Goal: Task Accomplishment & Management: Use online tool/utility

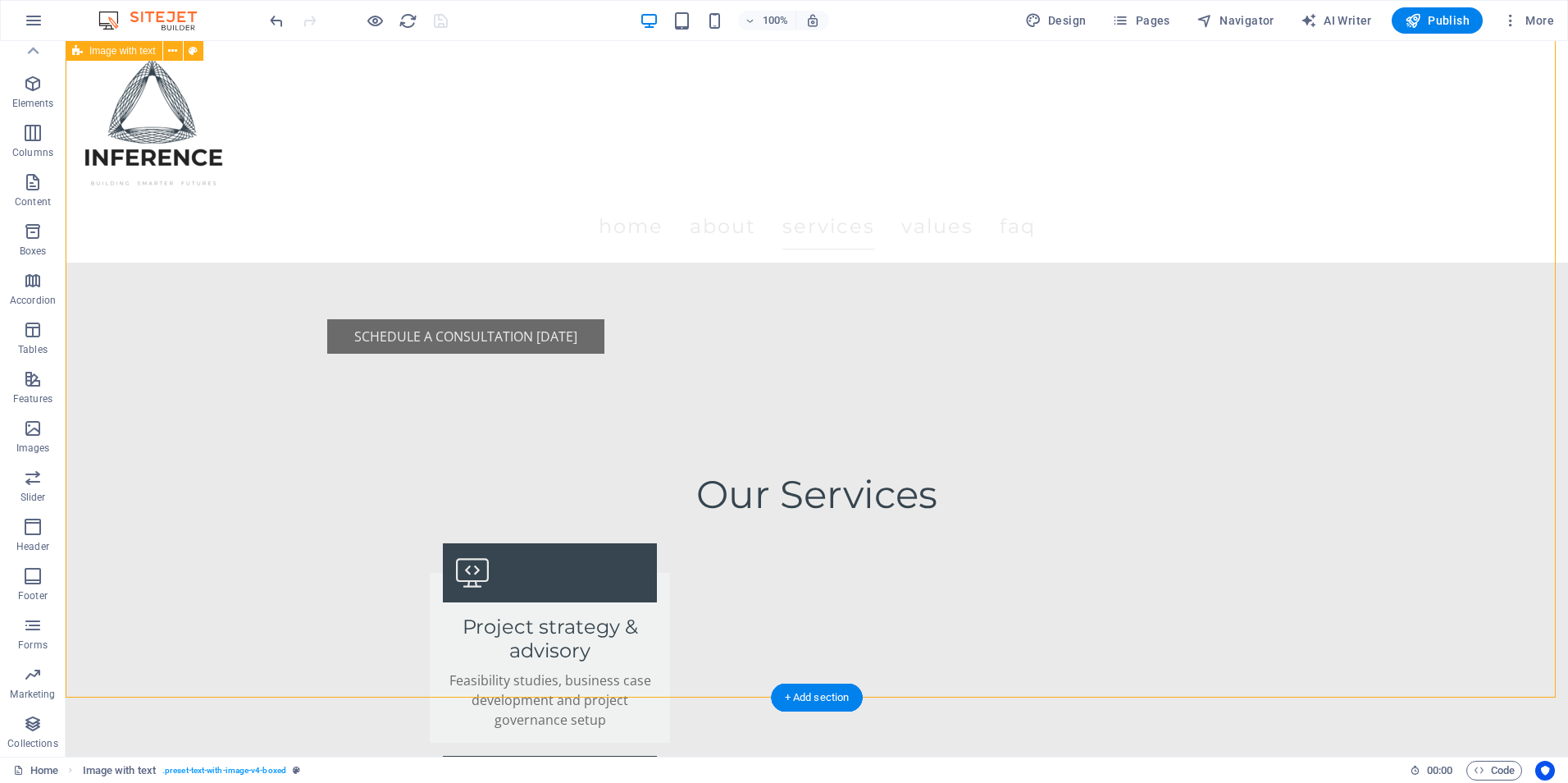
click at [404, 69] on div "Menu Home About Services Values FAQ" at bounding box center [816, 152] width 1502 height 221
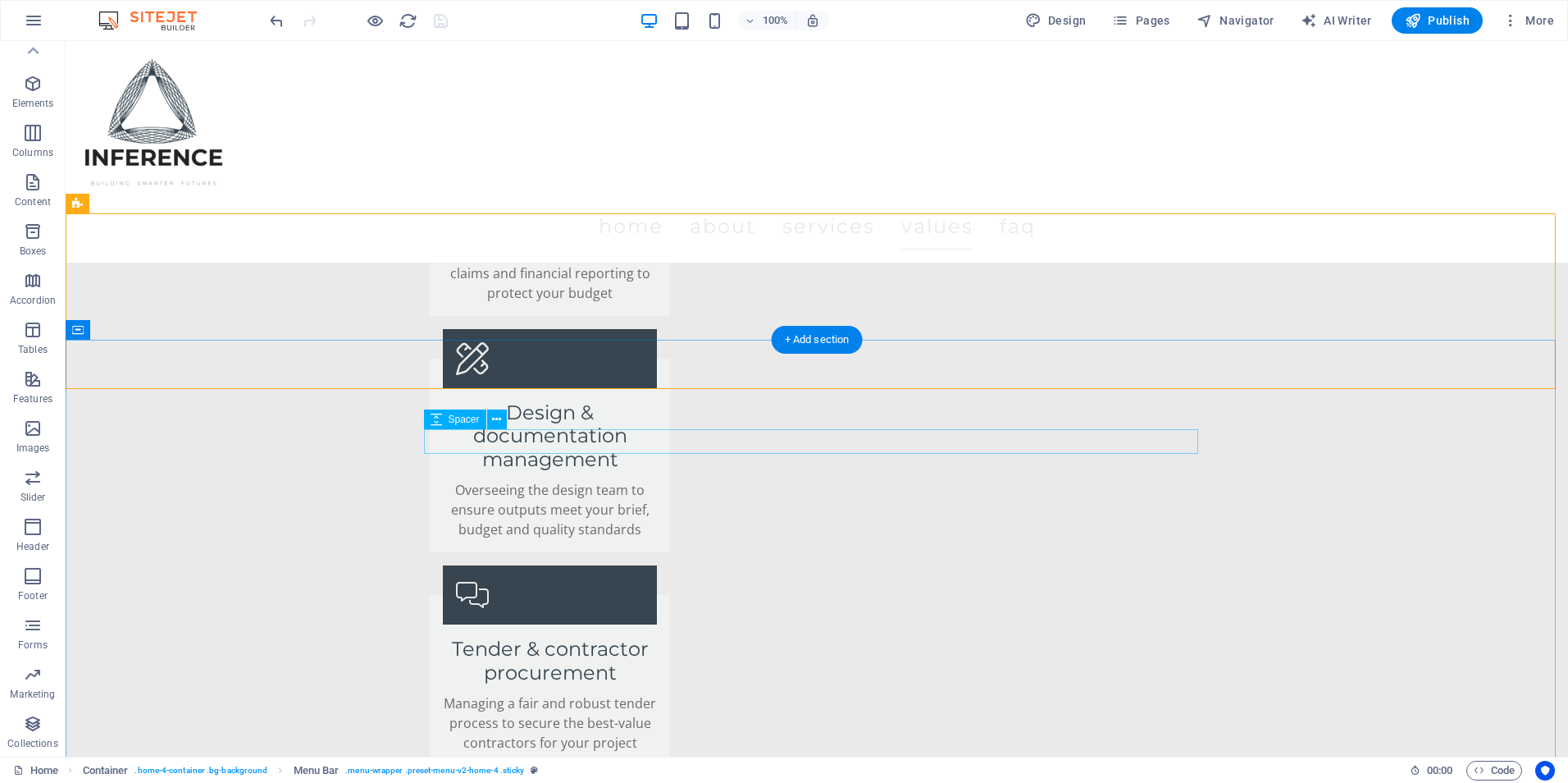
scroll to position [3201, 0]
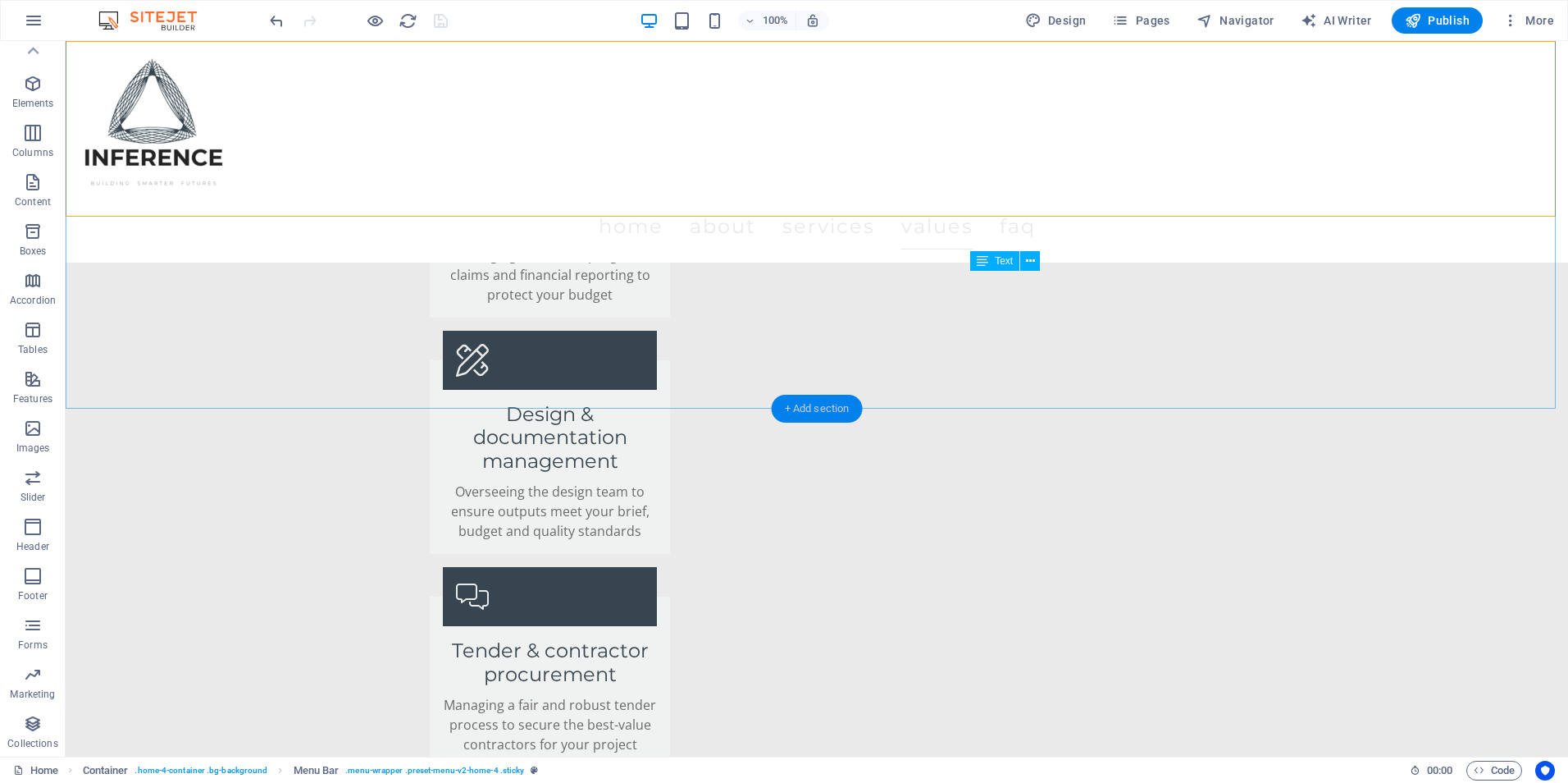
click at [779, 407] on div "+ Add section" at bounding box center [816, 409] width 91 height 28
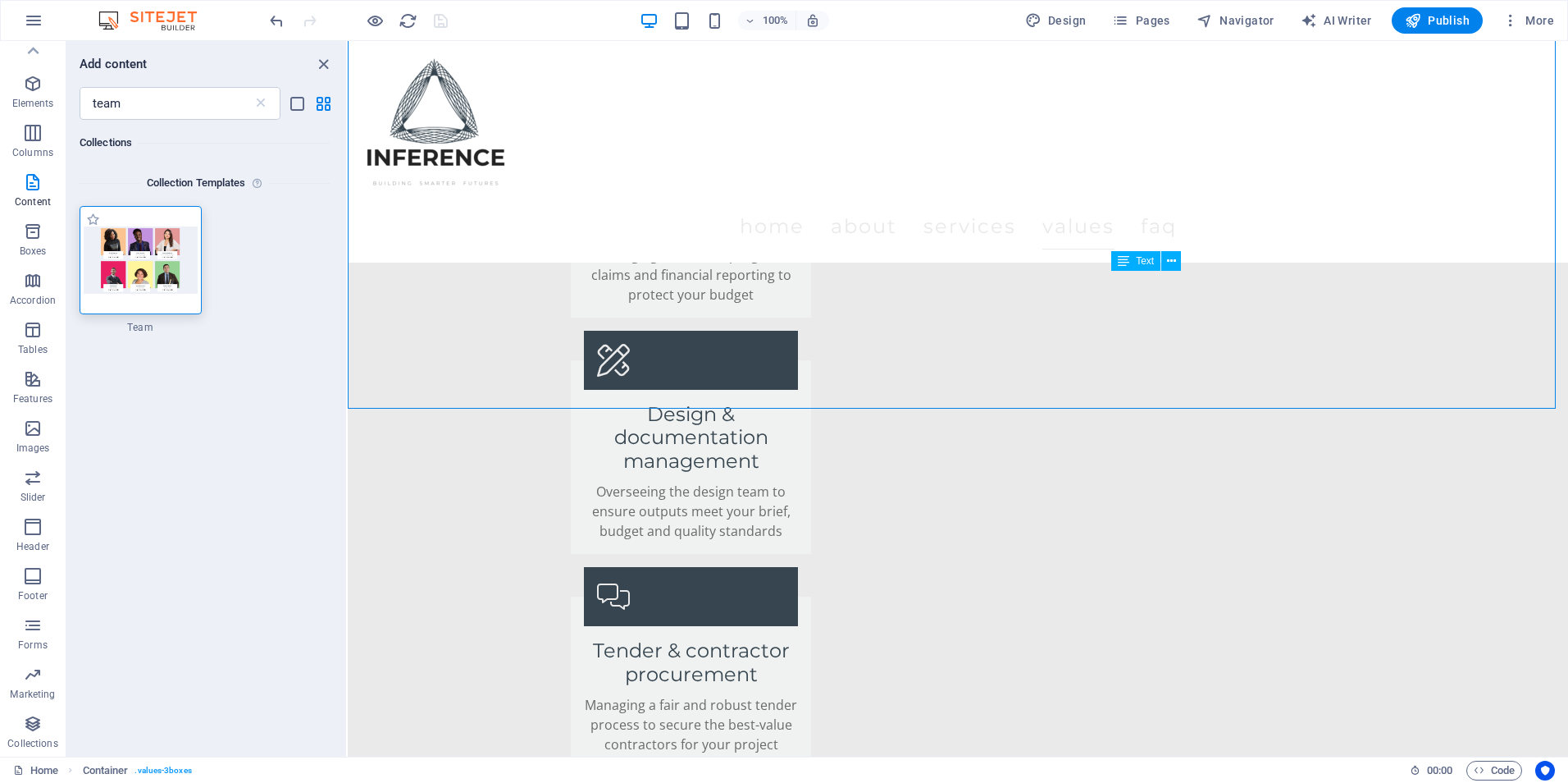
click at [122, 223] on div at bounding box center [141, 260] width 123 height 109
drag, startPoint x: 470, startPoint y: 264, endPoint x: 835, endPoint y: 435, distance: 403.1
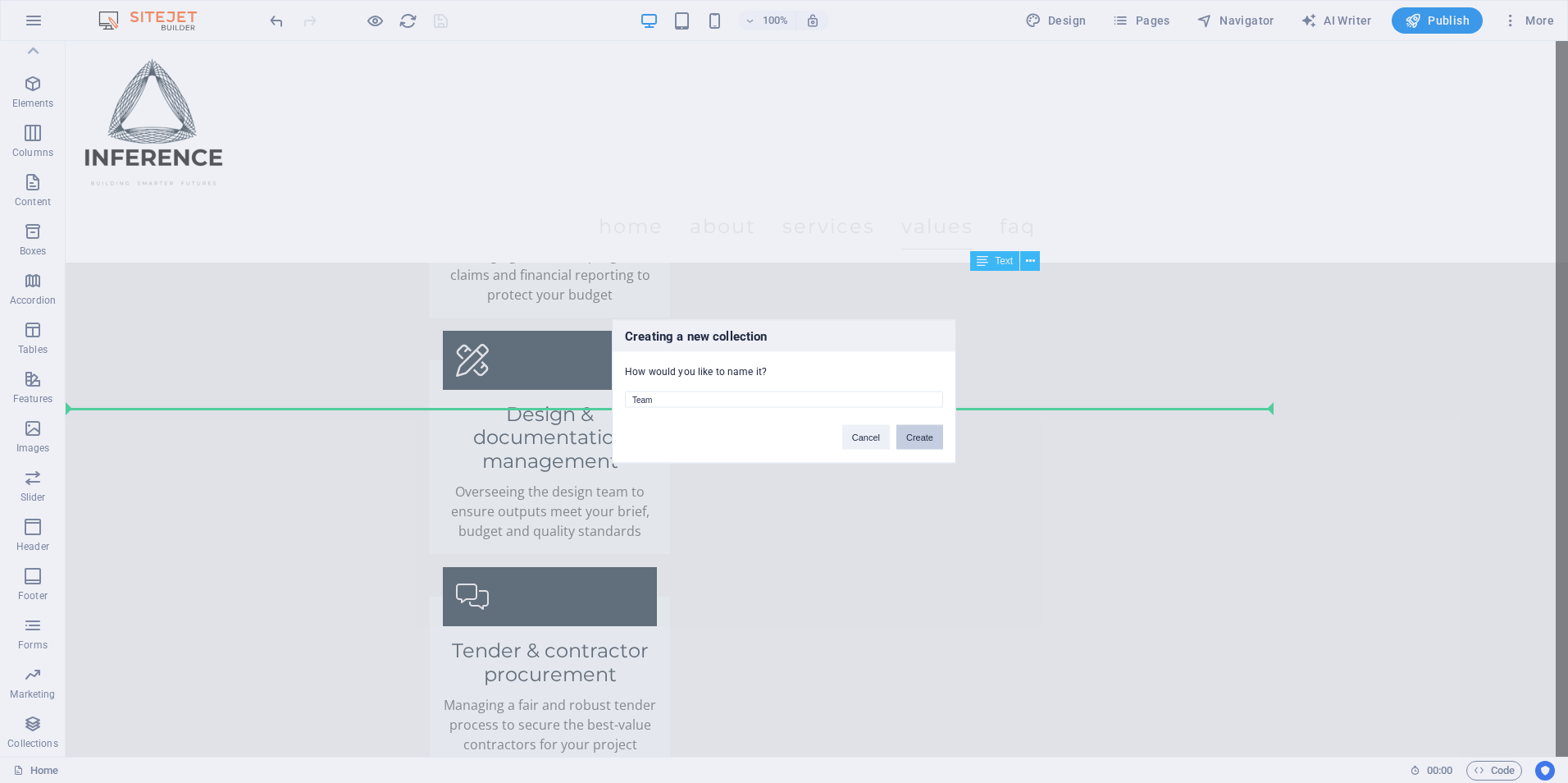
click at [905, 441] on button "Create" at bounding box center [919, 437] width 47 height 25
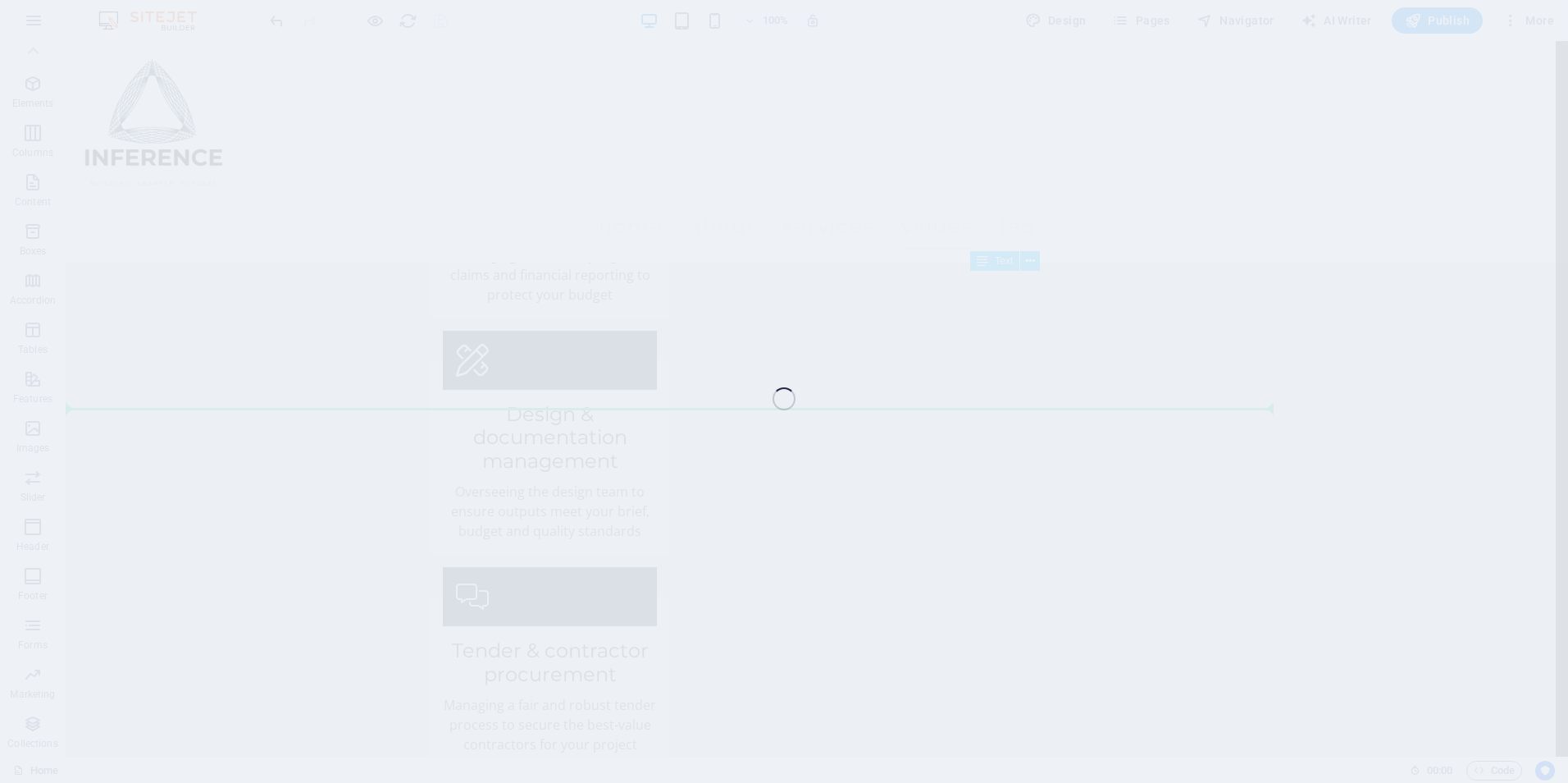
scroll to position [3236, 0]
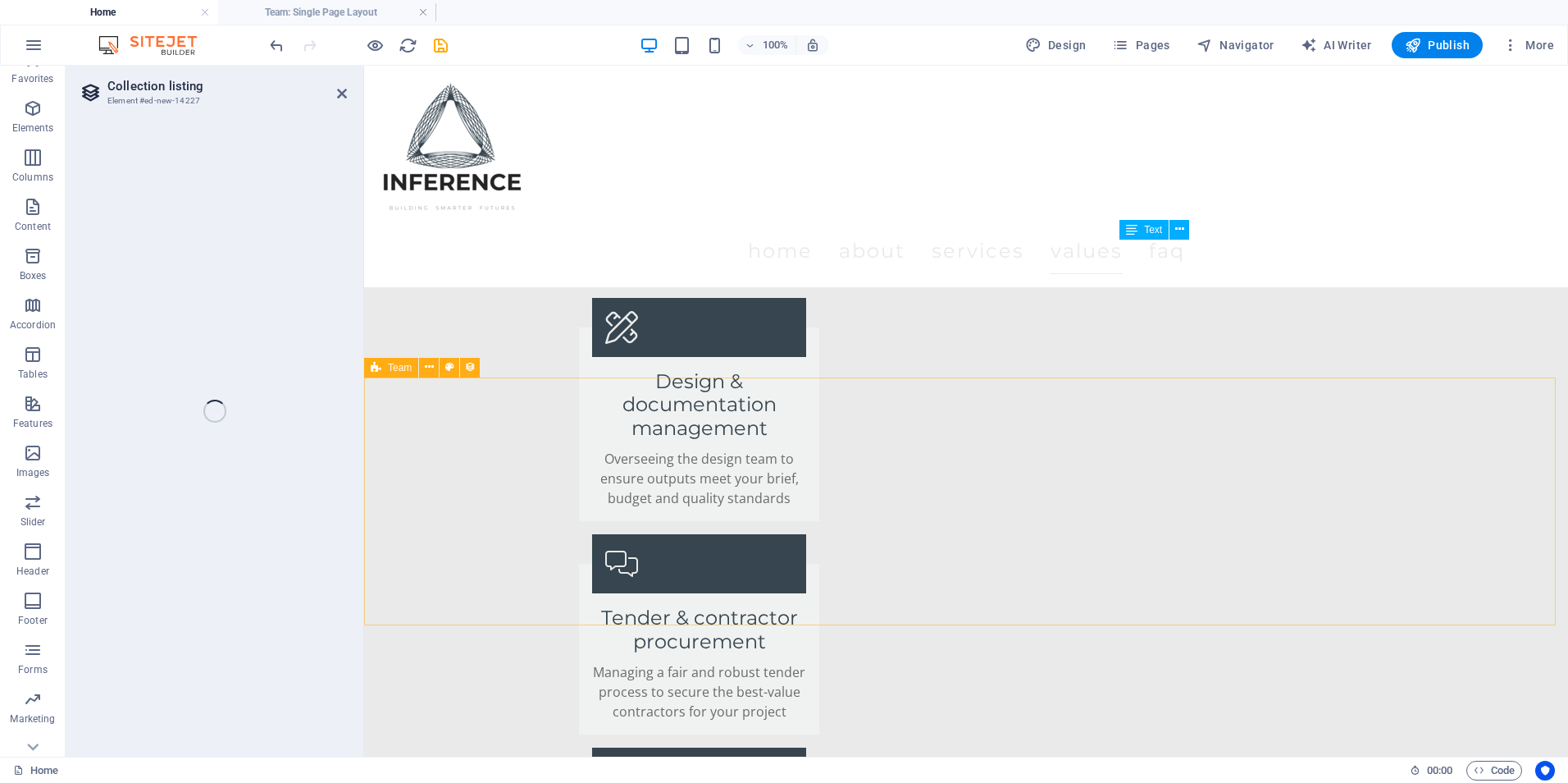
select select "68df5253ac5df97e0c097fa2"
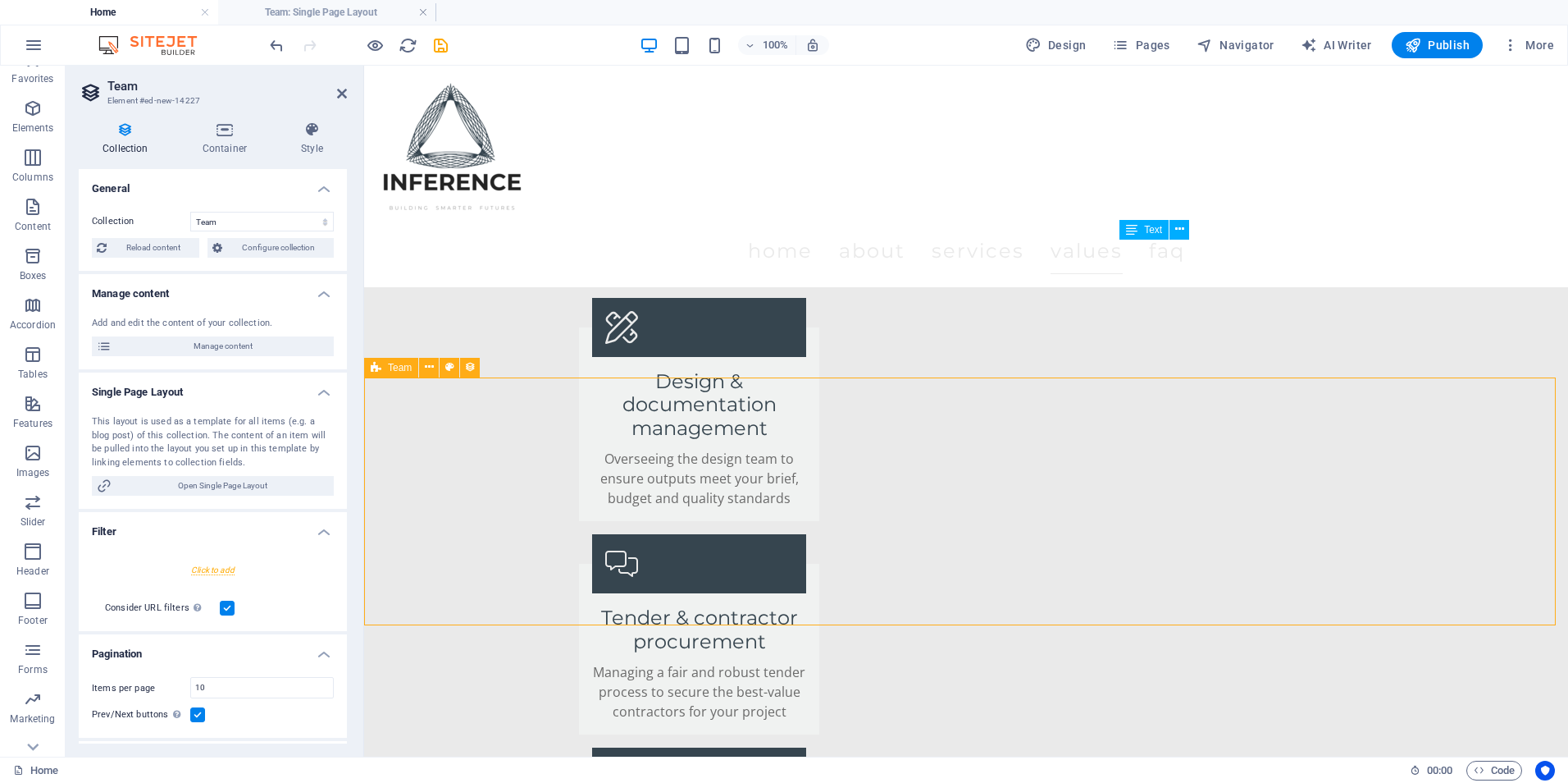
select select "createdAt_DESC"
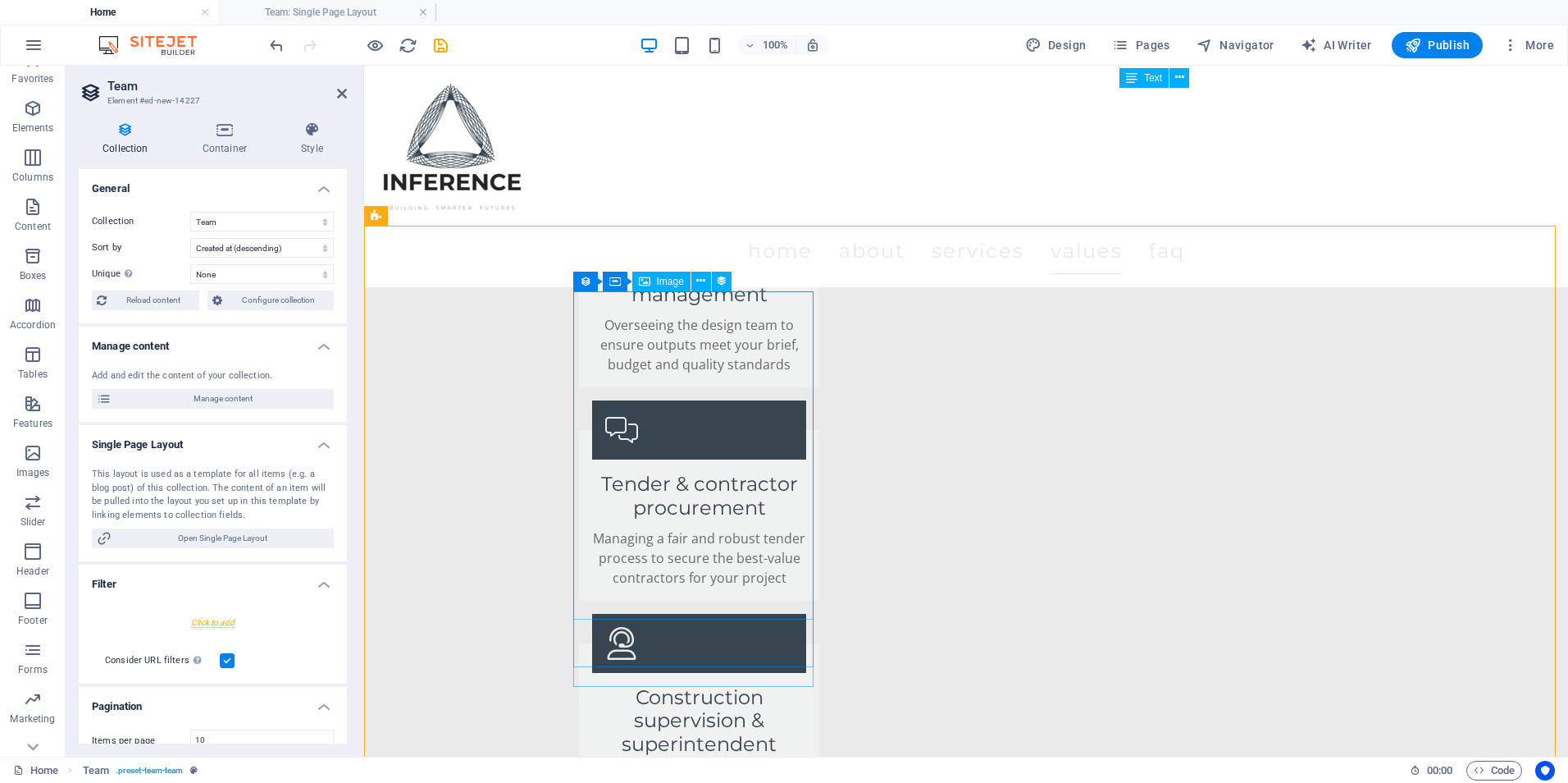
scroll to position [3396, 0]
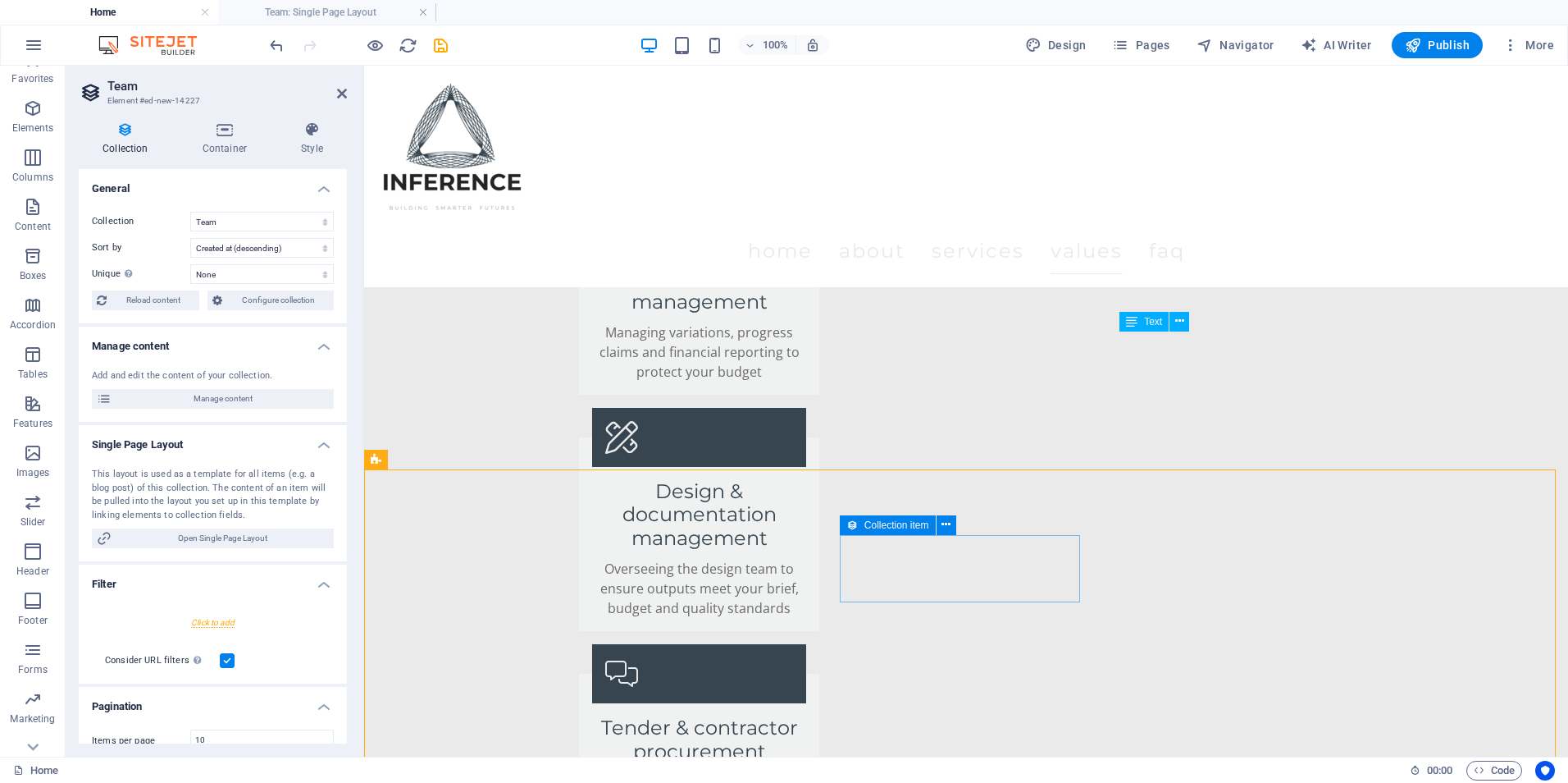
scroll to position [3151, 0]
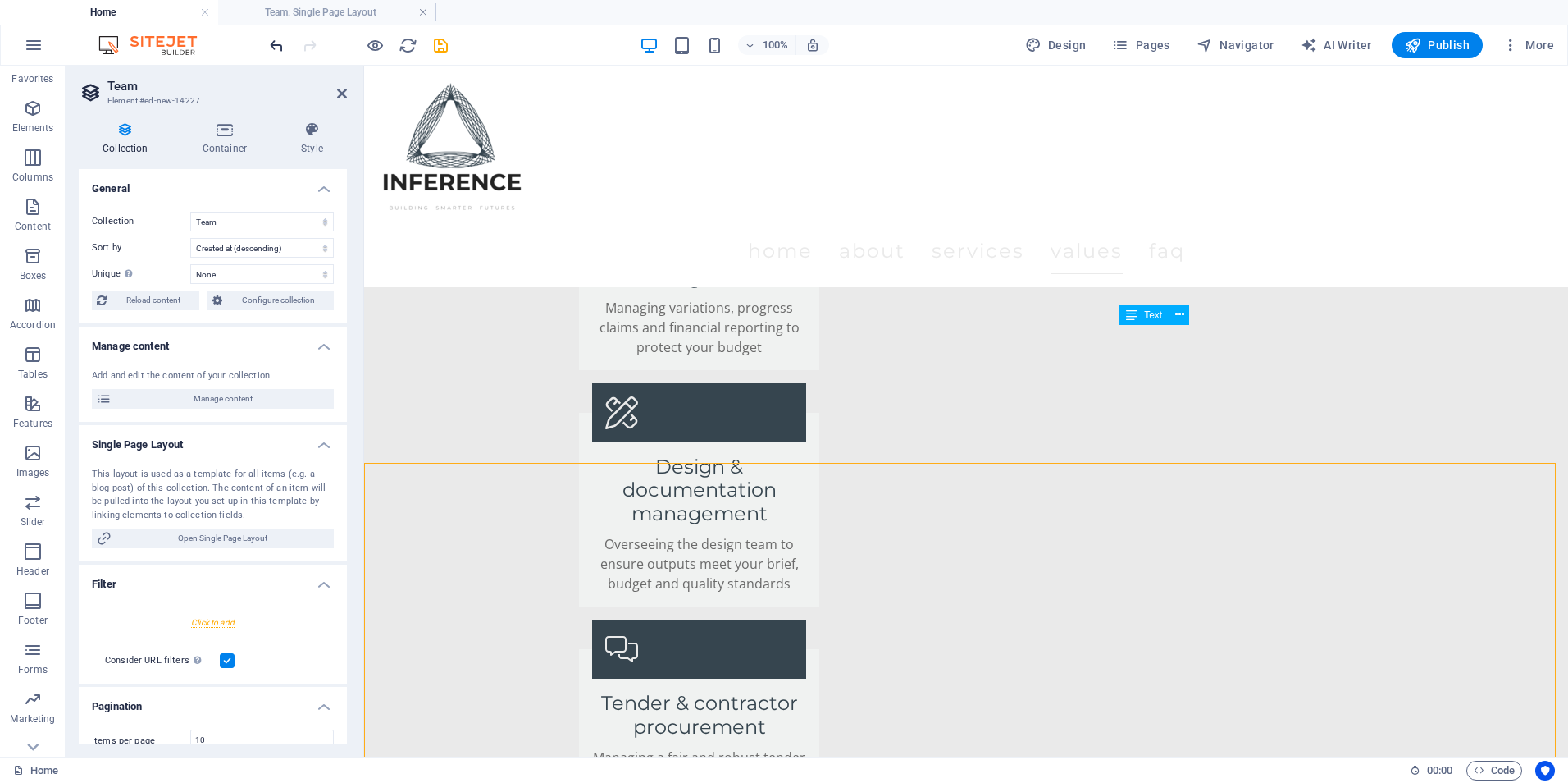
click at [266, 44] on div "100% Design Pages Navigator AI Writer Publish More" at bounding box center [784, 45] width 1566 height 39
click at [270, 44] on icon "undo" at bounding box center [276, 45] width 19 height 19
select select "px"
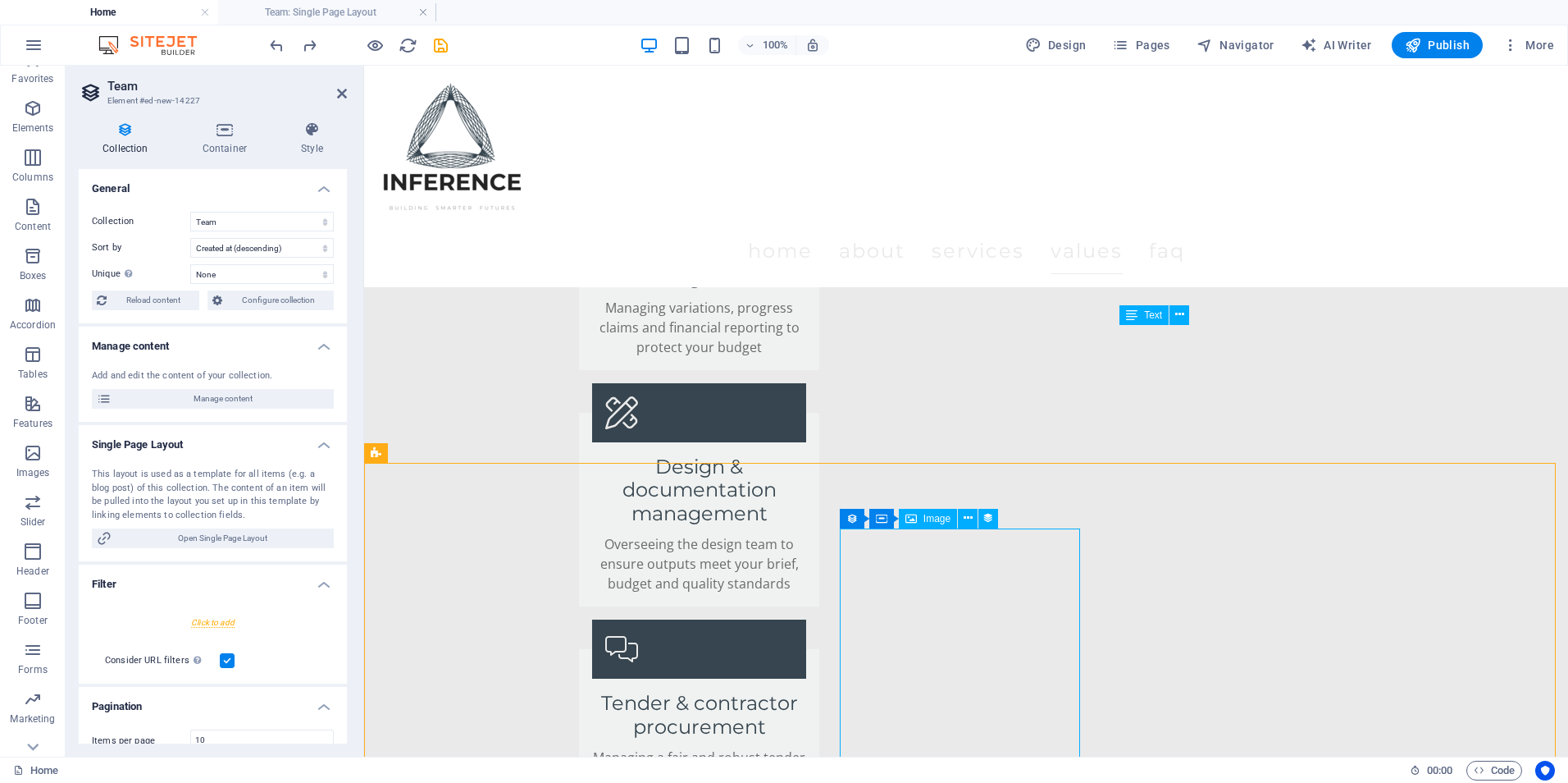
select select "px"
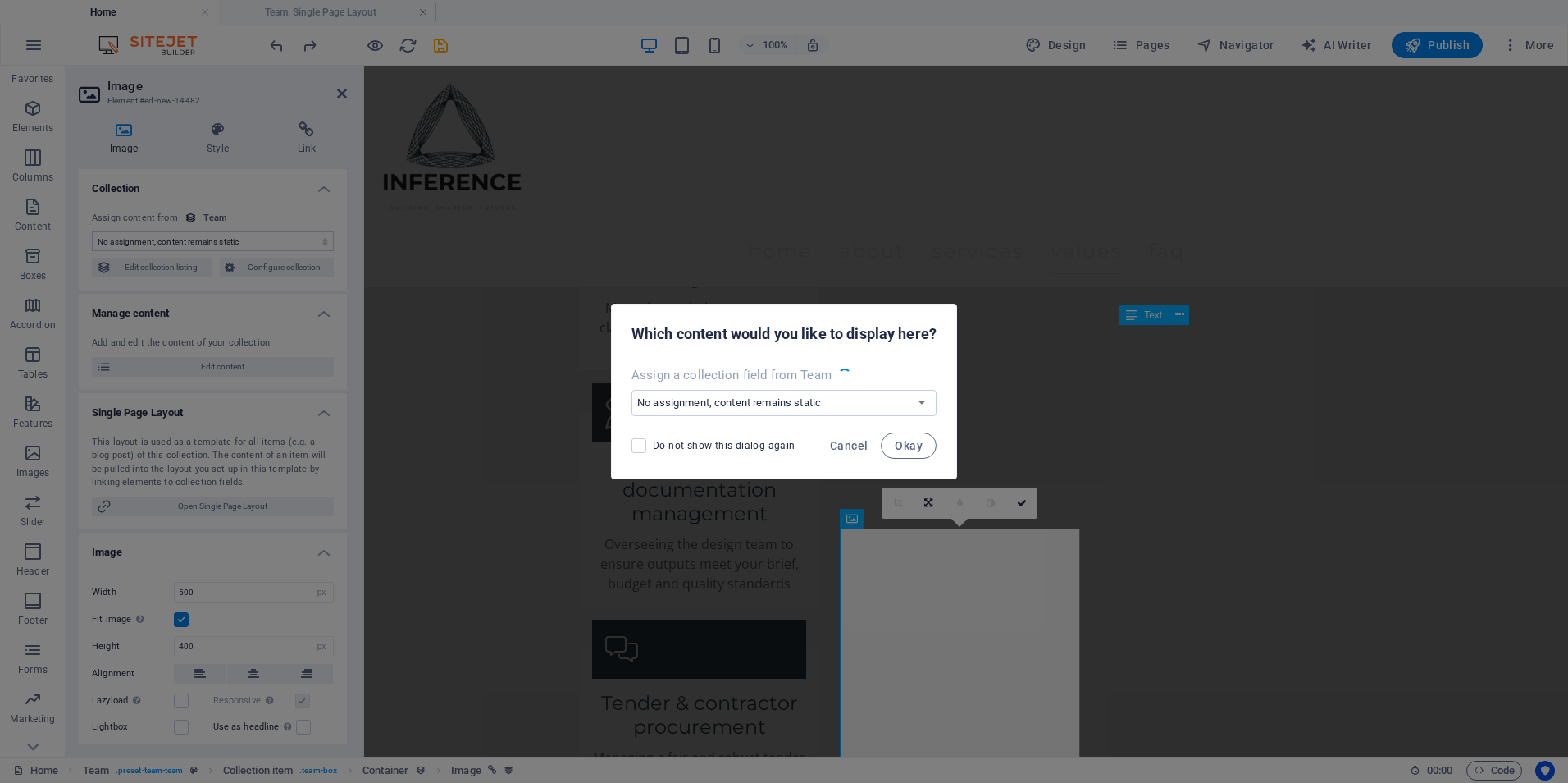
select select "image"
click at [855, 447] on span "Cancel" at bounding box center [849, 445] width 38 height 13
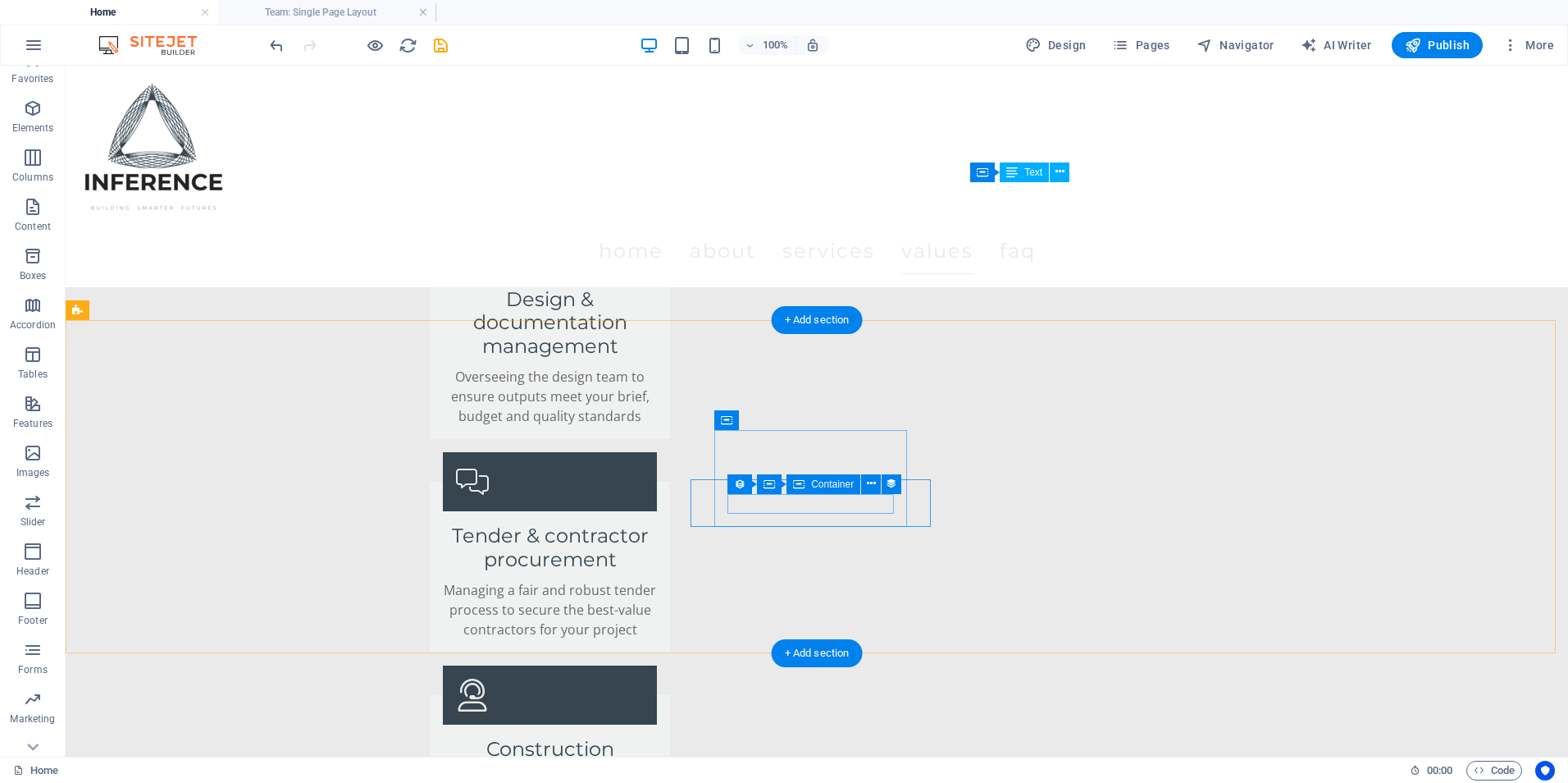
scroll to position [3233, 0]
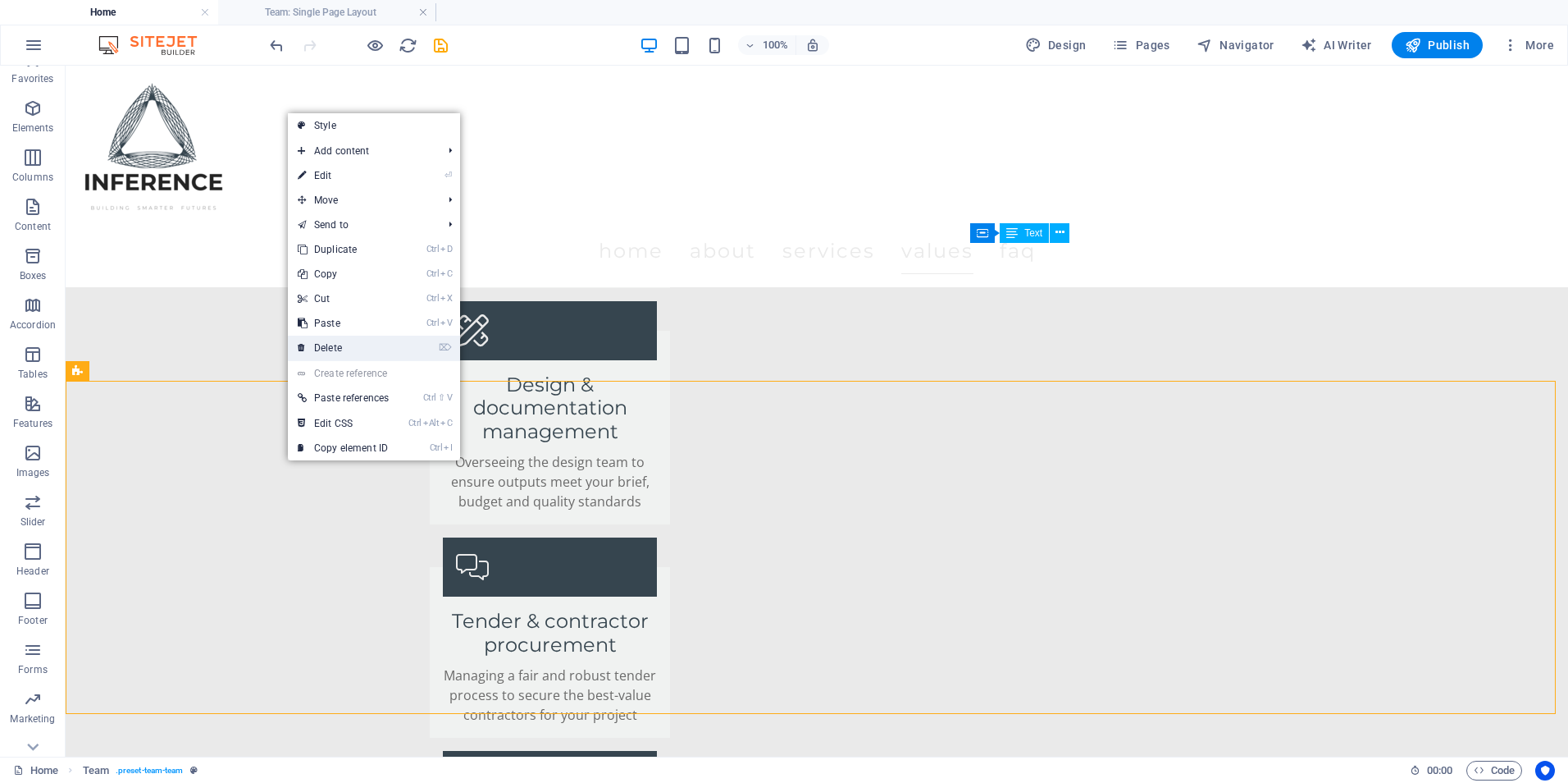
click at [331, 359] on link "⌦ Delete" at bounding box center [343, 348] width 111 height 25
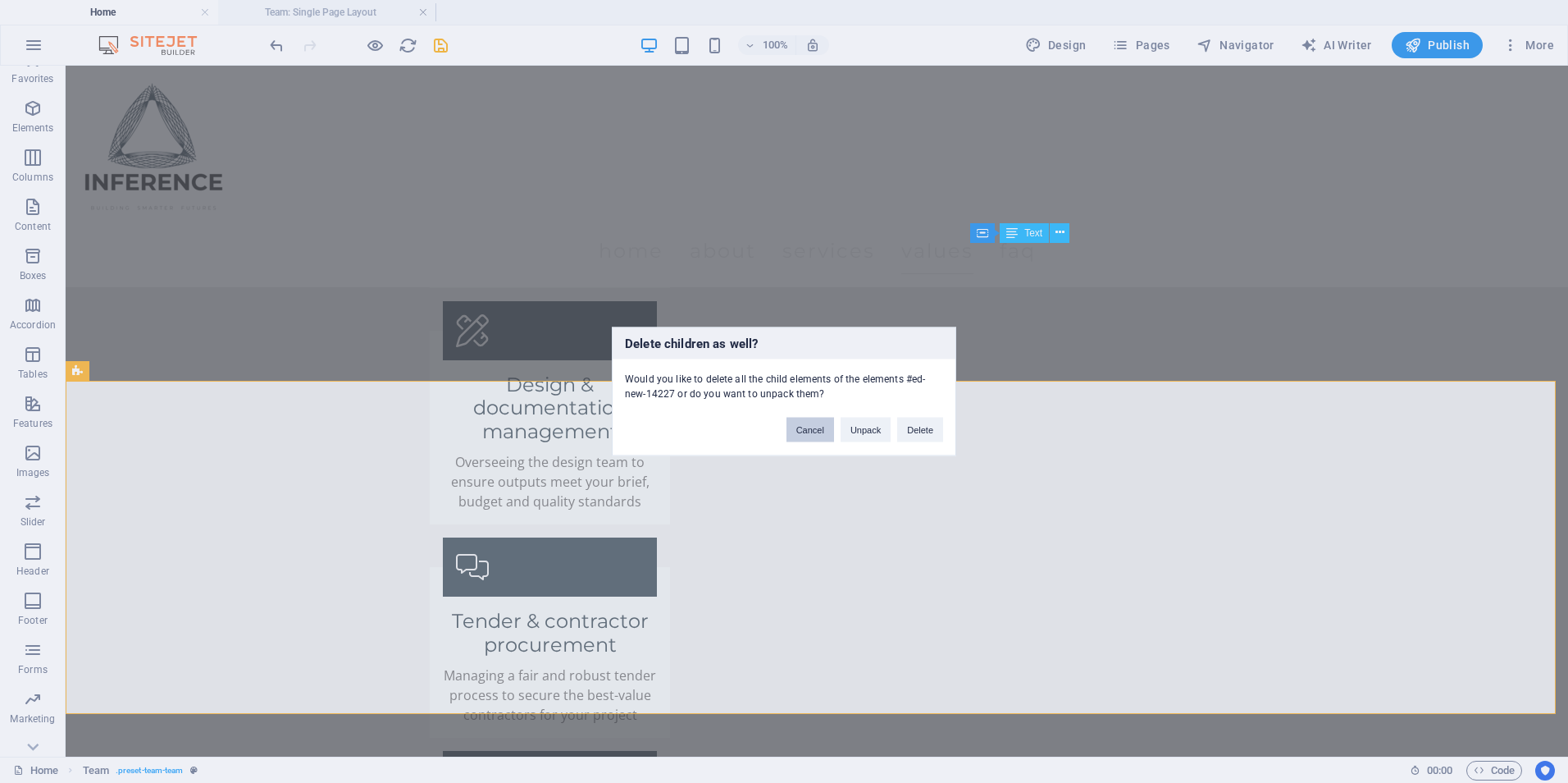
click at [816, 429] on button "Cancel" at bounding box center [810, 430] width 48 height 25
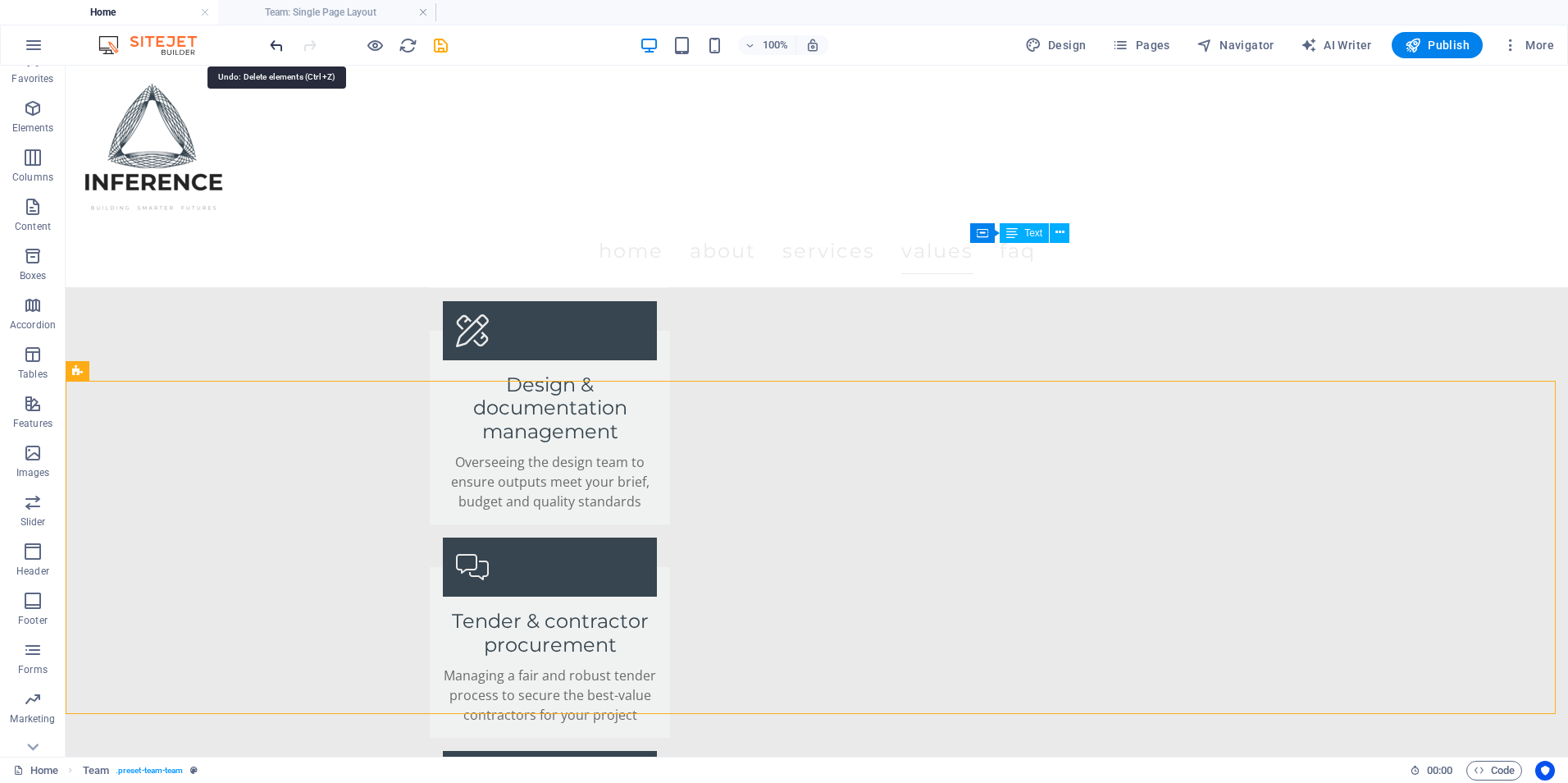
click at [283, 41] on icon "undo" at bounding box center [276, 45] width 19 height 19
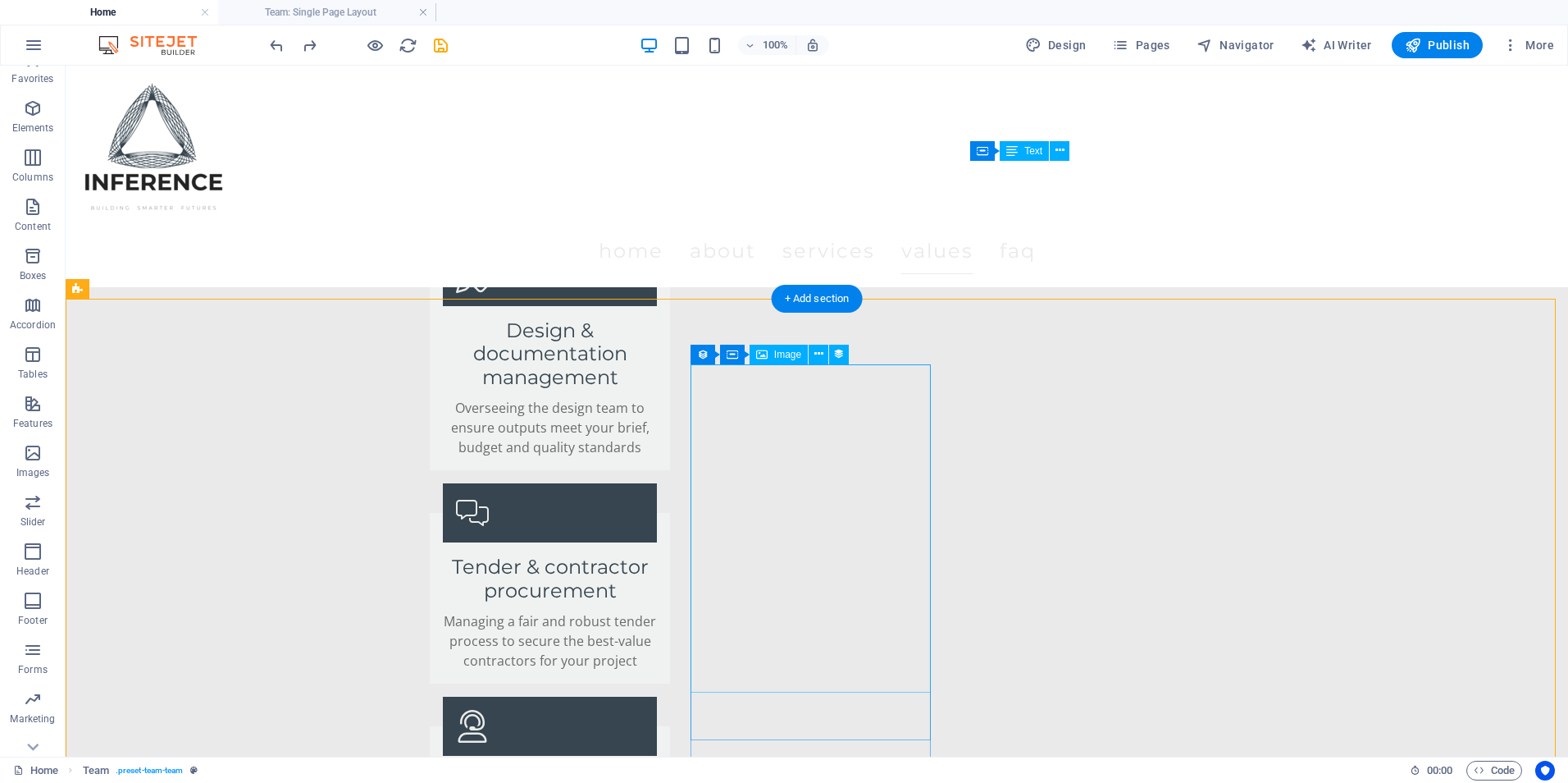
scroll to position [3315, 0]
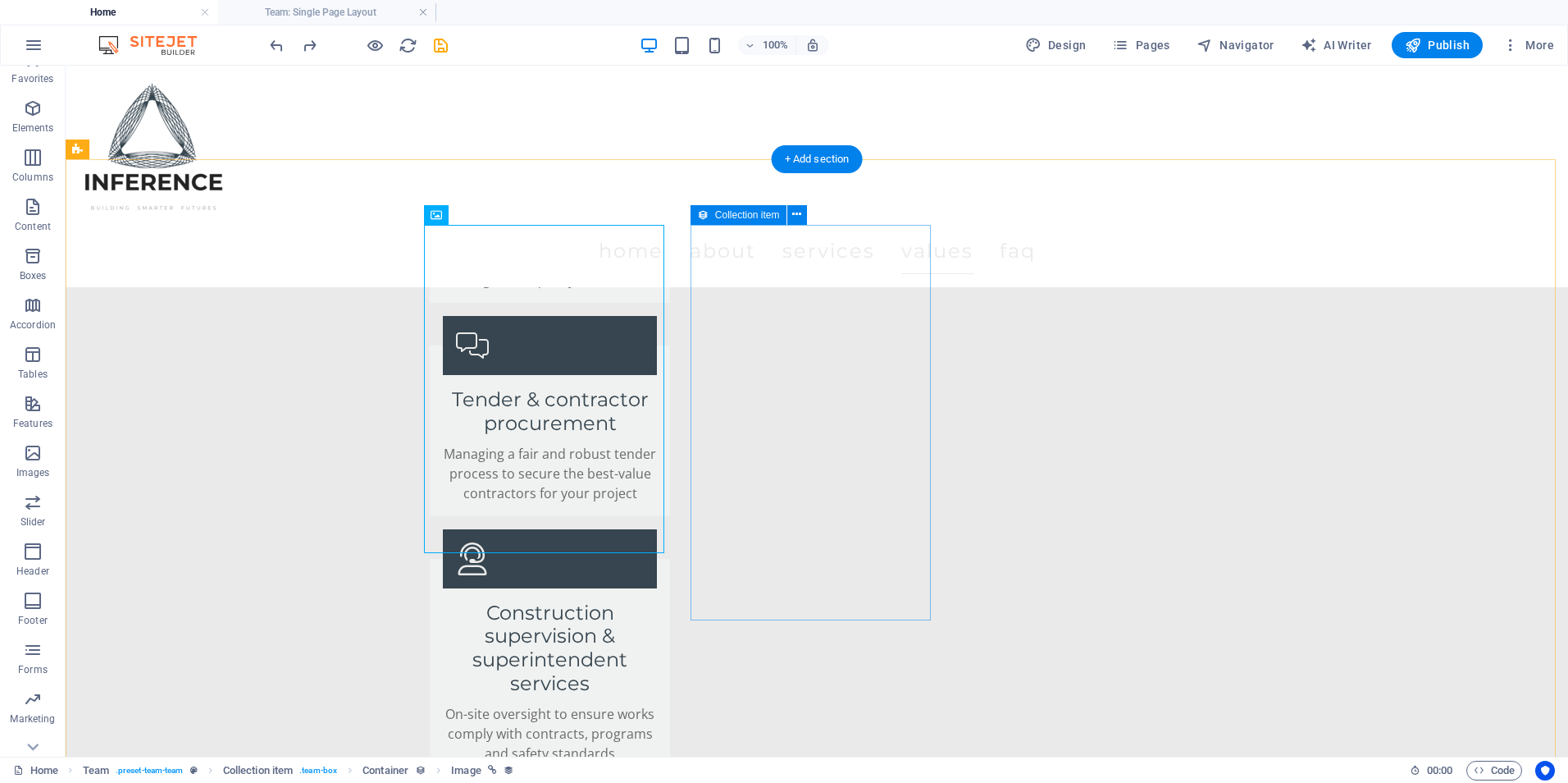
scroll to position [3479, 0]
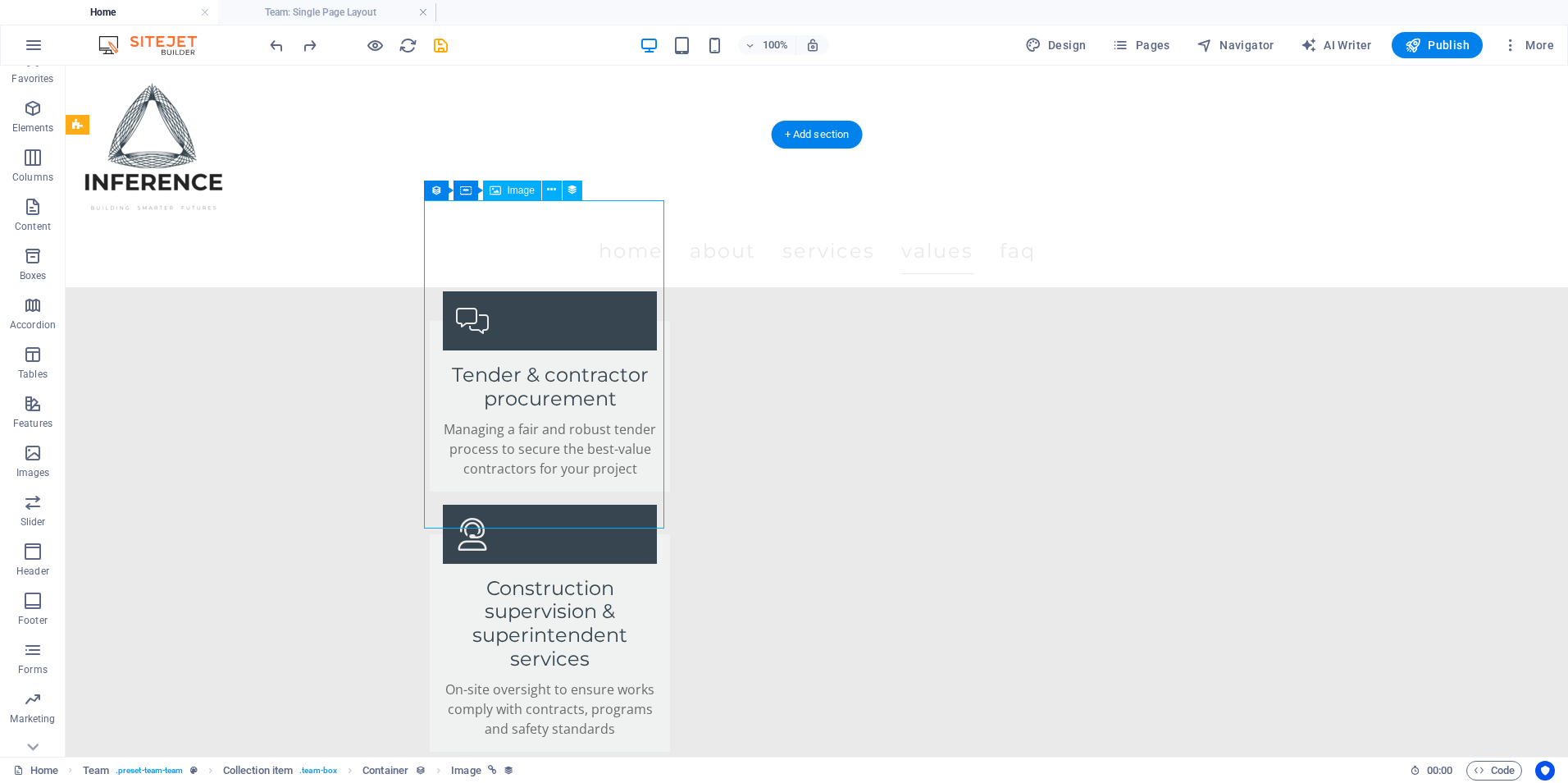
drag, startPoint x: 564, startPoint y: 391, endPoint x: 599, endPoint y: 403, distance: 37.0
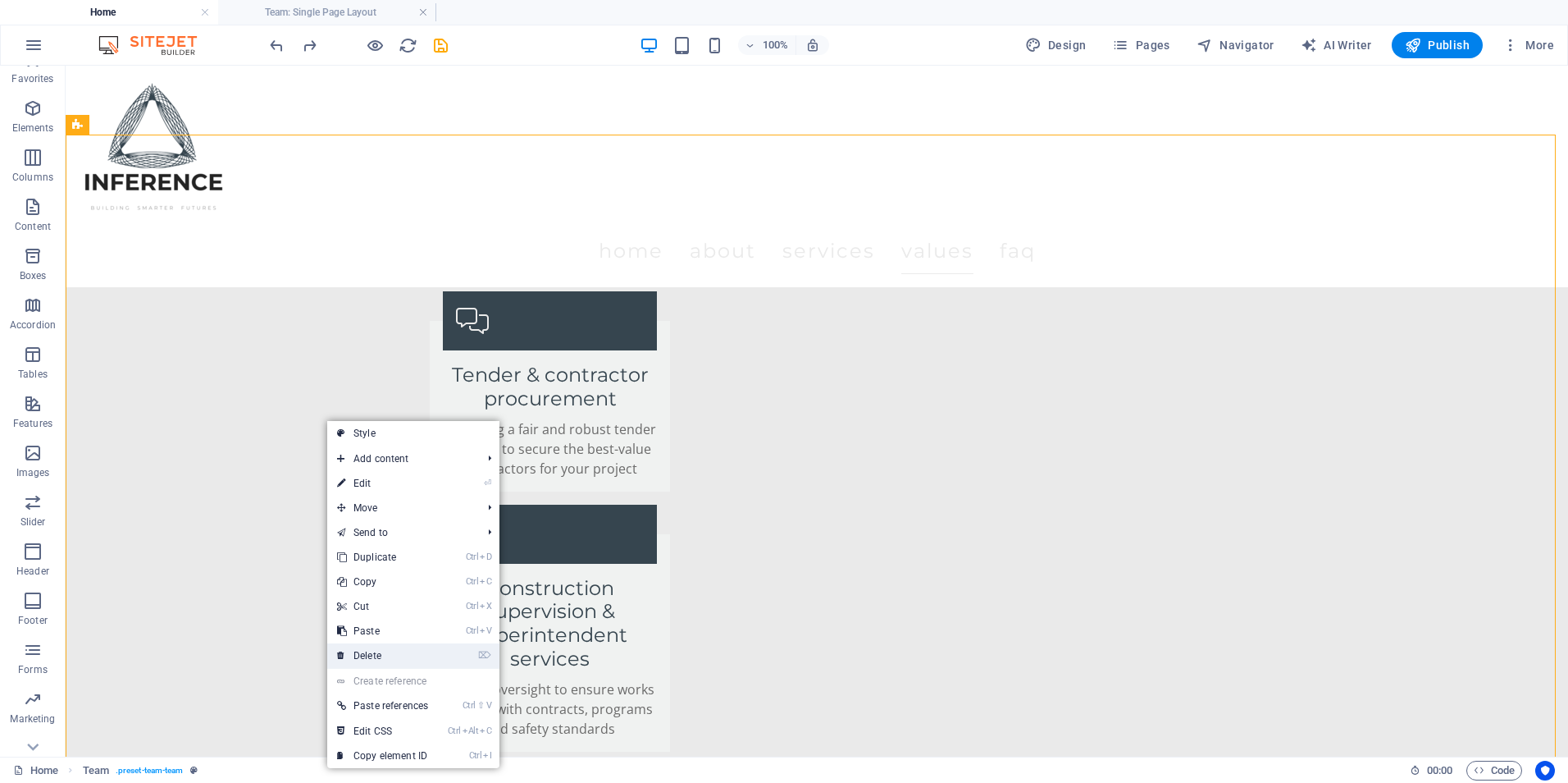
click at [392, 649] on link "⌦ Delete" at bounding box center [382, 655] width 111 height 25
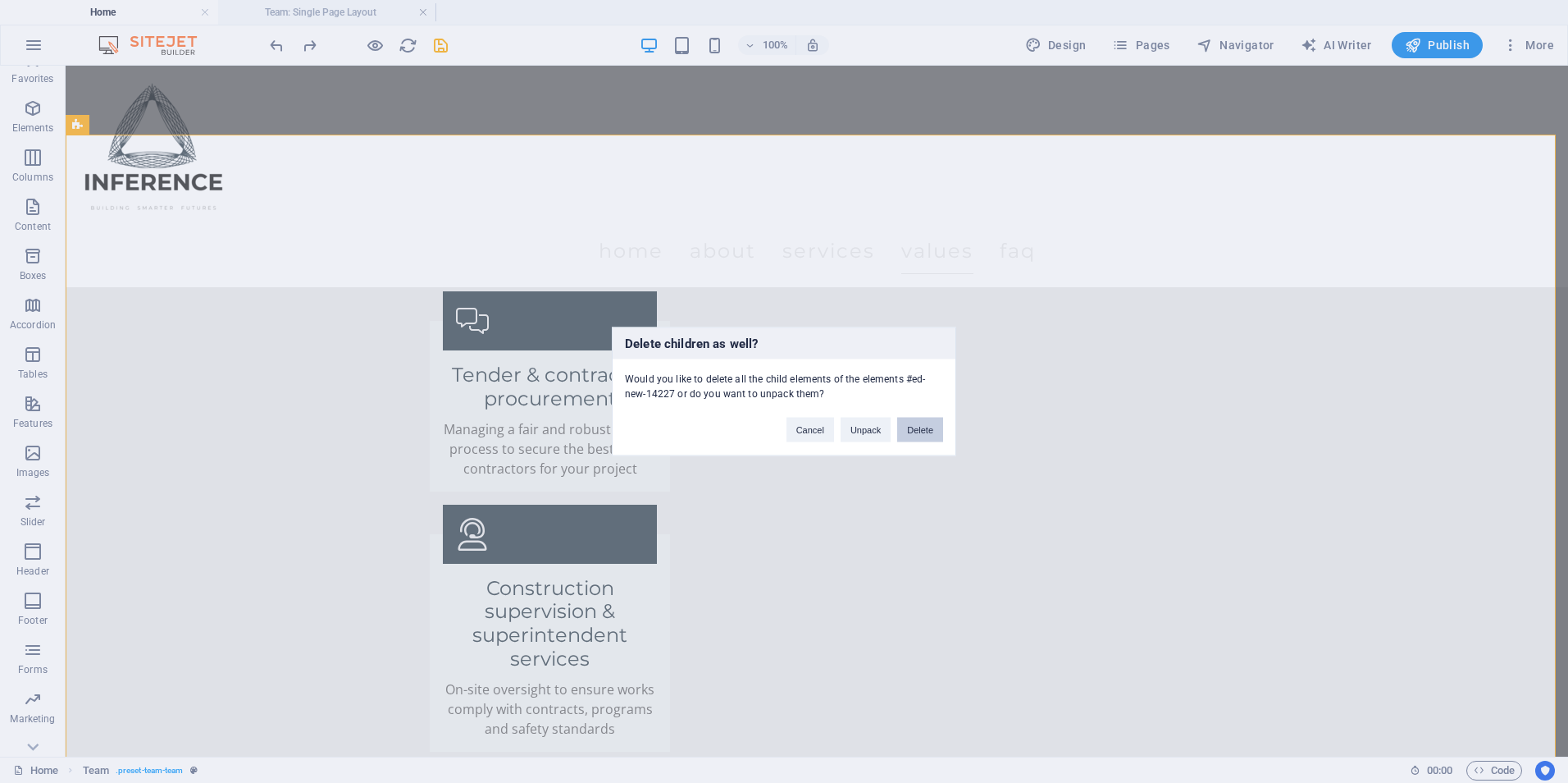
click at [908, 427] on button "Delete" at bounding box center [920, 430] width 46 height 25
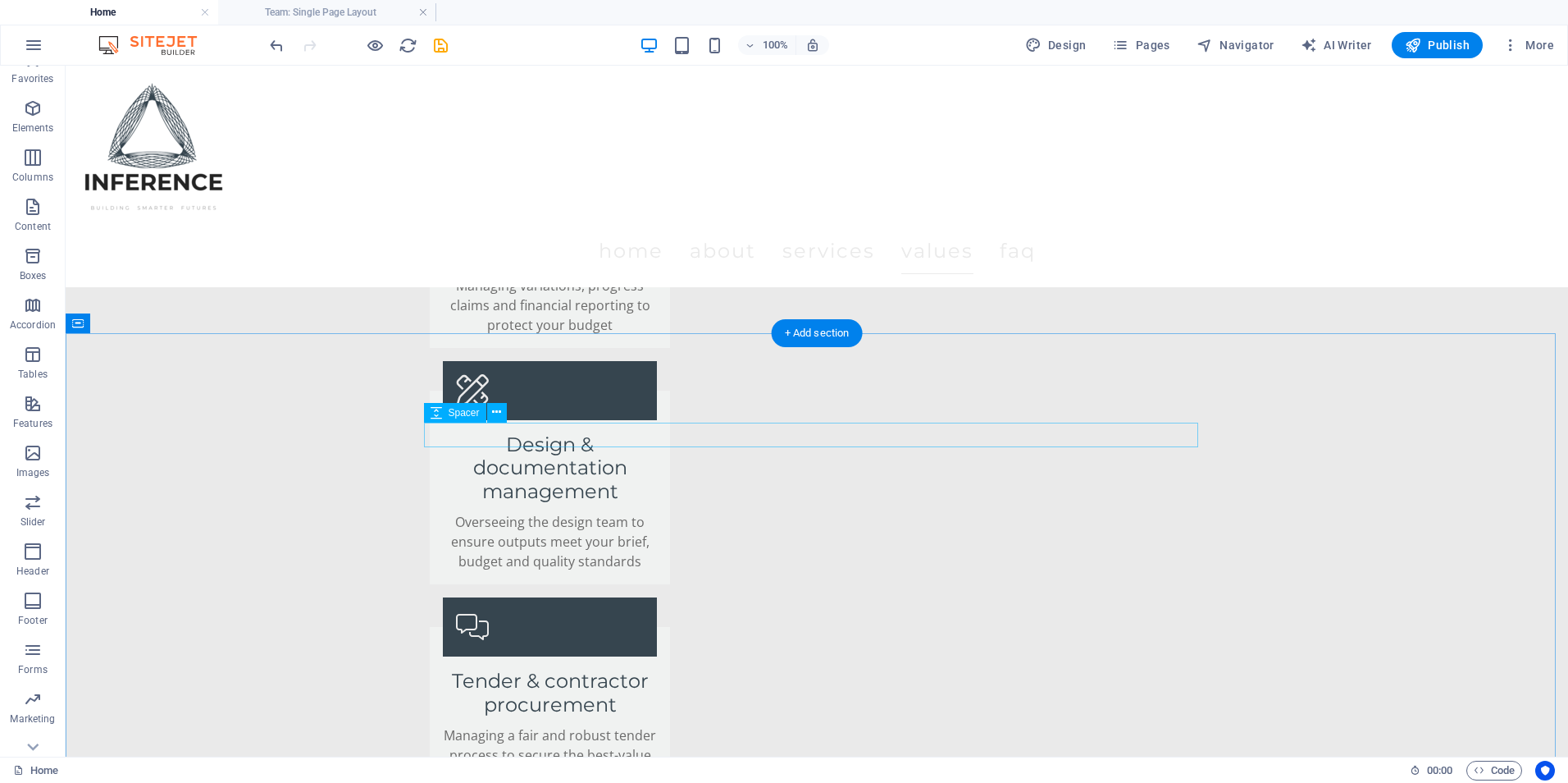
scroll to position [3151, 0]
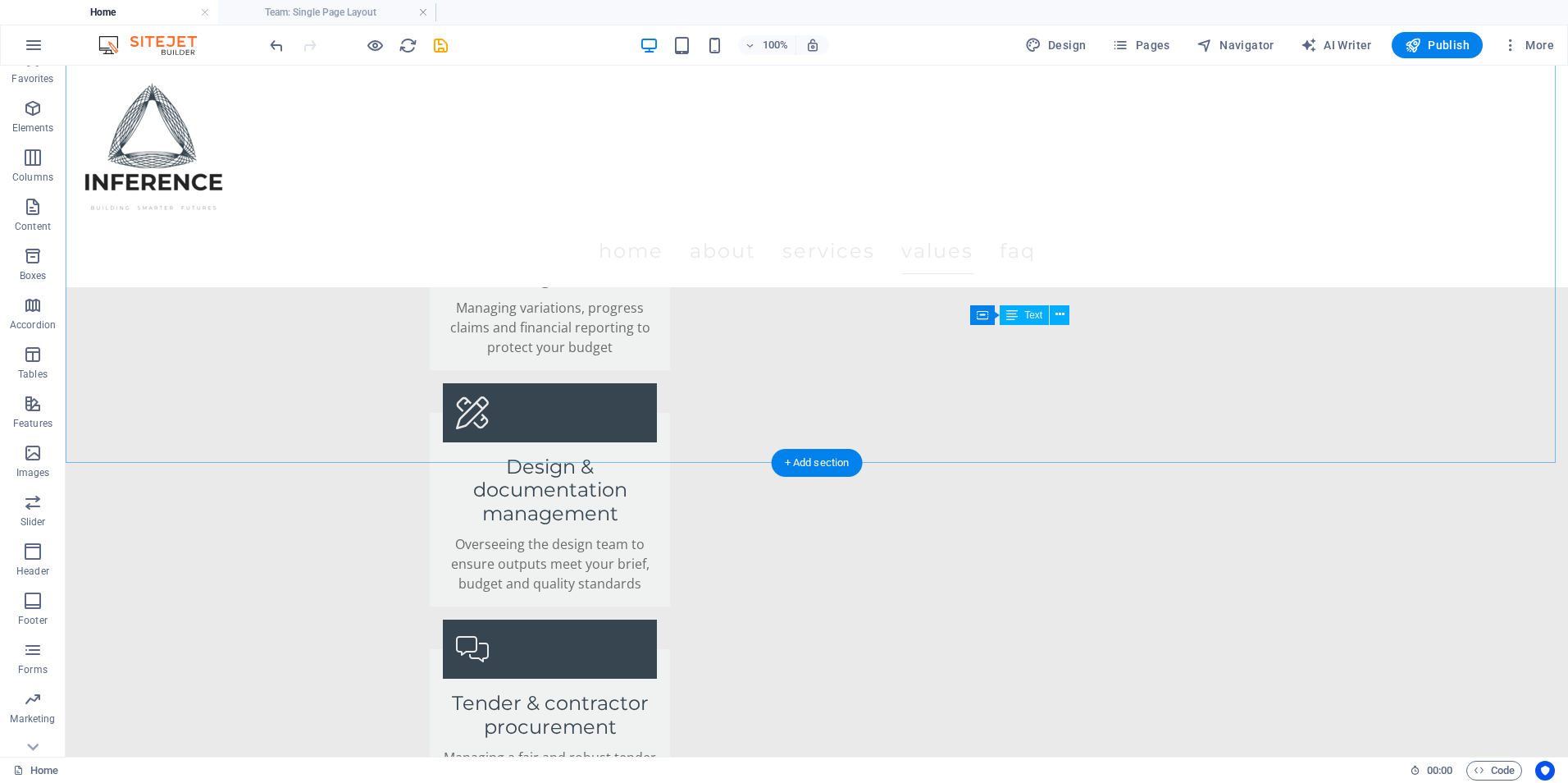
click at [822, 455] on div "+ Add section" at bounding box center [816, 463] width 91 height 28
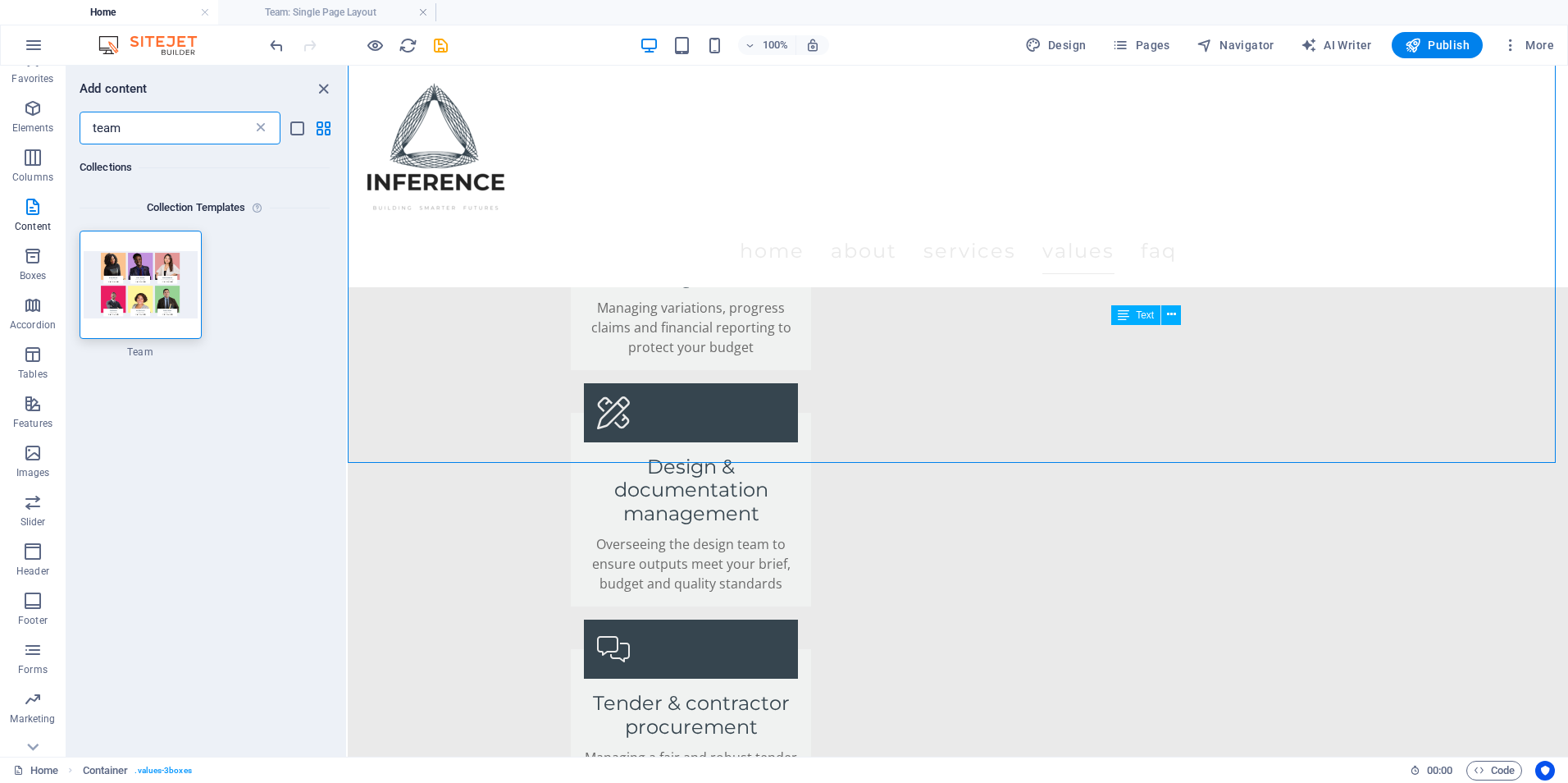
click at [262, 128] on icon at bounding box center [260, 128] width 16 height 16
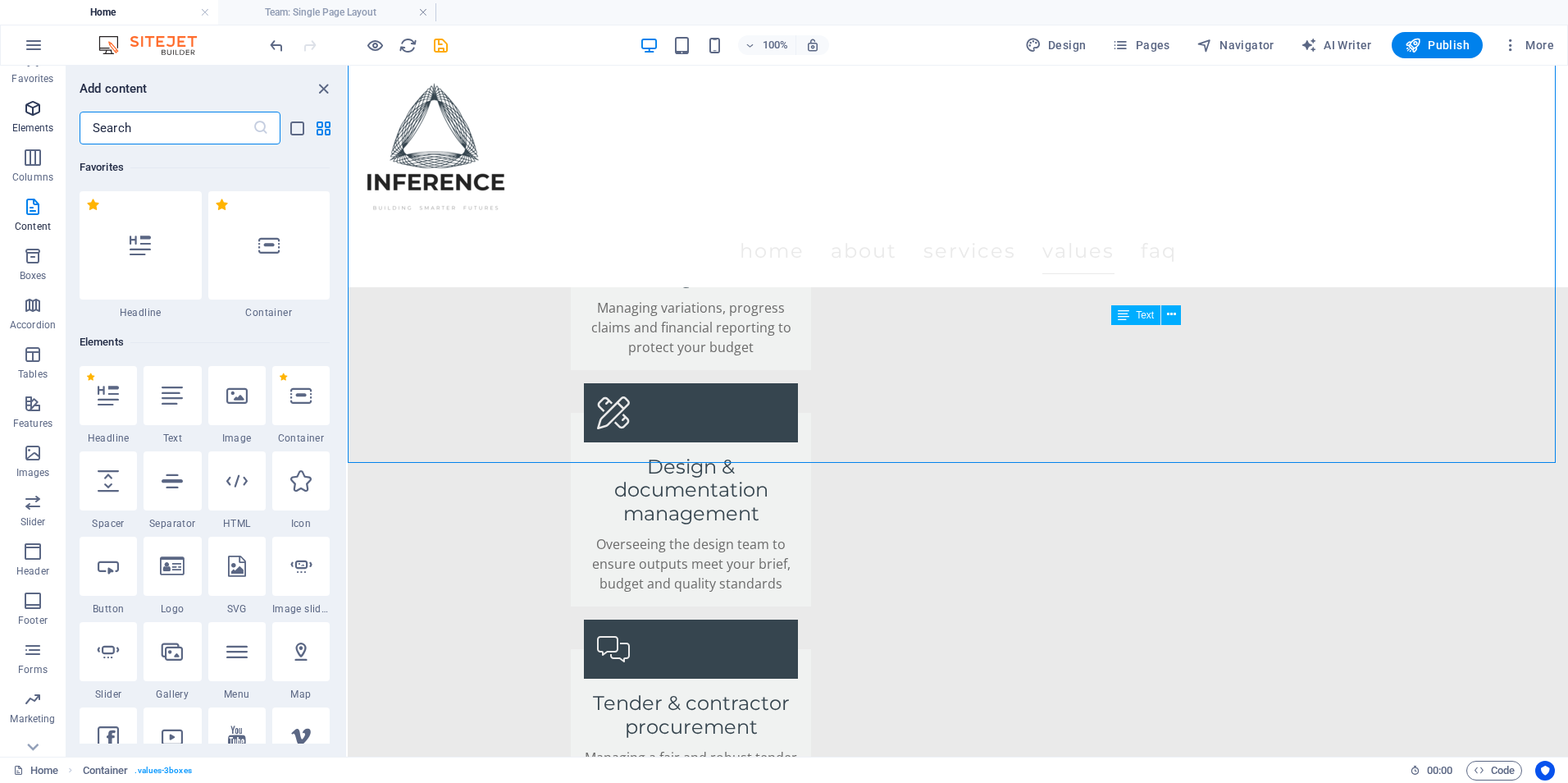
click at [51, 135] on span "Elements" at bounding box center [33, 118] width 66 height 39
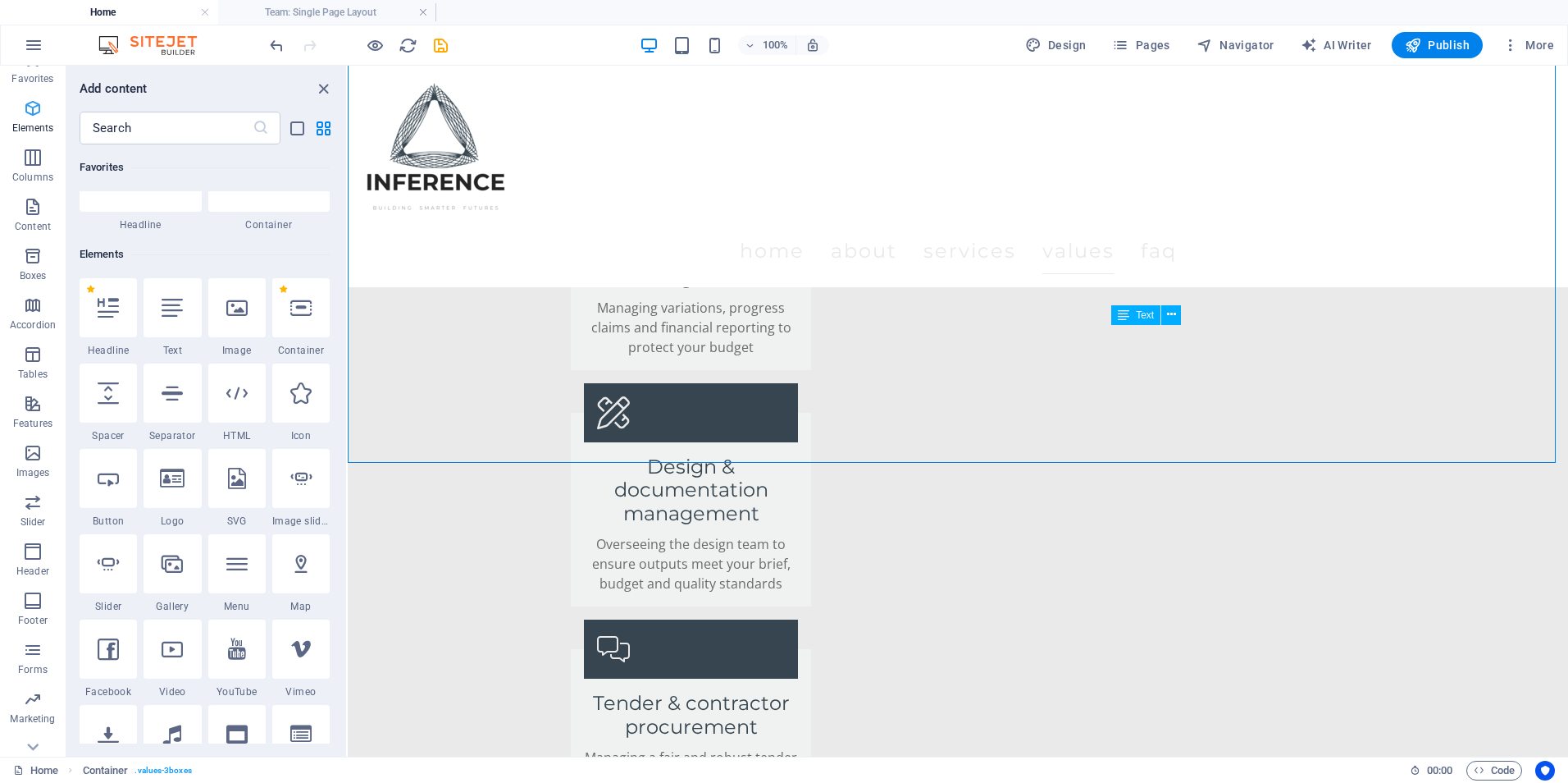
scroll to position [175, 0]
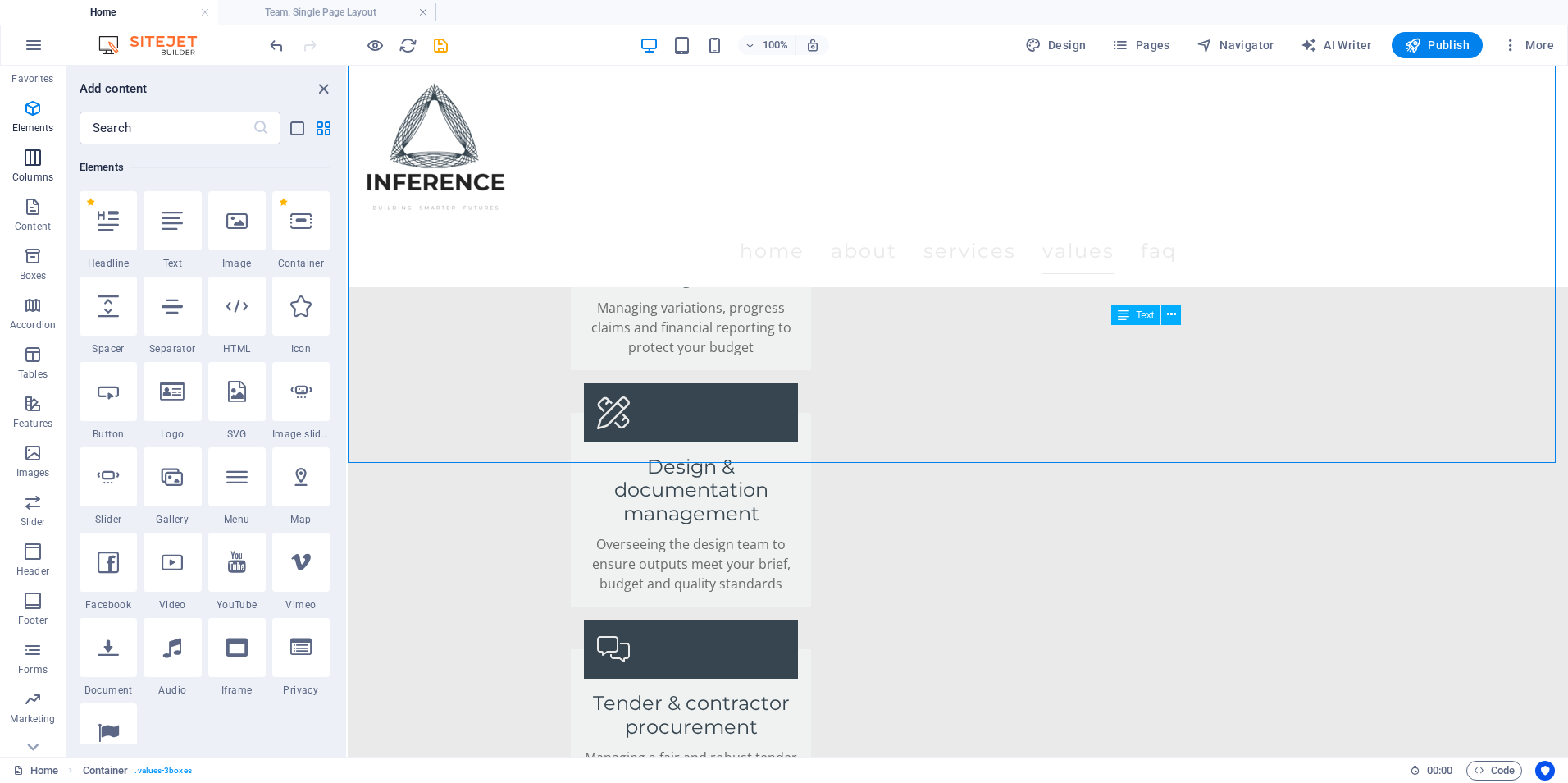
click at [44, 184] on p "Columns" at bounding box center [32, 177] width 41 height 13
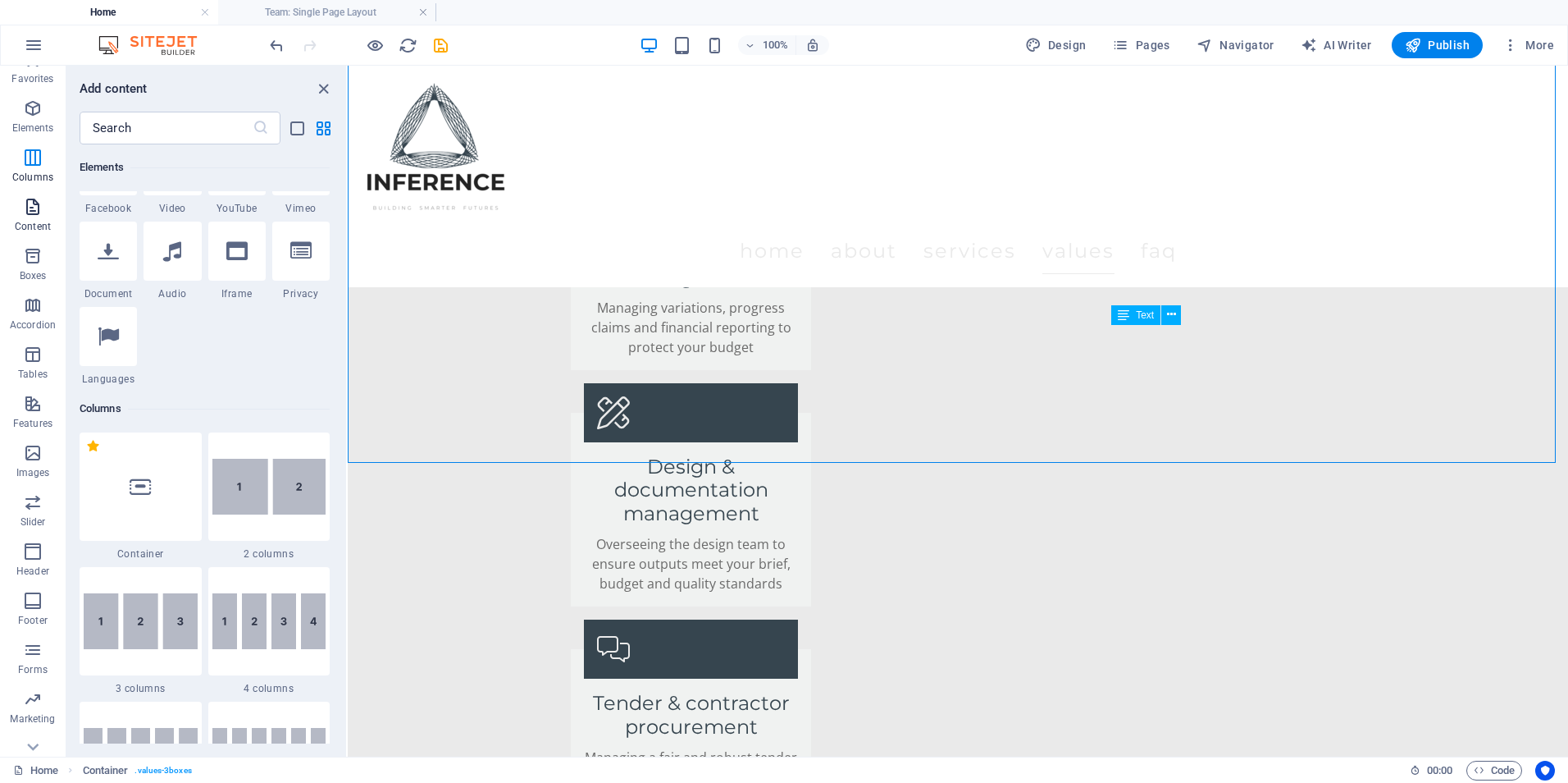
click at [14, 239] on button "Content" at bounding box center [33, 214] width 66 height 49
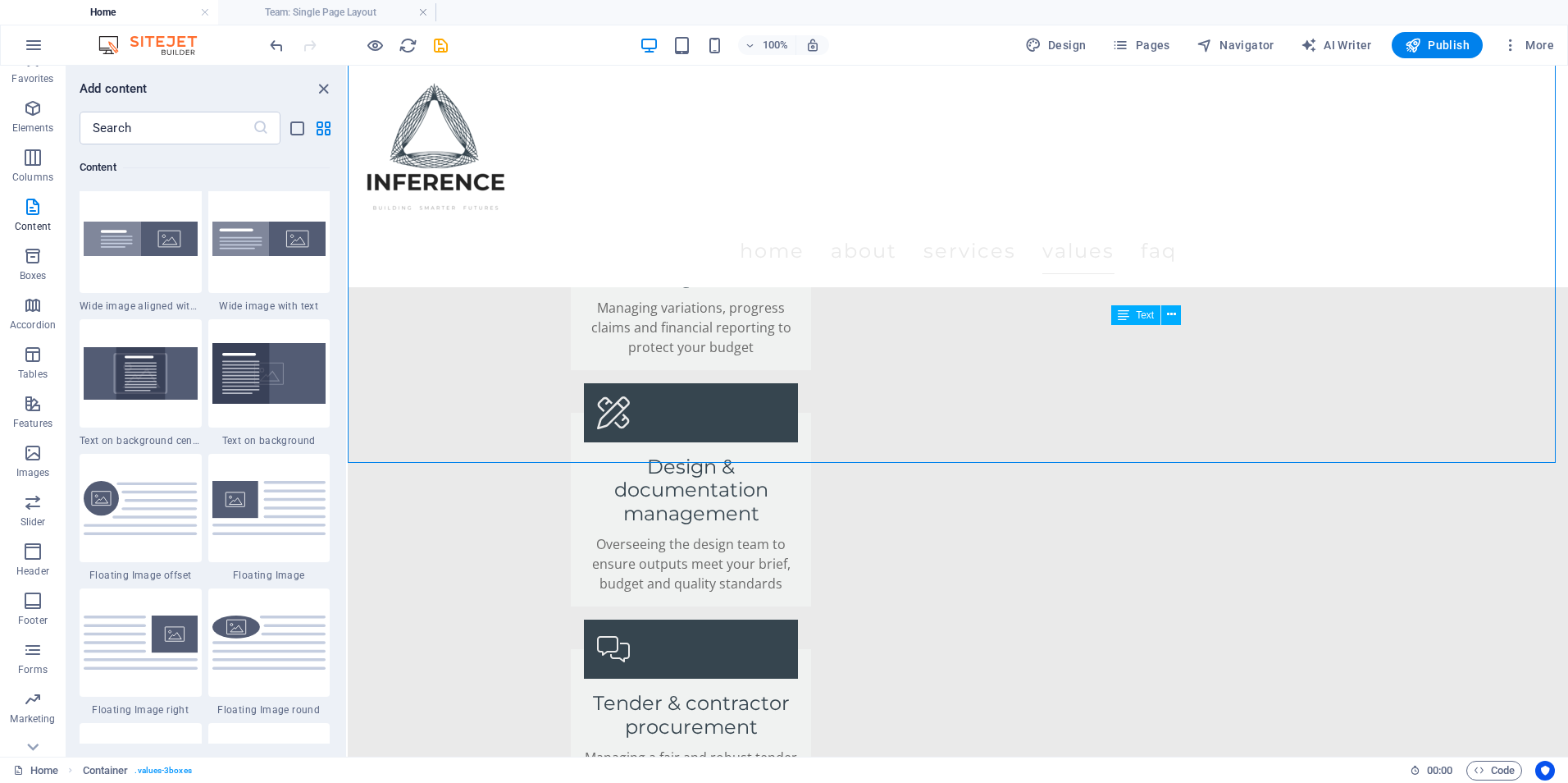
scroll to position [3363, 0]
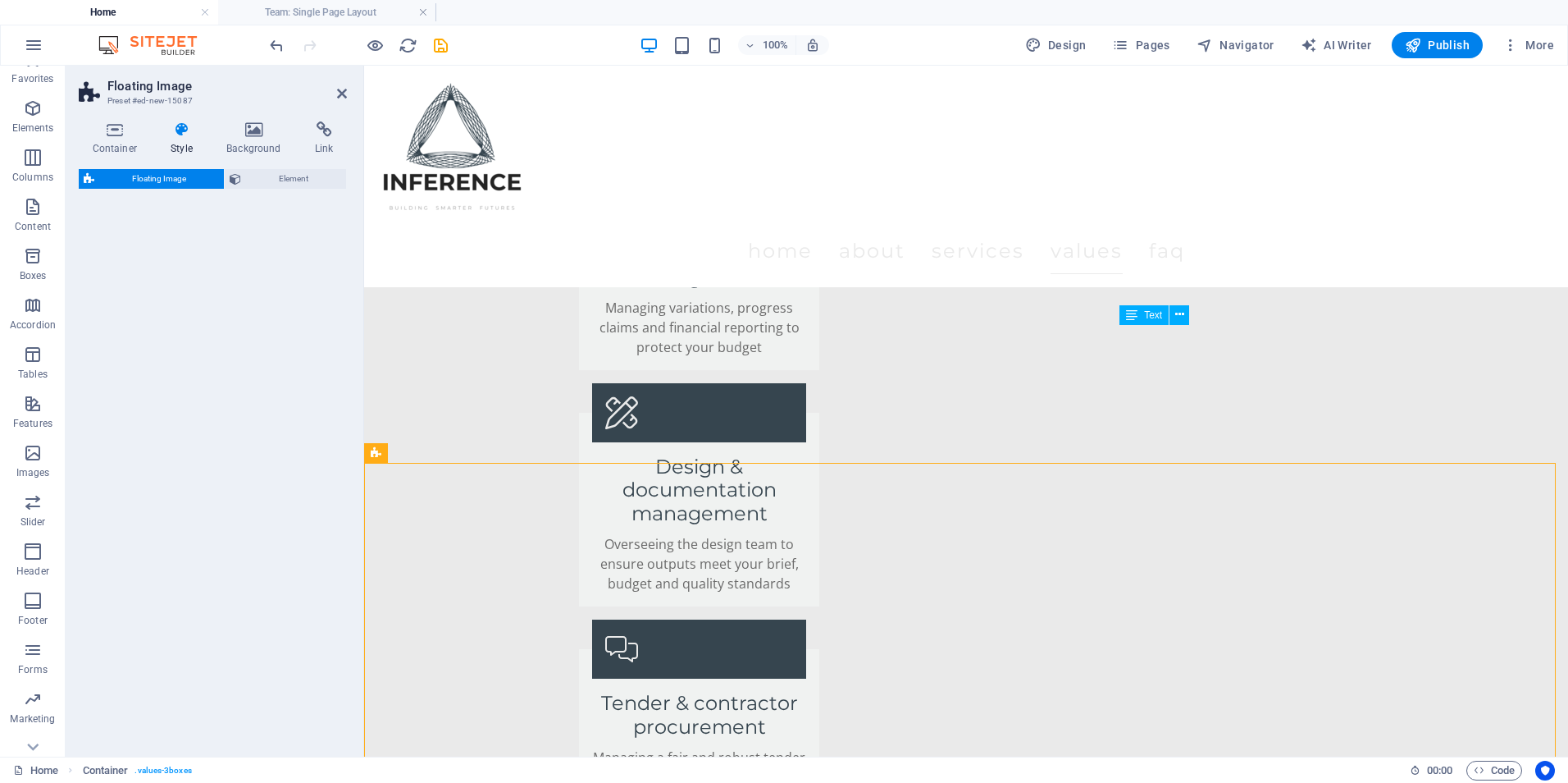
select select "%"
select select "rem"
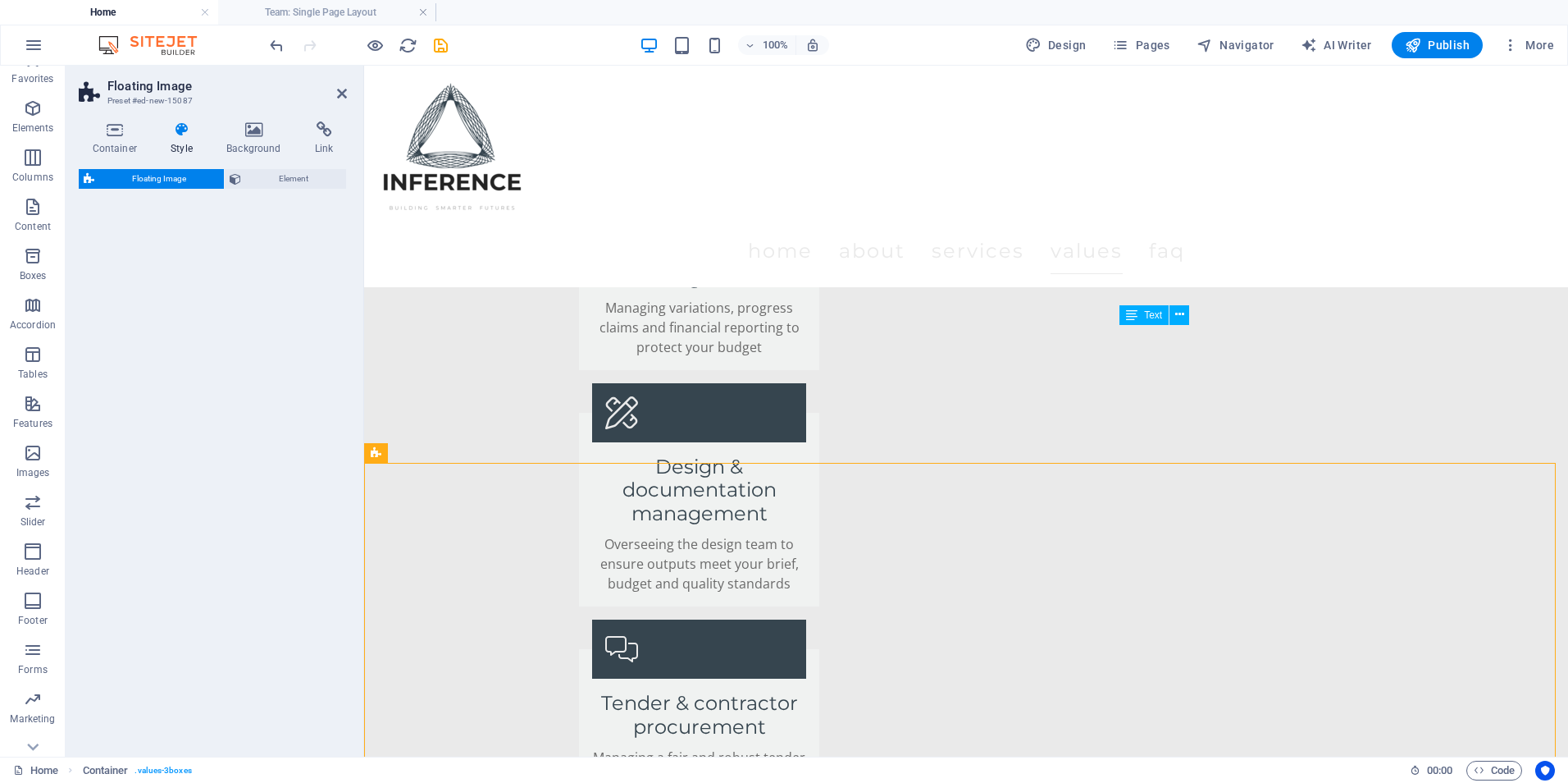
select select "%"
select select "preset-float-container-v3-custom"
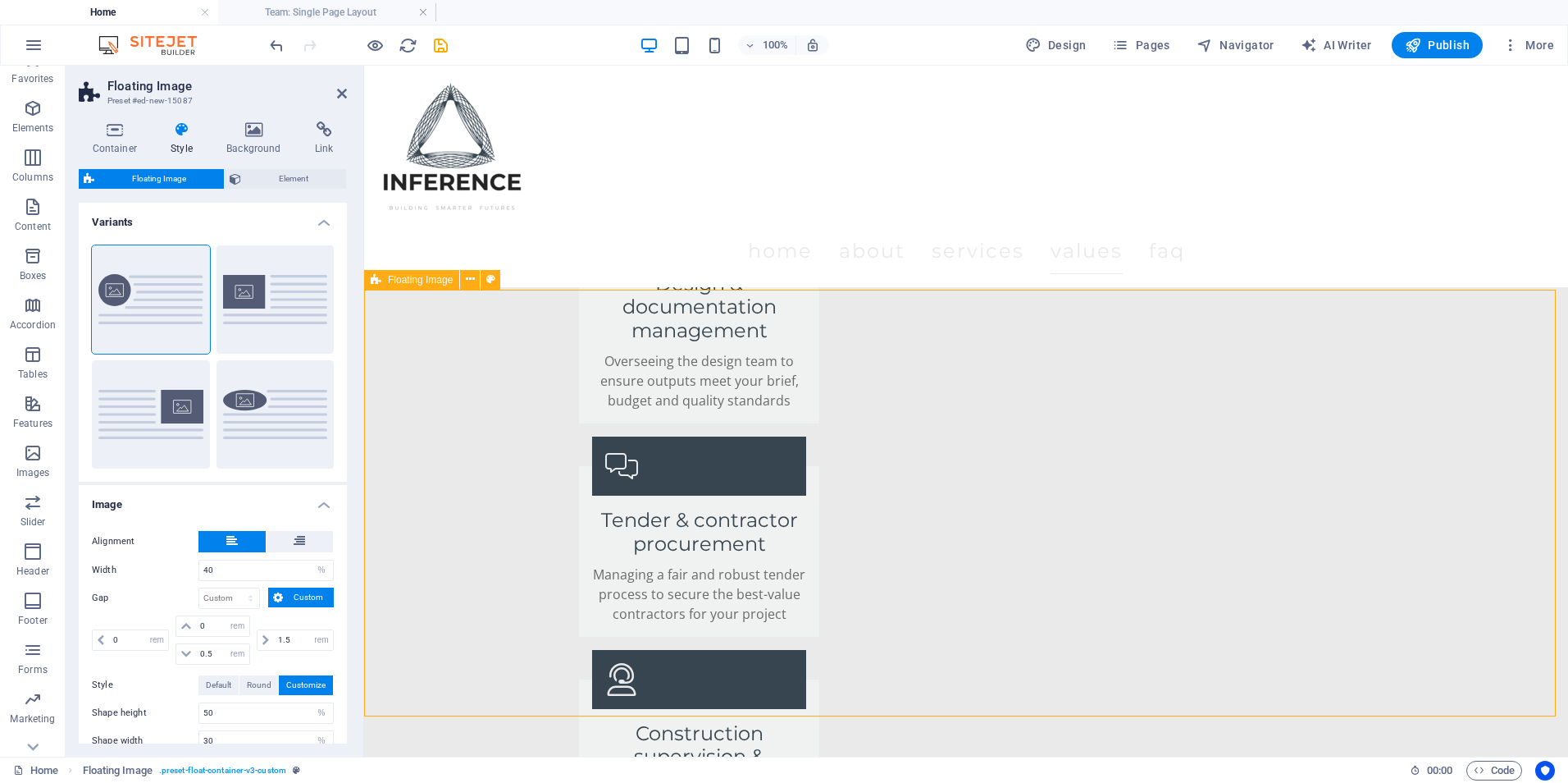
scroll to position [3315, 0]
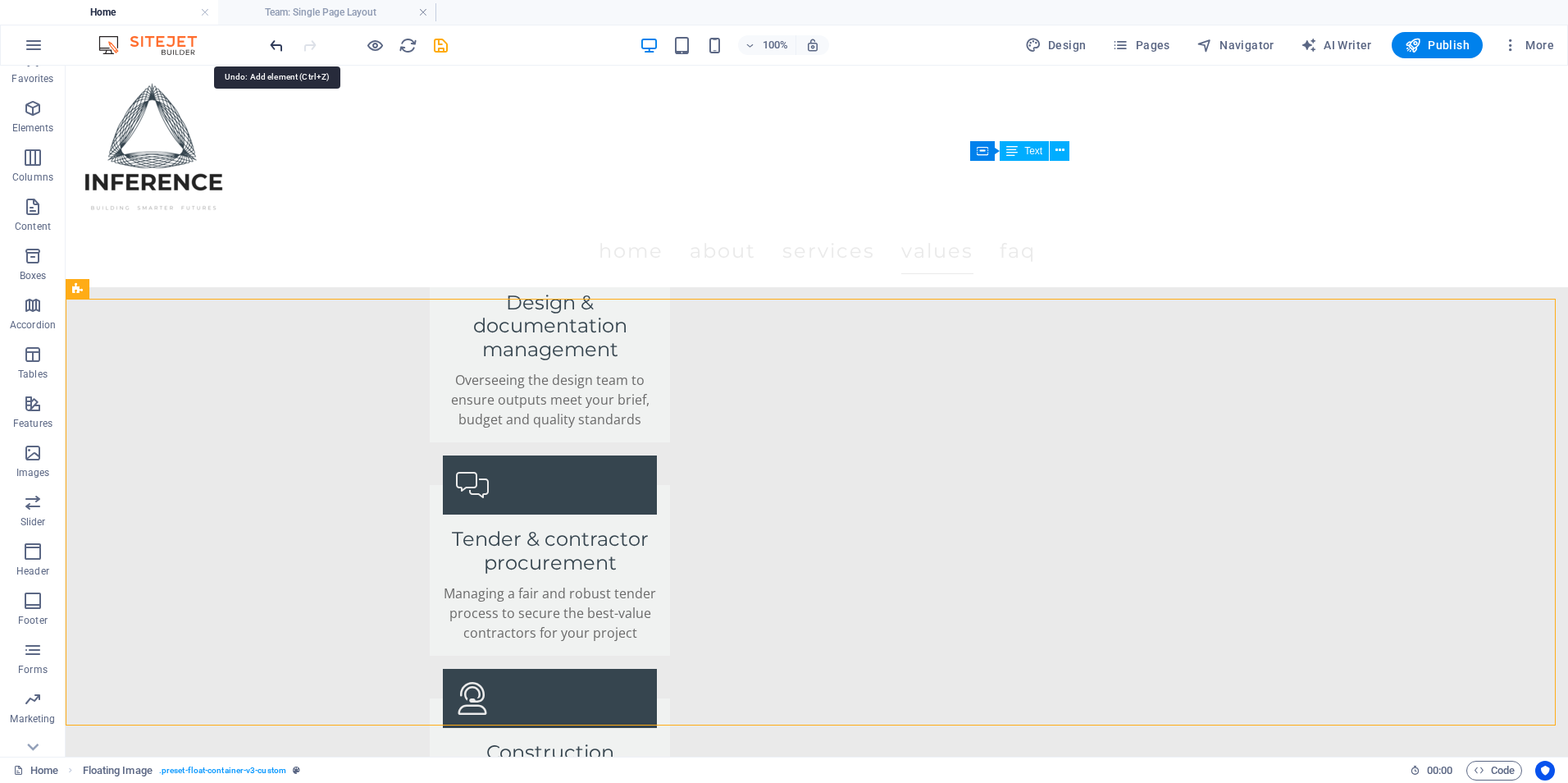
click at [274, 48] on icon "undo" at bounding box center [276, 45] width 19 height 19
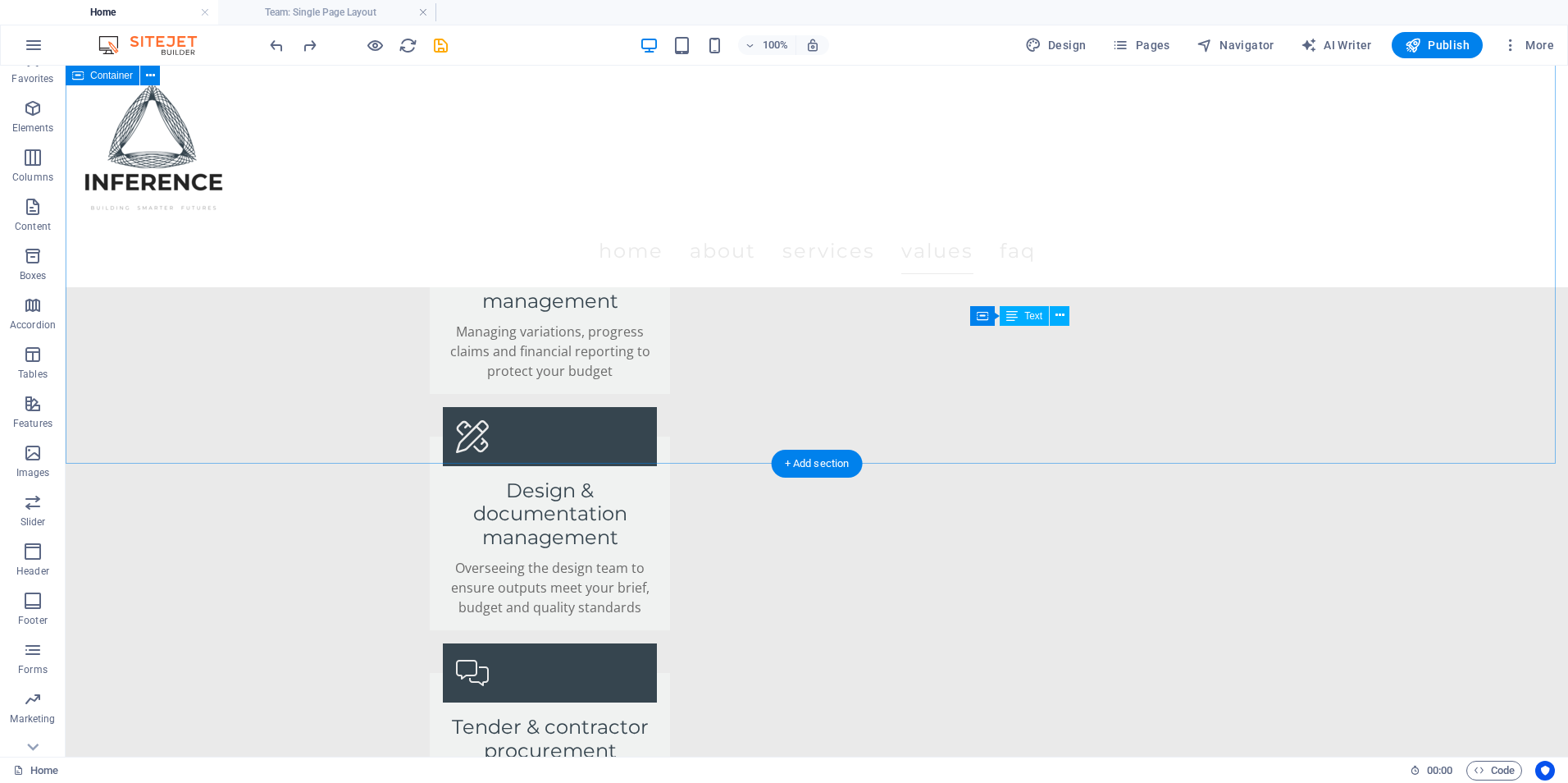
scroll to position [3151, 0]
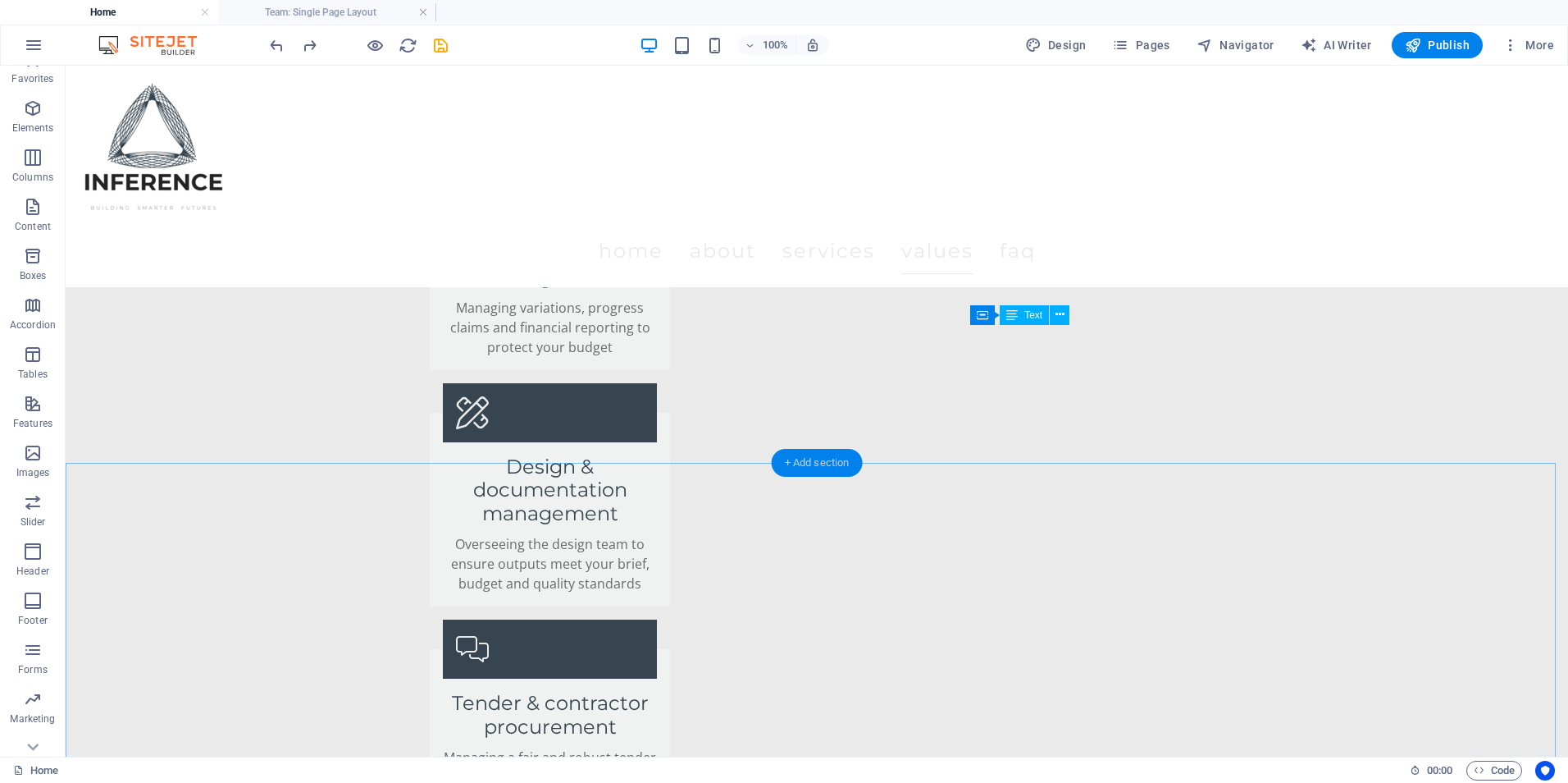
click at [780, 462] on div "+ Add section" at bounding box center [816, 463] width 91 height 28
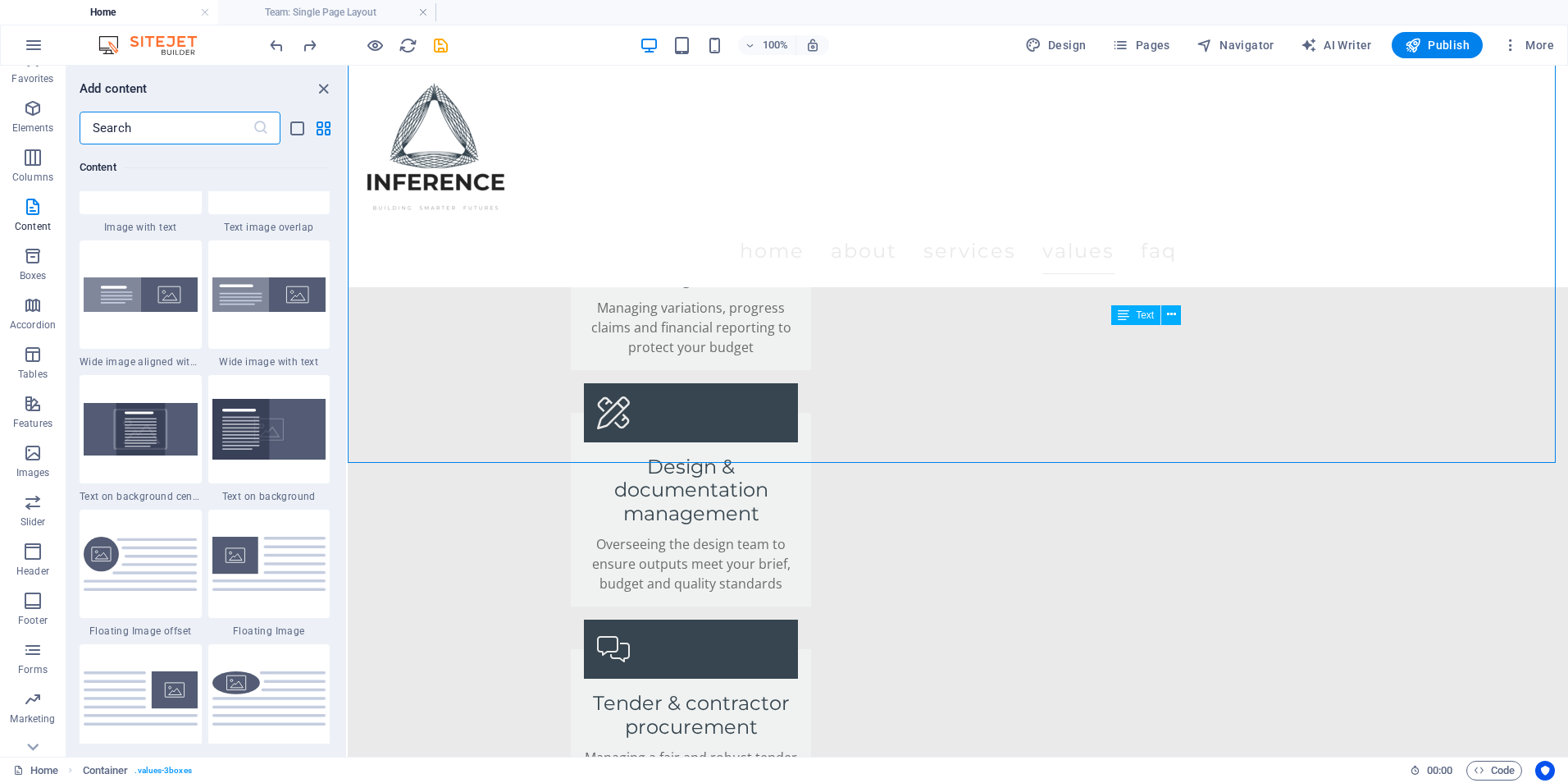
scroll to position [3200, 0]
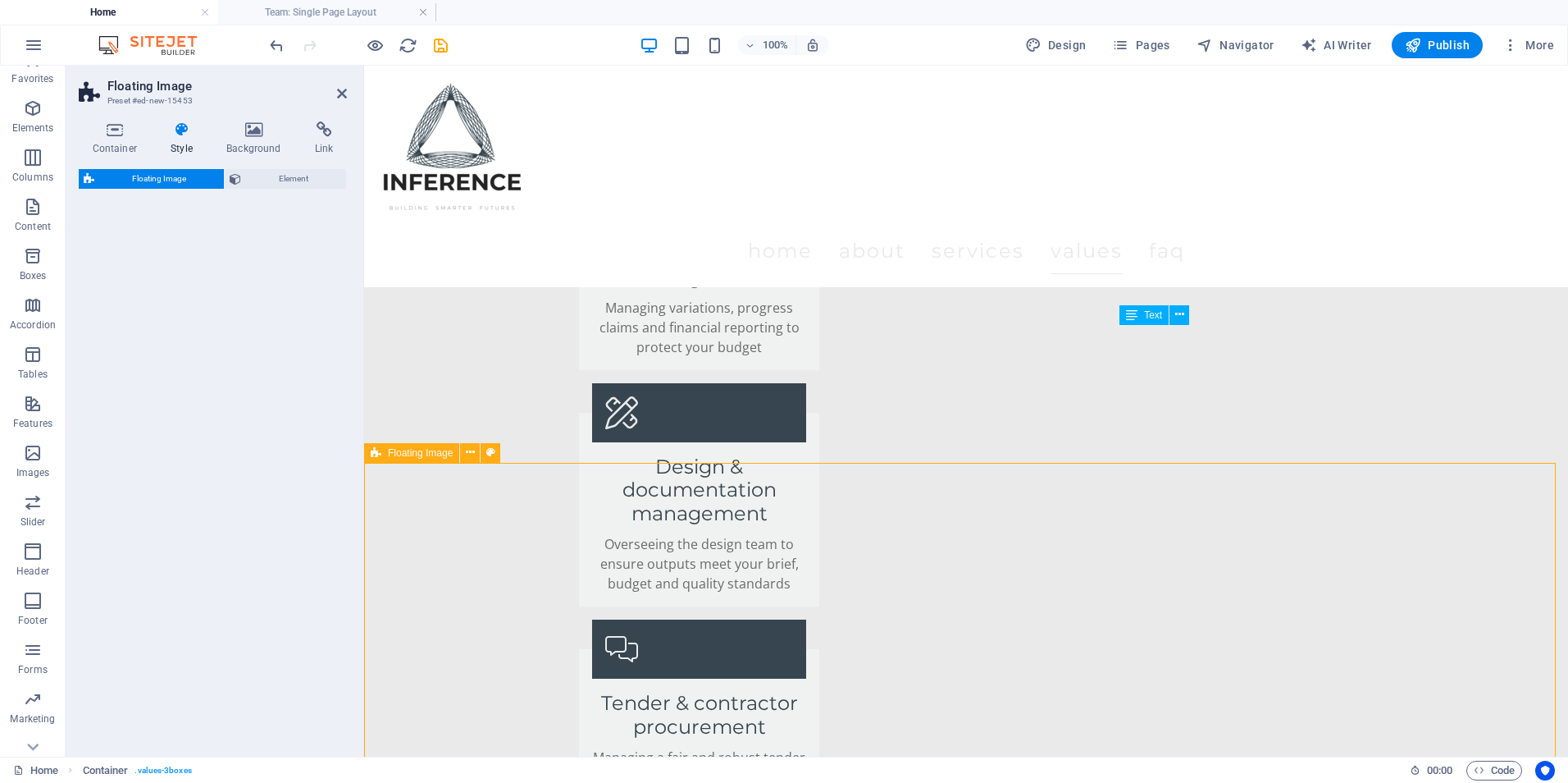
select select "%"
select select "rem"
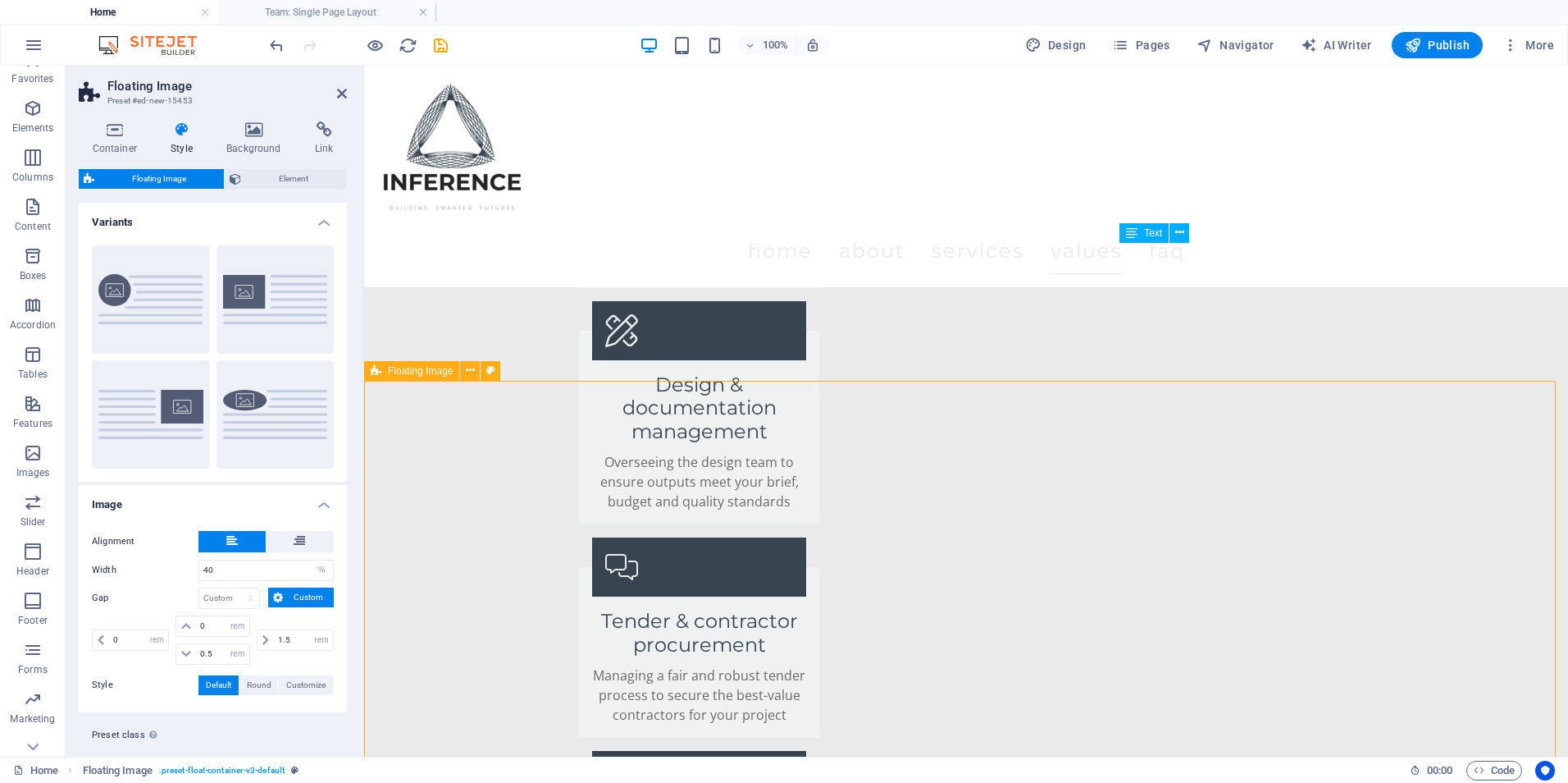
scroll to position [3315, 0]
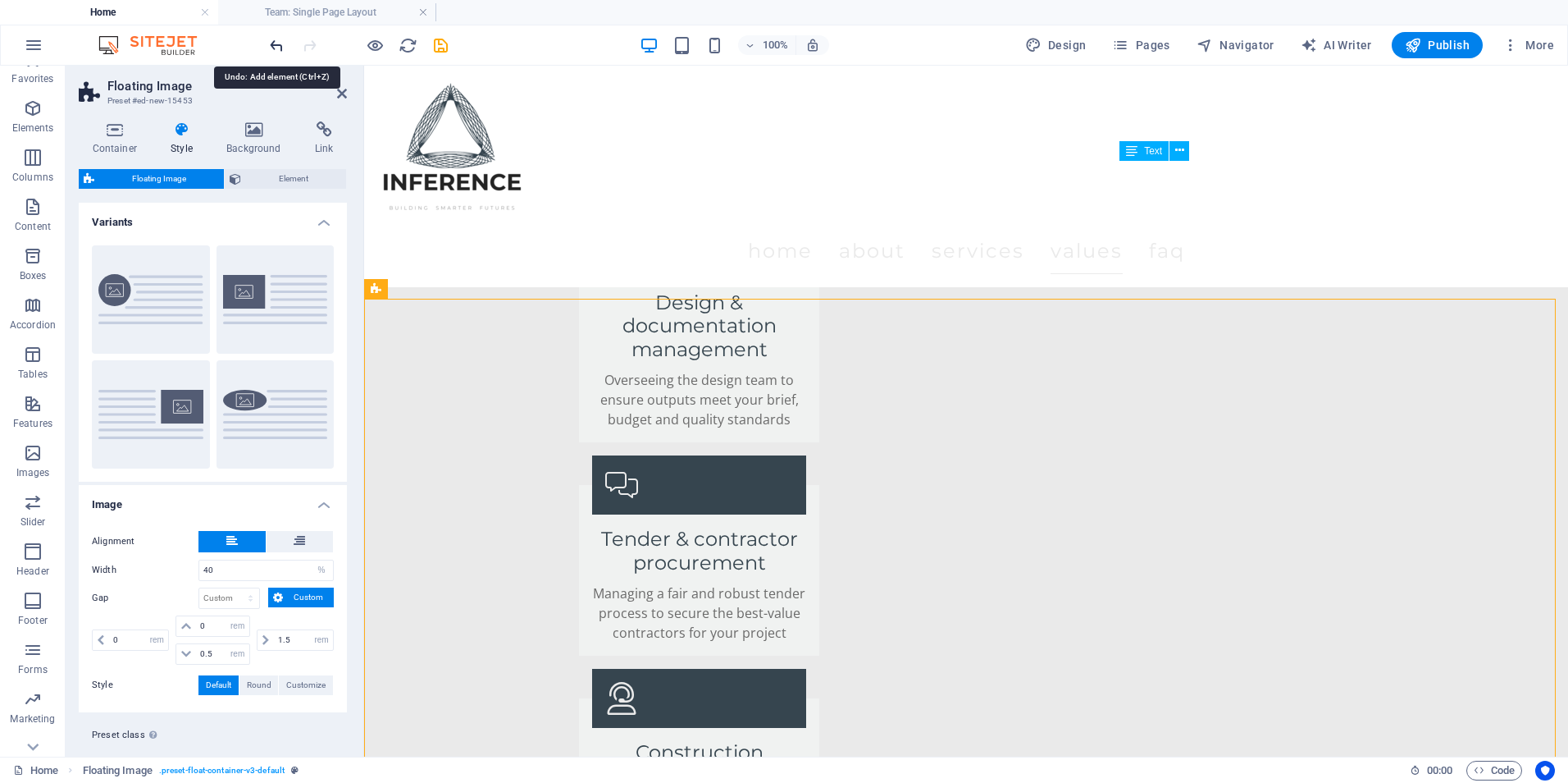
click at [277, 49] on icon "undo" at bounding box center [276, 45] width 19 height 19
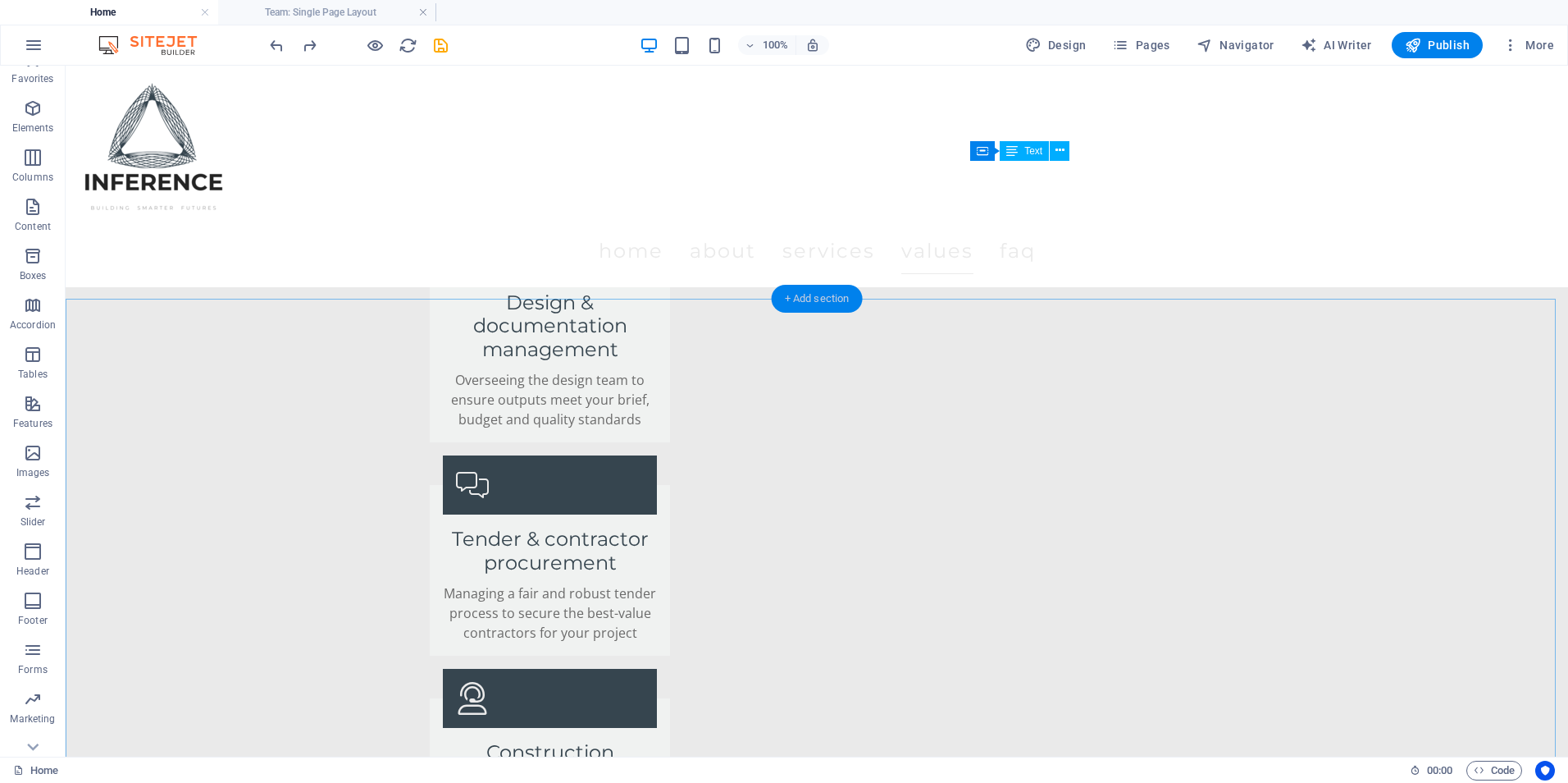
click at [776, 295] on div "+ Add section" at bounding box center [816, 298] width 91 height 28
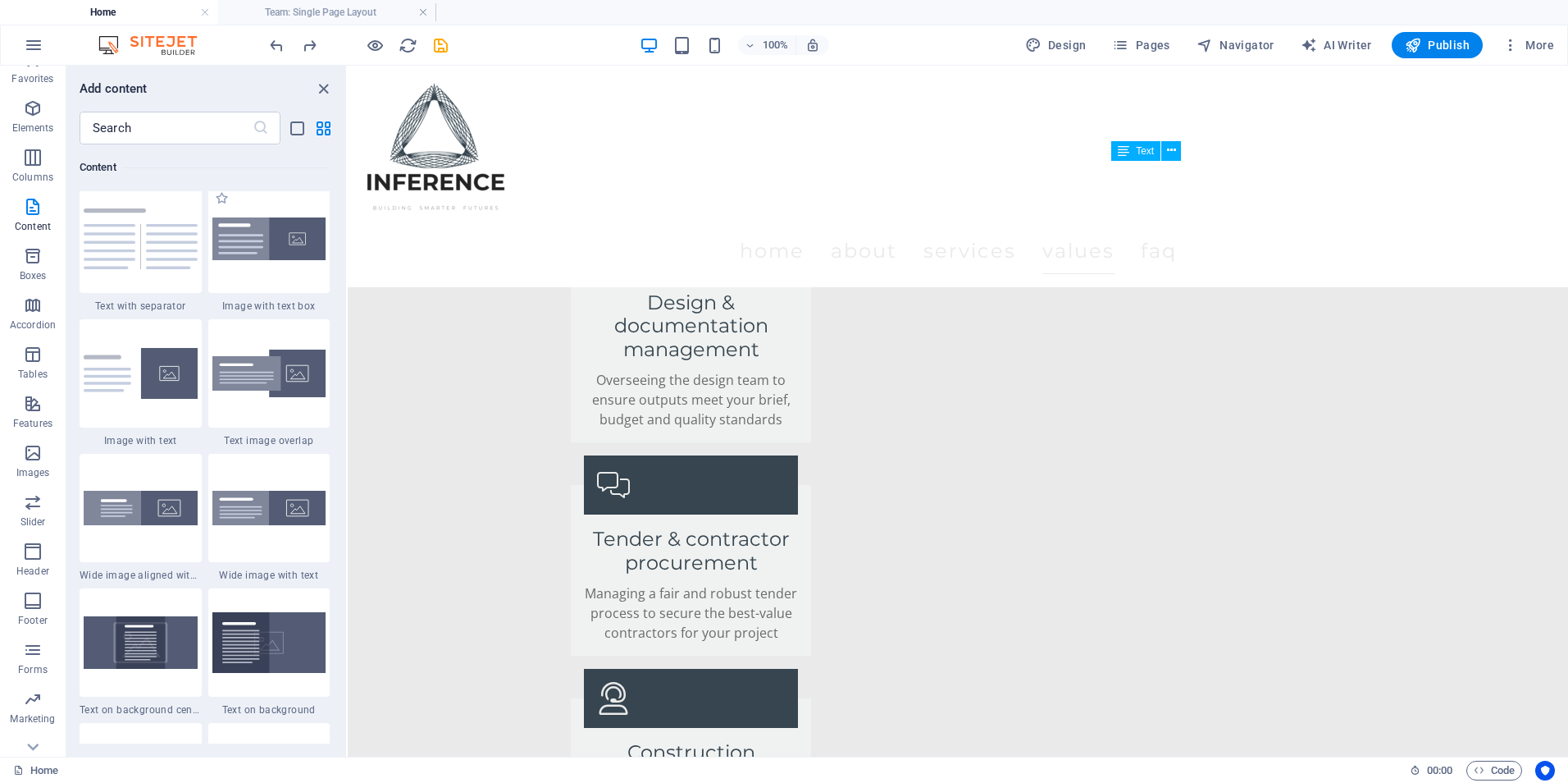
scroll to position [3035, 0]
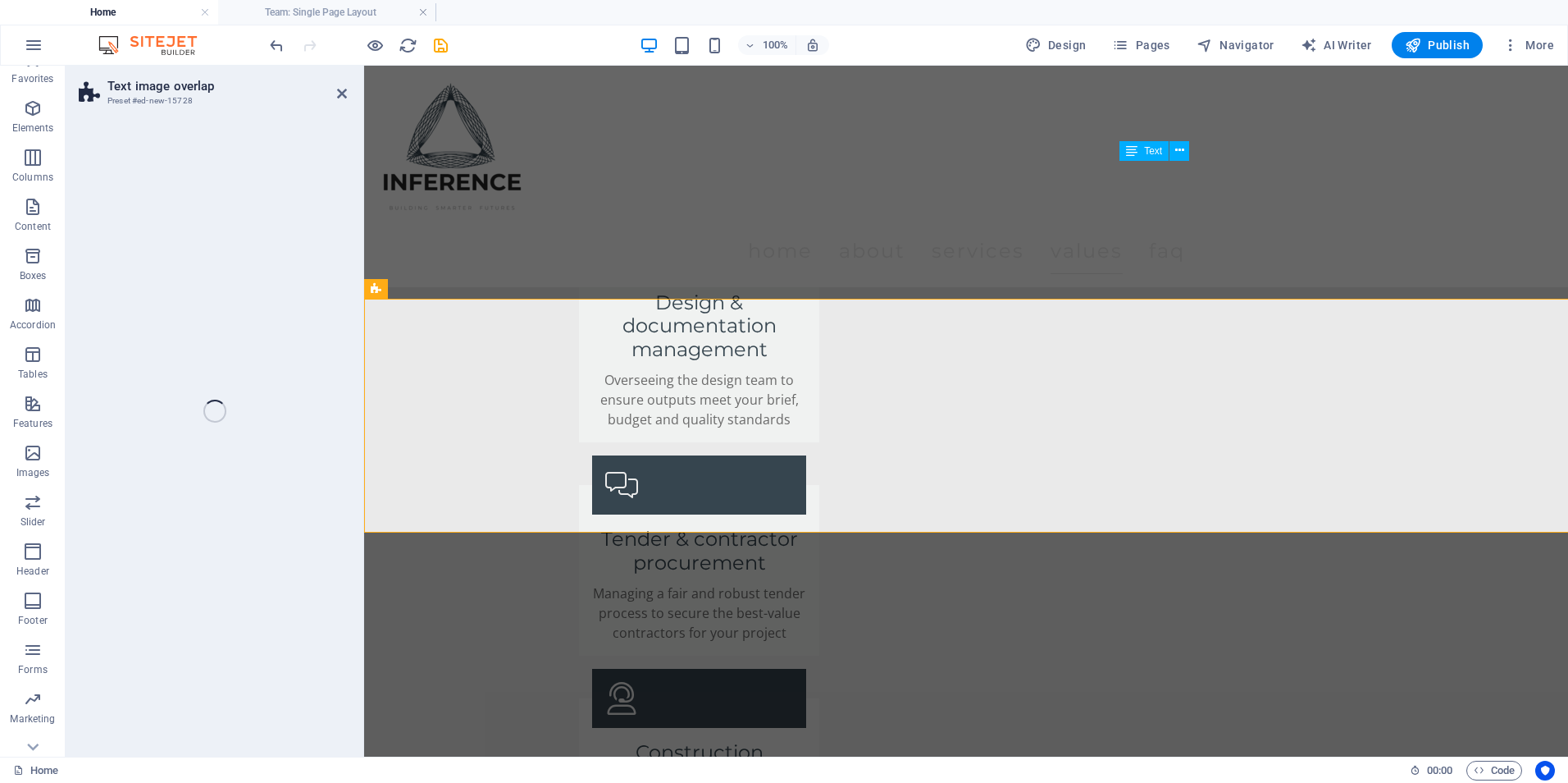
select select "rem"
select select "px"
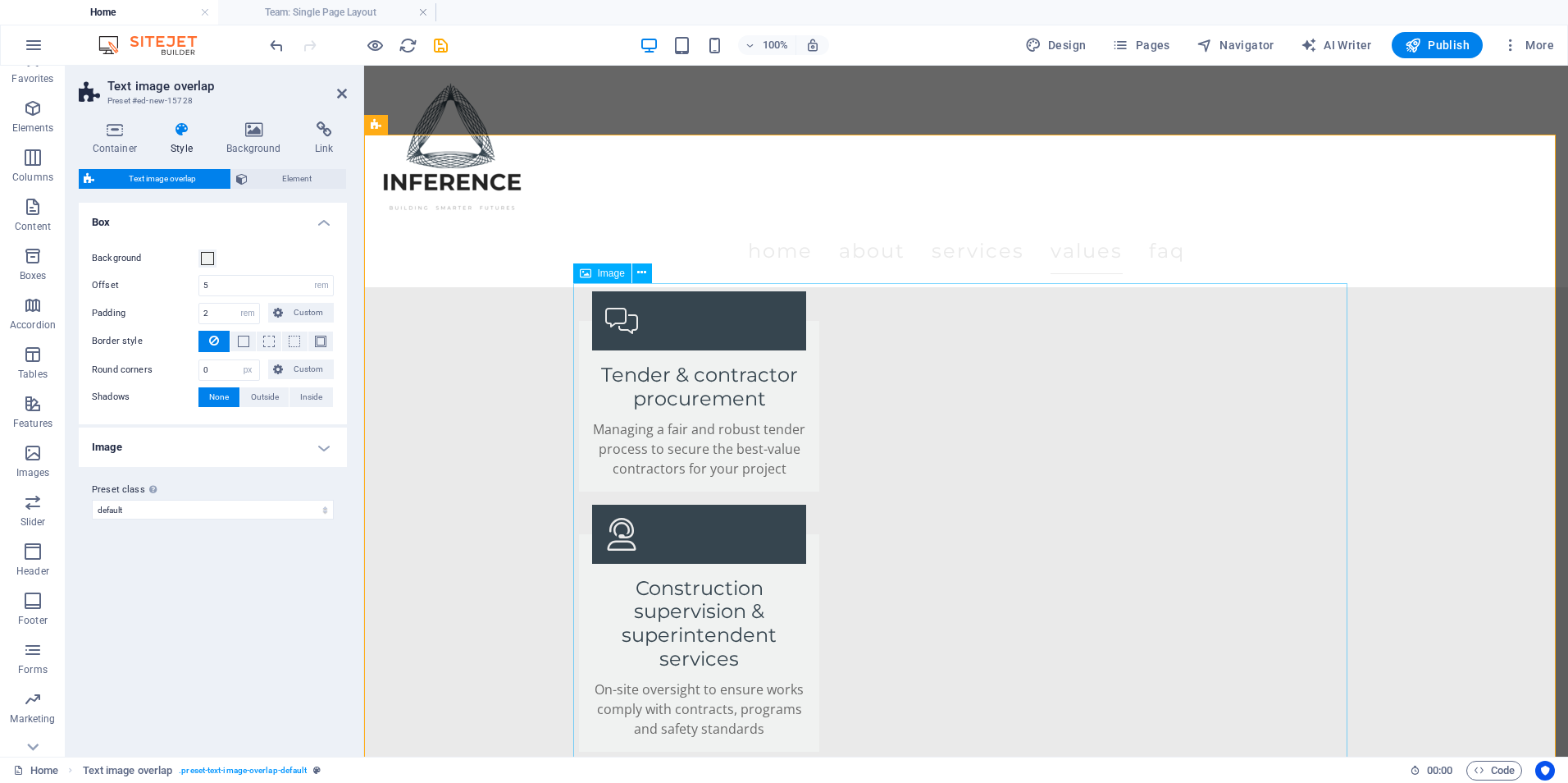
scroll to position [3396, 0]
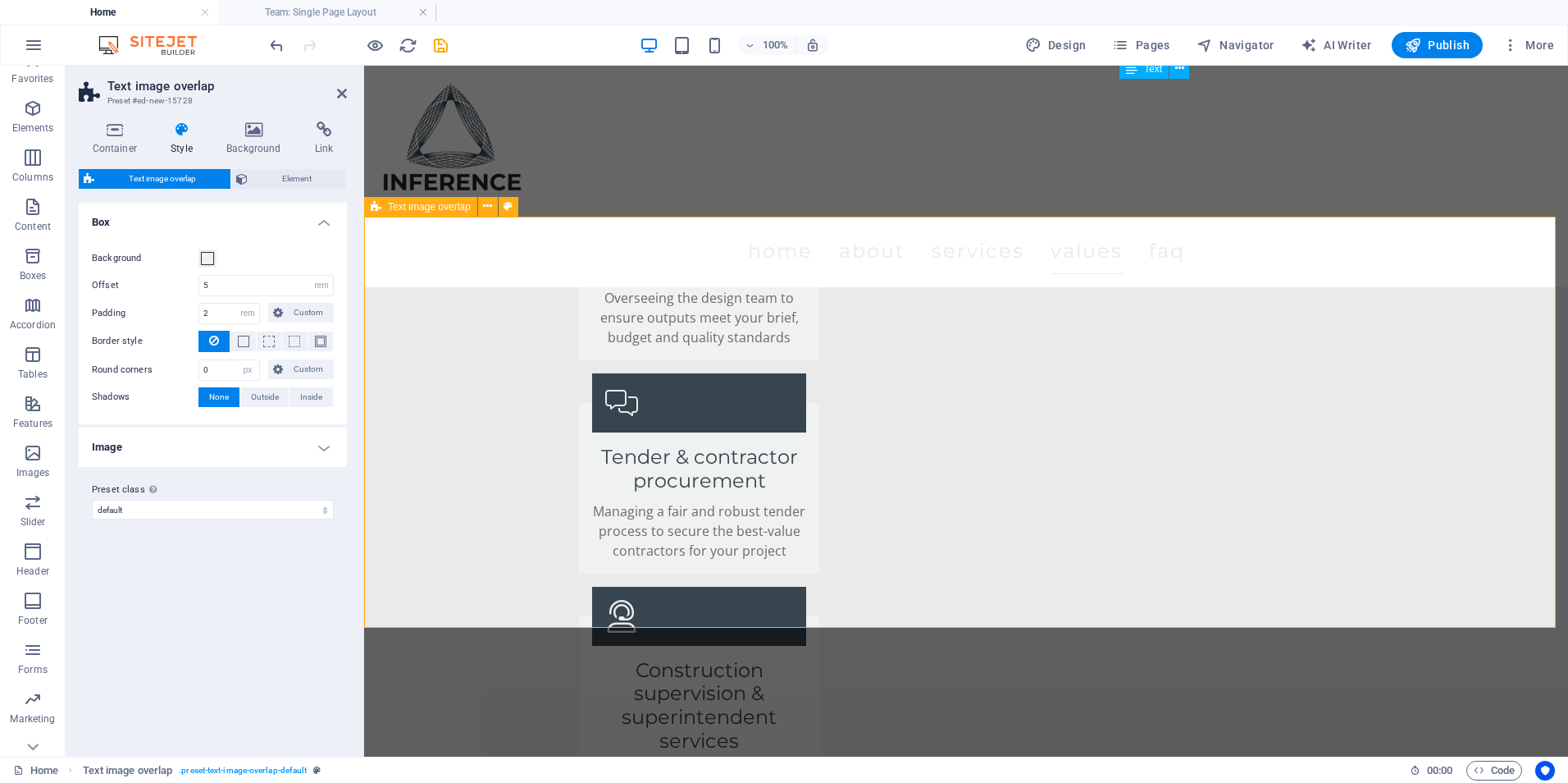
click at [346, 94] on icon at bounding box center [342, 93] width 10 height 13
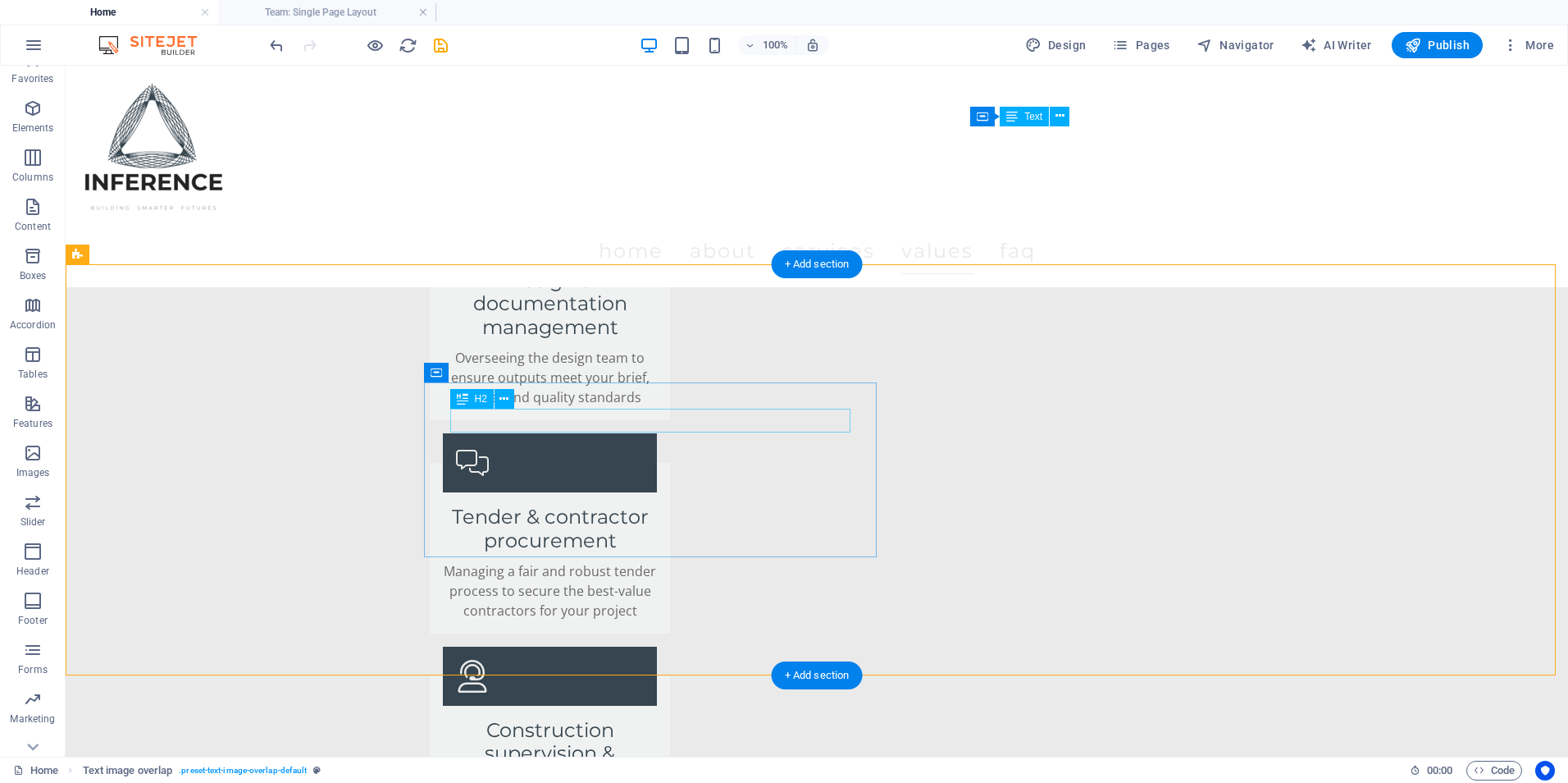
scroll to position [3315, 0]
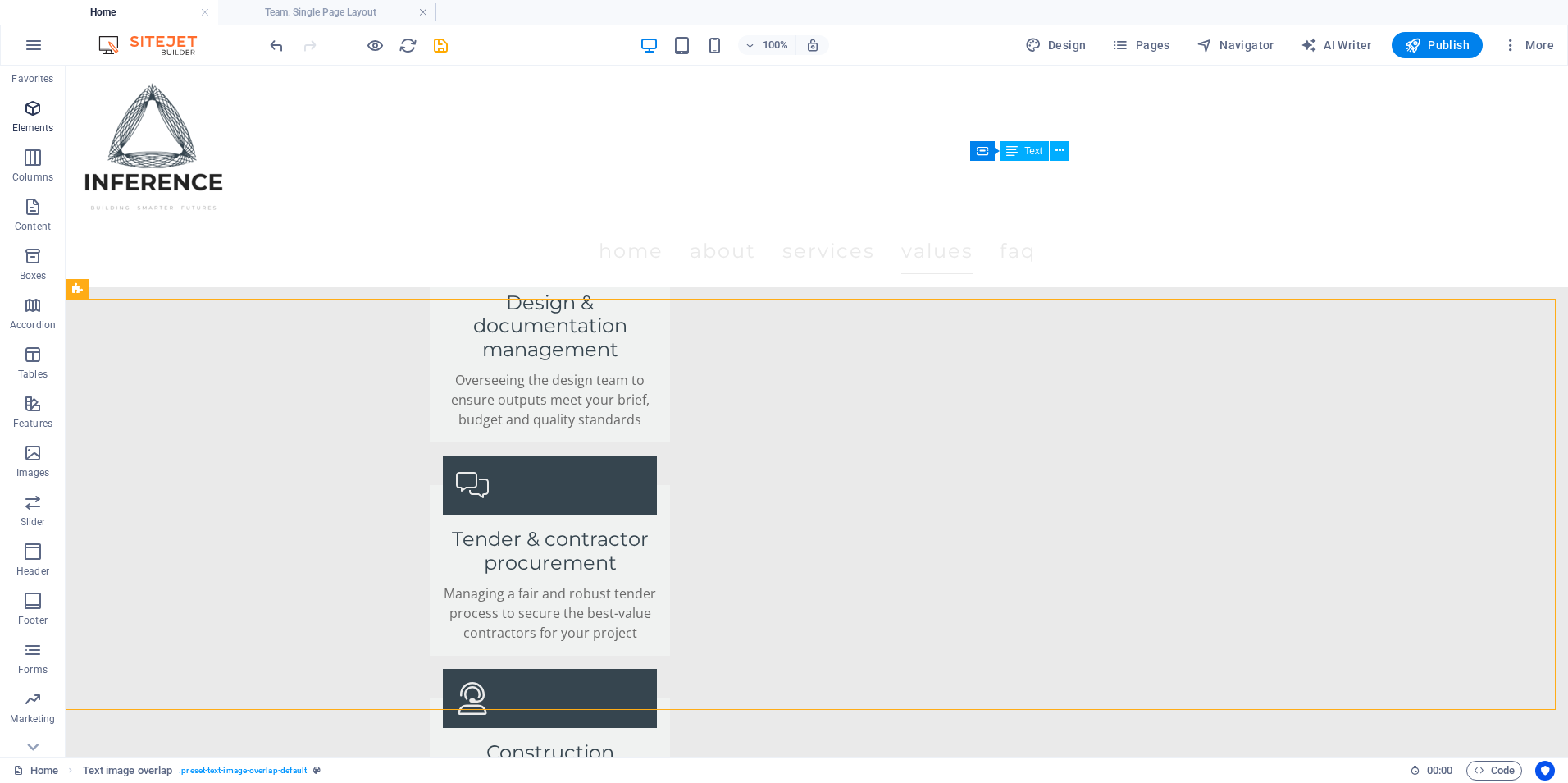
click at [5, 120] on button "Elements" at bounding box center [33, 116] width 66 height 49
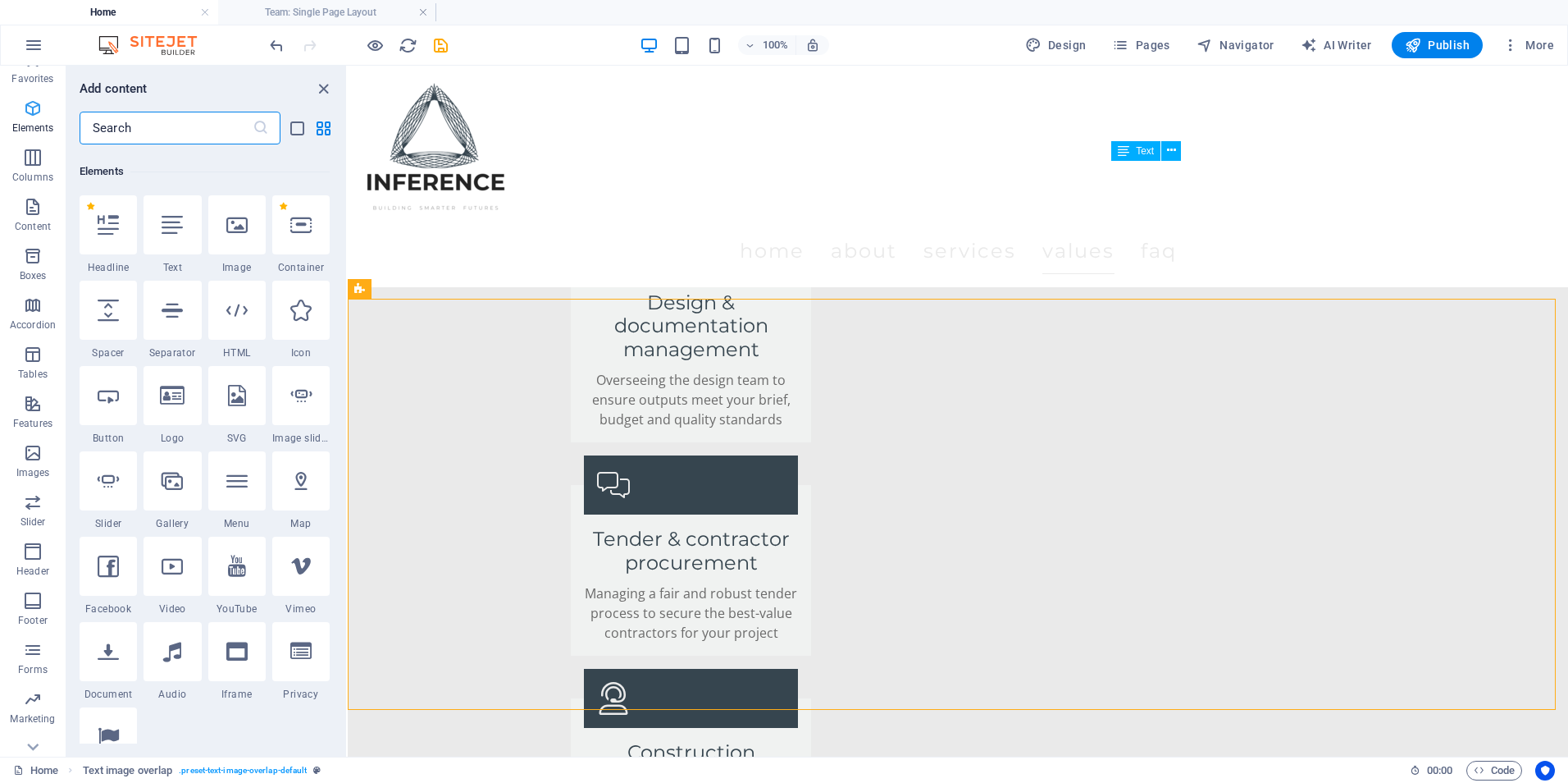
scroll to position [175, 0]
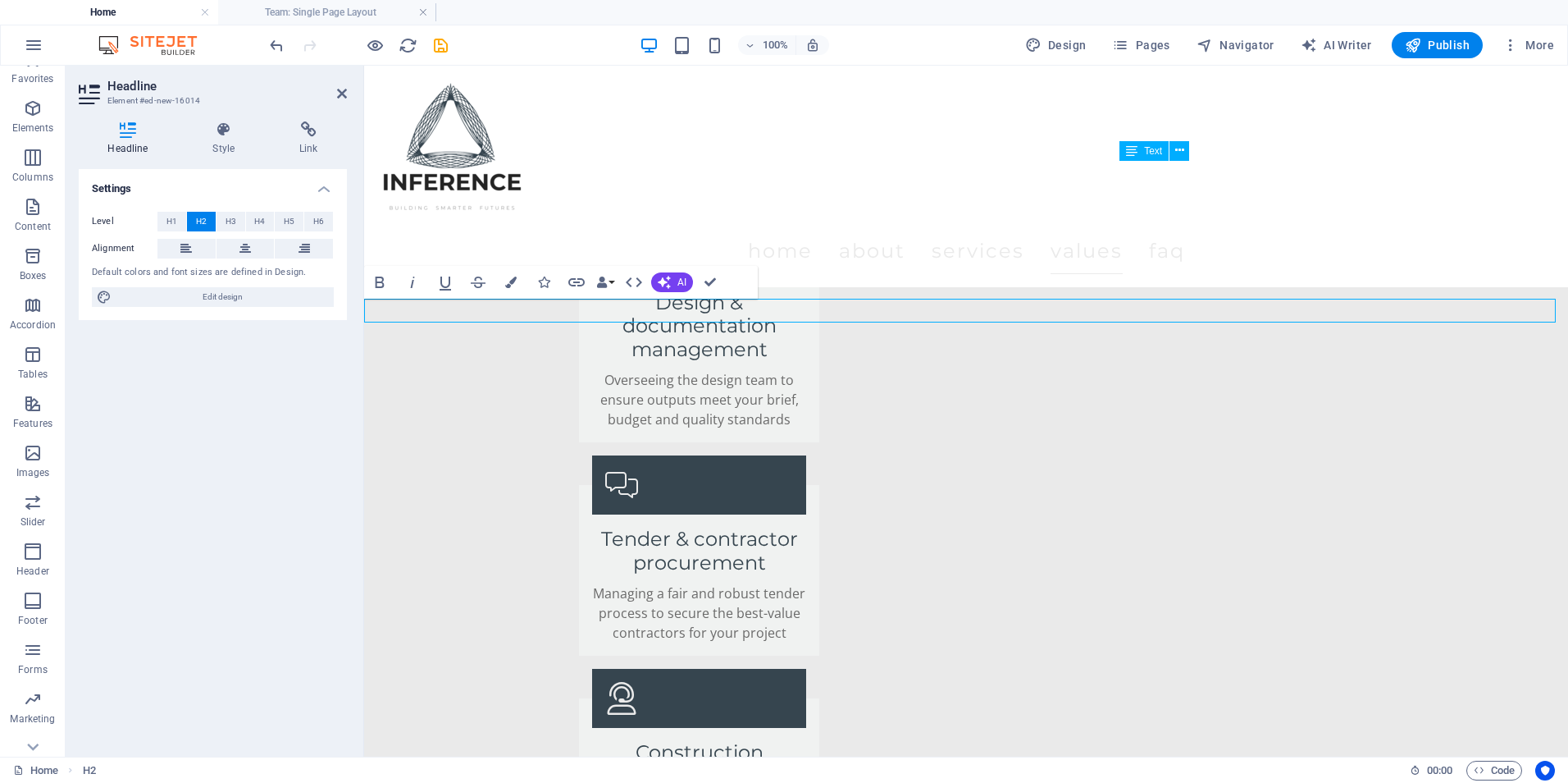
drag, startPoint x: 560, startPoint y: 304, endPoint x: 500, endPoint y: 418, distance: 128.8
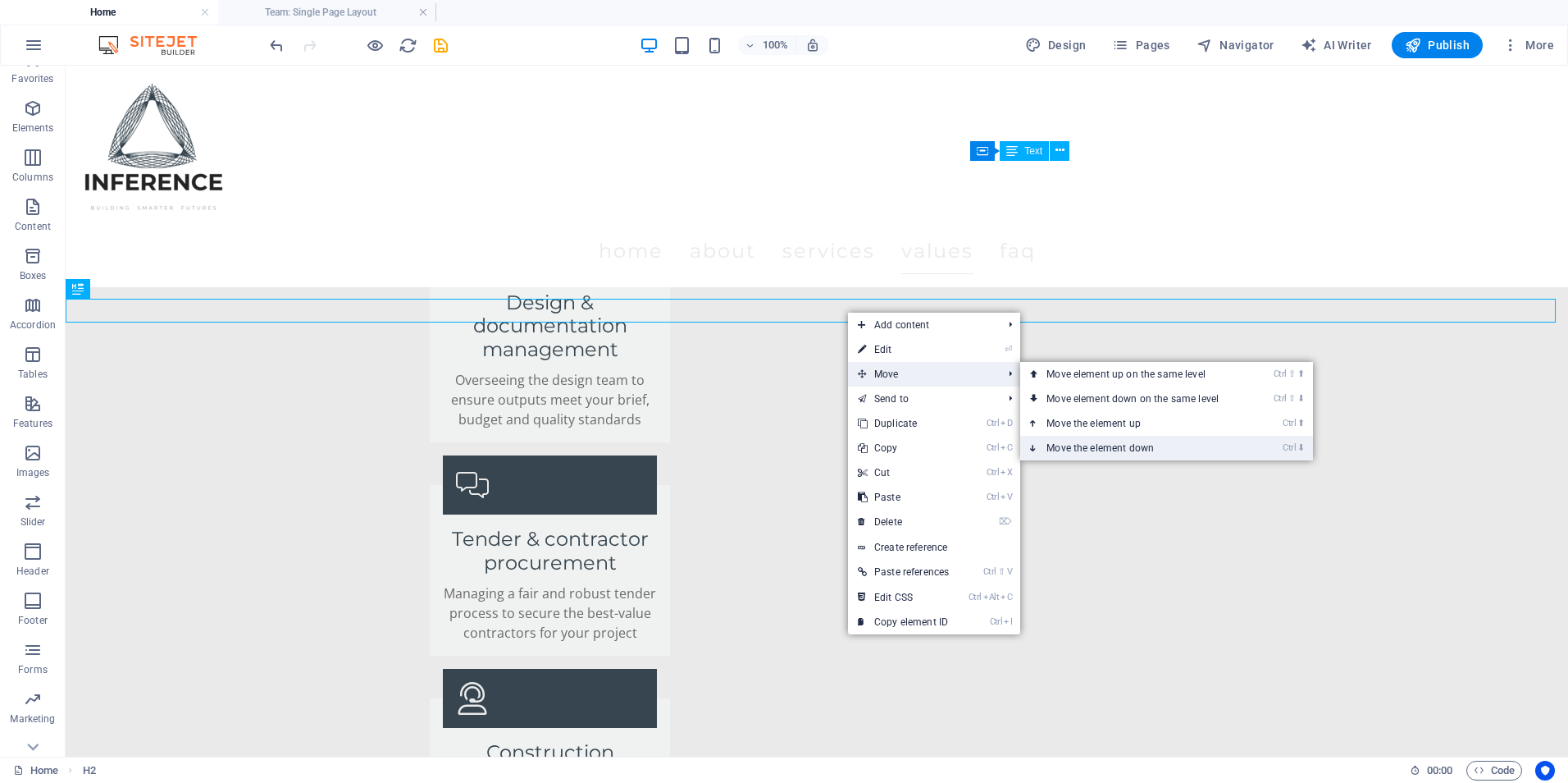
click at [1099, 439] on link "Ctrl ⬇ Move the element down" at bounding box center [1136, 448] width 231 height 25
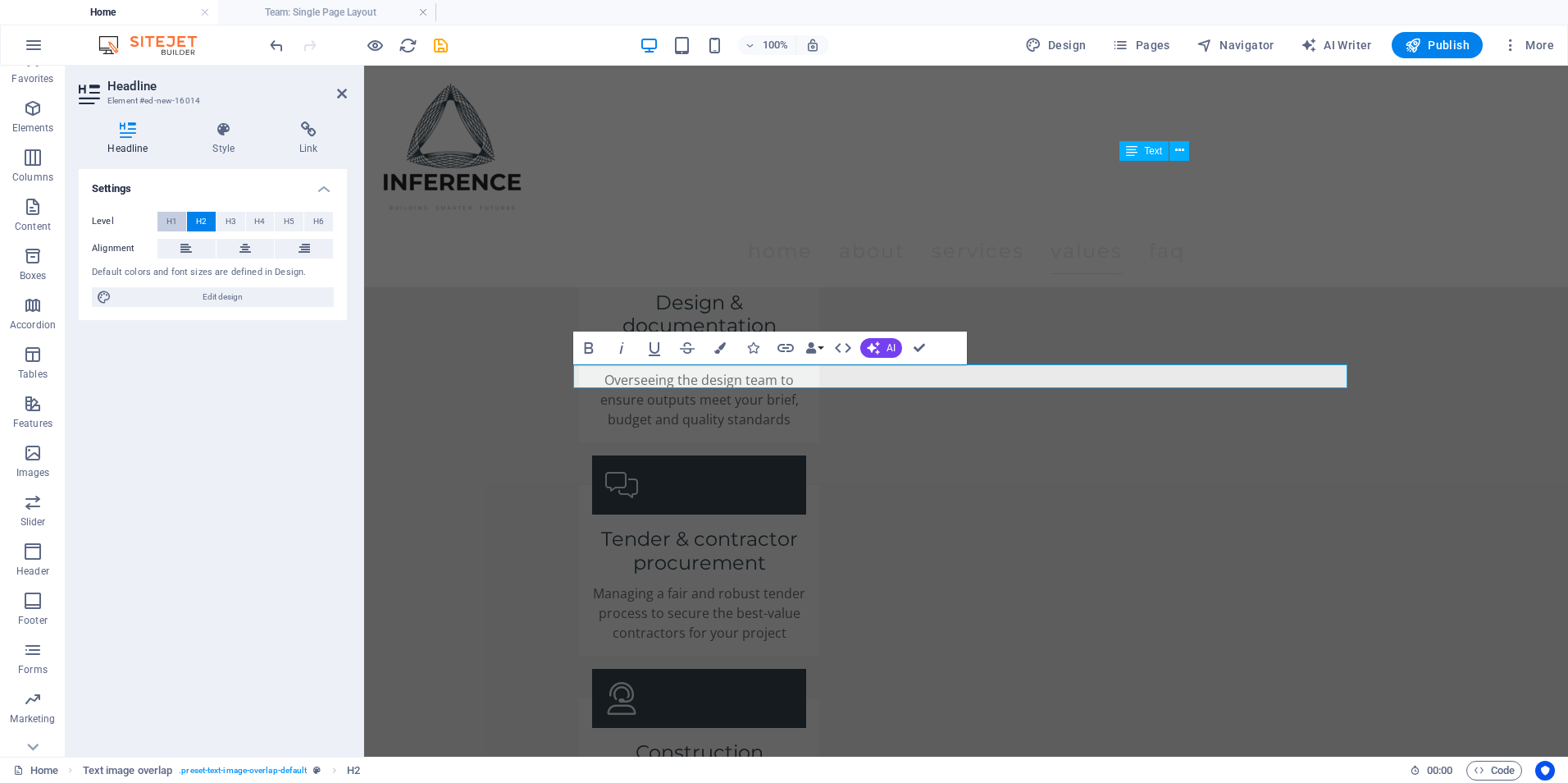
click at [173, 215] on span "H1" at bounding box center [171, 221] width 11 height 20
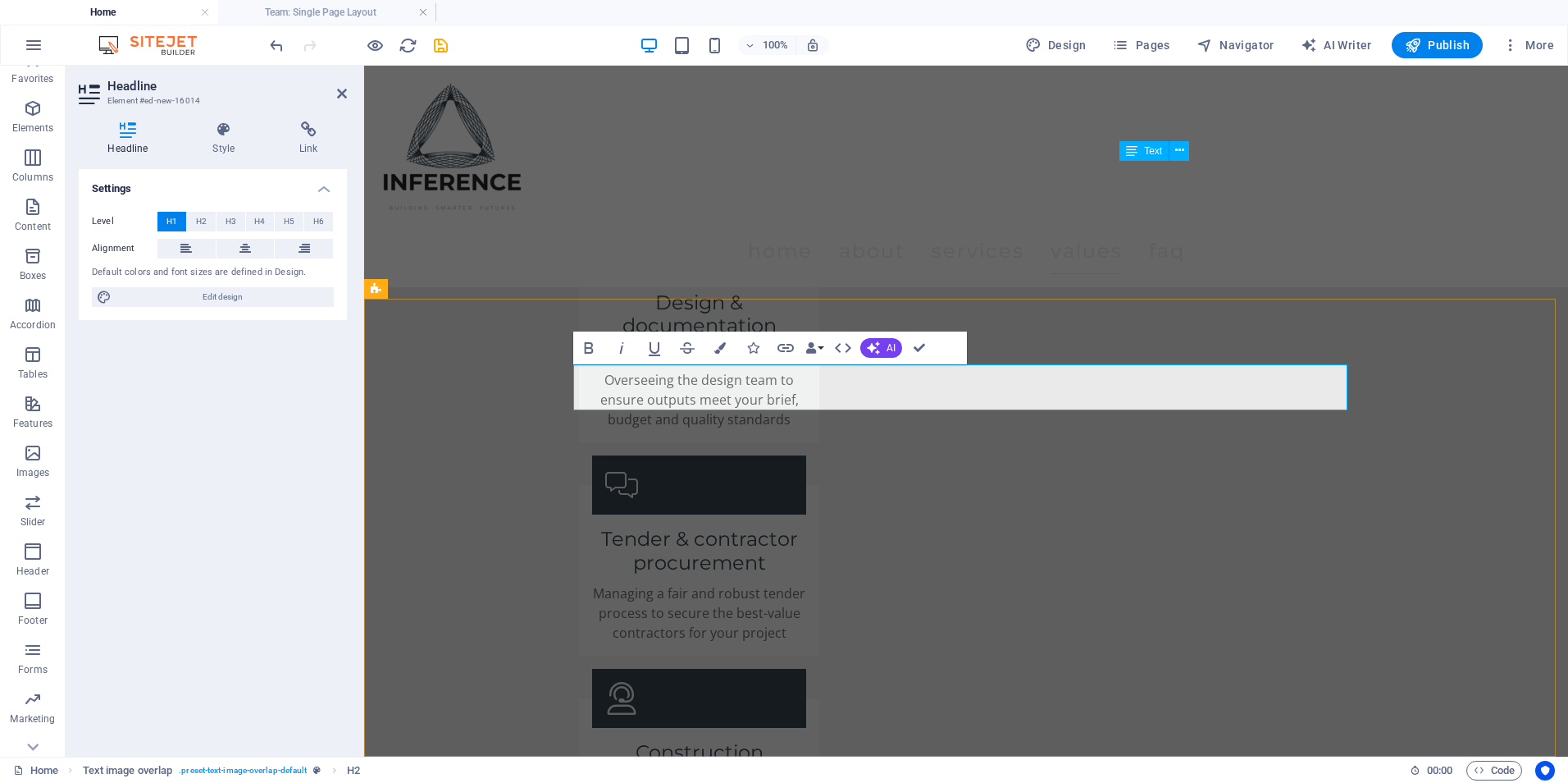
click at [248, 248] on icon at bounding box center [245, 248] width 12 height 20
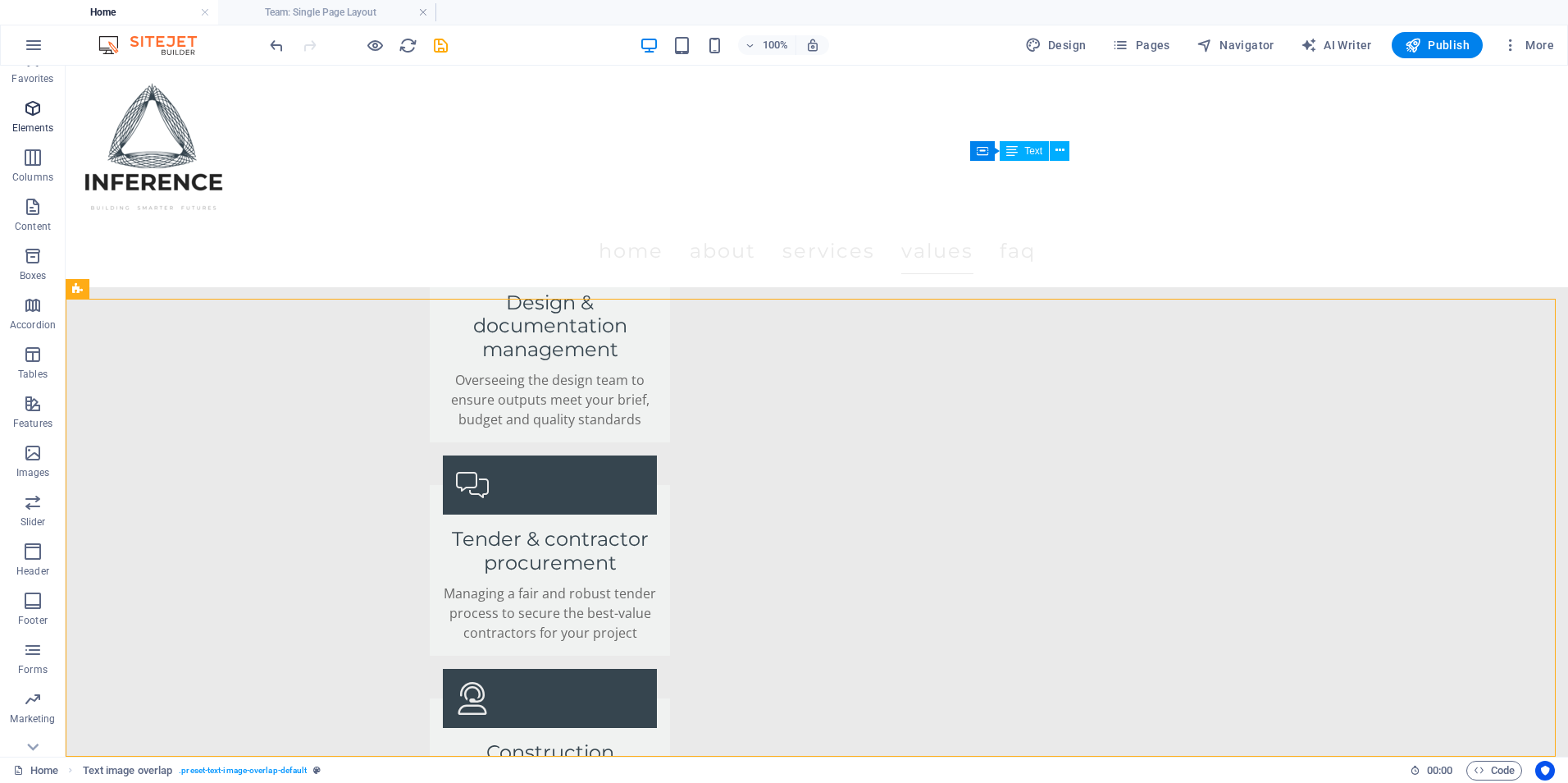
click at [16, 118] on button "Elements" at bounding box center [33, 116] width 66 height 49
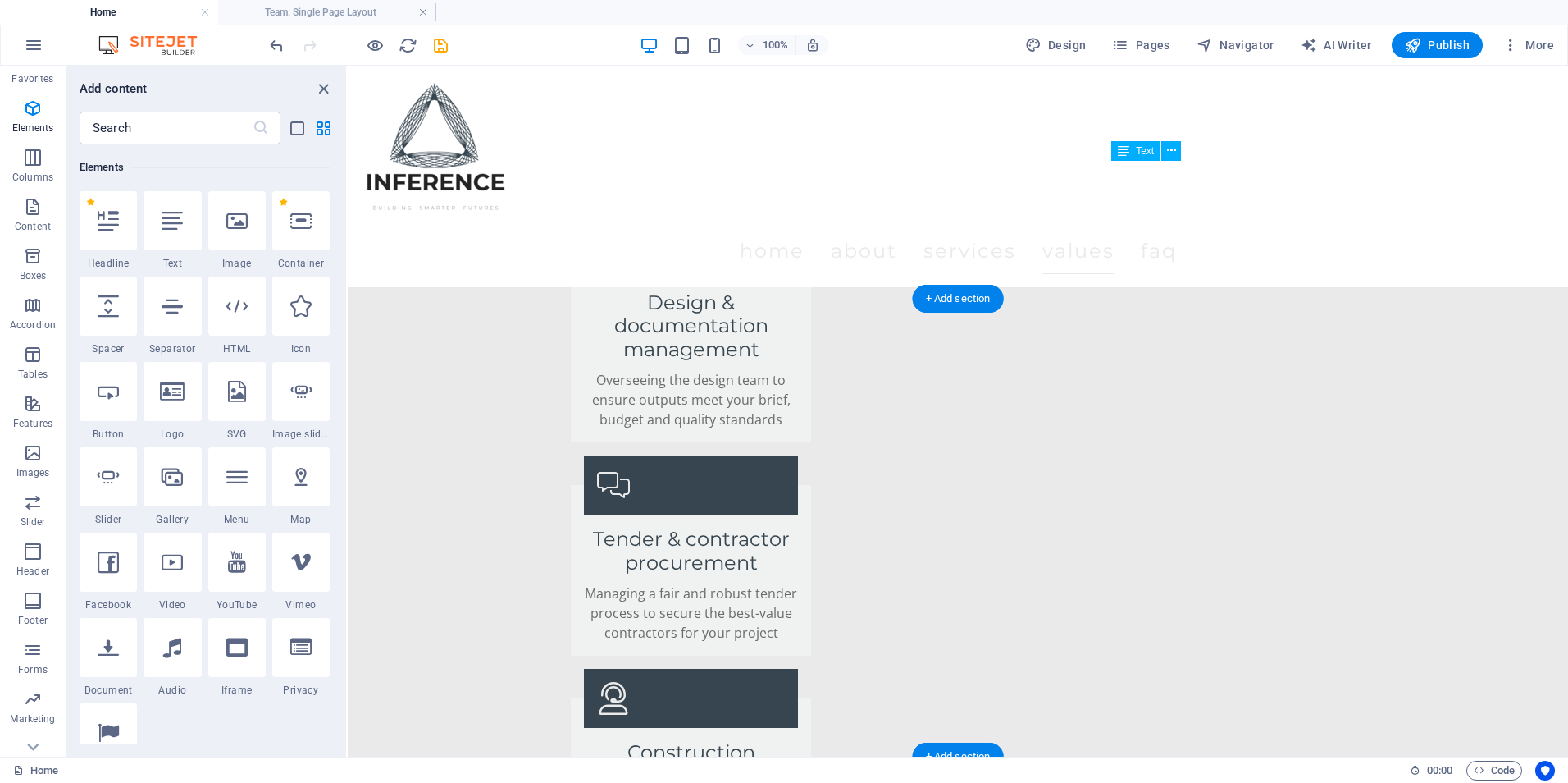
click at [324, 87] on icon "close panel" at bounding box center [323, 89] width 19 height 19
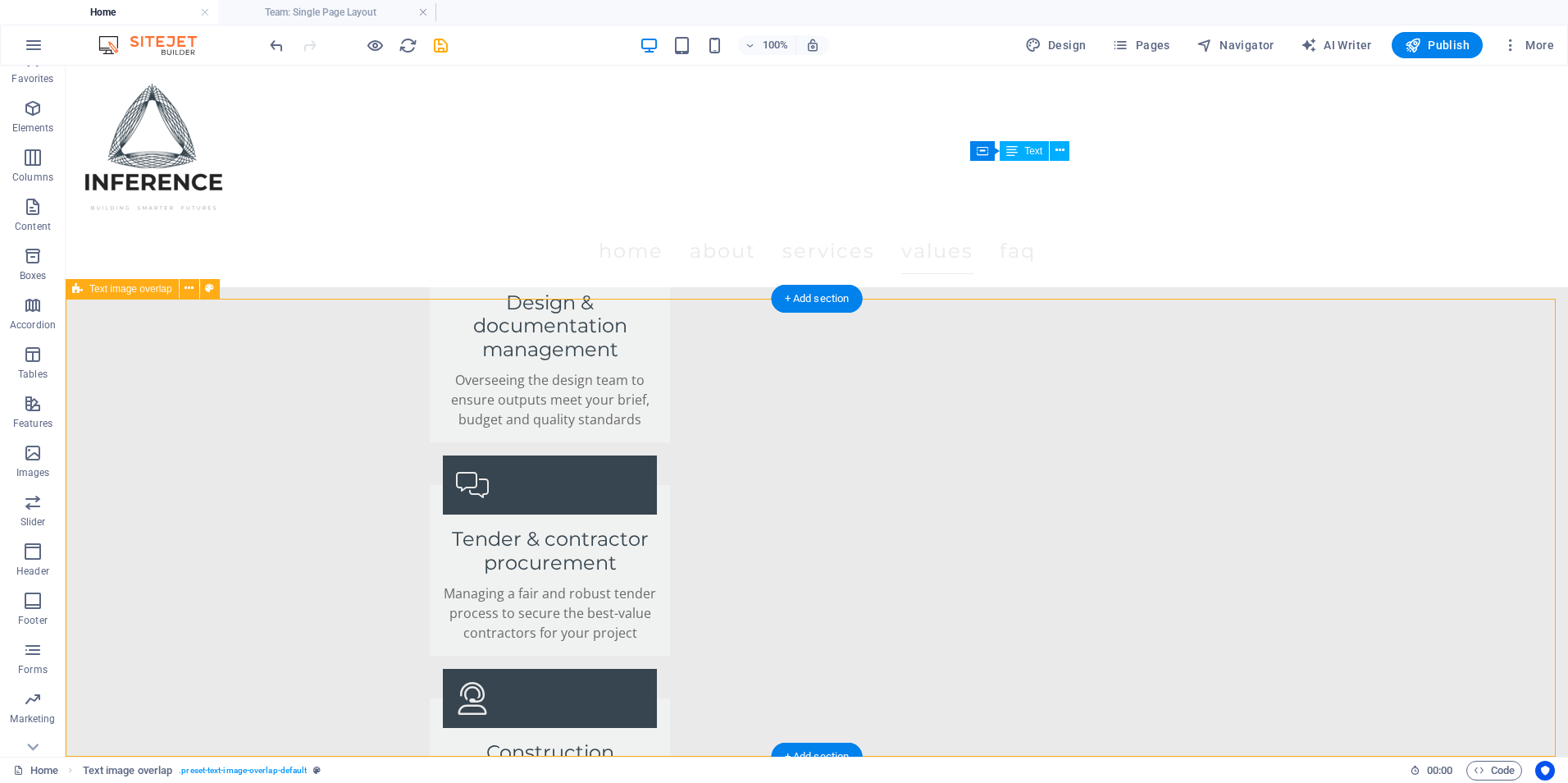
select select "rem"
select select "px"
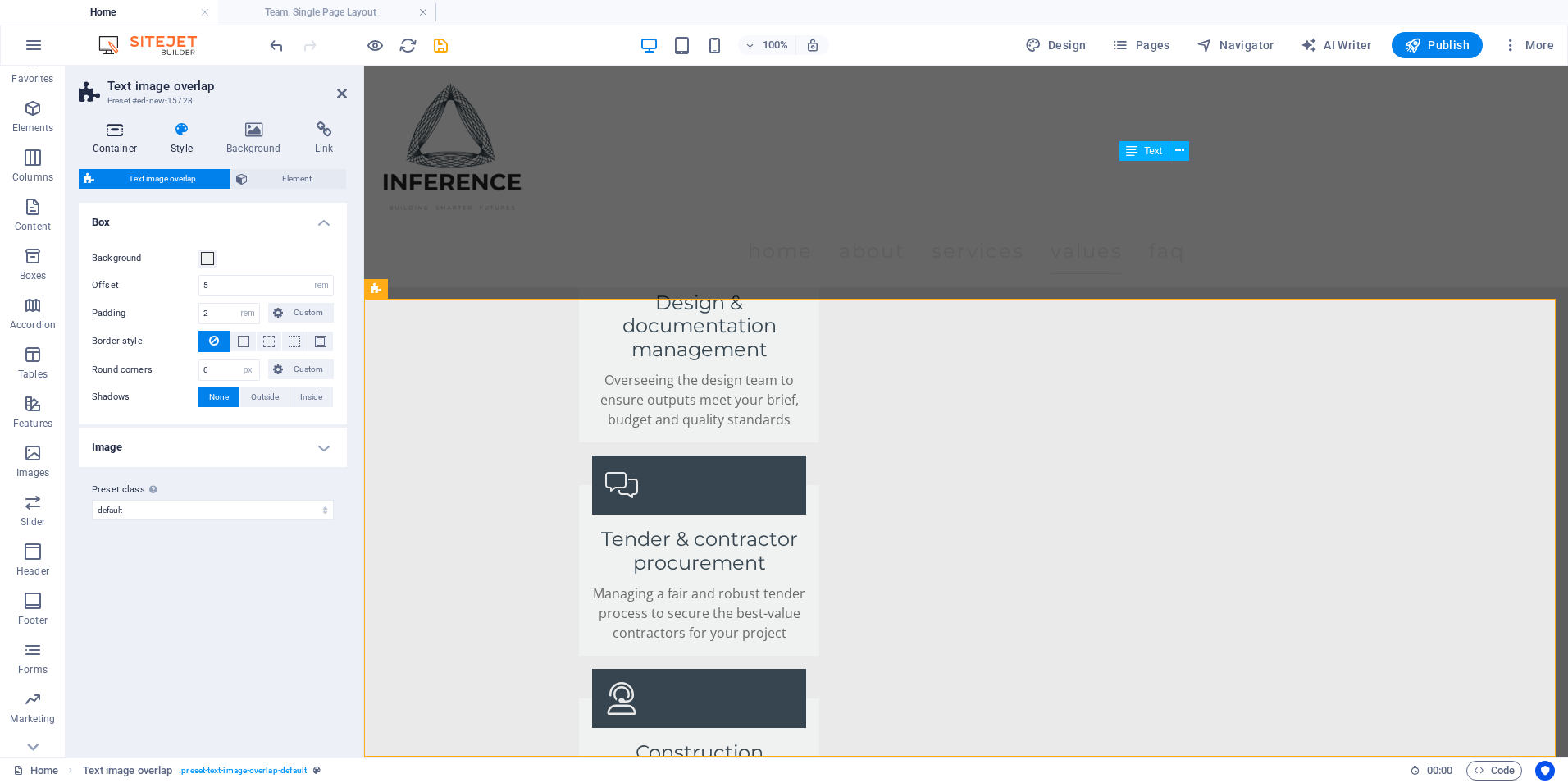
click at [92, 142] on h4 "Container" at bounding box center [118, 139] width 79 height 35
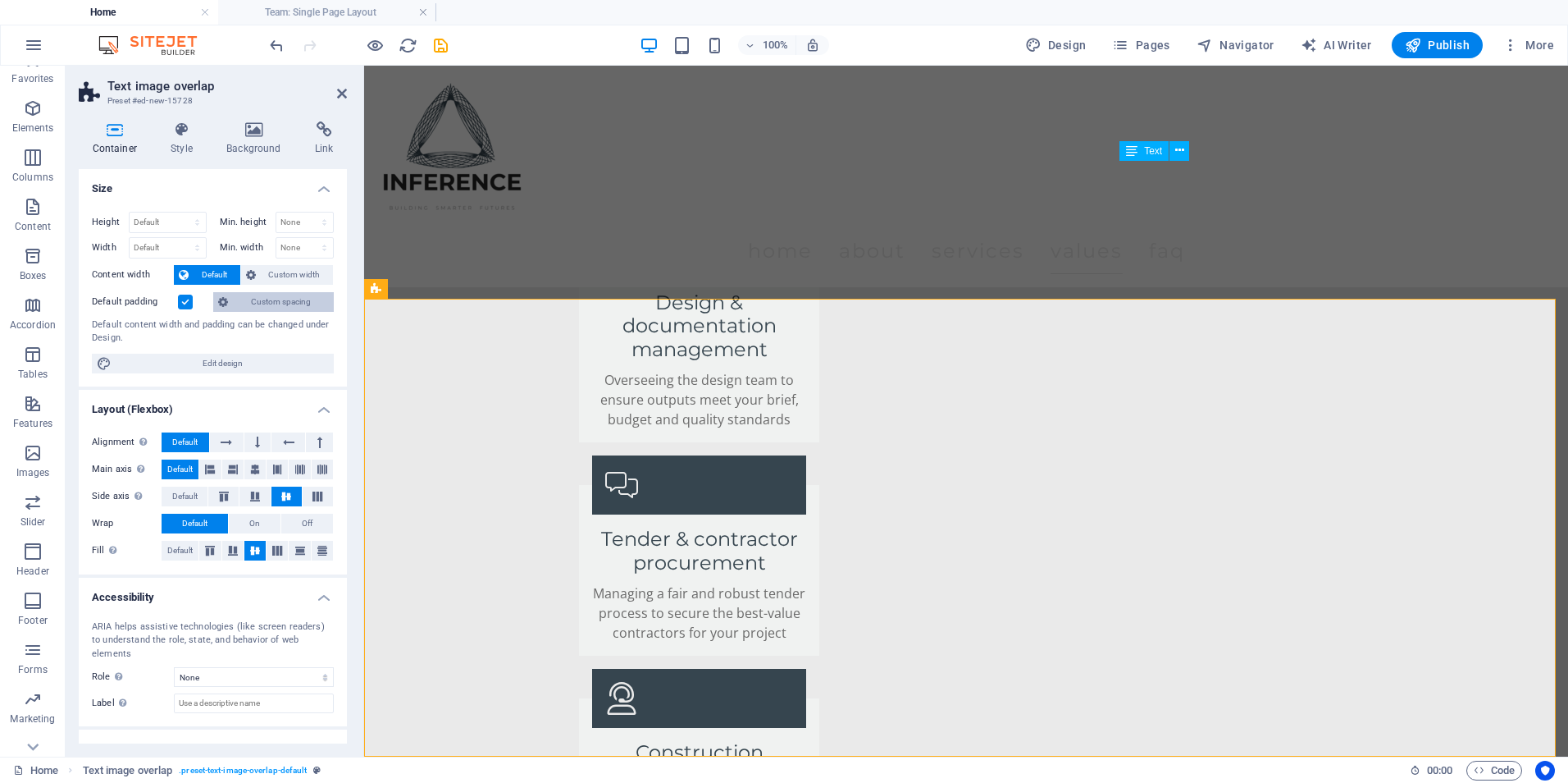
click at [273, 292] on span "Custom spacing" at bounding box center [281, 302] width 96 height 20
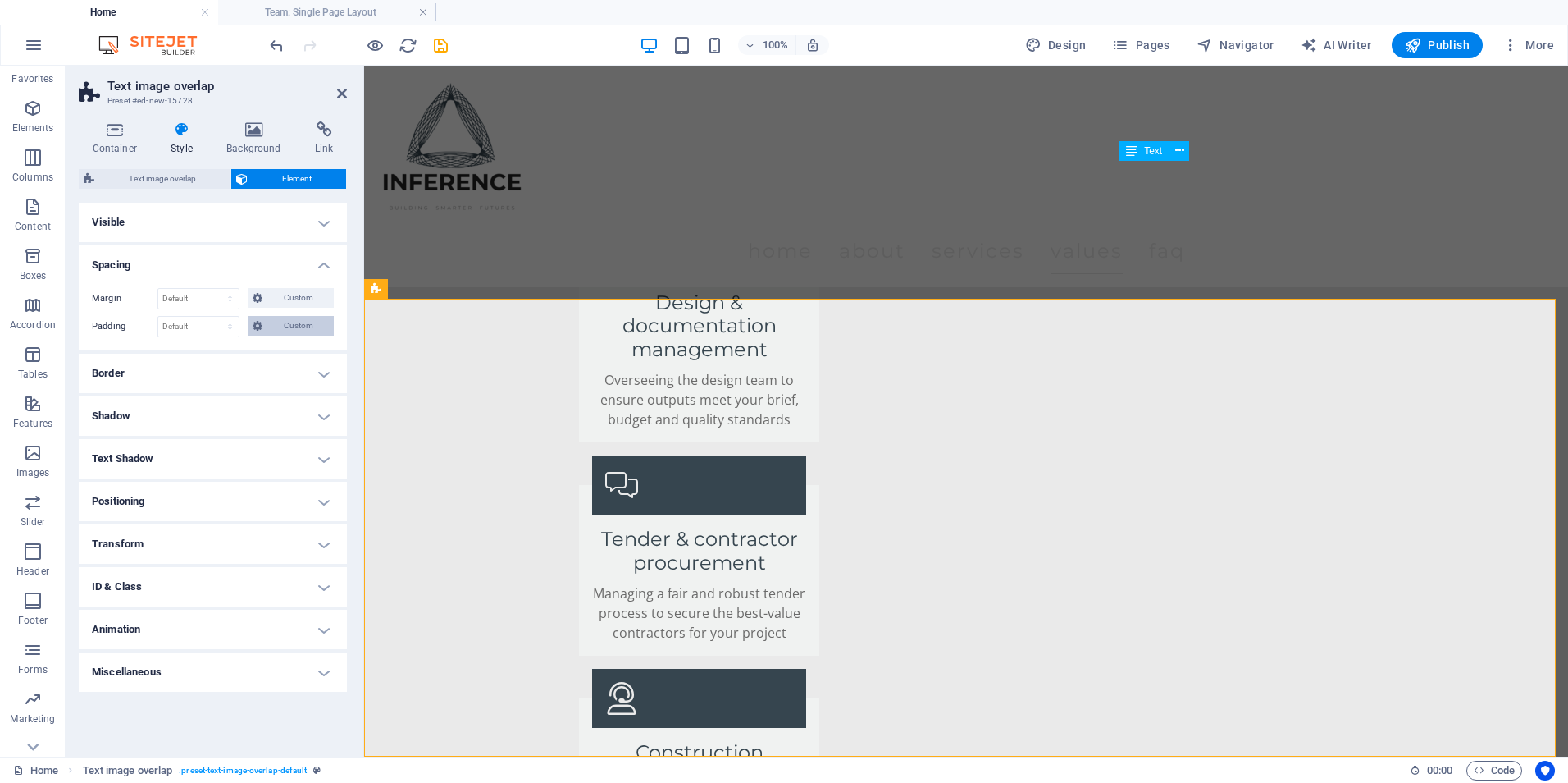
click at [280, 326] on span "Custom" at bounding box center [298, 326] width 62 height 20
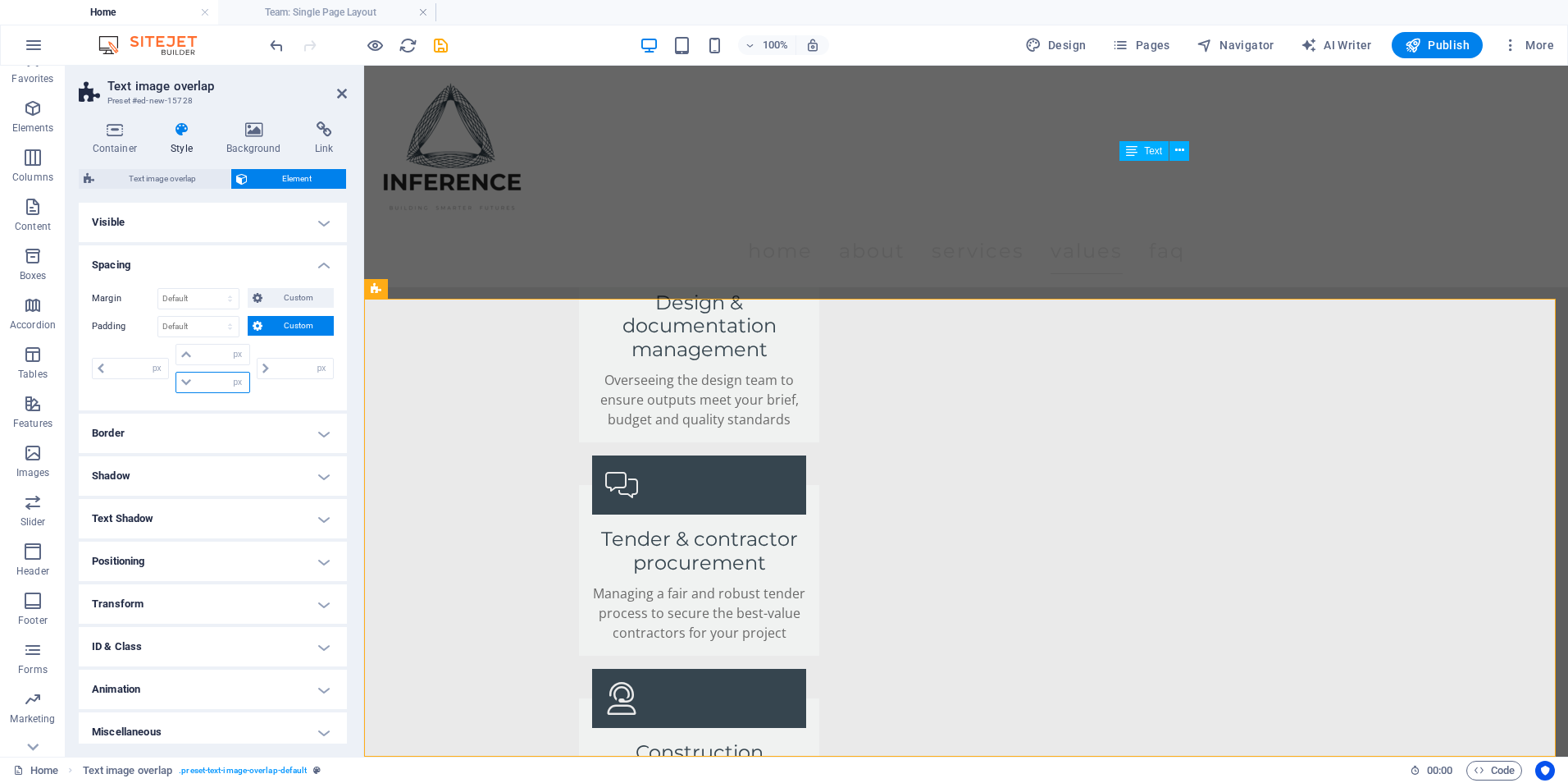
click at [209, 374] on input "number" at bounding box center [222, 383] width 53 height 20
type input "100"
type input "0"
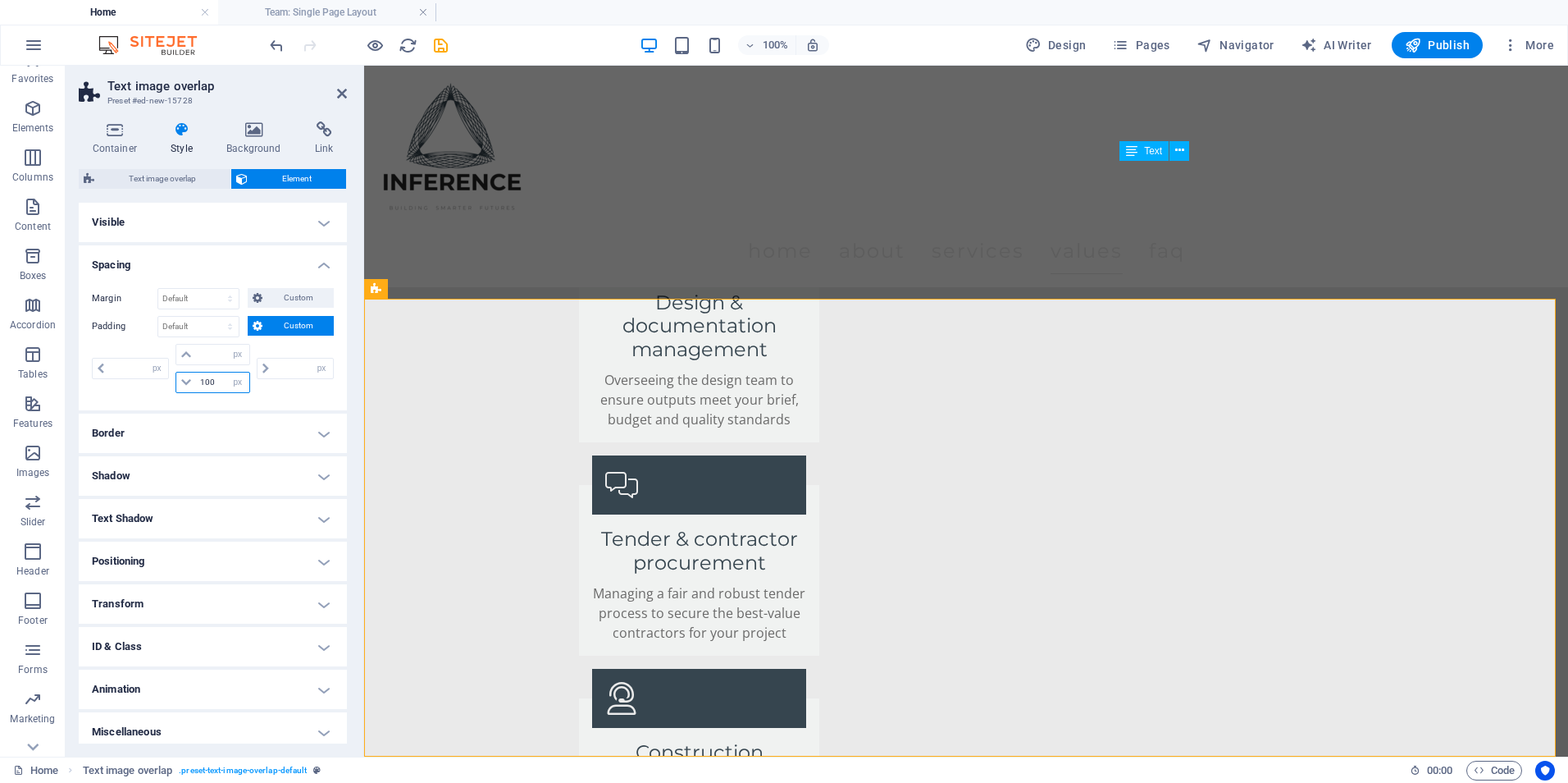
type input "0"
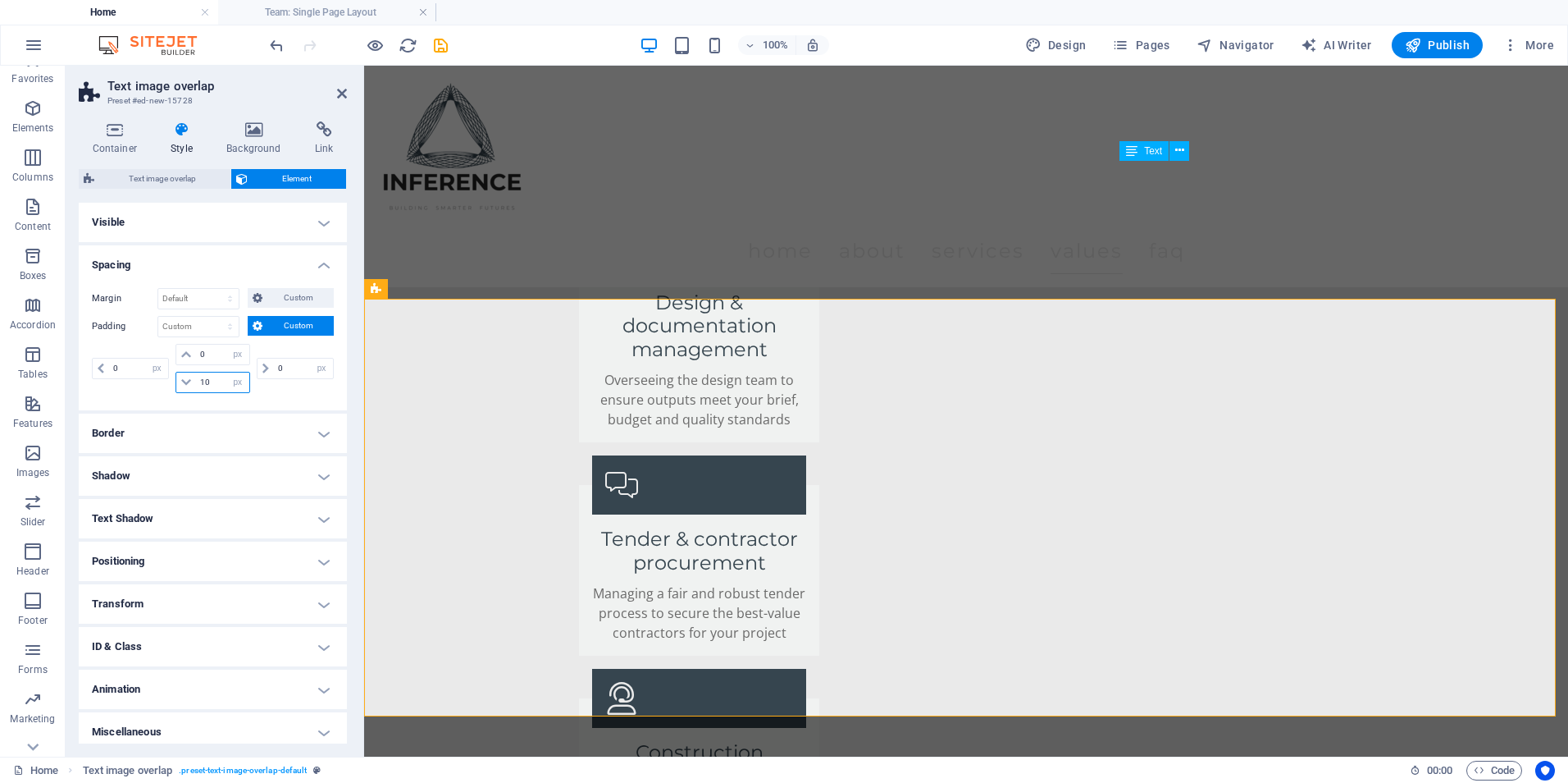
type input "1"
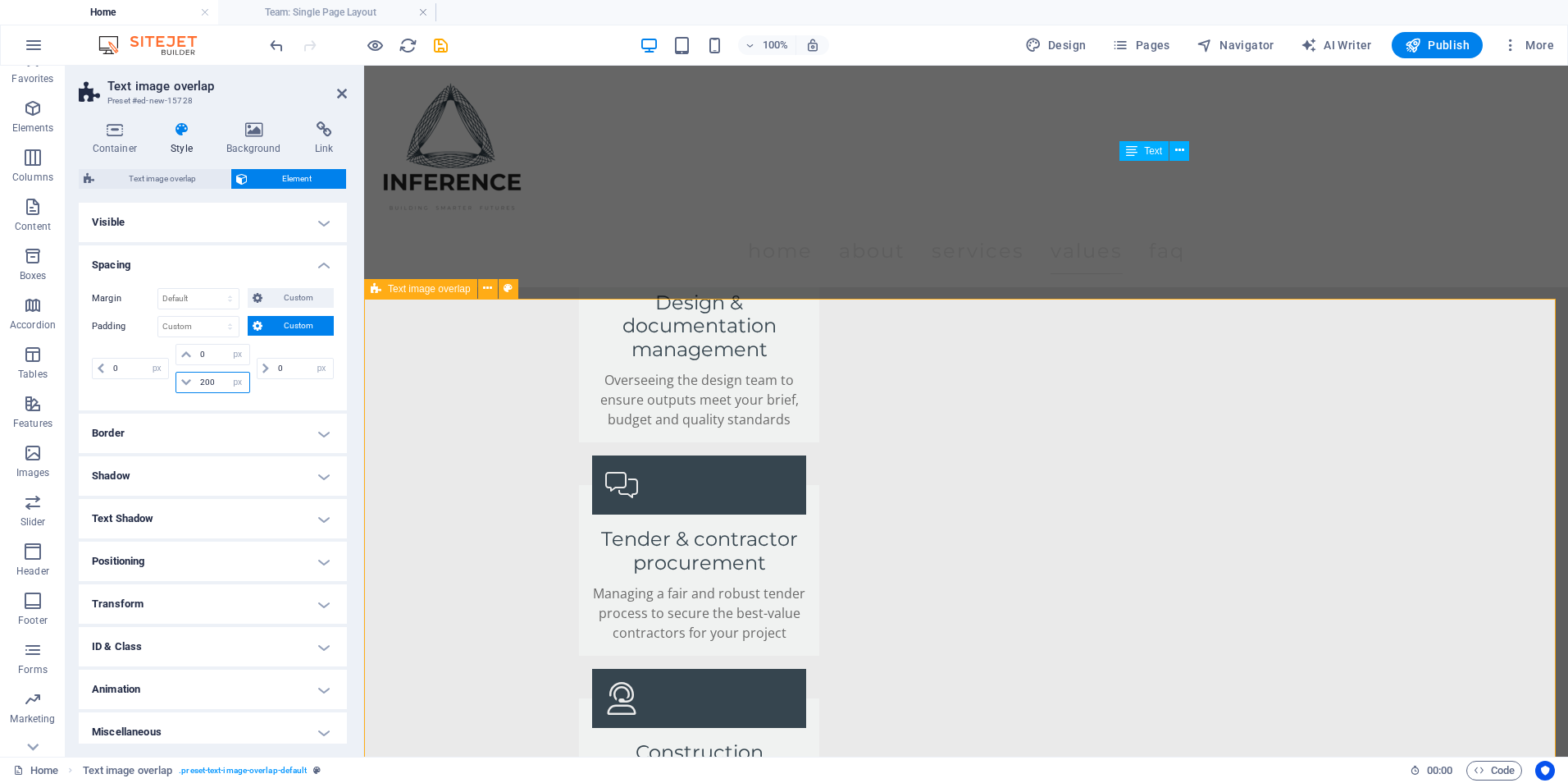
type input "200"
click at [41, 117] on button "Elements" at bounding box center [33, 116] width 66 height 49
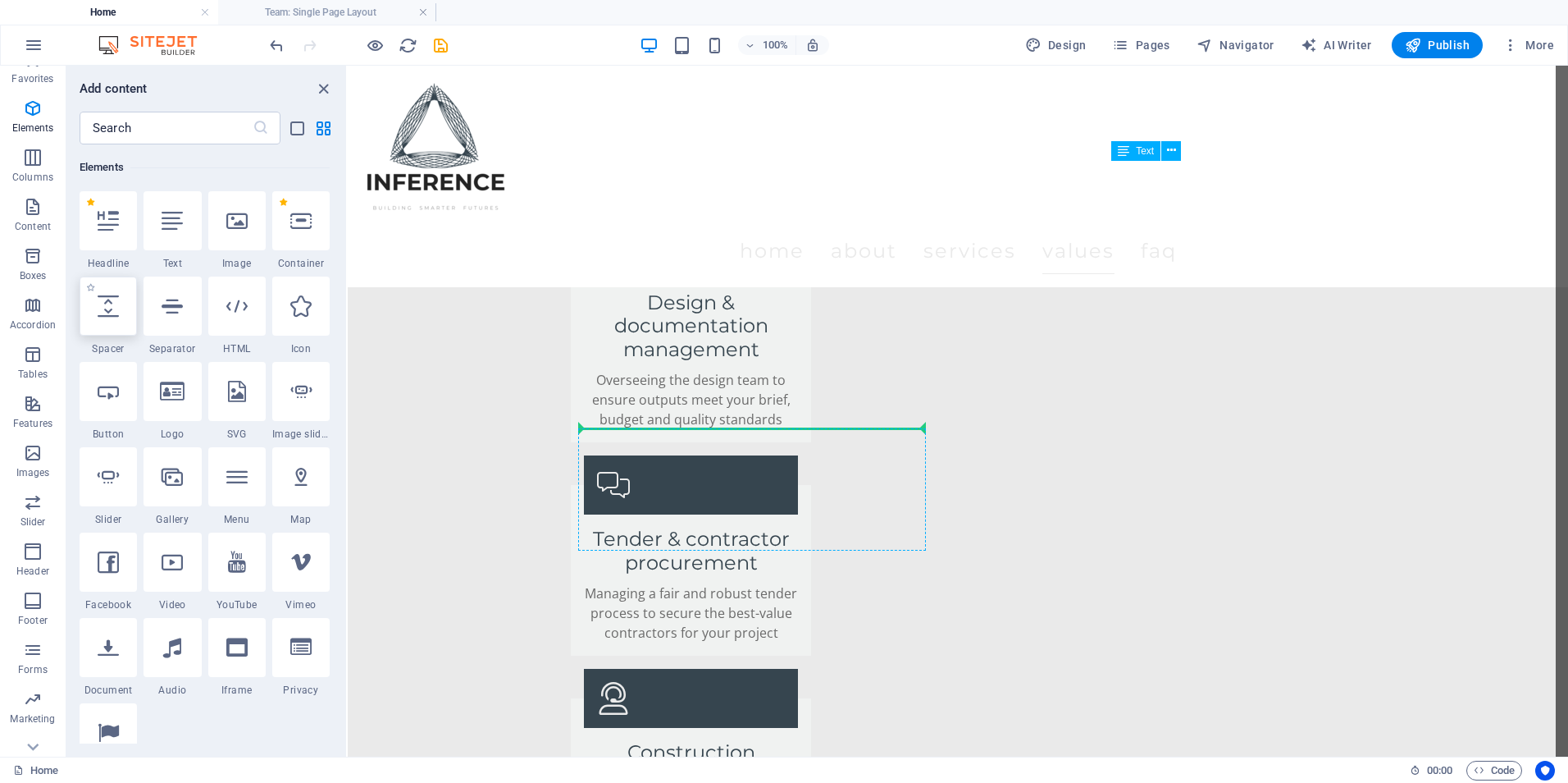
select select "px"
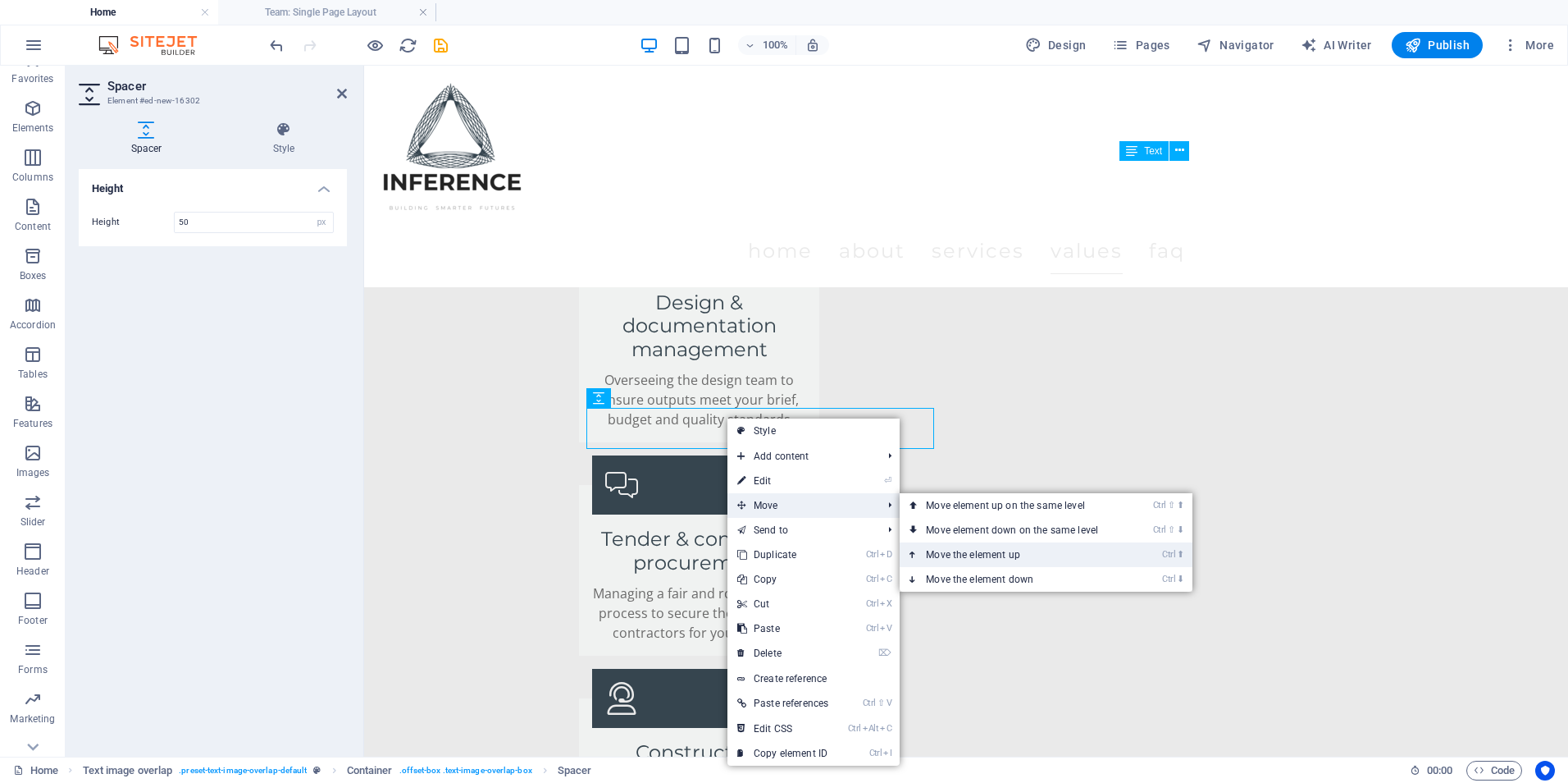
click at [988, 563] on link "Ctrl ⬆ Move the element up" at bounding box center [1016, 555] width 231 height 25
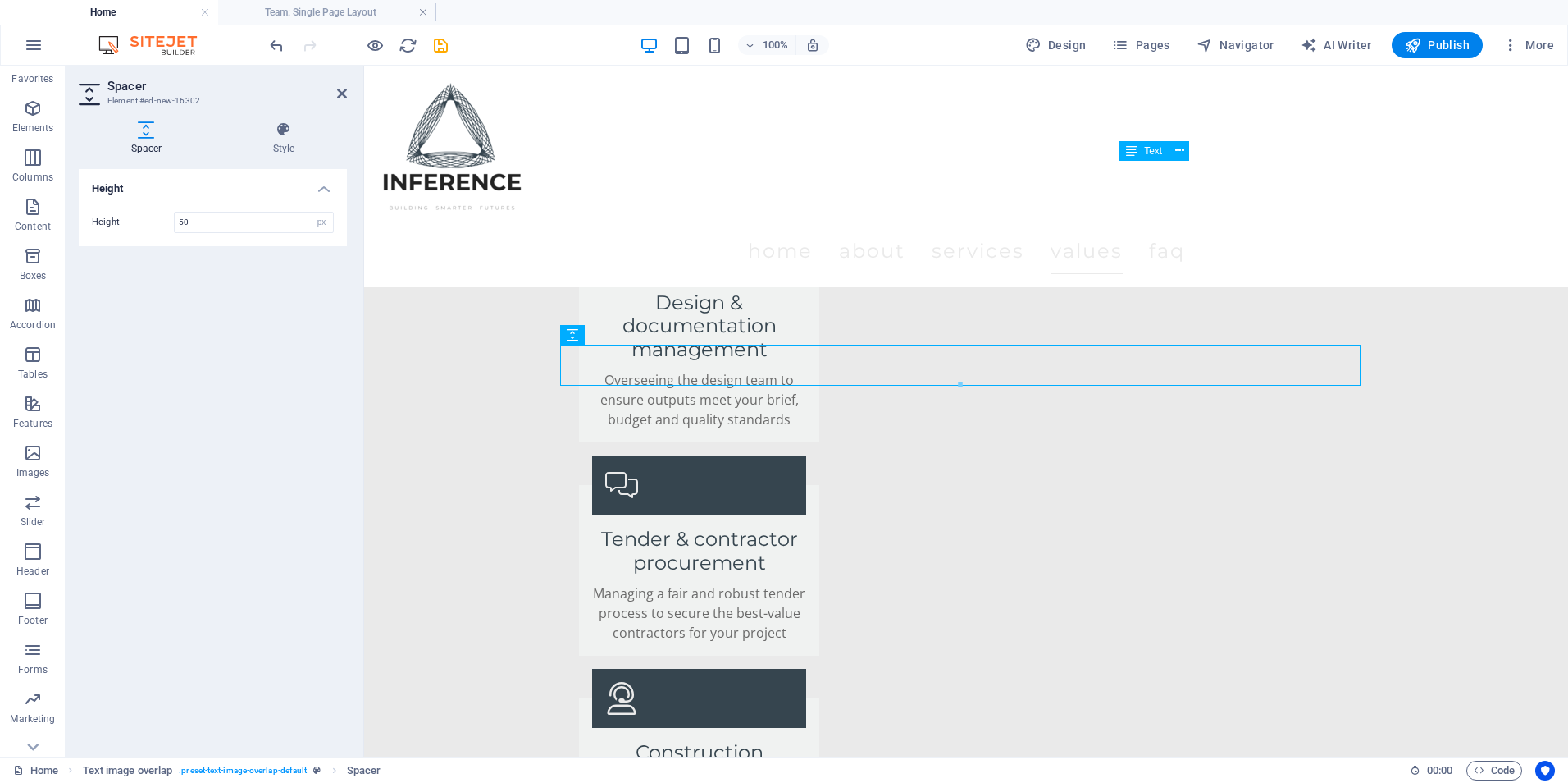
click at [334, 90] on h2 "Spacer" at bounding box center [227, 86] width 239 height 15
click at [345, 94] on icon at bounding box center [342, 93] width 10 height 13
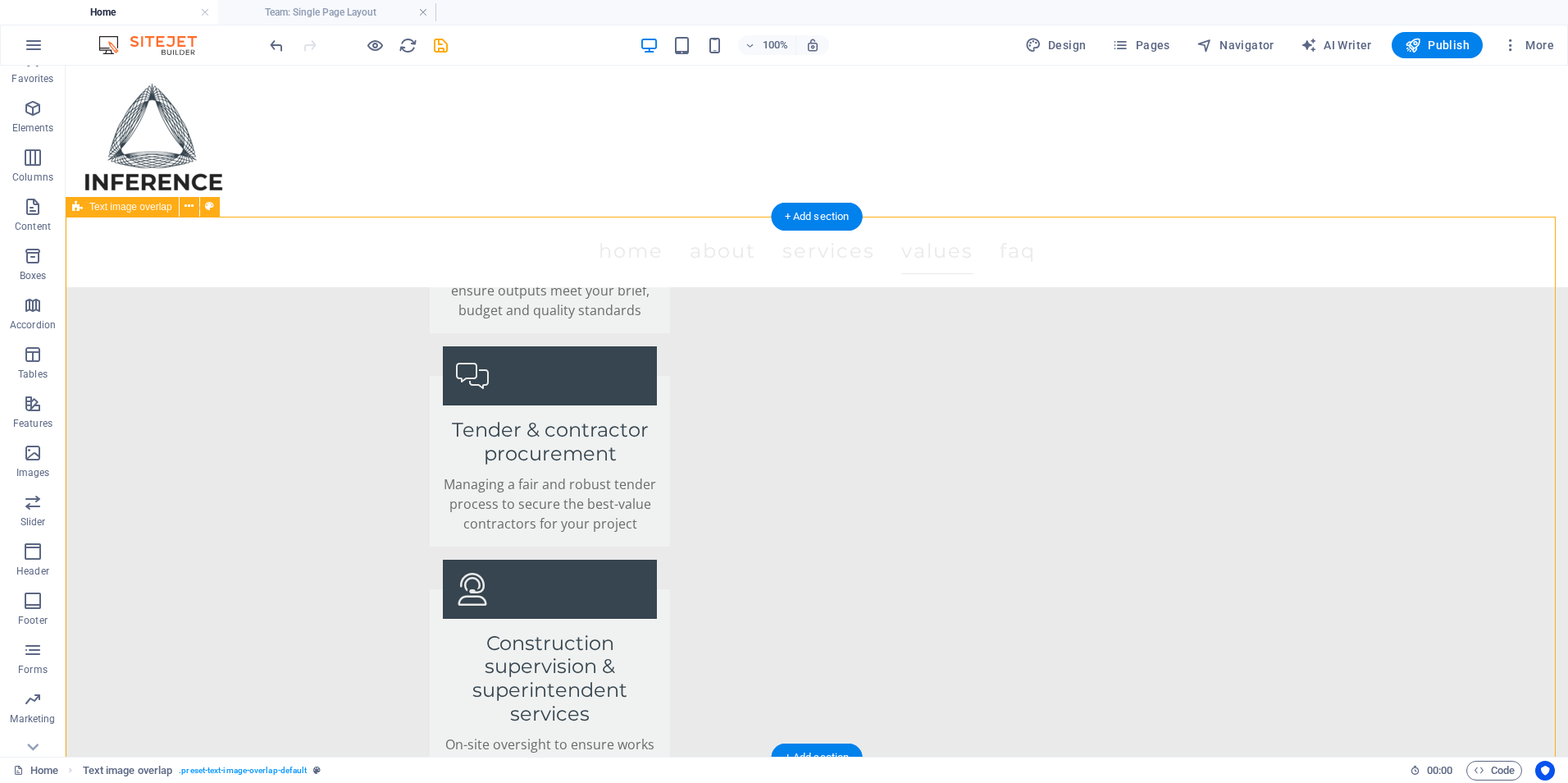
scroll to position [3396, 0]
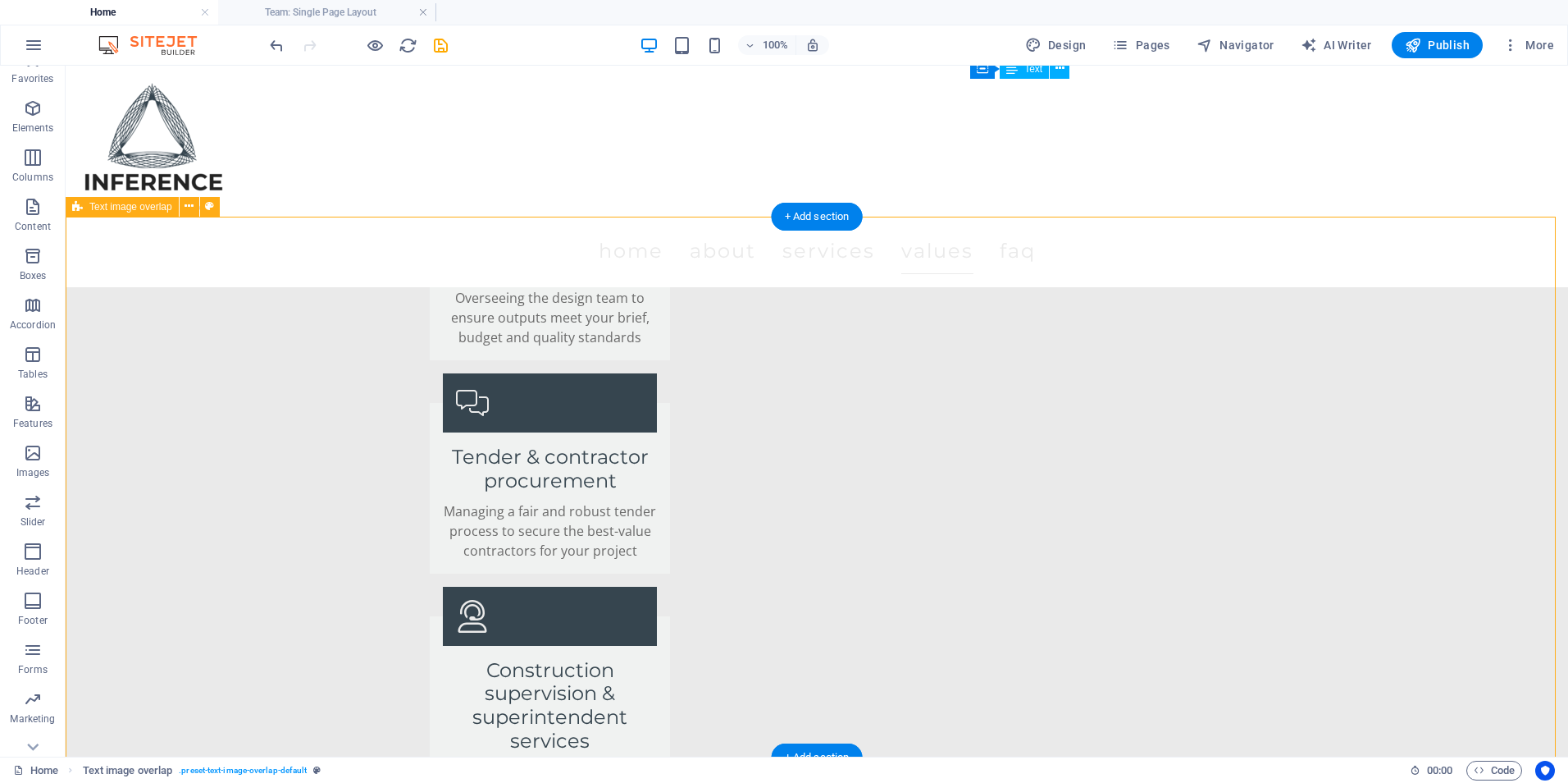
drag, startPoint x: 604, startPoint y: 625, endPoint x: 593, endPoint y: 632, distance: 13.0
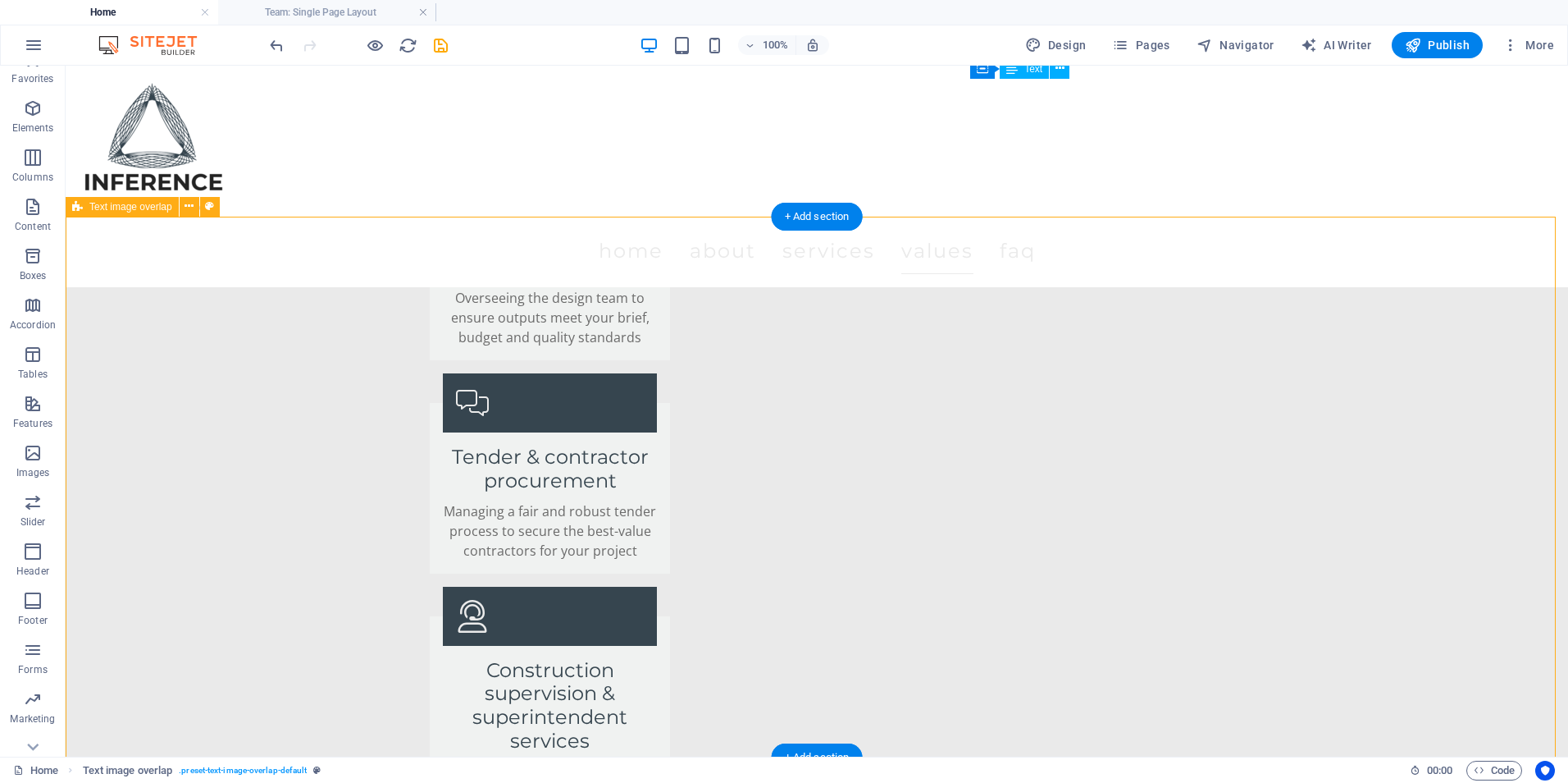
select select "px"
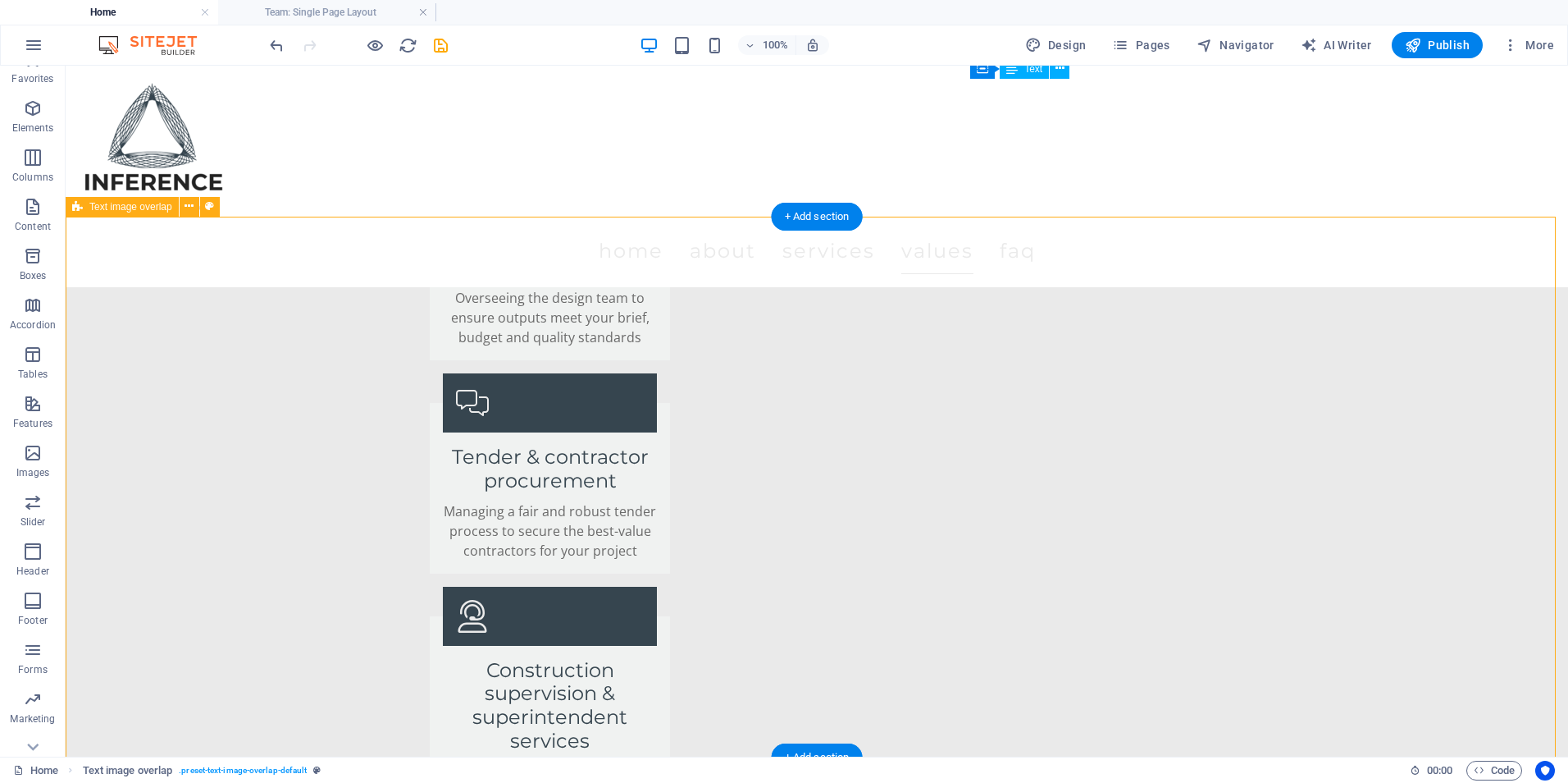
select select "px"
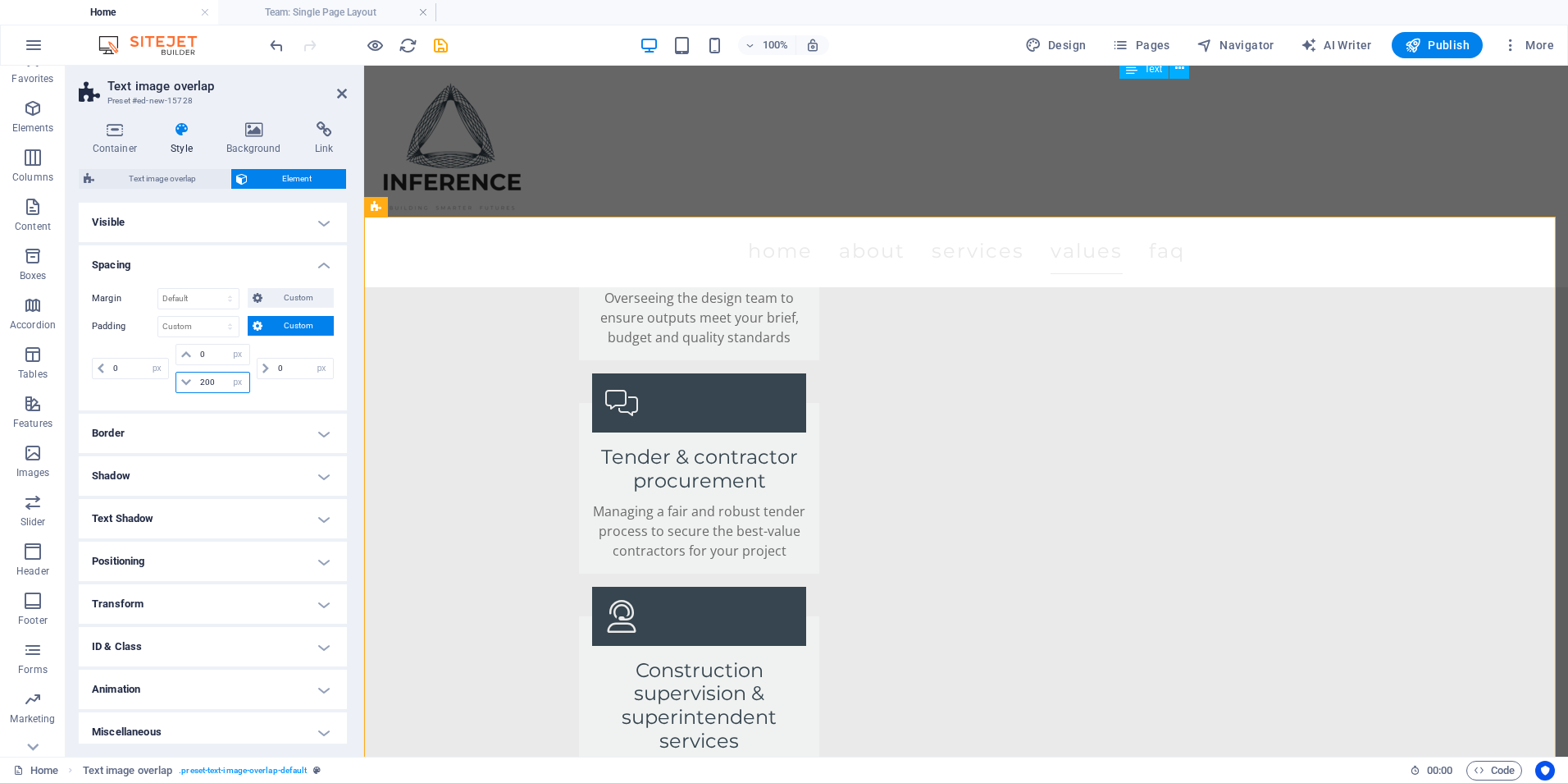
click at [207, 375] on input "200" at bounding box center [222, 383] width 53 height 20
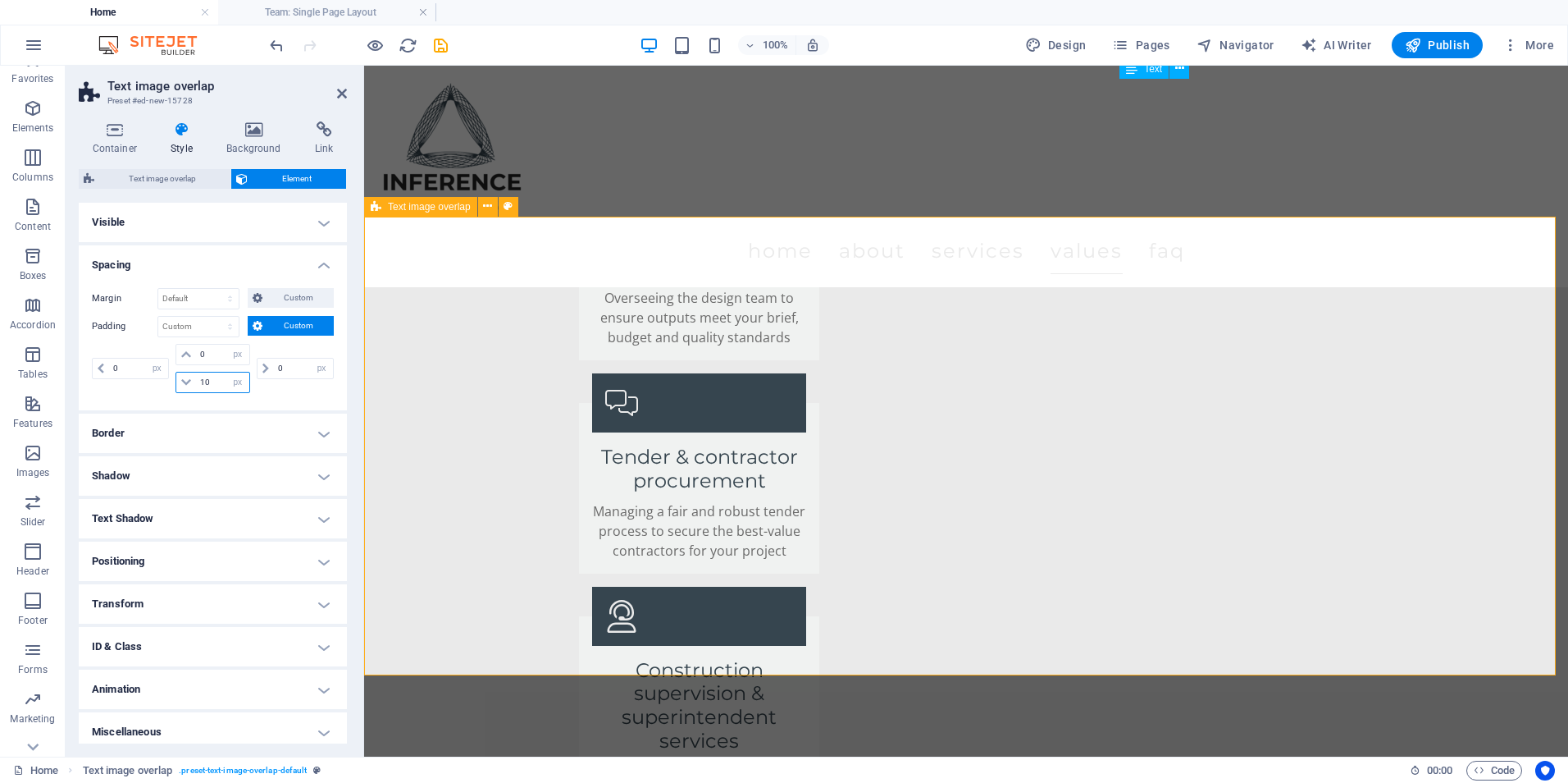
type input "1"
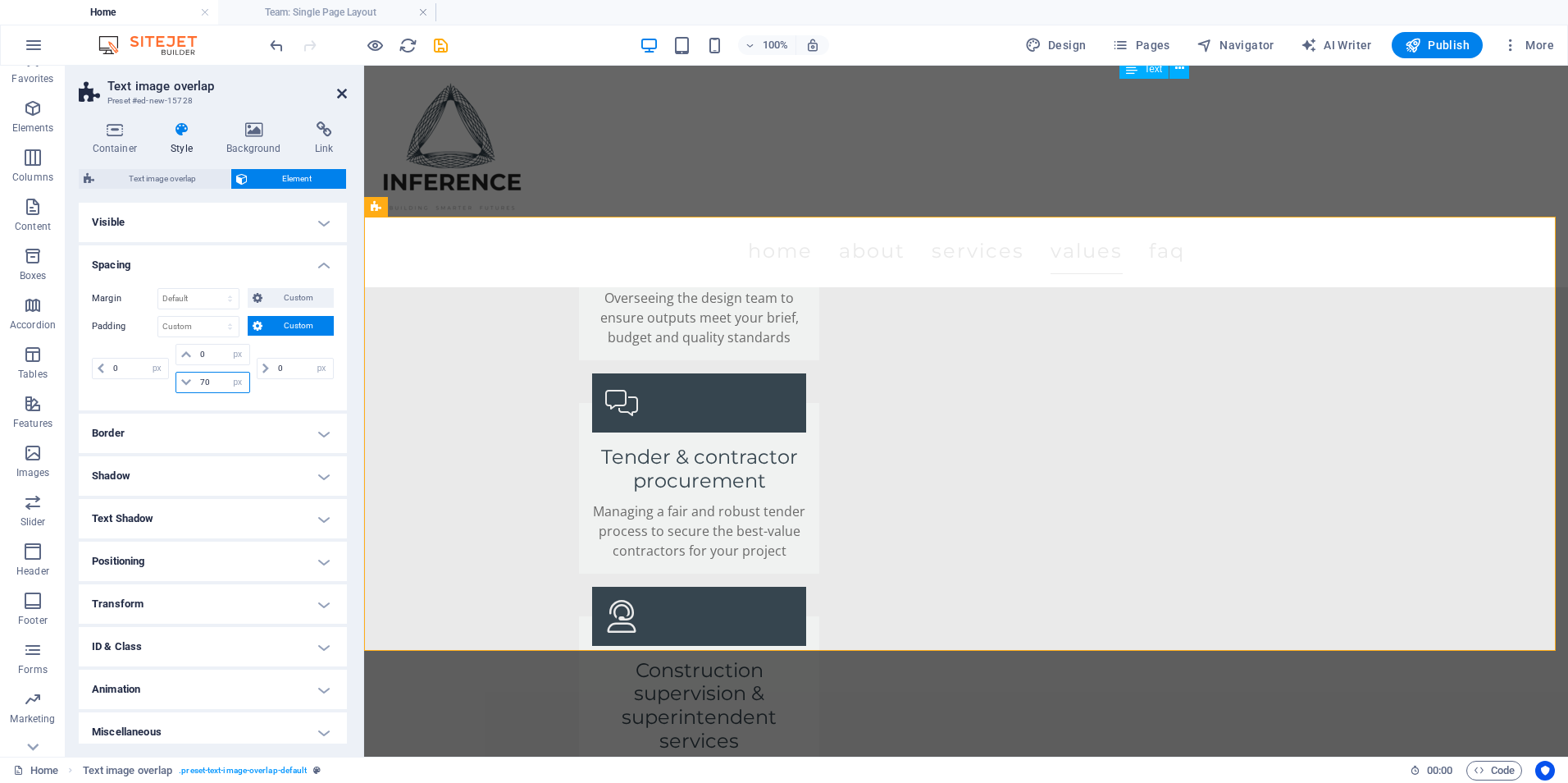
type input "70"
click at [338, 90] on icon at bounding box center [342, 93] width 10 height 13
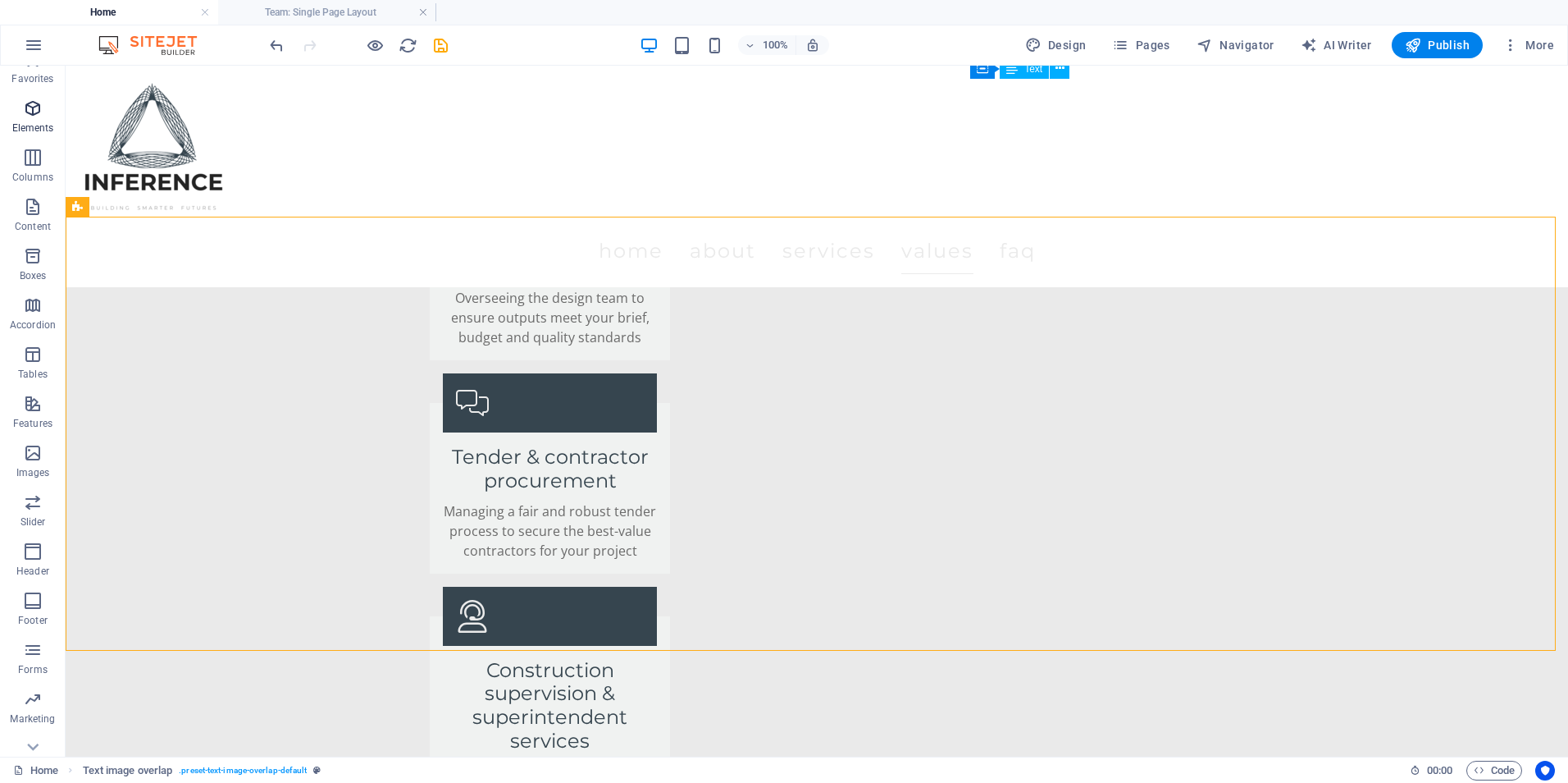
click at [33, 118] on icon "button" at bounding box center [33, 109] width 20 height 20
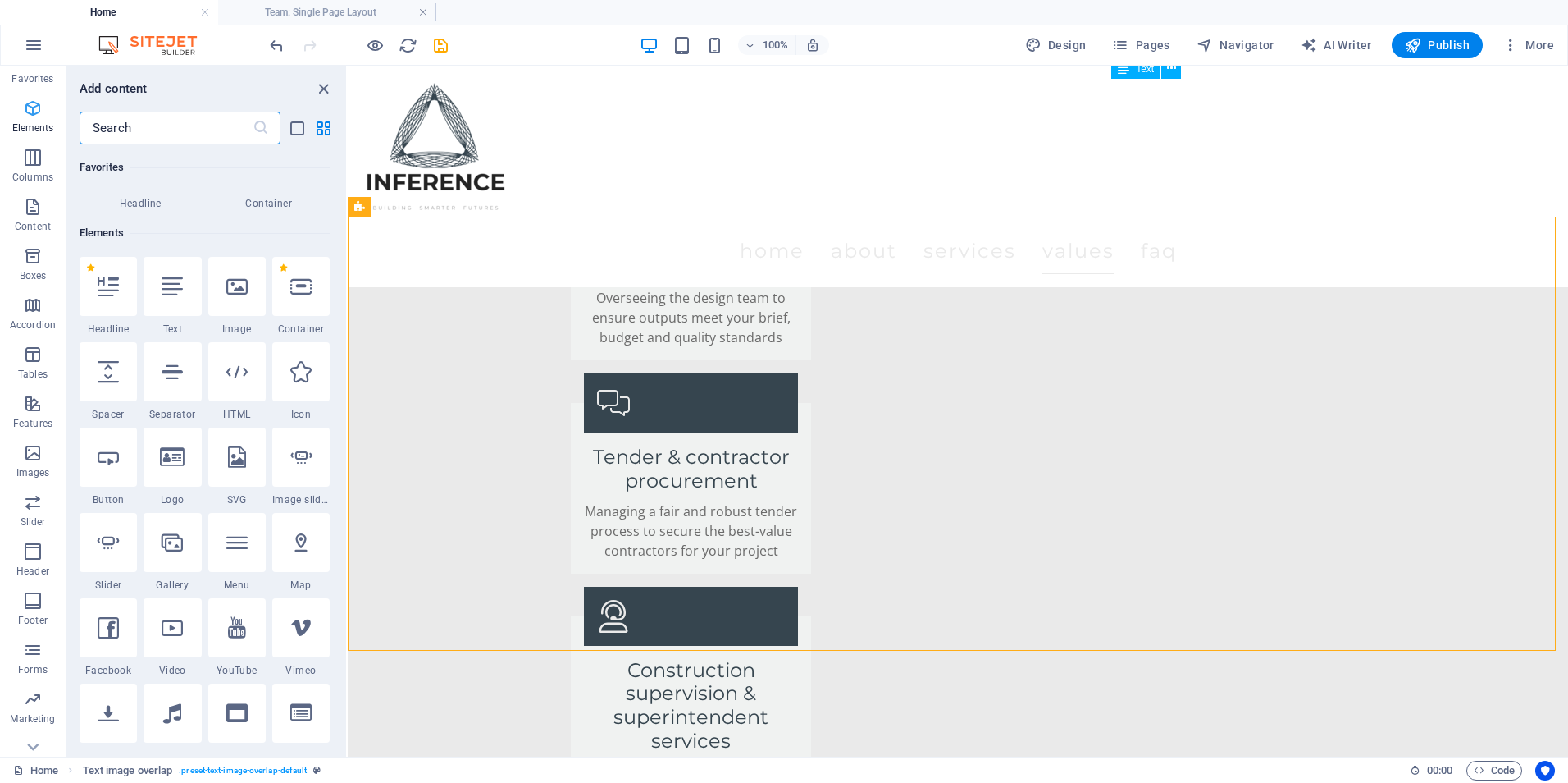
scroll to position [175, 0]
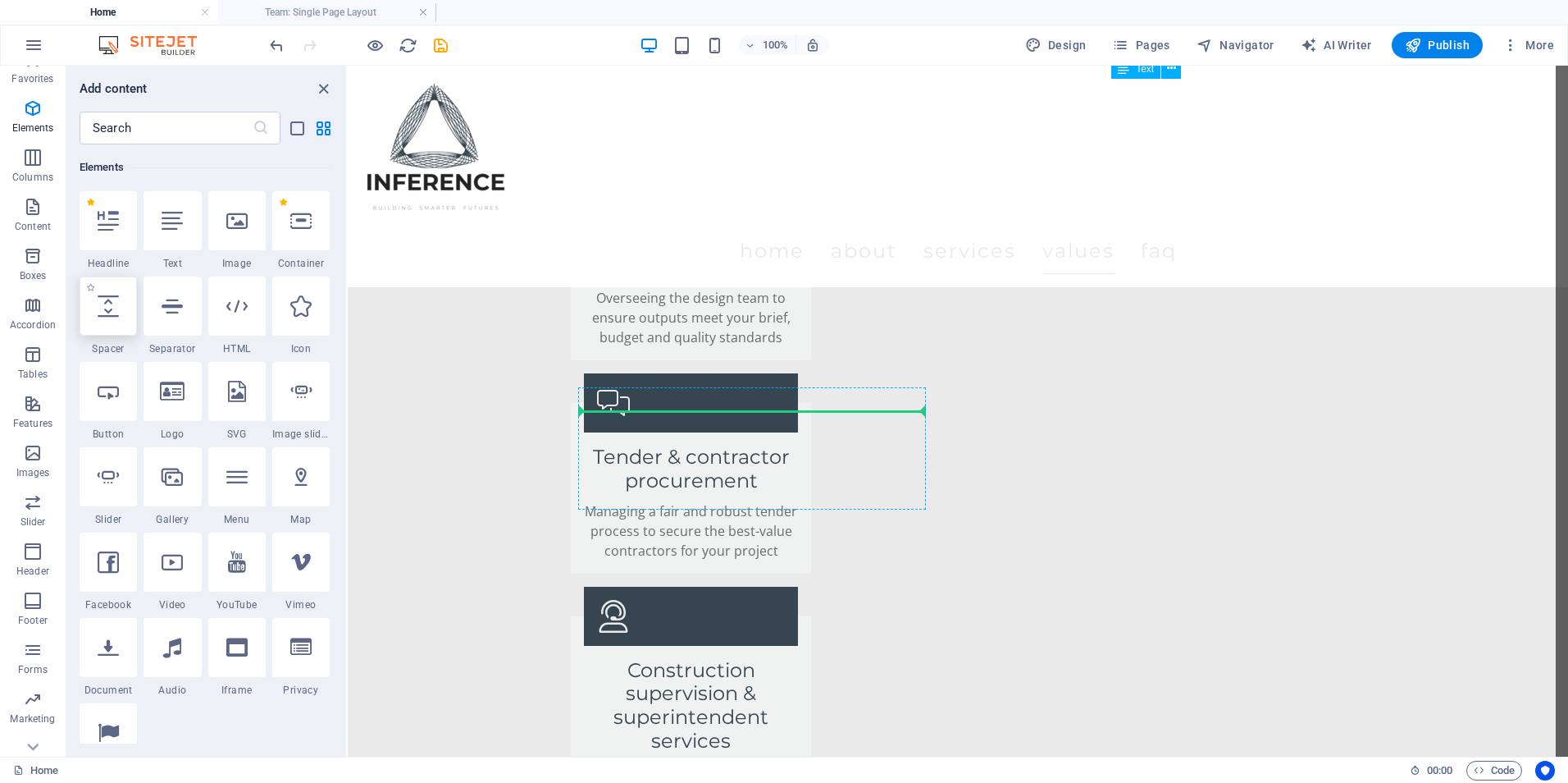
select select "px"
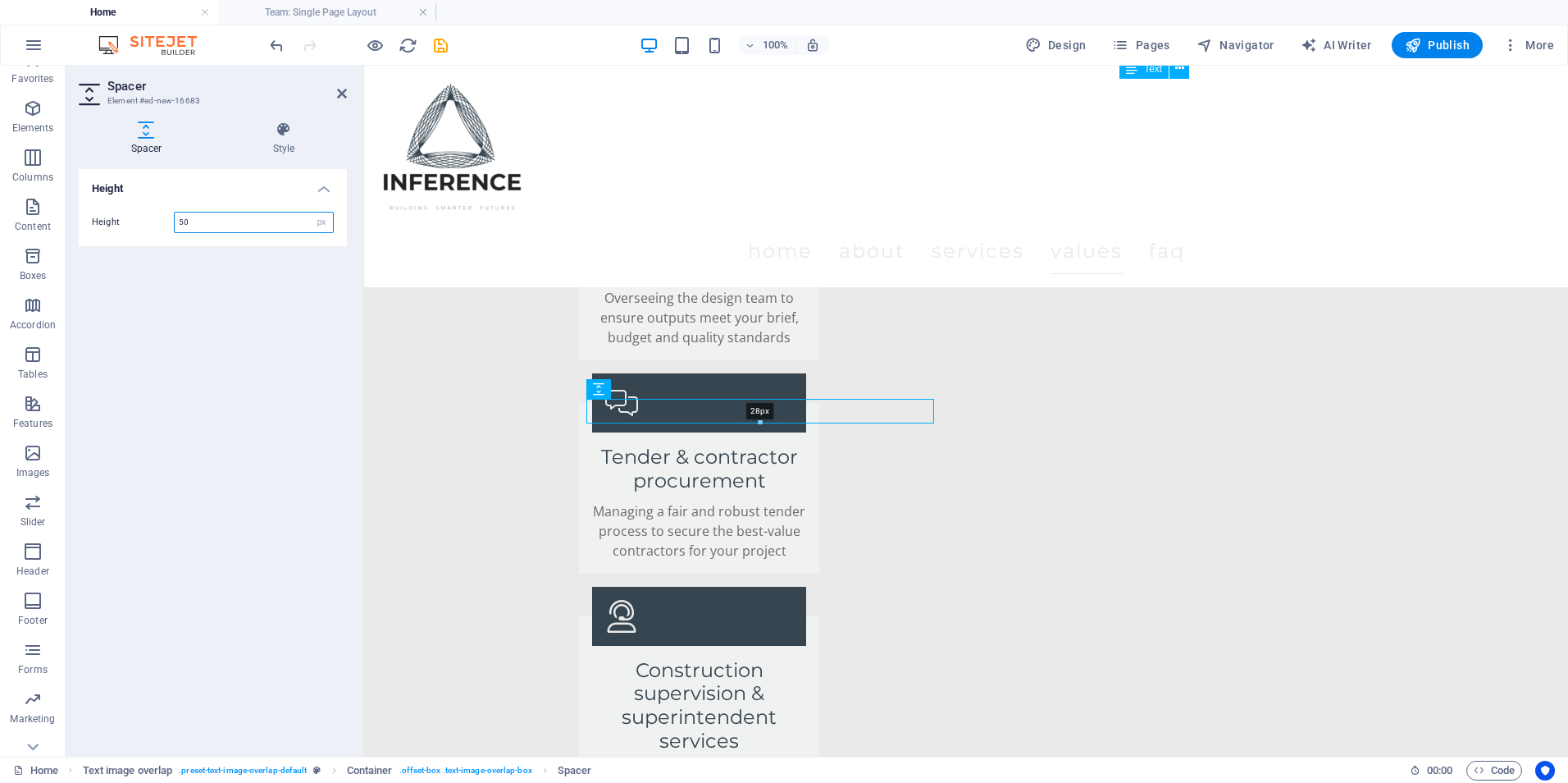
drag, startPoint x: 763, startPoint y: 434, endPoint x: 766, endPoint y: 416, distance: 18.2
click at [766, 416] on div "28px" at bounding box center [760, 411] width 348 height 25
type input "28"
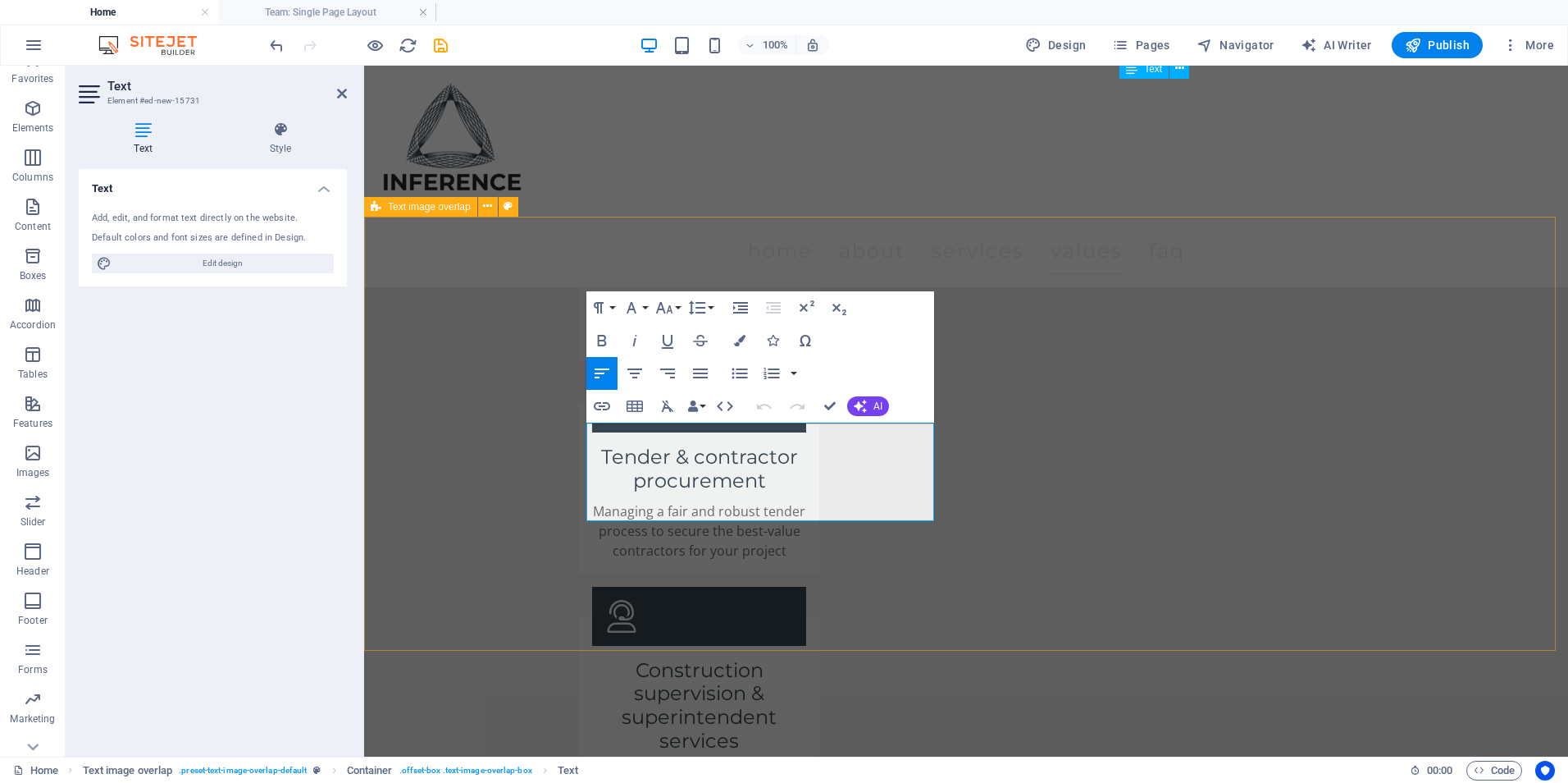
drag, startPoint x: 837, startPoint y: 512, endPoint x: 524, endPoint y: 428, distance: 324.1
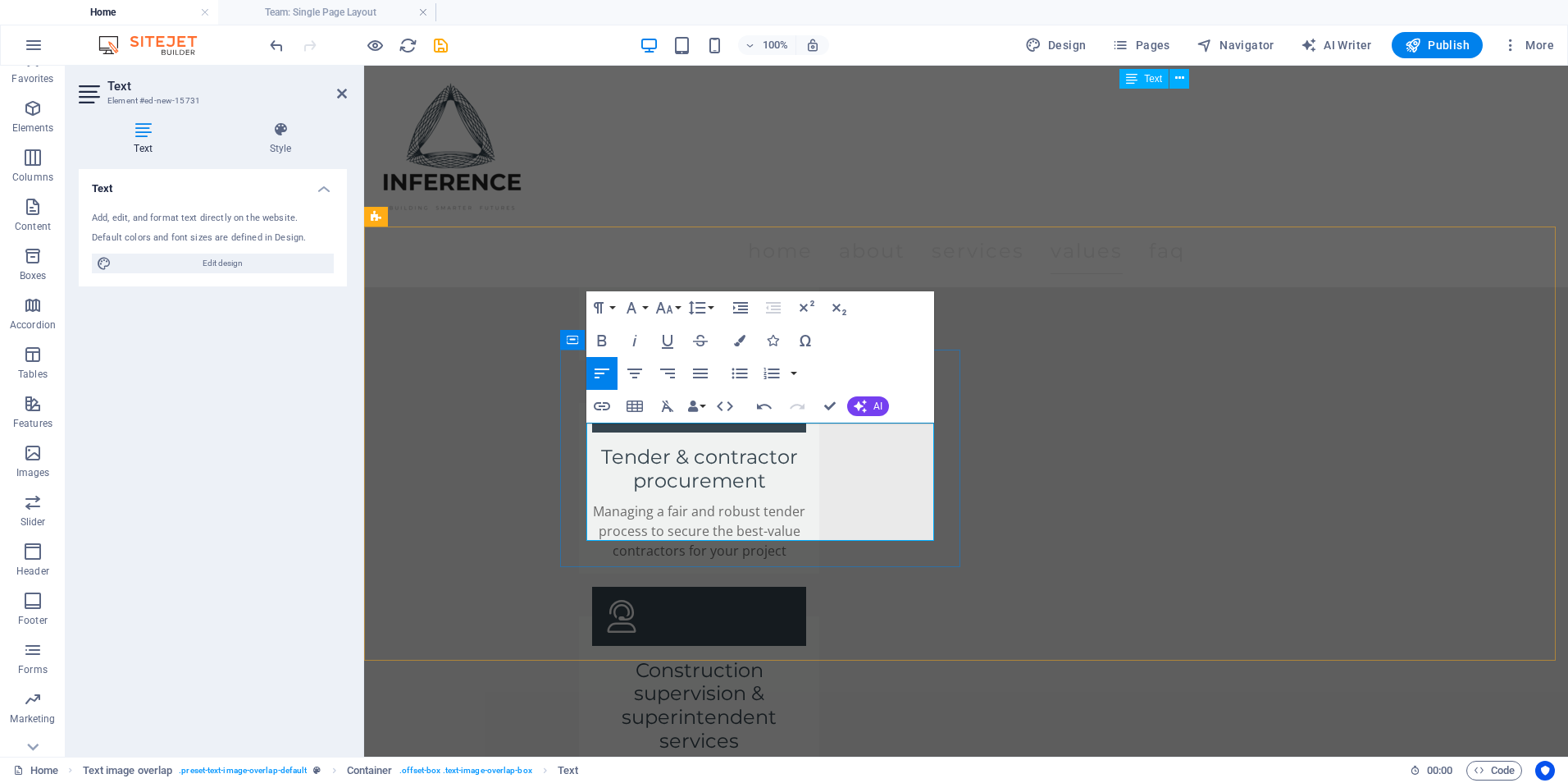
scroll to position [3387, 0]
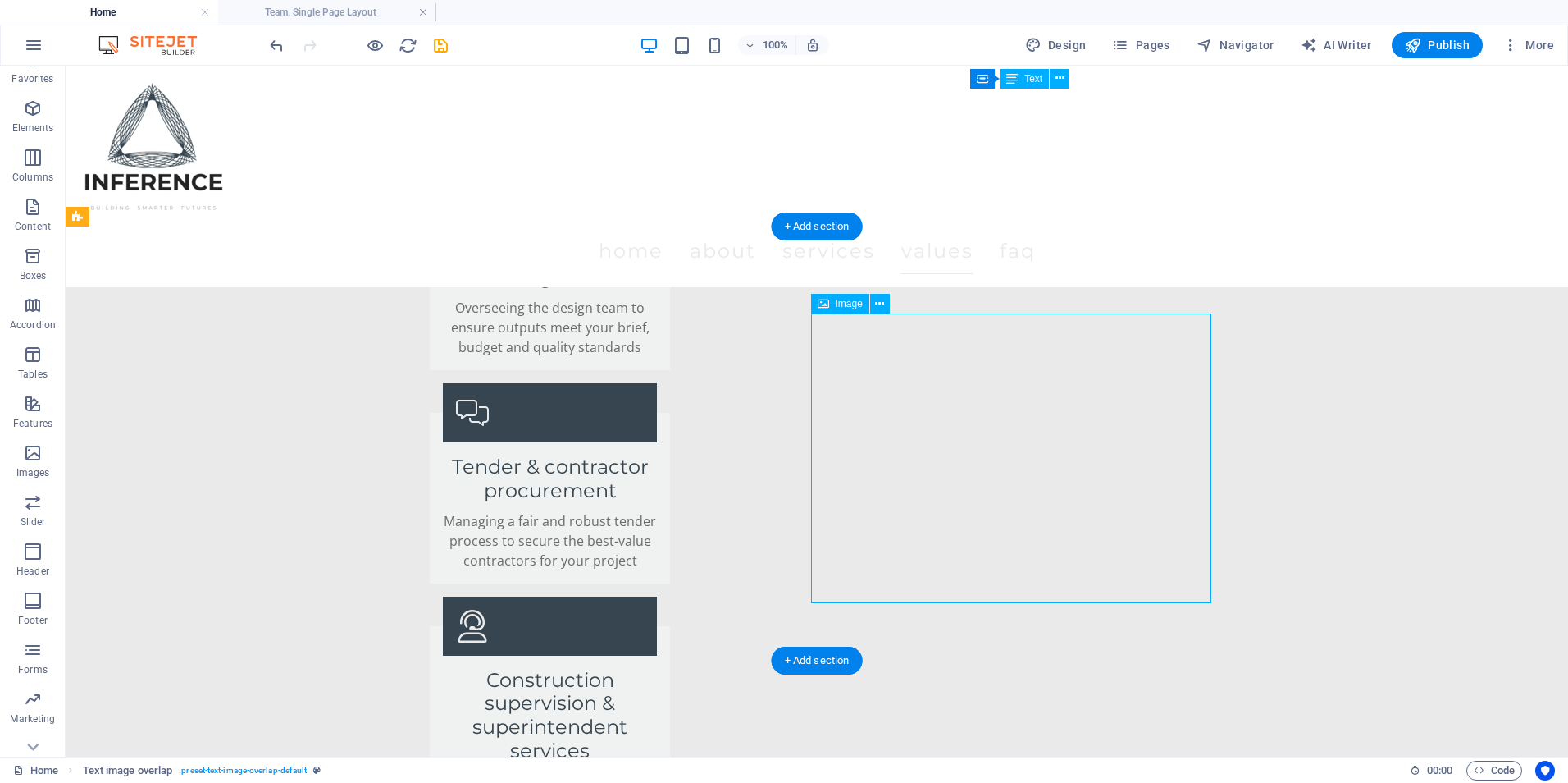
select select "%"
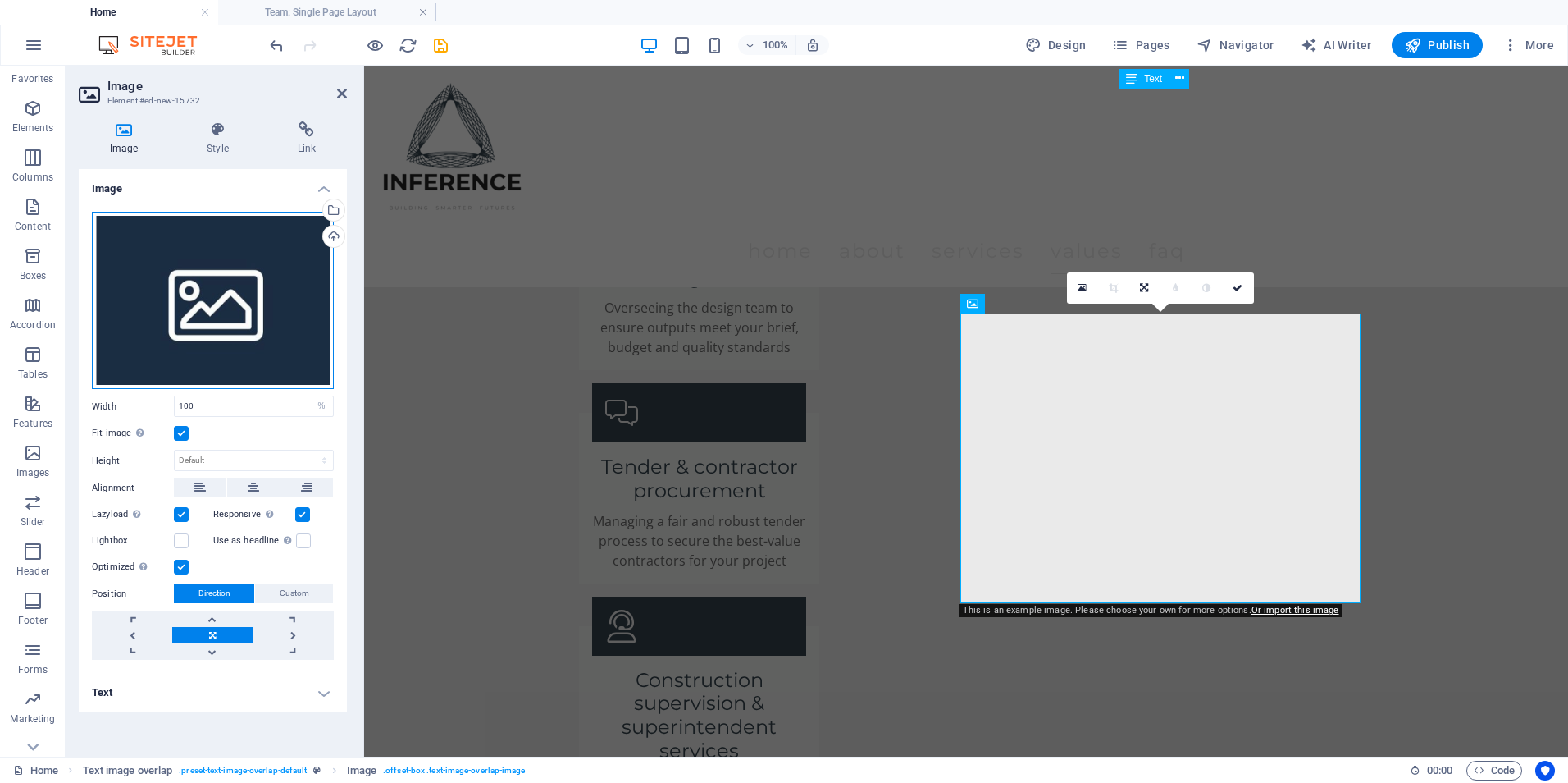
click at [214, 276] on div "Drag files here, click to choose files or select files from Files or our free s…" at bounding box center [212, 300] width 242 height 178
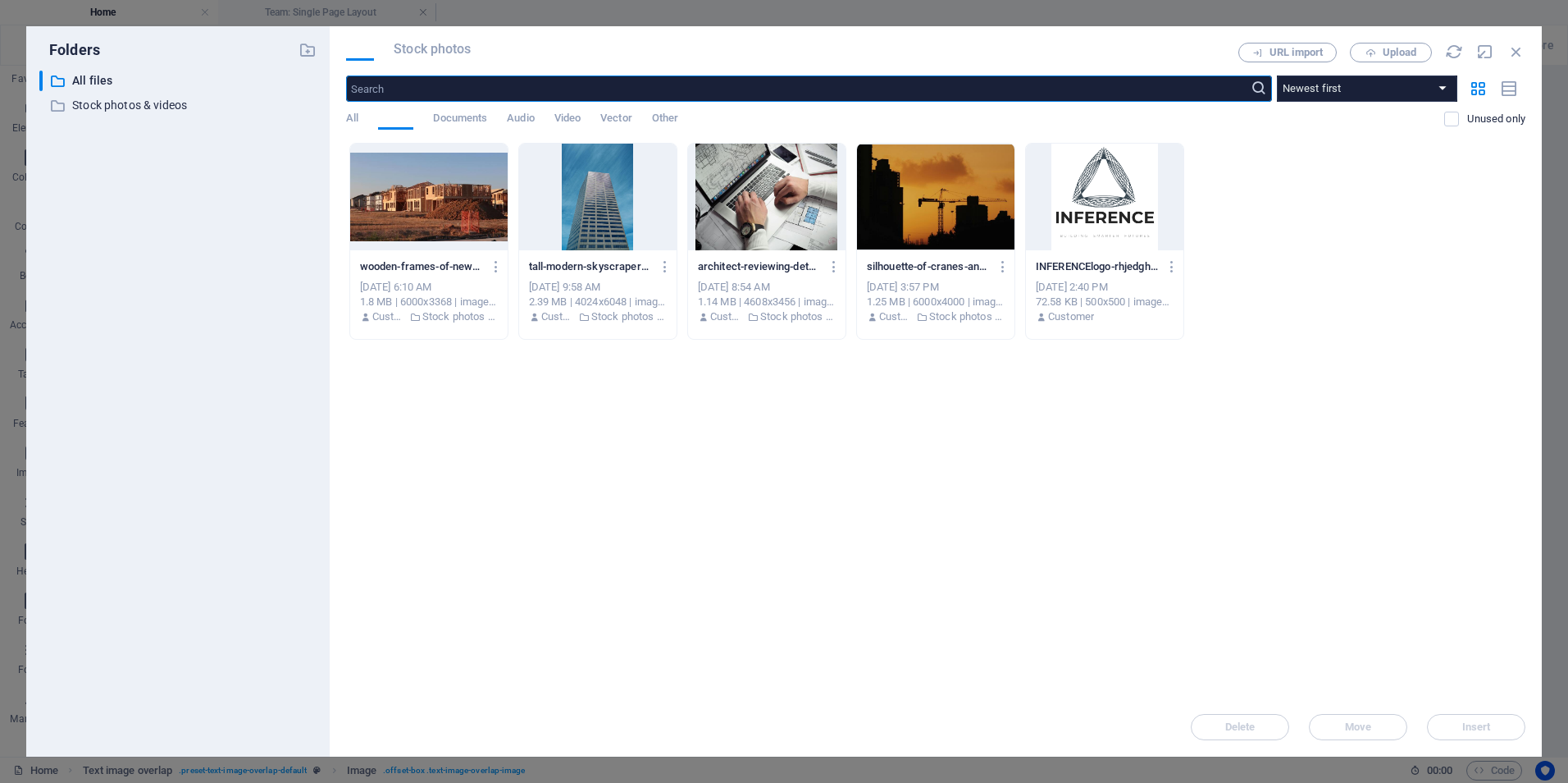
scroll to position [3382, 0]
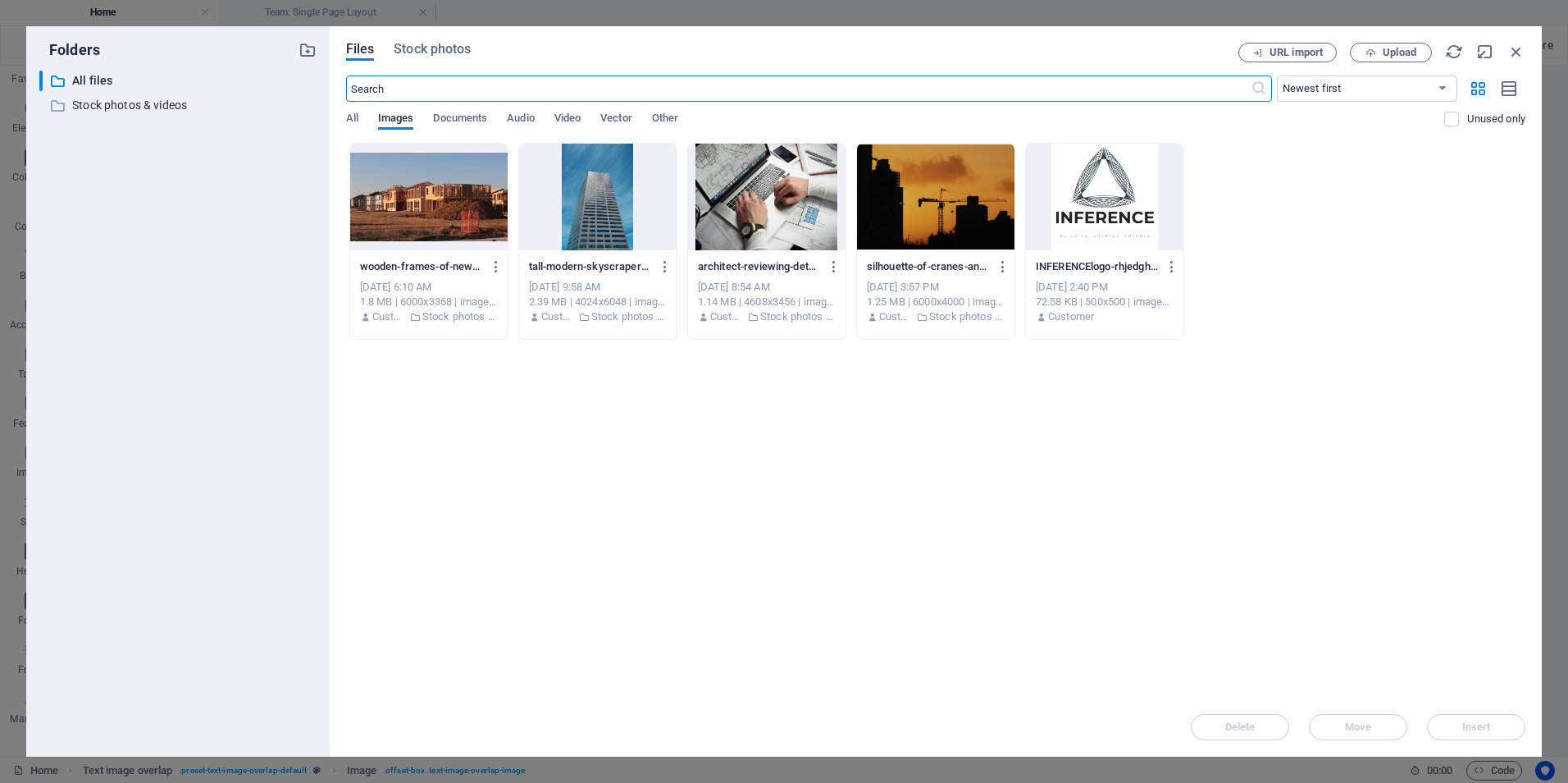
click at [506, 91] on input "text" at bounding box center [797, 89] width 904 height 26
click at [455, 50] on span "Stock photos" at bounding box center [432, 49] width 77 height 20
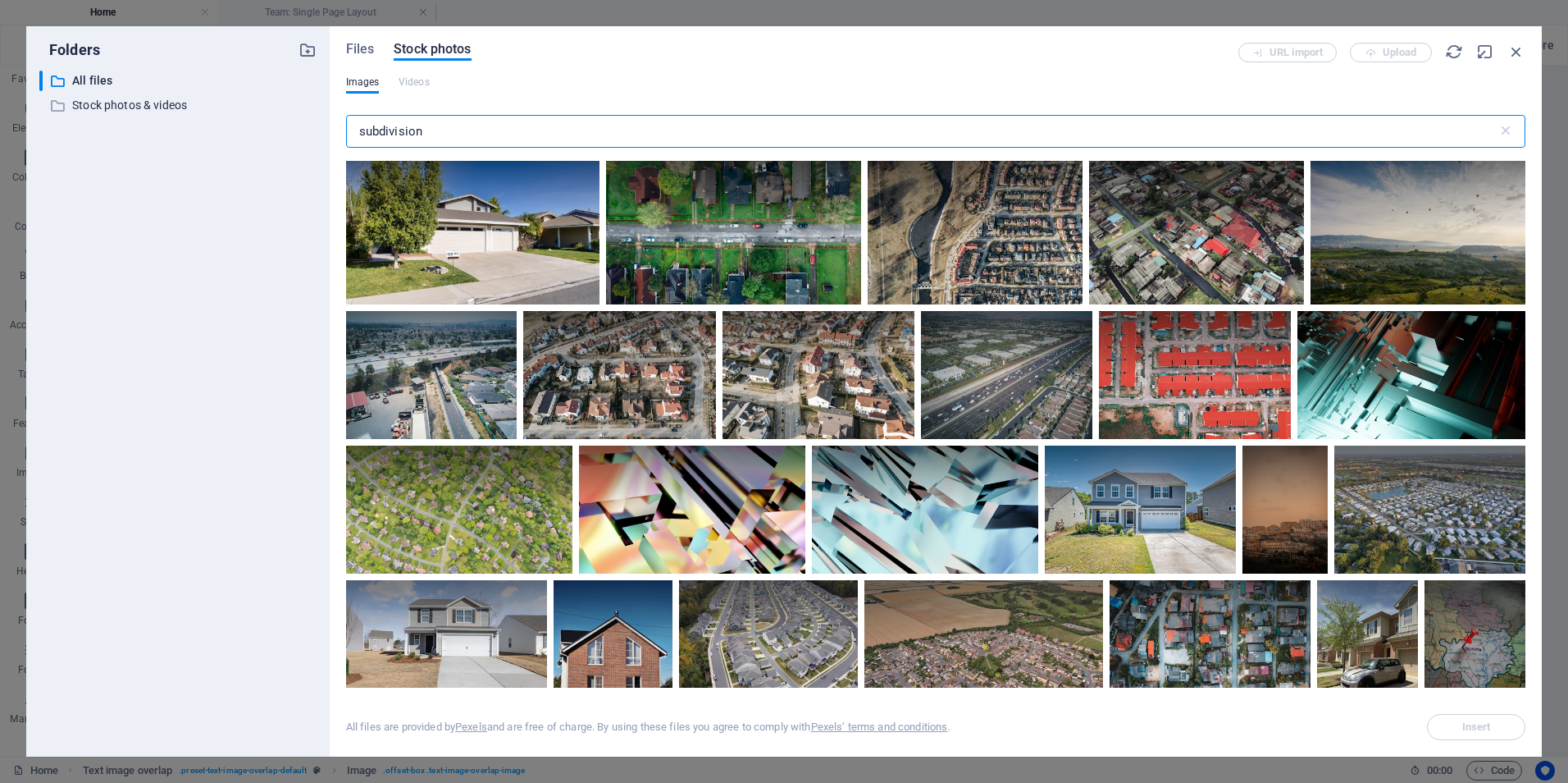
drag, startPoint x: 461, startPoint y: 122, endPoint x: 271, endPoint y: 138, distance: 190.7
click at [271, 138] on div "Folders ​ All files All files ​ Stock photos & videos Stock photos & videos Fil…" at bounding box center [784, 391] width 1515 height 730
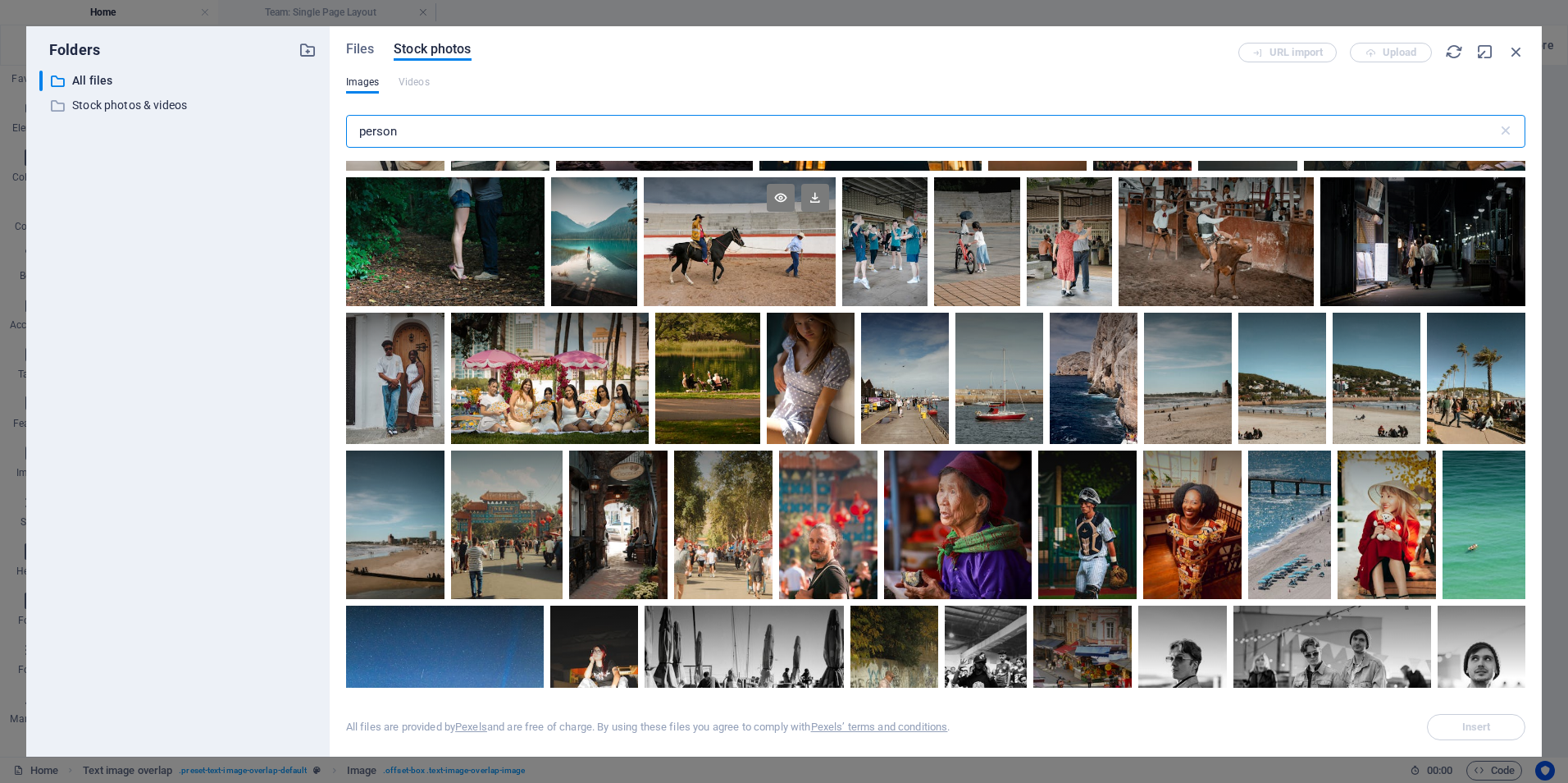
scroll to position [7796, 0]
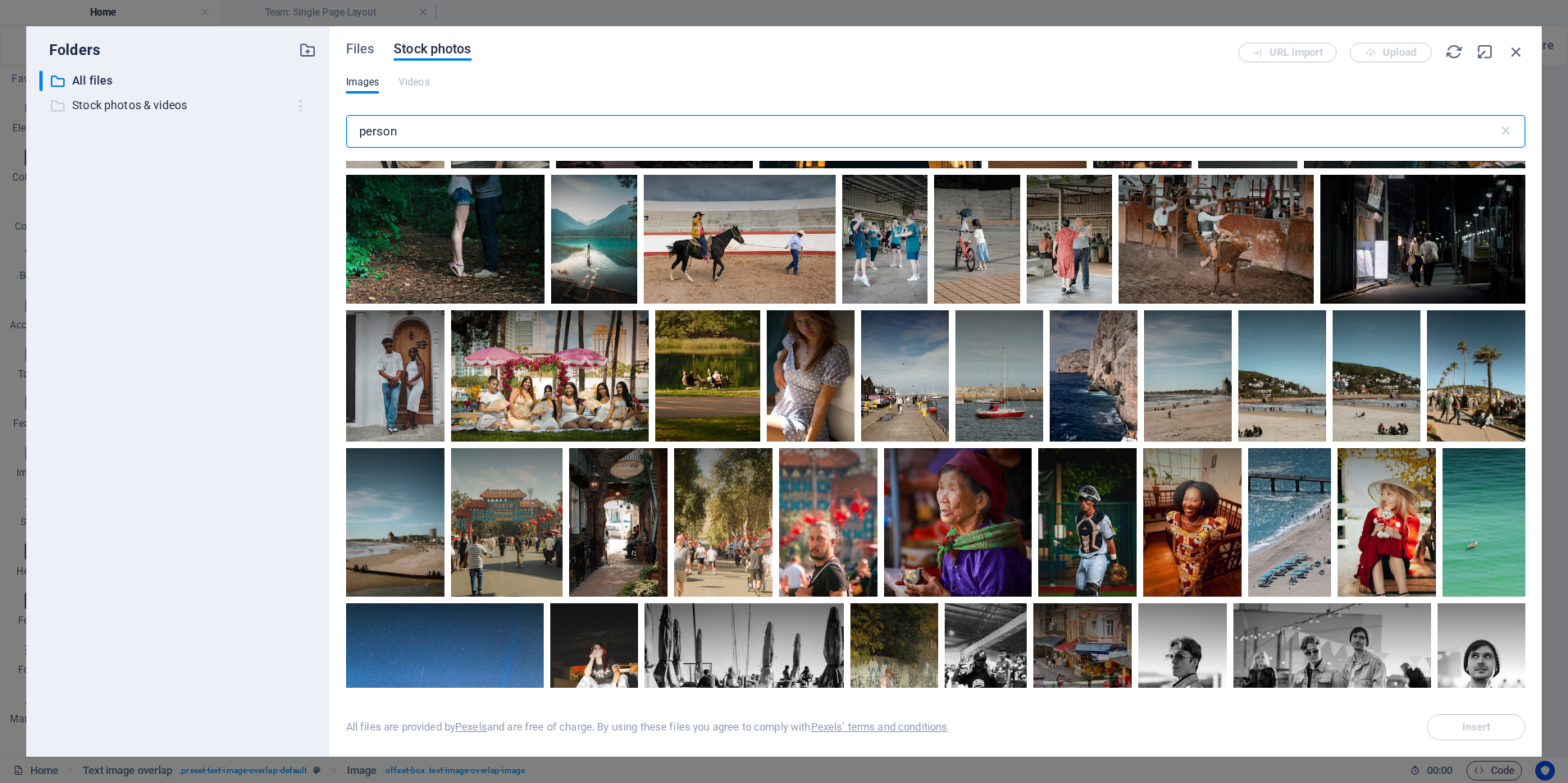
drag, startPoint x: 518, startPoint y: 125, endPoint x: 306, endPoint y: 104, distance: 213.0
click at [306, 104] on div "Folders ​ All files All files ​ Stock photos & videos Stock photos & videos Fil…" at bounding box center [784, 391] width 1515 height 730
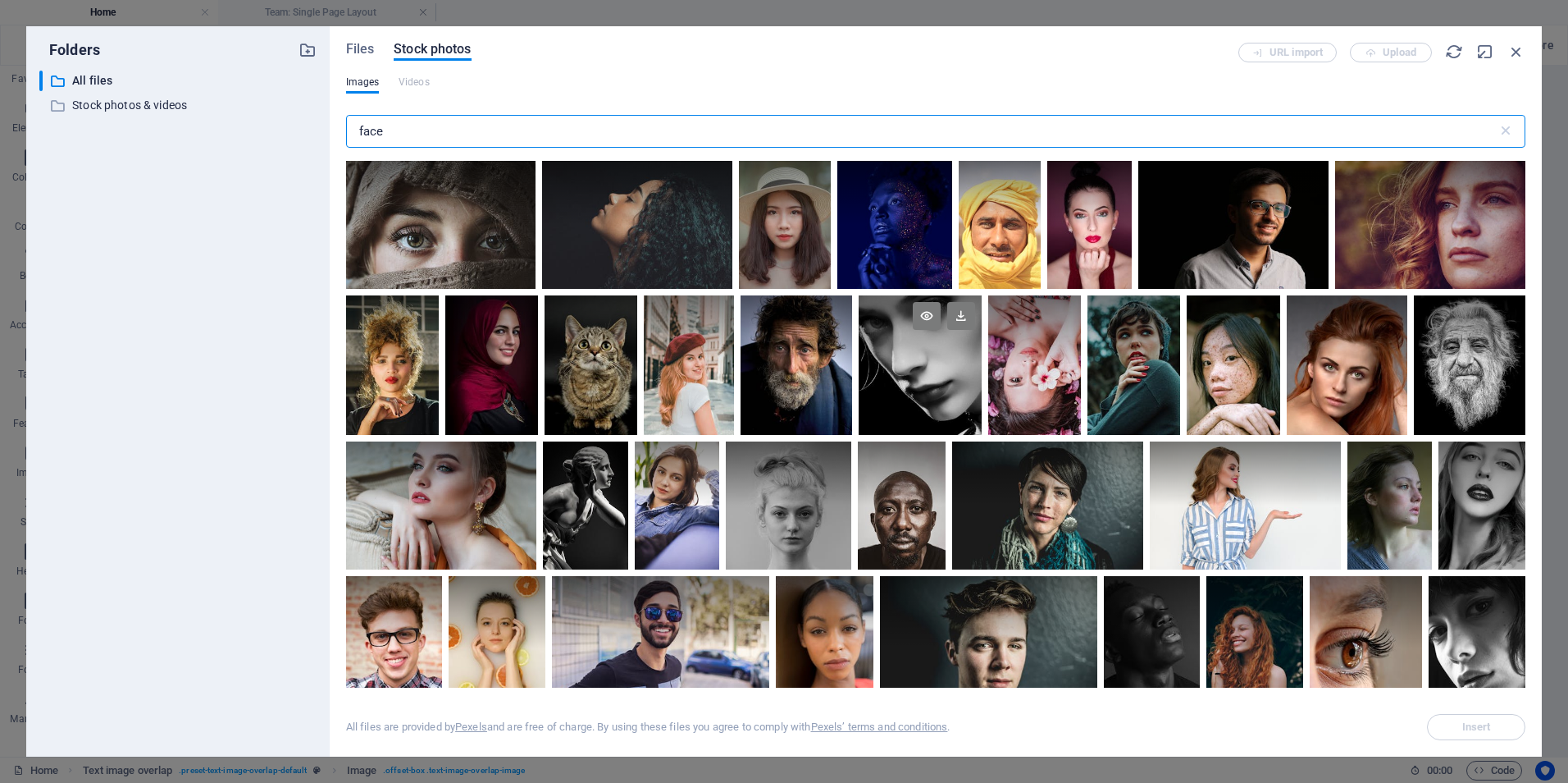
scroll to position [328, 0]
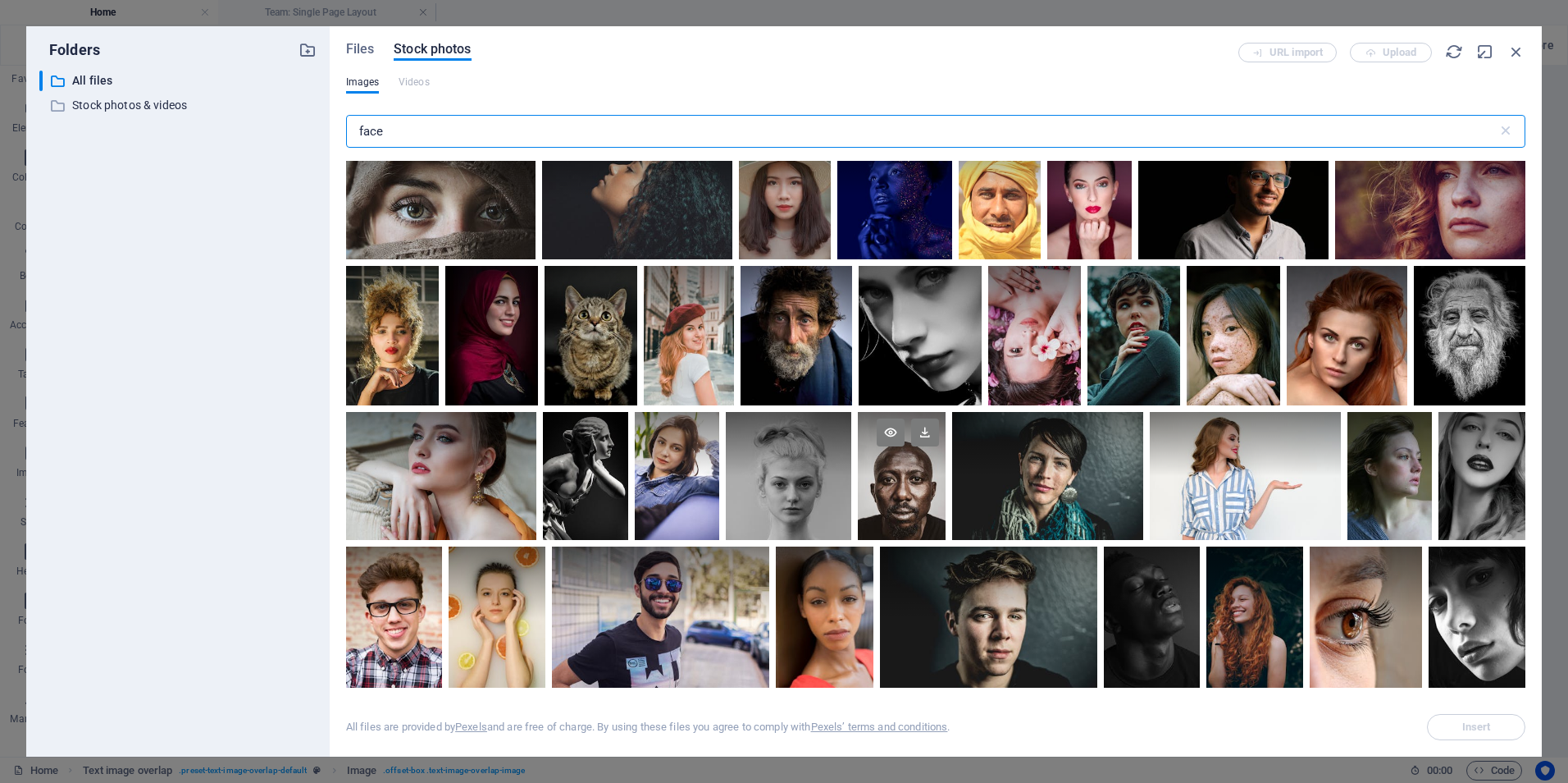
type input "face"
click at [909, 507] on div at bounding box center [902, 476] width 88 height 128
click at [909, 507] on div at bounding box center [902, 508] width 88 height 64
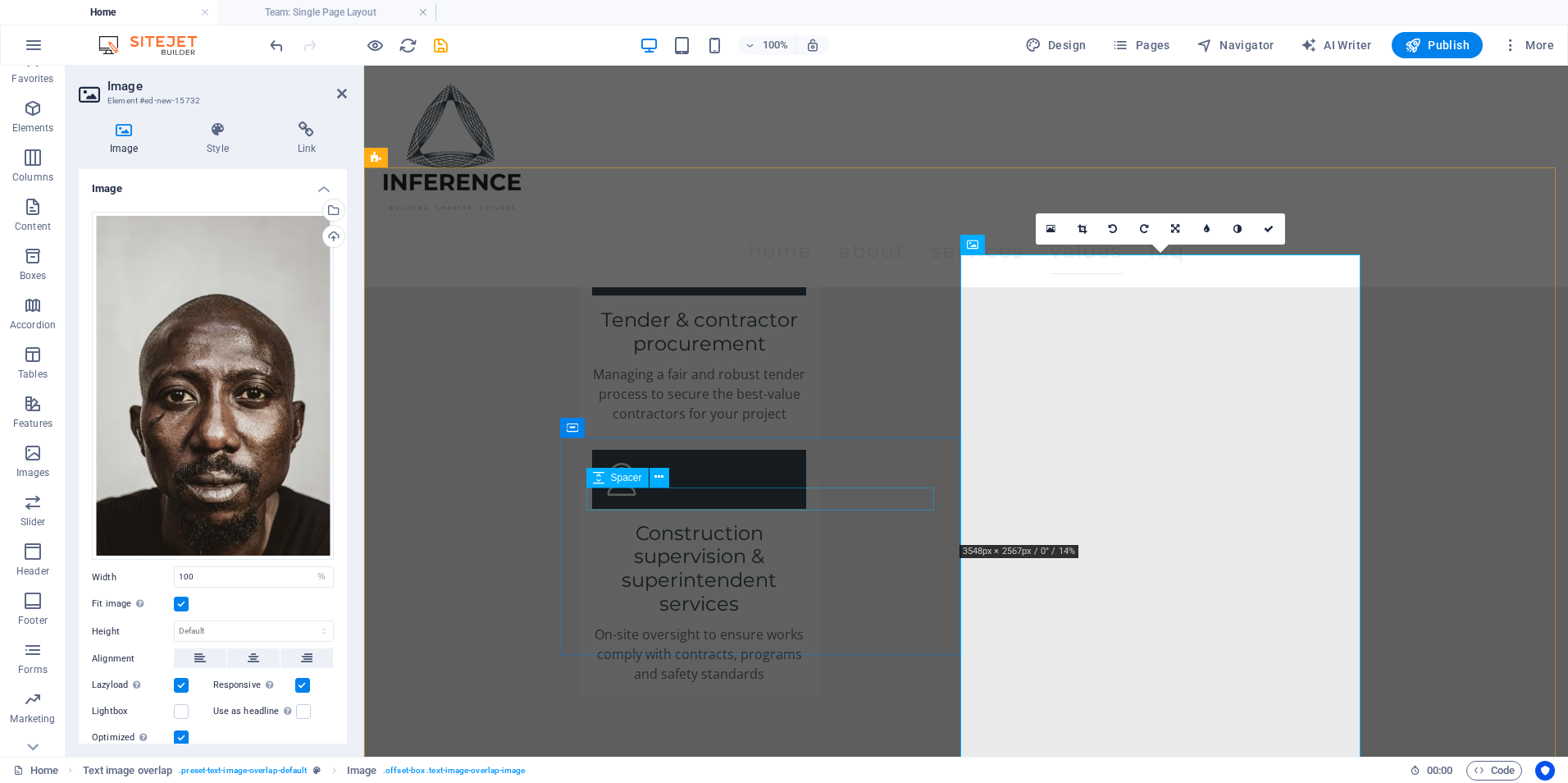
scroll to position [3551, 0]
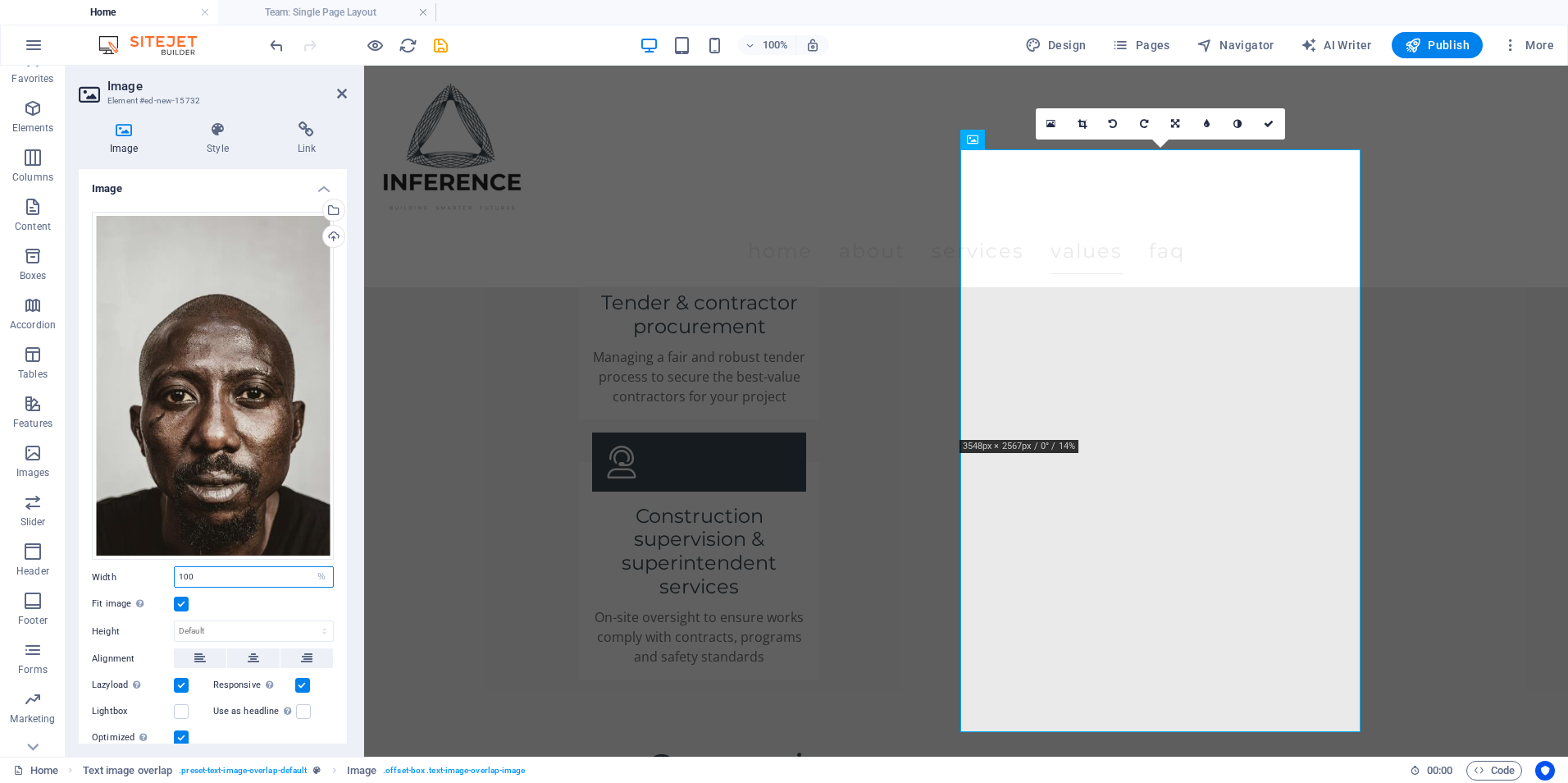
click at [238, 571] on input "100" at bounding box center [253, 578] width 158 height 20
type input "50"
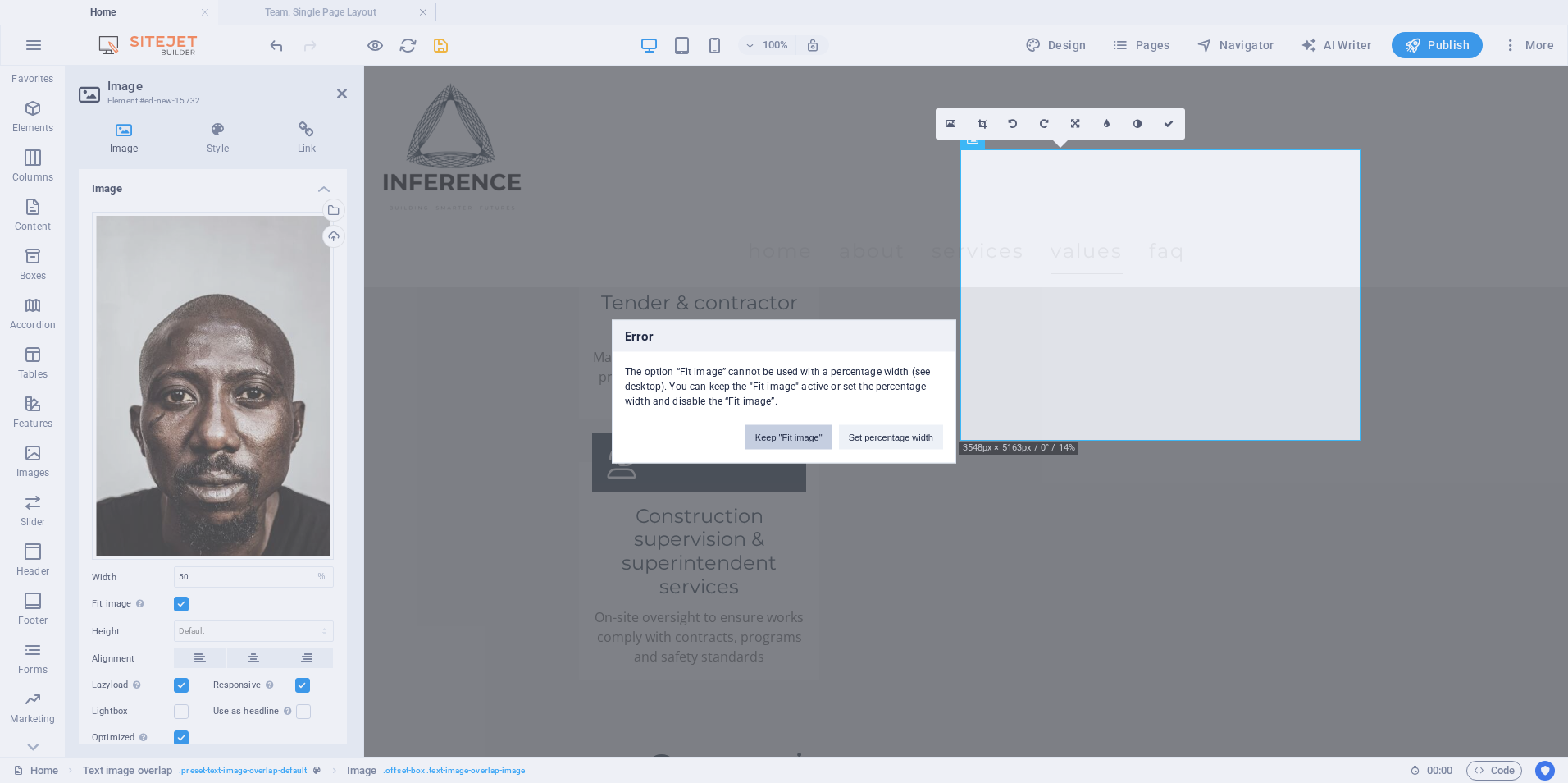
click at [766, 431] on button "Keep "Fit image"" at bounding box center [788, 437] width 87 height 25
select select "DISABLED_OPTION_VALUE"
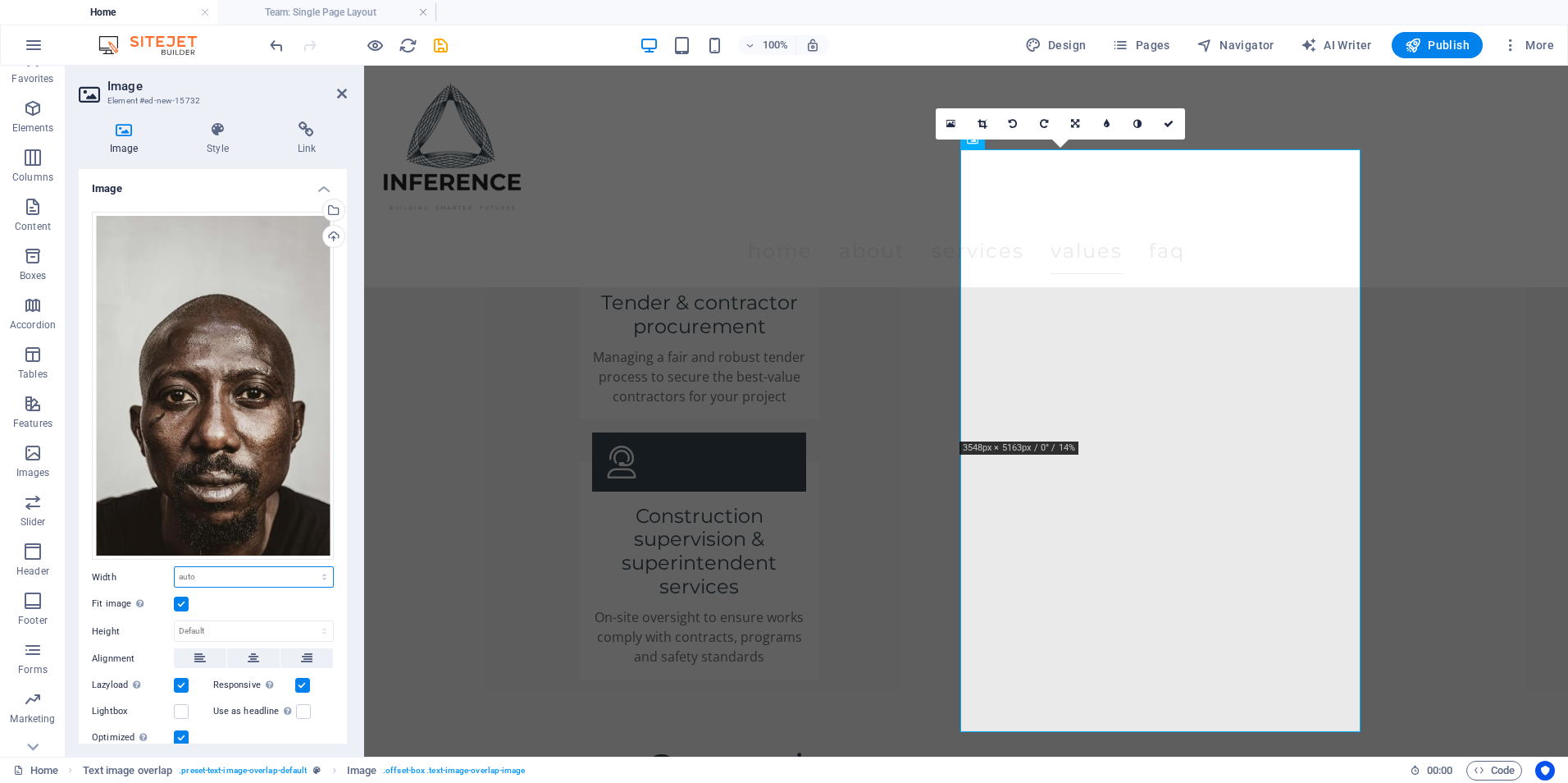
click at [270, 568] on select "Default auto px rem % em vh vw" at bounding box center [253, 578] width 158 height 20
click at [259, 577] on select "Default auto px rem % em vh vw" at bounding box center [253, 578] width 158 height 20
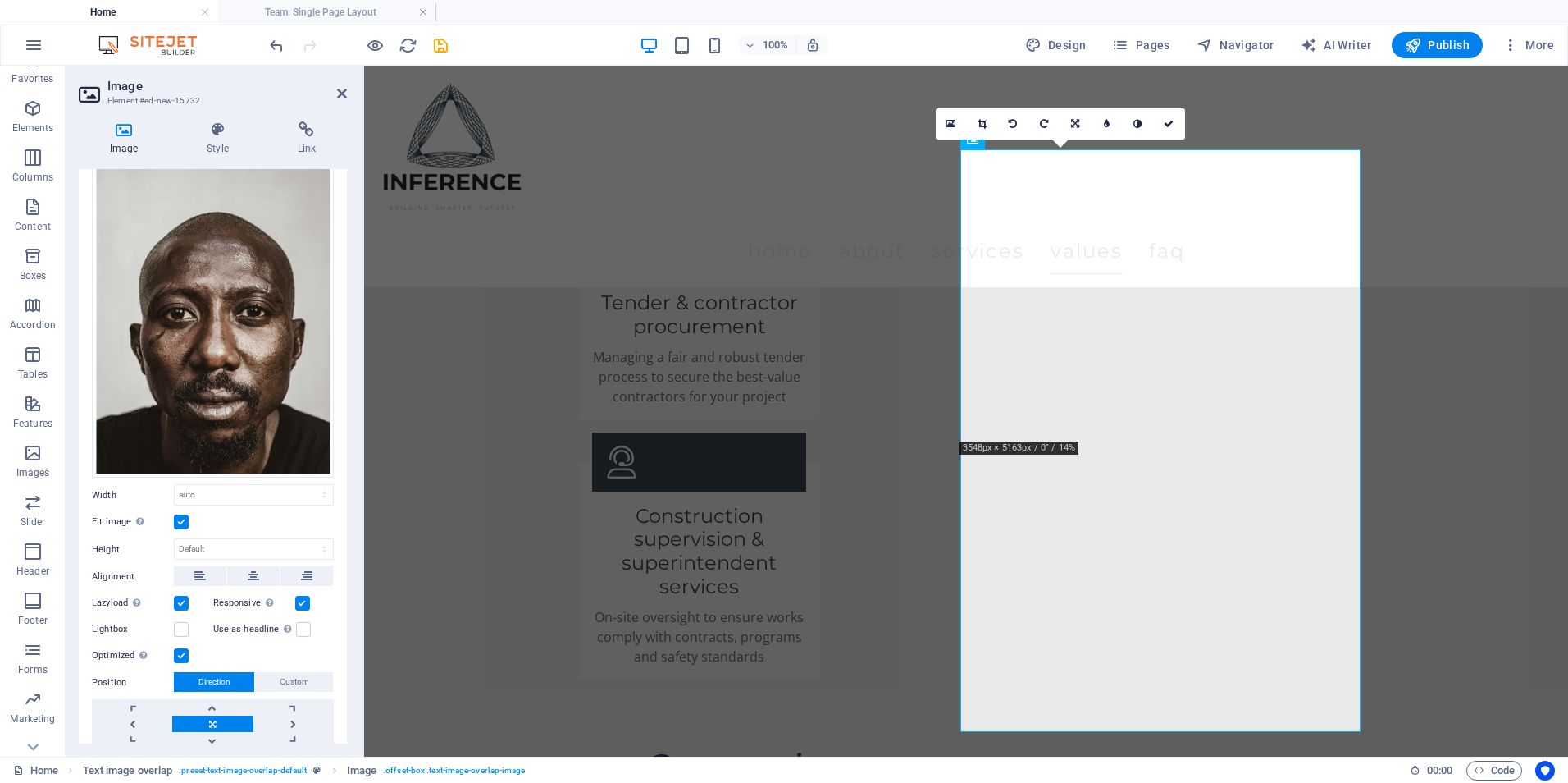
click at [171, 512] on label "Fit image Automatically fit image to a fixed width and height" at bounding box center [133, 522] width 82 height 20
click at [0, 0] on input "Fit image Automatically fit image to a fixed width and height" at bounding box center [0, 0] width 0 height 0
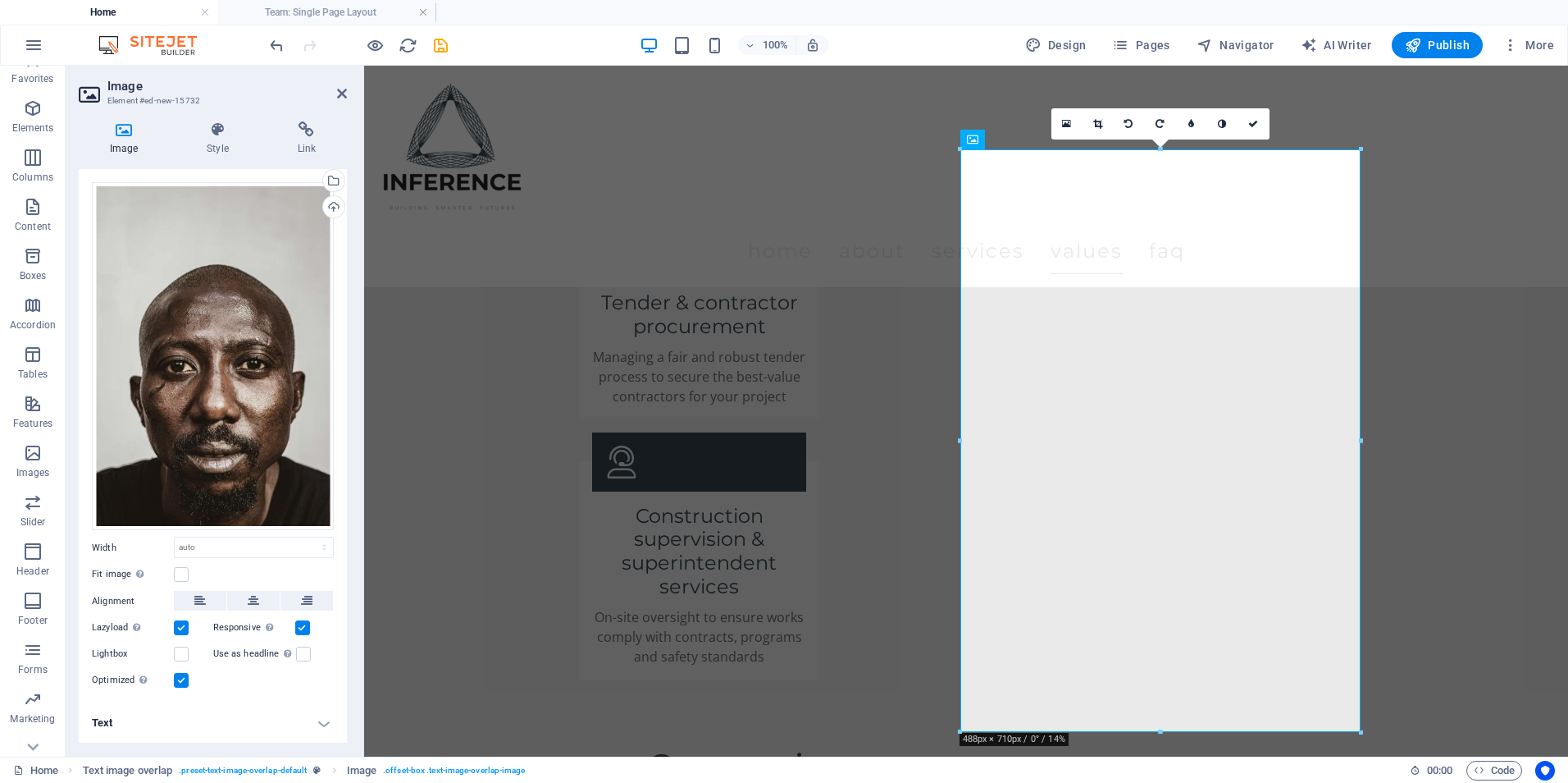
scroll to position [25, 0]
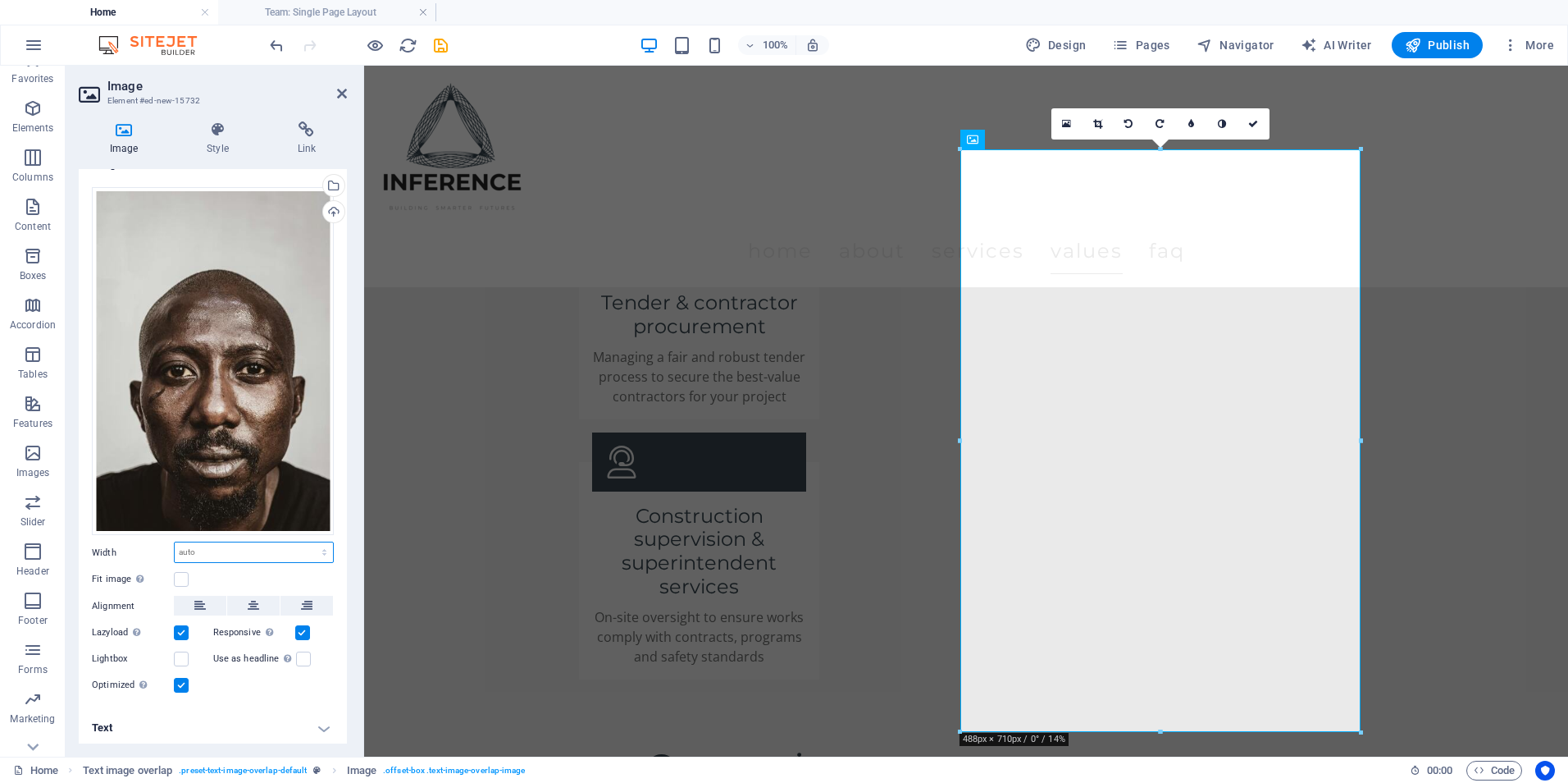
click at [183, 549] on select "Default auto px rem % em vh vw" at bounding box center [253, 553] width 158 height 20
click at [206, 550] on select "Default auto px rem % em vh vw" at bounding box center [253, 553] width 158 height 20
click at [176, 570] on div "Fit image Automatically fit image to a fixed width and height" at bounding box center [212, 580] width 242 height 20
click at [203, 553] on select "Default auto px rem % em vh vw" at bounding box center [253, 553] width 158 height 20
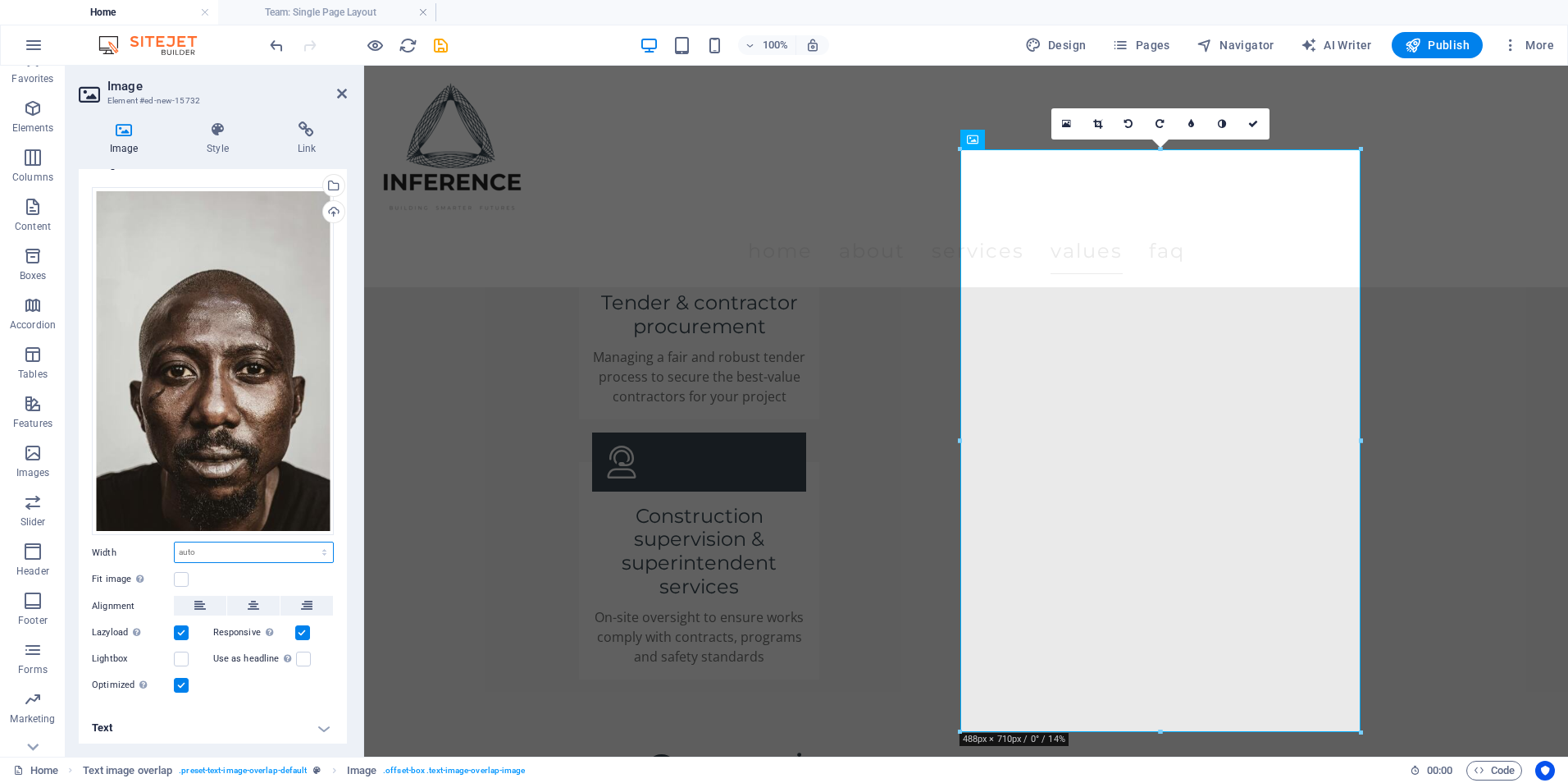
scroll to position [24, 0]
click at [275, 329] on div "Drag files here, click to choose files or select files from Files or our free s…" at bounding box center [212, 362] width 242 height 349
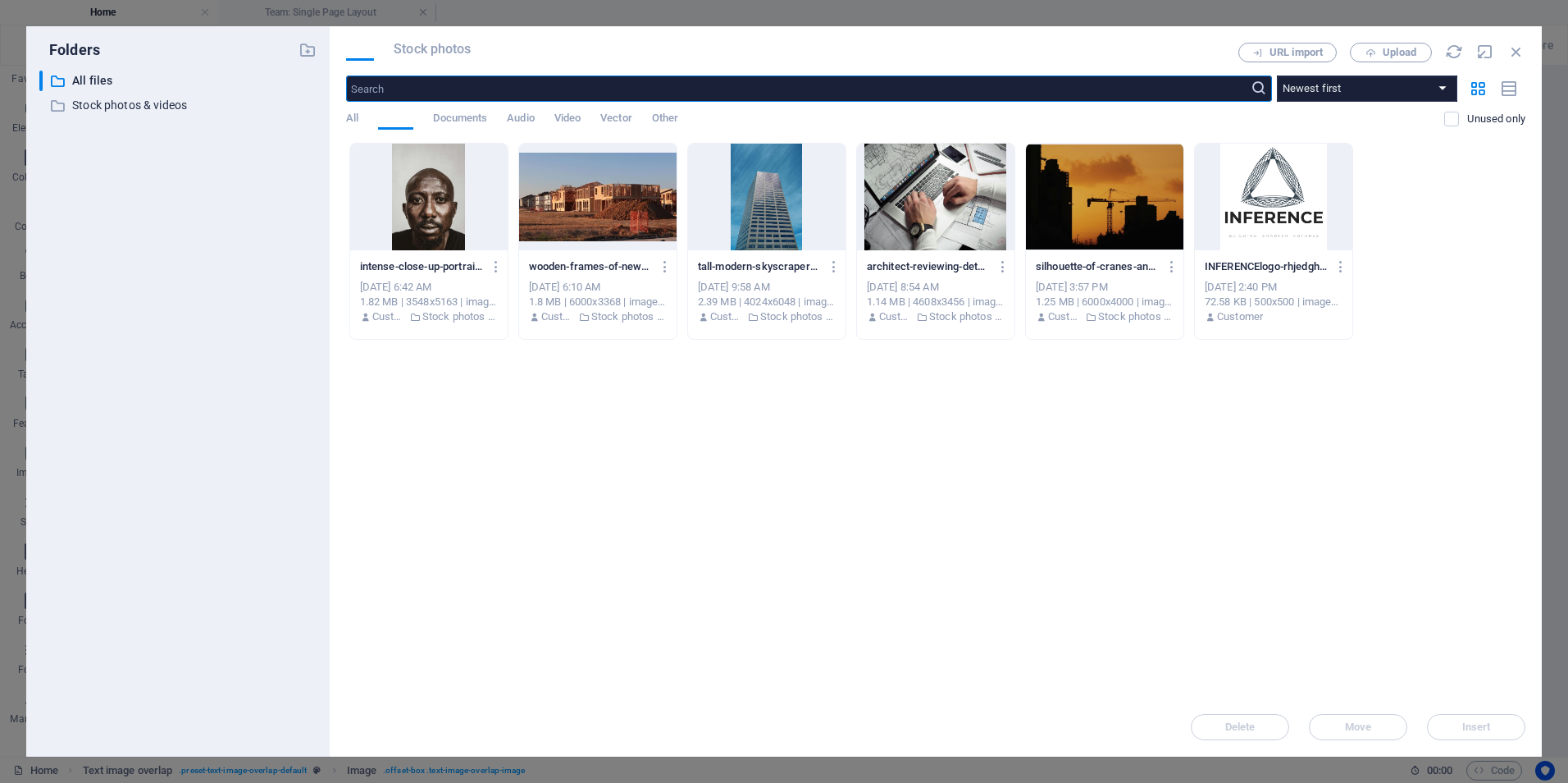
scroll to position [3547, 0]
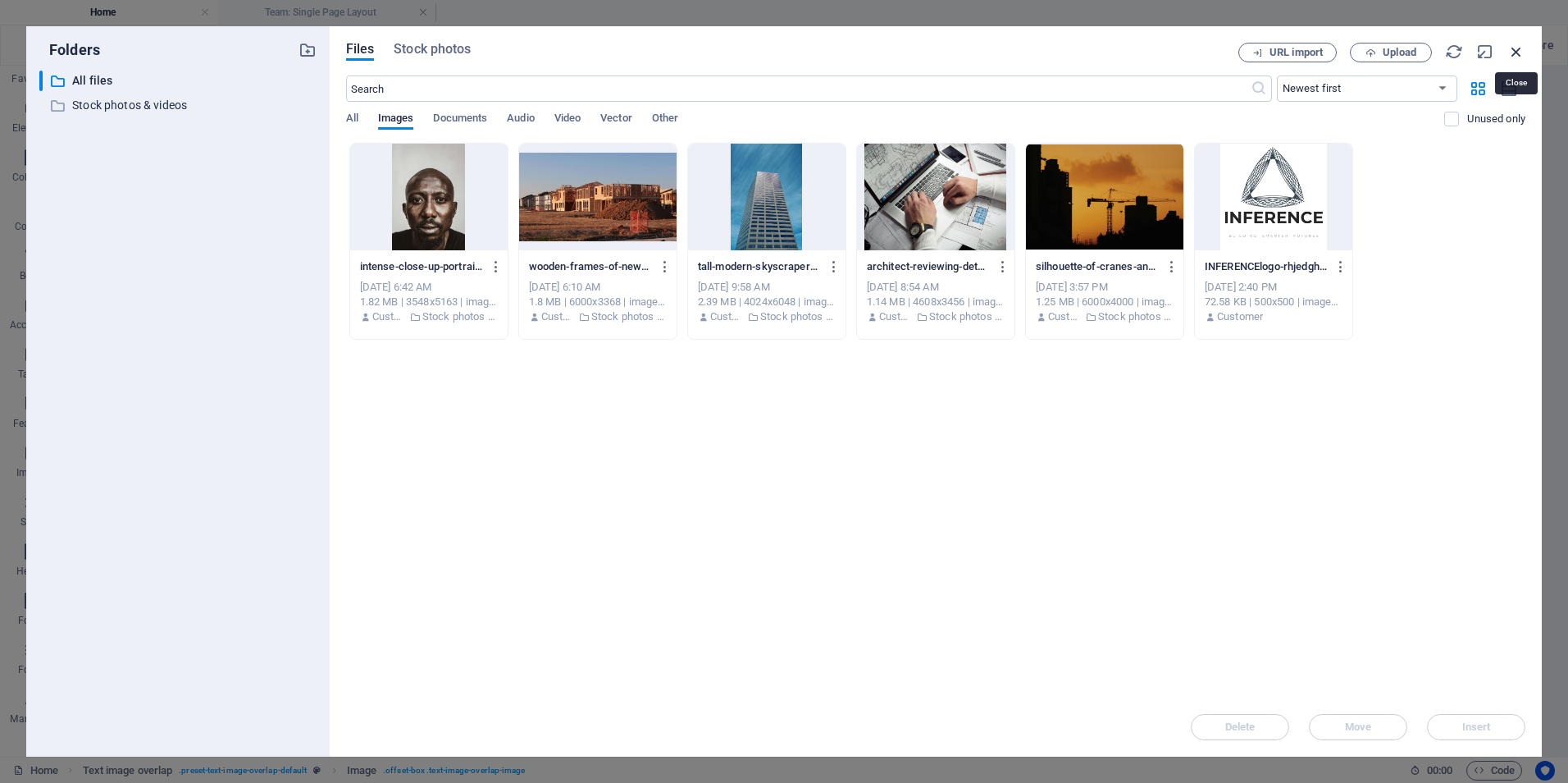
click at [1514, 47] on icon "button" at bounding box center [1516, 52] width 18 height 18
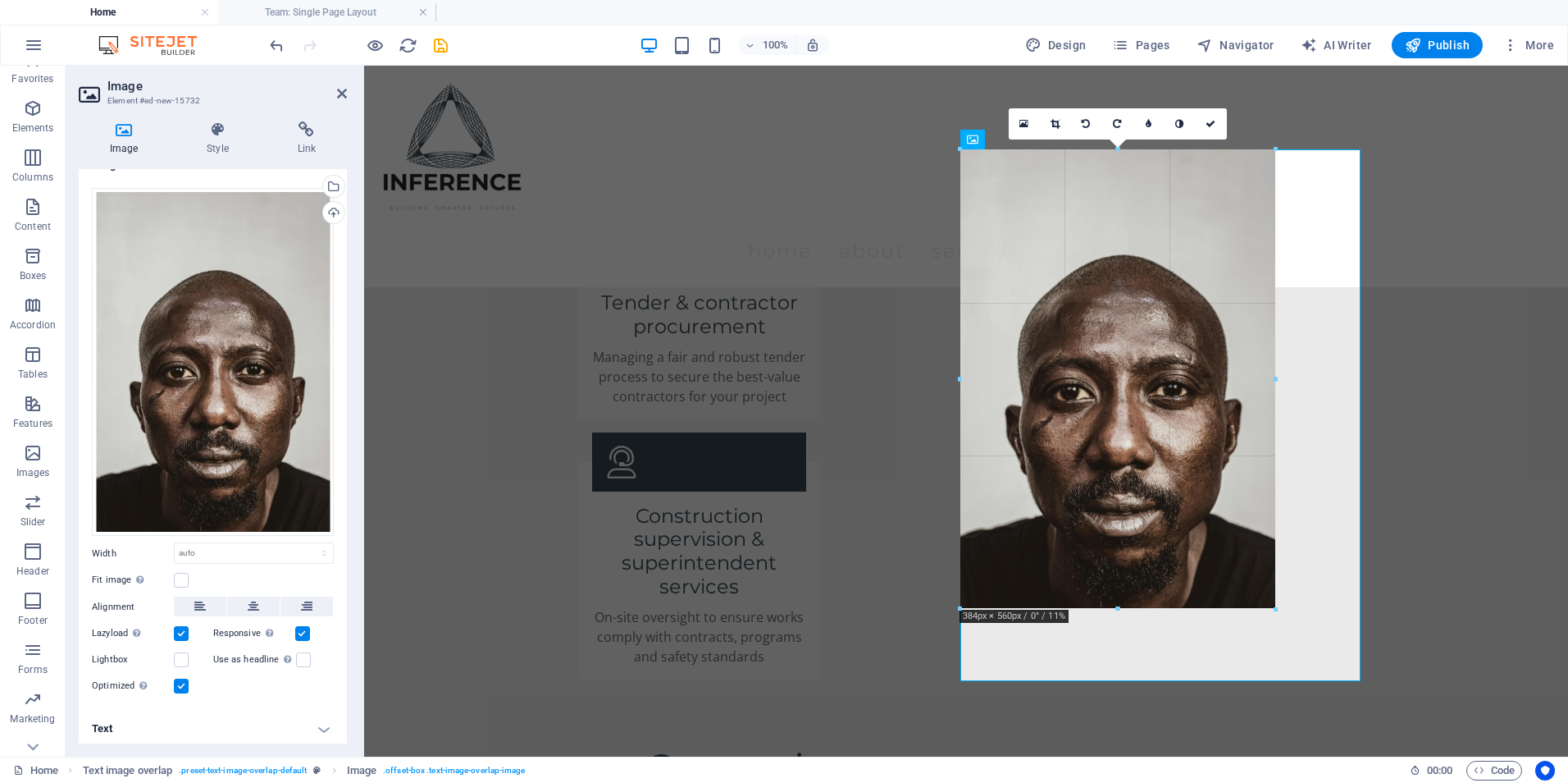
drag, startPoint x: 958, startPoint y: 148, endPoint x: 1059, endPoint y: 325, distance: 203.8
type input "366"
select select "px"
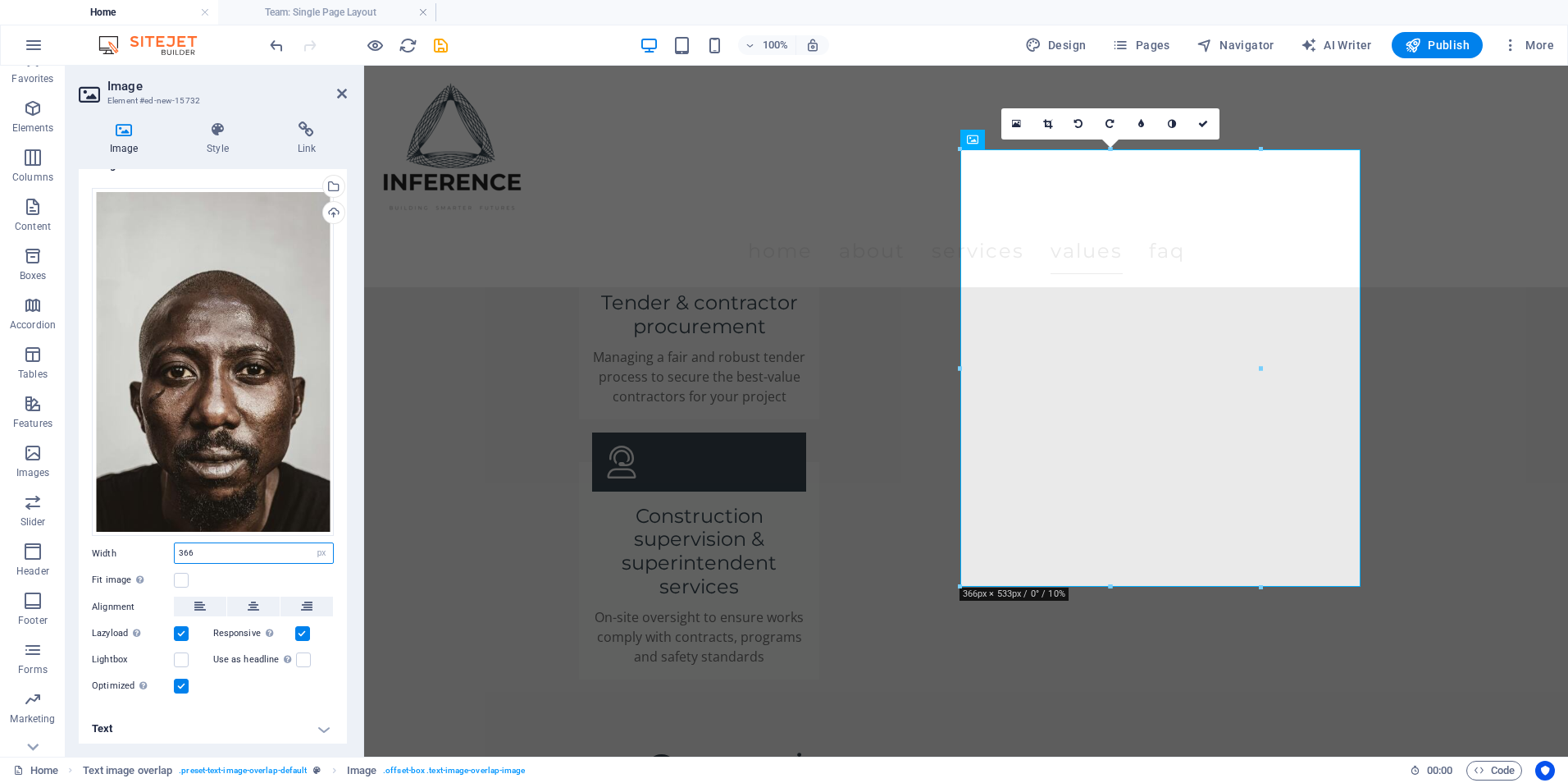
drag, startPoint x: 217, startPoint y: 545, endPoint x: 100, endPoint y: 549, distance: 117.1
click at [100, 549] on div "Width 366 Default auto px rem % em vh vw" at bounding box center [212, 553] width 242 height 21
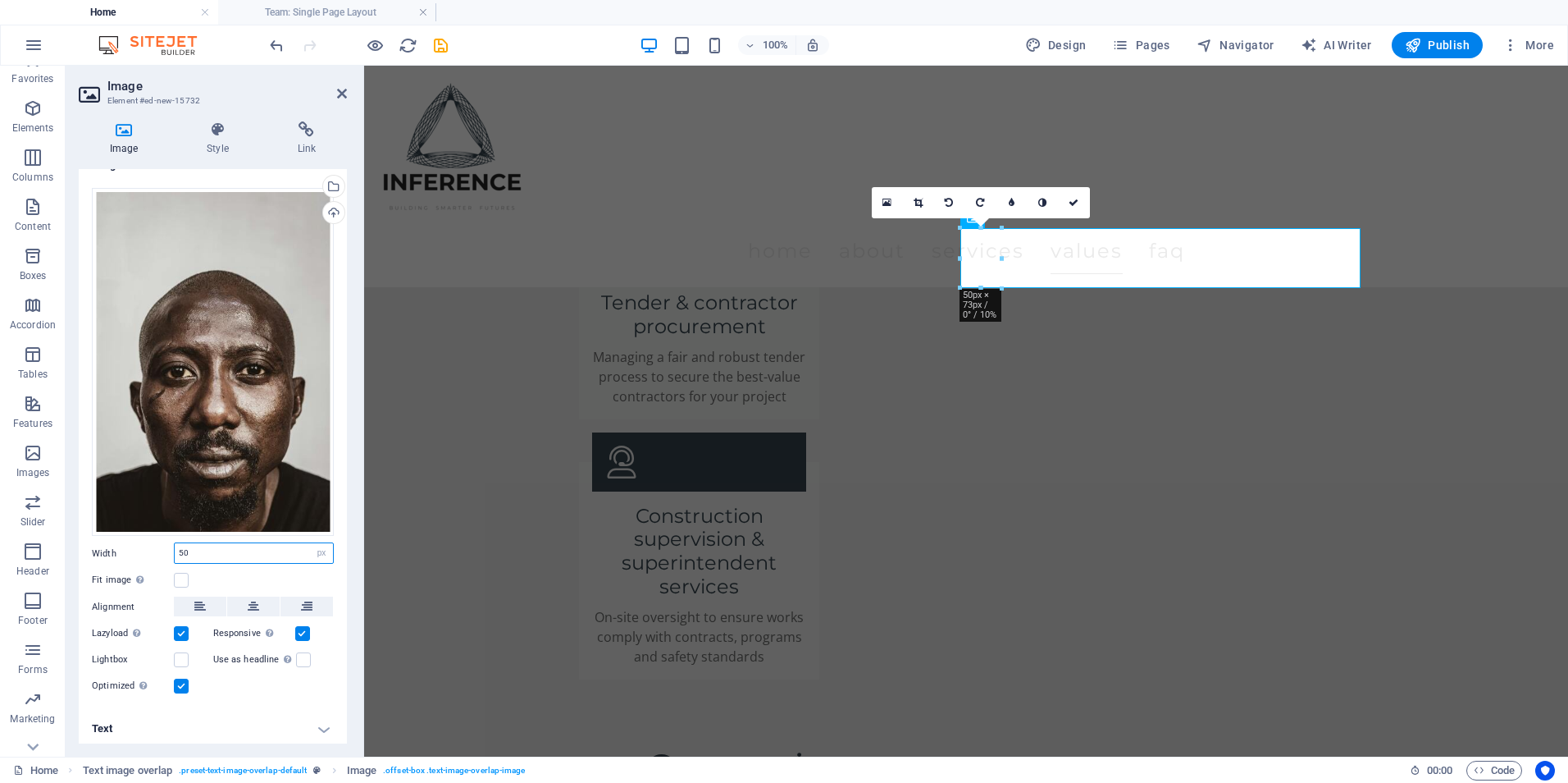
type input "5"
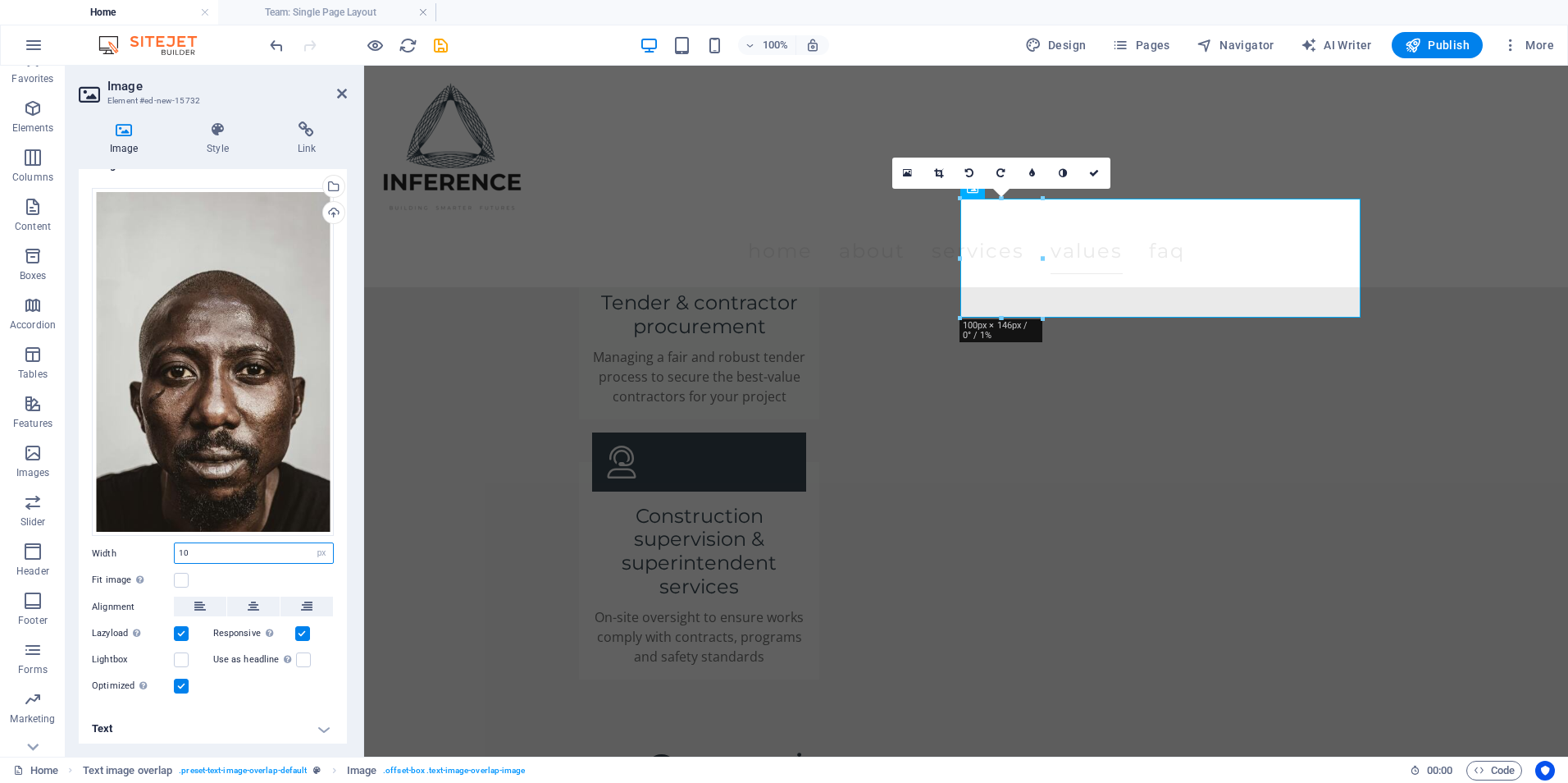
type input "1"
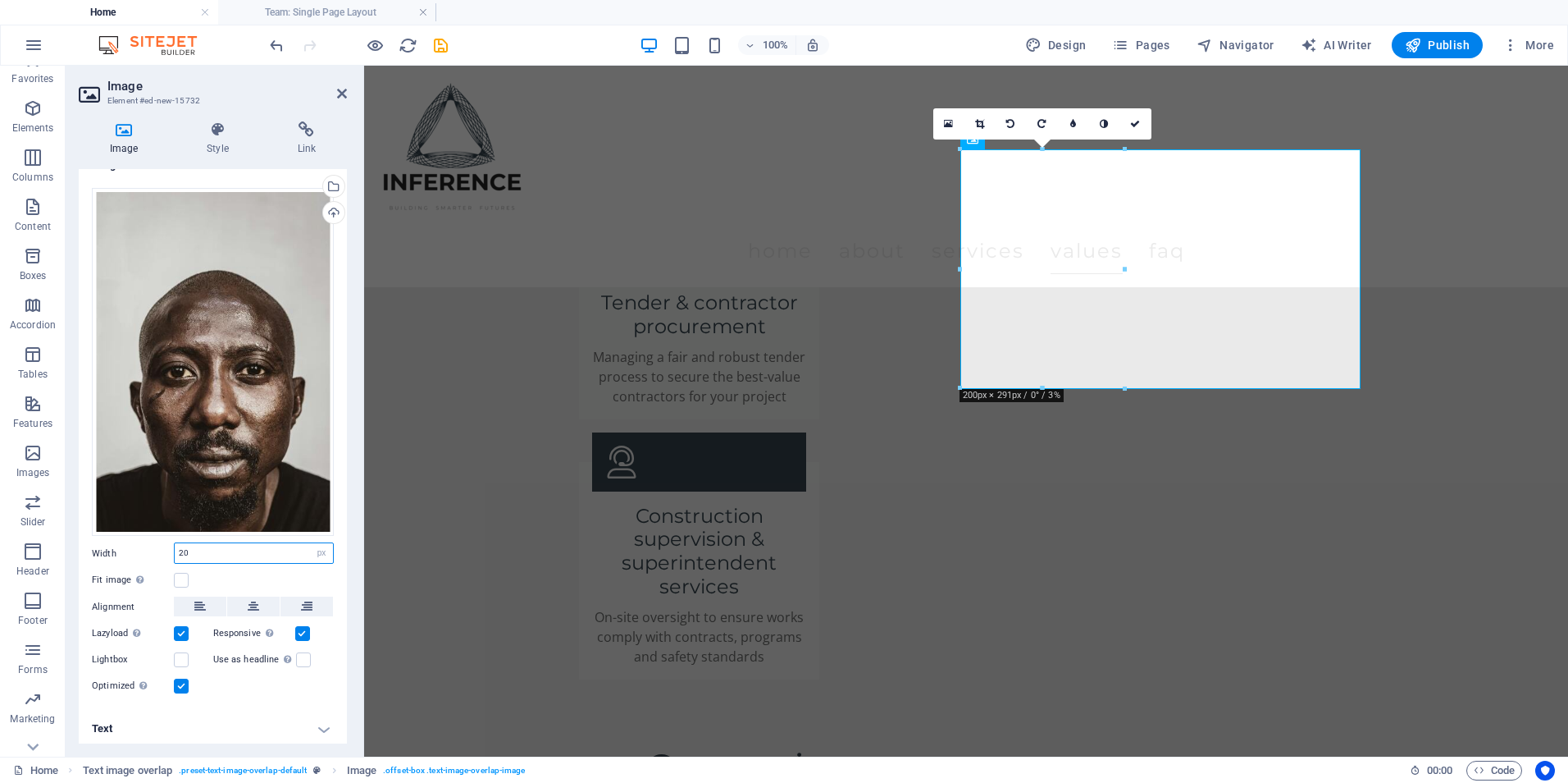
type input "2"
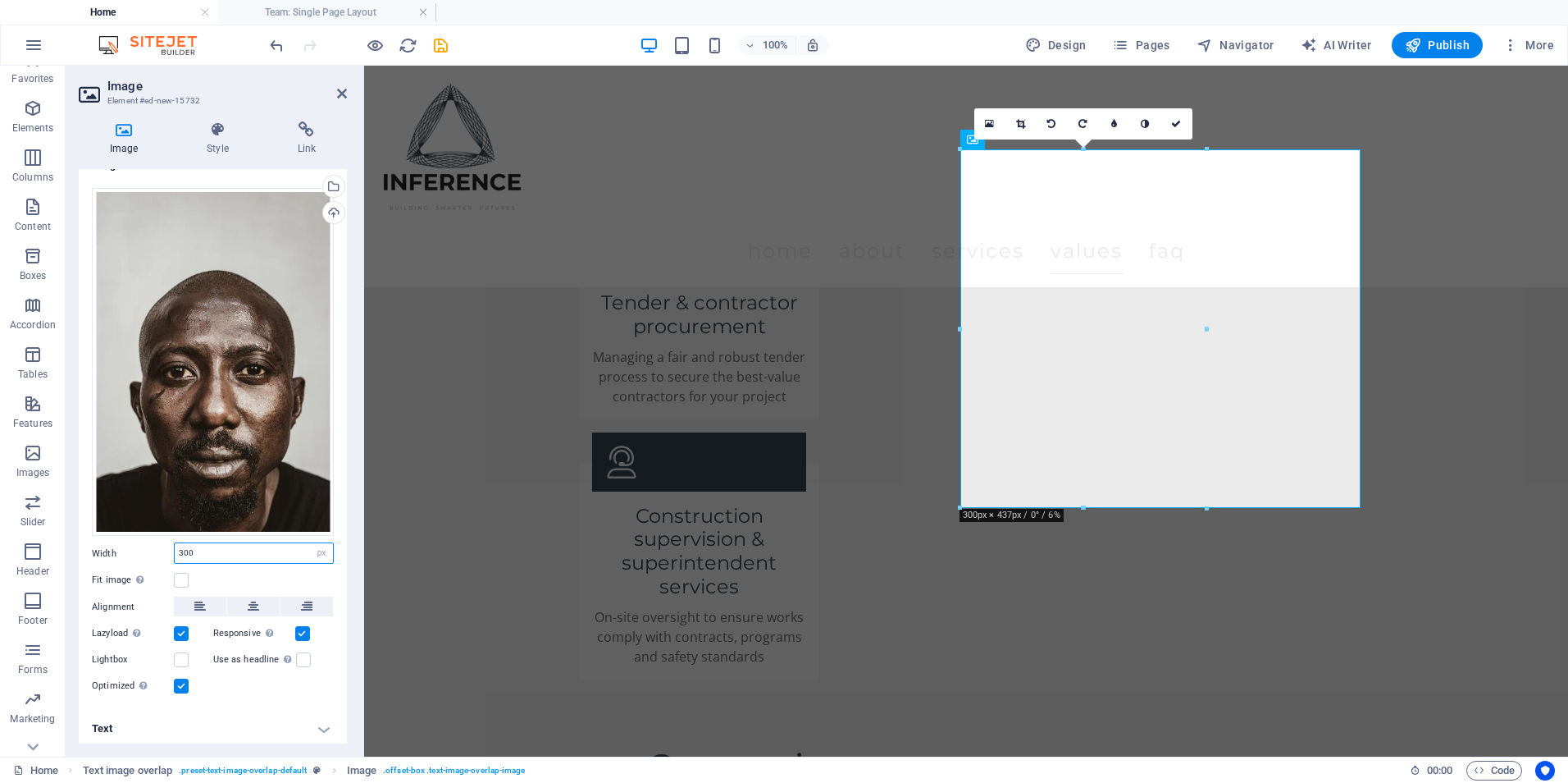
type input "300"
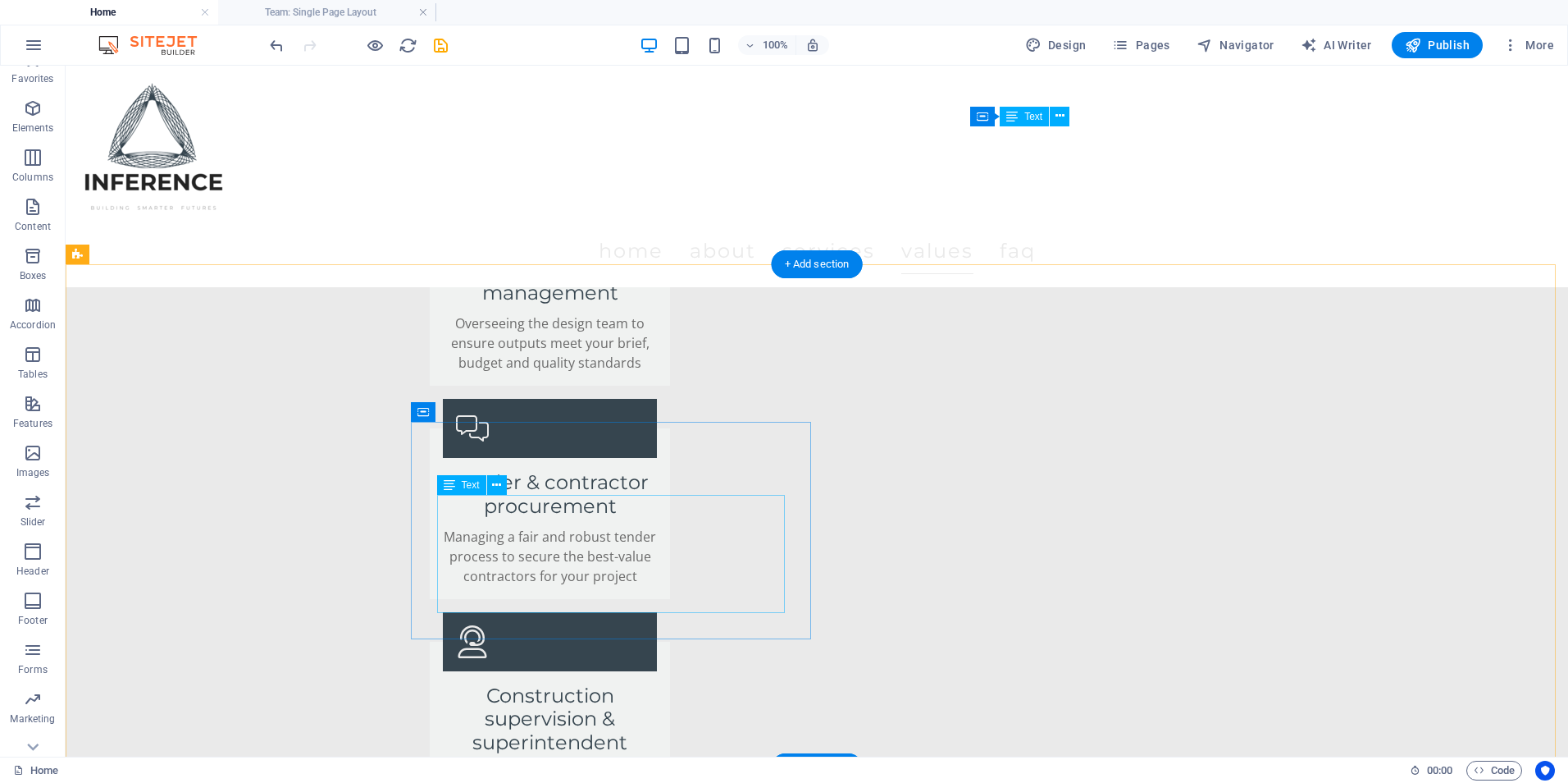
scroll to position [3387, 0]
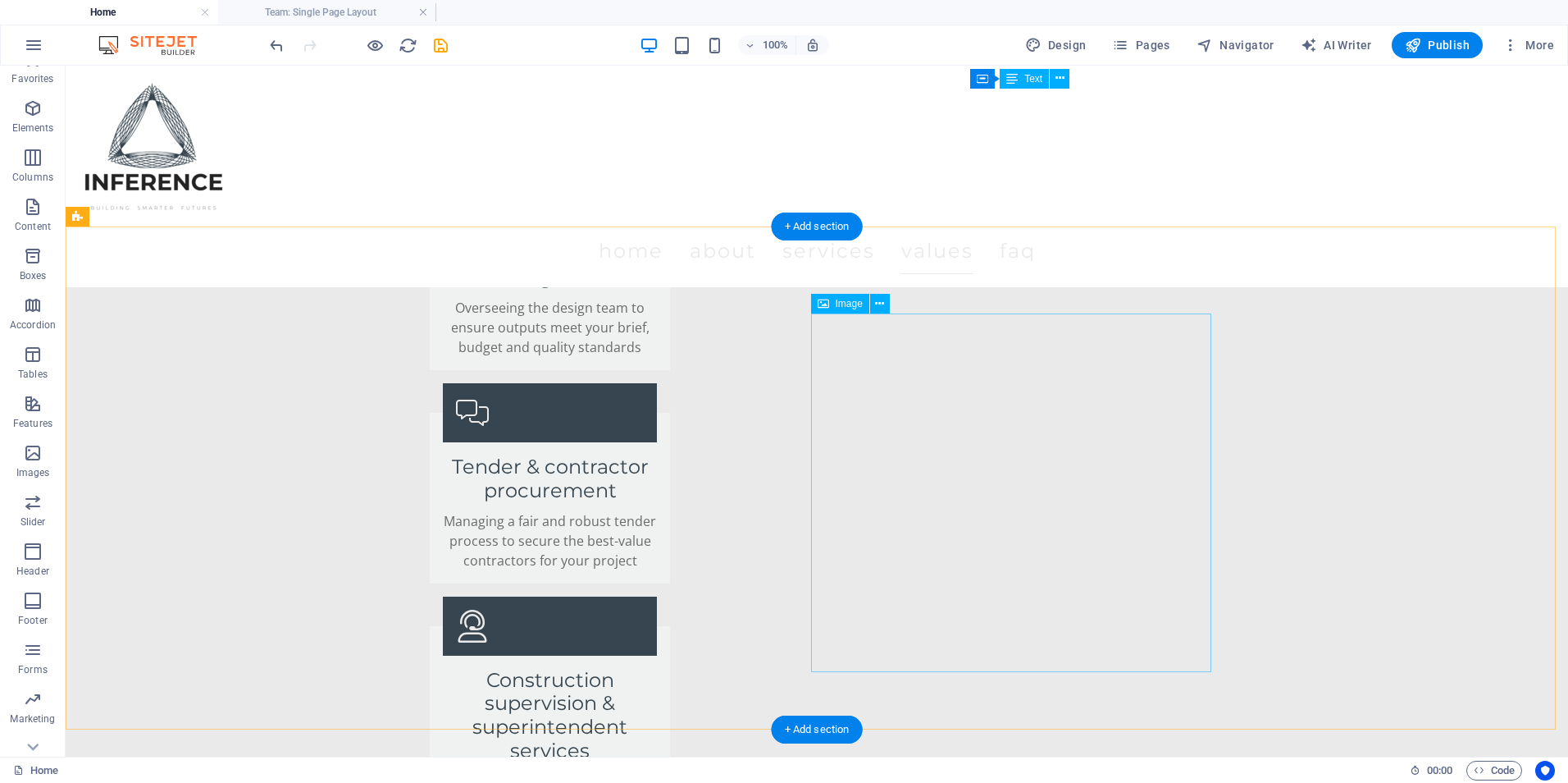
select select "px"
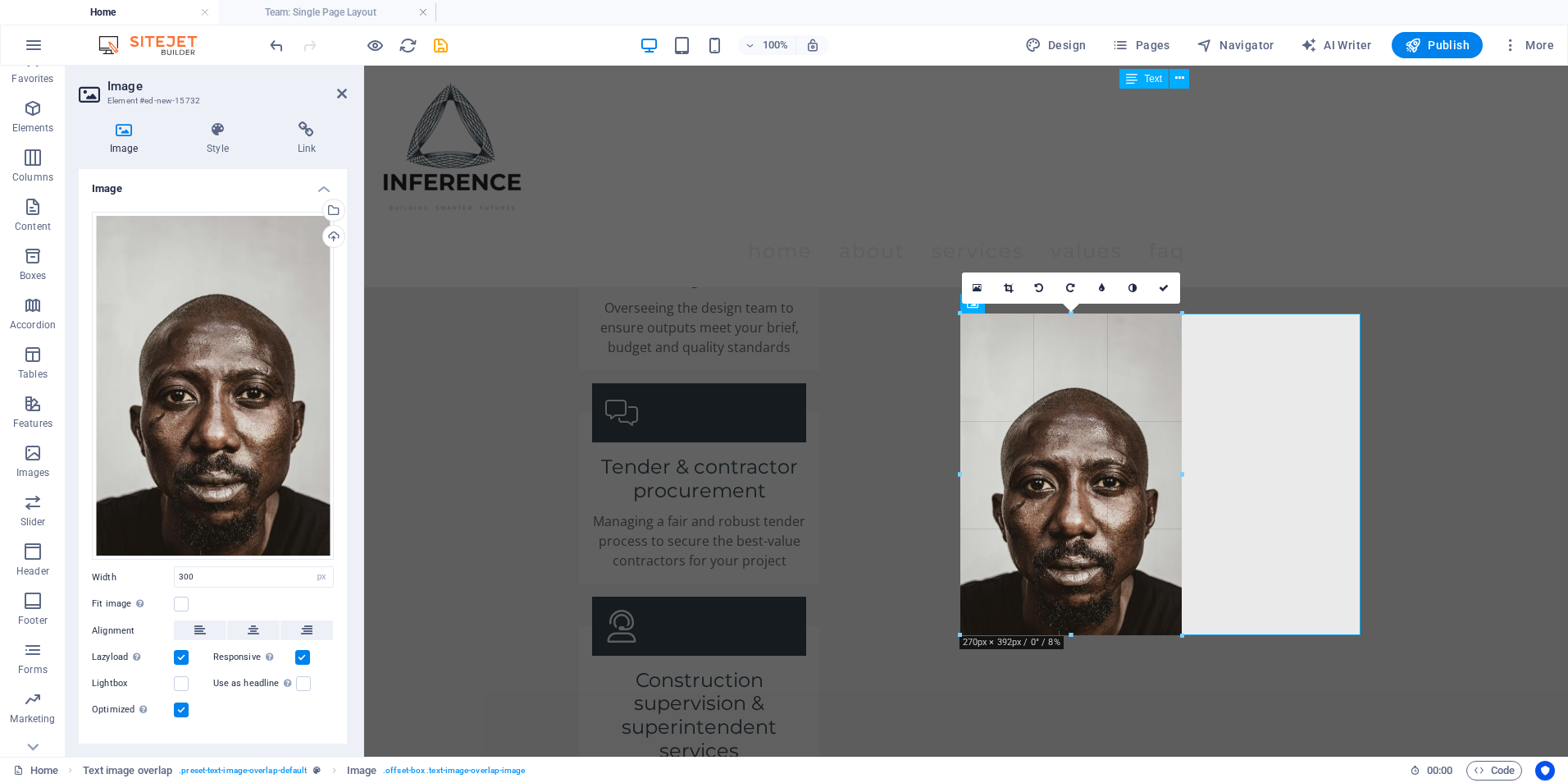
drag, startPoint x: 1206, startPoint y: 493, endPoint x: 1181, endPoint y: 492, distance: 25.0
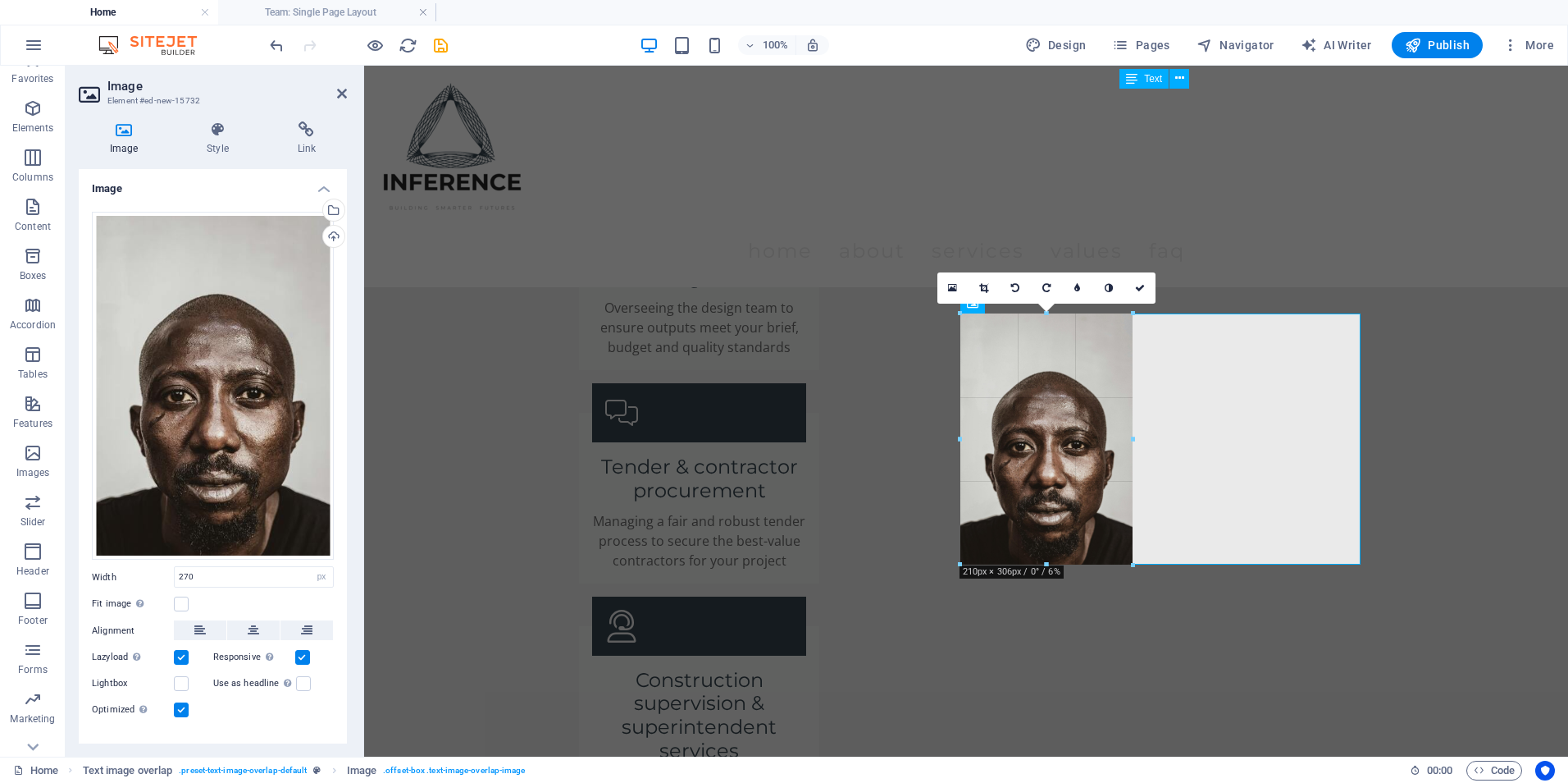
drag, startPoint x: 1070, startPoint y: 636, endPoint x: 1066, endPoint y: 566, distance: 70.1
type input "210"
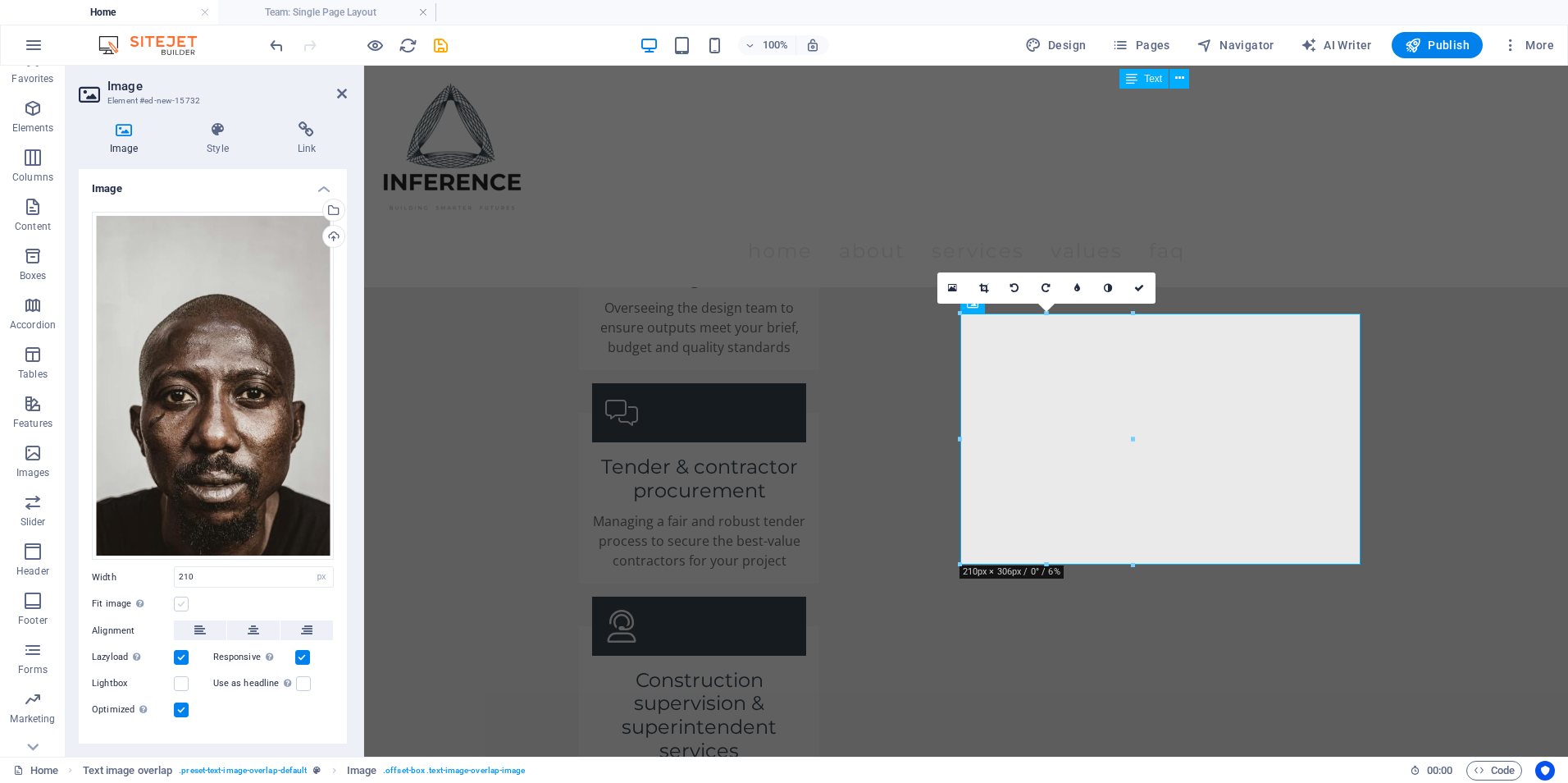
click at [182, 601] on label at bounding box center [180, 603] width 15 height 15
click at [0, 0] on input "Fit image Automatically fit image to a fixed width and height" at bounding box center [0, 0] width 0 height 0
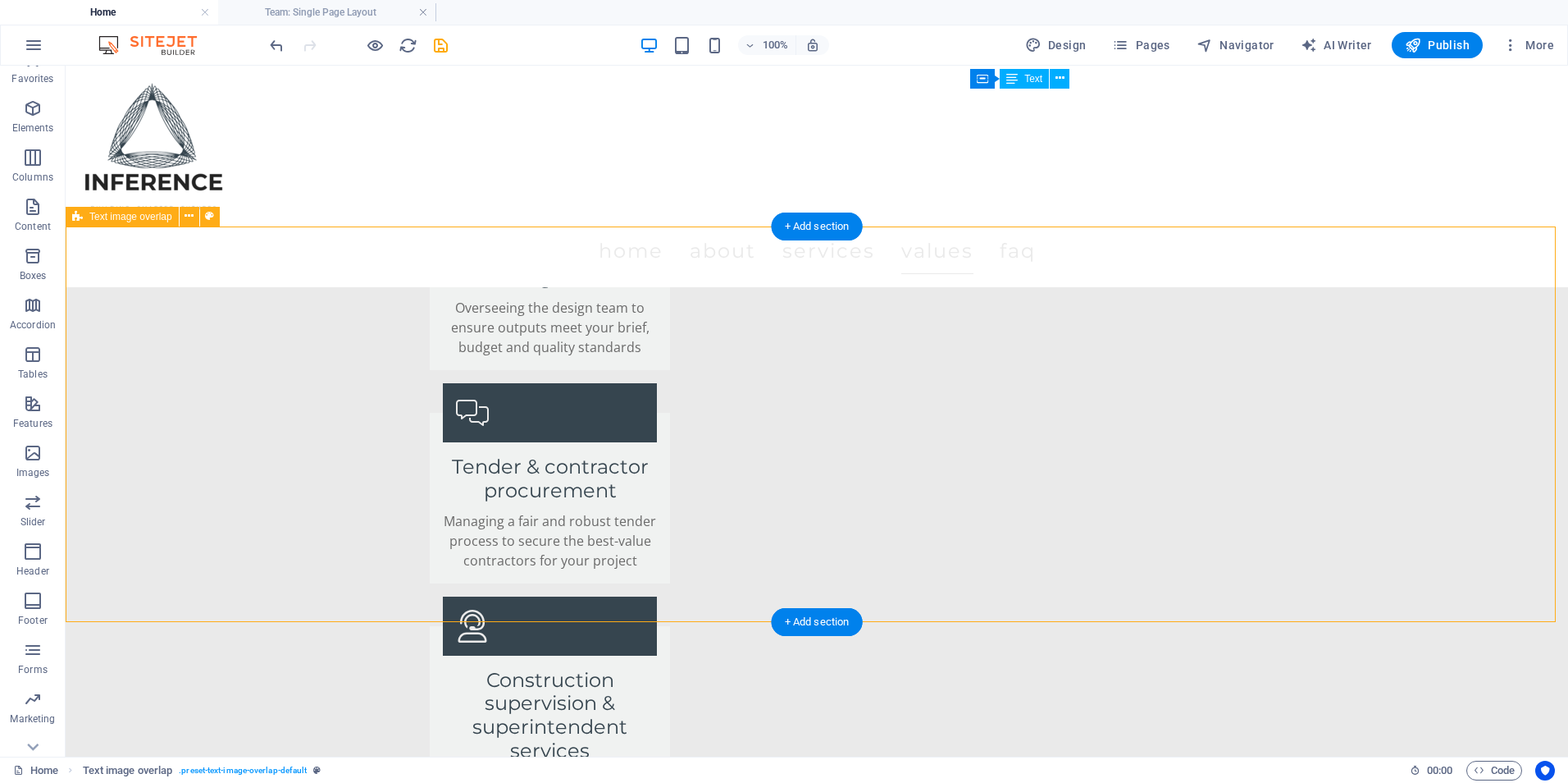
scroll to position [3305, 0]
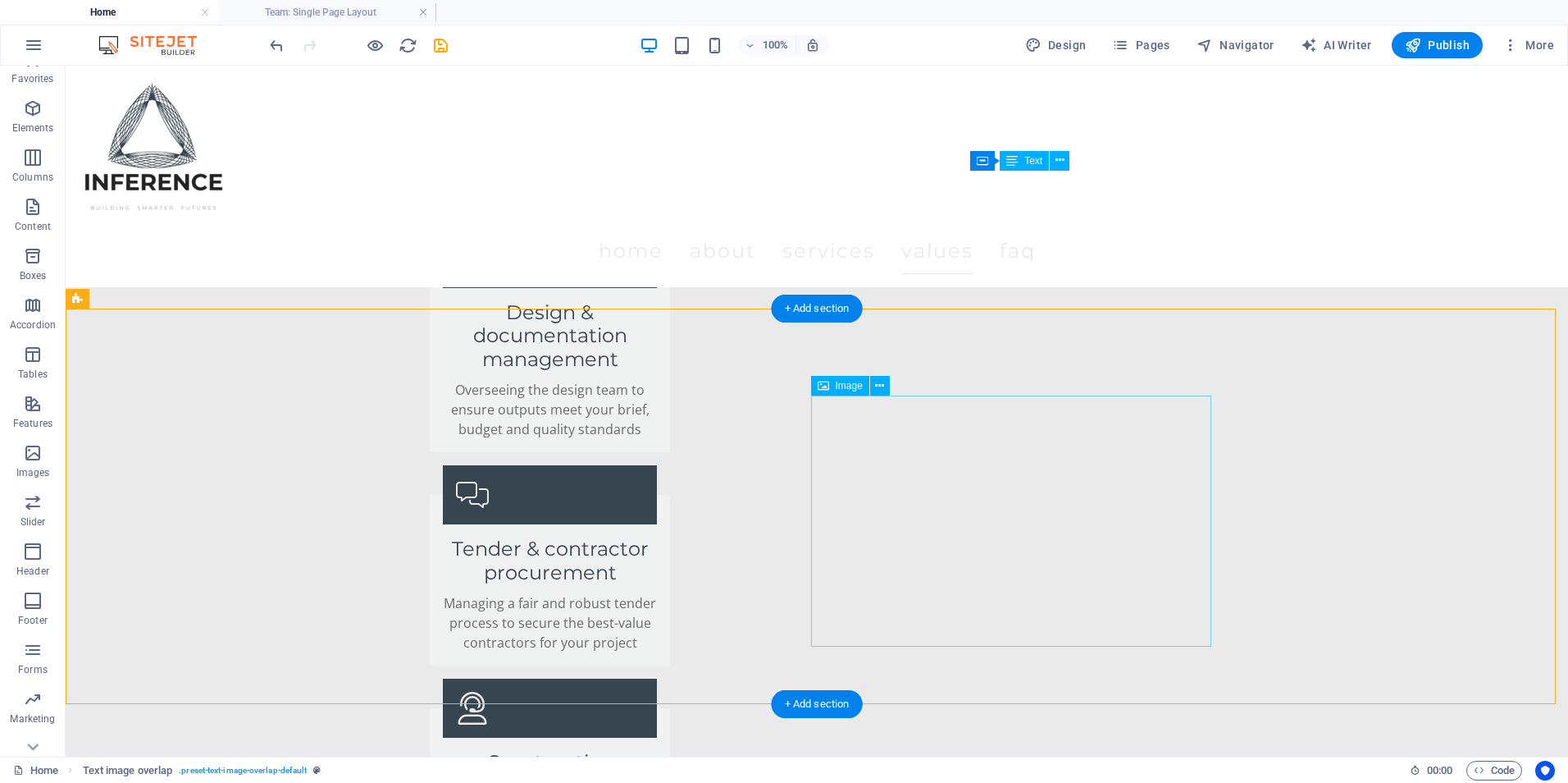
select select "px"
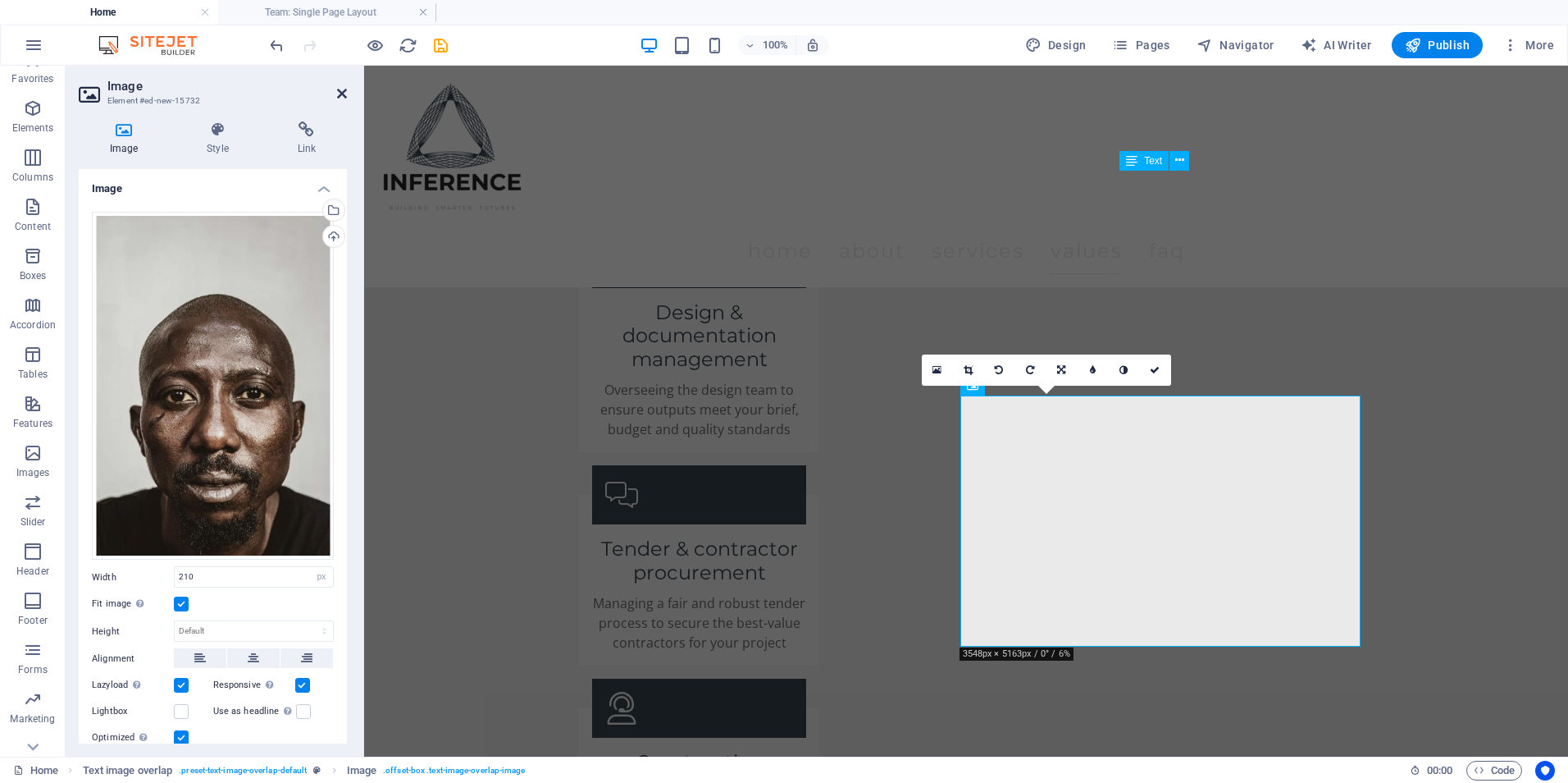
click at [338, 89] on icon at bounding box center [342, 93] width 10 height 13
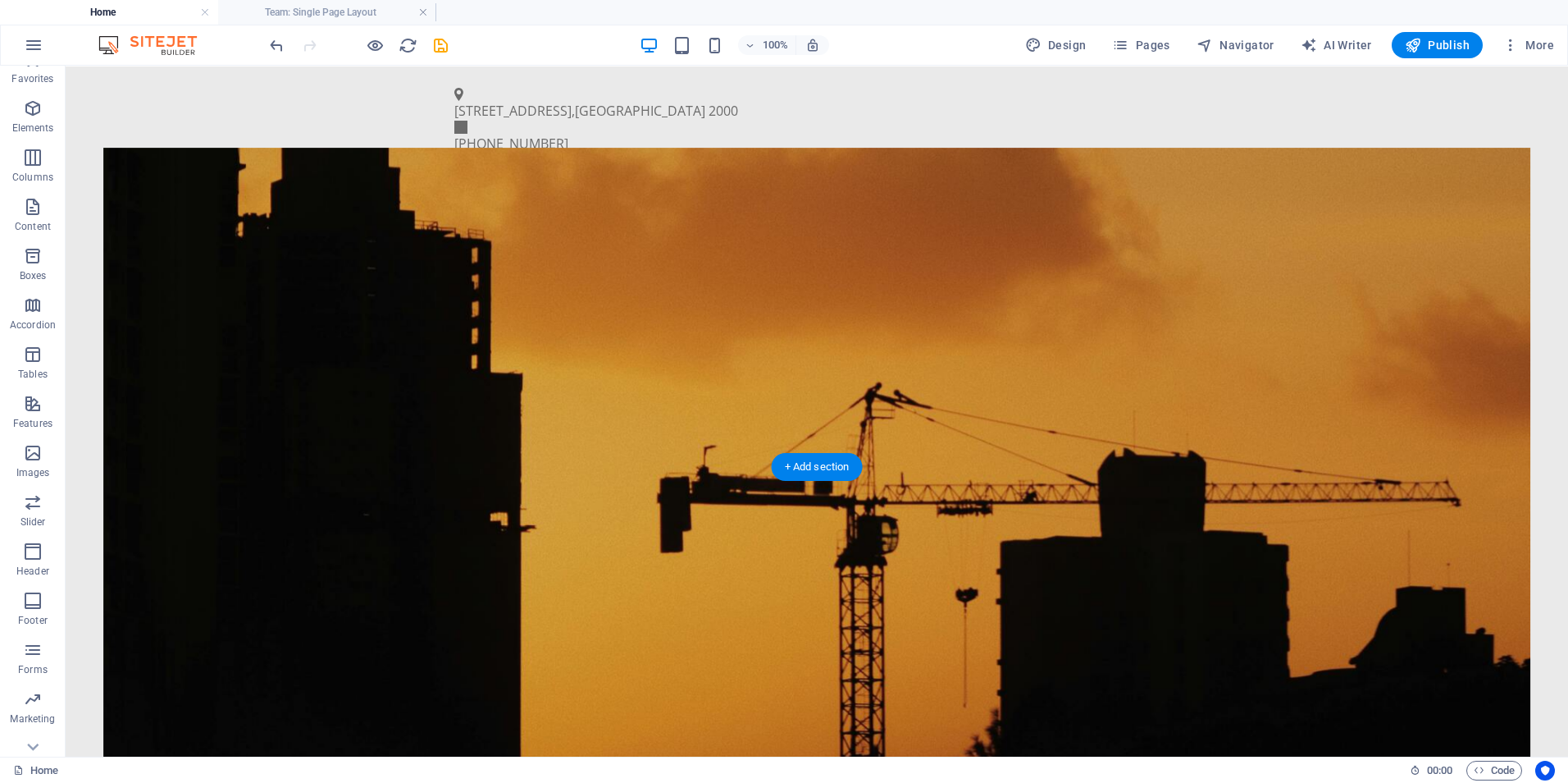
scroll to position [82, 0]
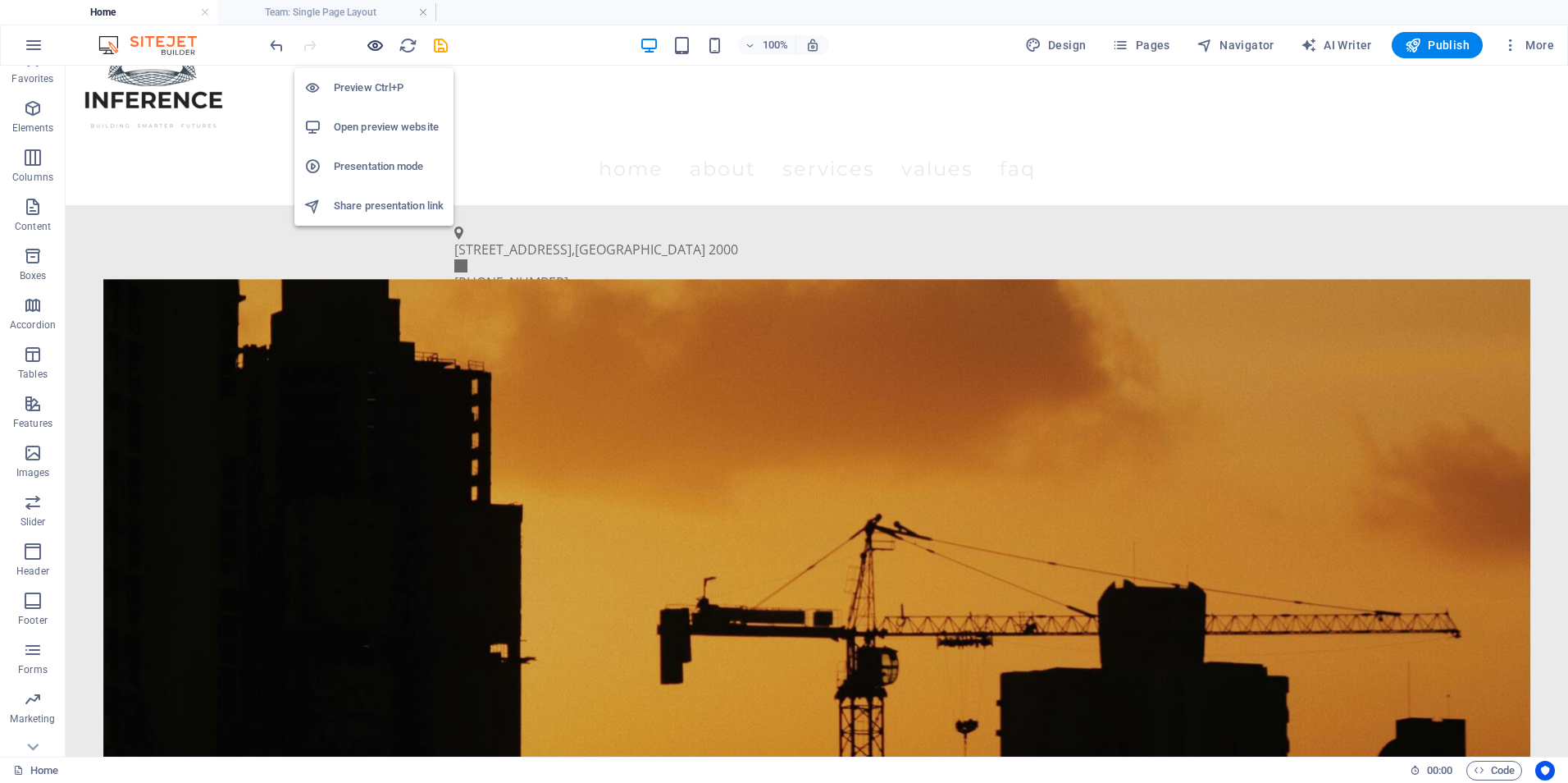
click at [367, 45] on icon "button" at bounding box center [375, 45] width 19 height 19
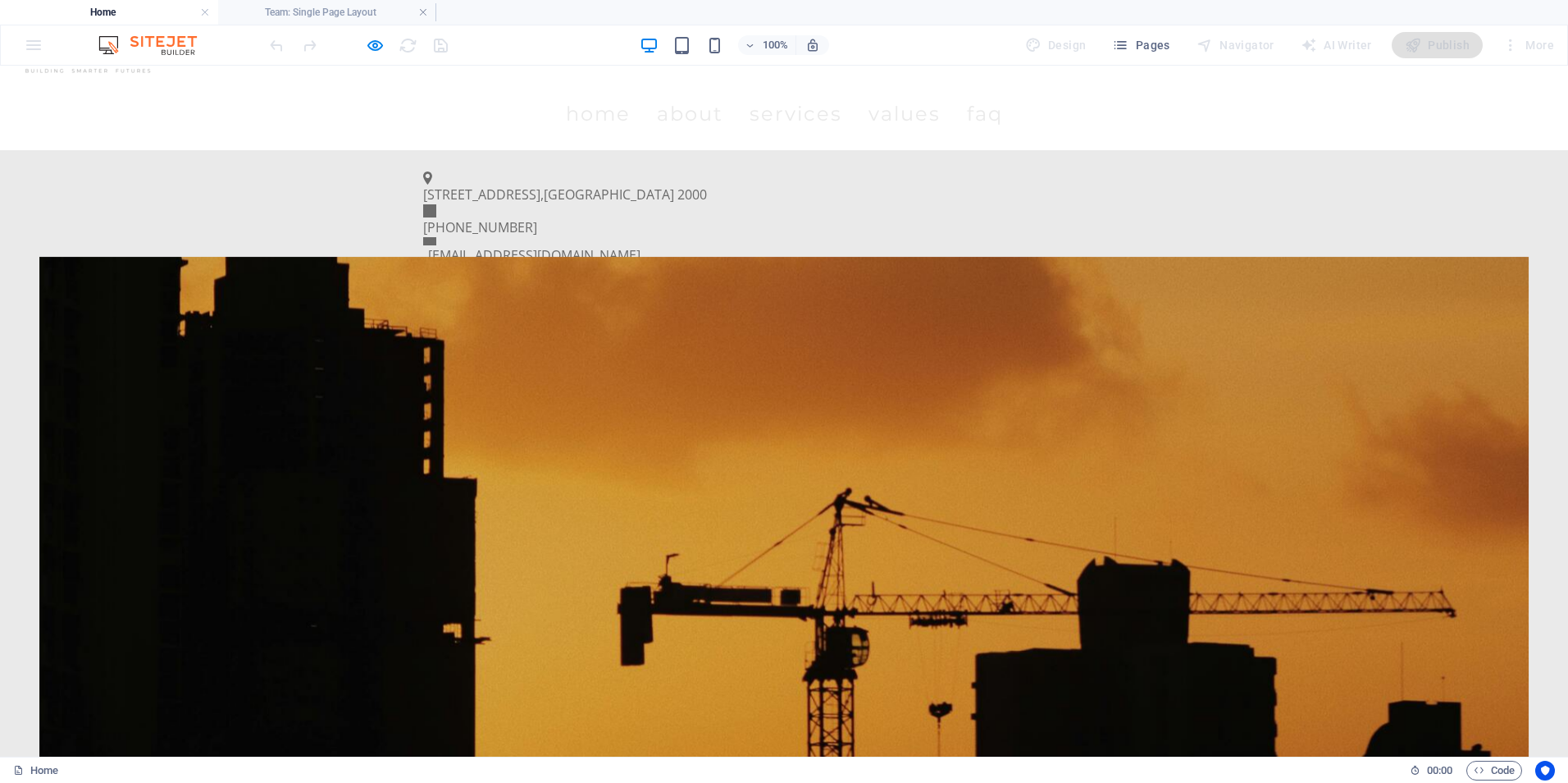
scroll to position [0, 0]
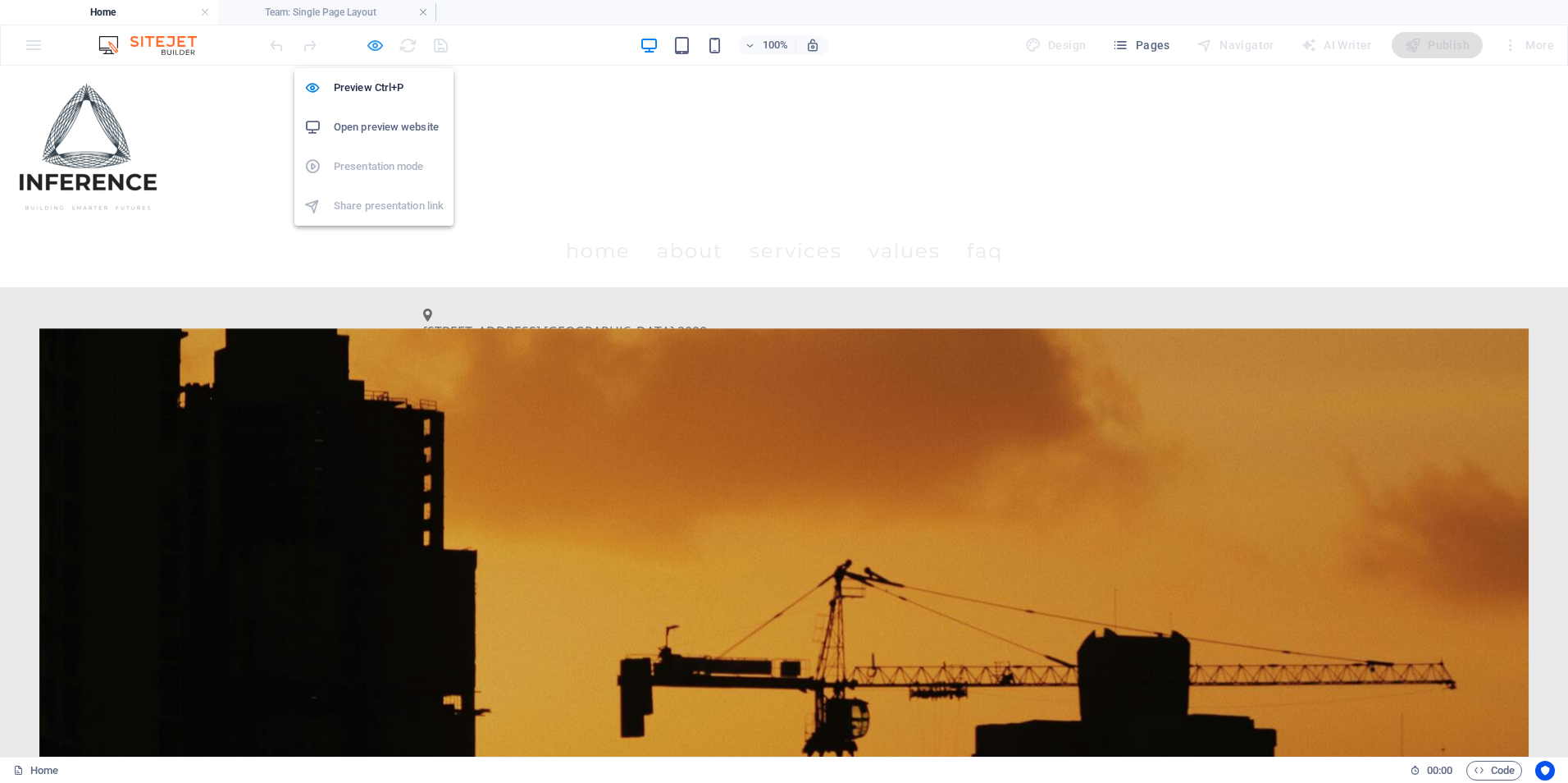
click at [373, 45] on icon "button" at bounding box center [375, 45] width 19 height 19
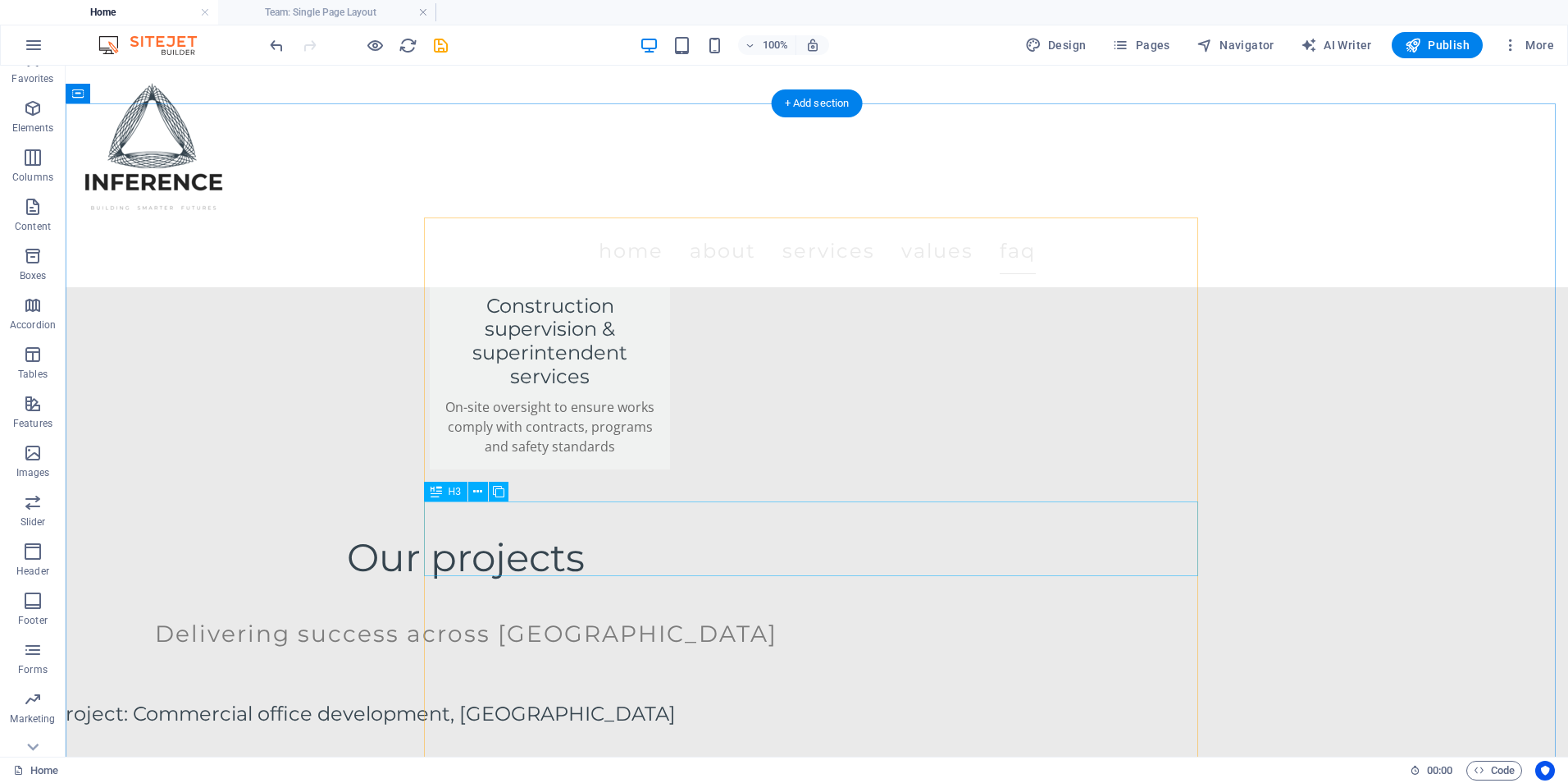
scroll to position [3611, 0]
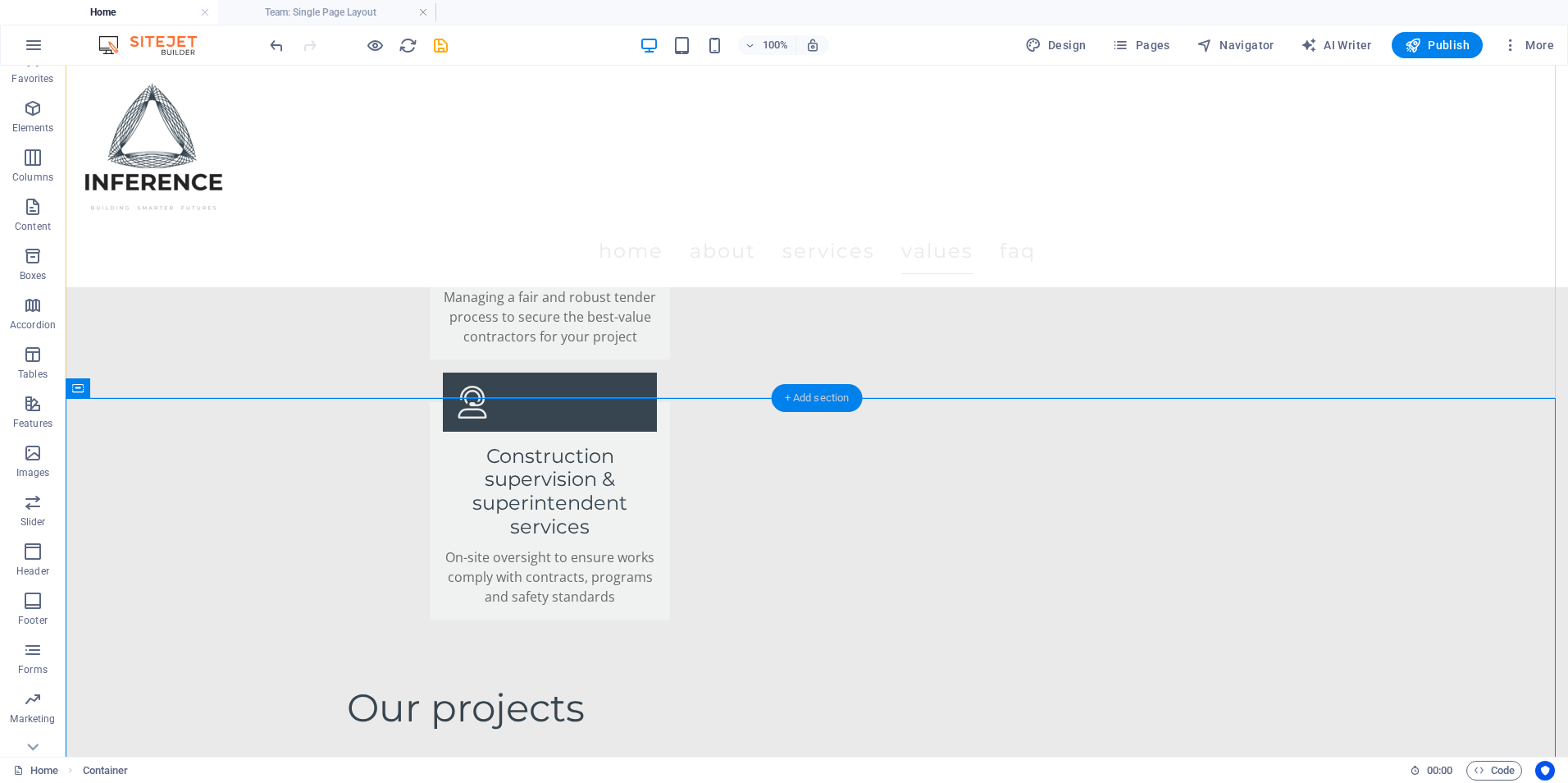
click at [802, 401] on div "+ Add section" at bounding box center [816, 398] width 91 height 28
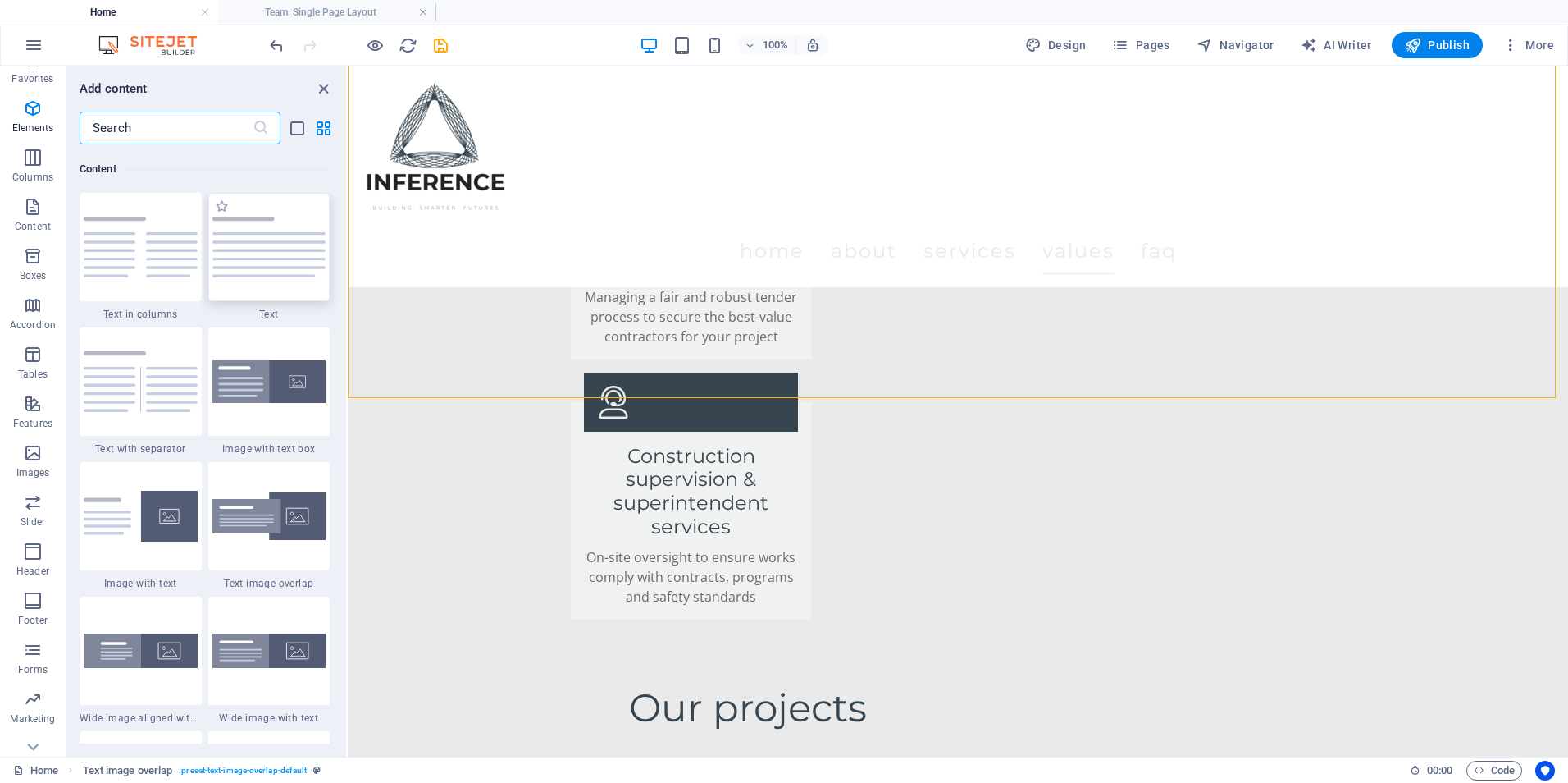
scroll to position [2872, 0]
click at [215, 140] on input "text" at bounding box center [166, 128] width 173 height 33
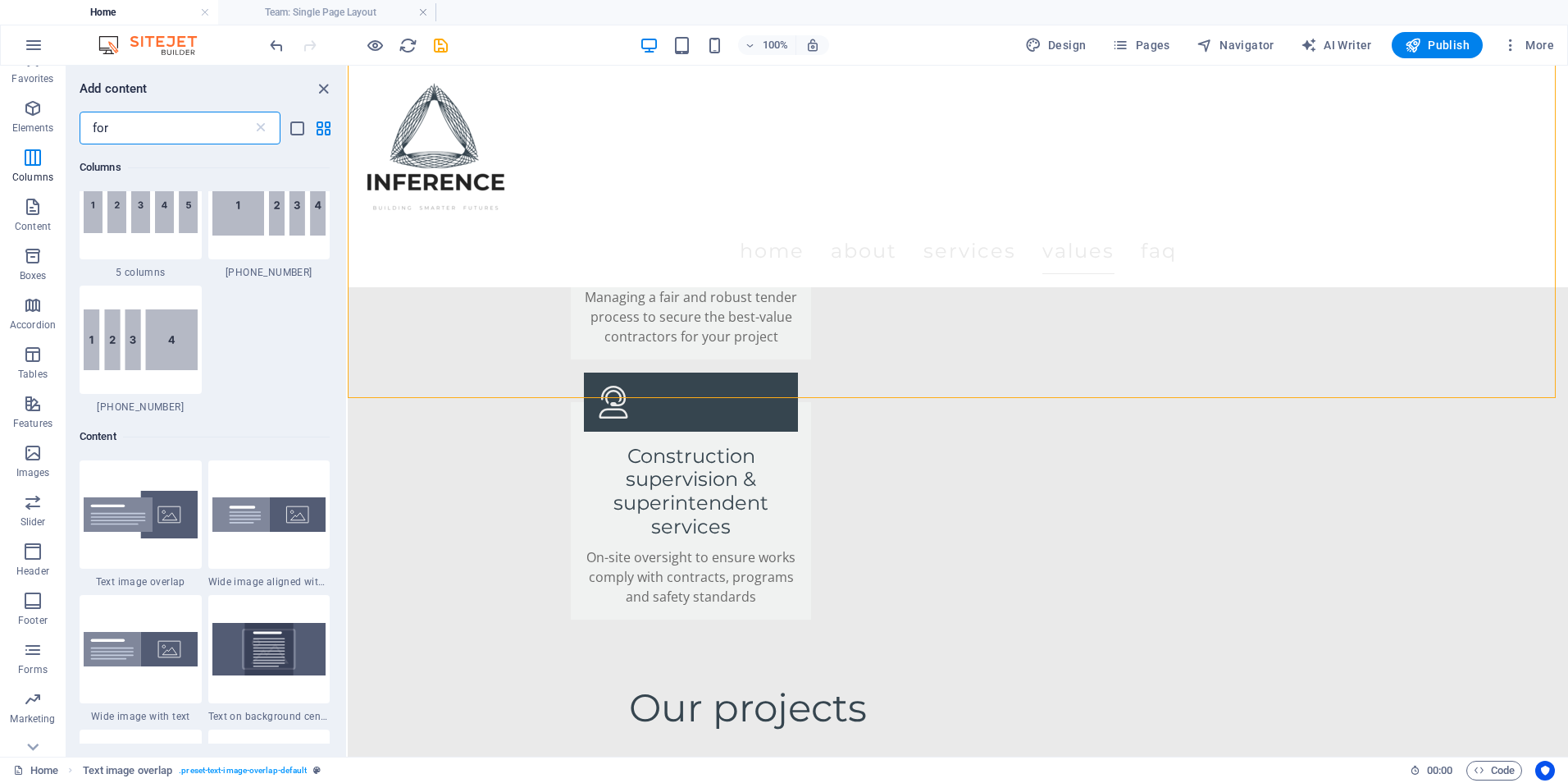
type input "form"
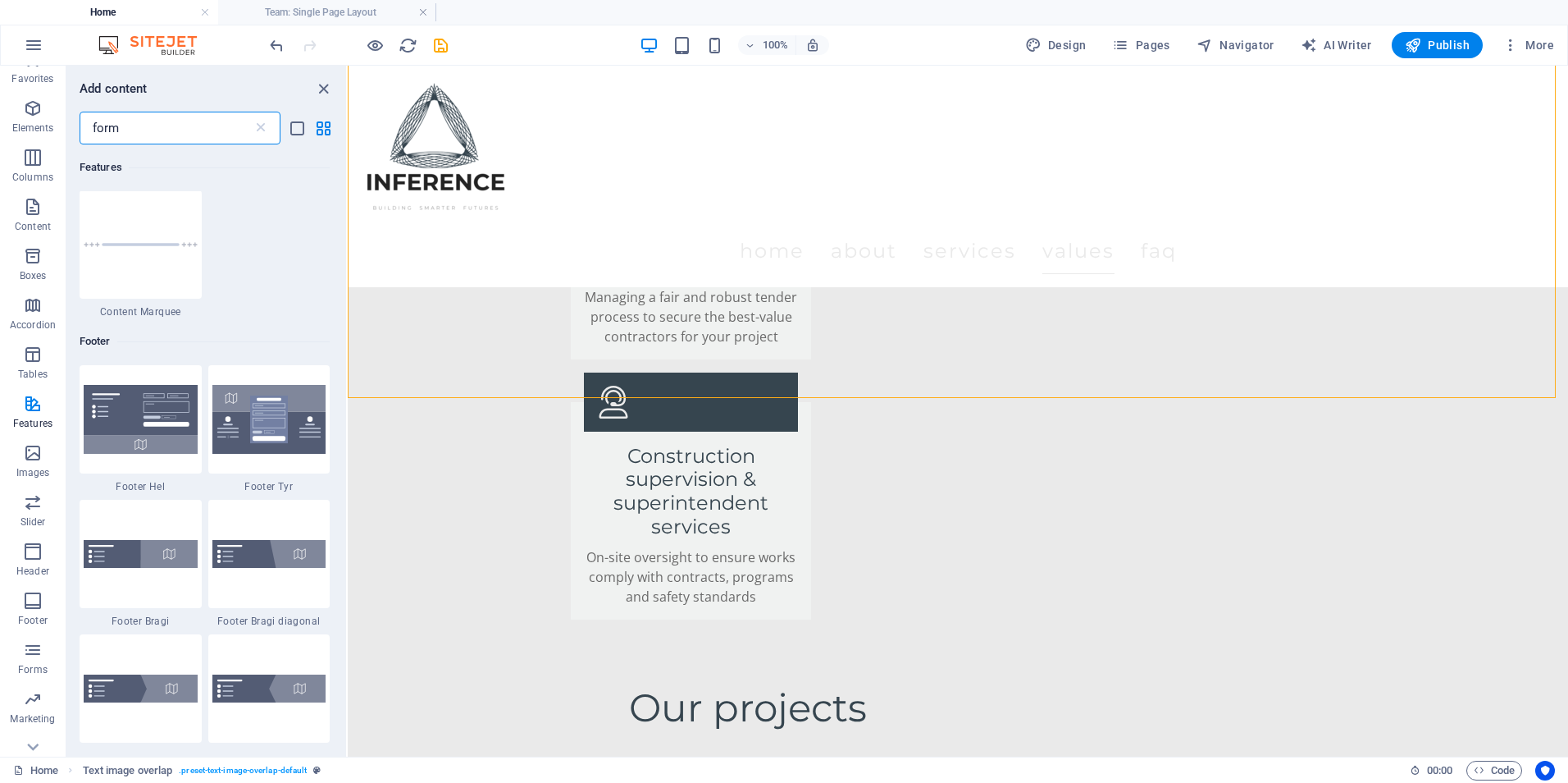
scroll to position [0, 0]
type input "form"
click at [33, 624] on icon "button" at bounding box center [33, 625] width 20 height 20
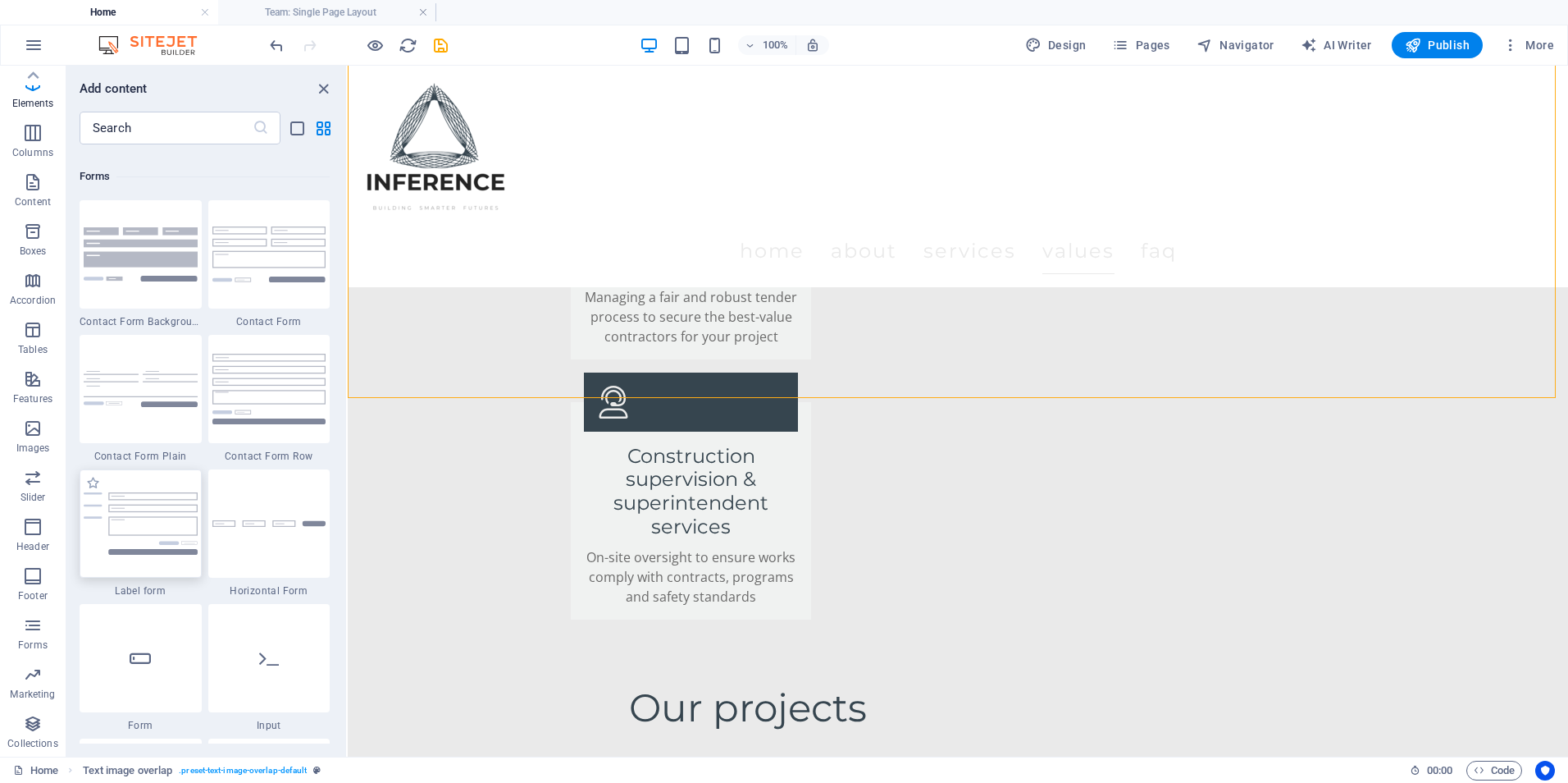
scroll to position [11981, 0]
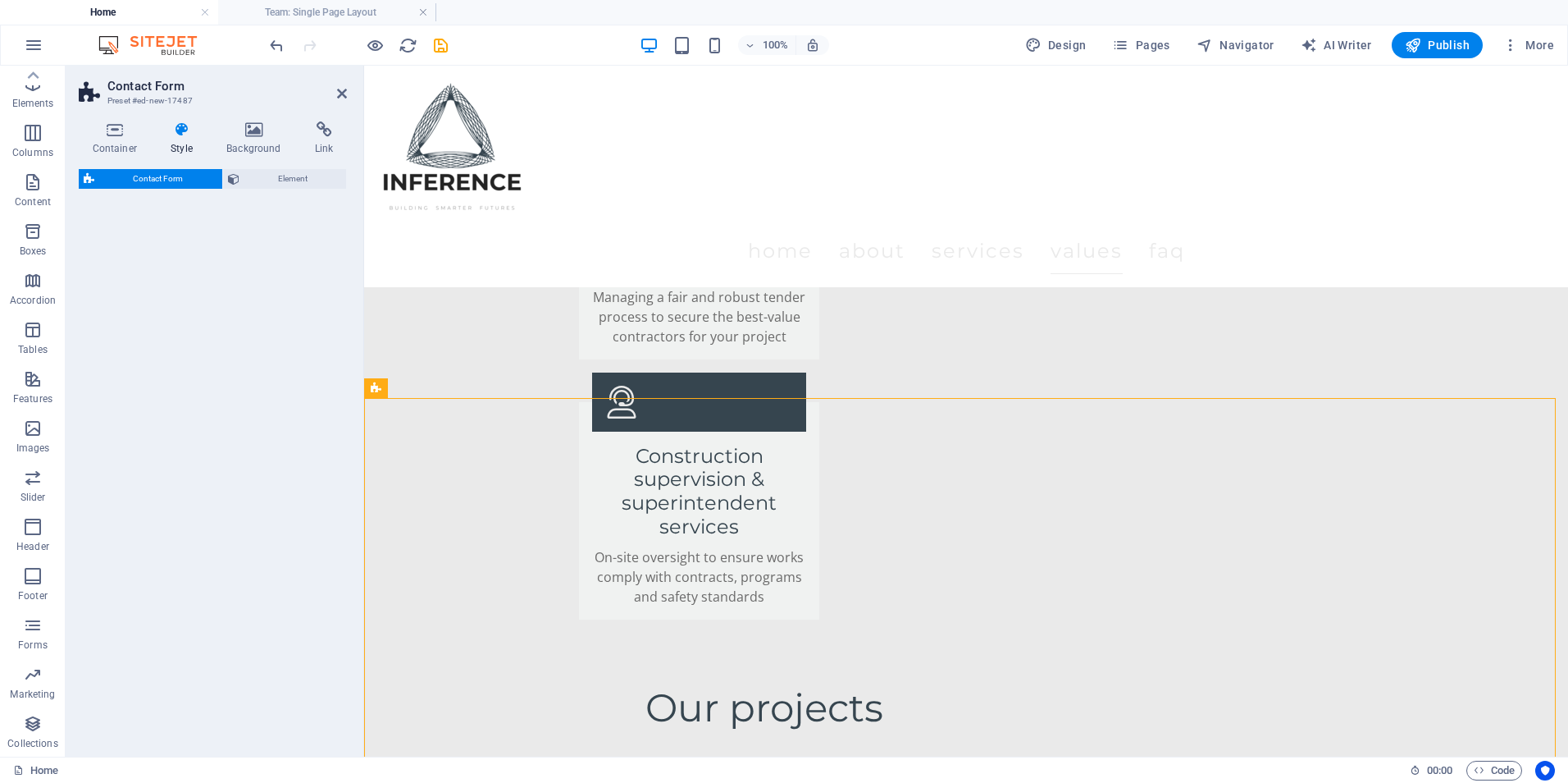
select select "rem"
select select "preset-contact-form-v3-default"
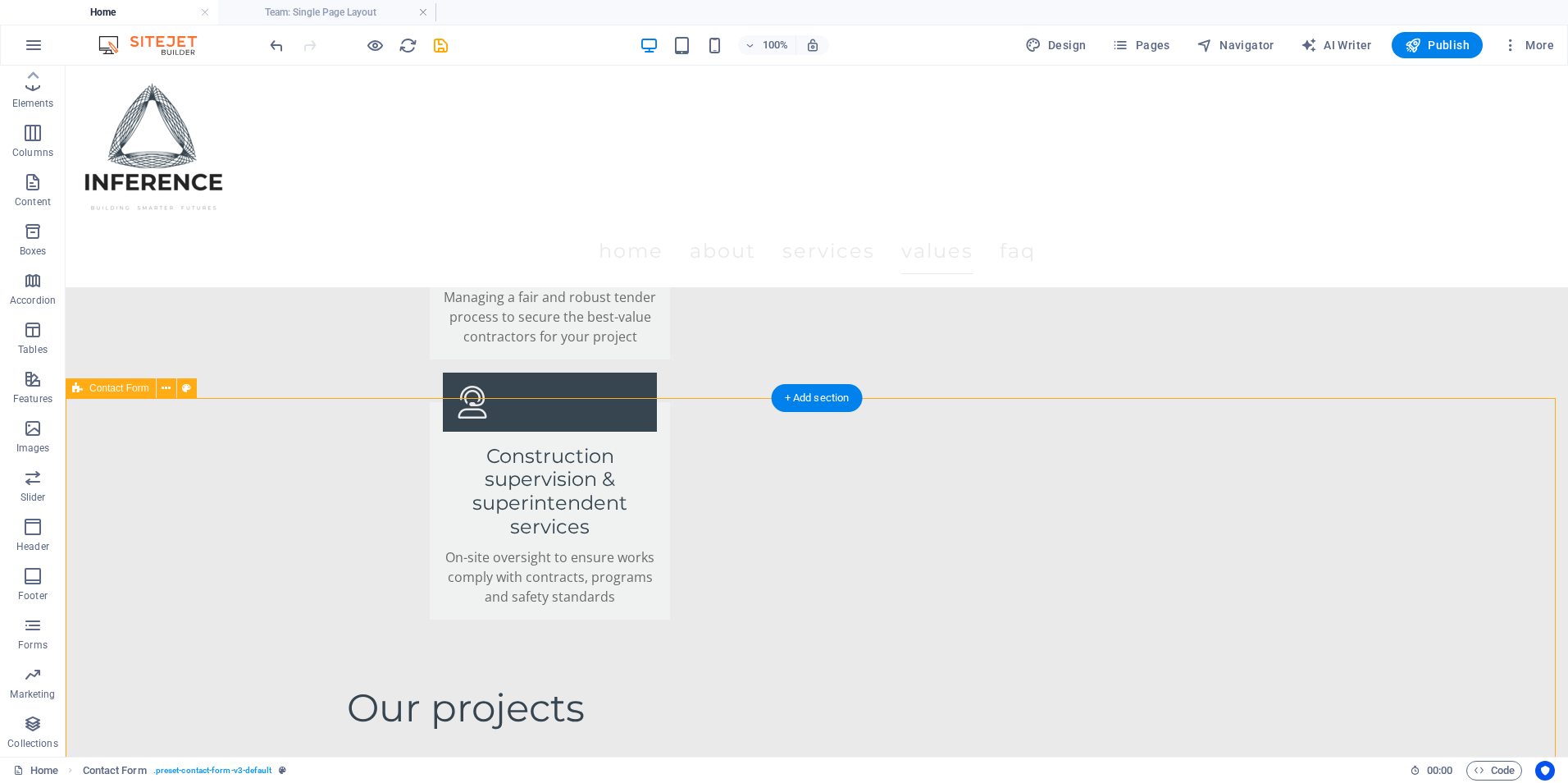
click at [271, 44] on icon "undo" at bounding box center [276, 45] width 19 height 19
click at [26, 95] on span "Elements" at bounding box center [33, 93] width 66 height 39
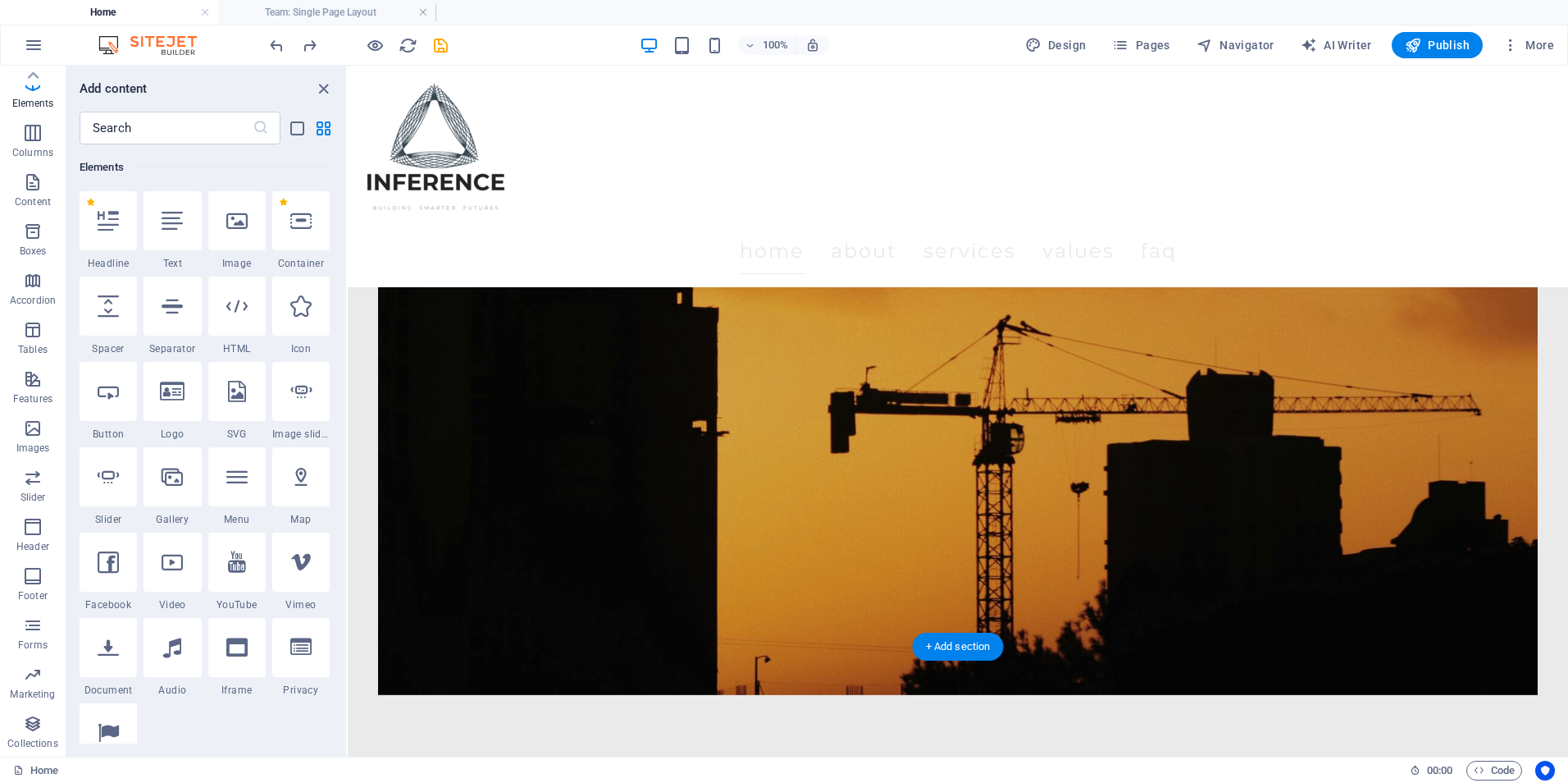
scroll to position [0, 0]
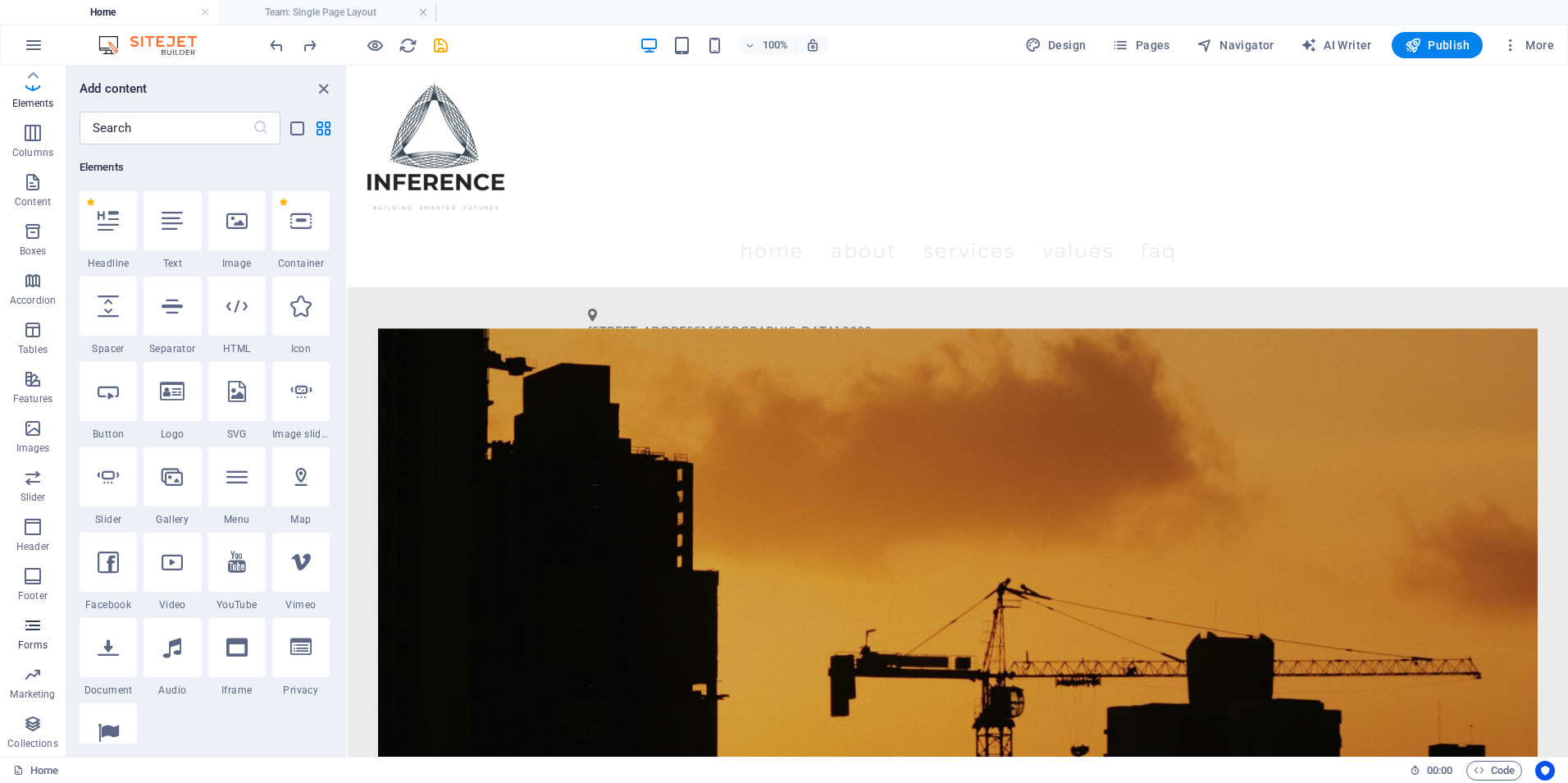
click at [38, 622] on icon "button" at bounding box center [33, 625] width 20 height 20
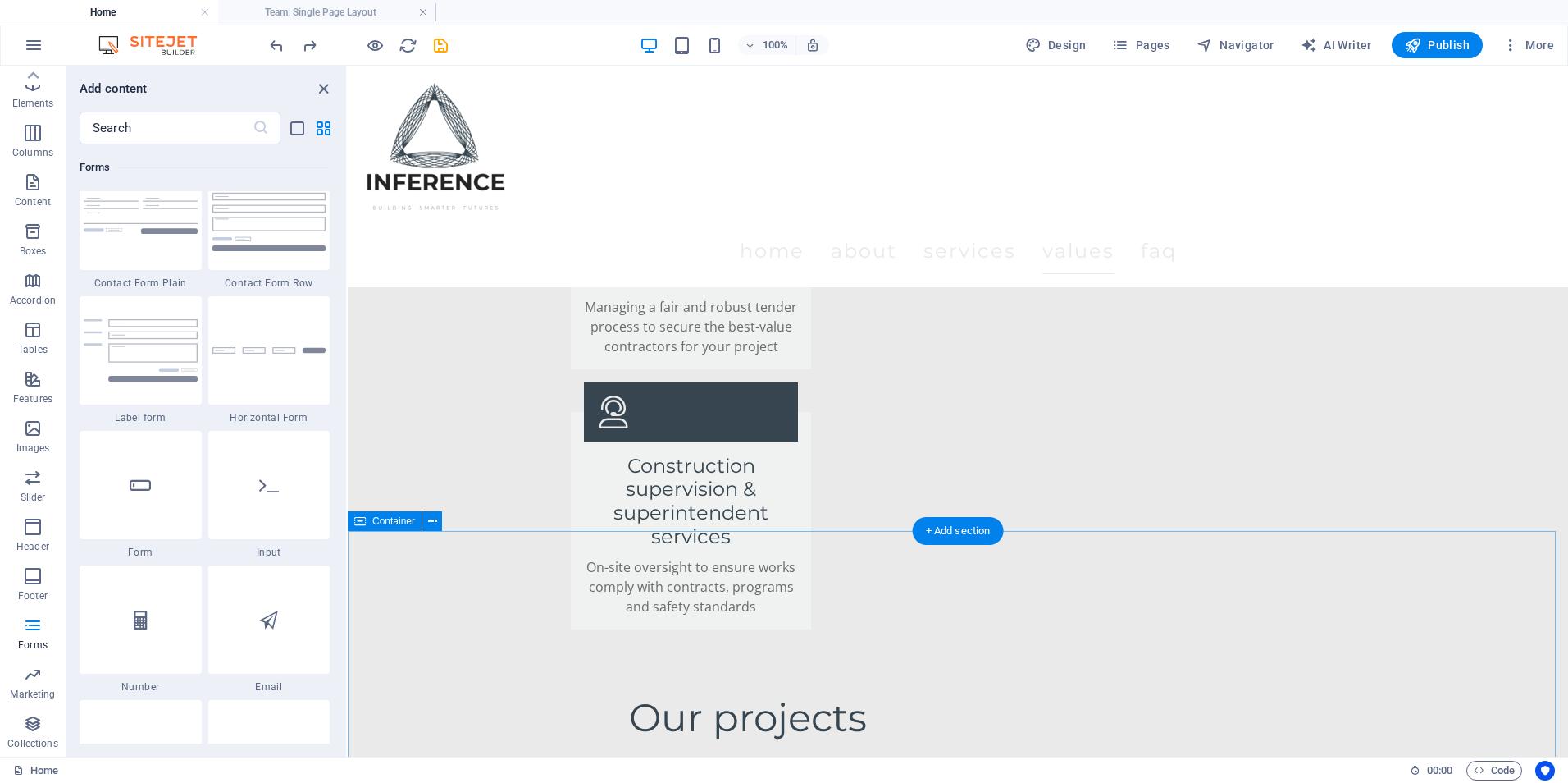
scroll to position [3447, 0]
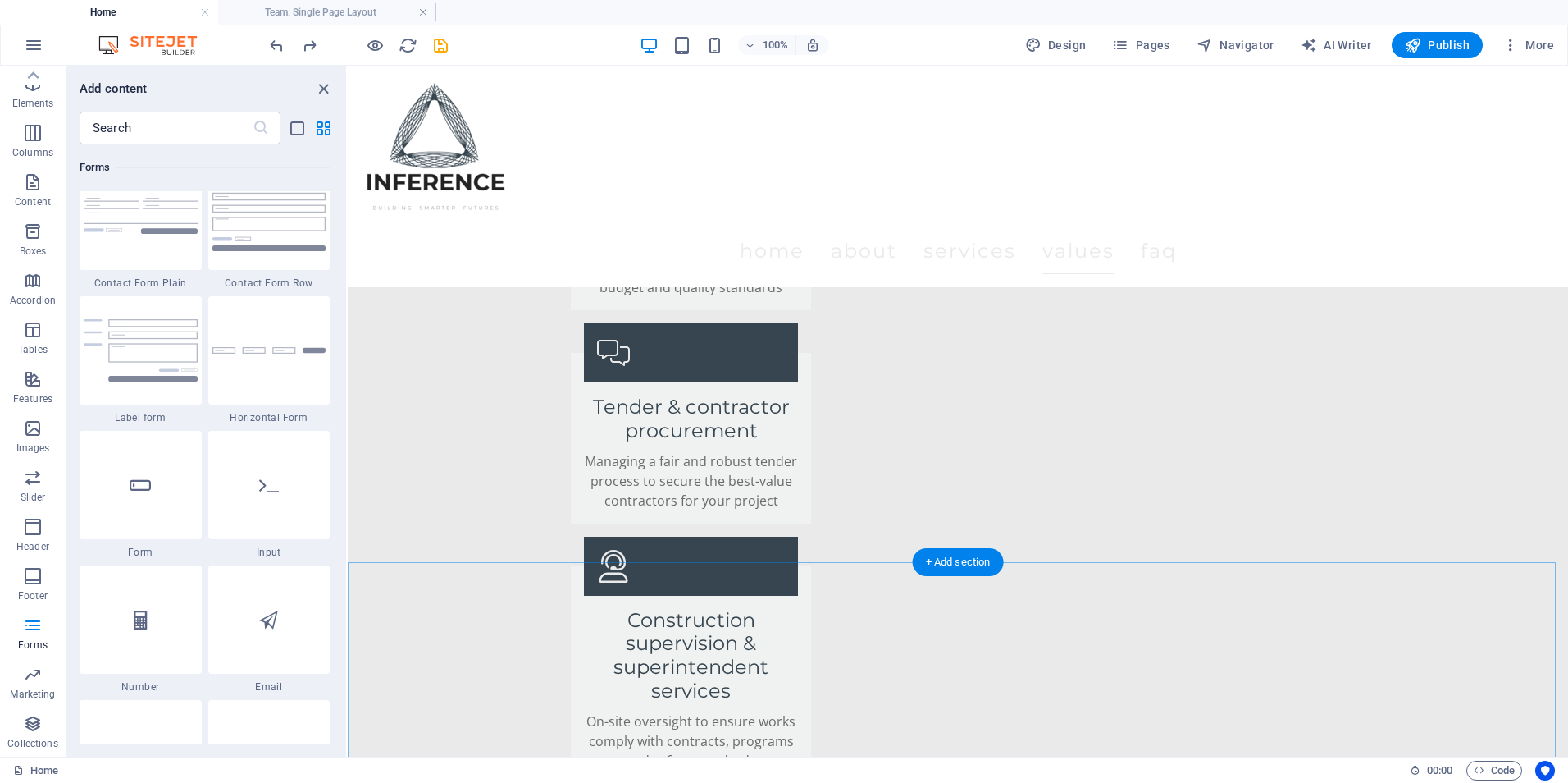
click at [928, 558] on div "+ Add section" at bounding box center [958, 563] width 91 height 28
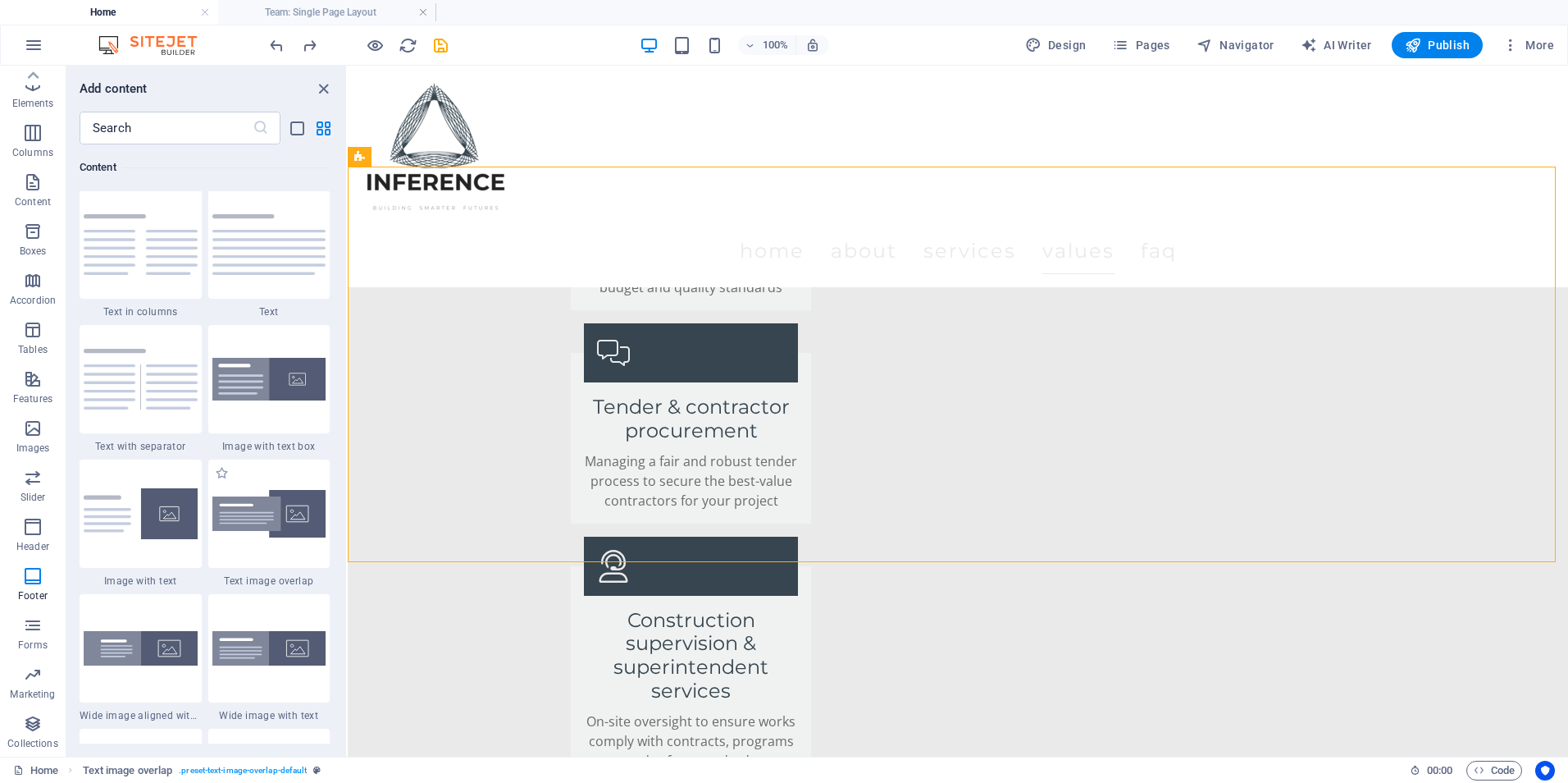
scroll to position [2872, 0]
click at [31, 622] on icon "button" at bounding box center [33, 625] width 20 height 20
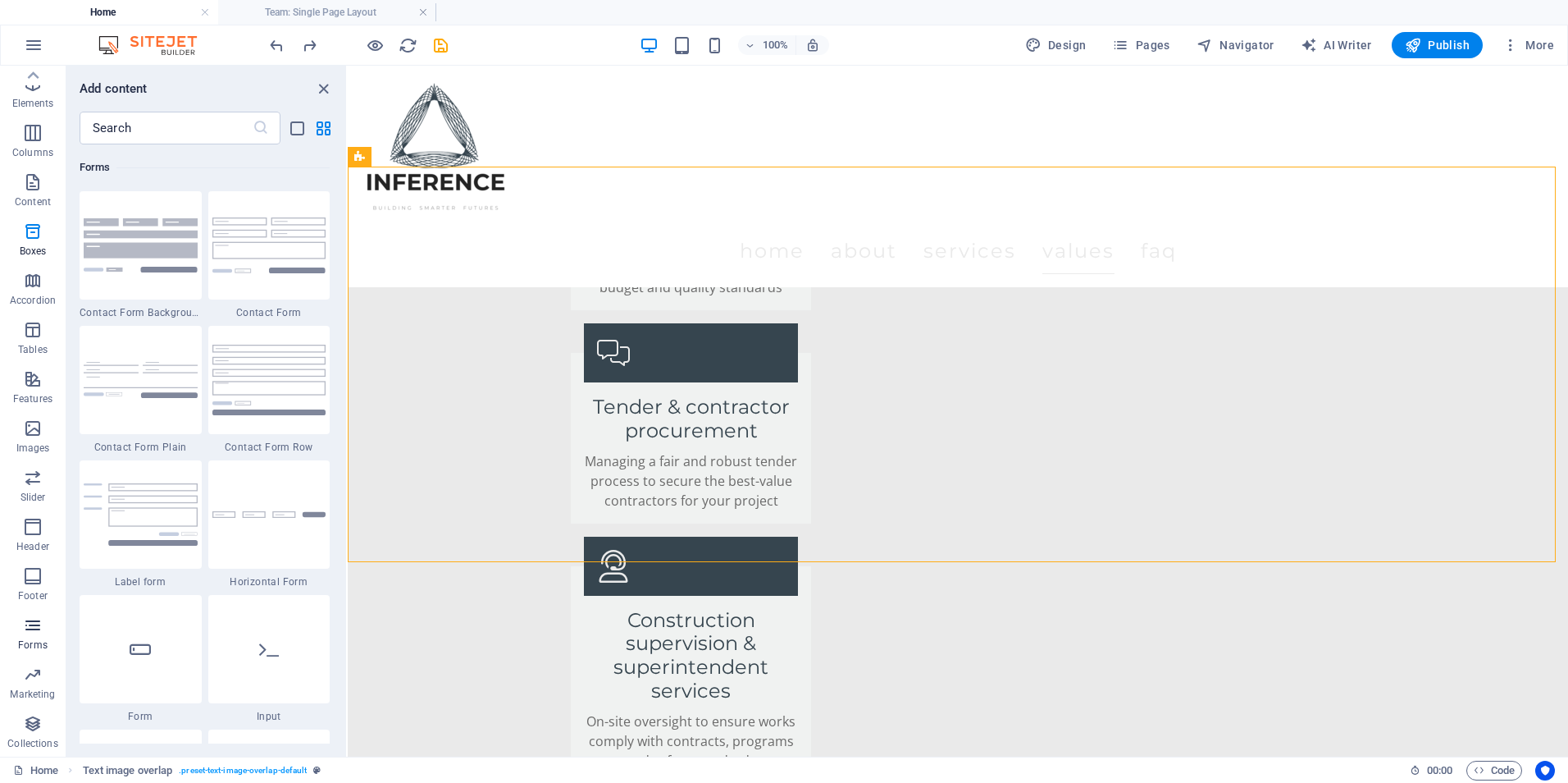
scroll to position [11981, 0]
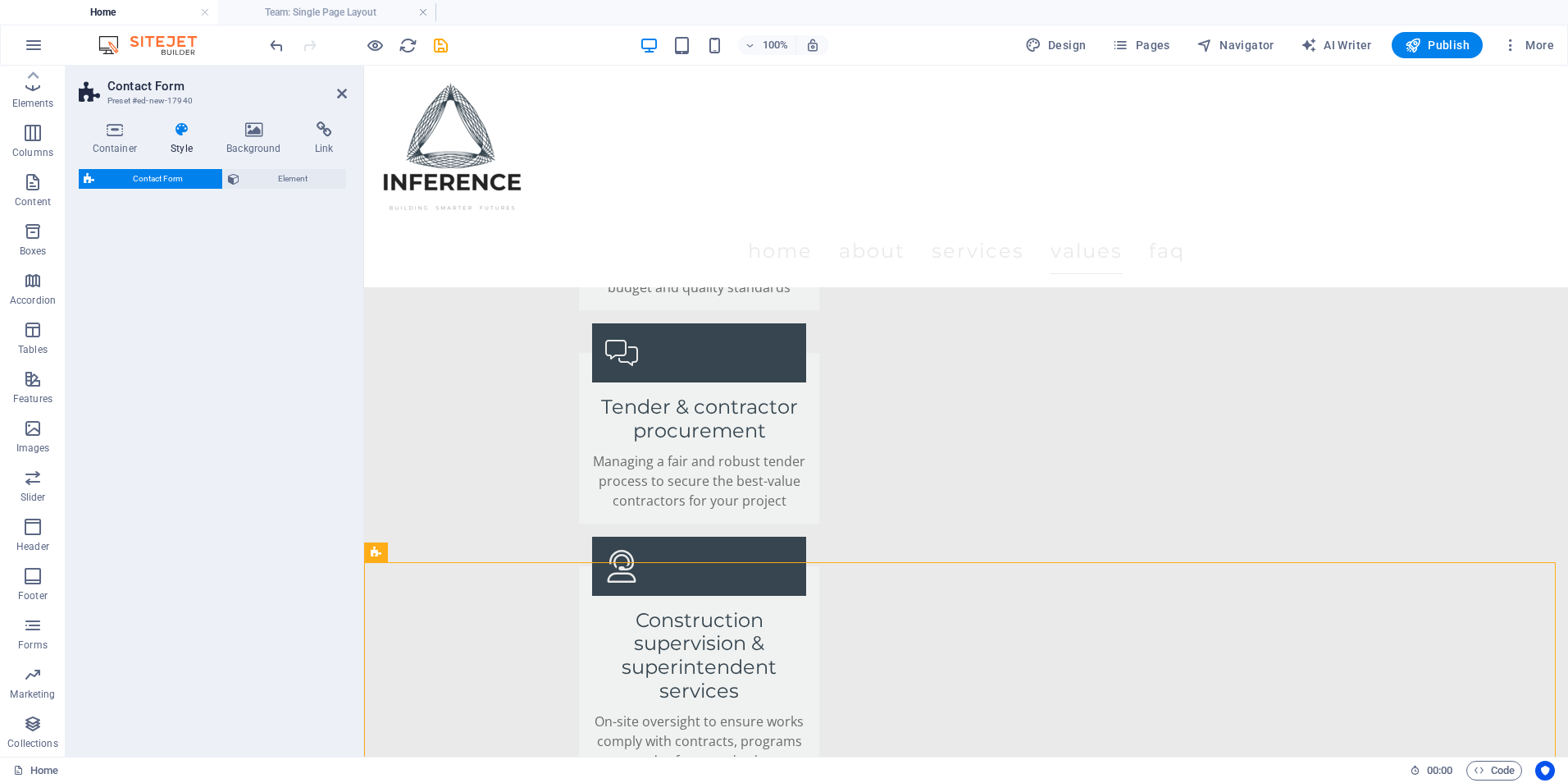
select select "rem"
select select "preset-contact-form-v3-default"
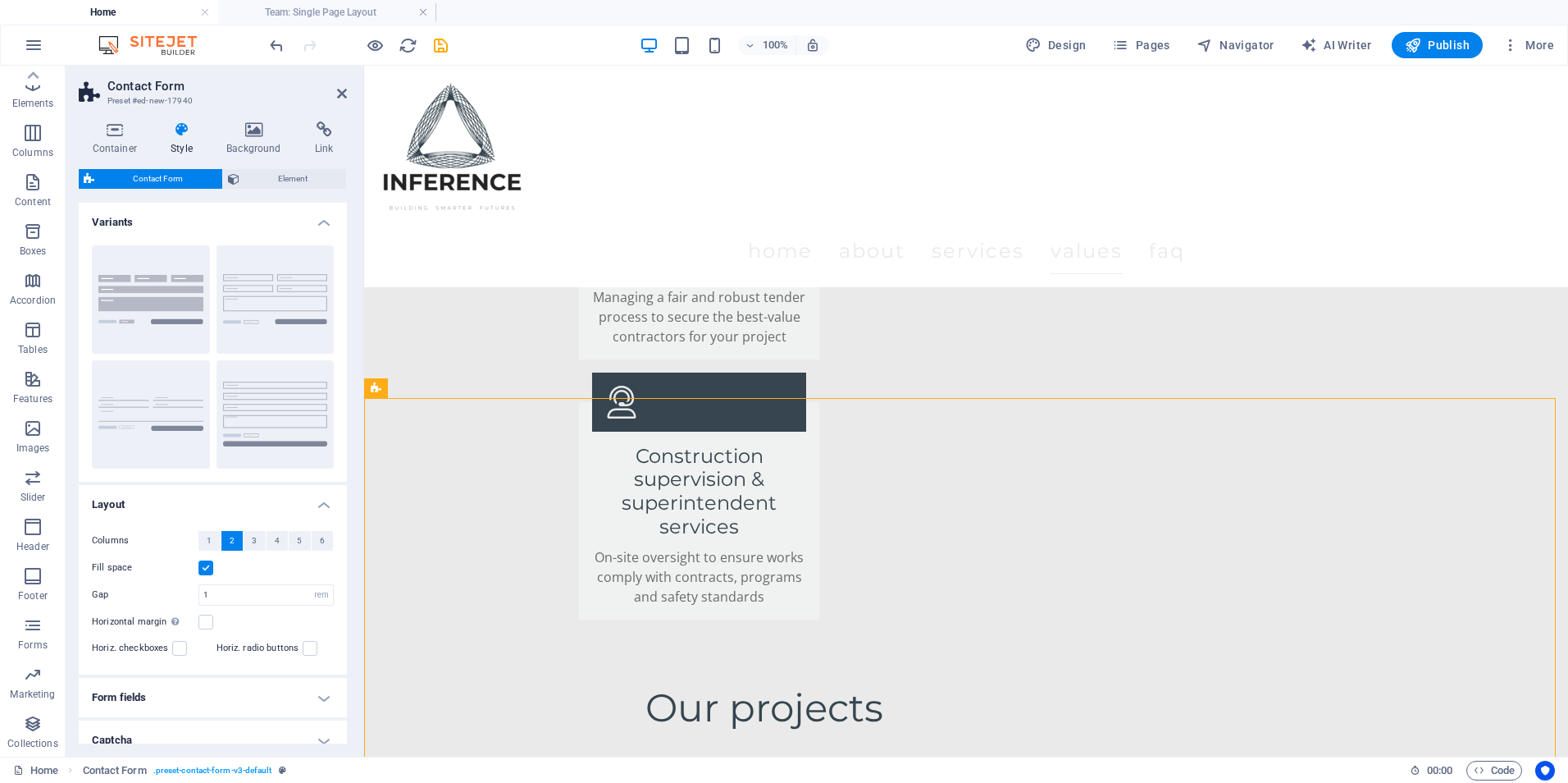
scroll to position [82, 0]
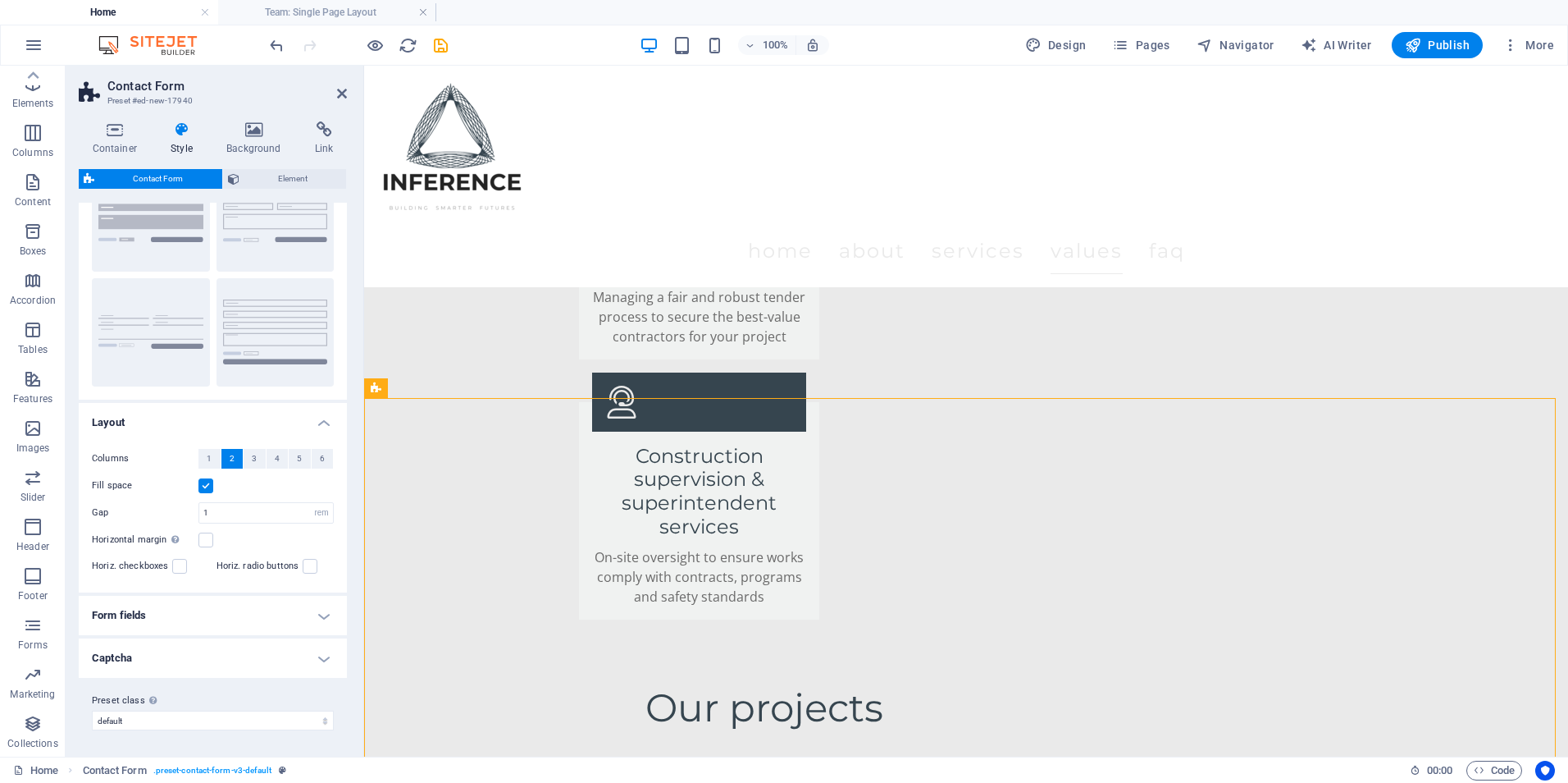
click at [208, 609] on h4 "Form fields" at bounding box center [212, 614] width 268 height 39
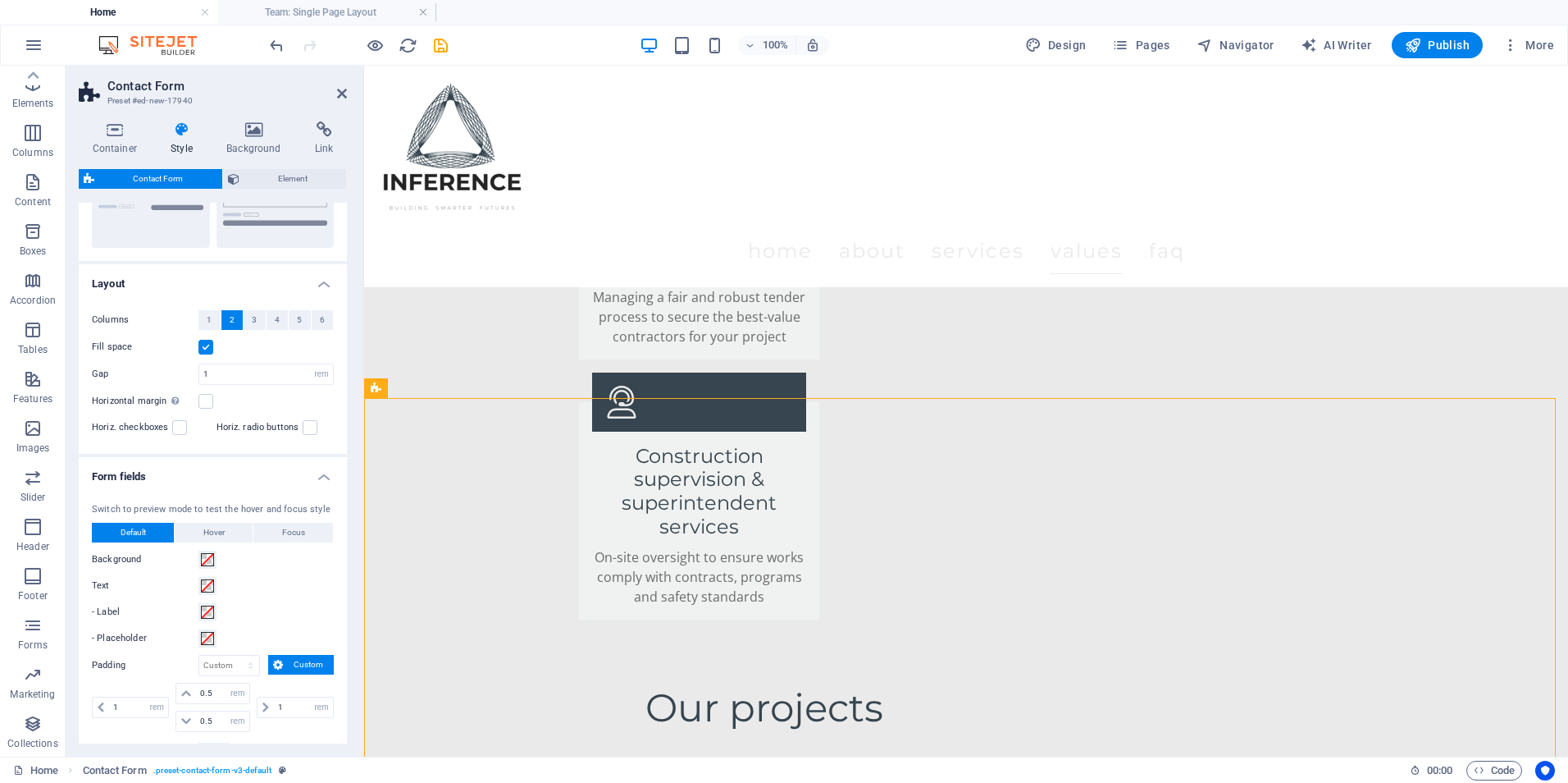
scroll to position [246, 0]
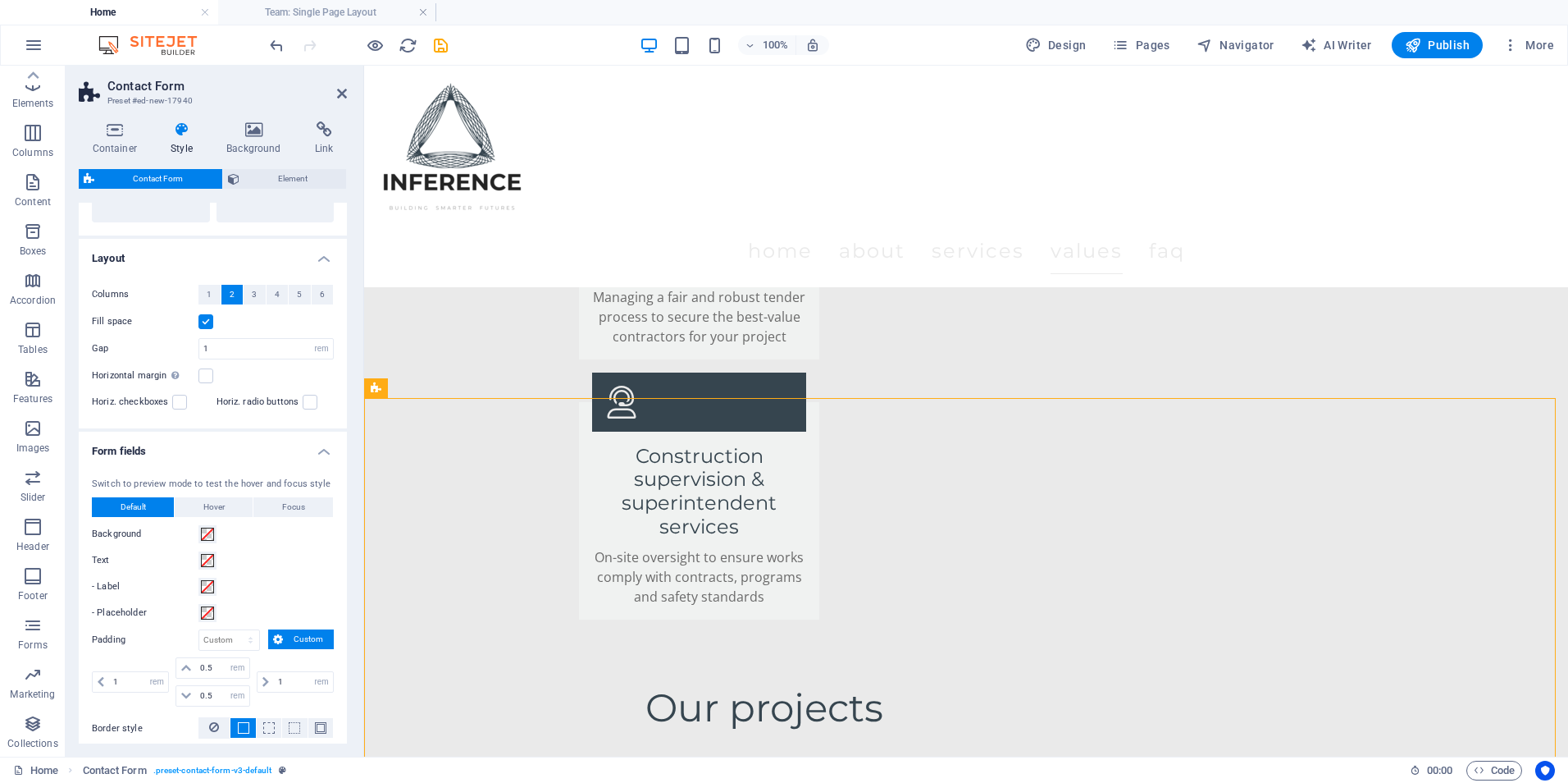
click at [166, 459] on h4 "Form fields" at bounding box center [212, 447] width 268 height 30
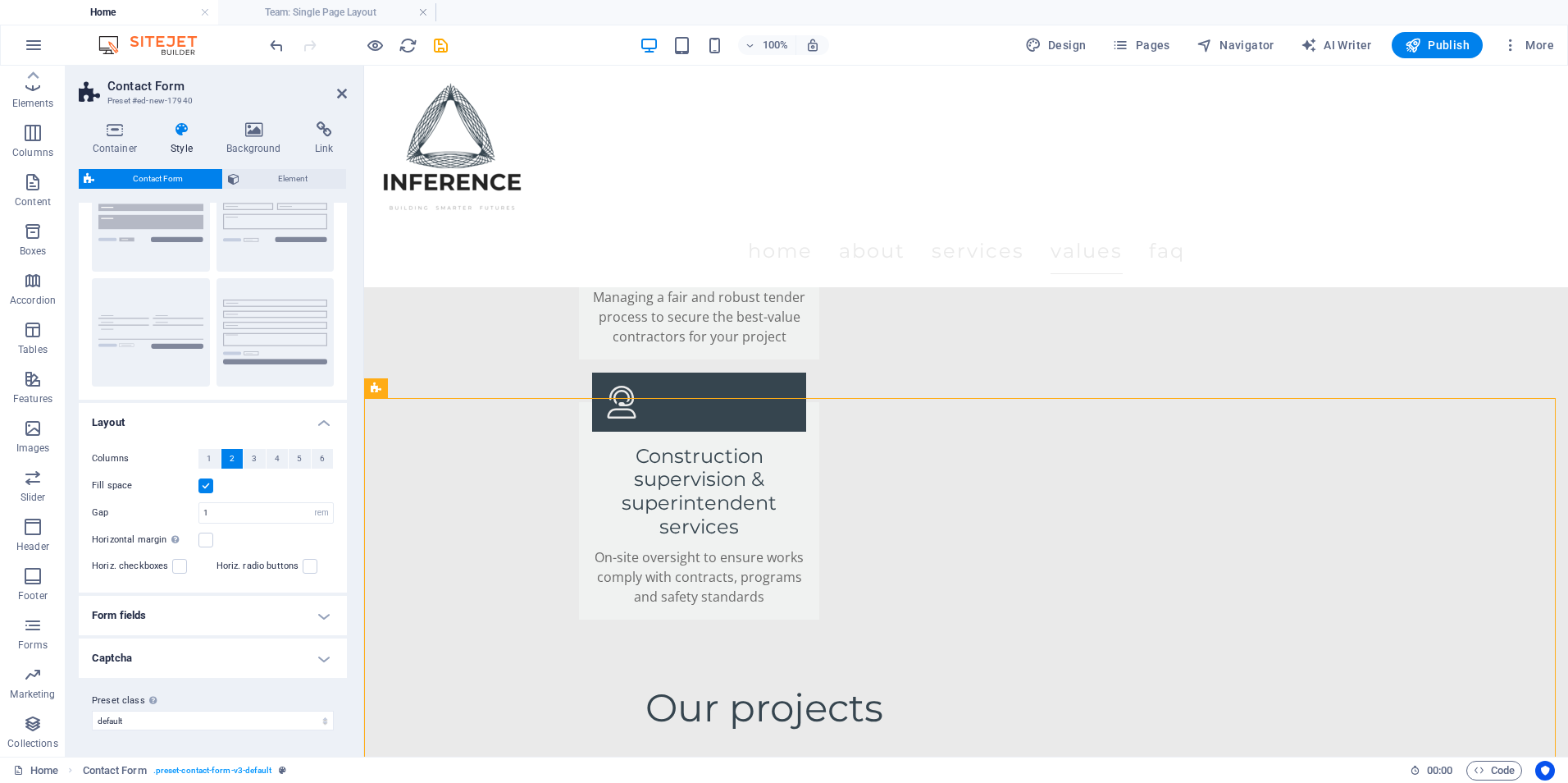
scroll to position [82, 0]
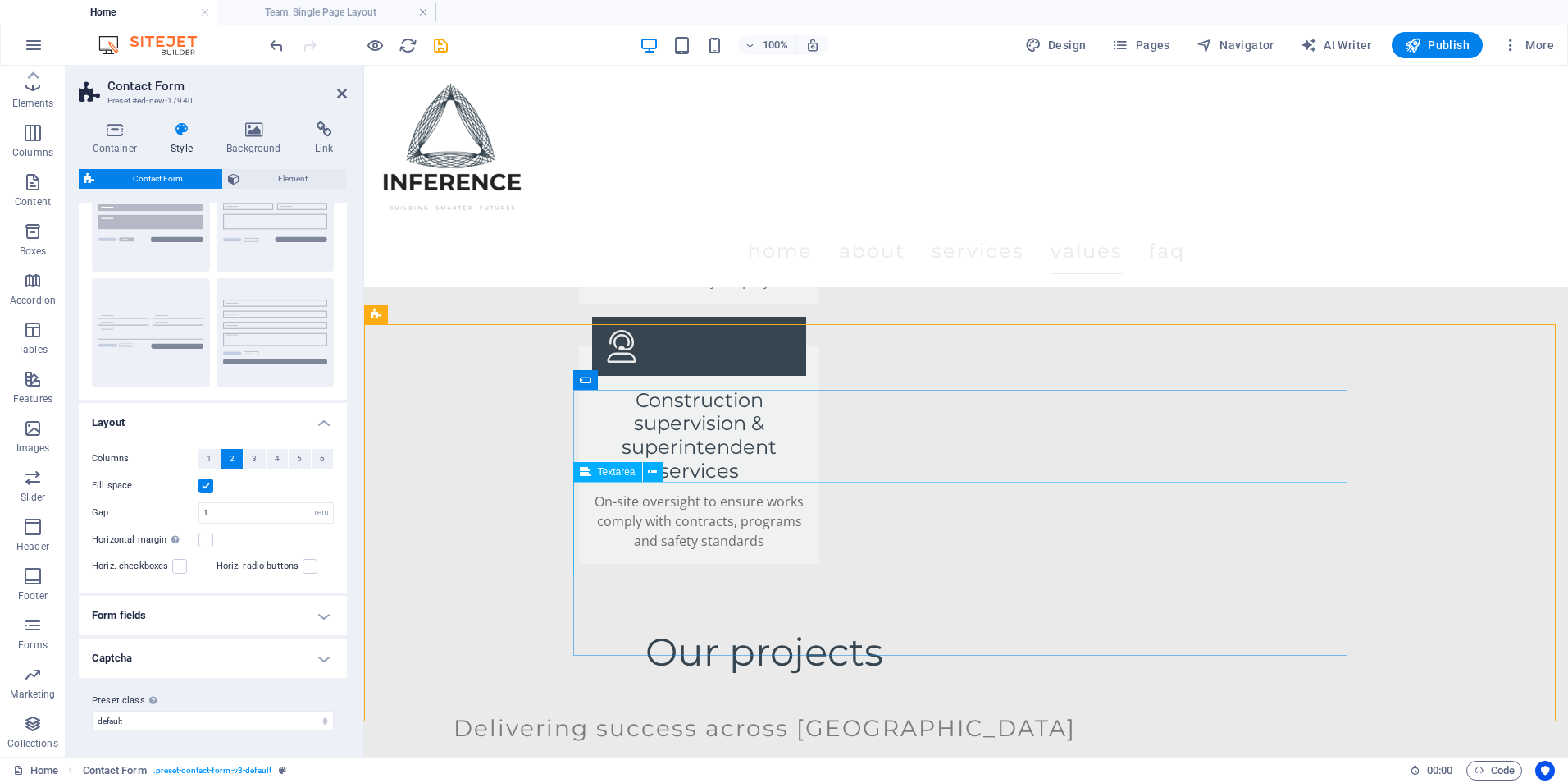
scroll to position [3693, 0]
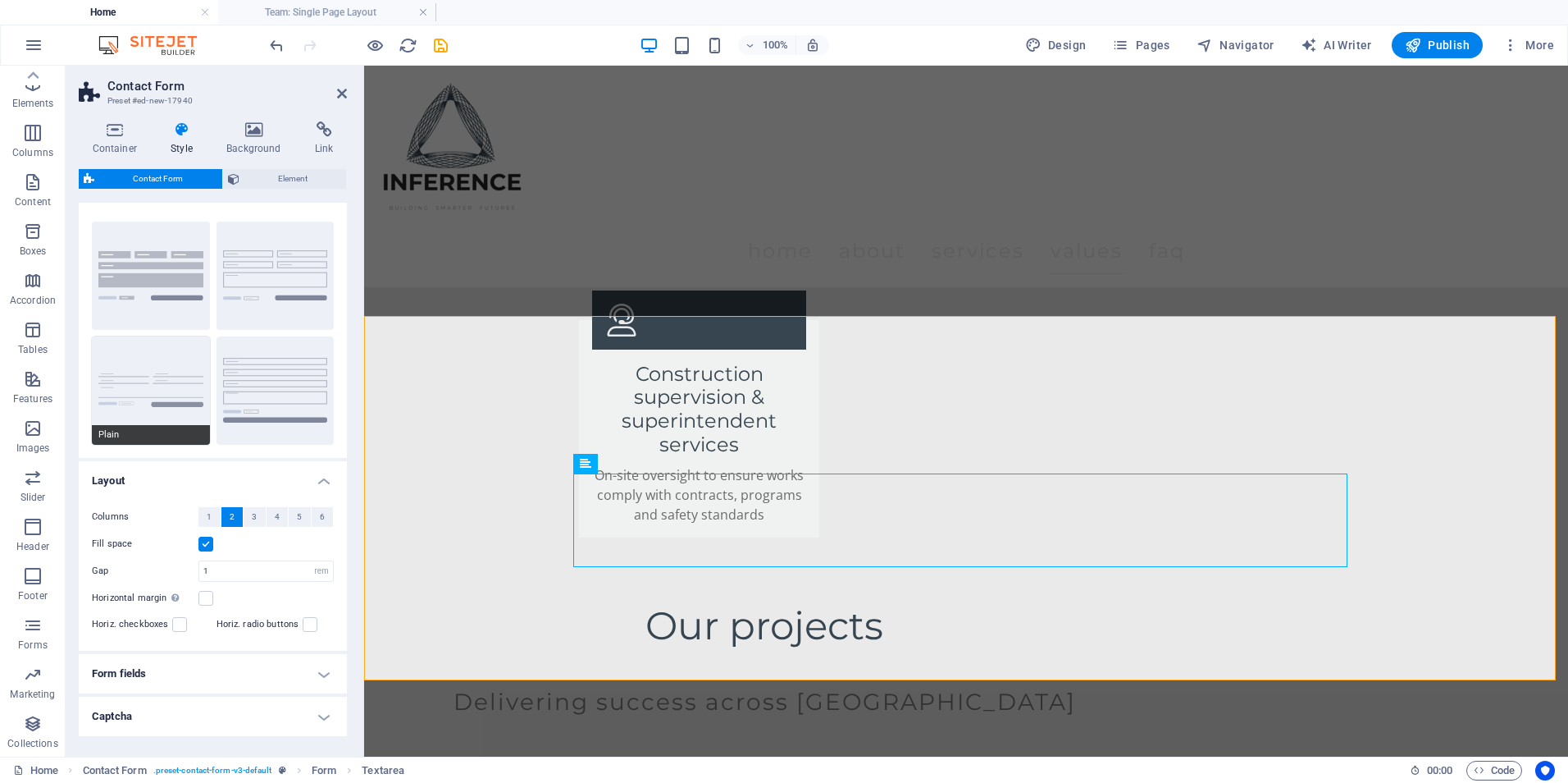
scroll to position [0, 0]
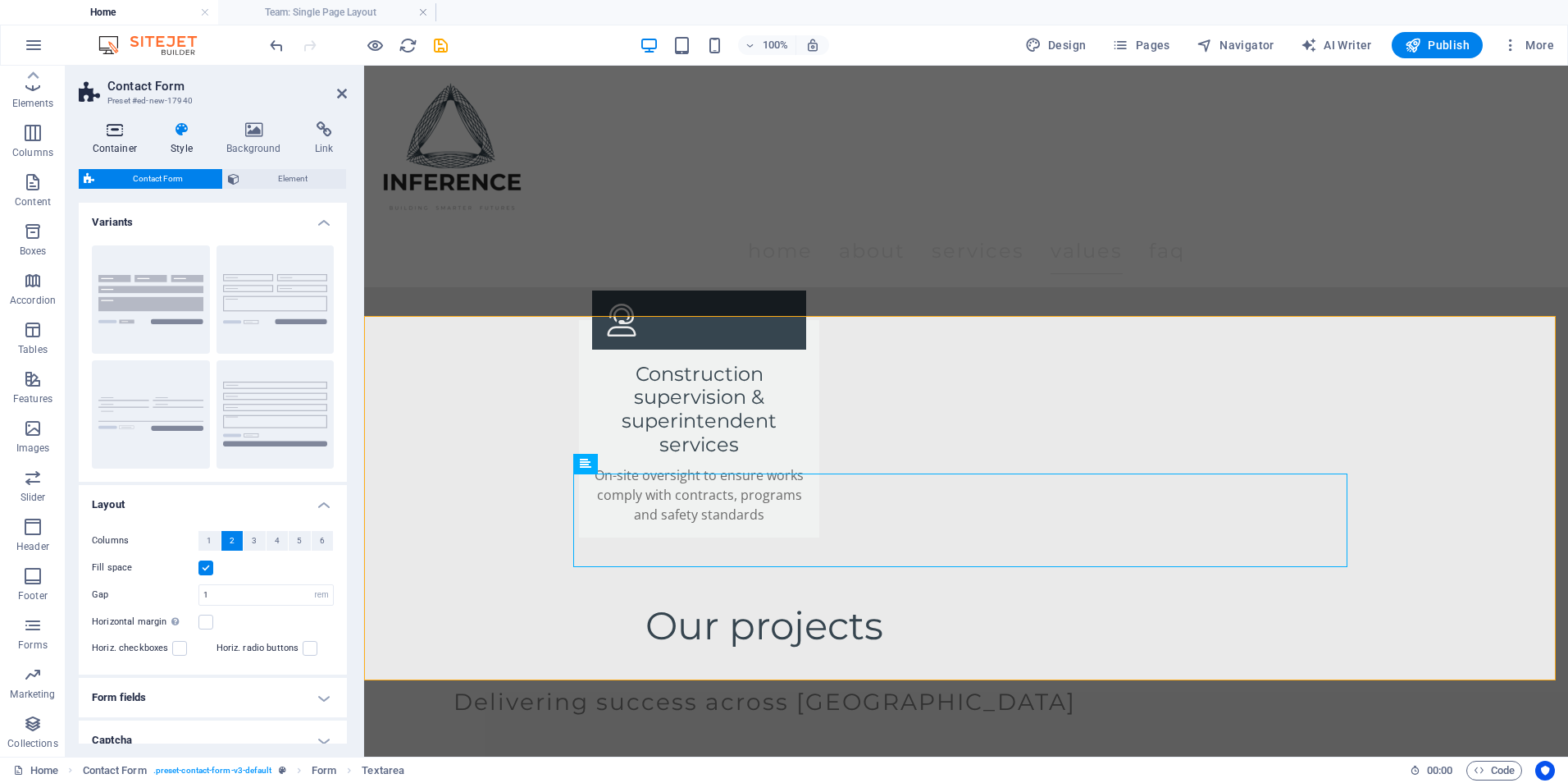
click at [101, 131] on icon at bounding box center [115, 130] width 72 height 16
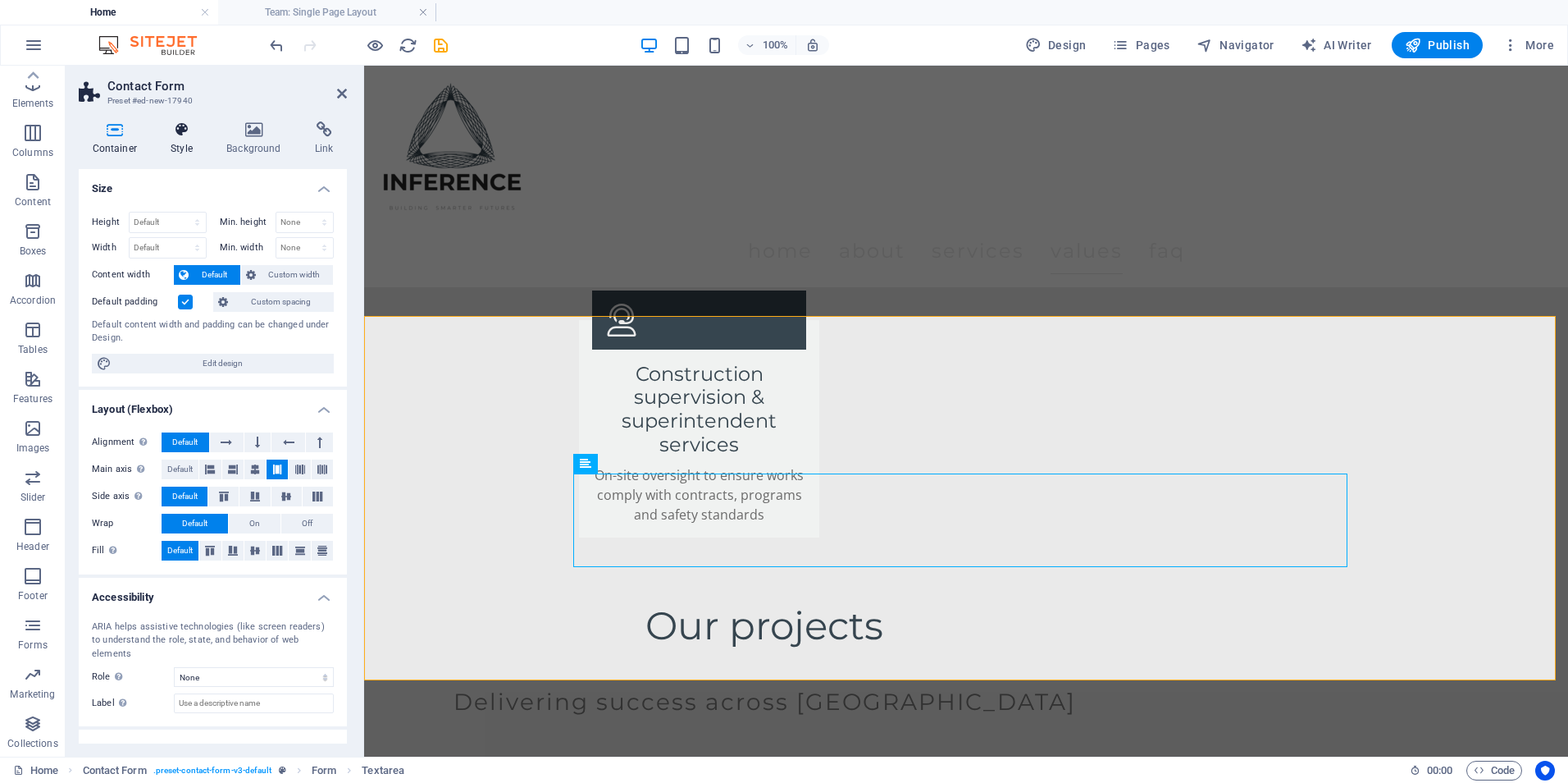
click at [189, 143] on h4 "Style" at bounding box center [185, 139] width 56 height 35
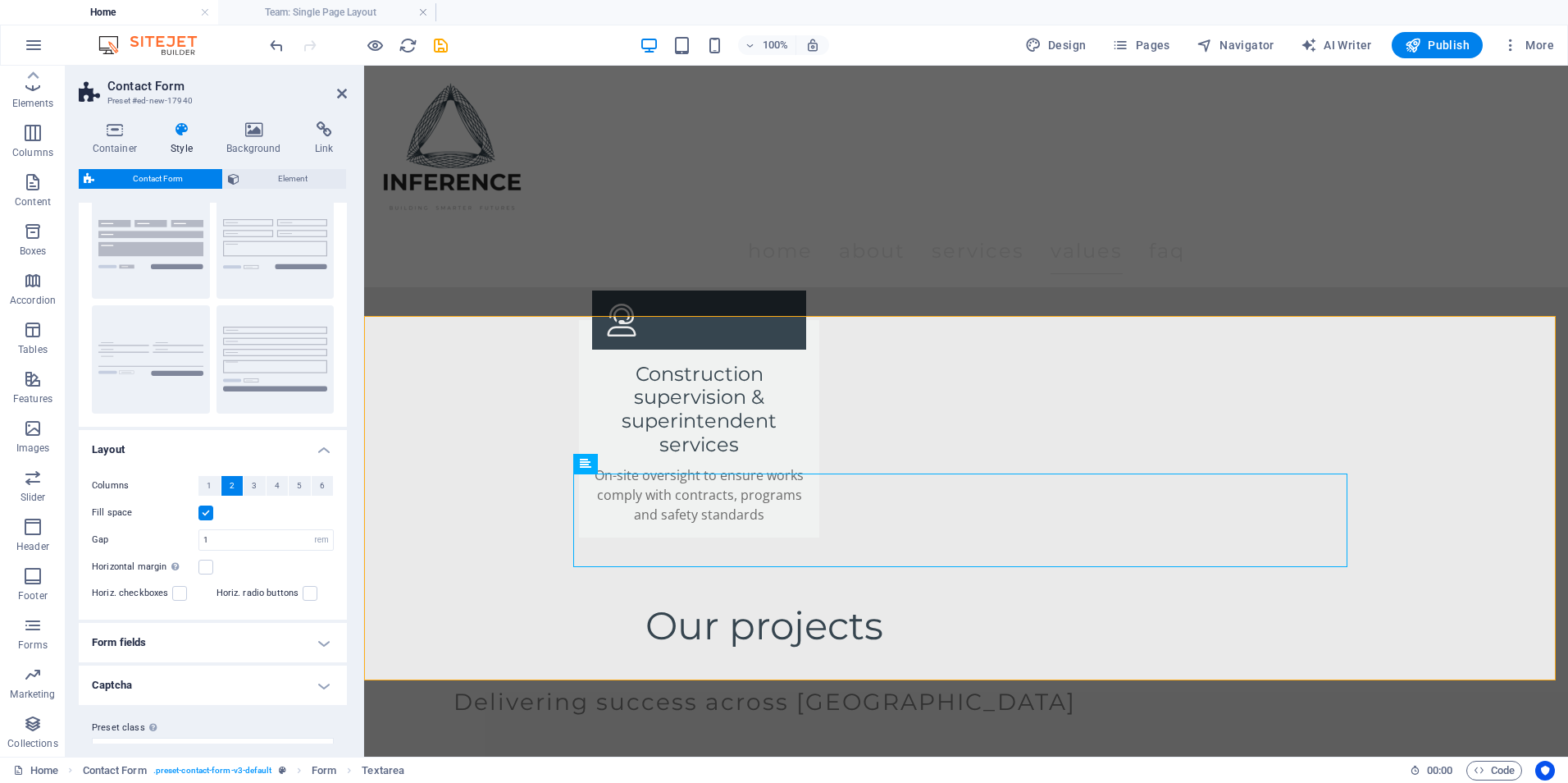
scroll to position [82, 0]
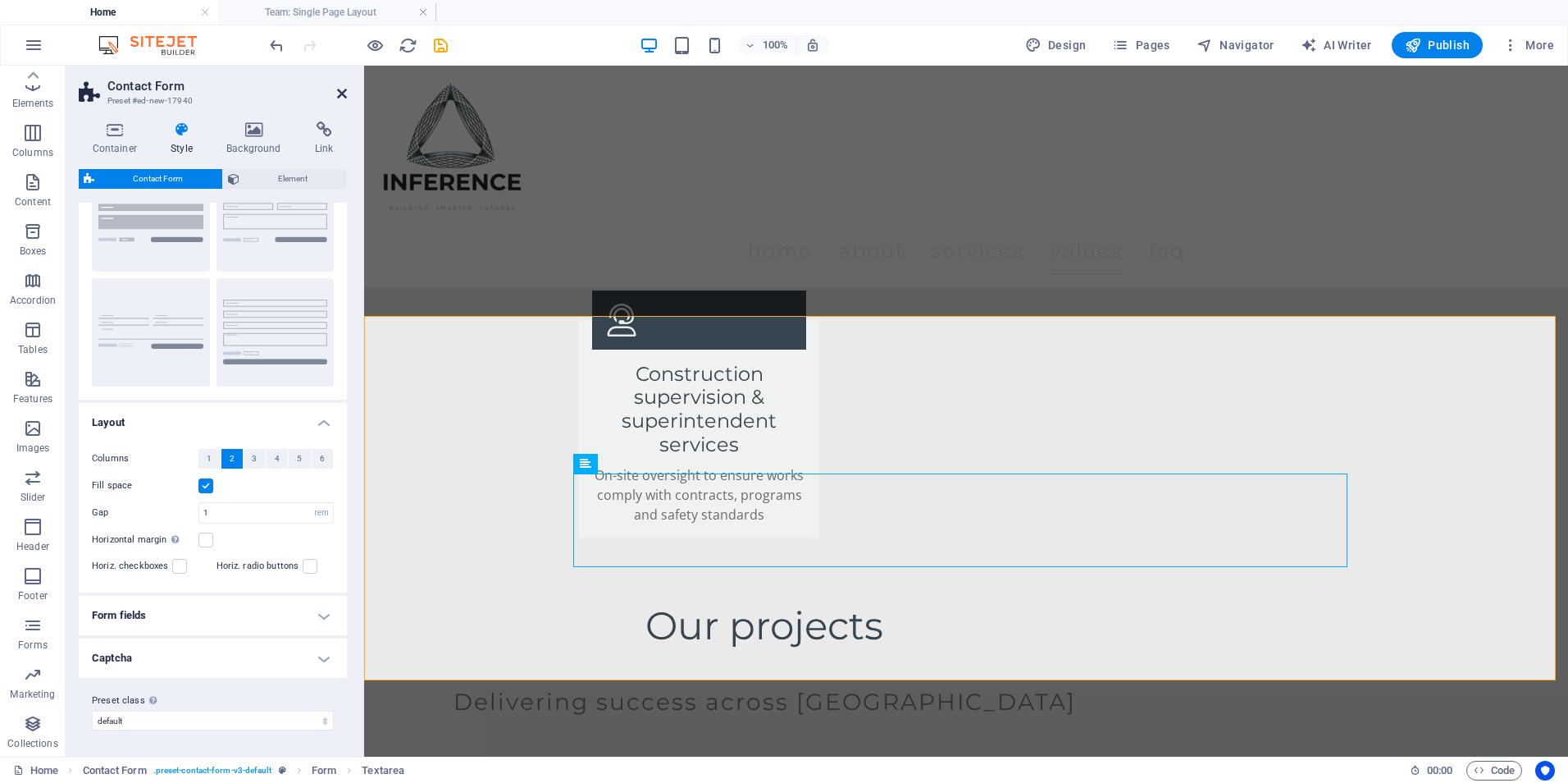
click at [341, 91] on icon at bounding box center [342, 93] width 10 height 13
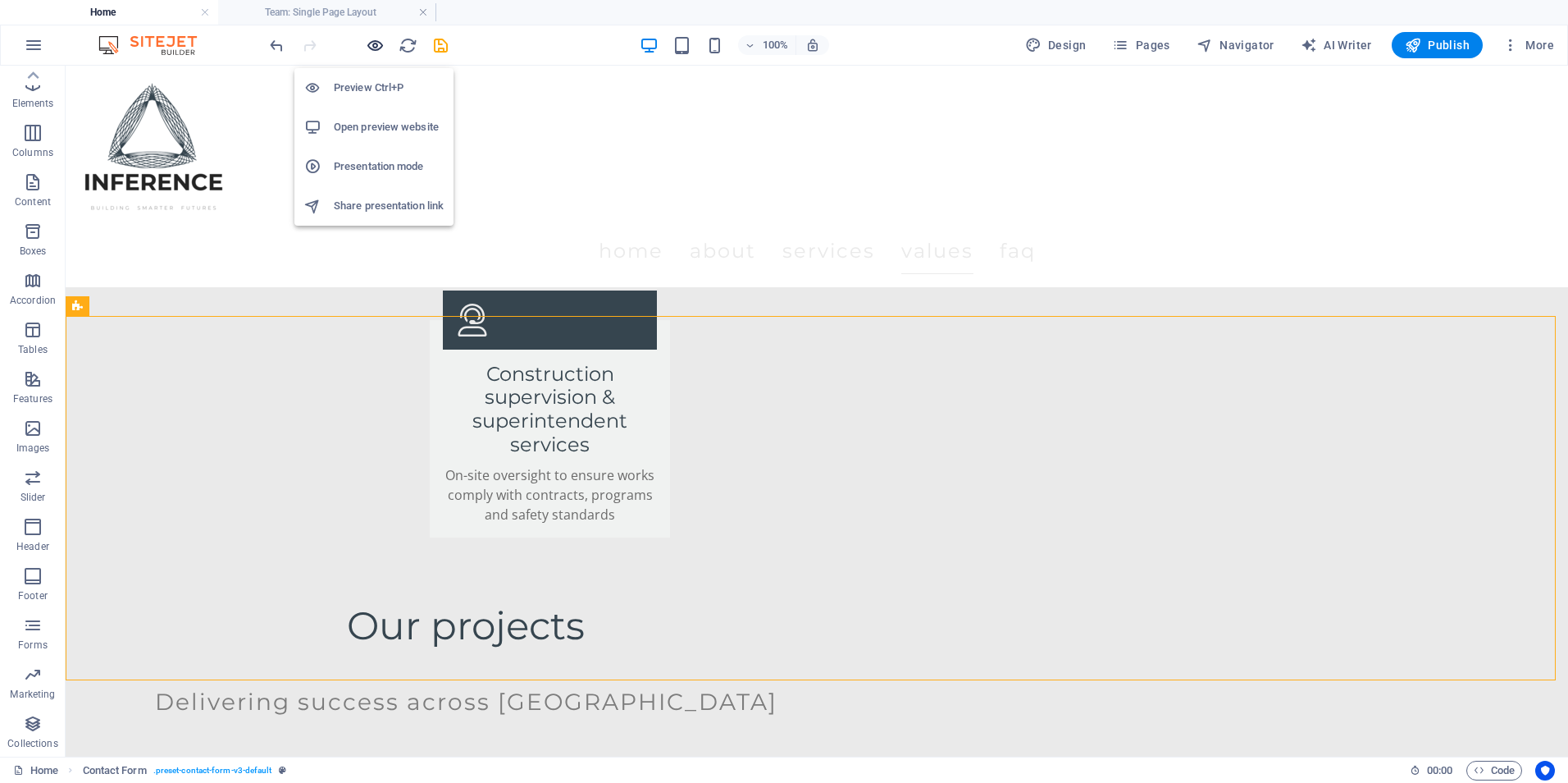
click at [379, 40] on icon "button" at bounding box center [375, 45] width 19 height 19
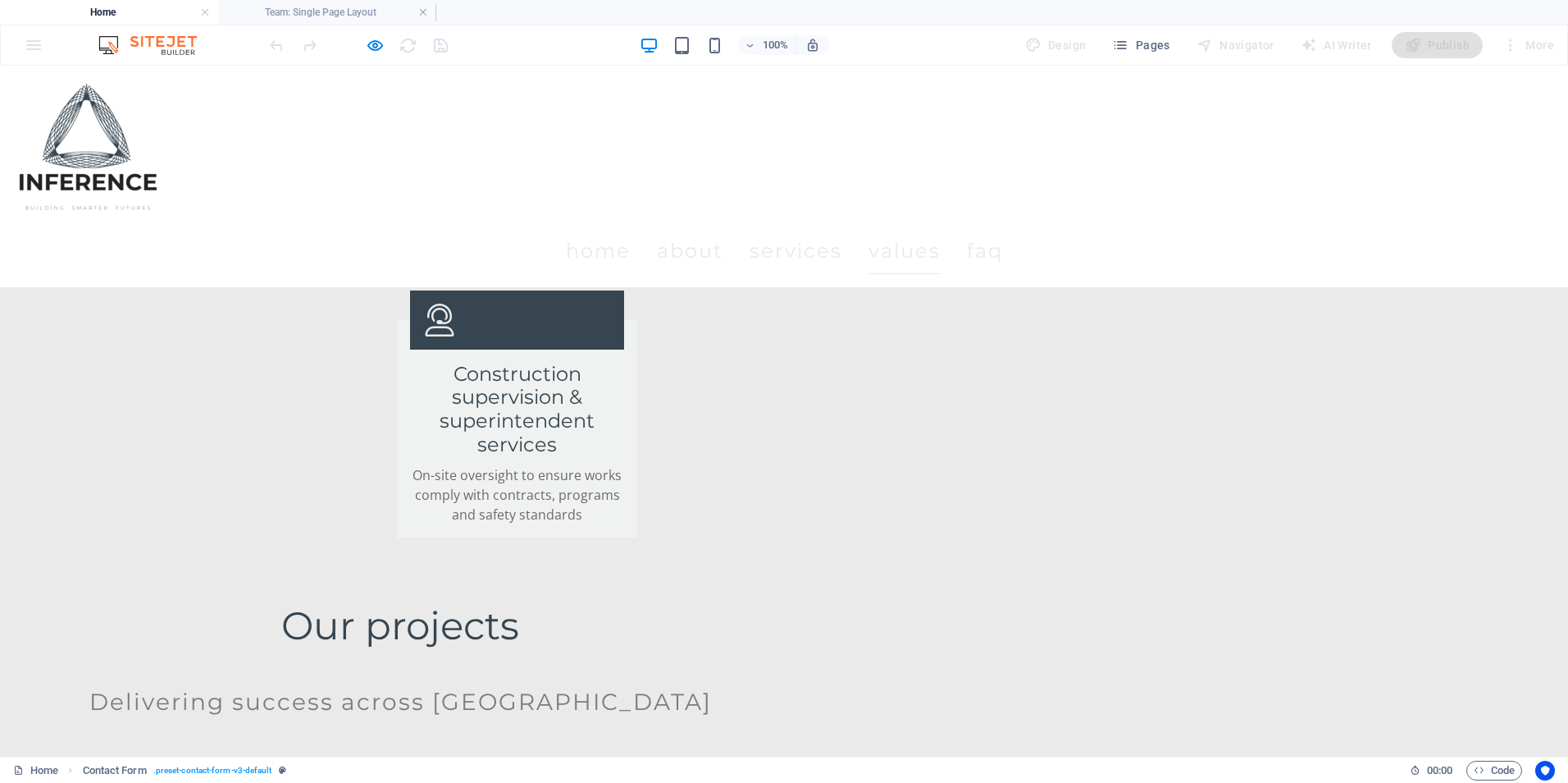
type input "vdf"
drag, startPoint x: 452, startPoint y: 387, endPoint x: 331, endPoint y: 396, distance: 121.3
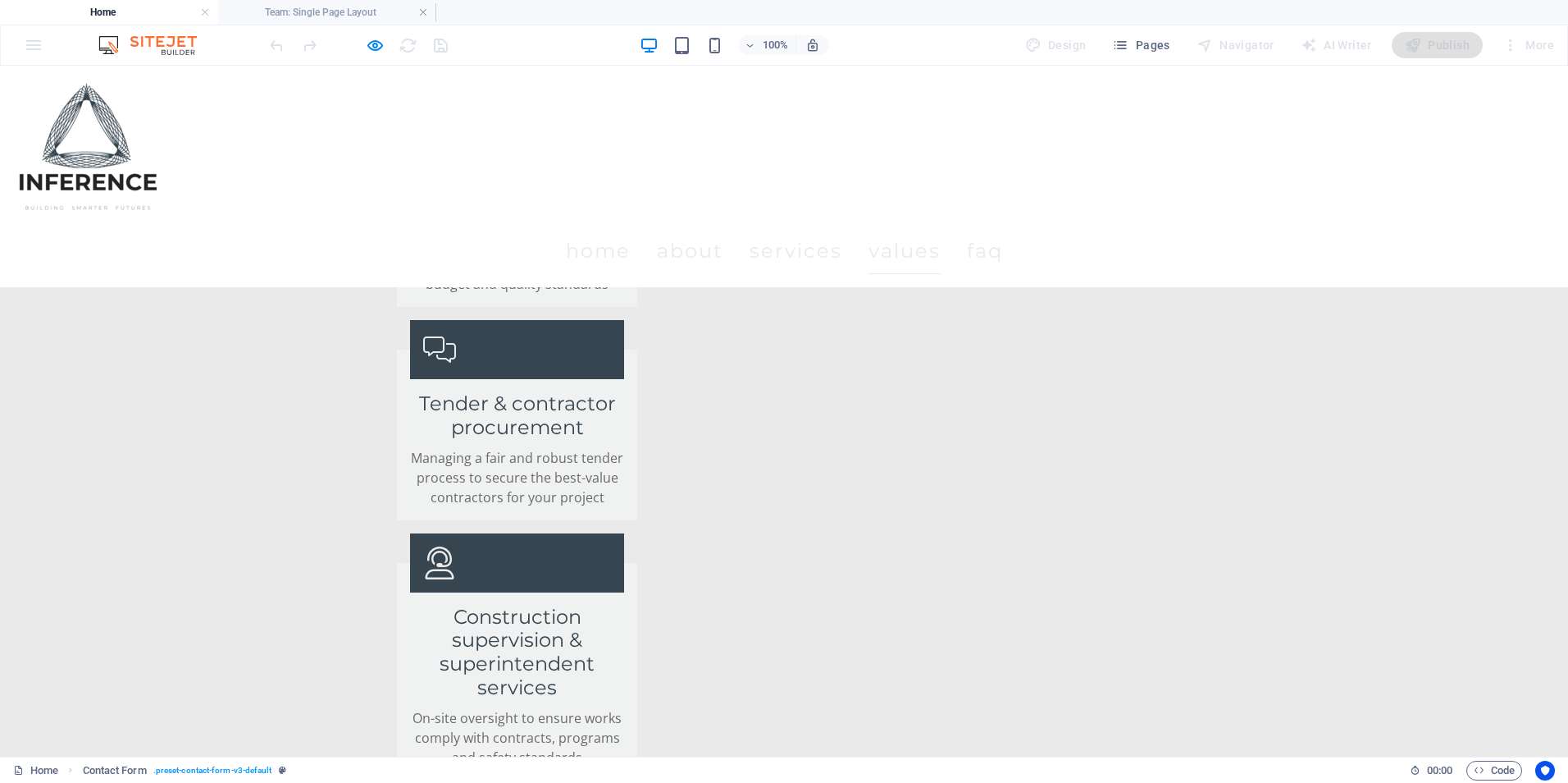
scroll to position [3447, 0]
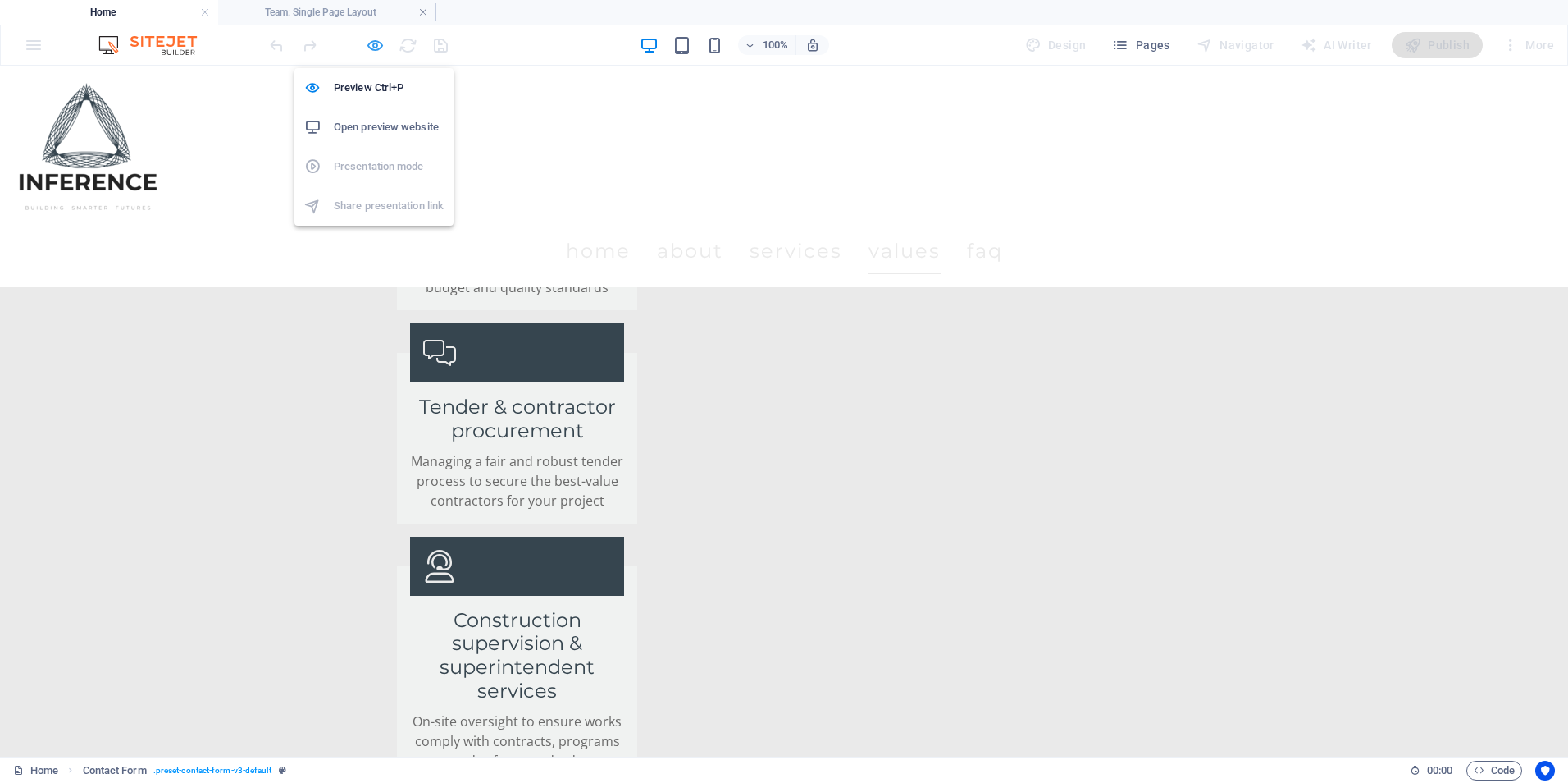
click at [374, 44] on icon "button" at bounding box center [375, 45] width 19 height 19
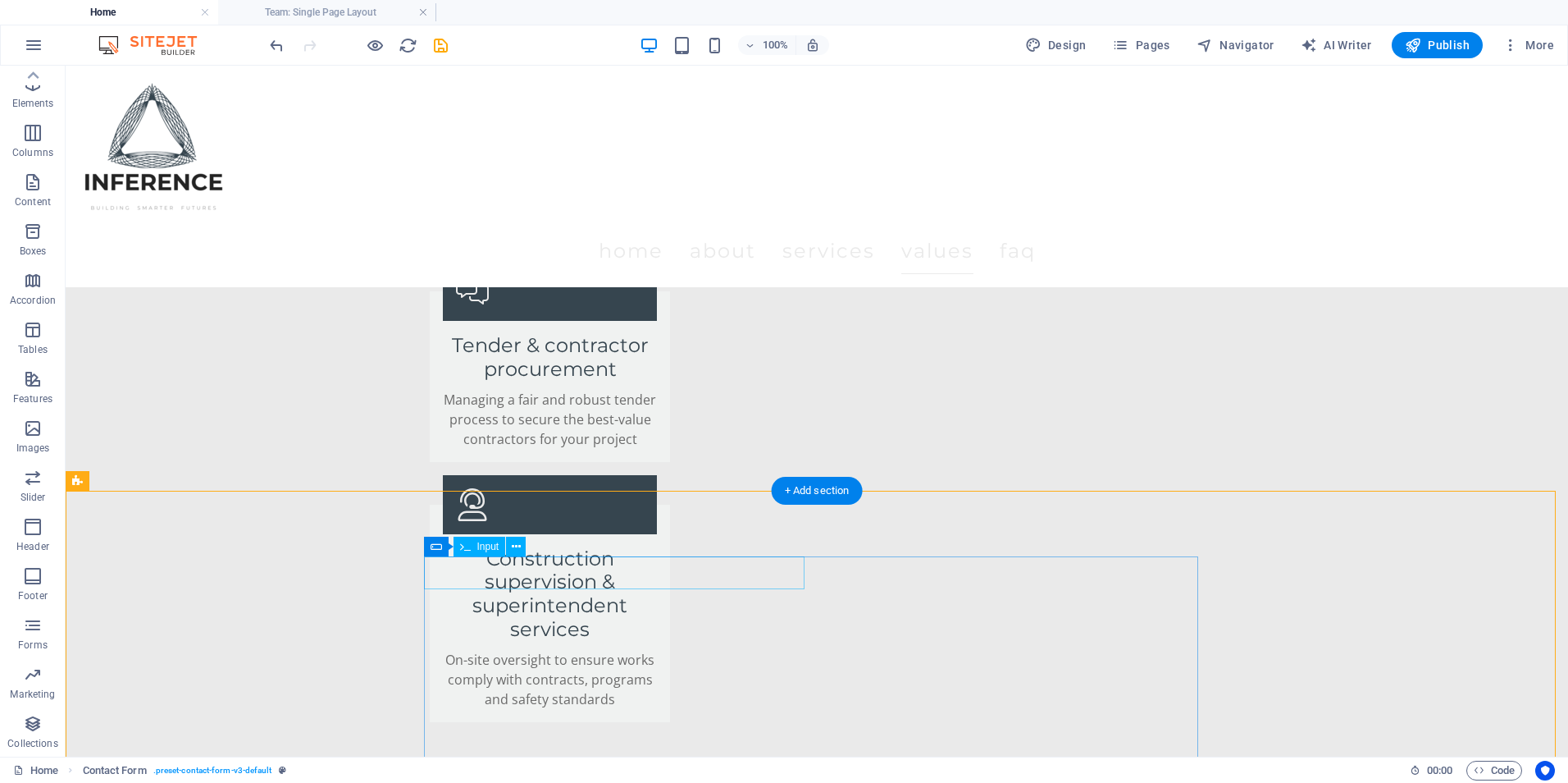
scroll to position [3529, 0]
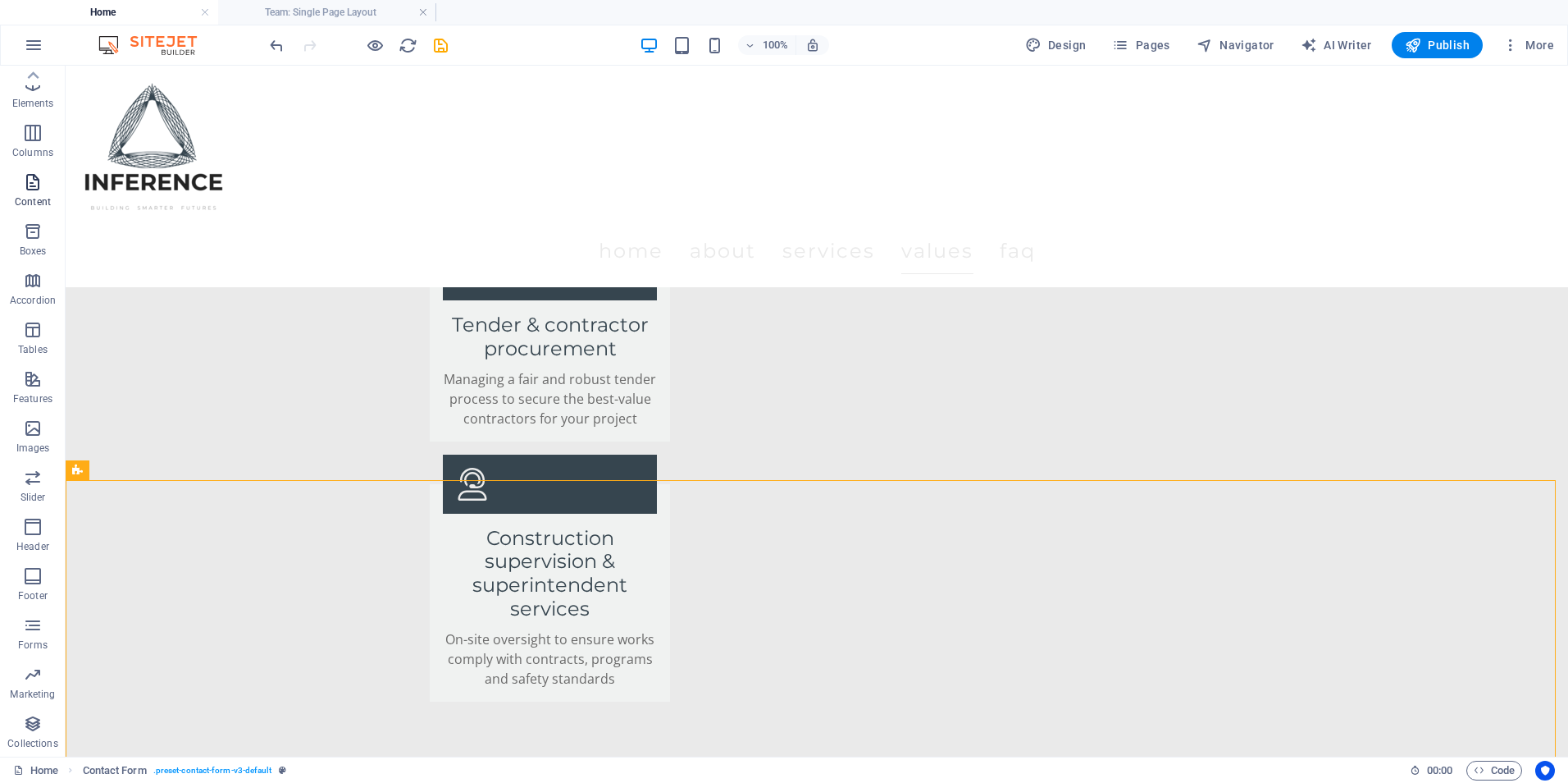
click at [37, 183] on icon "button" at bounding box center [33, 183] width 20 height 20
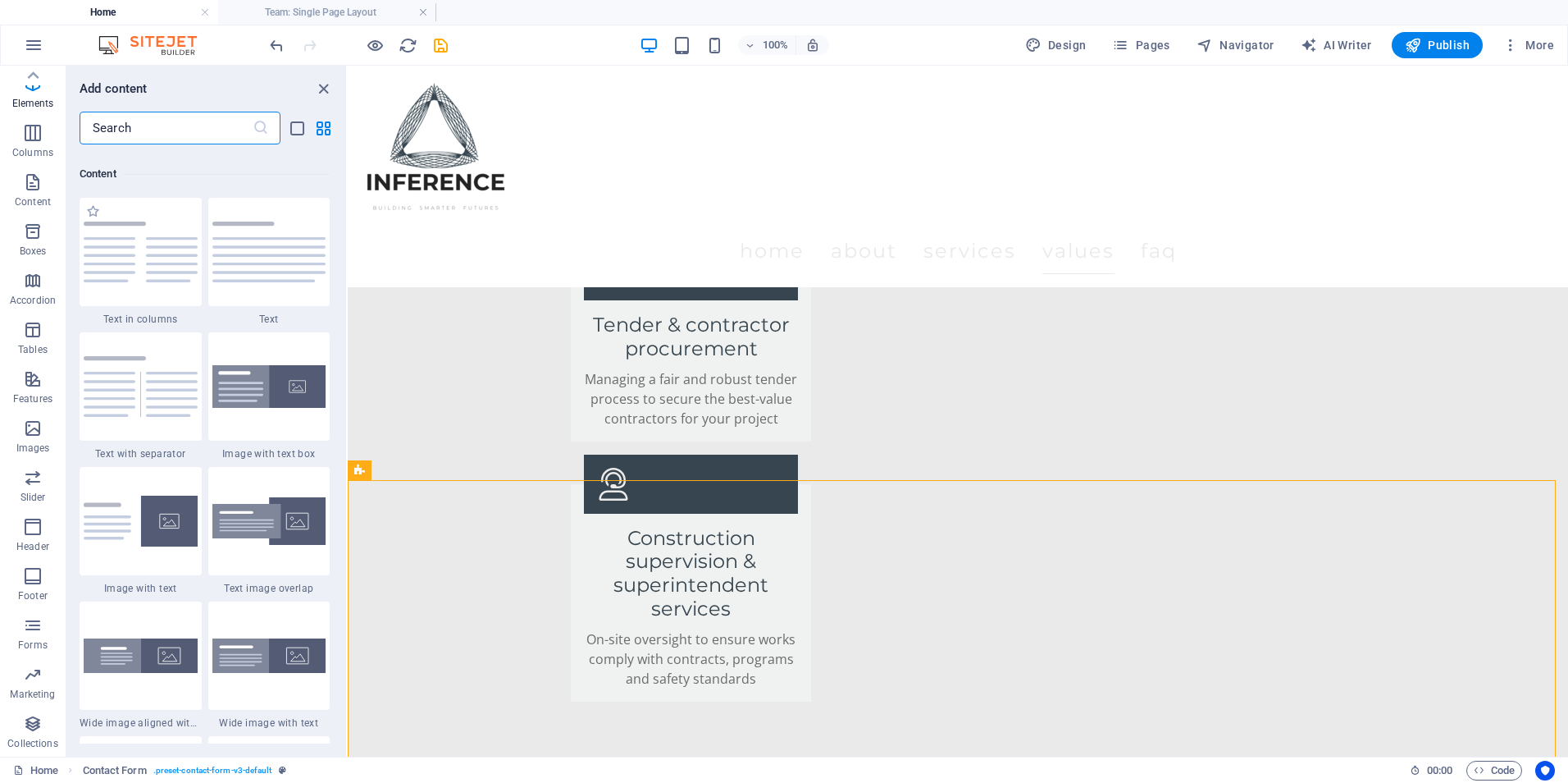
scroll to position [2872, 0]
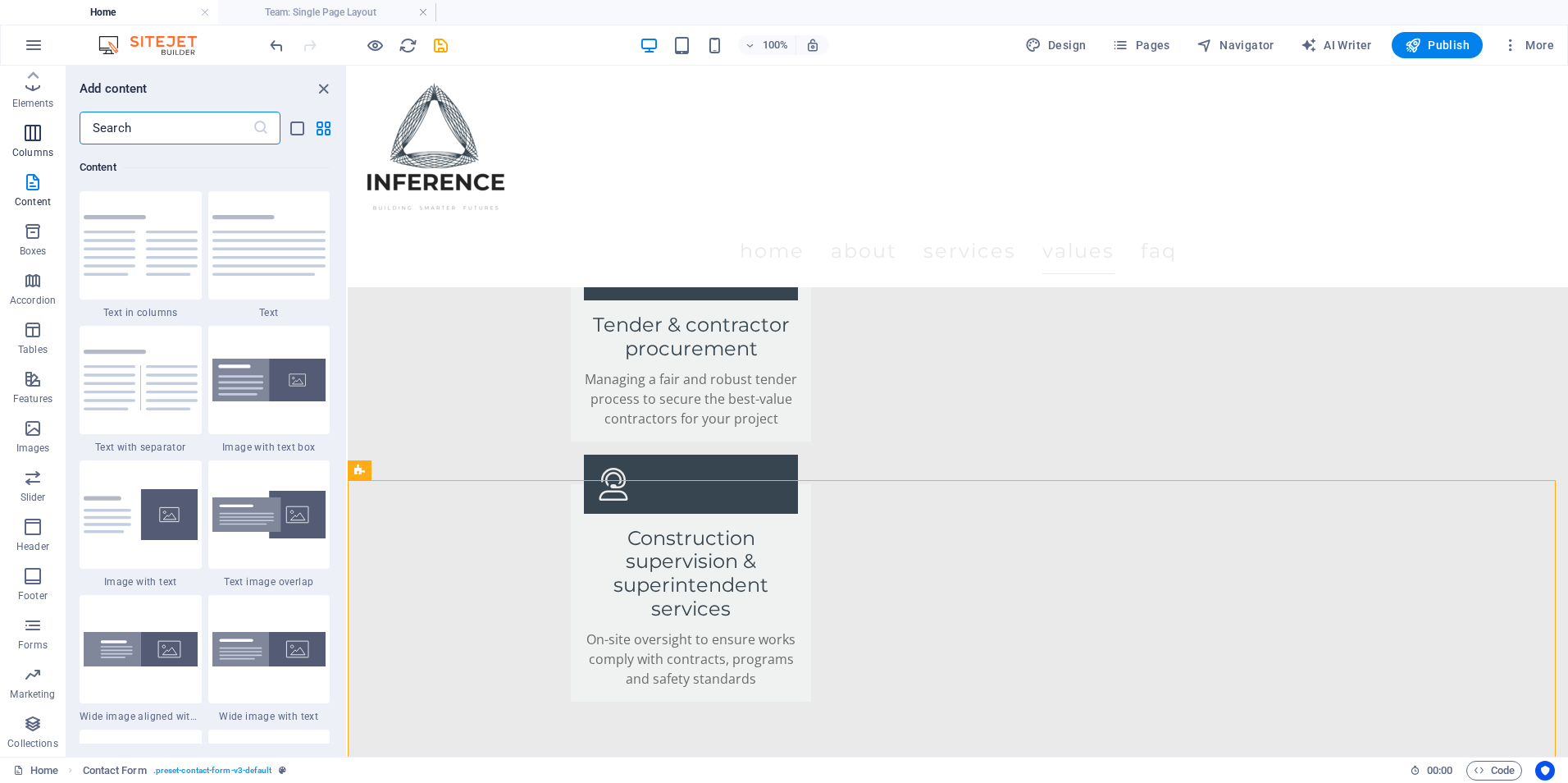
click at [35, 153] on p "Columns" at bounding box center [32, 152] width 41 height 13
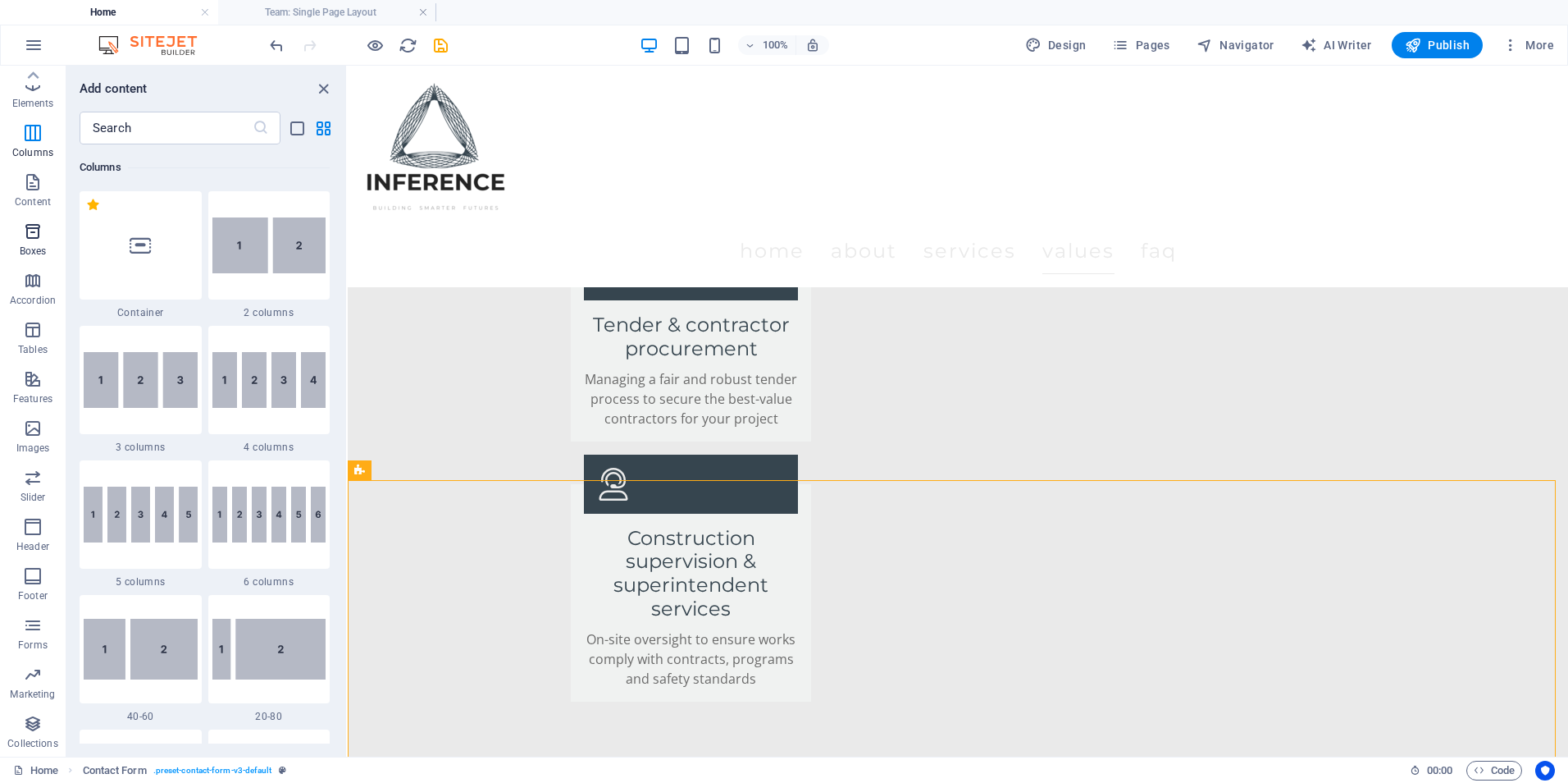
click at [44, 252] on p "Boxes" at bounding box center [33, 250] width 27 height 13
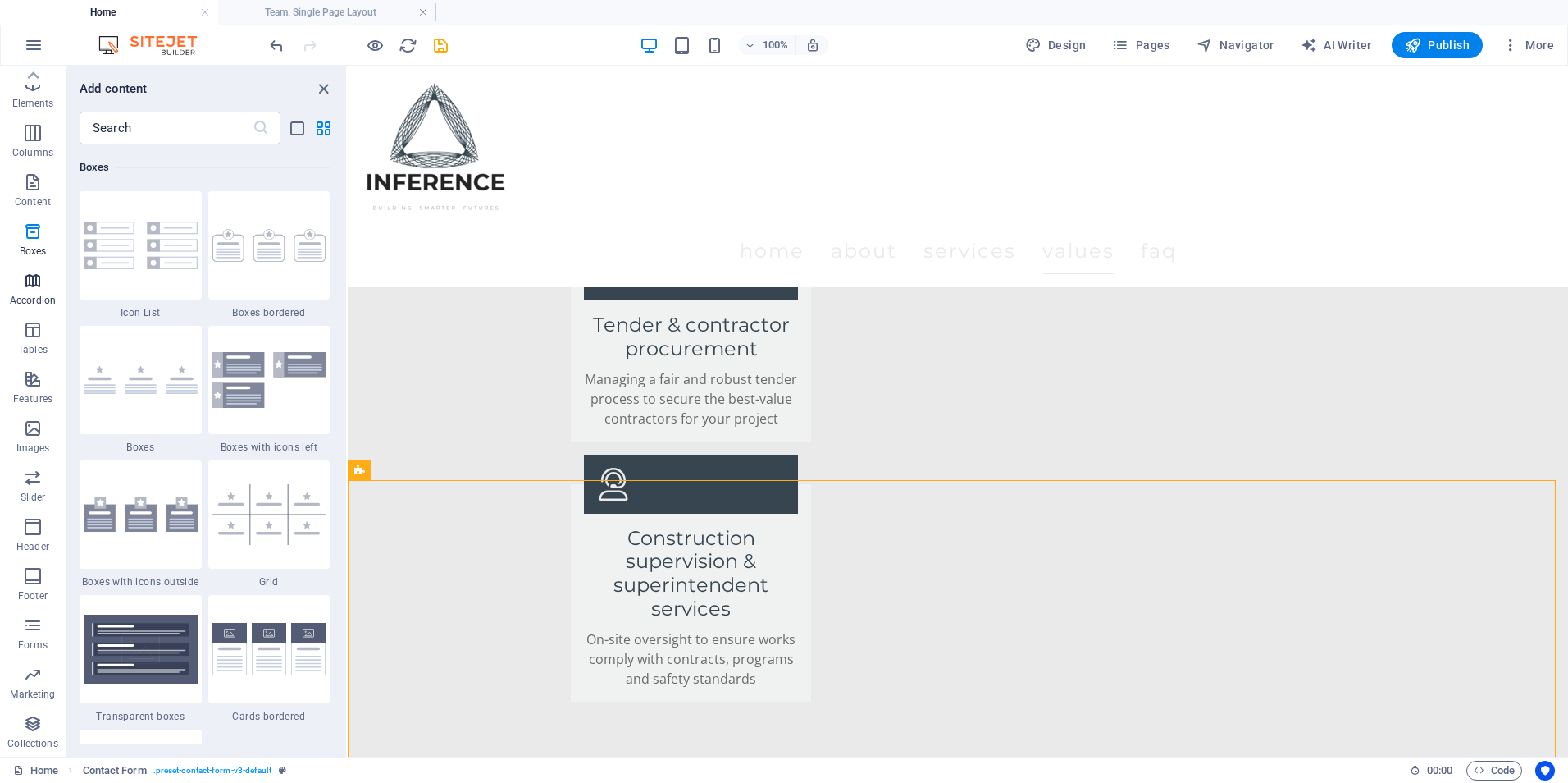
click at [41, 266] on button "Accordion" at bounding box center [33, 288] width 66 height 49
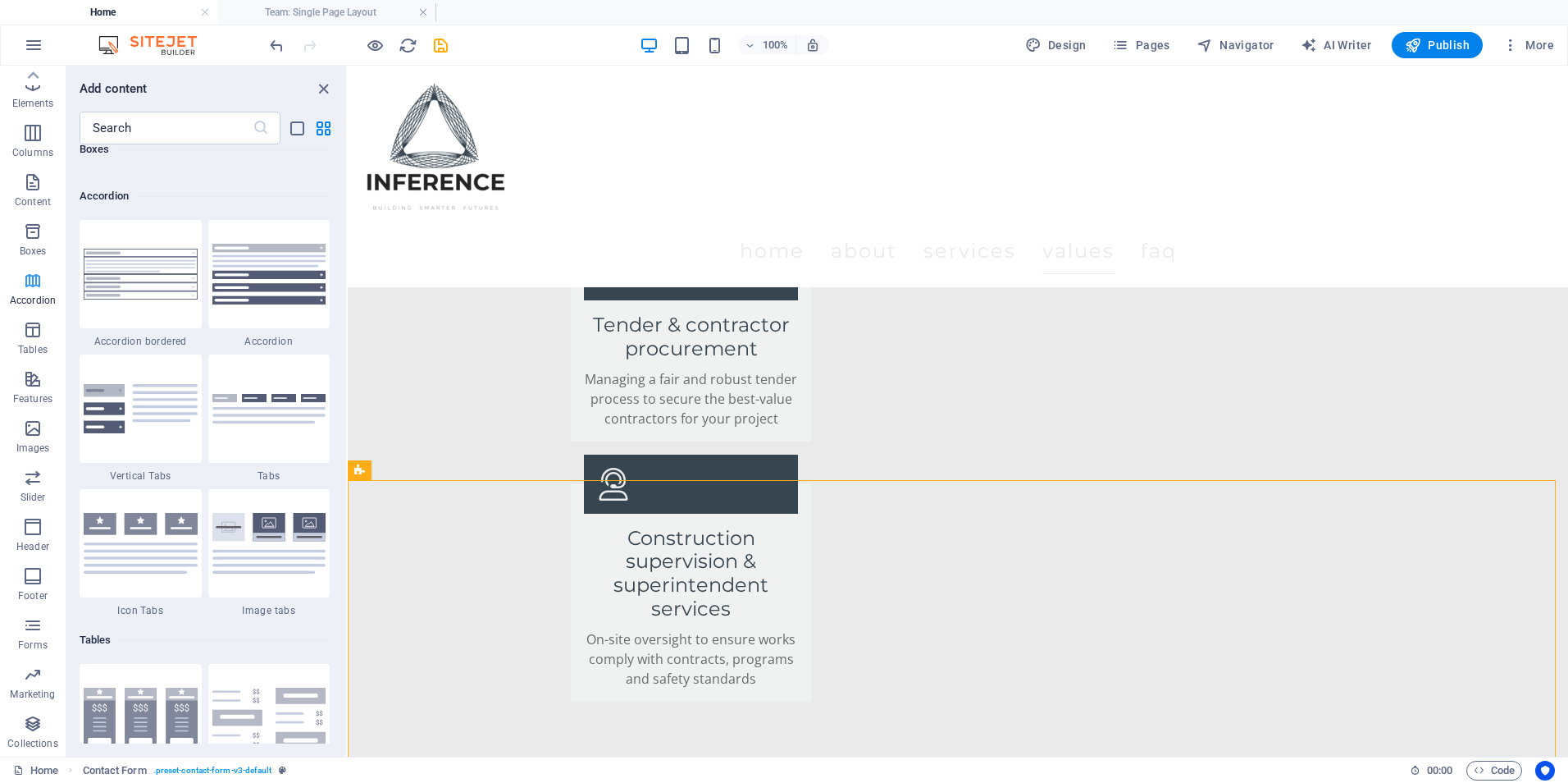
scroll to position [5240, 0]
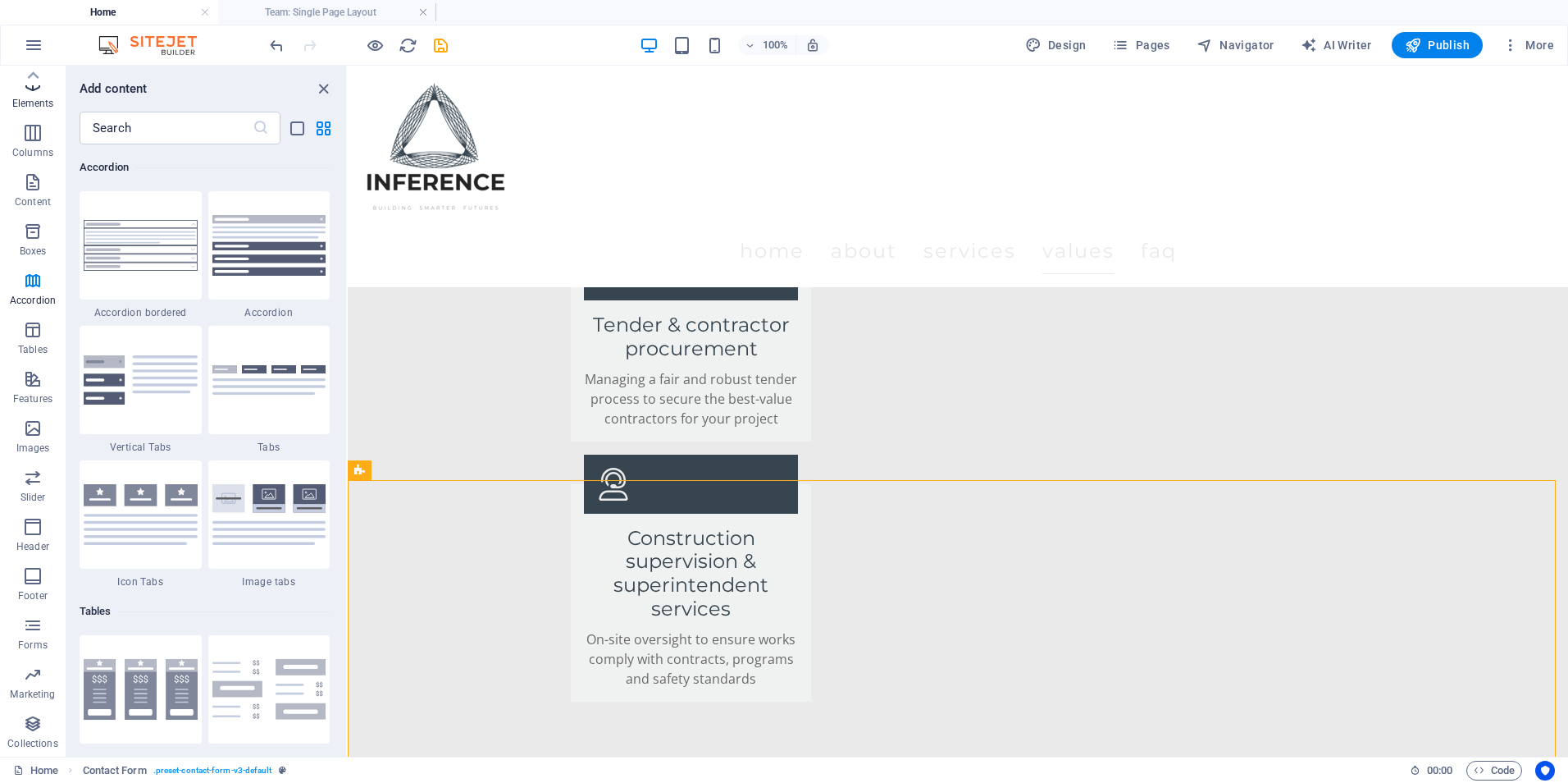
click at [27, 106] on p "Elements" at bounding box center [33, 103] width 42 height 13
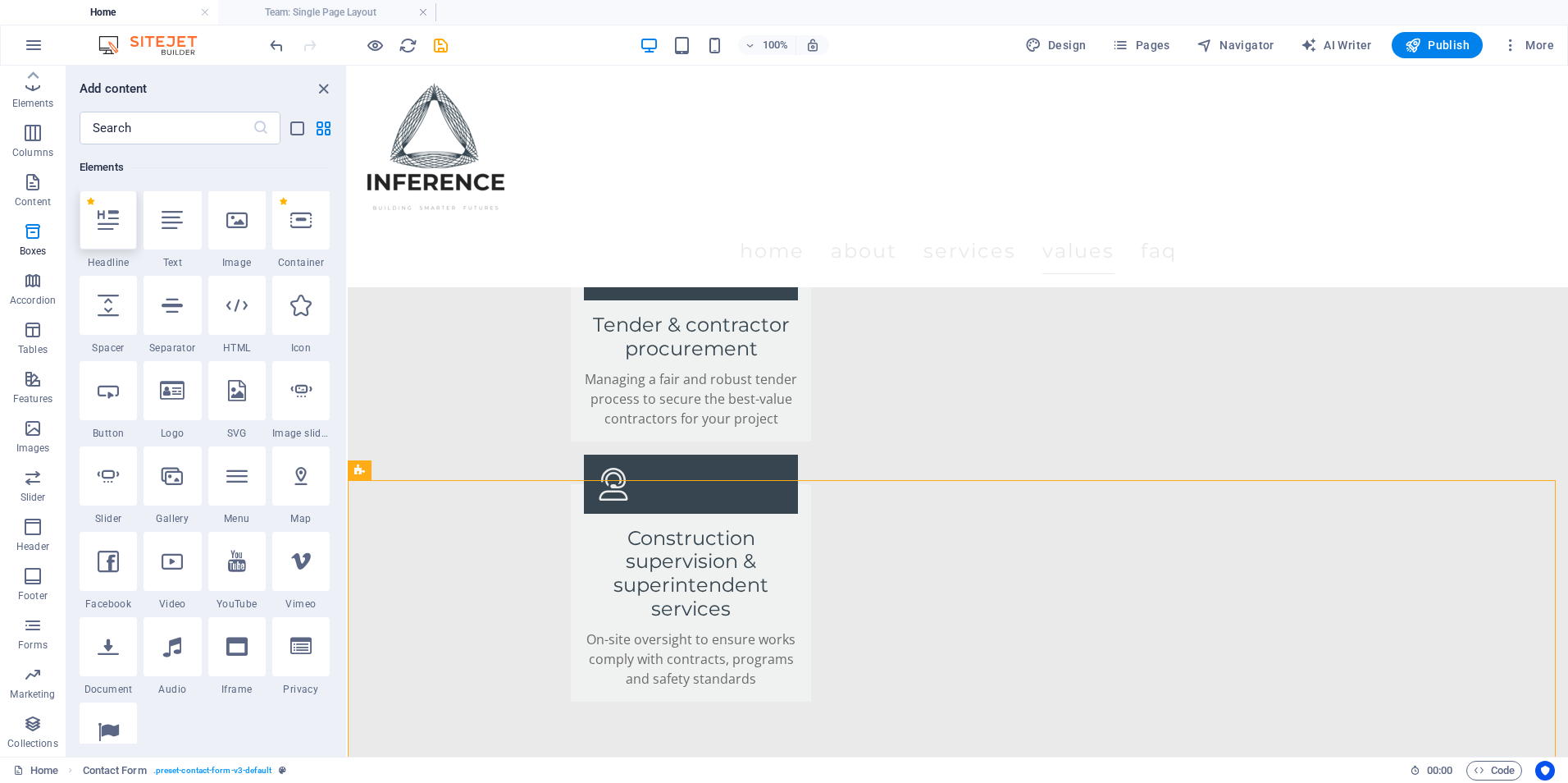
scroll to position [175, 0]
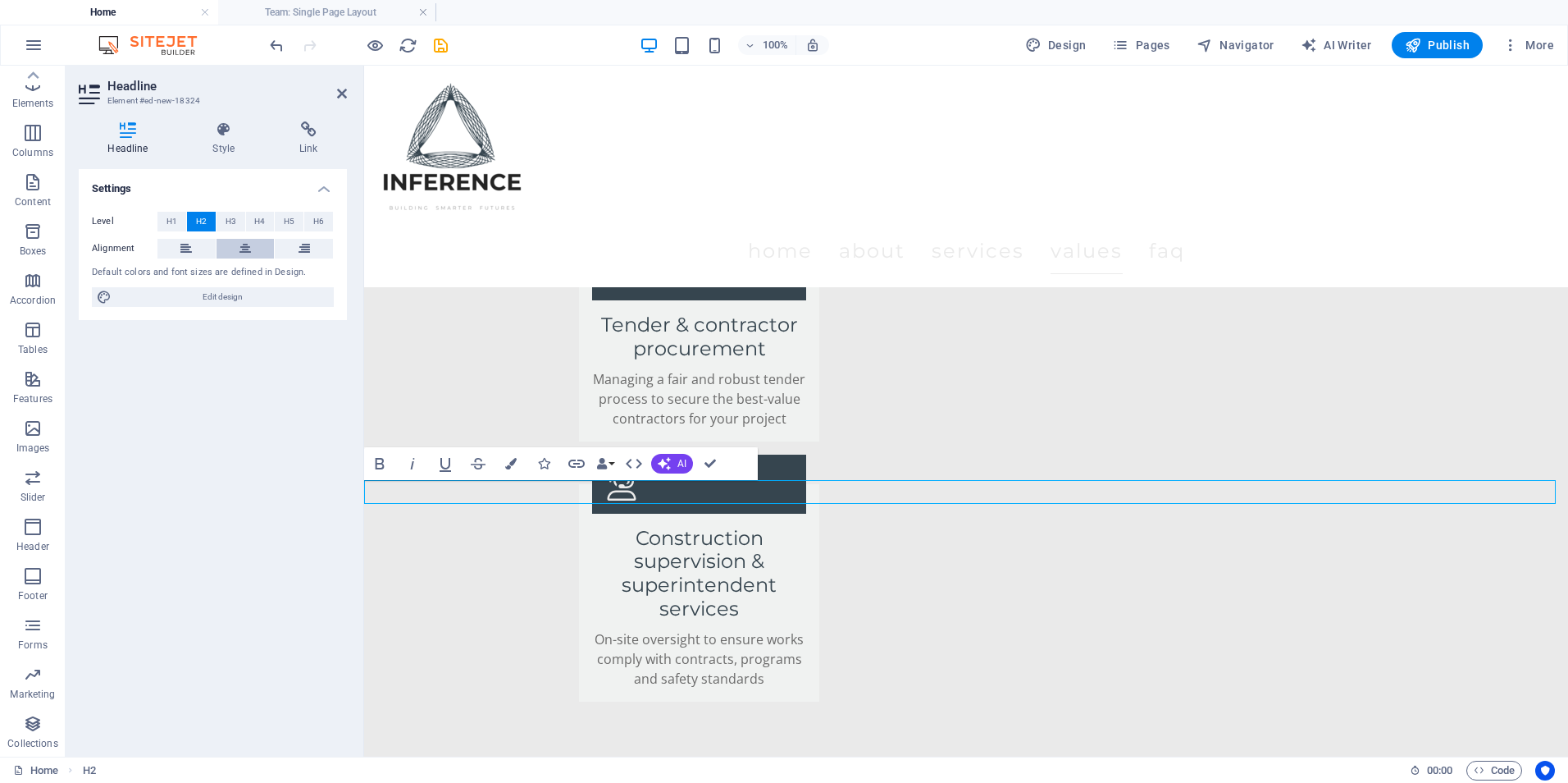
click at [235, 244] on button at bounding box center [245, 248] width 58 height 20
click at [178, 219] on button "H1" at bounding box center [171, 221] width 29 height 20
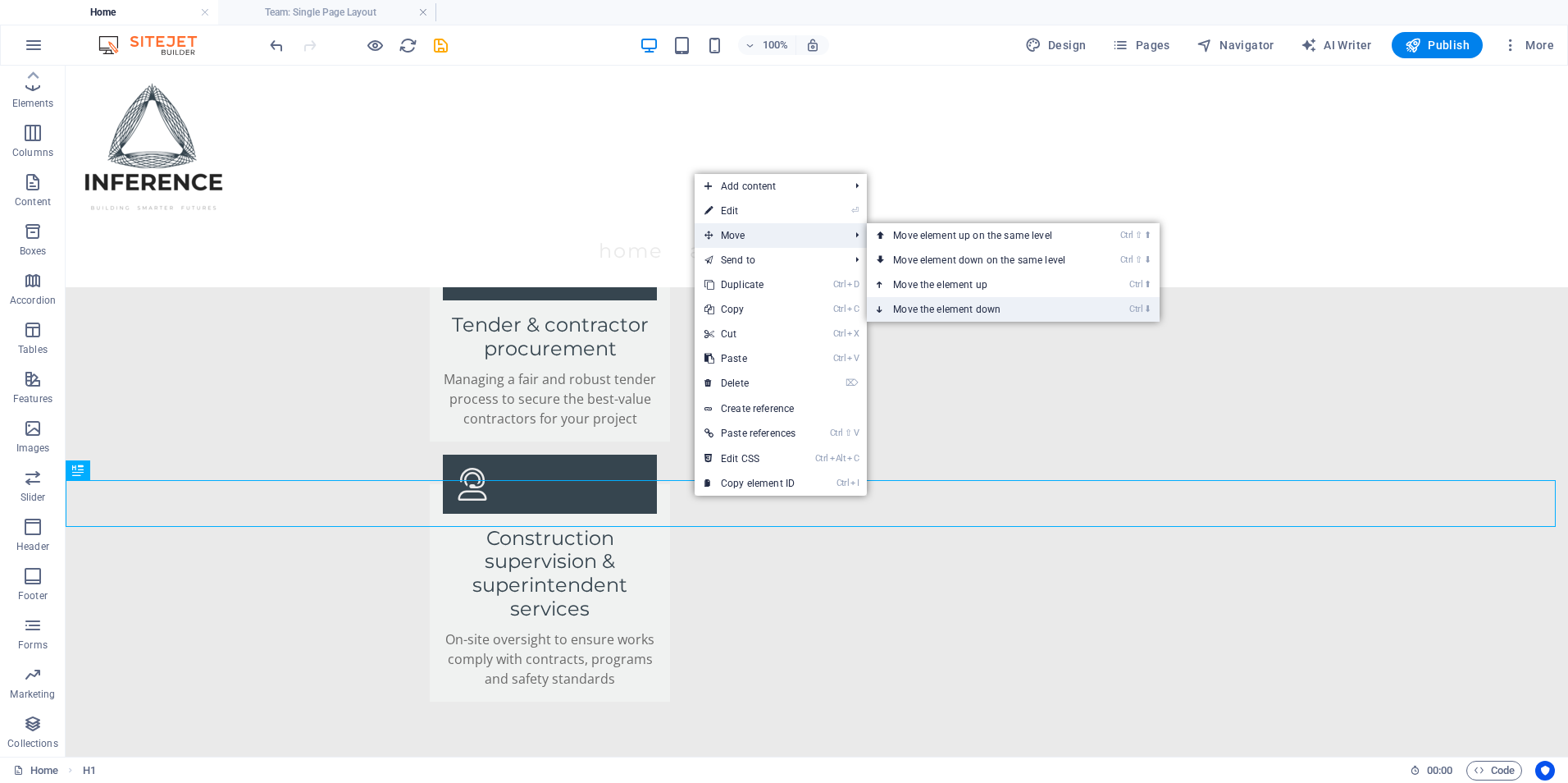
click at [942, 298] on link "Ctrl ⬇ Move the element down" at bounding box center [983, 309] width 231 height 25
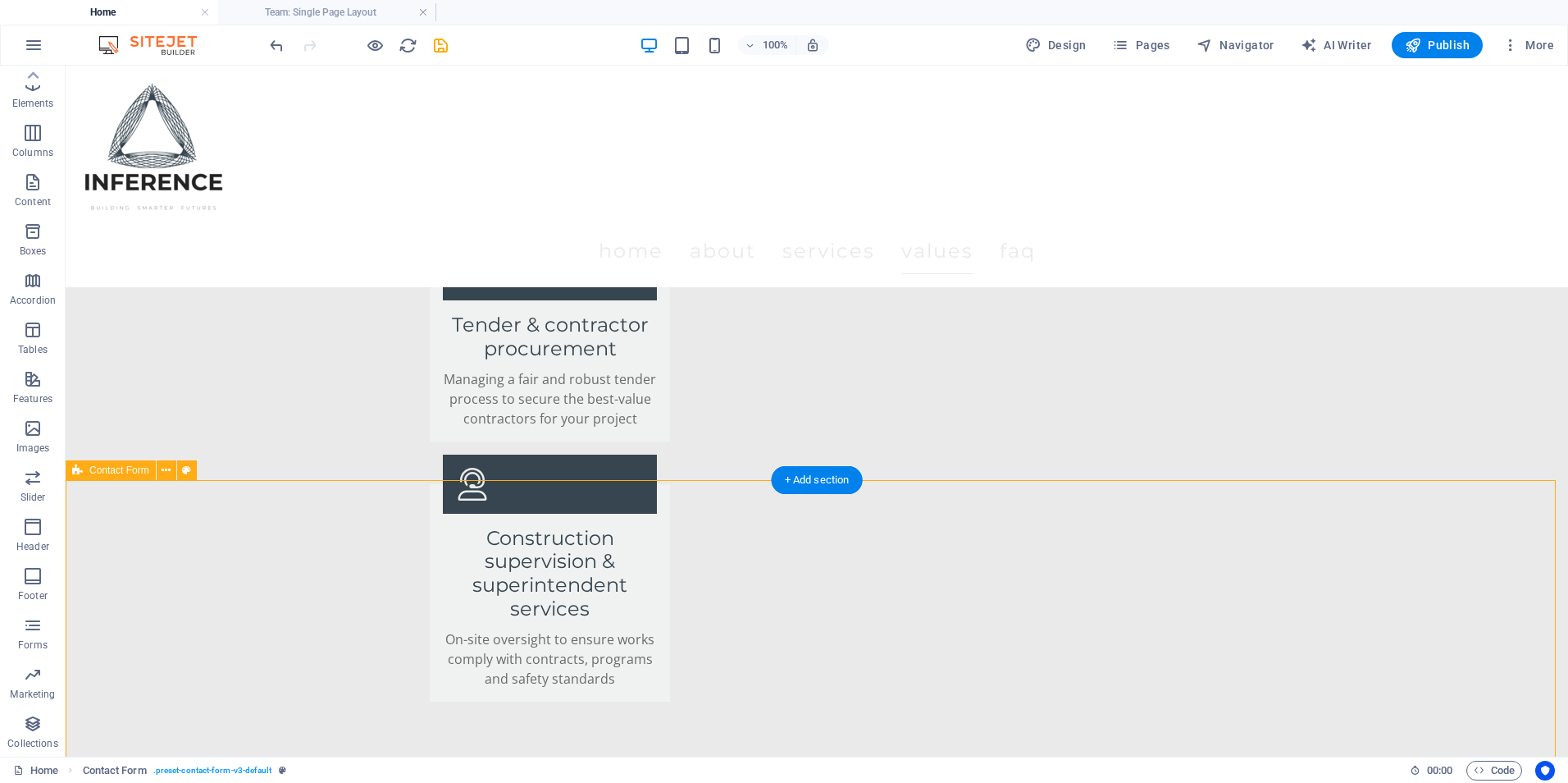
scroll to position [3611, 0]
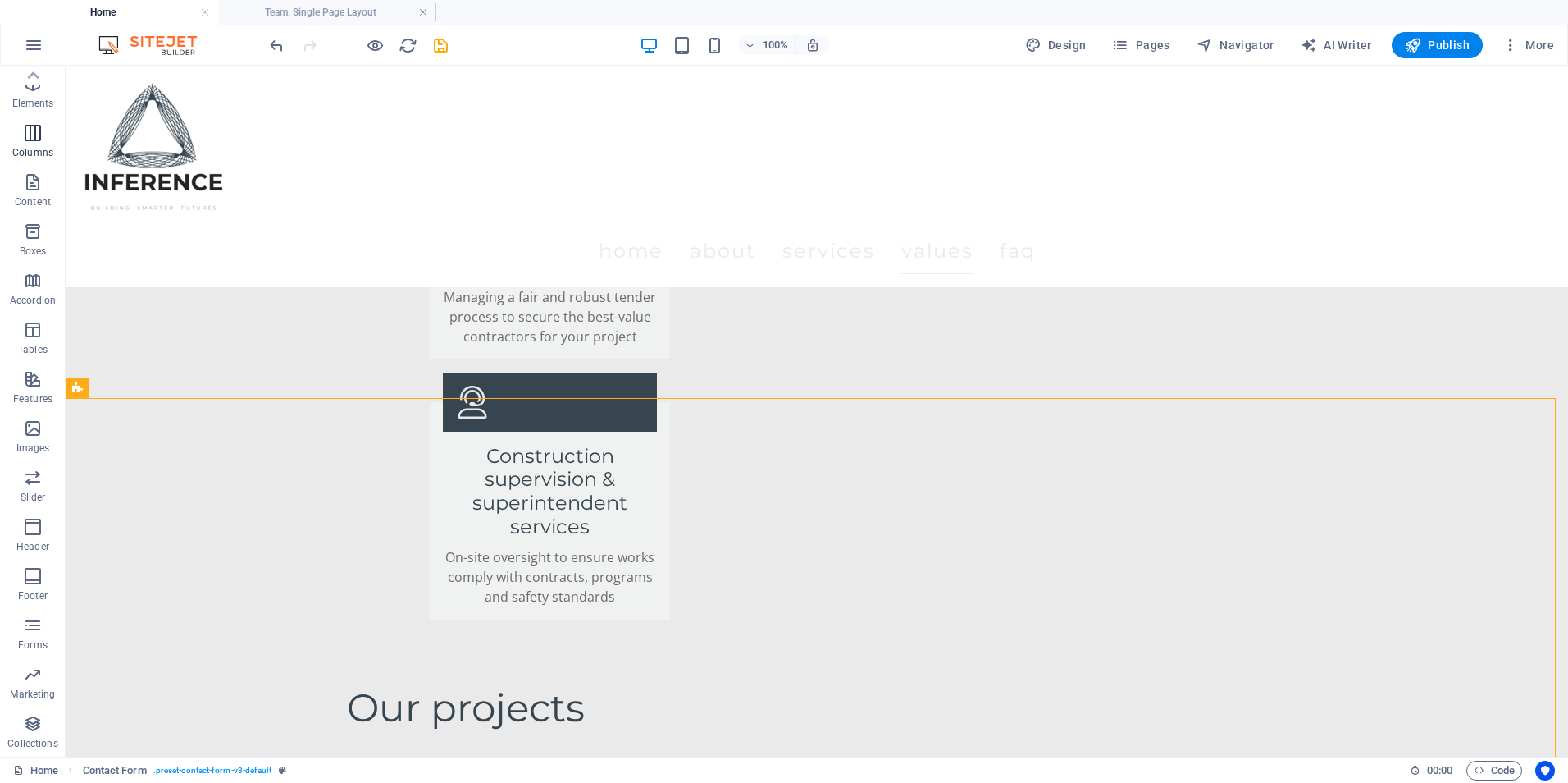
click at [37, 146] on p "Columns" at bounding box center [32, 152] width 41 height 13
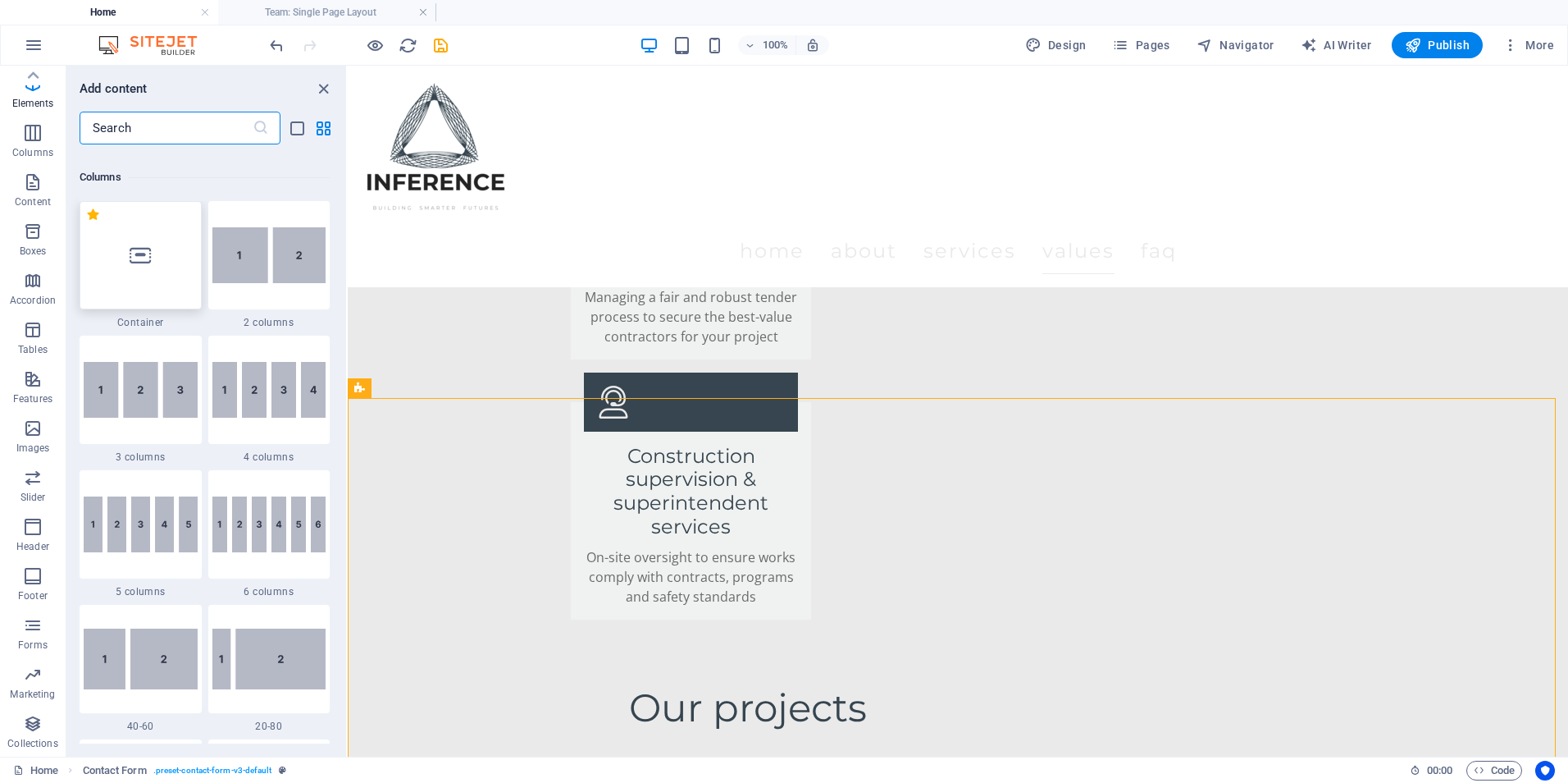
scroll to position [813, 0]
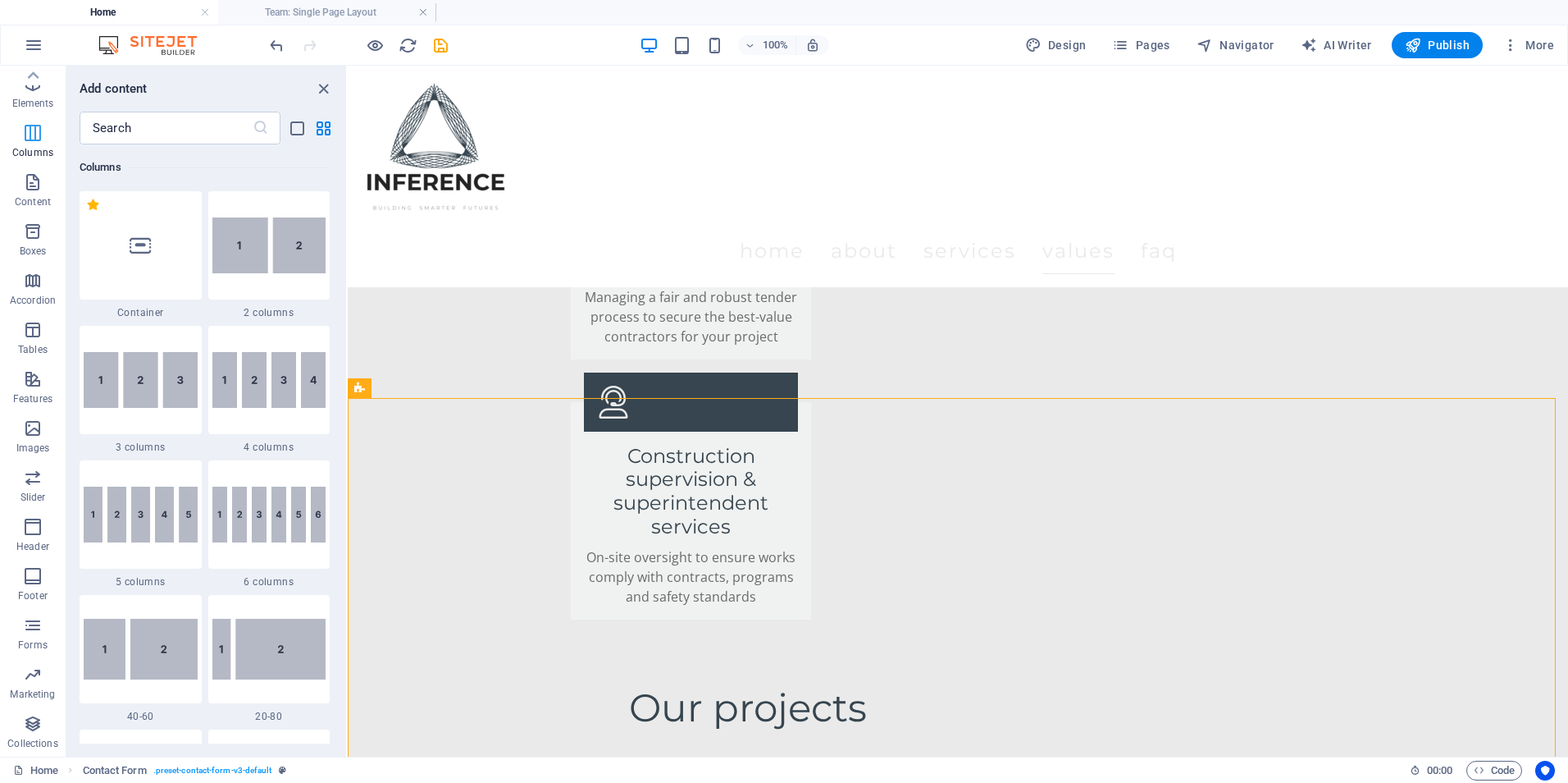
click at [38, 128] on icon "button" at bounding box center [33, 133] width 20 height 20
click at [38, 97] on p "Elements" at bounding box center [33, 103] width 42 height 13
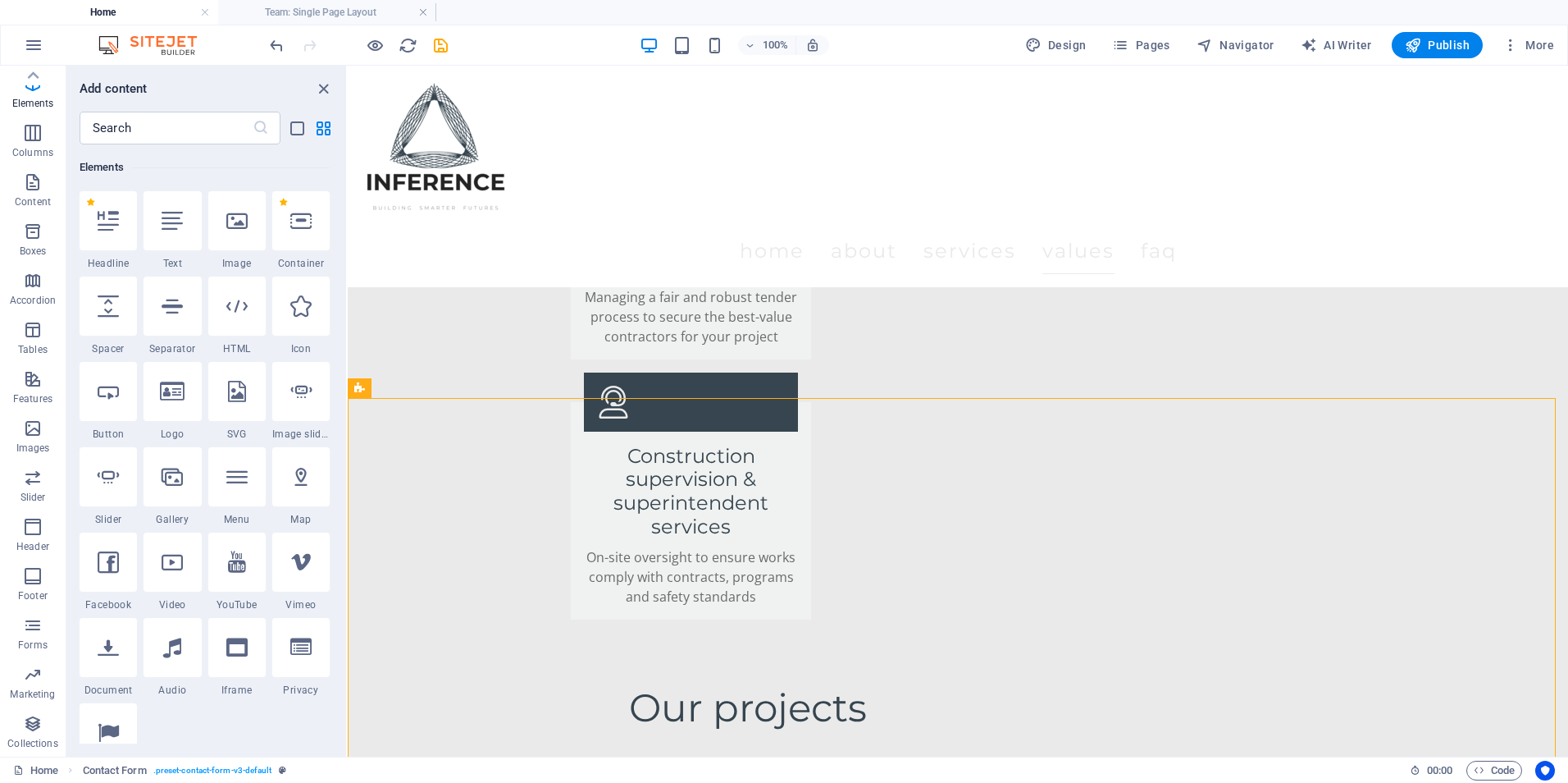
scroll to position [175, 0]
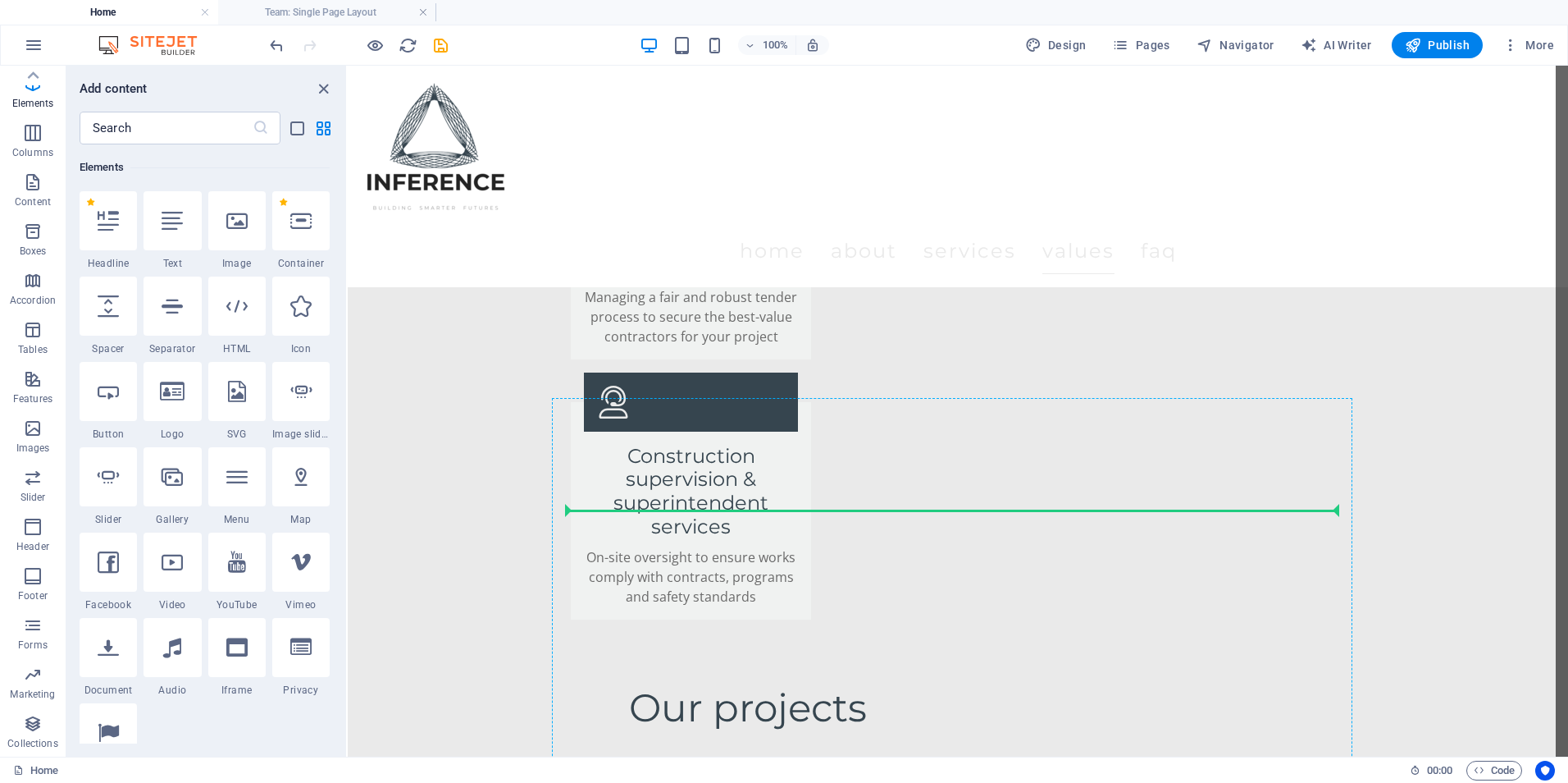
select select "px"
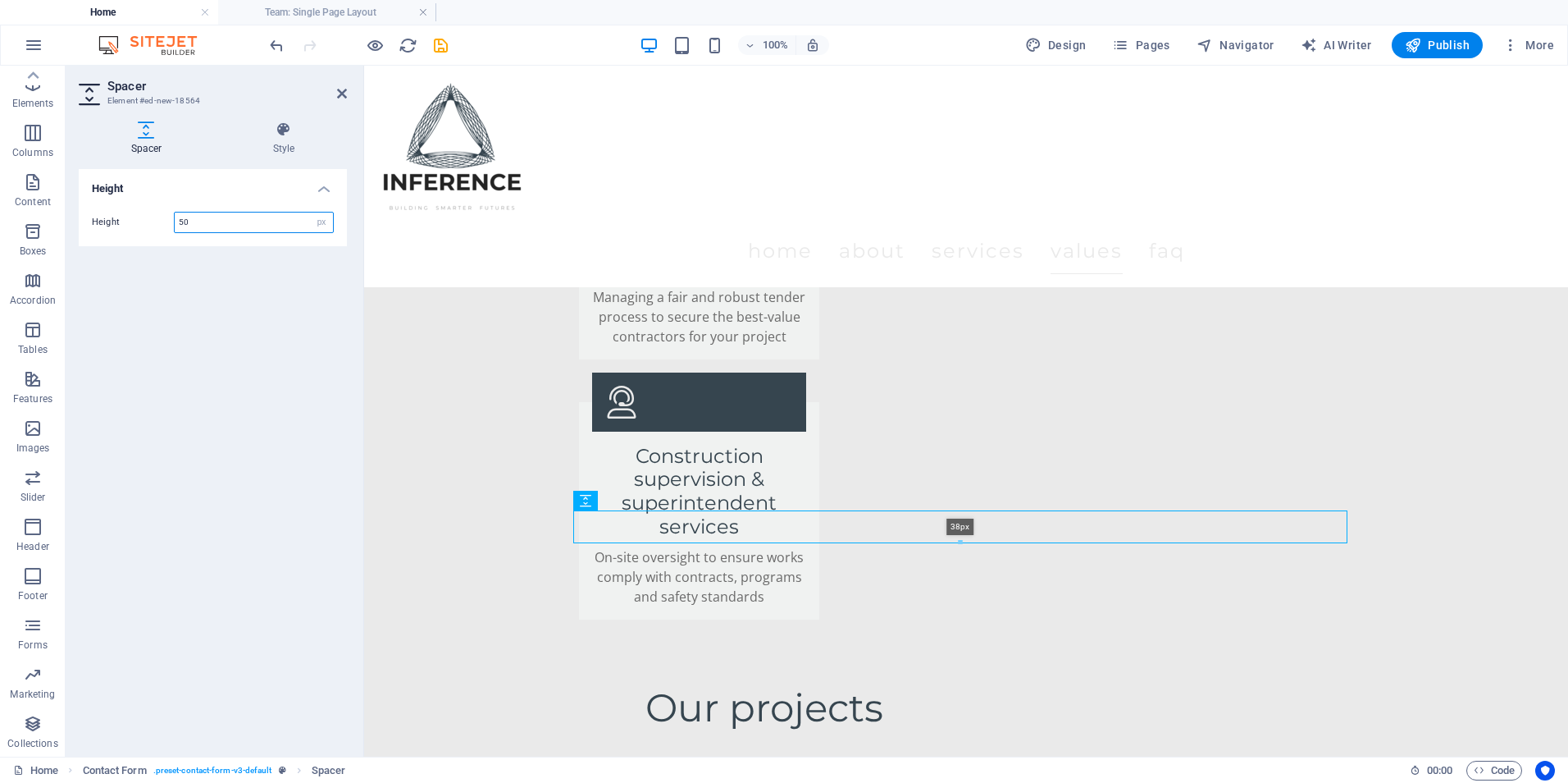
drag, startPoint x: 957, startPoint y: 552, endPoint x: 476, endPoint y: 479, distance: 486.5
click at [956, 543] on div at bounding box center [960, 543] width 773 height 6
type input "38"
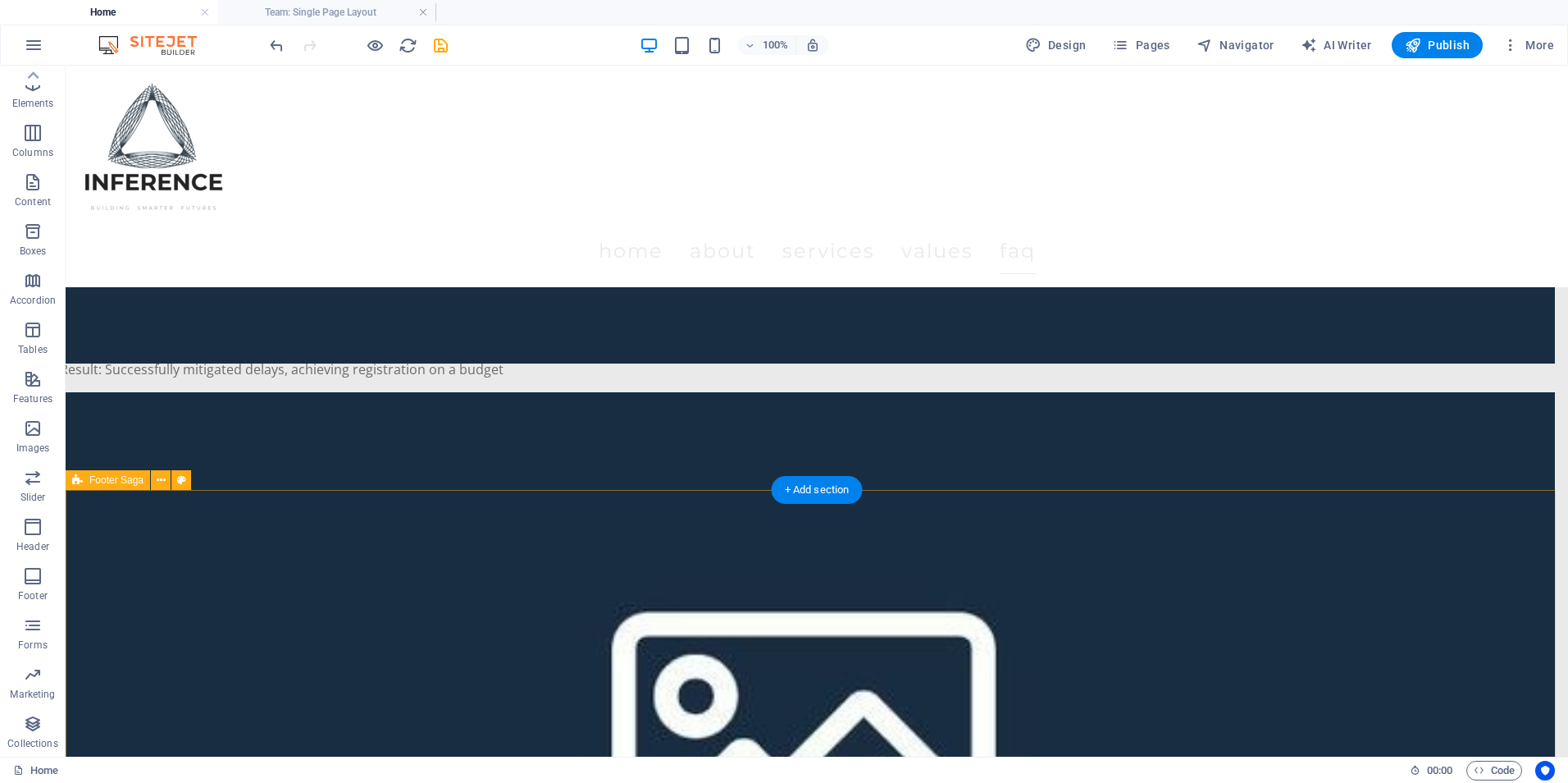
scroll to position [4995, 0]
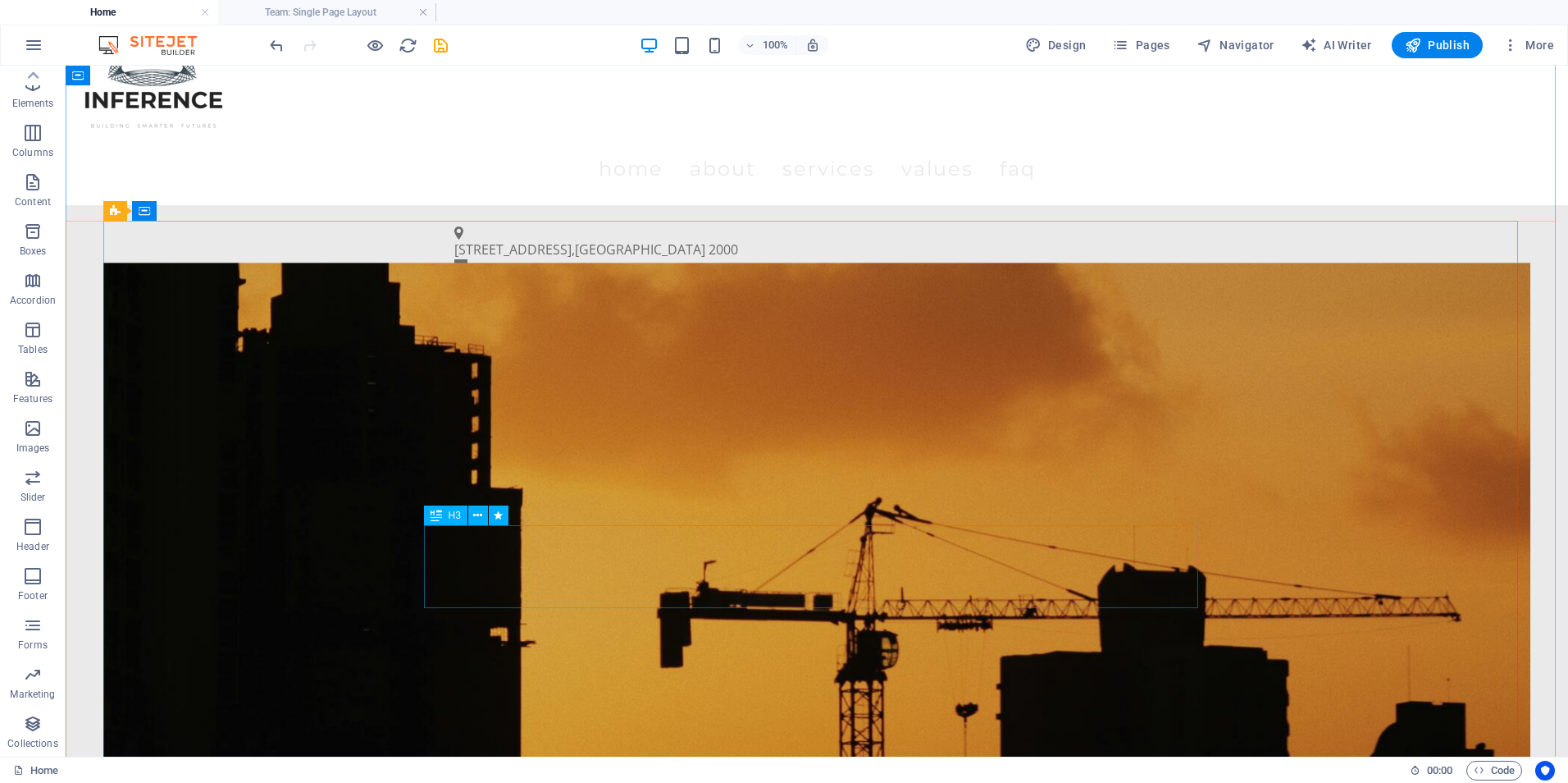
scroll to position [0, 0]
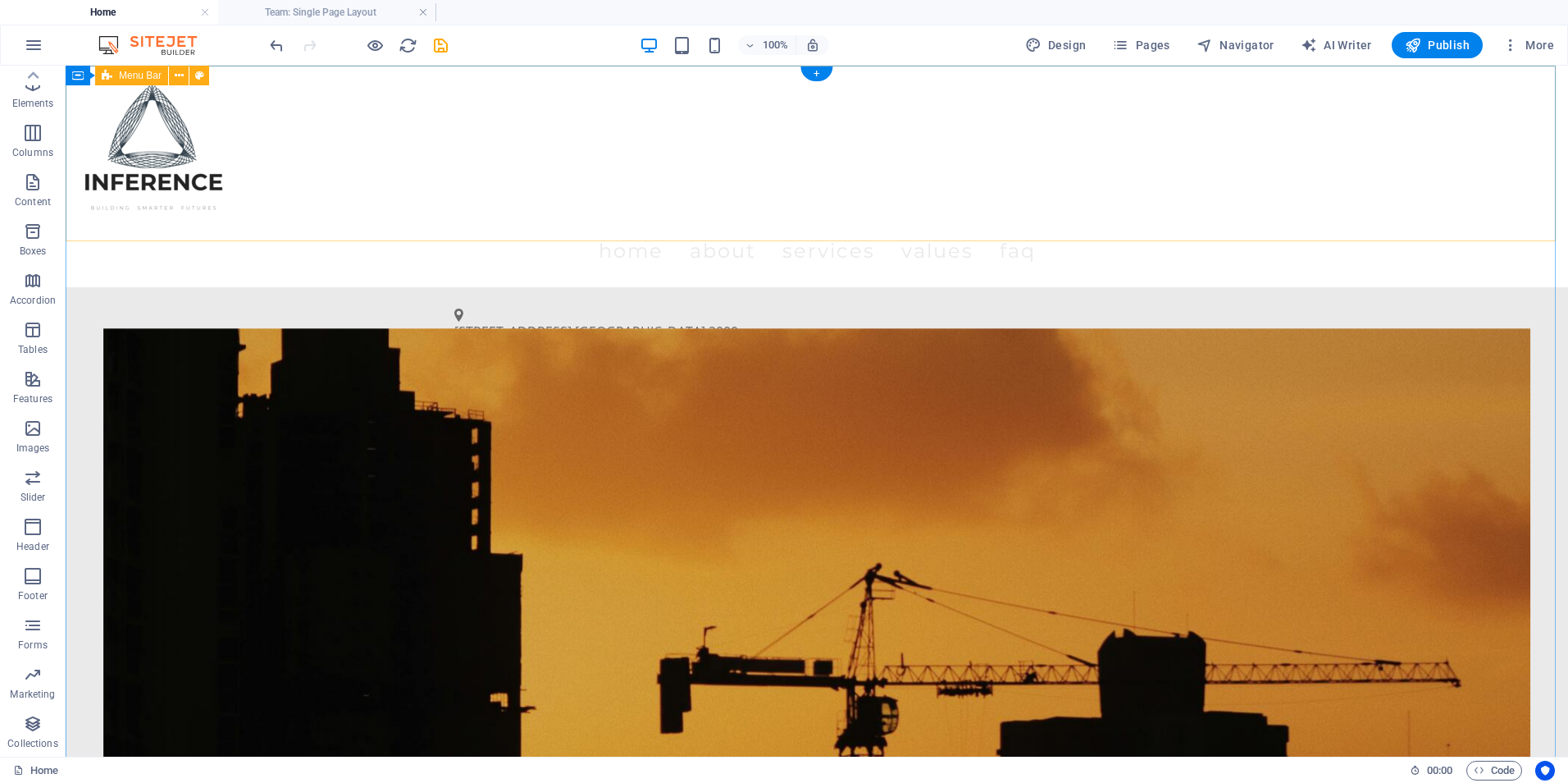
click at [527, 114] on div "Menu Home About Services Values FAQ" at bounding box center [816, 177] width 1502 height 221
drag, startPoint x: 527, startPoint y: 114, endPoint x: 230, endPoint y: 114, distance: 297.0
click at [529, 114] on div "Menu Home About Services Values FAQ" at bounding box center [816, 177] width 1502 height 221
select select "rem"
select select "preset-menu-v2-home-4"
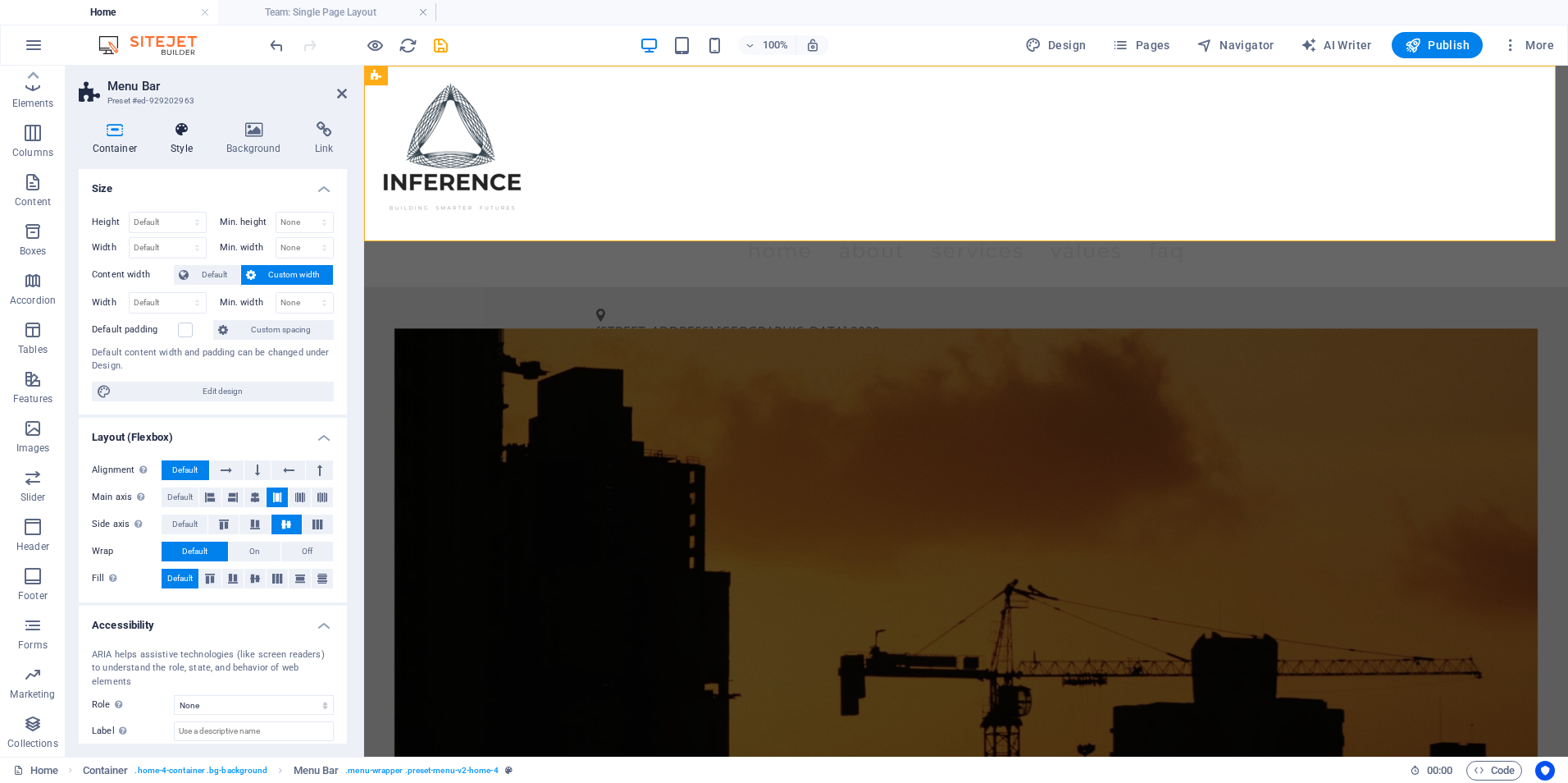
click at [176, 127] on icon at bounding box center [181, 130] width 49 height 16
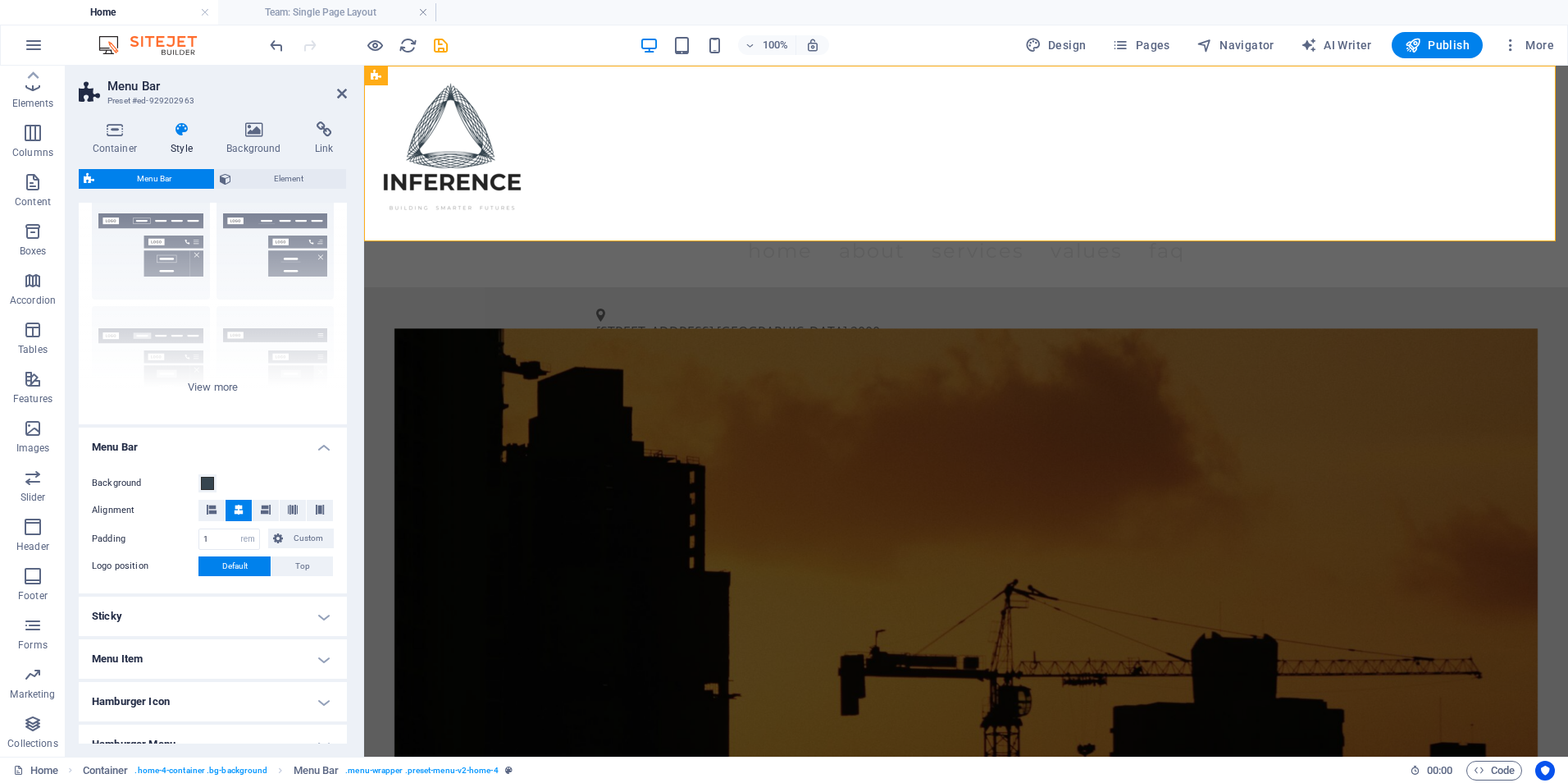
scroll to position [82, 0]
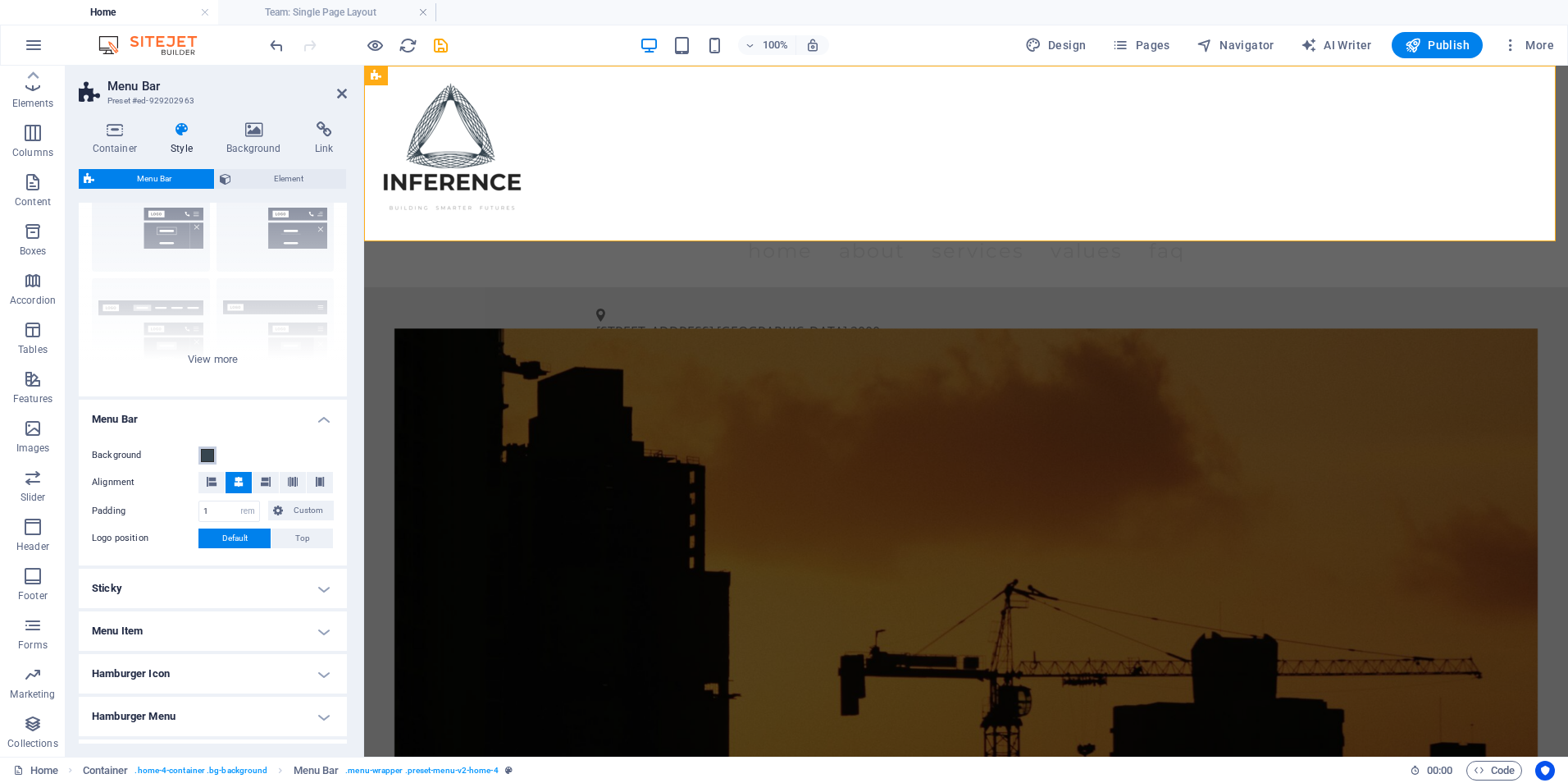
click at [206, 459] on span at bounding box center [207, 455] width 13 height 13
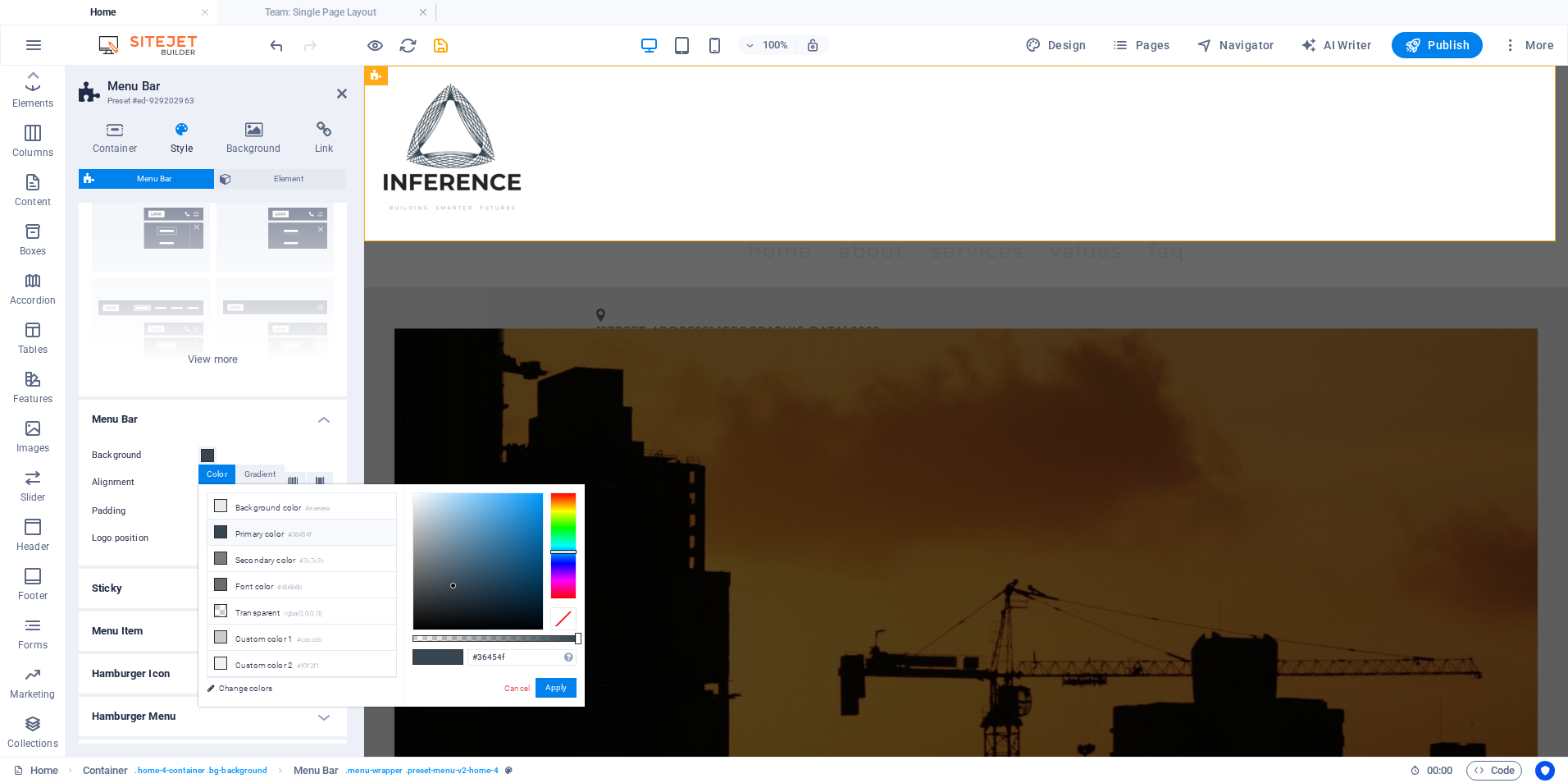
click at [274, 534] on li "Primary color #36454f" at bounding box center [301, 533] width 188 height 26
click at [243, 499] on li "Background color #eaeaea" at bounding box center [301, 506] width 188 height 26
type input "#eaeaea"
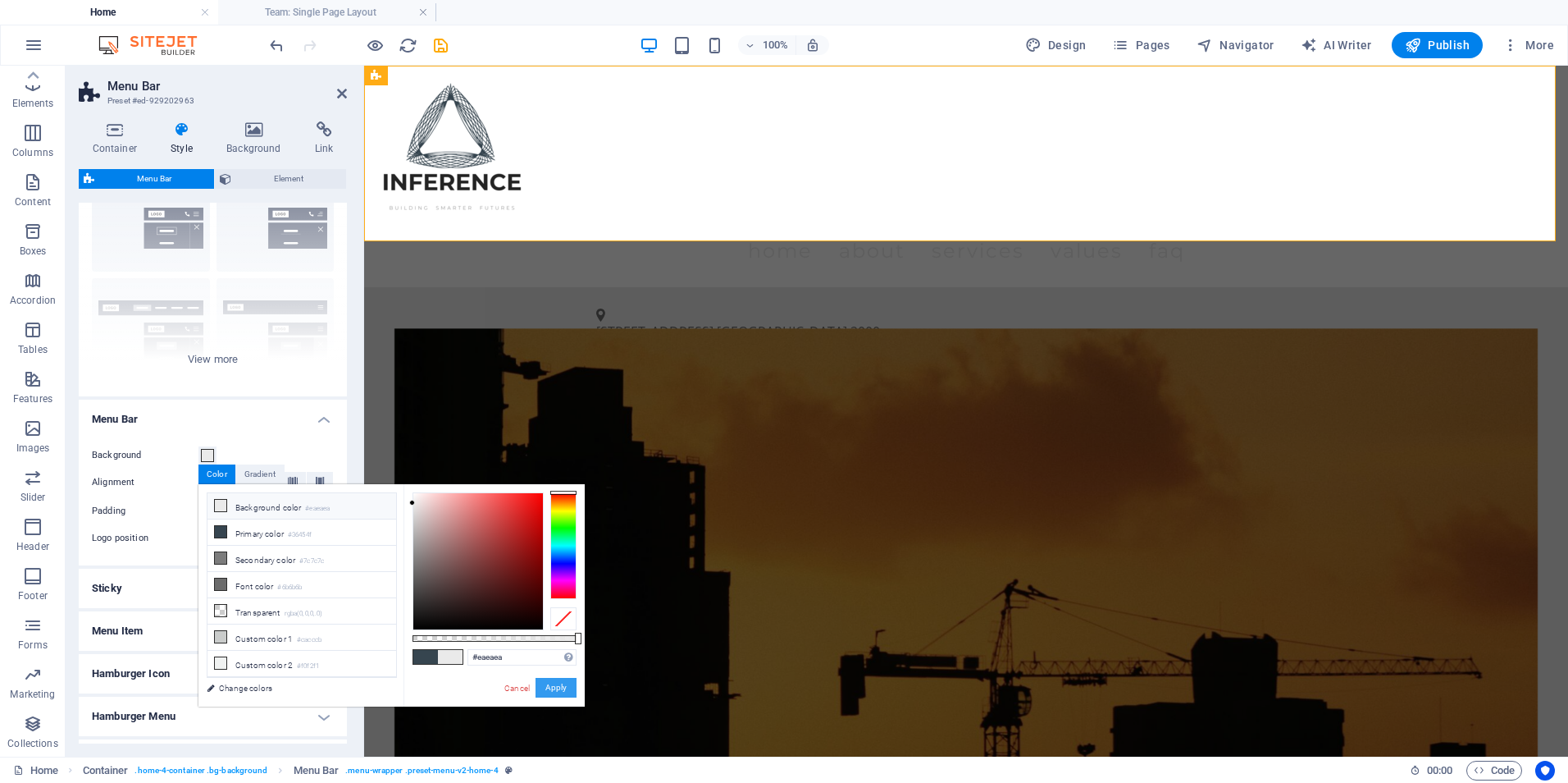
click at [553, 685] on button "Apply" at bounding box center [555, 688] width 41 height 20
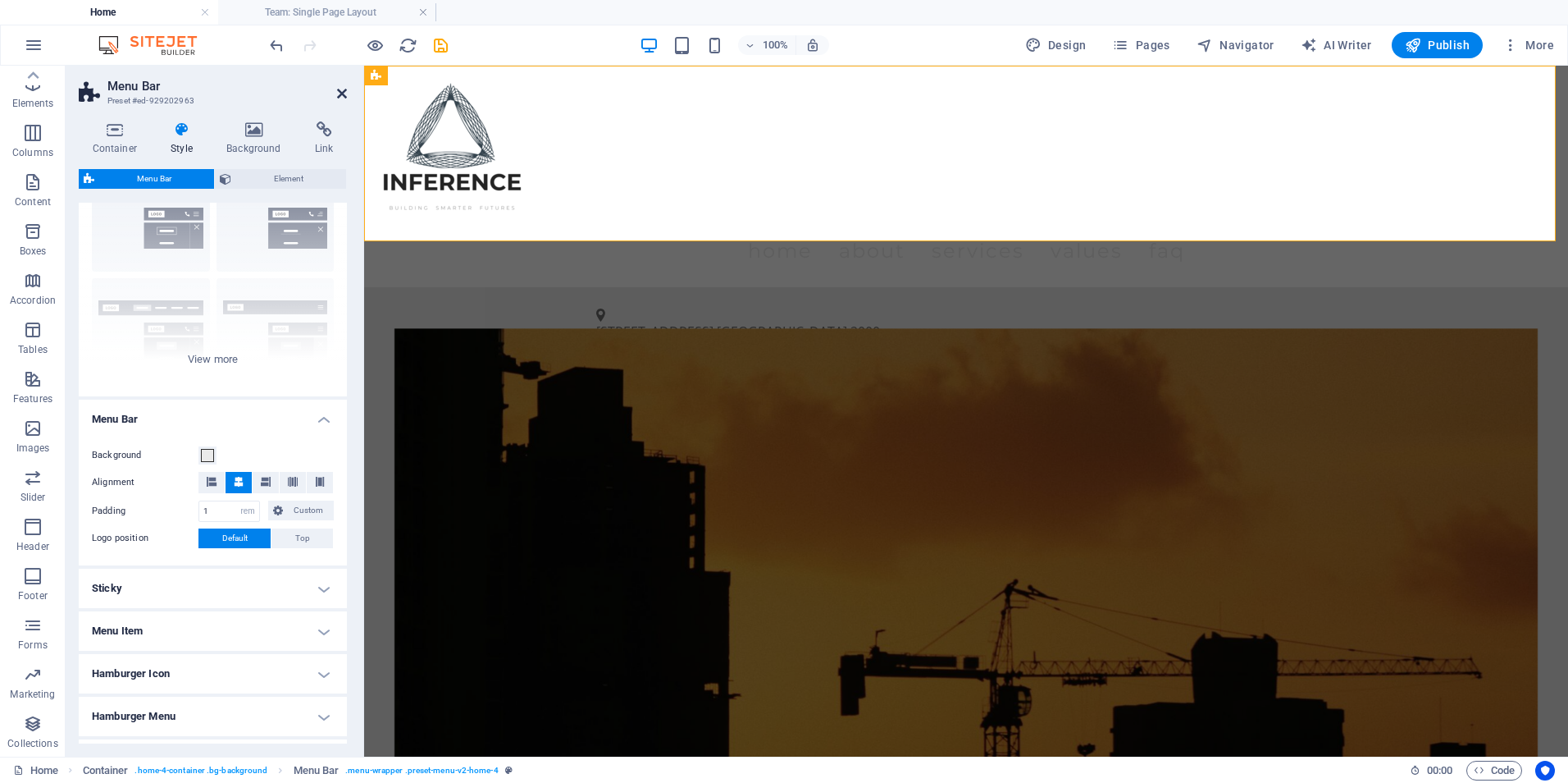
click at [337, 94] on header "Menu Bar Preset #ed-929202963" at bounding box center [212, 87] width 268 height 43
click at [340, 94] on icon at bounding box center [342, 93] width 10 height 13
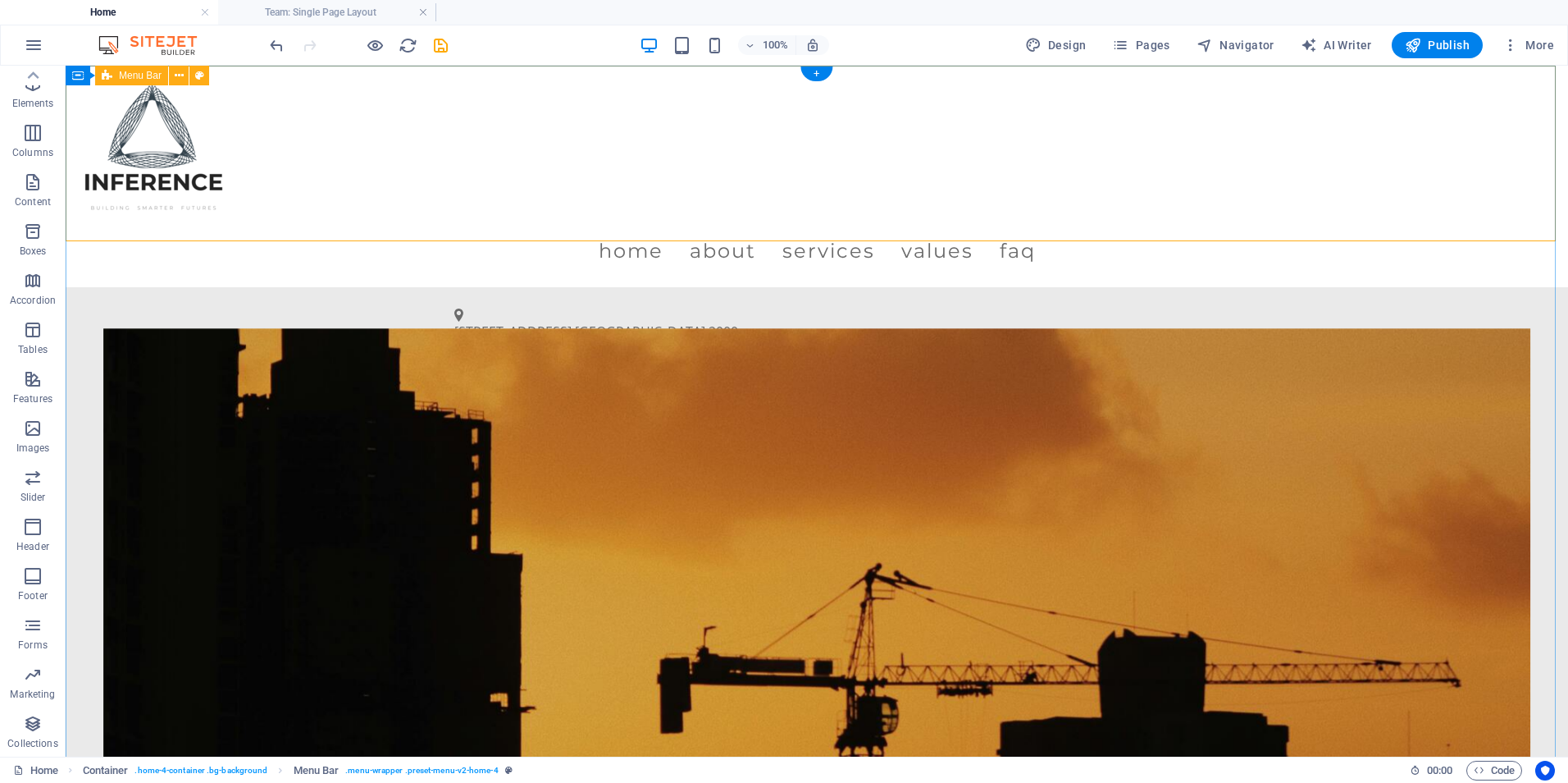
click at [496, 190] on div "Menu Home About Services Values FAQ" at bounding box center [816, 177] width 1502 height 221
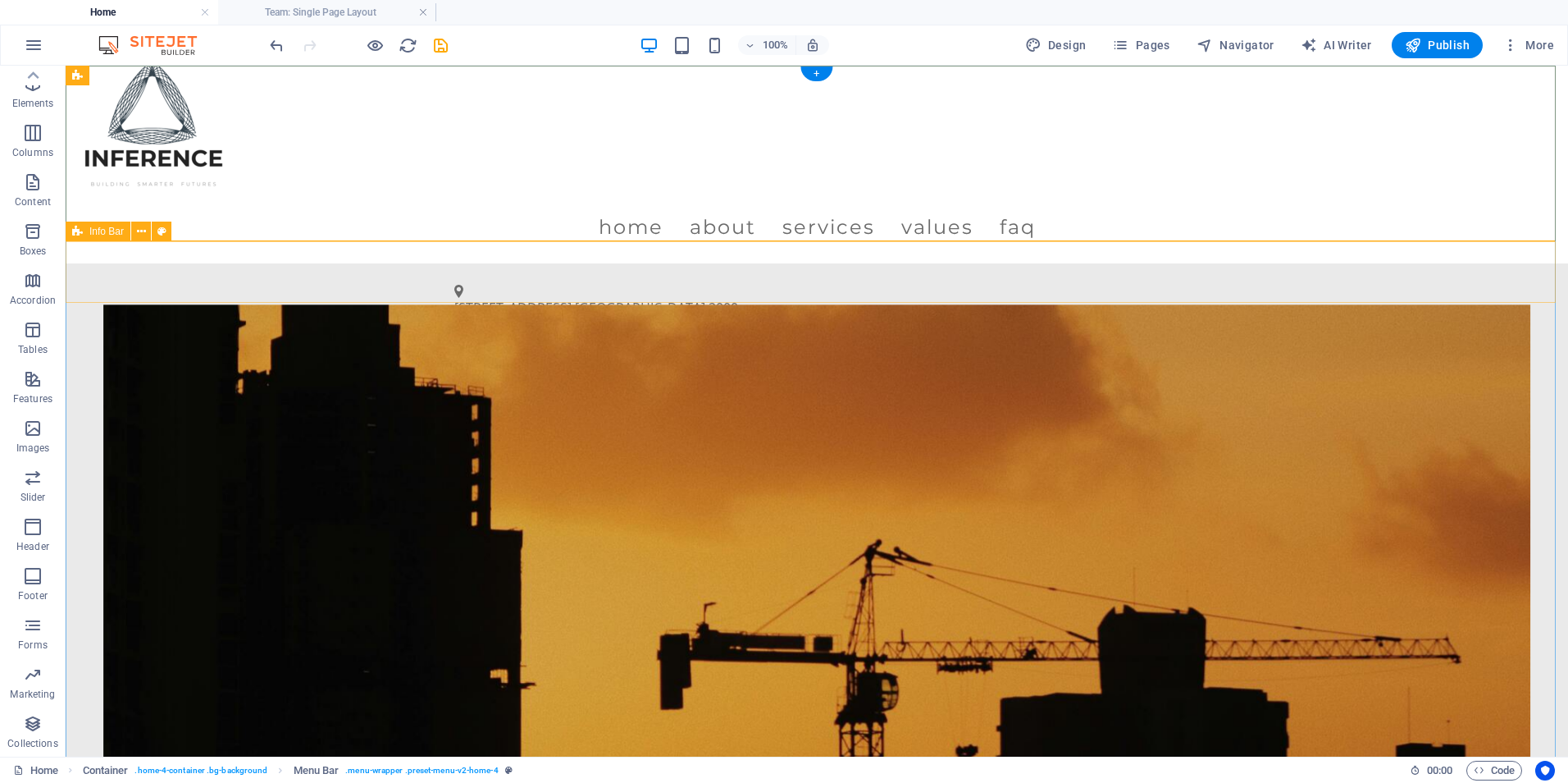
scroll to position [0, 0]
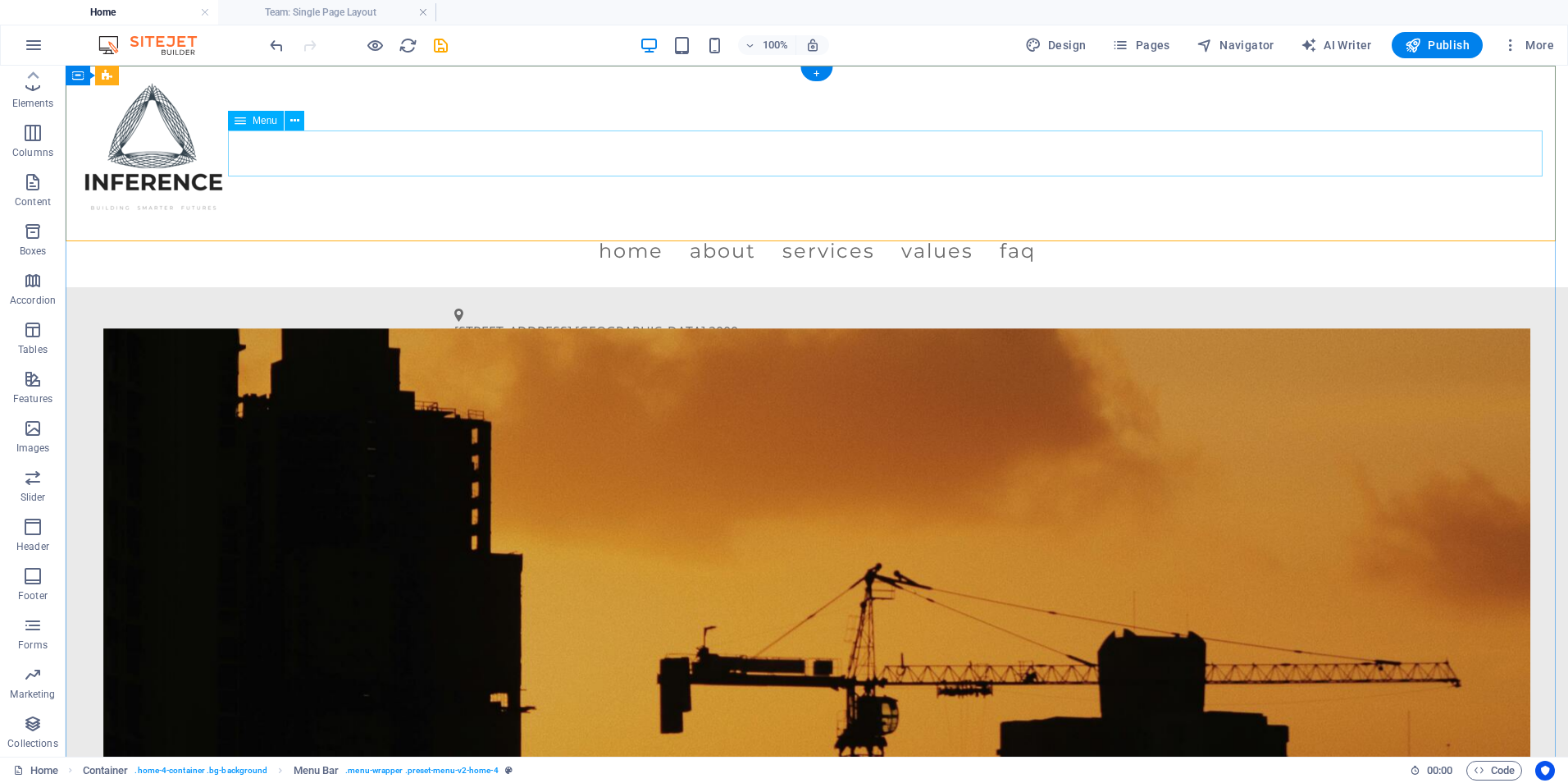
click at [664, 228] on nav "Home About Services Values FAQ" at bounding box center [816, 251] width 1476 height 46
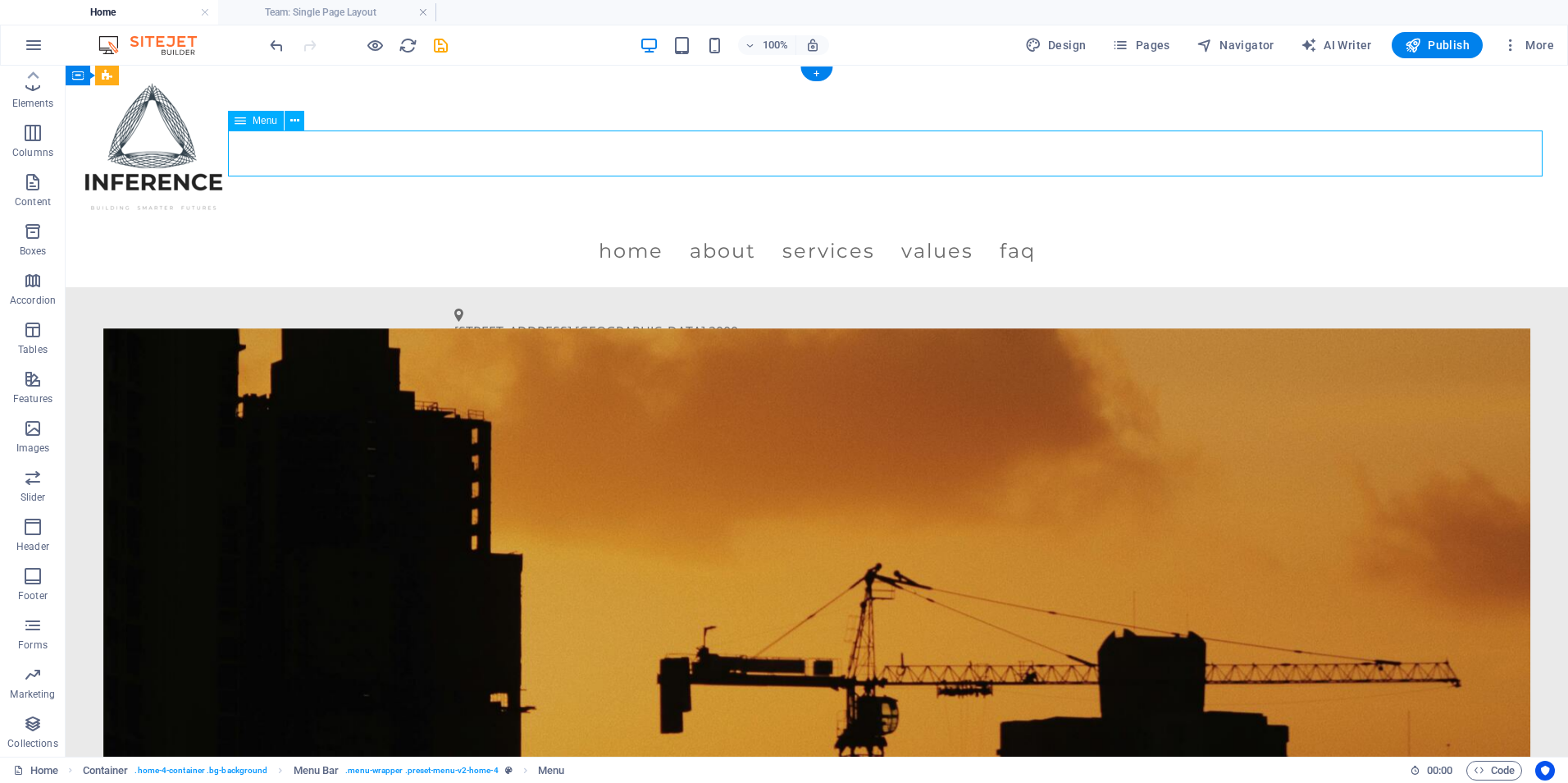
click at [664, 228] on nav "Home About Services Values FAQ" at bounding box center [816, 251] width 1476 height 46
select select
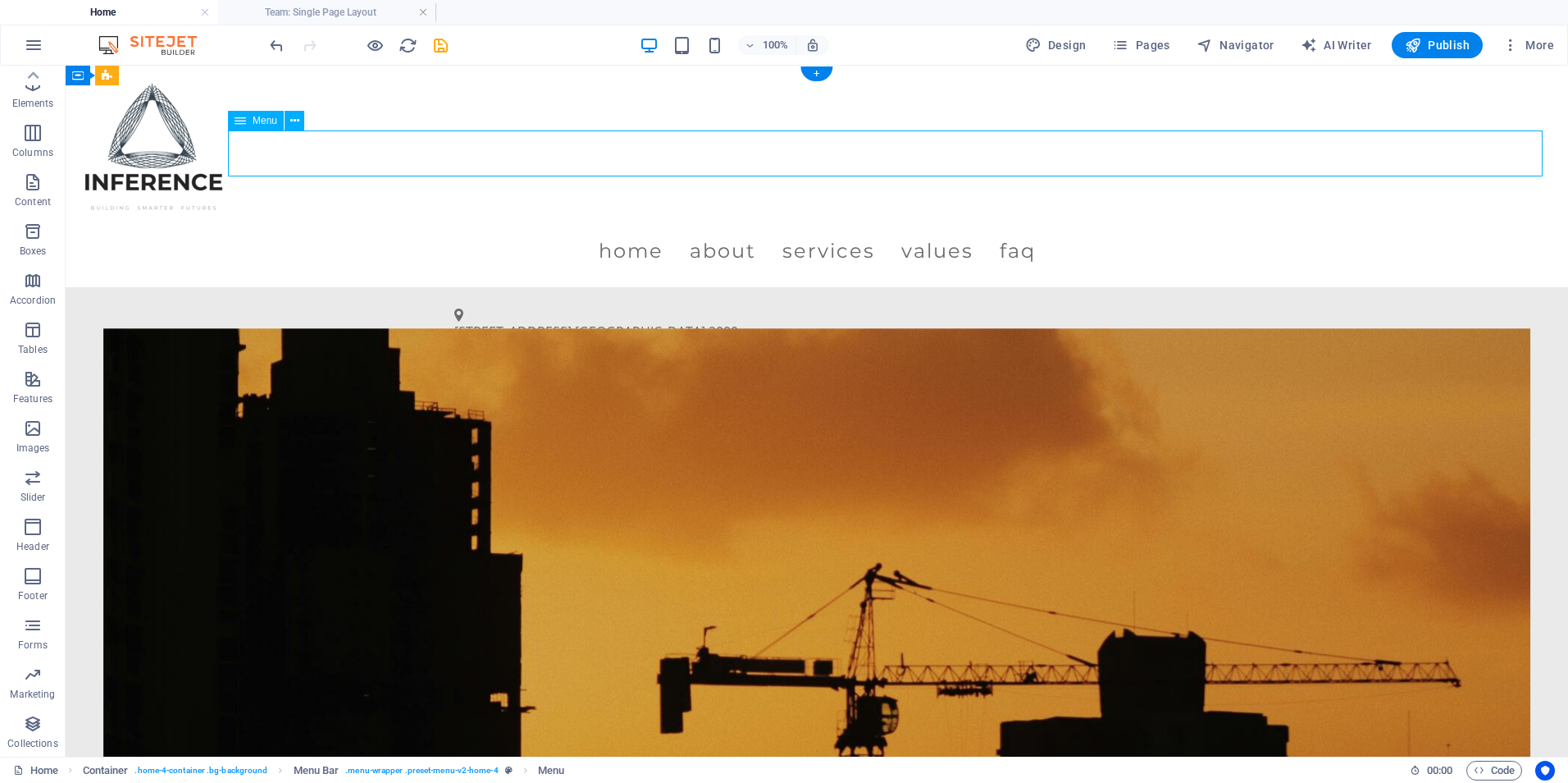
select select
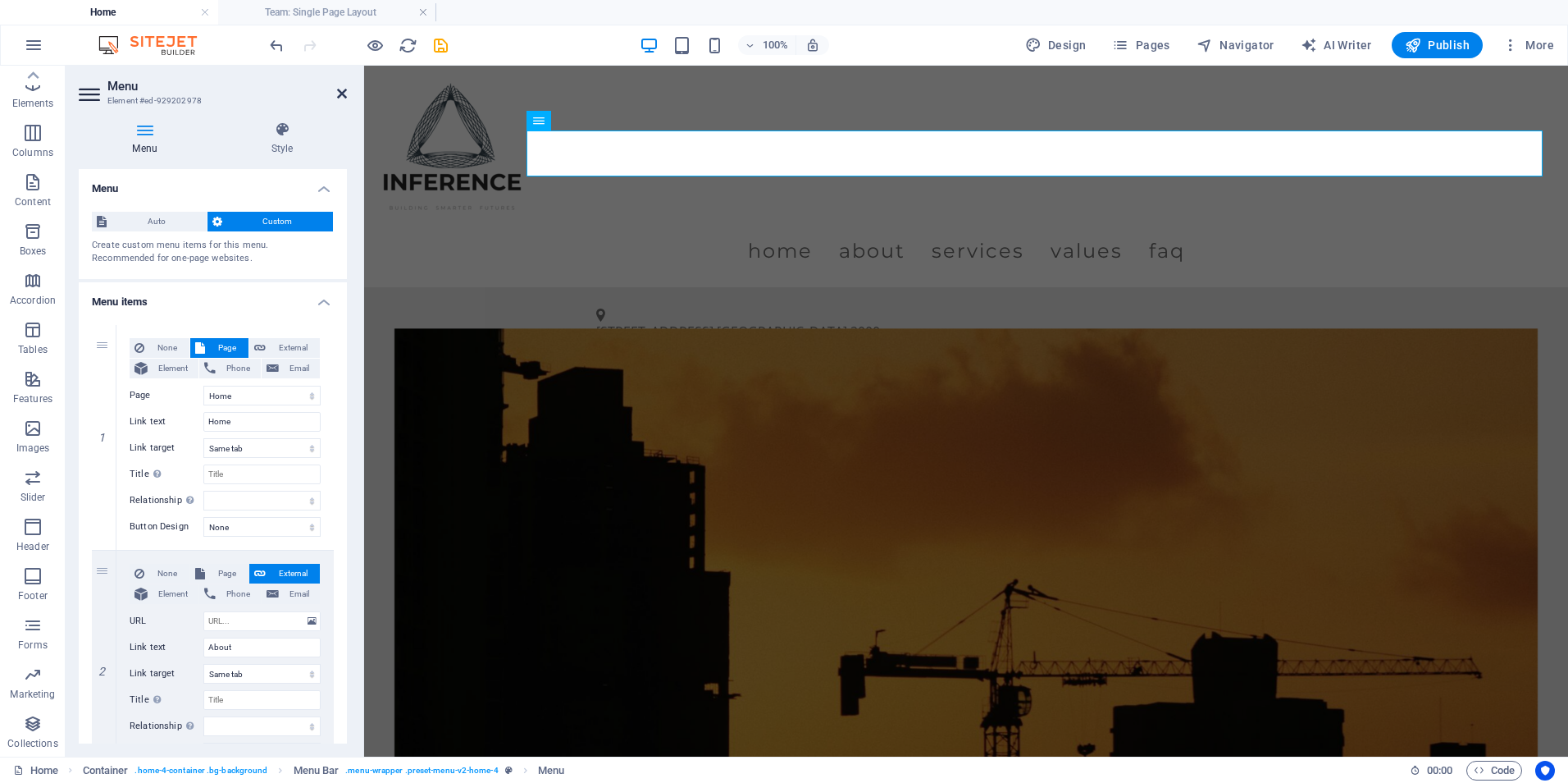
click at [337, 95] on icon at bounding box center [342, 93] width 10 height 13
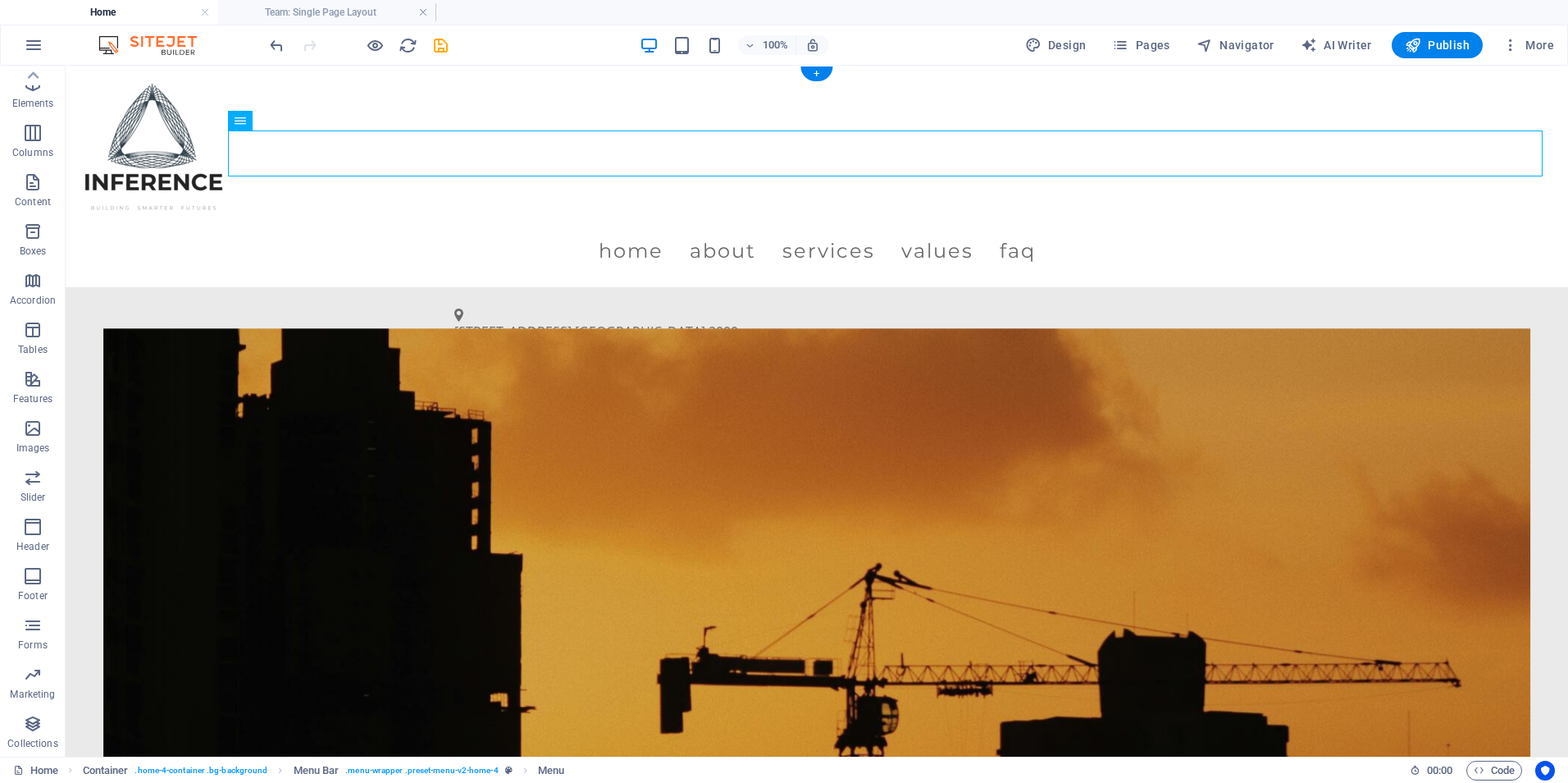
click at [180, 472] on figure at bounding box center [817, 642] width 1427 height 629
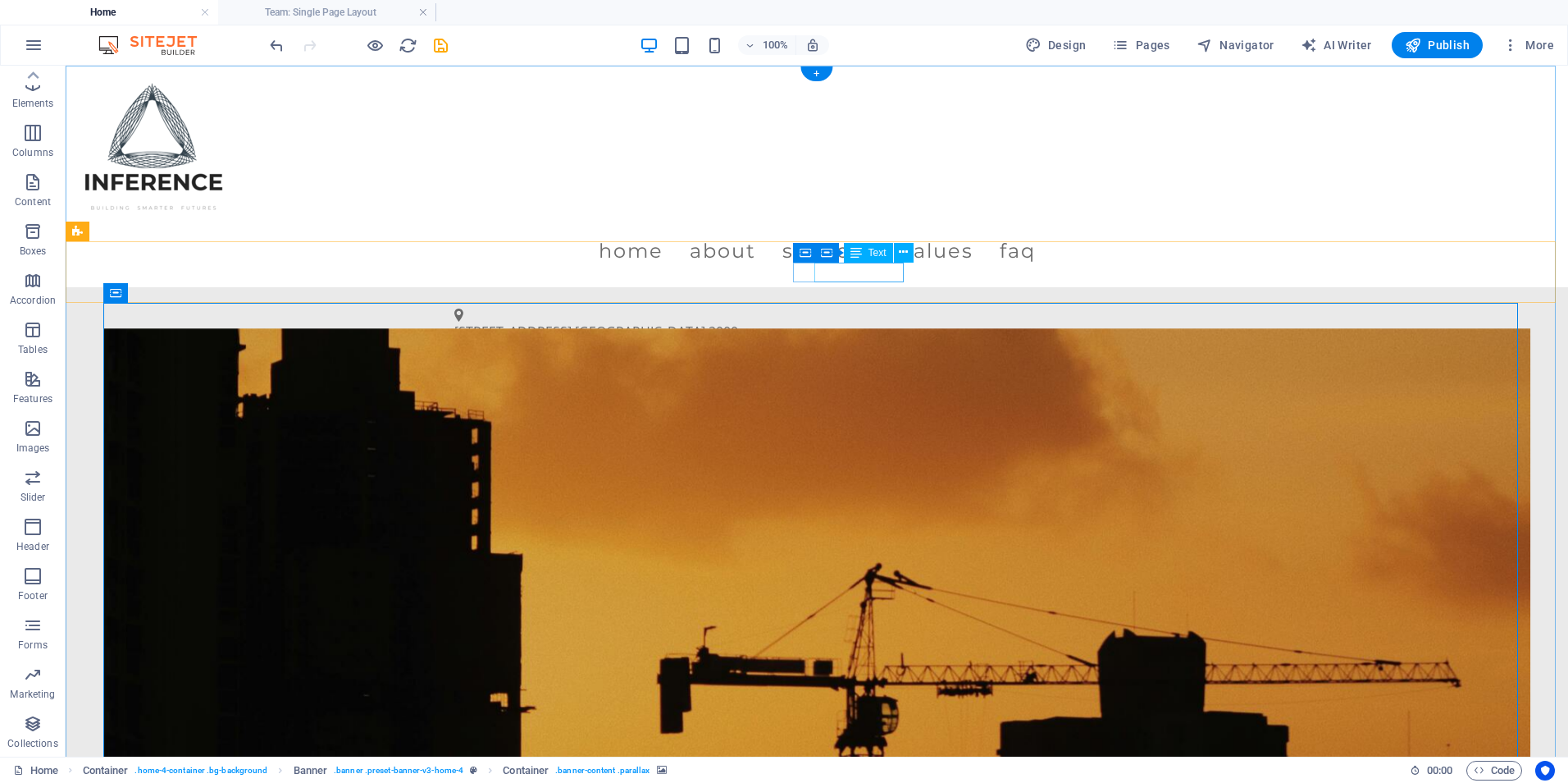
click at [568, 355] on span "[PHONE_NUMBER]" at bounding box center [511, 364] width 114 height 18
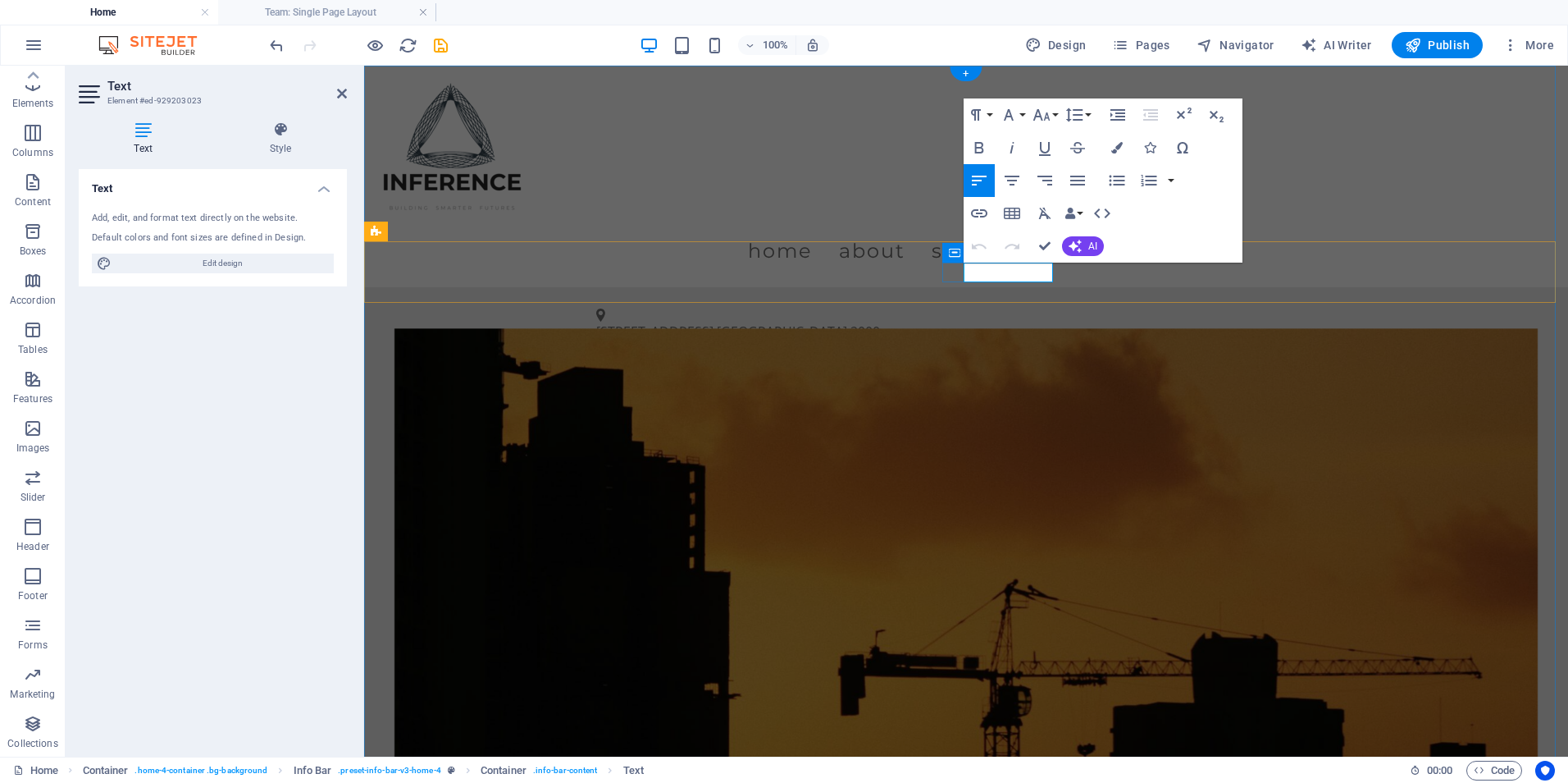
click at [711, 355] on span "[PHONE_NUMBER]" at bounding box center [653, 364] width 114 height 18
click at [813, 383] on link "[EMAIL_ADDRESS][DOMAIN_NAME]" at bounding box center [707, 392] width 212 height 18
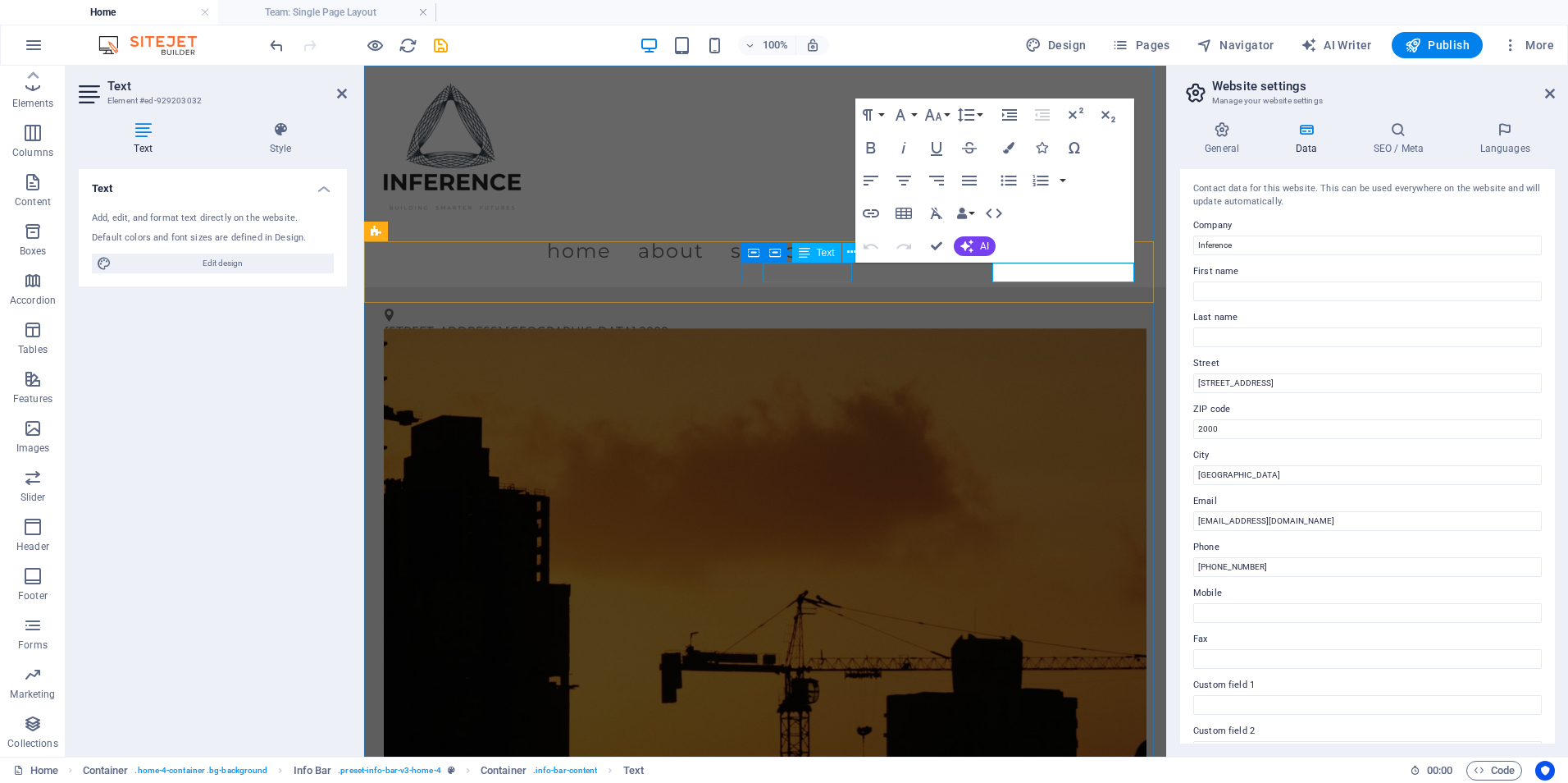
click at [498, 355] on span "[PHONE_NUMBER]" at bounding box center [442, 364] width 114 height 18
click at [1120, 374] on figure at bounding box center [765, 378] width 761 height 9
select select "xMidYMid"
select select "px"
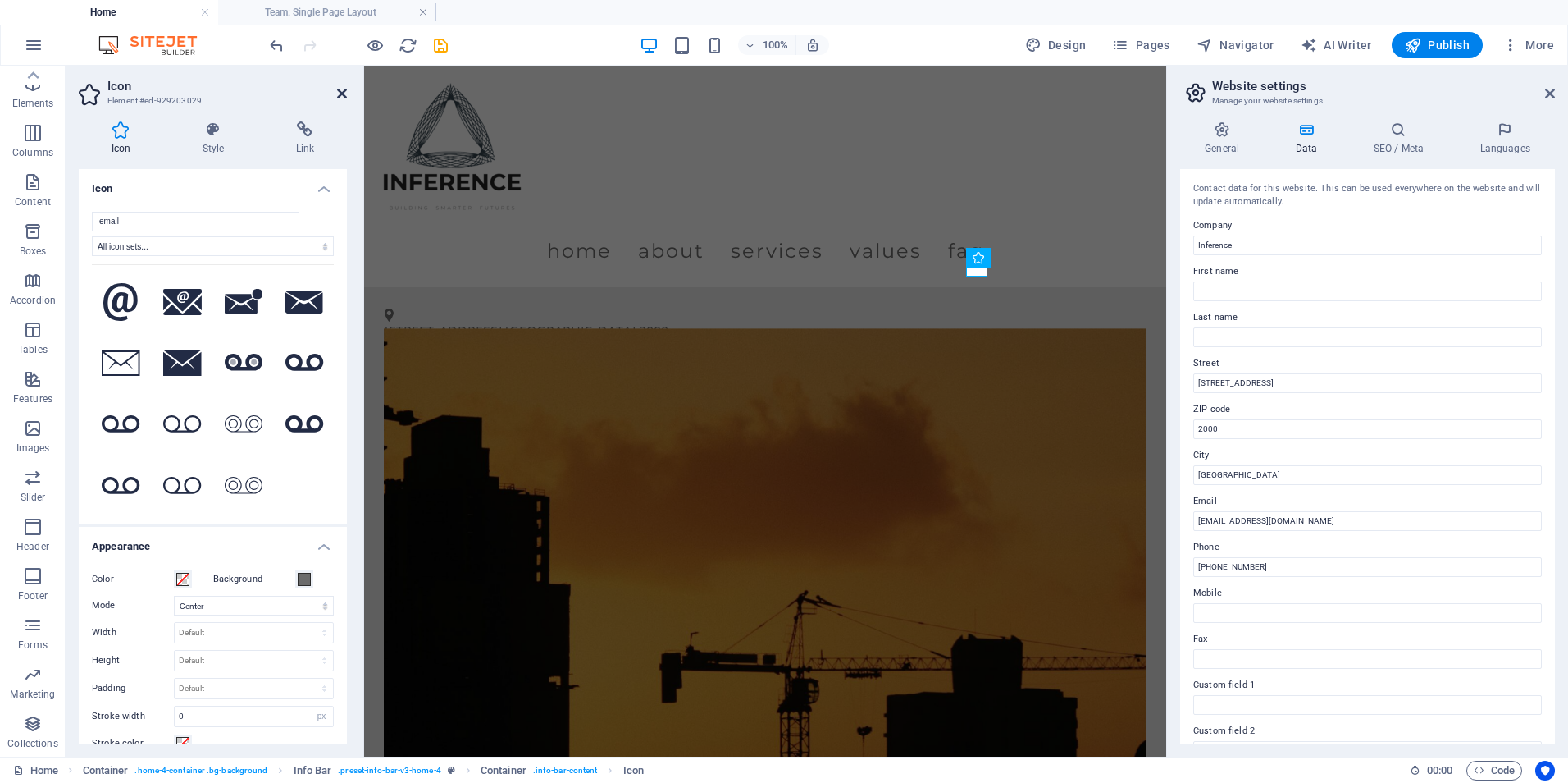
click at [346, 100] on icon at bounding box center [342, 93] width 10 height 13
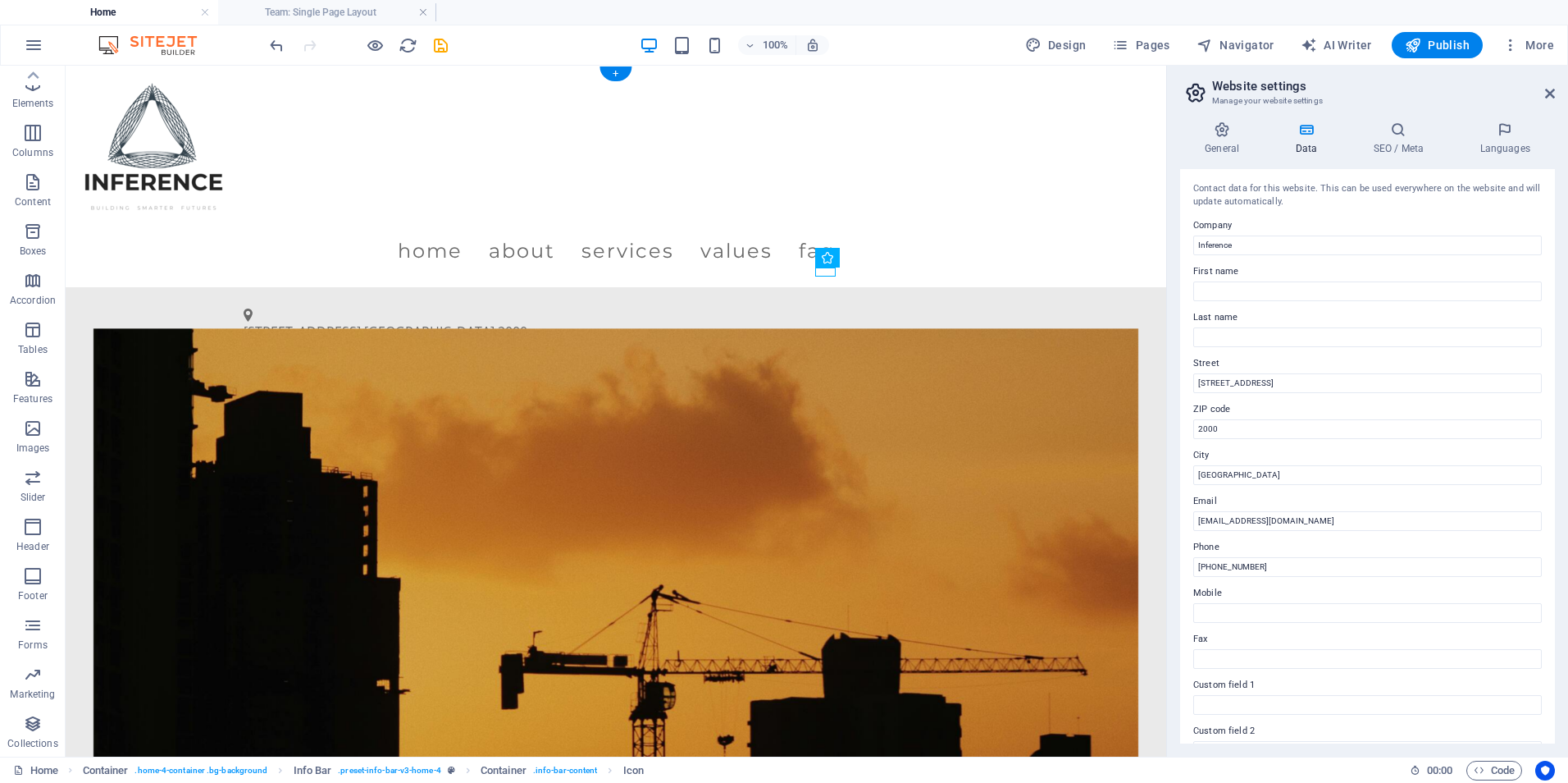
click at [793, 328] on figure at bounding box center [616, 642] width 1046 height 629
click at [278, 47] on icon "undo" at bounding box center [276, 45] width 19 height 19
click at [828, 374] on figure at bounding box center [616, 378] width 746 height 9
select select "xMidYMid"
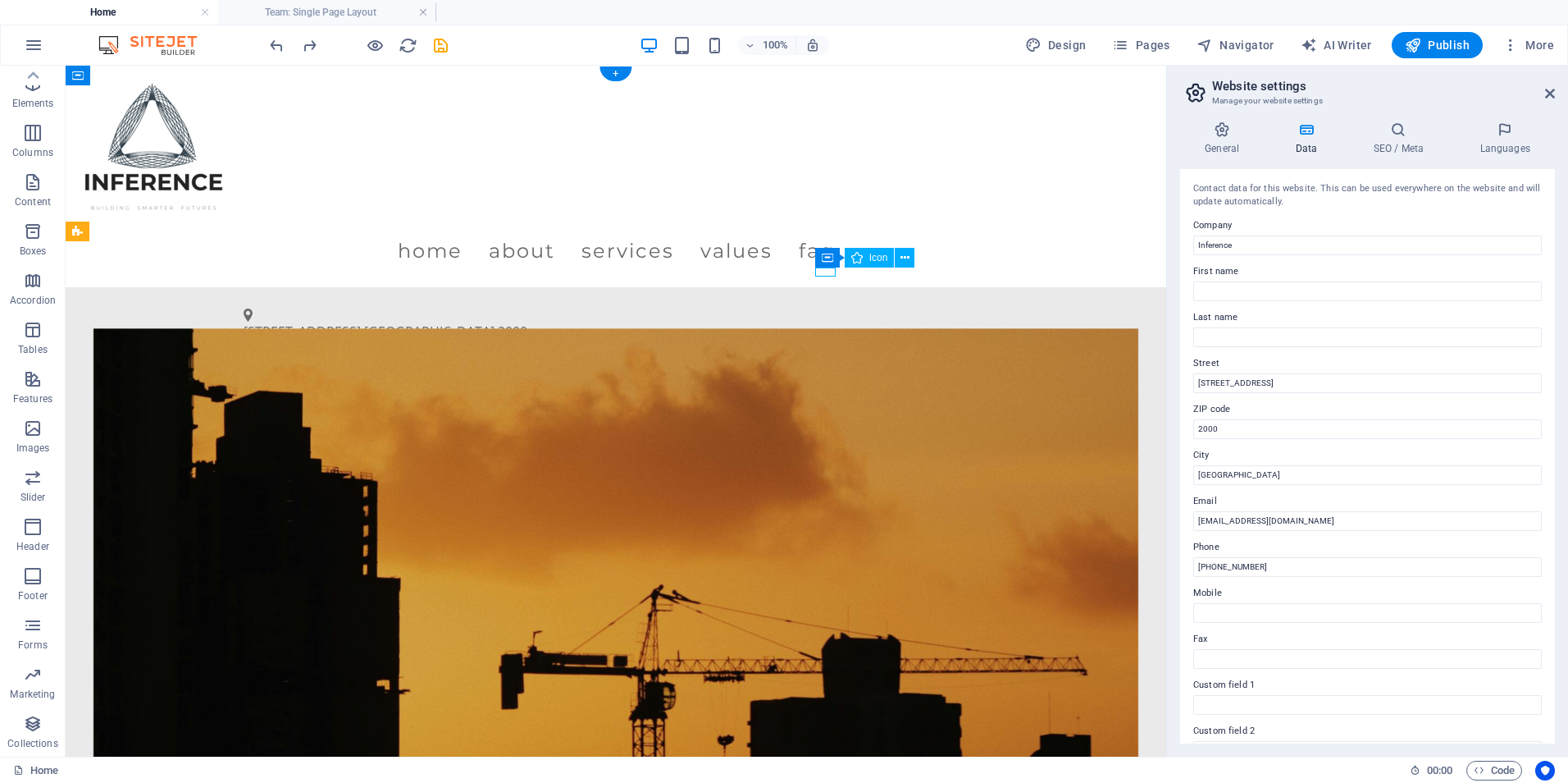
select select "px"
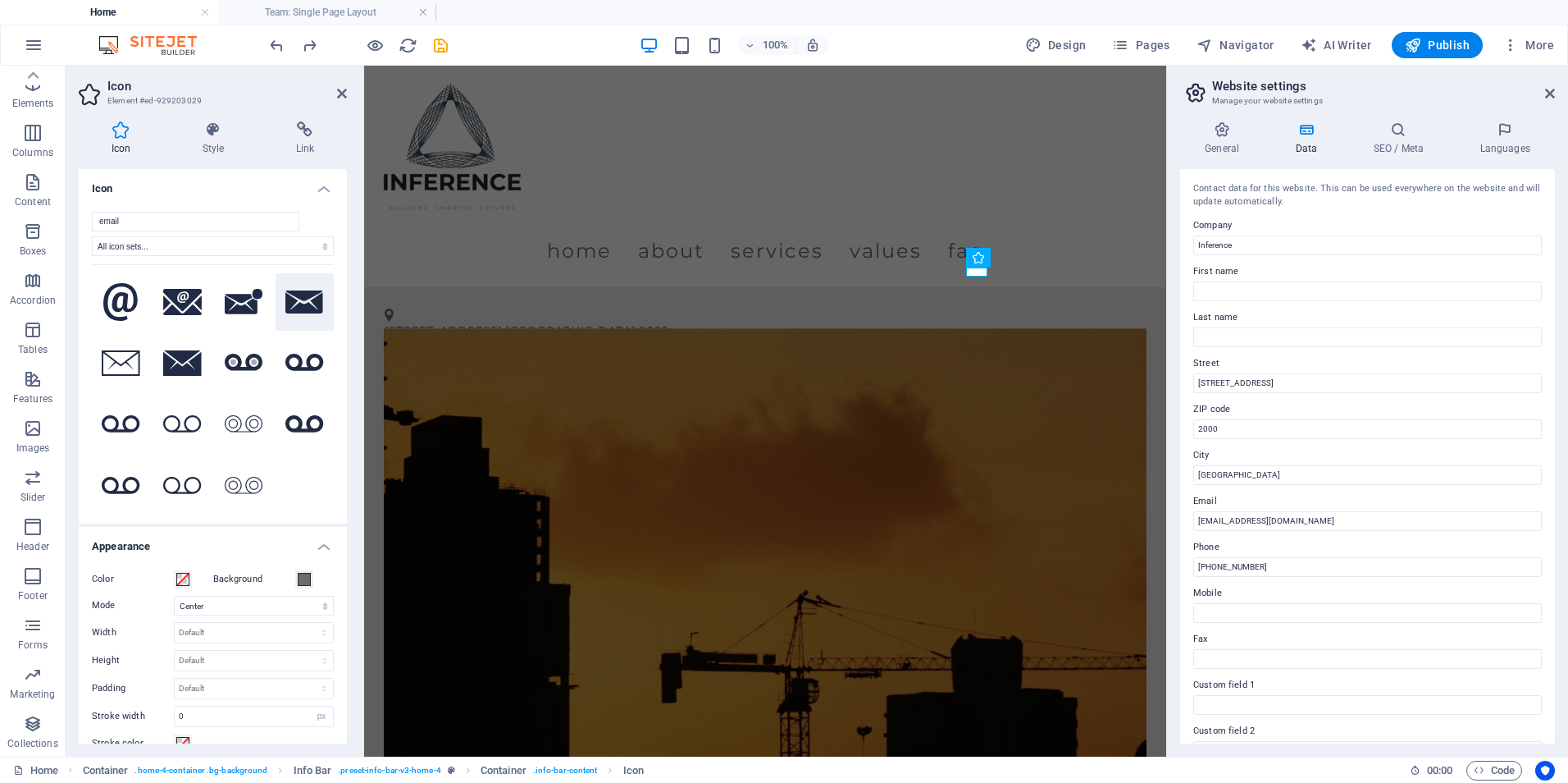
click at [294, 302] on icon at bounding box center [304, 302] width 39 height 24
click at [524, 386] on figure at bounding box center [765, 641] width 762 height 629
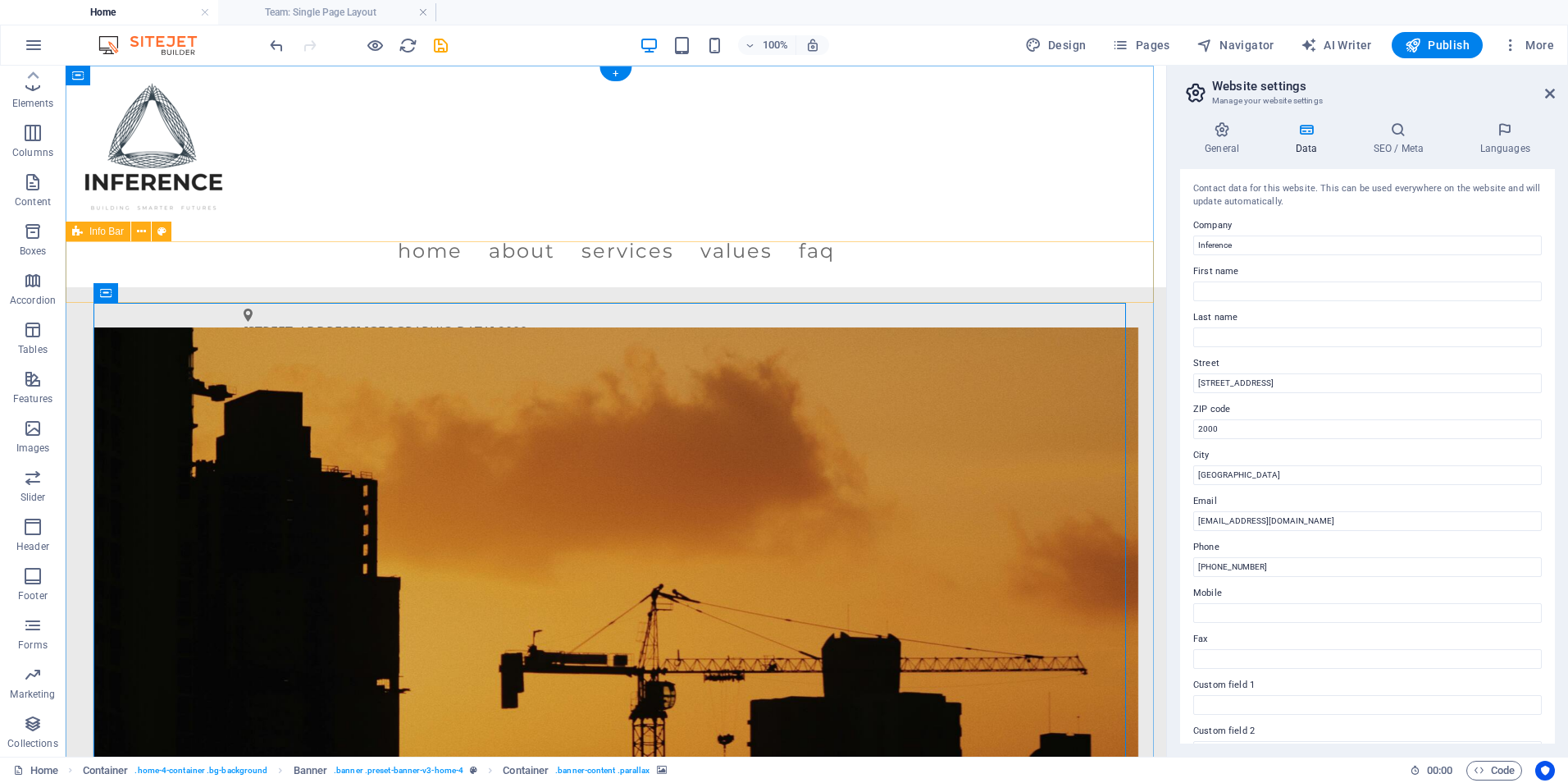
click at [773, 287] on div "123 Construction Lane , Sydney 2000 (02) 1234 5678 info@inference.com.au" at bounding box center [616, 355] width 1100 height 136
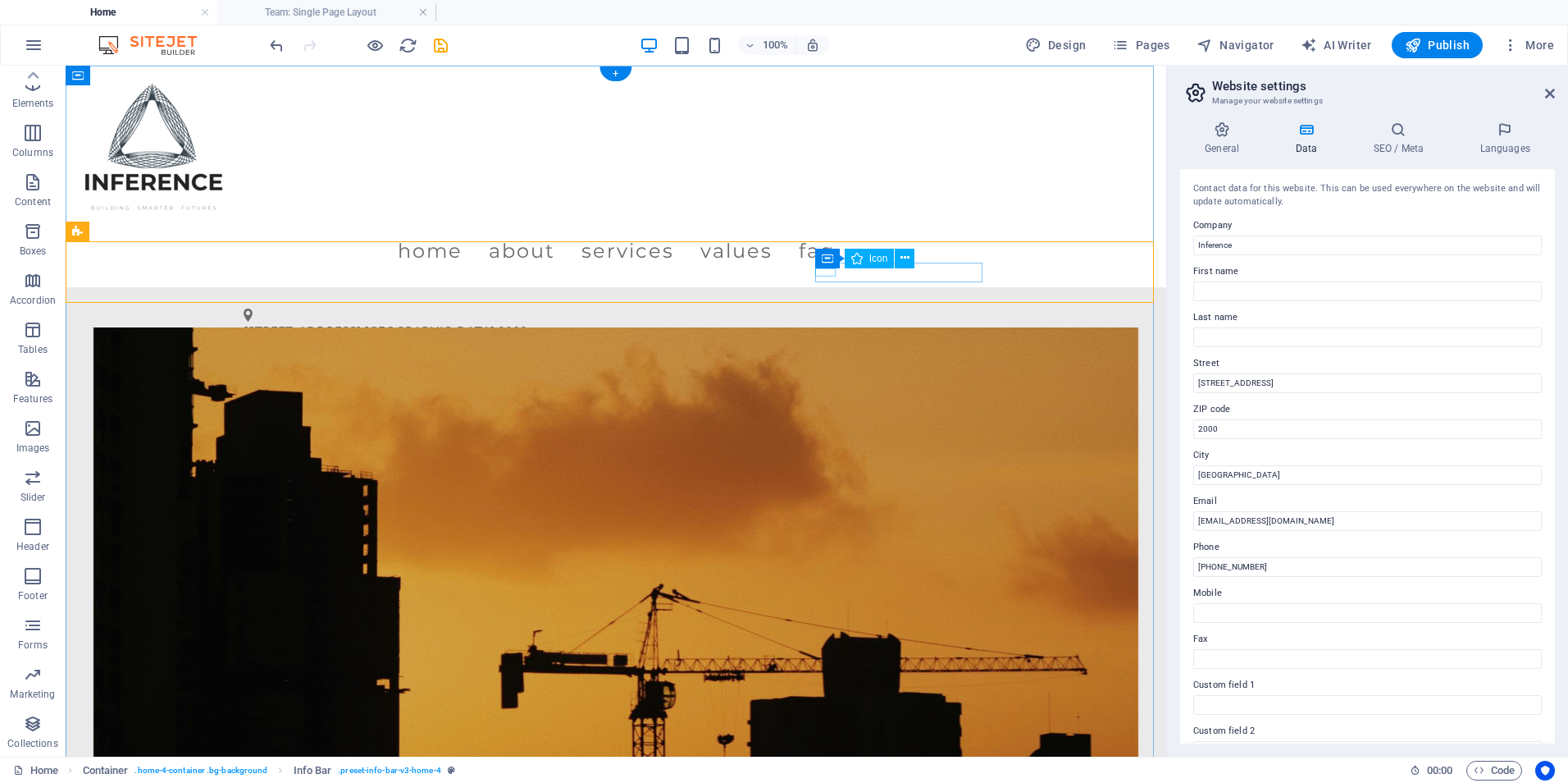
click at [819, 374] on figure at bounding box center [616, 378] width 746 height 8
select select "xMidYMid"
select select "px"
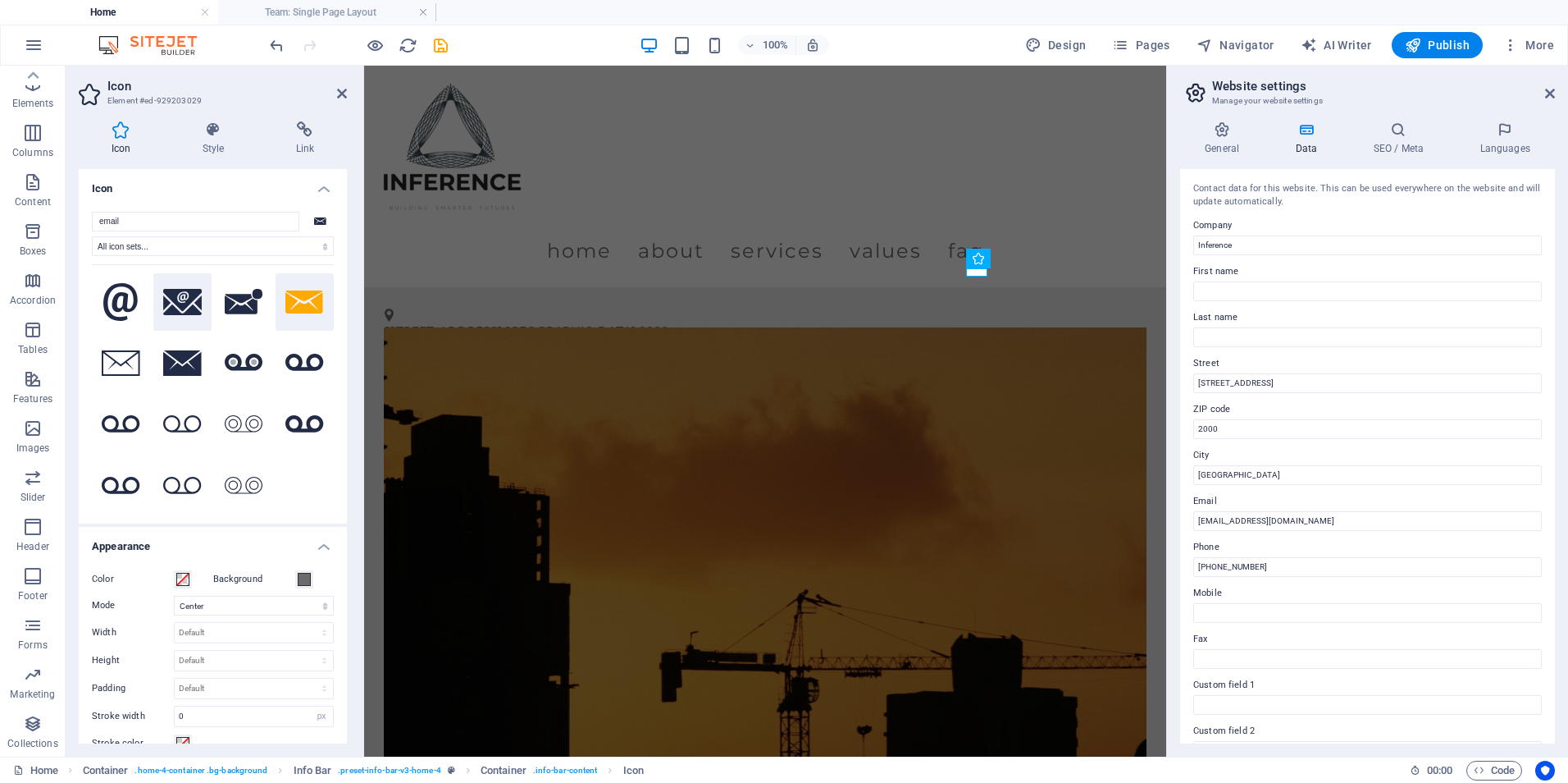
click at [178, 322] on button at bounding box center [182, 302] width 58 height 58
click at [632, 448] on figure at bounding box center [765, 642] width 762 height 629
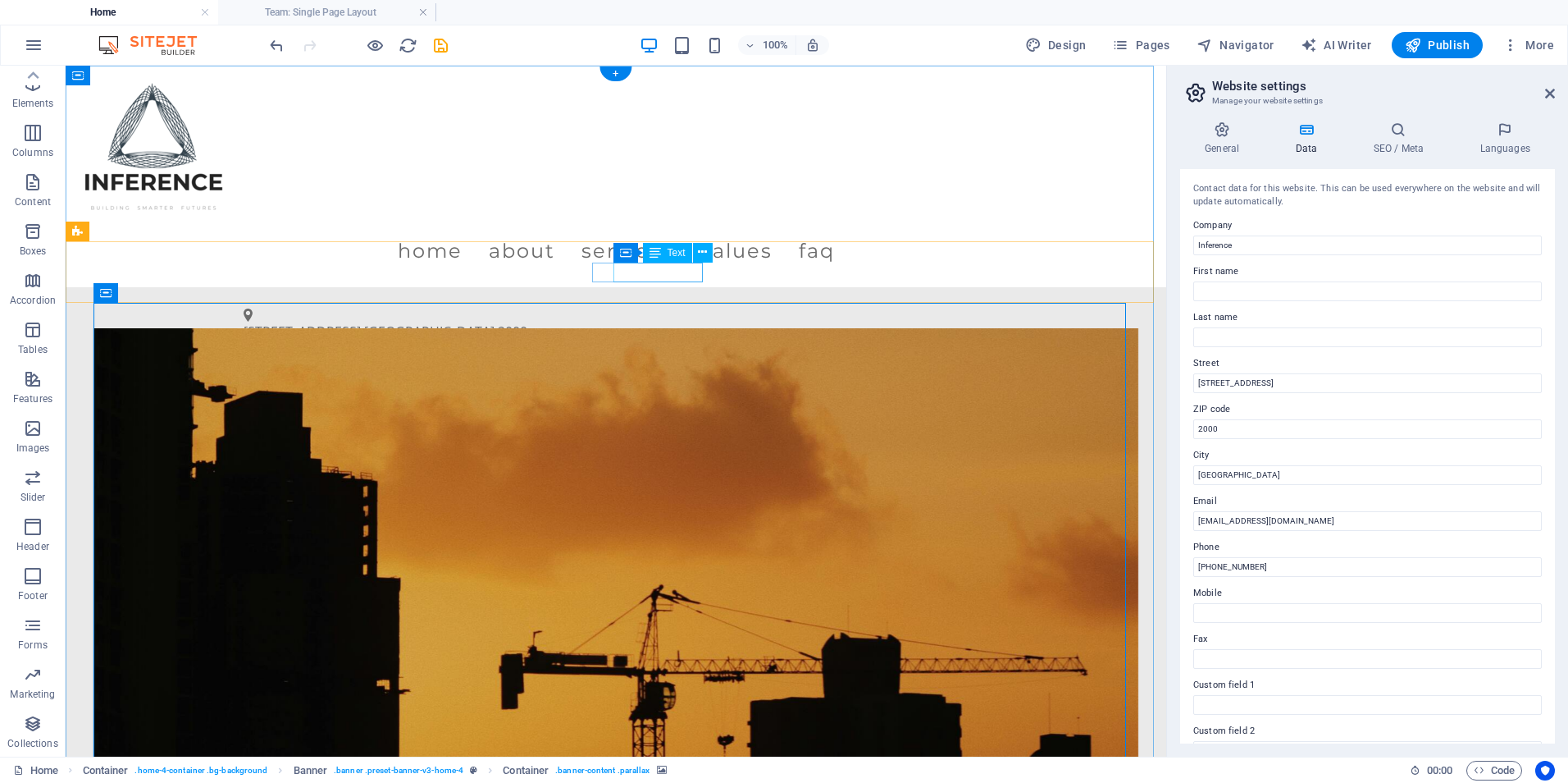
click at [358, 355] on span "[PHONE_NUMBER]" at bounding box center [300, 364] width 114 height 18
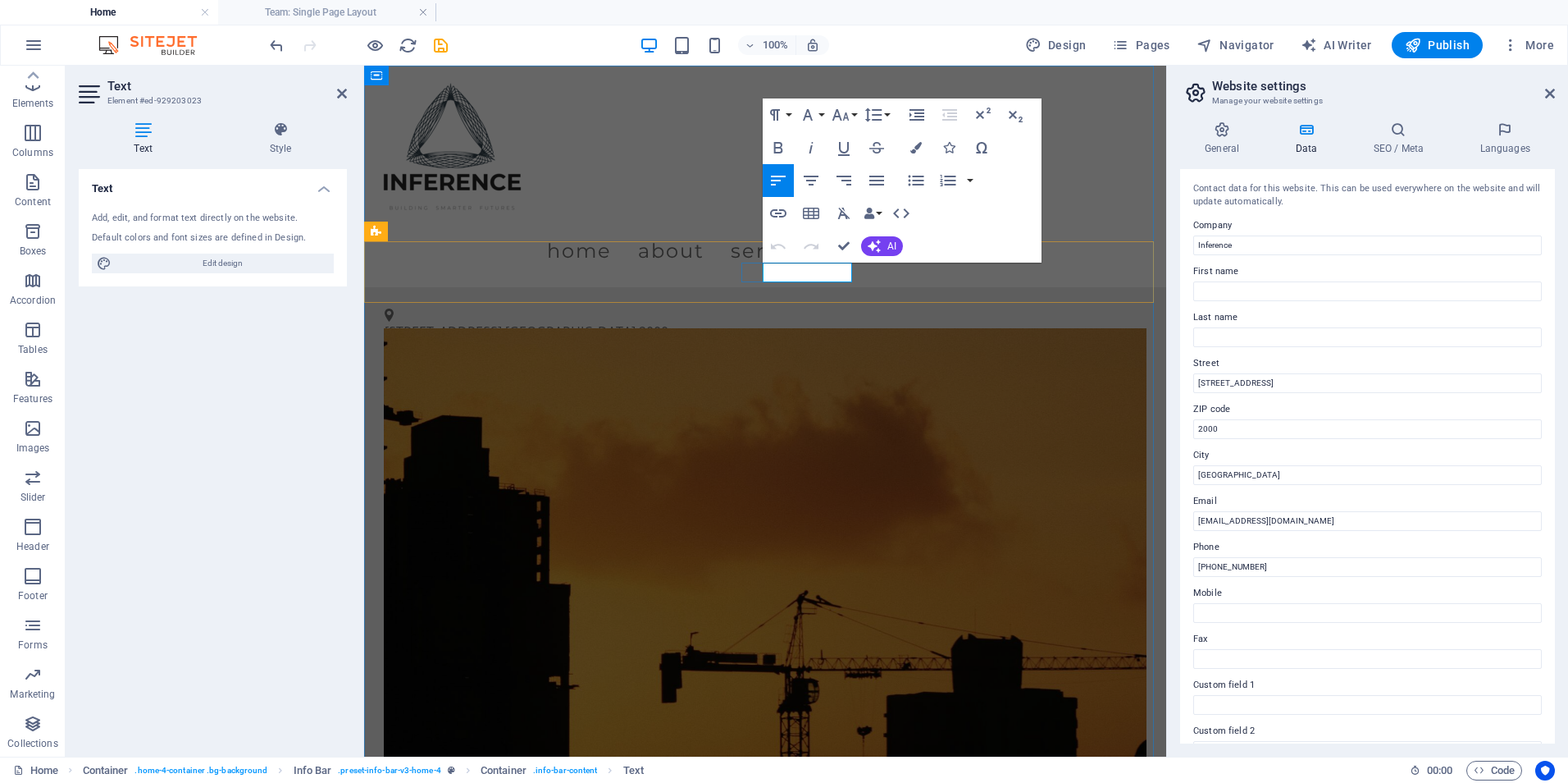
click at [498, 355] on span "[PHONE_NUMBER]" at bounding box center [442, 364] width 114 height 18
click at [948, 401] on figure at bounding box center [765, 642] width 762 height 629
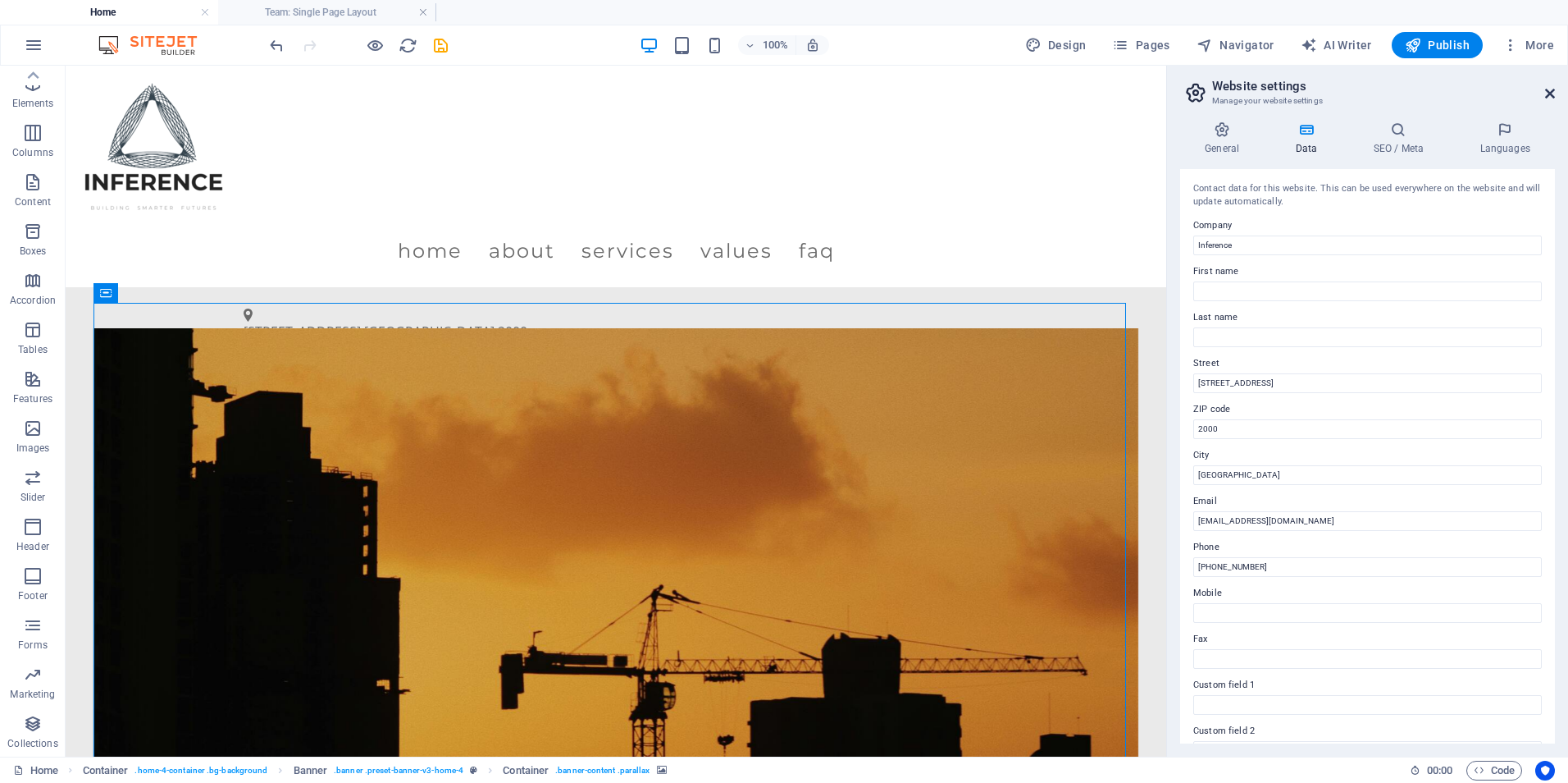
click at [1552, 87] on icon at bounding box center [1550, 93] width 10 height 13
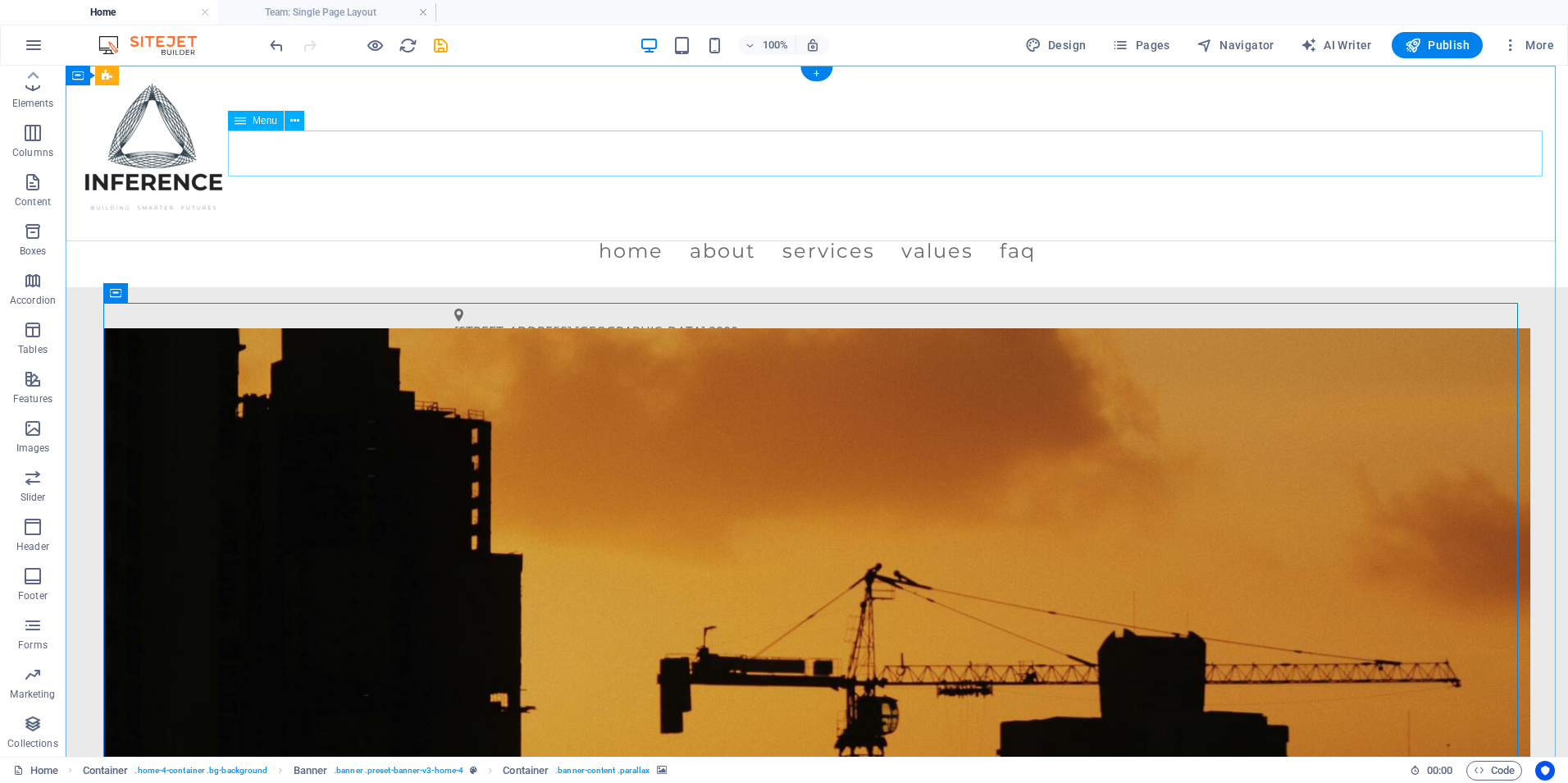
click at [731, 228] on nav "Home About Services Values FAQ" at bounding box center [816, 251] width 1476 height 46
select select
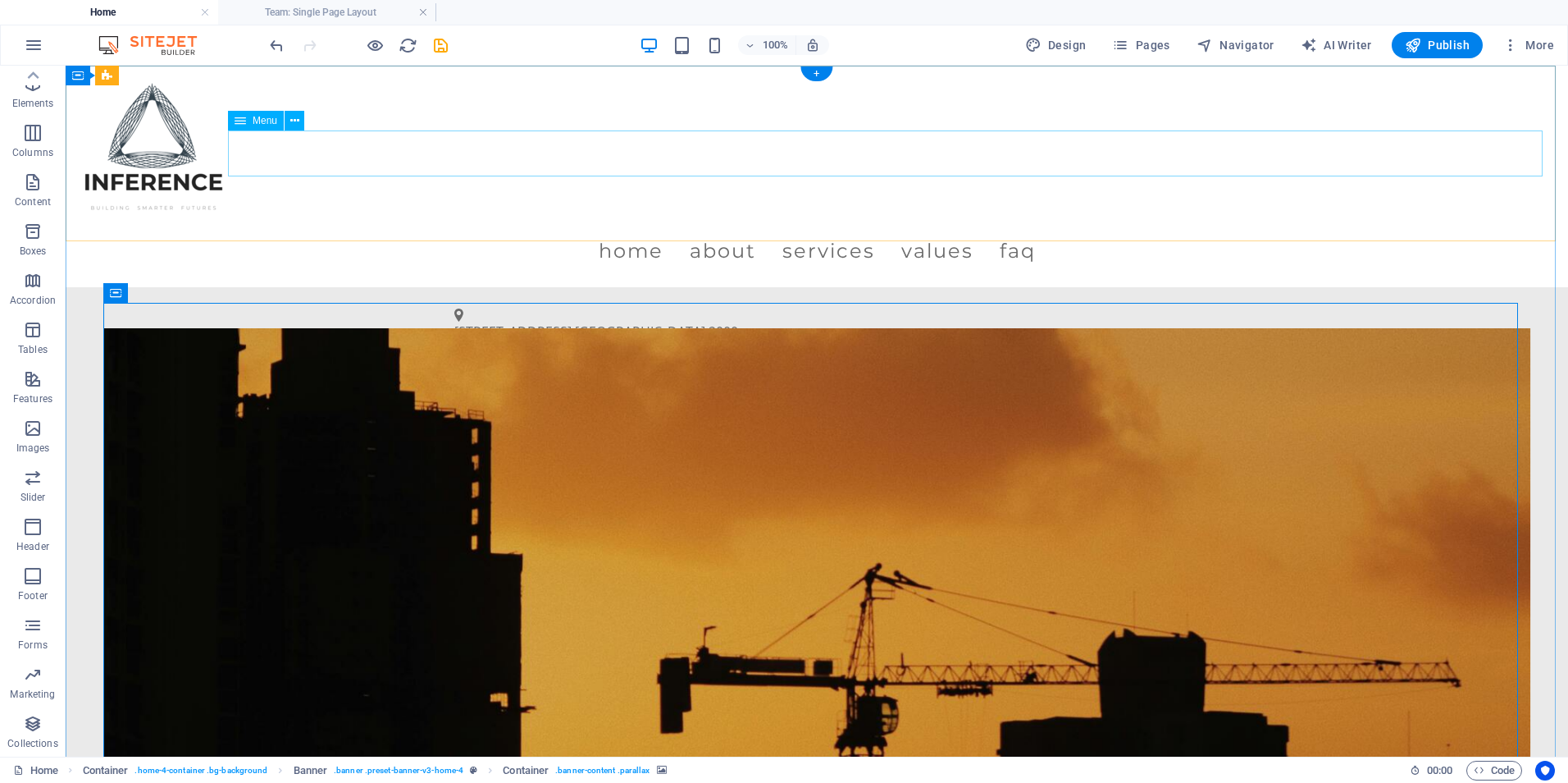
select select
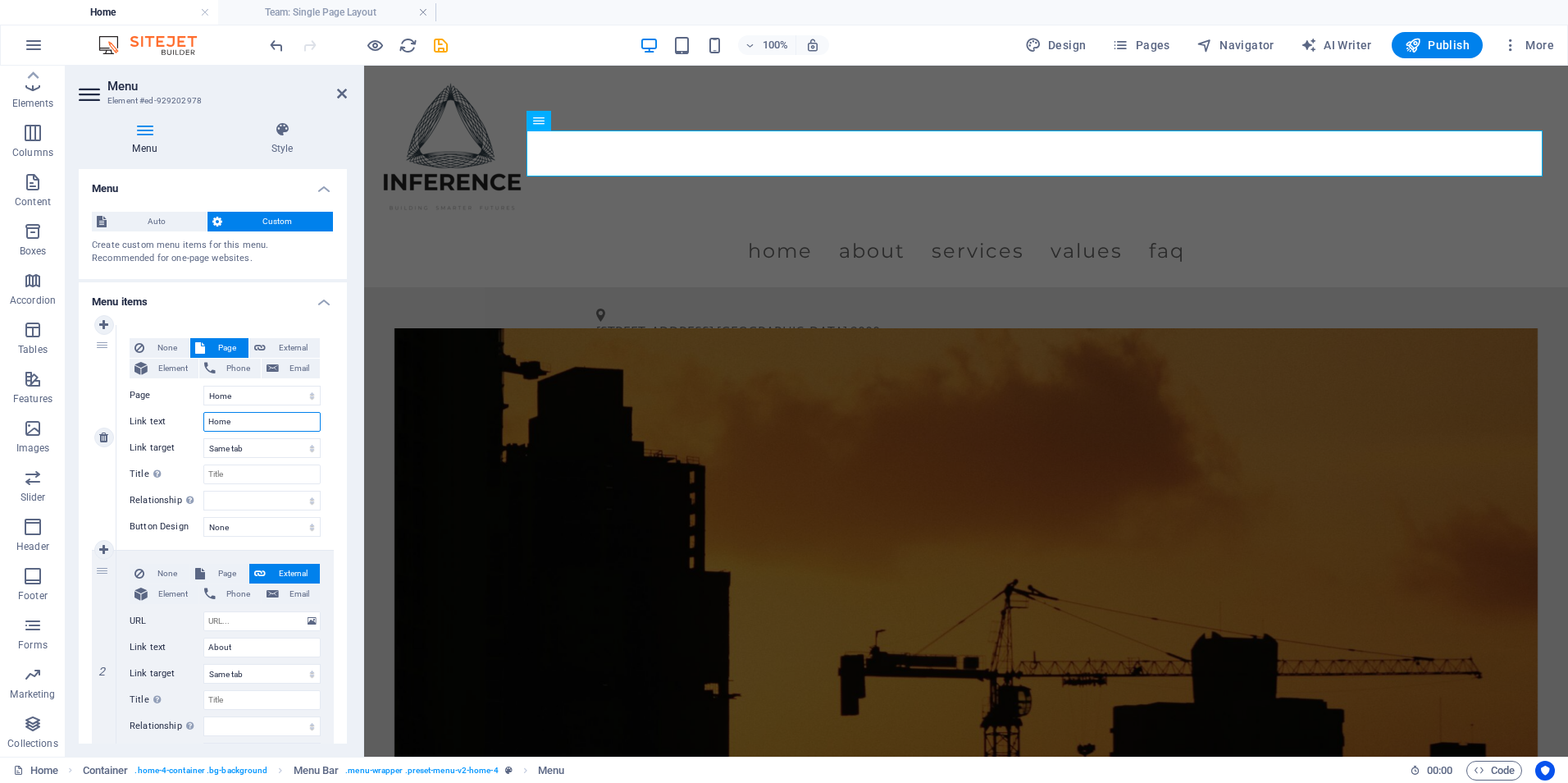
click at [220, 416] on input "Home" at bounding box center [262, 422] width 118 height 20
drag, startPoint x: 247, startPoint y: 418, endPoint x: 147, endPoint y: 430, distance: 100.7
click at [147, 430] on div "Link text Home" at bounding box center [225, 422] width 191 height 20
type input "Ho"
select select
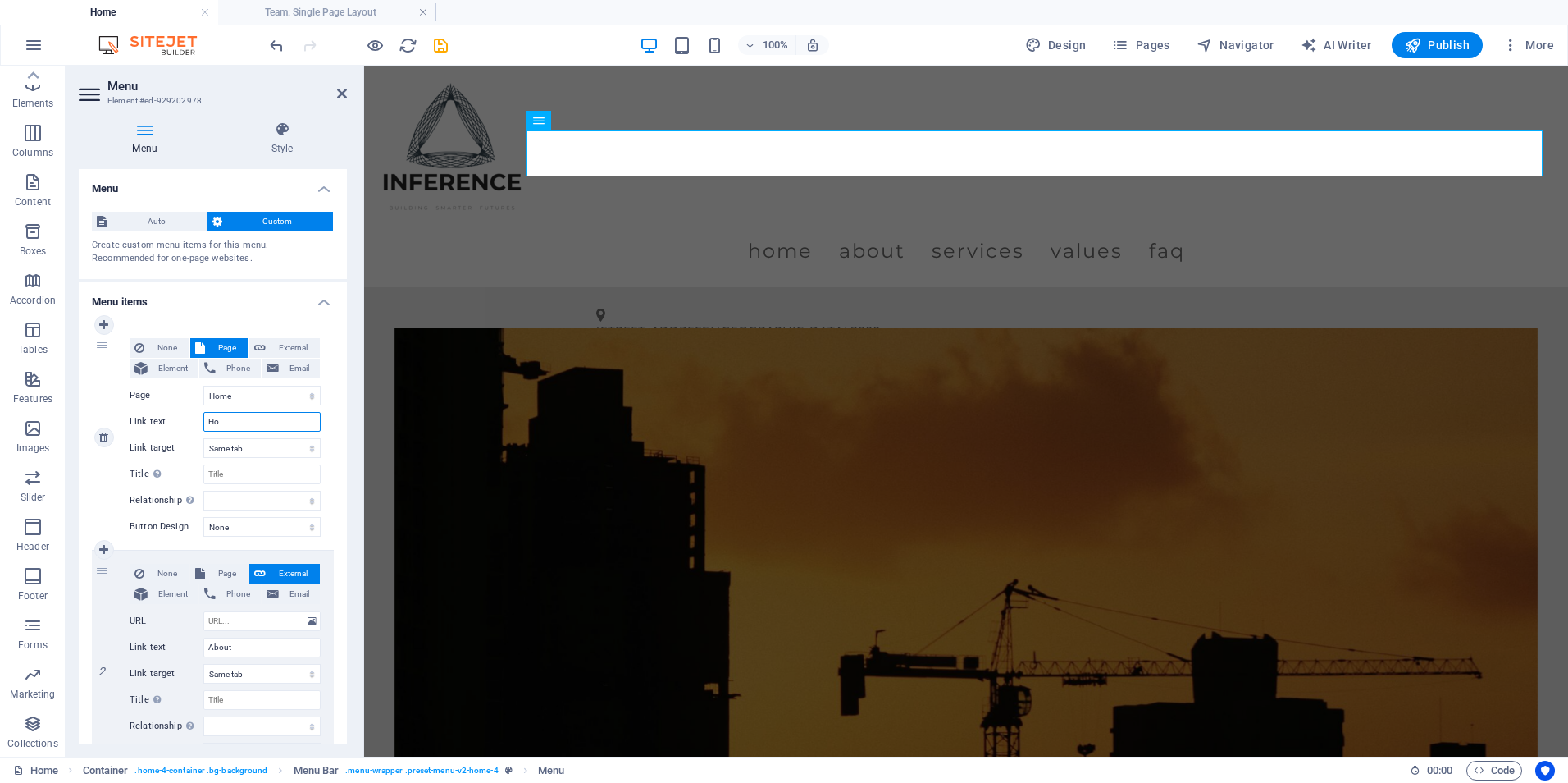
select select
type input "Home"
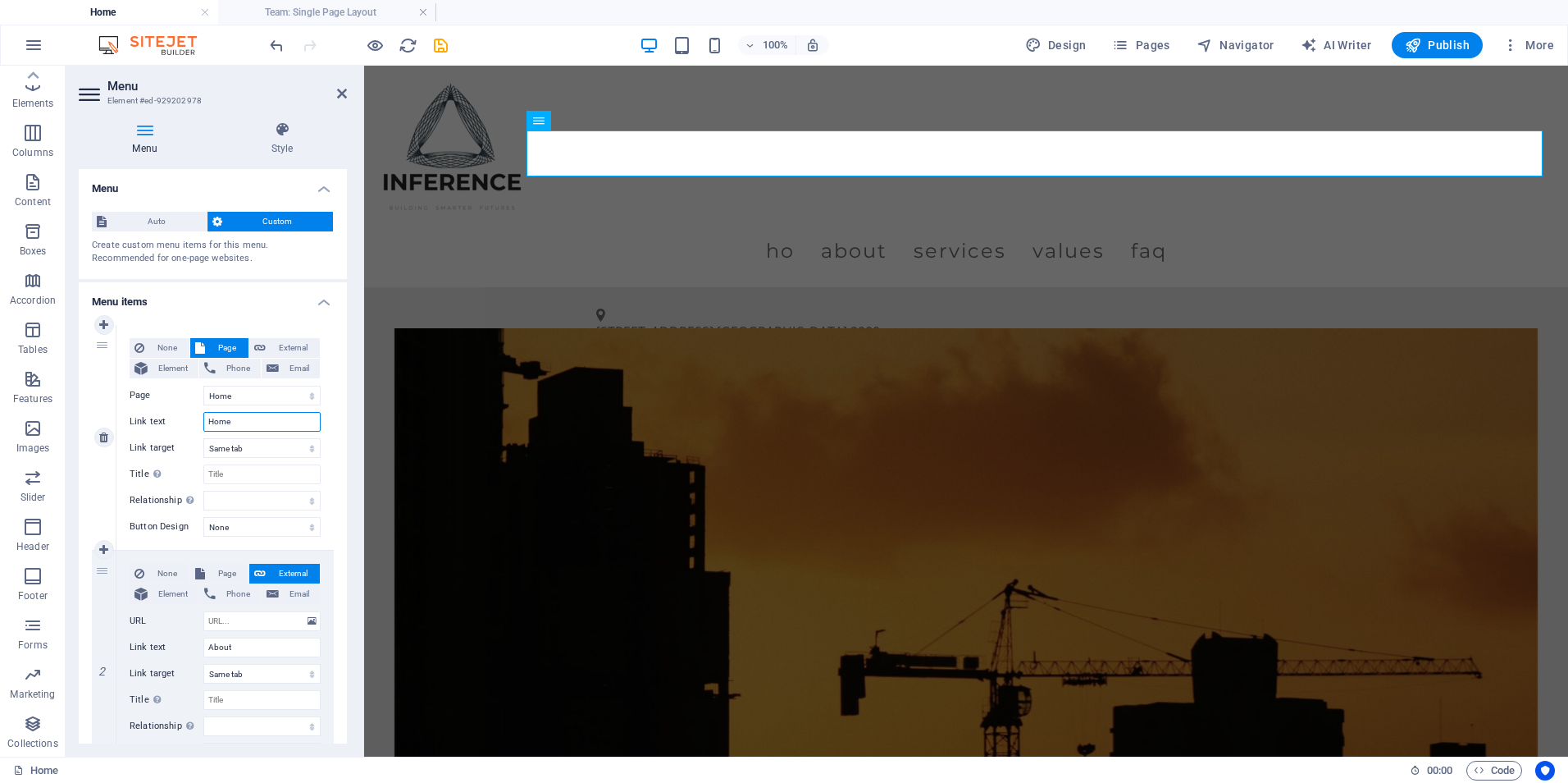
select select
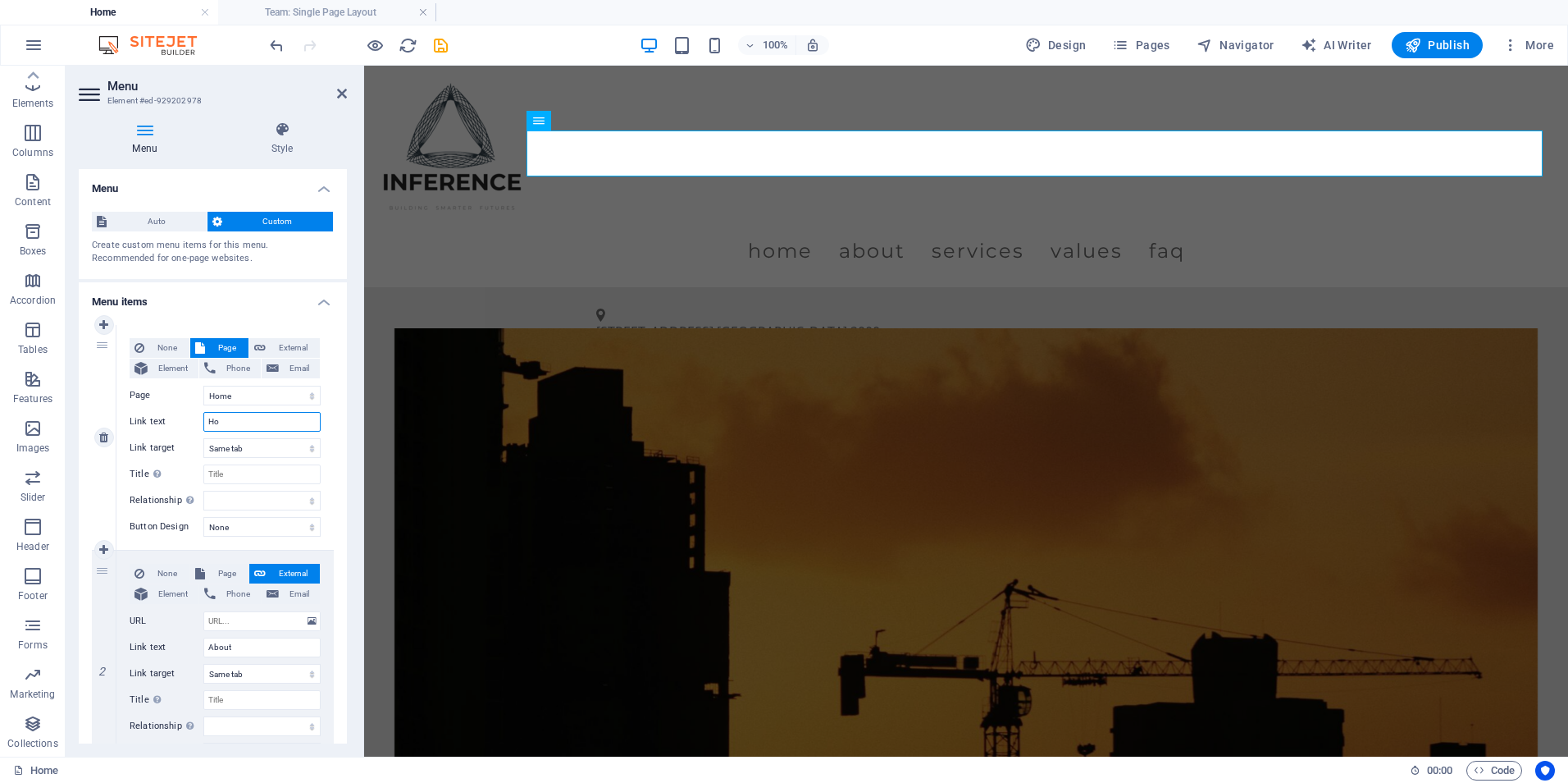
type input "H"
type input "HOME"
select select
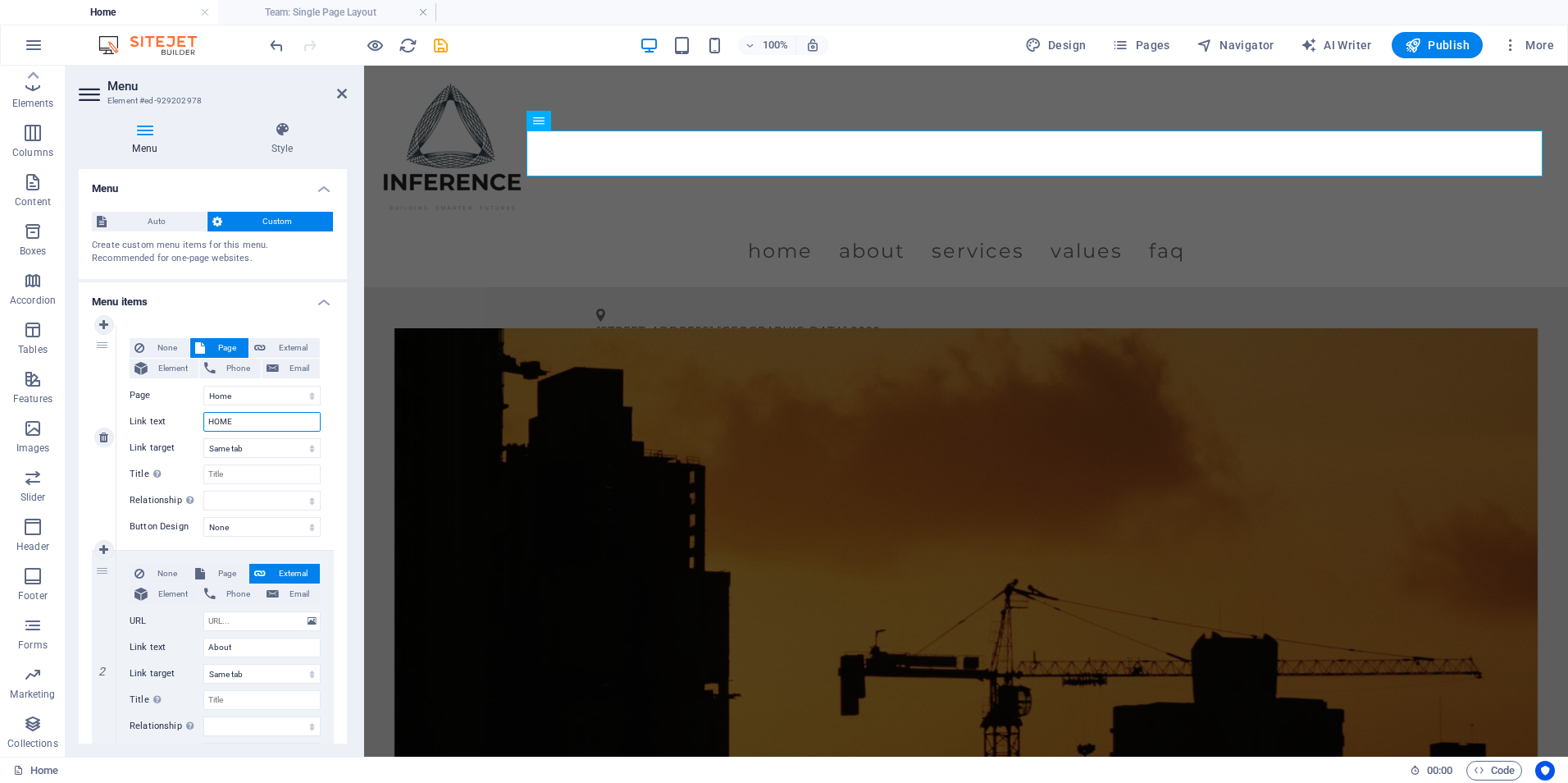
select select
type input "H"
select select
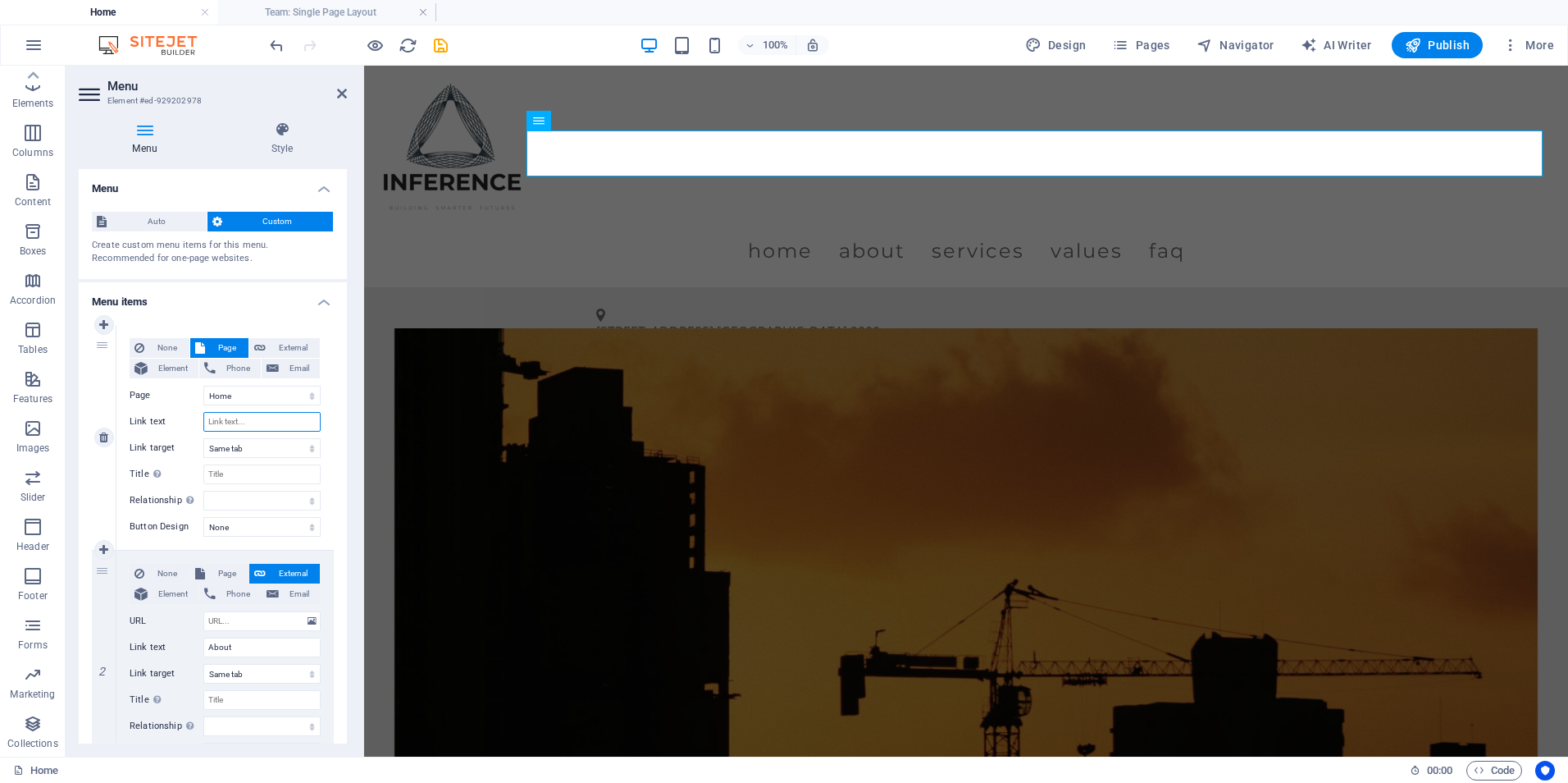
select select
type input "H"
select select
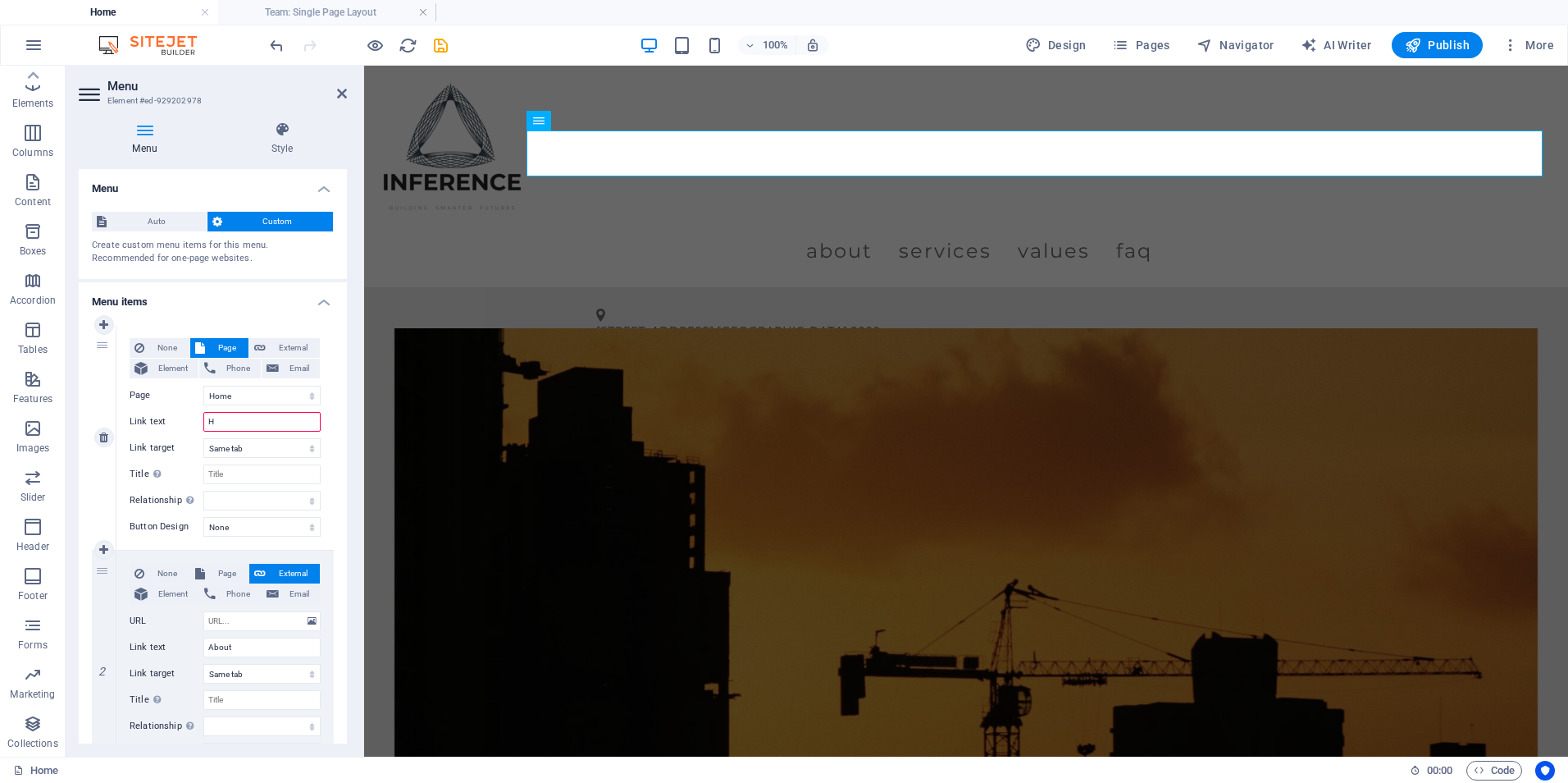
select select
type input "H"
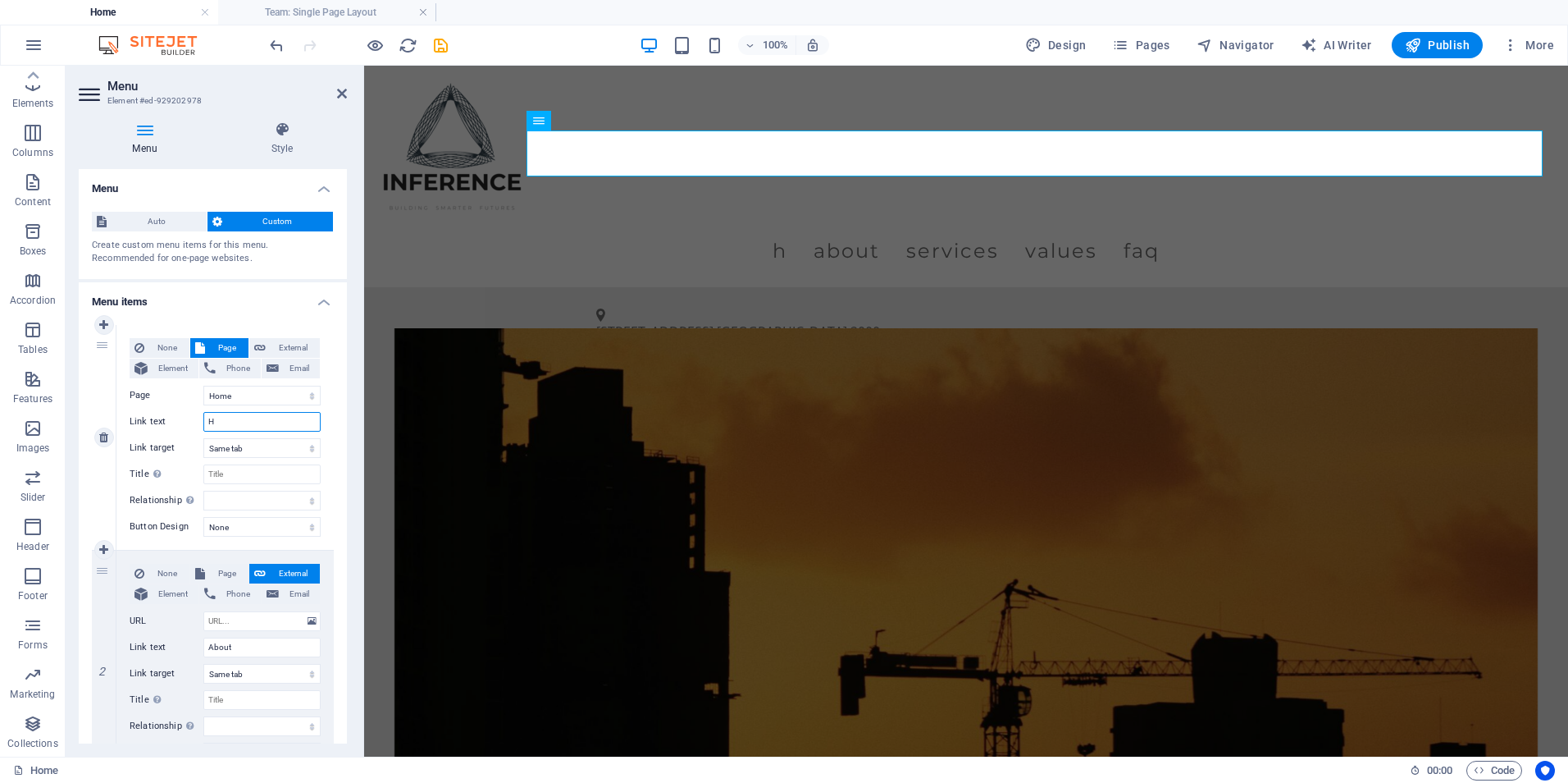
select select
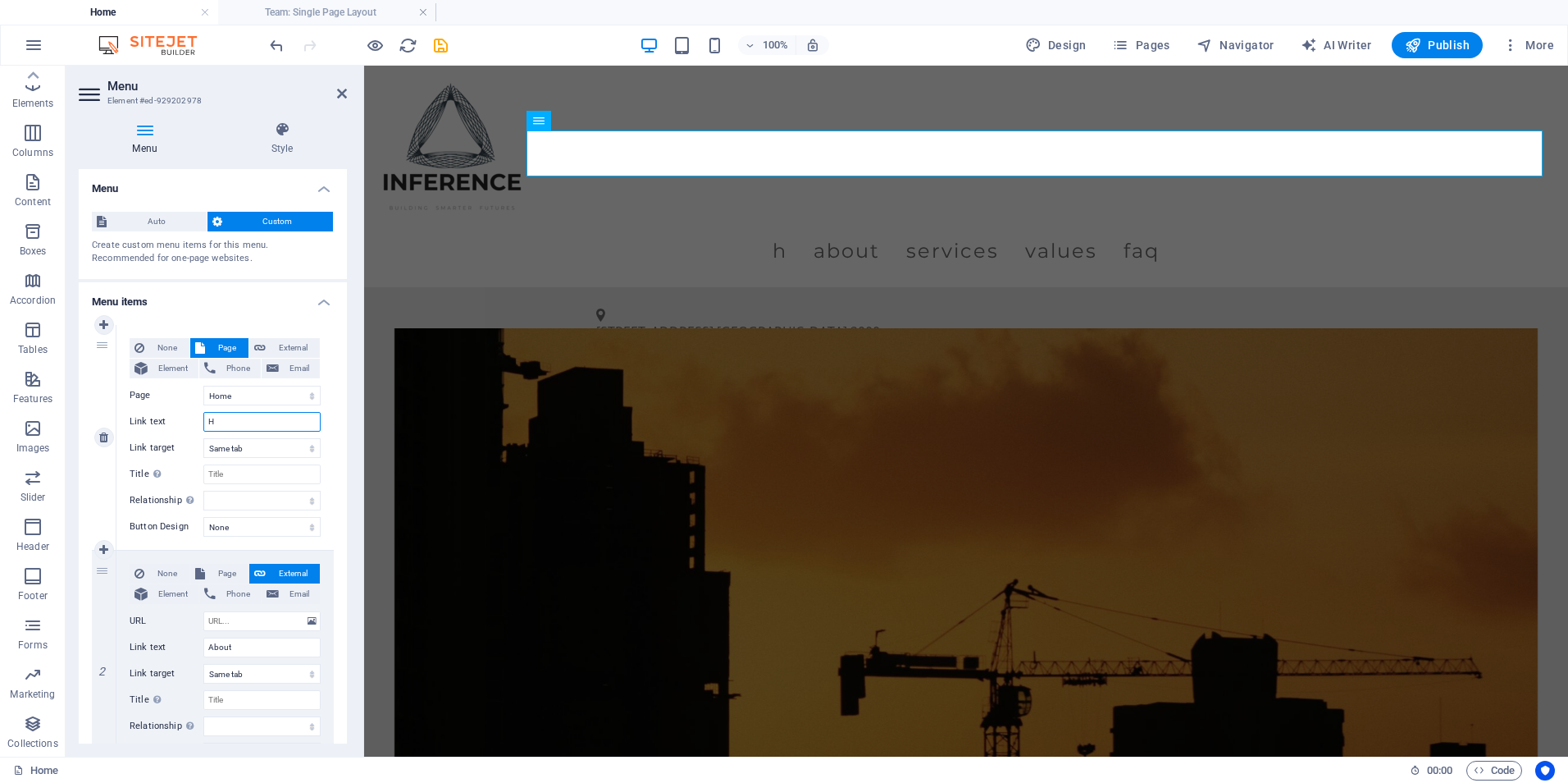
type input "Ho"
select select
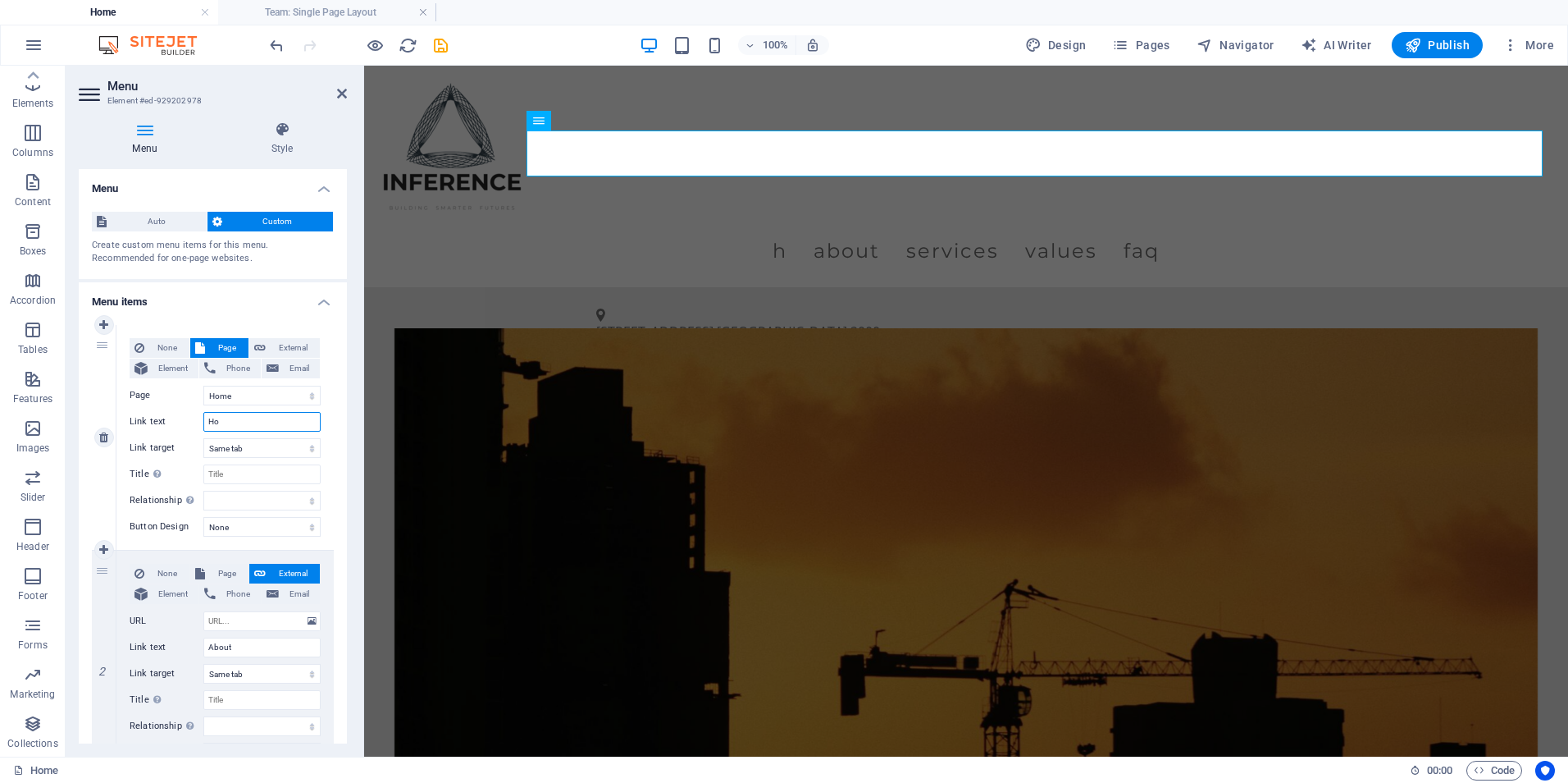
select select
type input "Hom"
select select
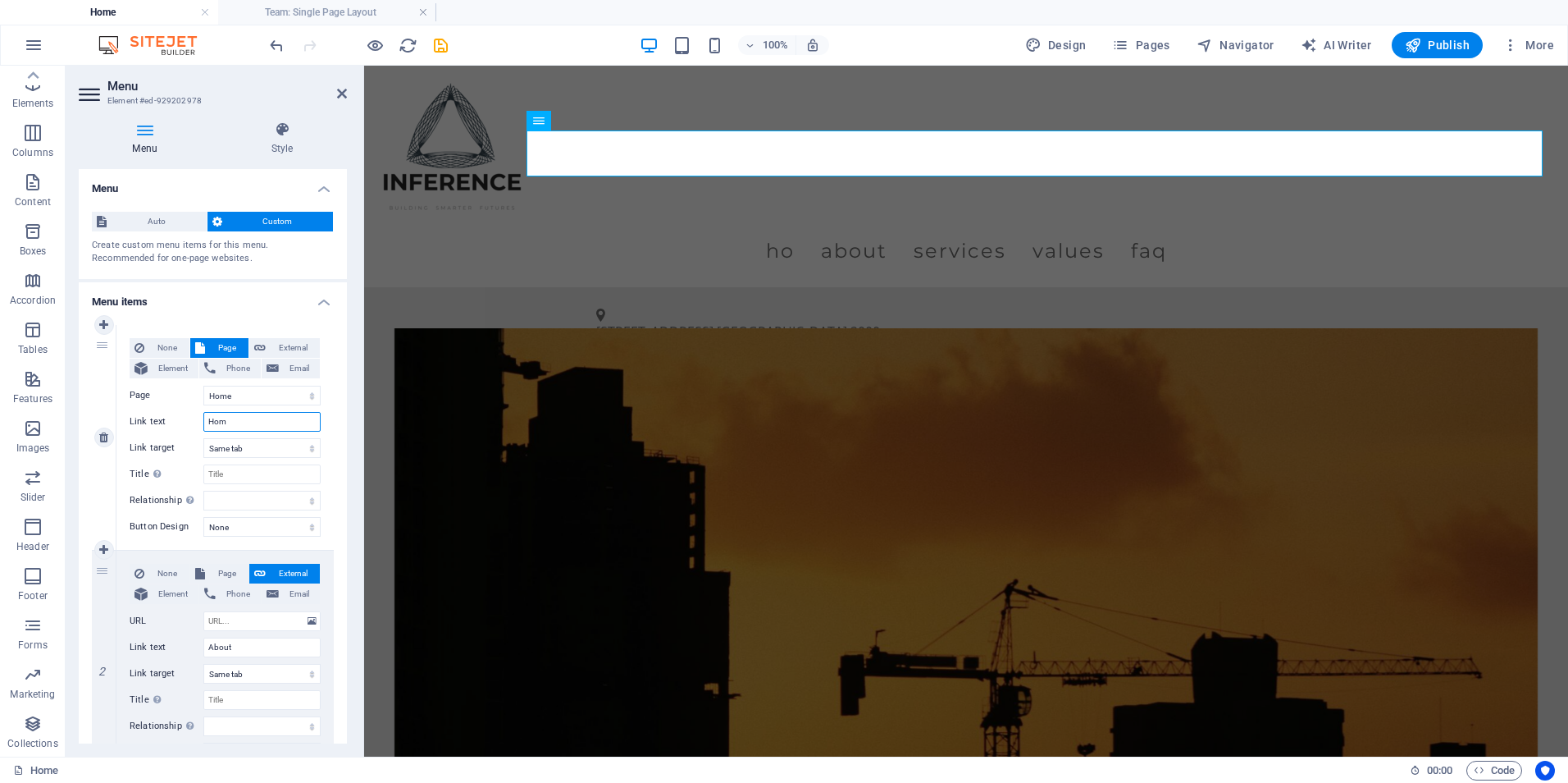
select select
type input "Home"
select select
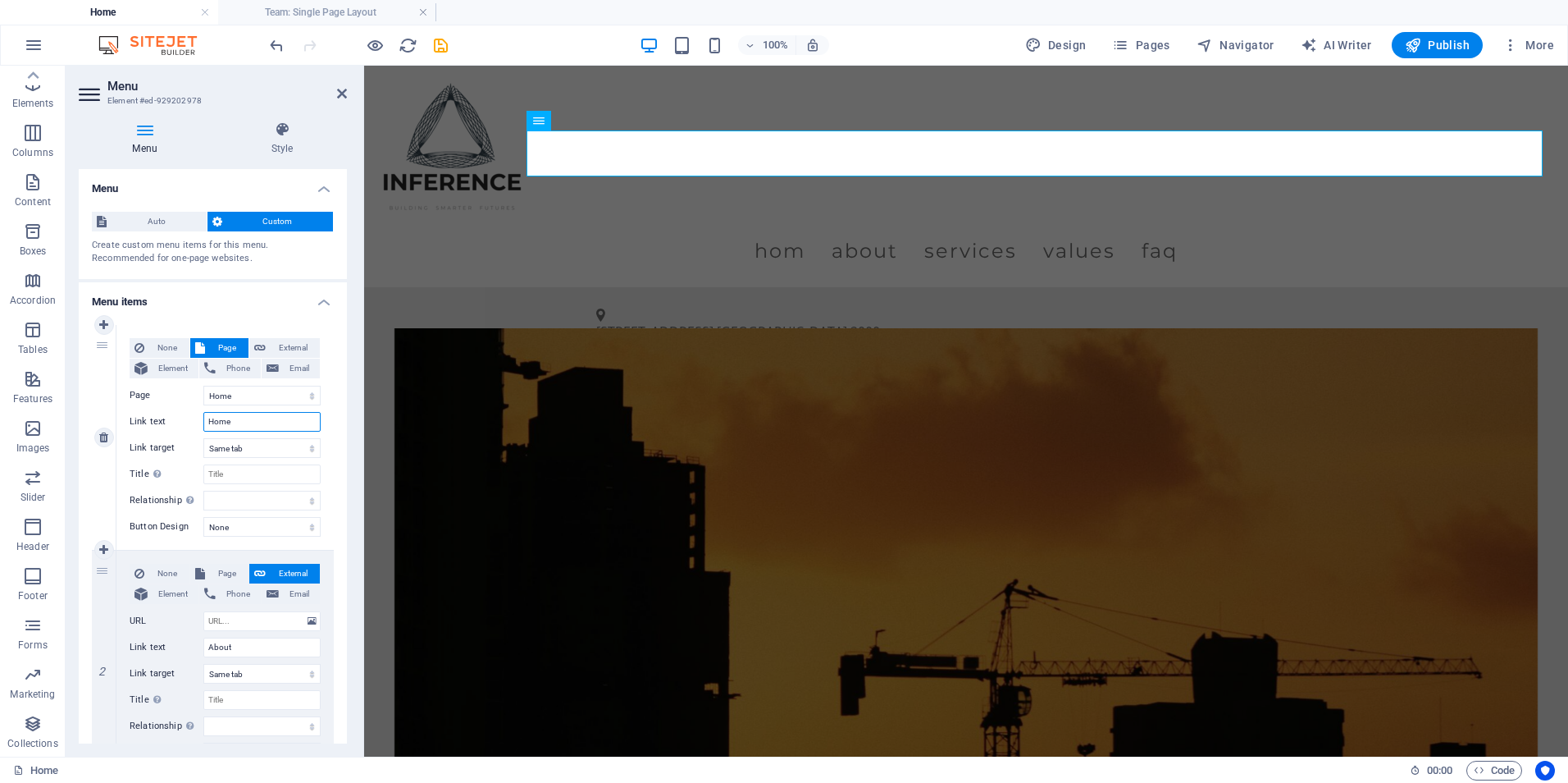
select select
type input "HomeEEEE"
select select
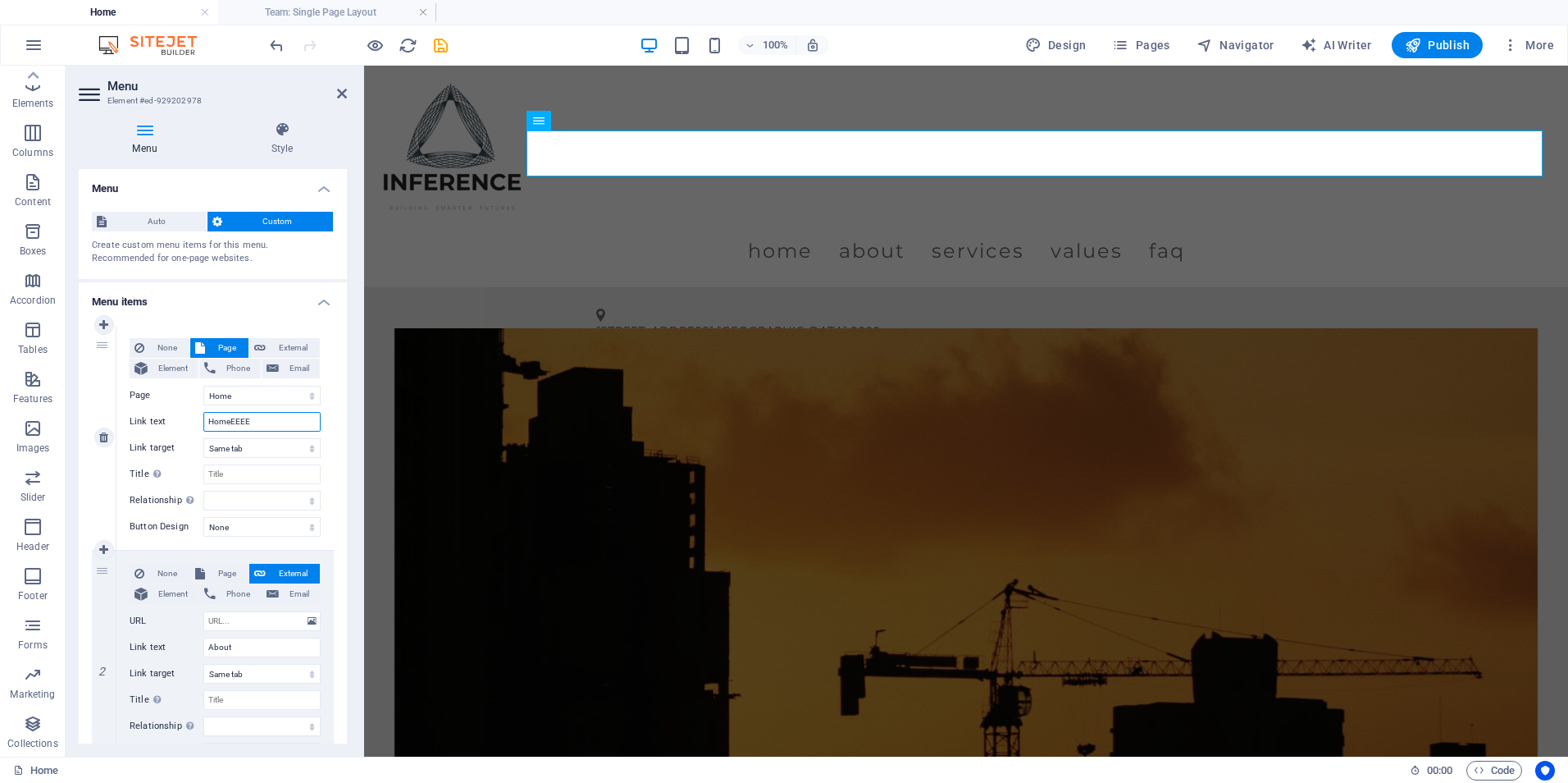
select select
type input "Home"
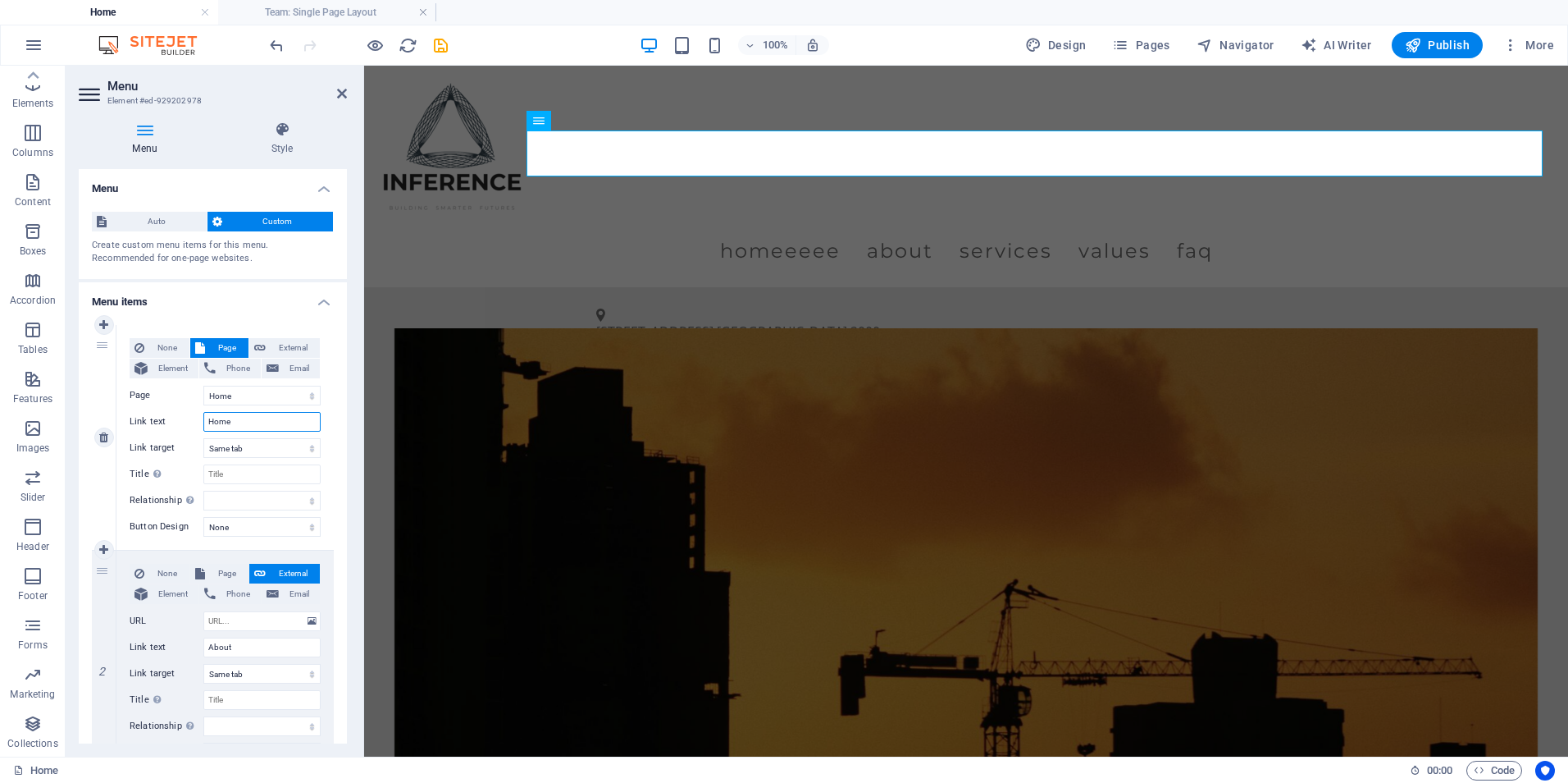
select select
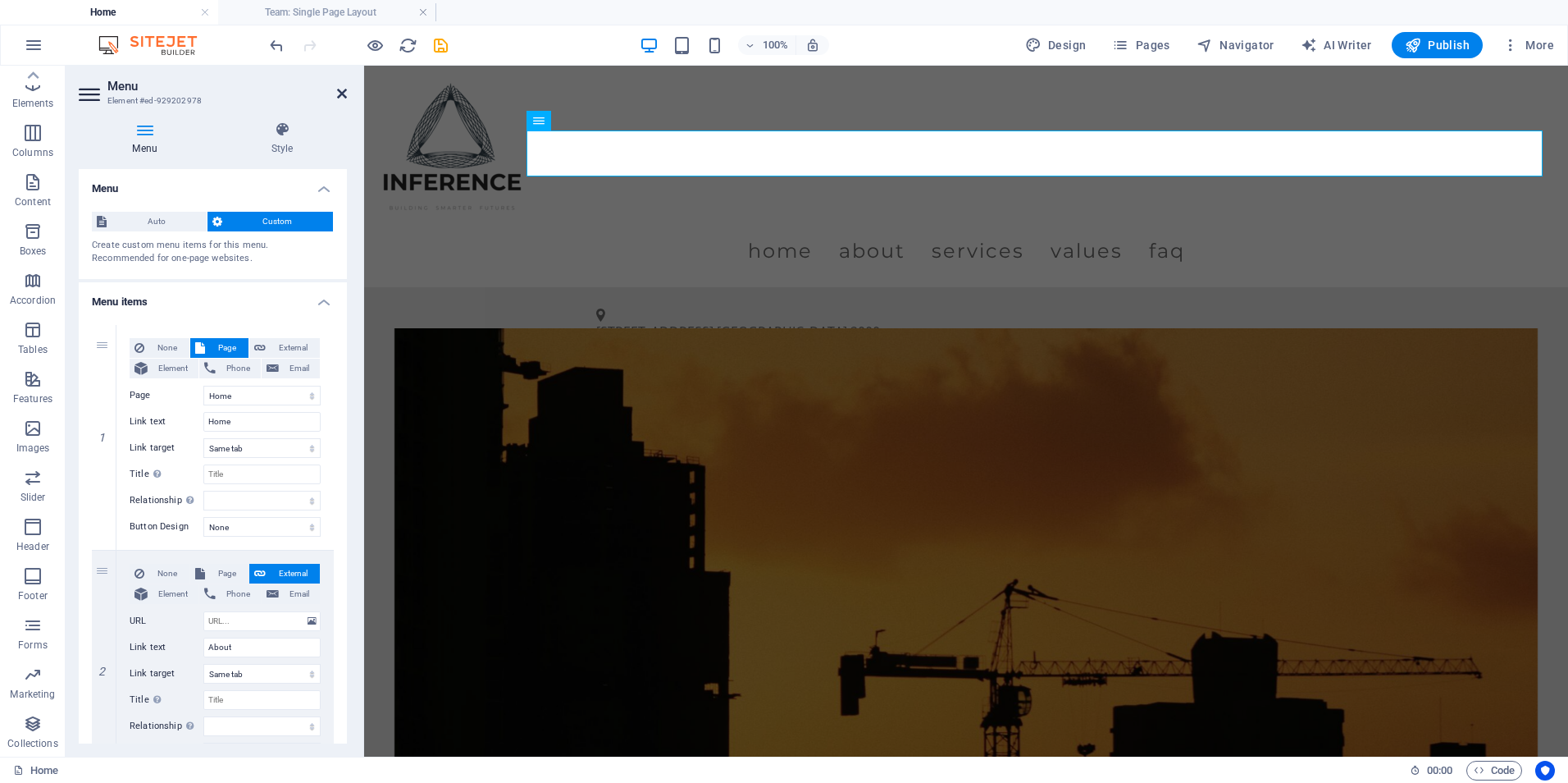
click at [345, 90] on icon at bounding box center [342, 93] width 10 height 13
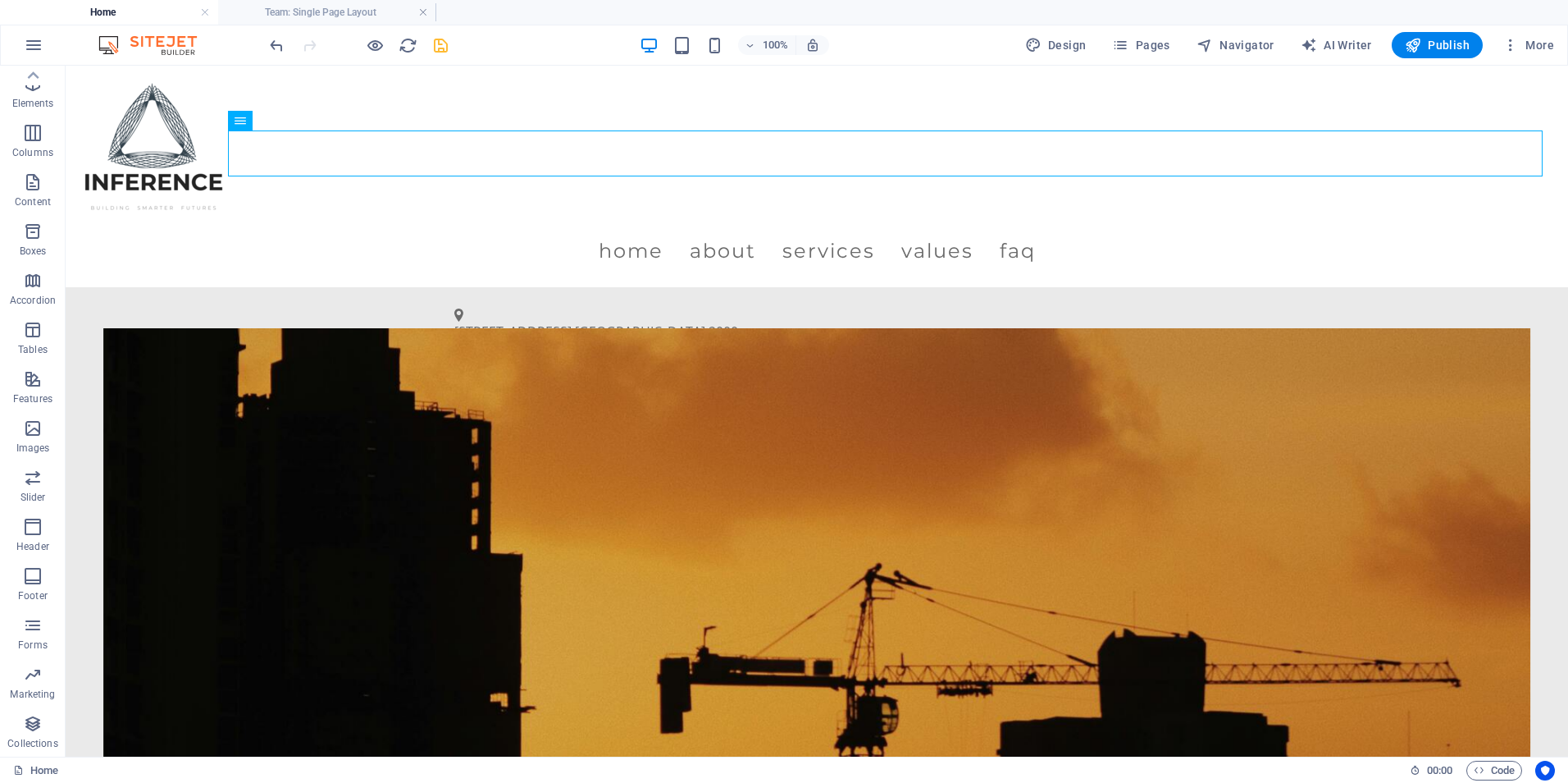
click at [442, 46] on icon "save" at bounding box center [441, 45] width 19 height 19
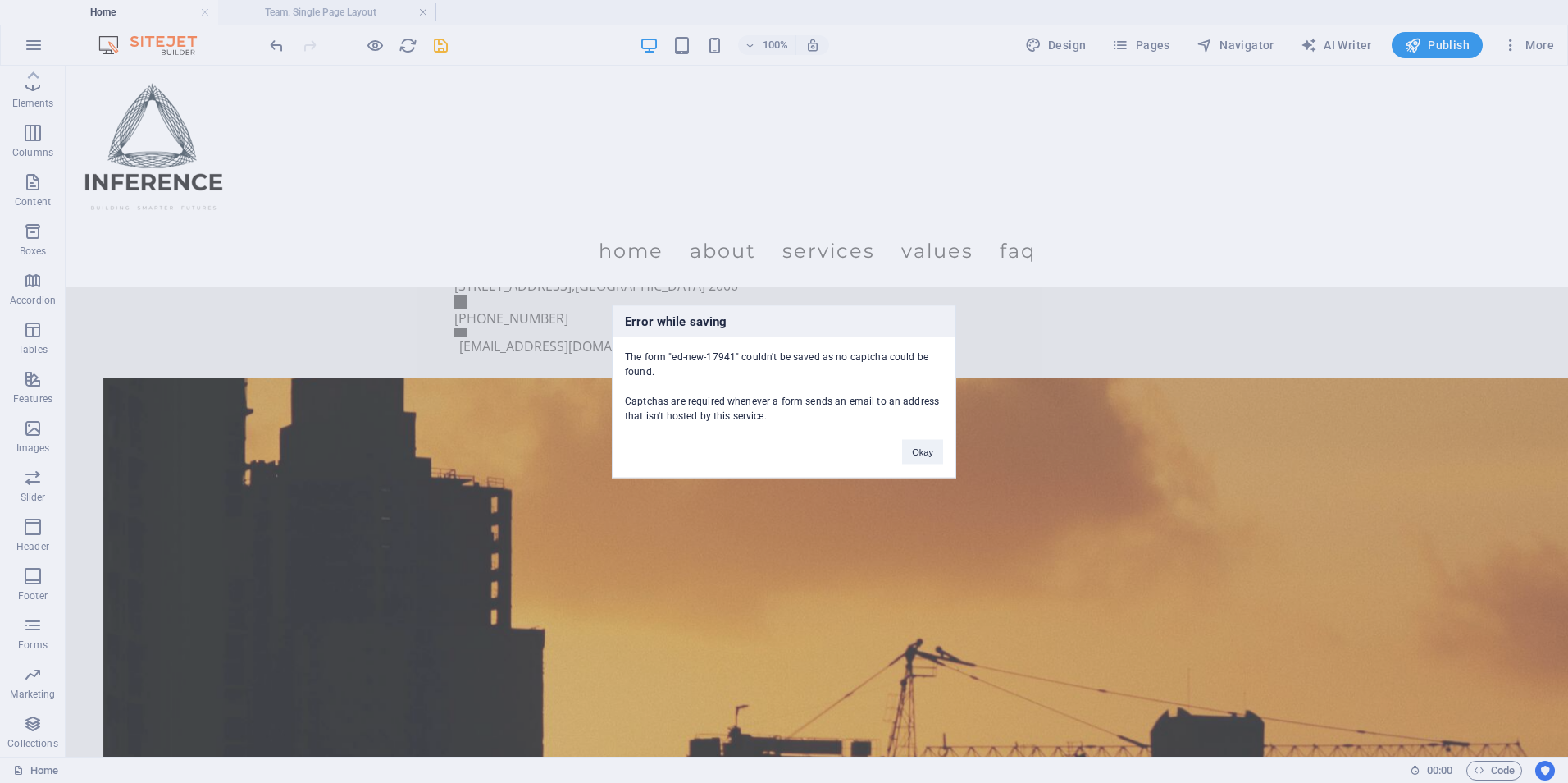
scroll to position [4081, 0]
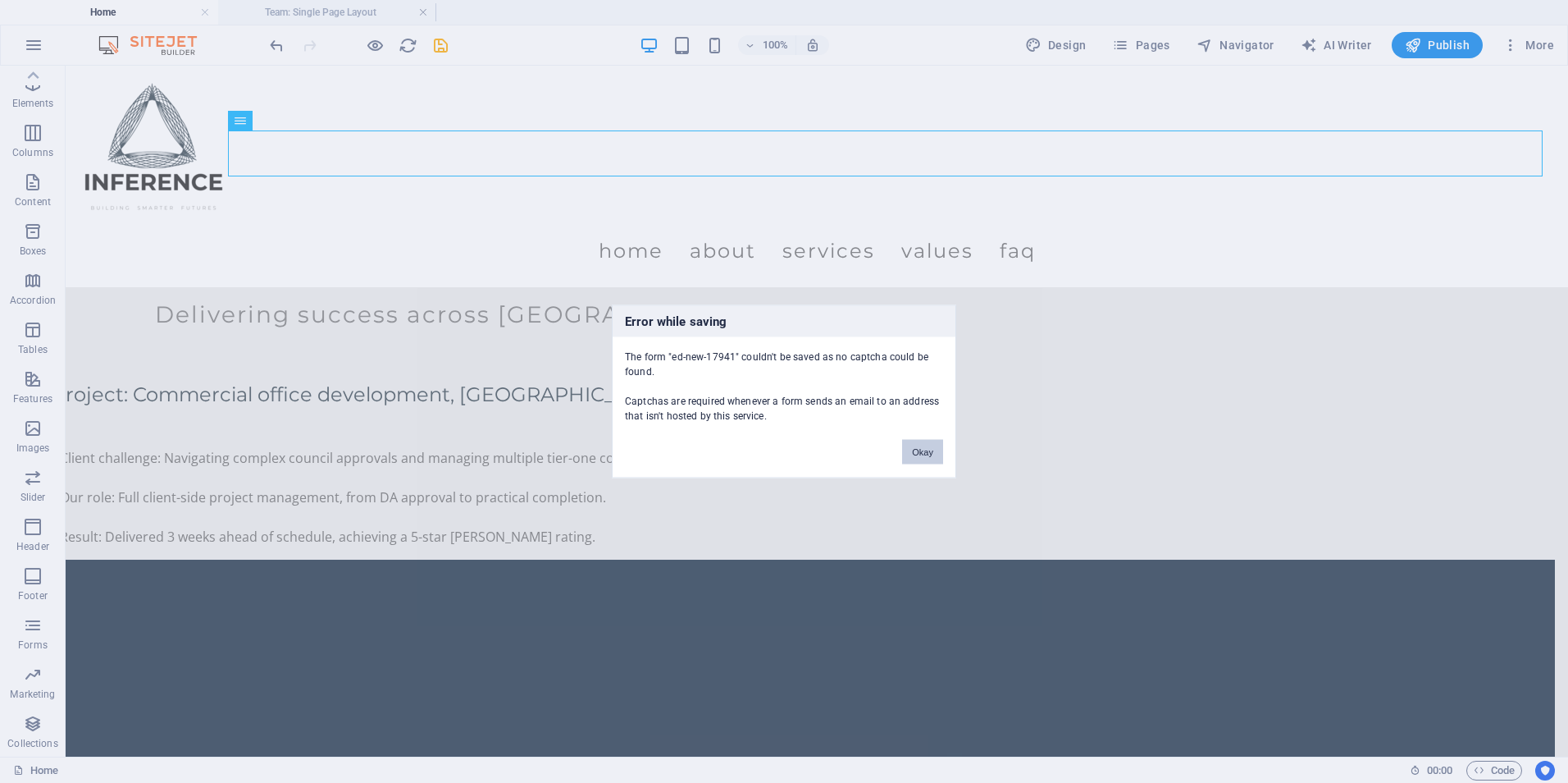
click at [918, 447] on button "Okay" at bounding box center [922, 452] width 41 height 25
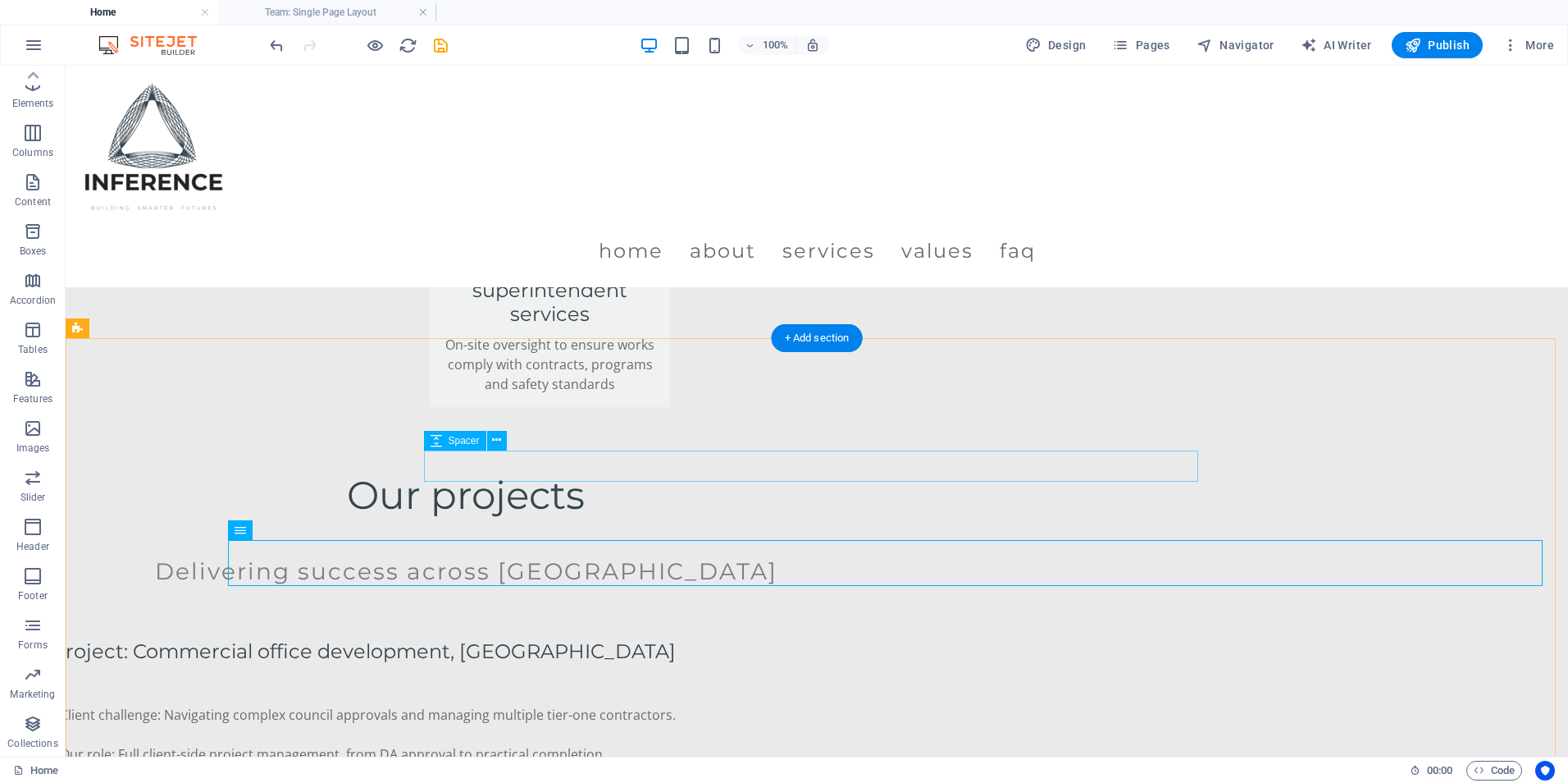
scroll to position [3670, 0]
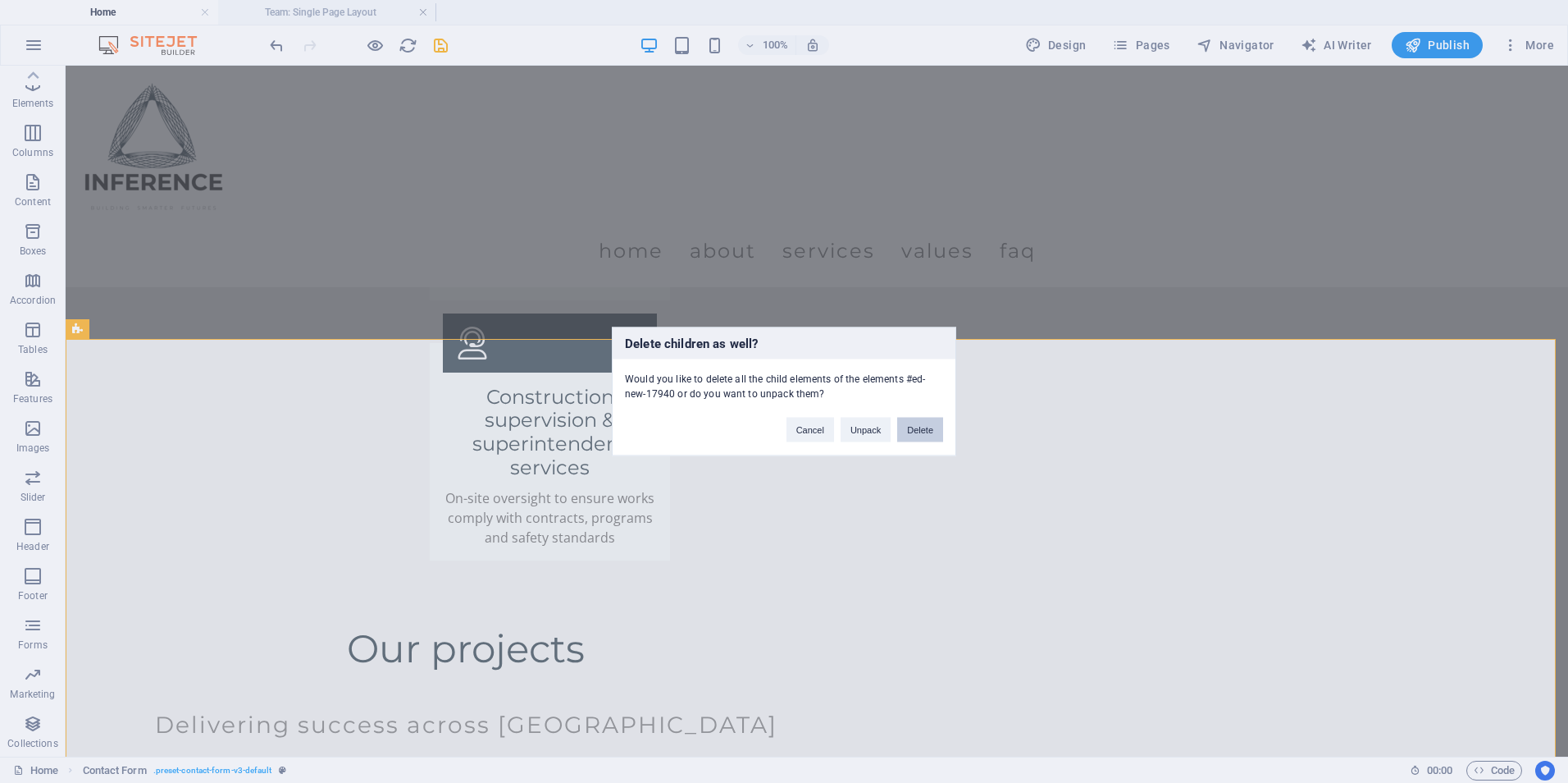
click at [928, 432] on button "Delete" at bounding box center [920, 430] width 46 height 25
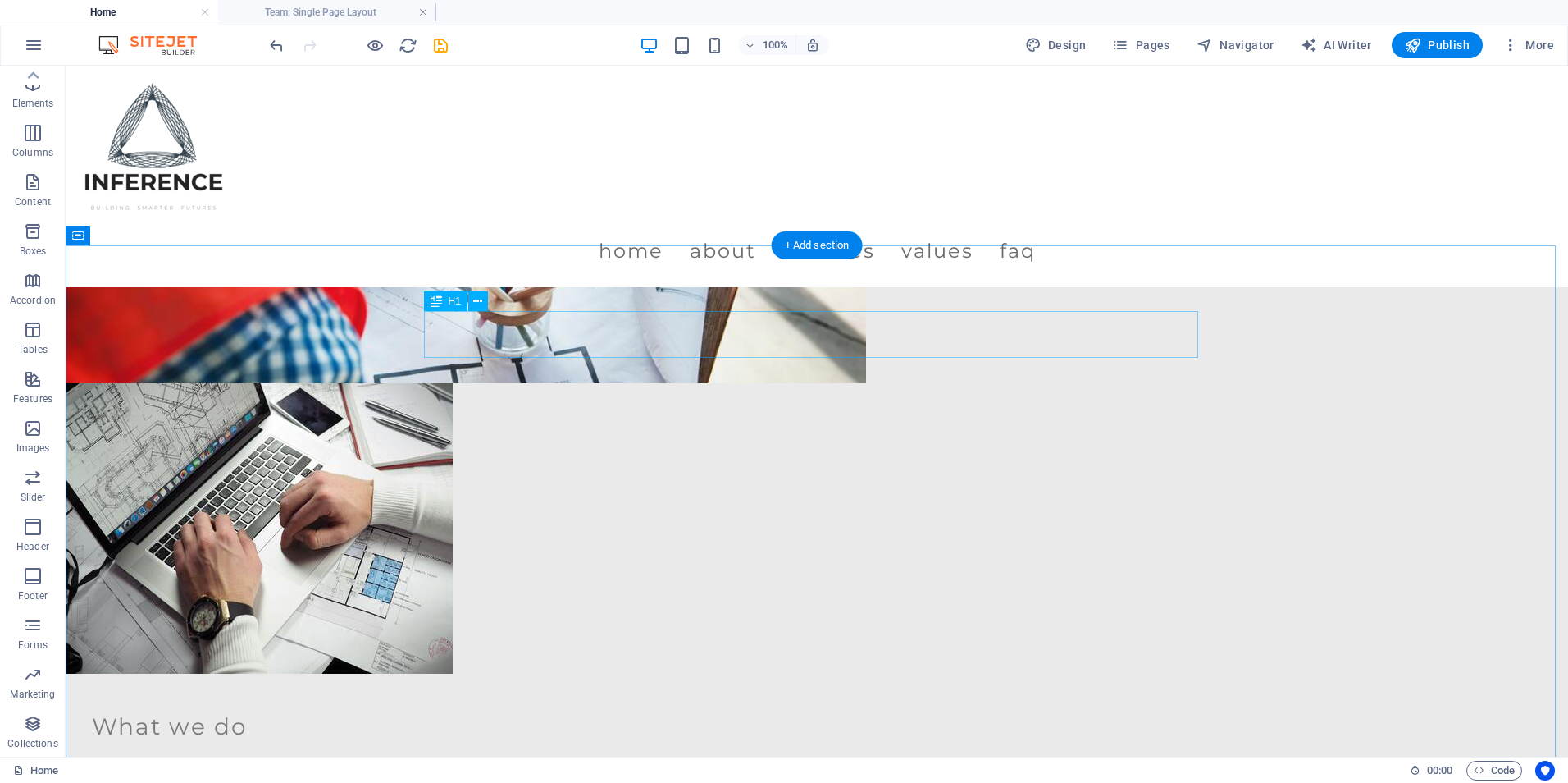
scroll to position [798, 0]
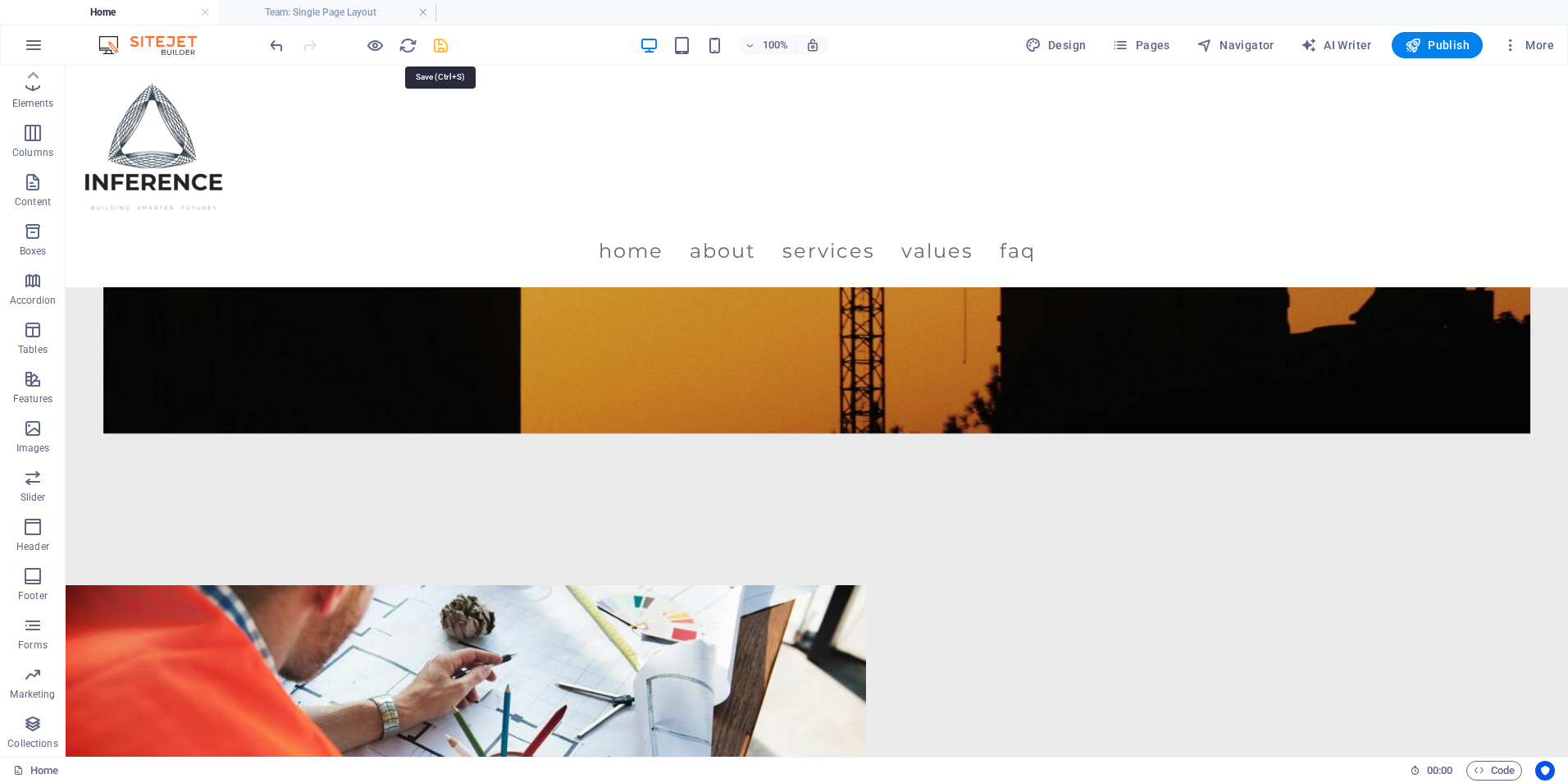
click at [437, 44] on icon "save" at bounding box center [441, 45] width 19 height 19
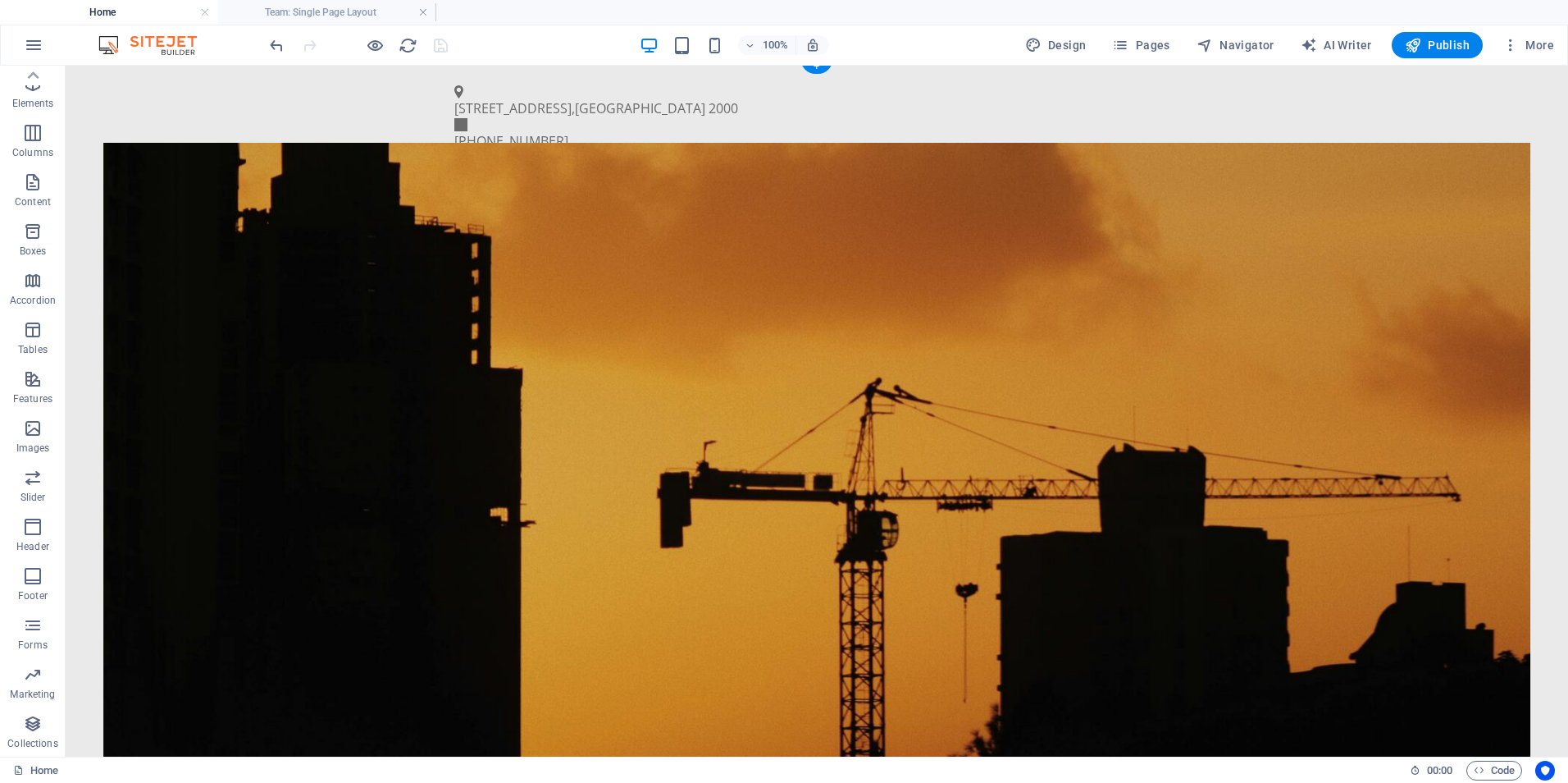
scroll to position [0, 0]
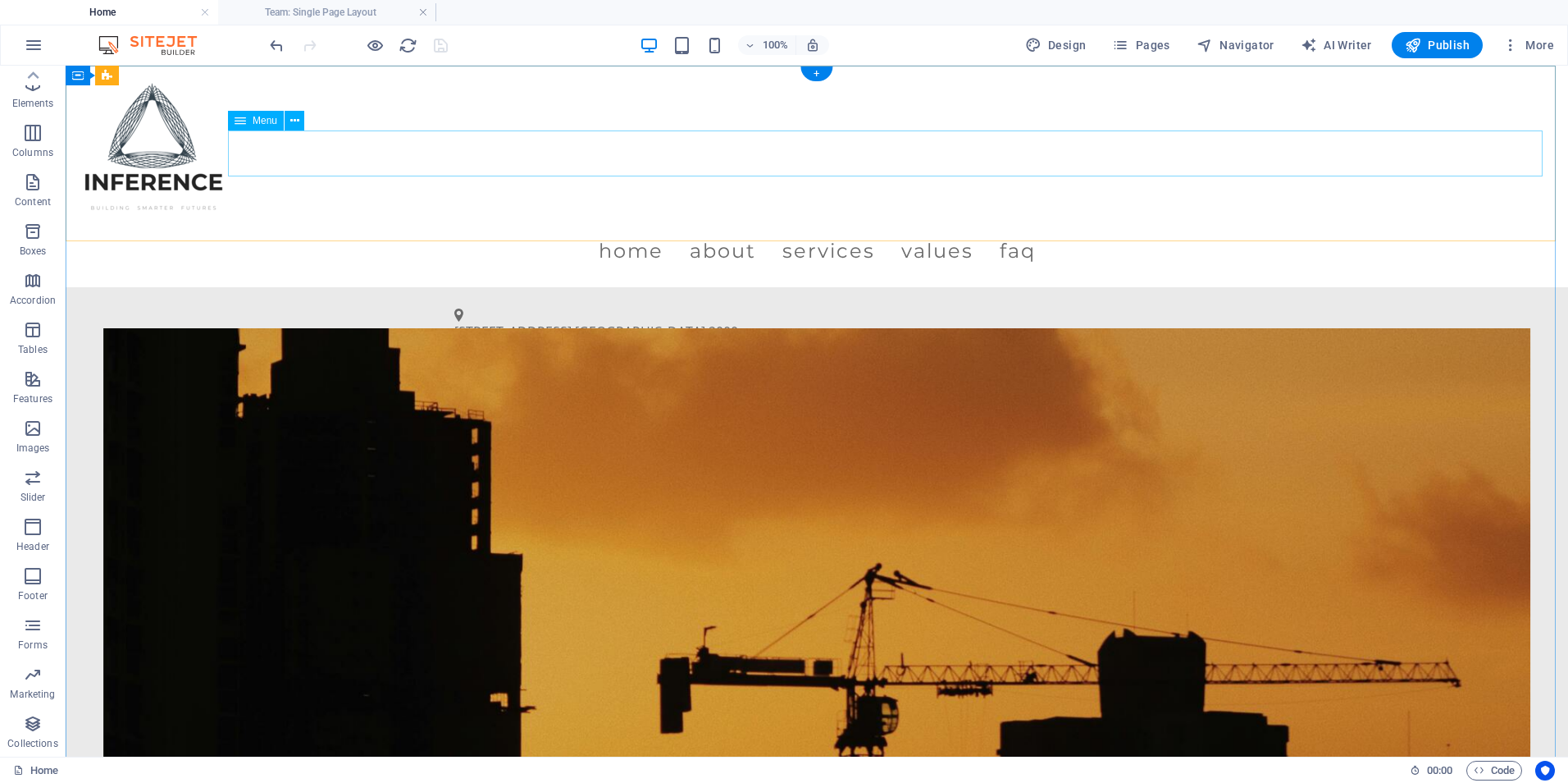
click at [698, 228] on nav "Home About Services Values FAQ" at bounding box center [816, 251] width 1476 height 46
select select
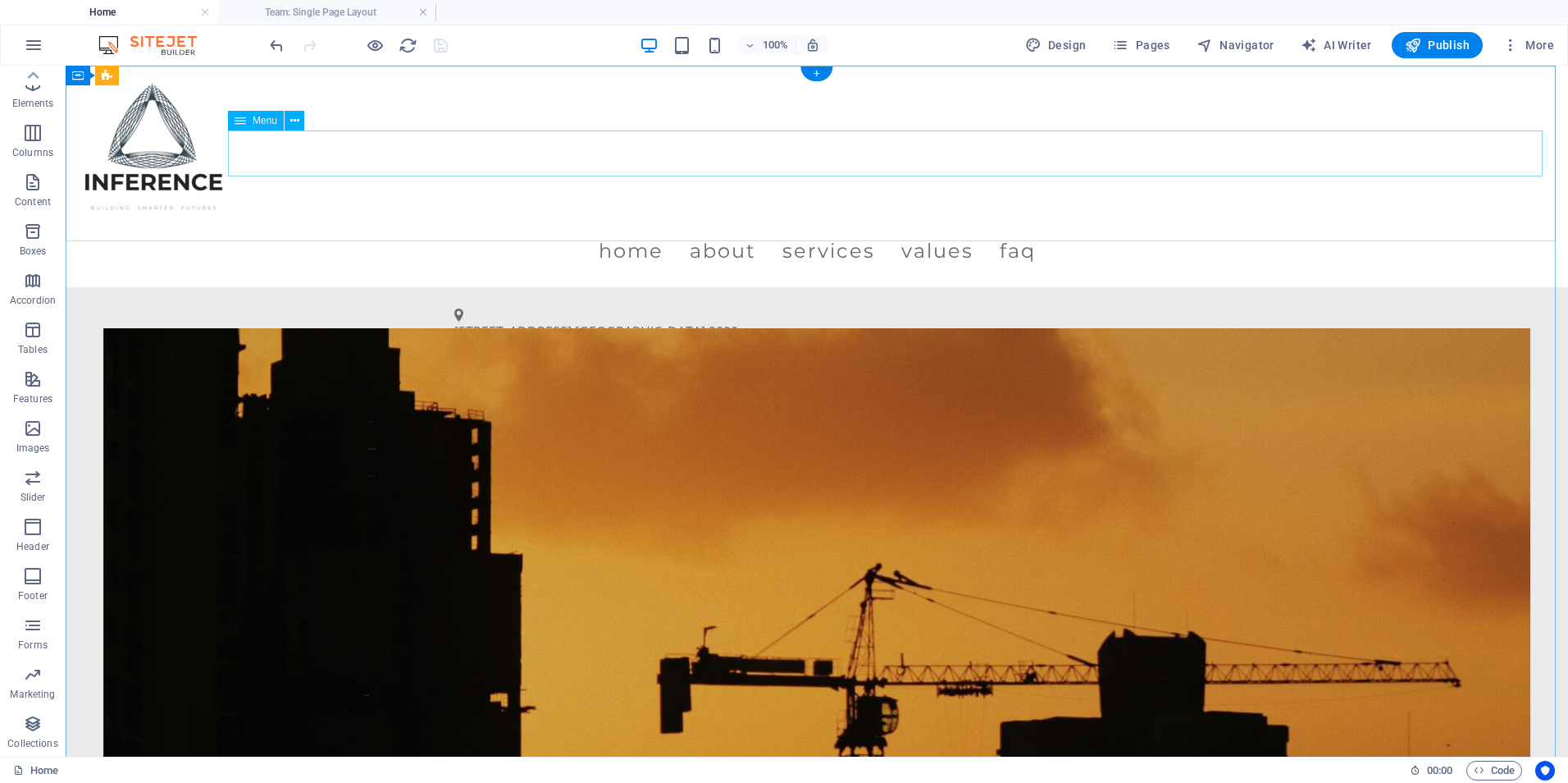
select select
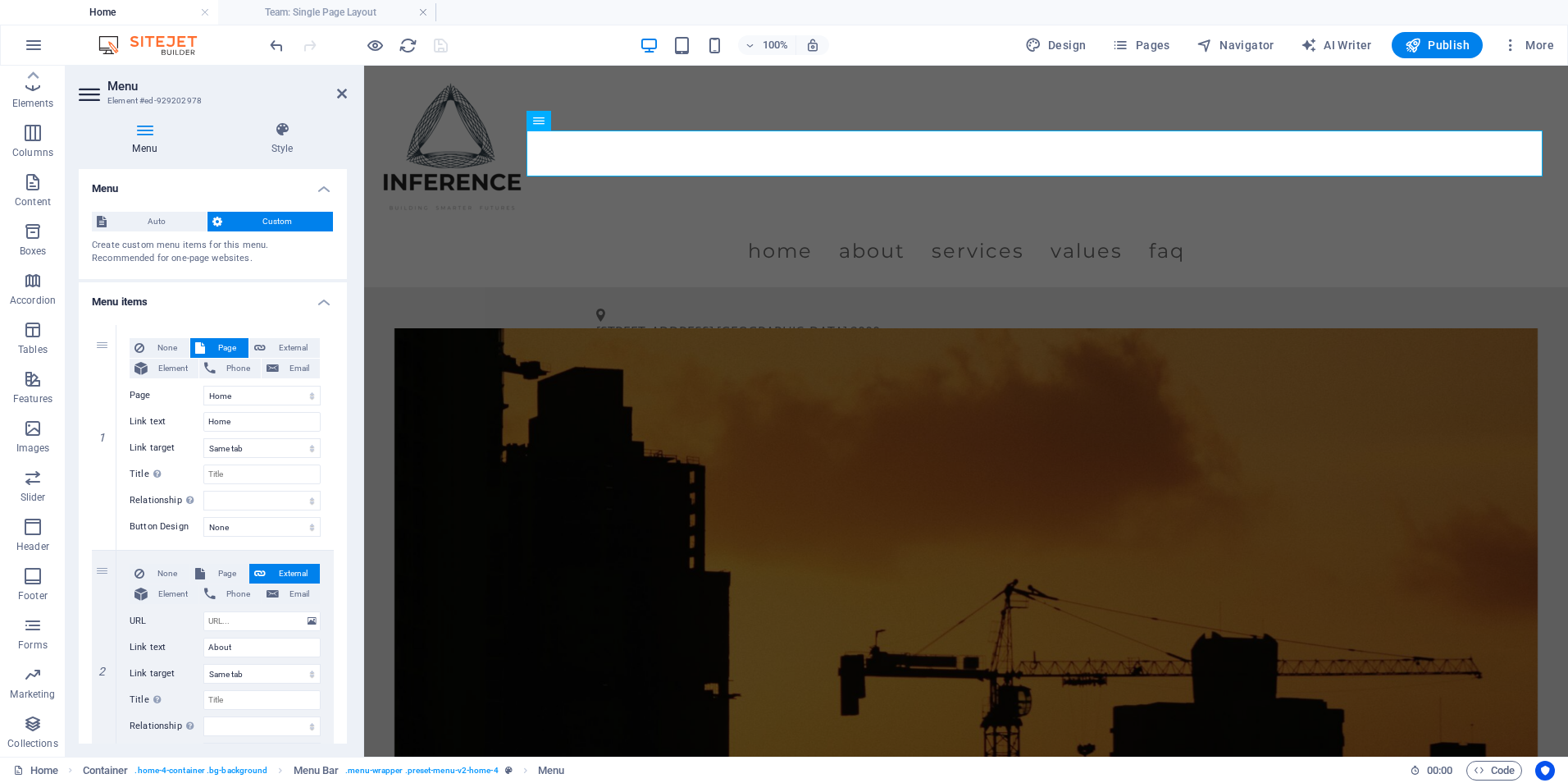
click at [350, 87] on aside "Menu Element #ed-929202978 Menu Style Menu Auto Custom Create custom menu items…" at bounding box center [214, 411] width 298 height 691
click at [343, 89] on icon at bounding box center [342, 93] width 10 height 13
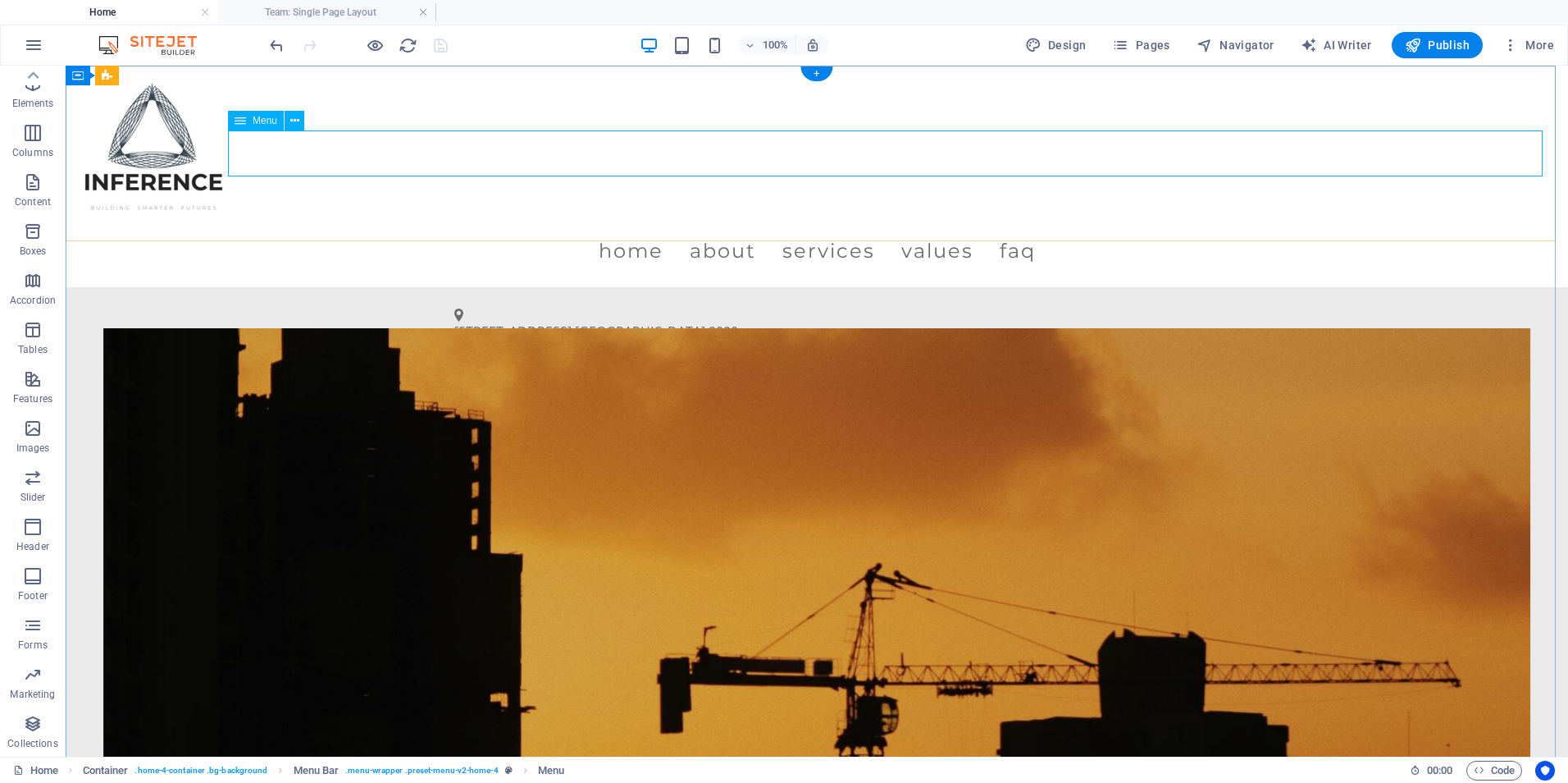
click at [322, 228] on nav "Home About Services Values FAQ" at bounding box center [816, 251] width 1476 height 46
select select
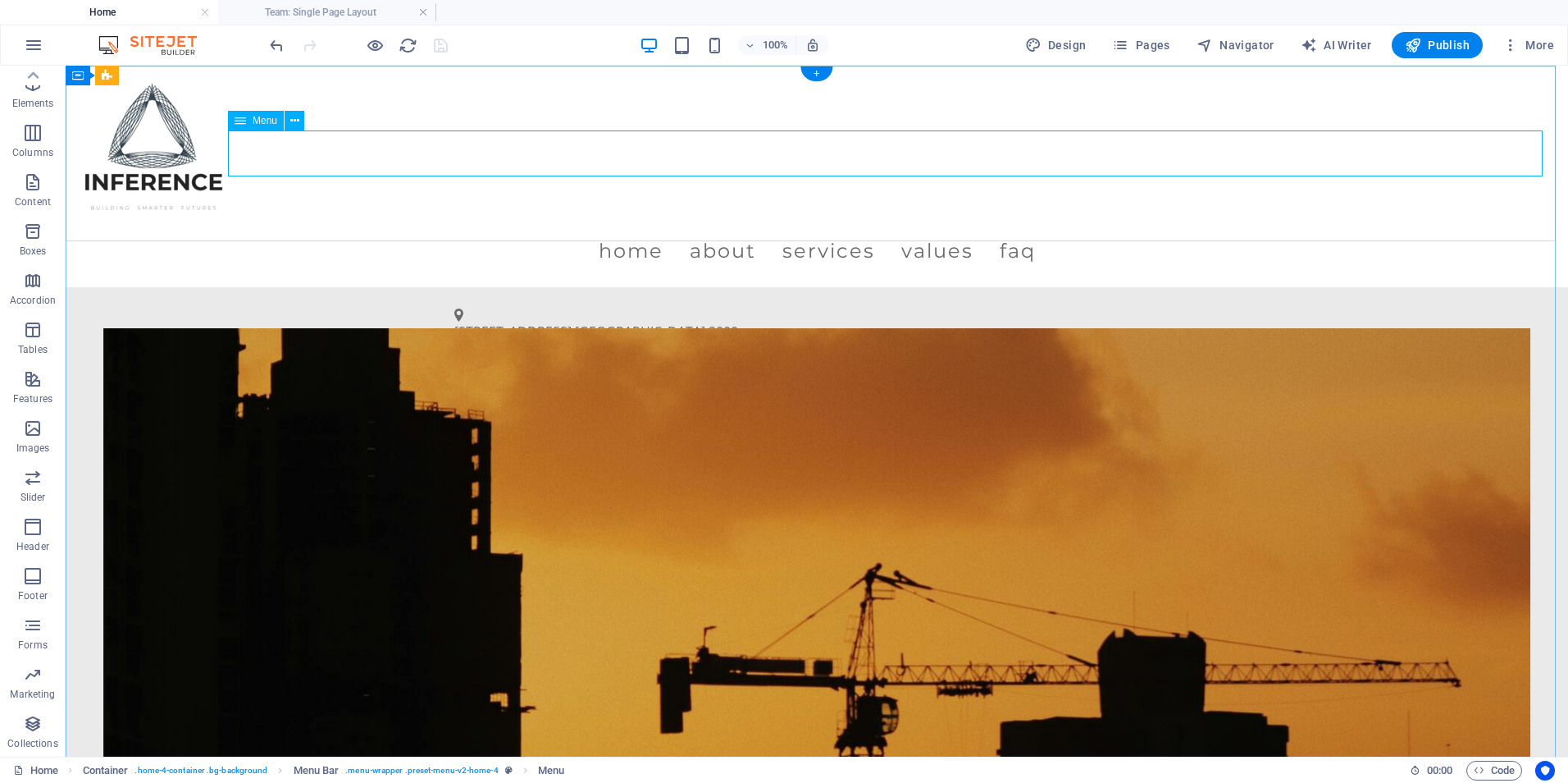
select select
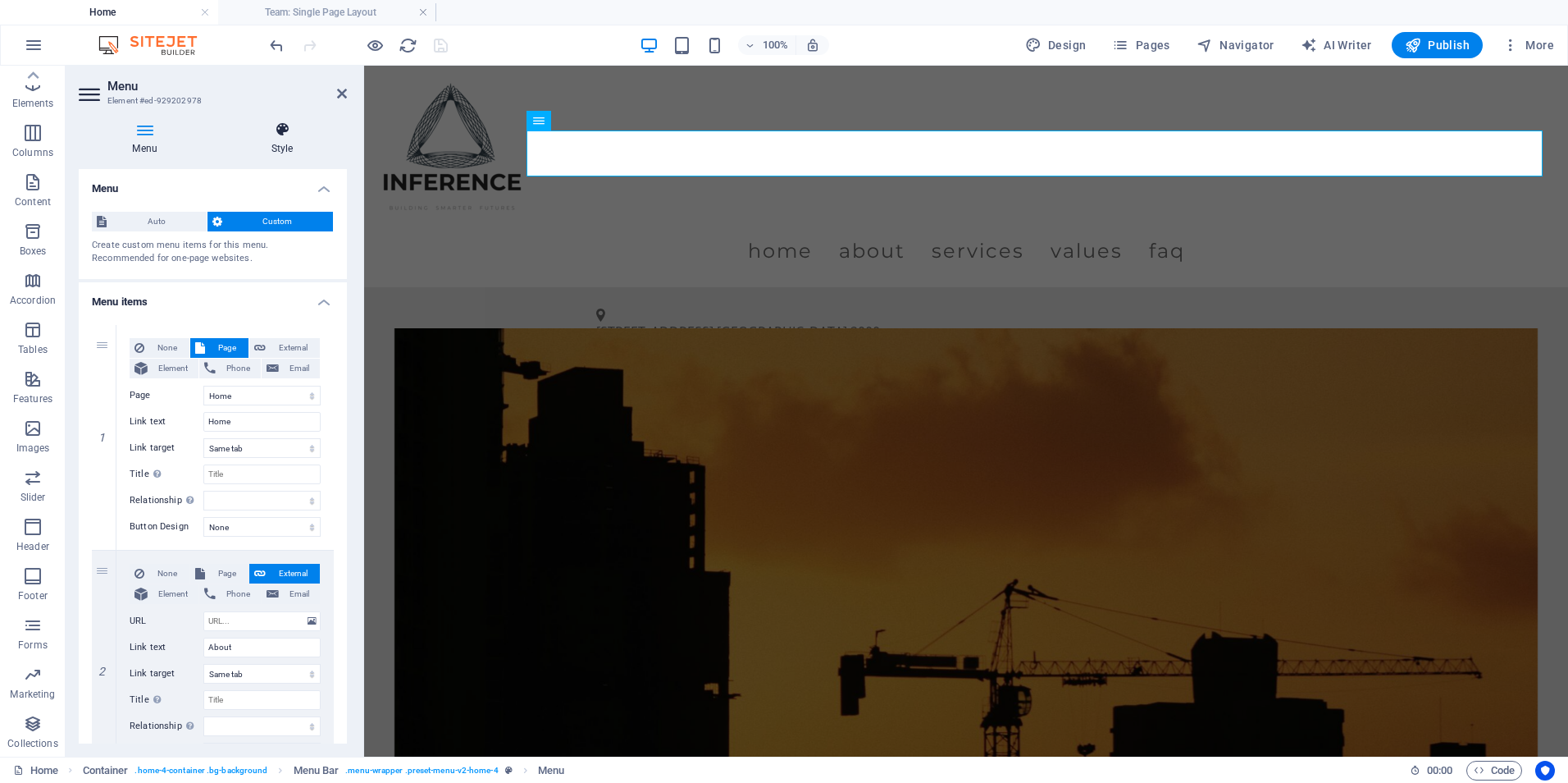
click at [258, 149] on h4 "Style" at bounding box center [282, 139] width 130 height 35
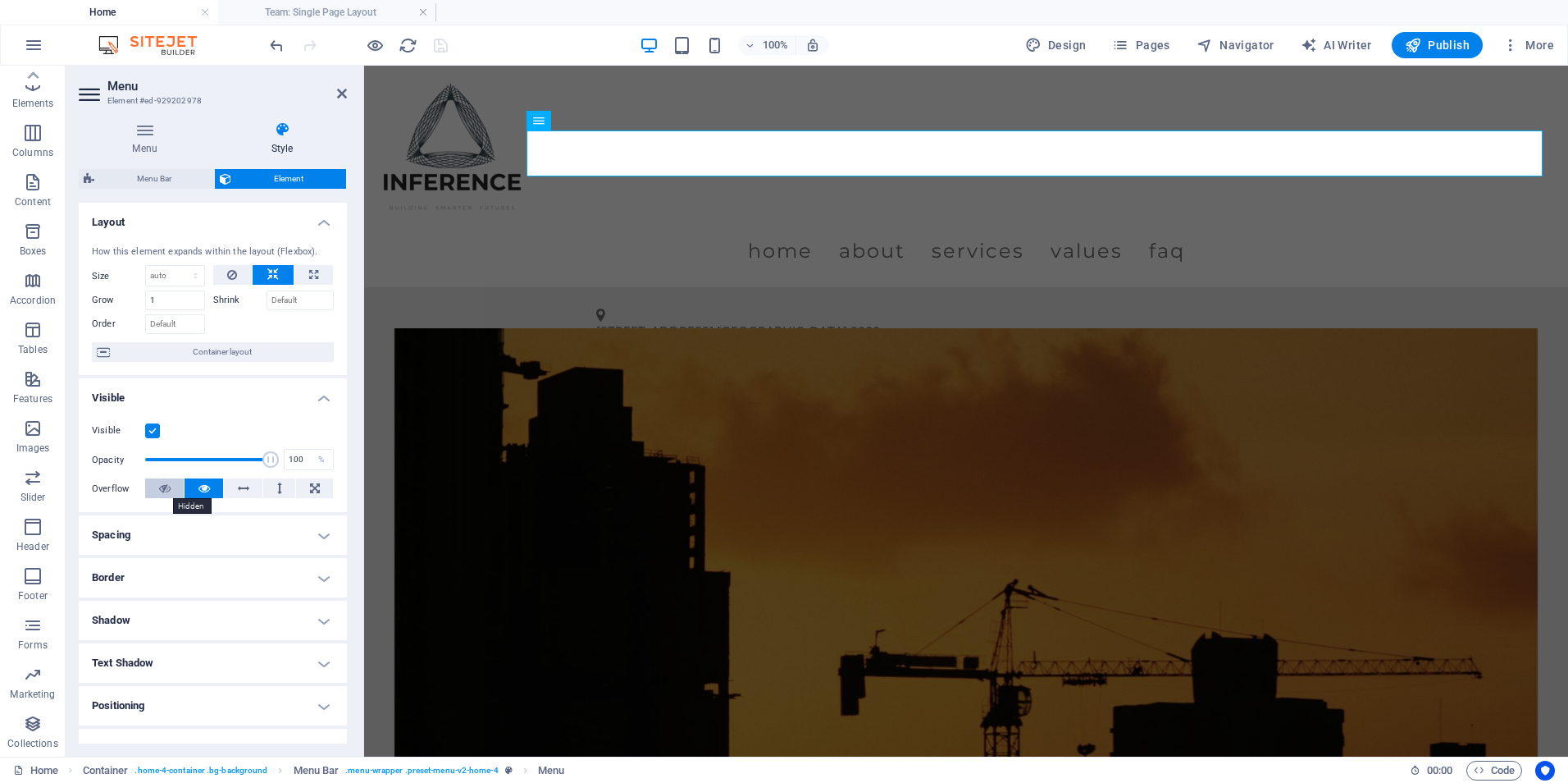
click at [160, 496] on icon at bounding box center [165, 489] width 12 height 20
click at [210, 491] on button at bounding box center [203, 489] width 39 height 20
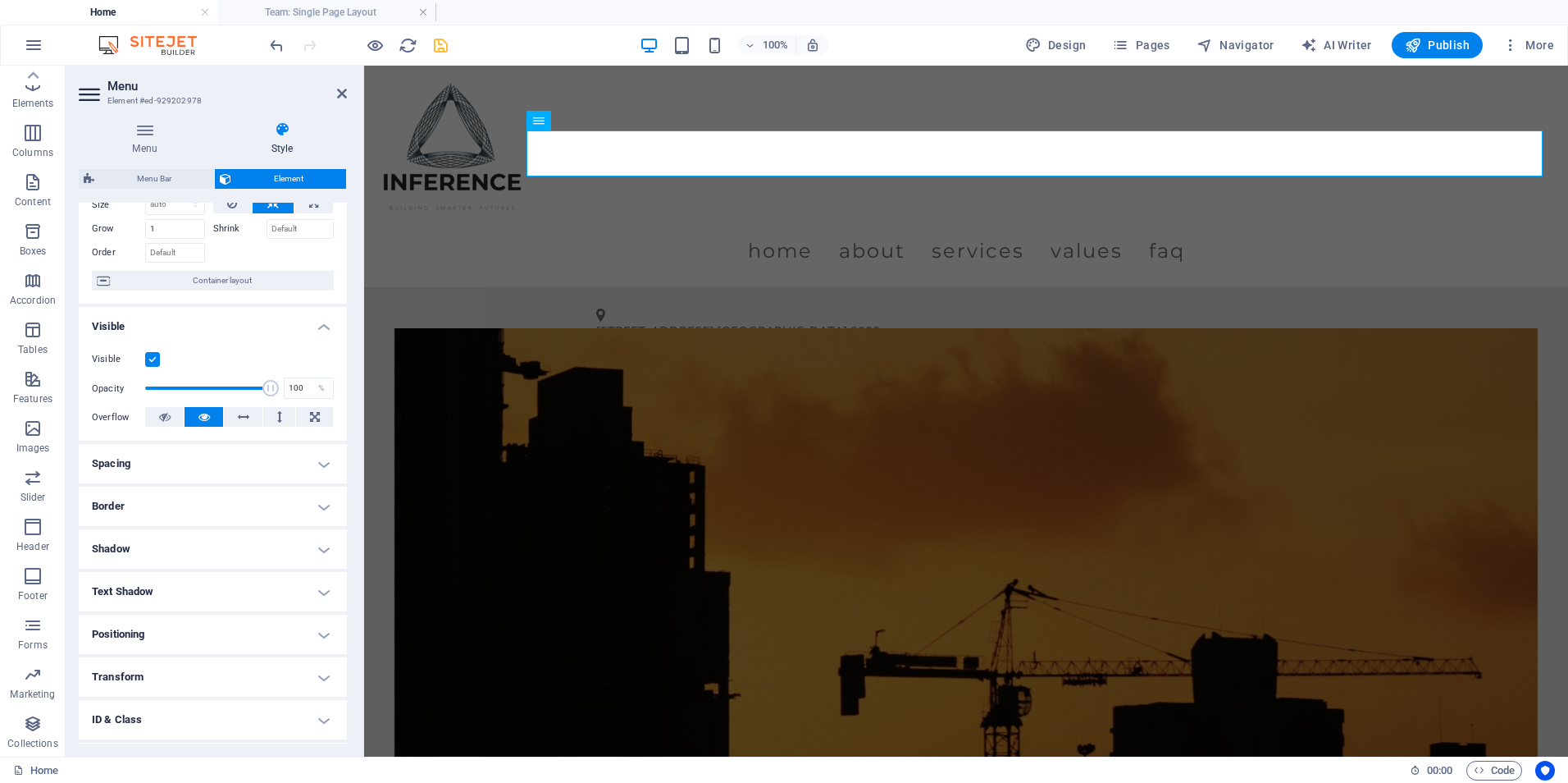
scroll to position [153, 0]
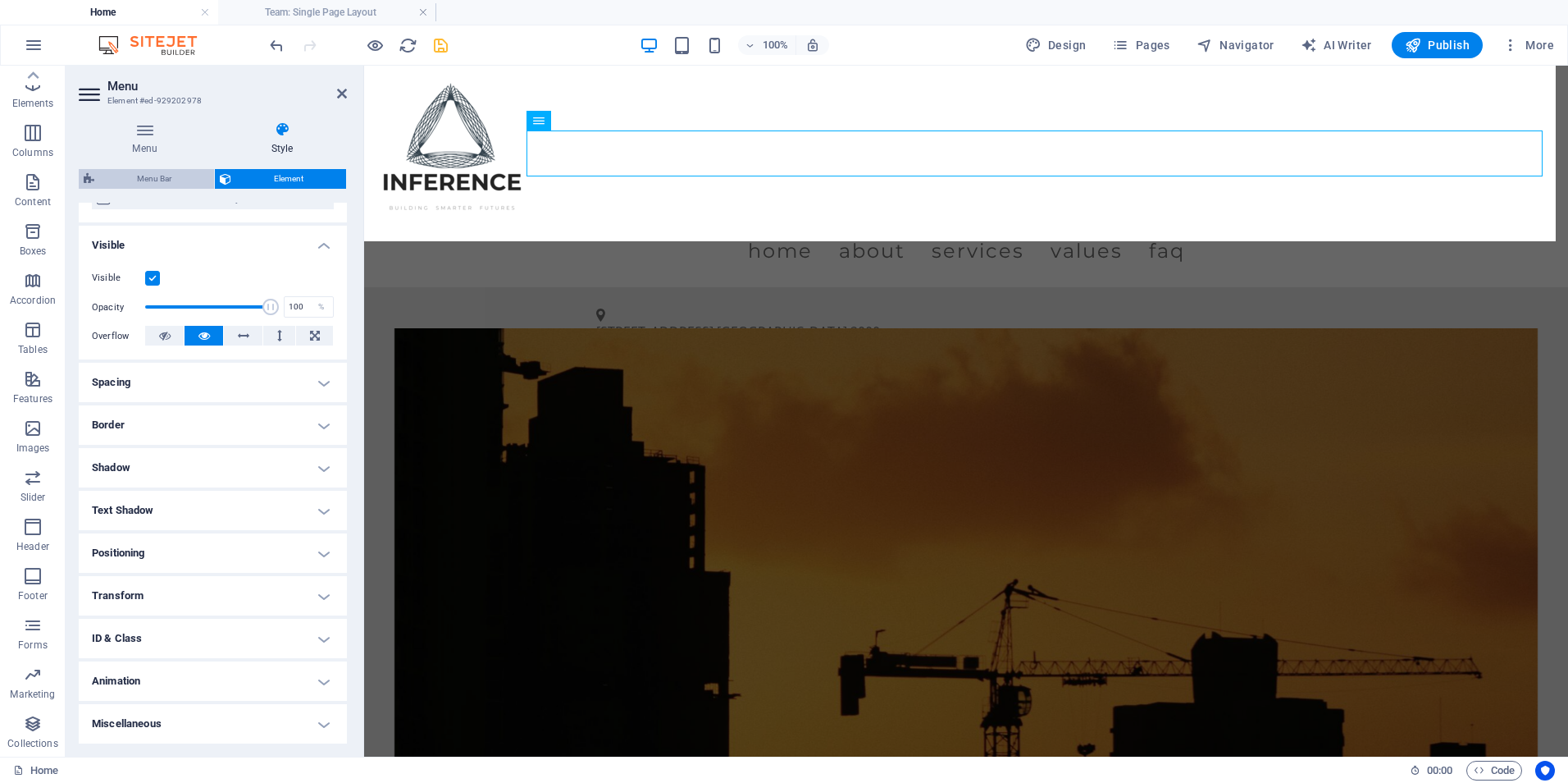
click at [168, 176] on span "Menu Bar" at bounding box center [155, 179] width 110 height 20
select select "rem"
select select "preset-menu-v2-home-4"
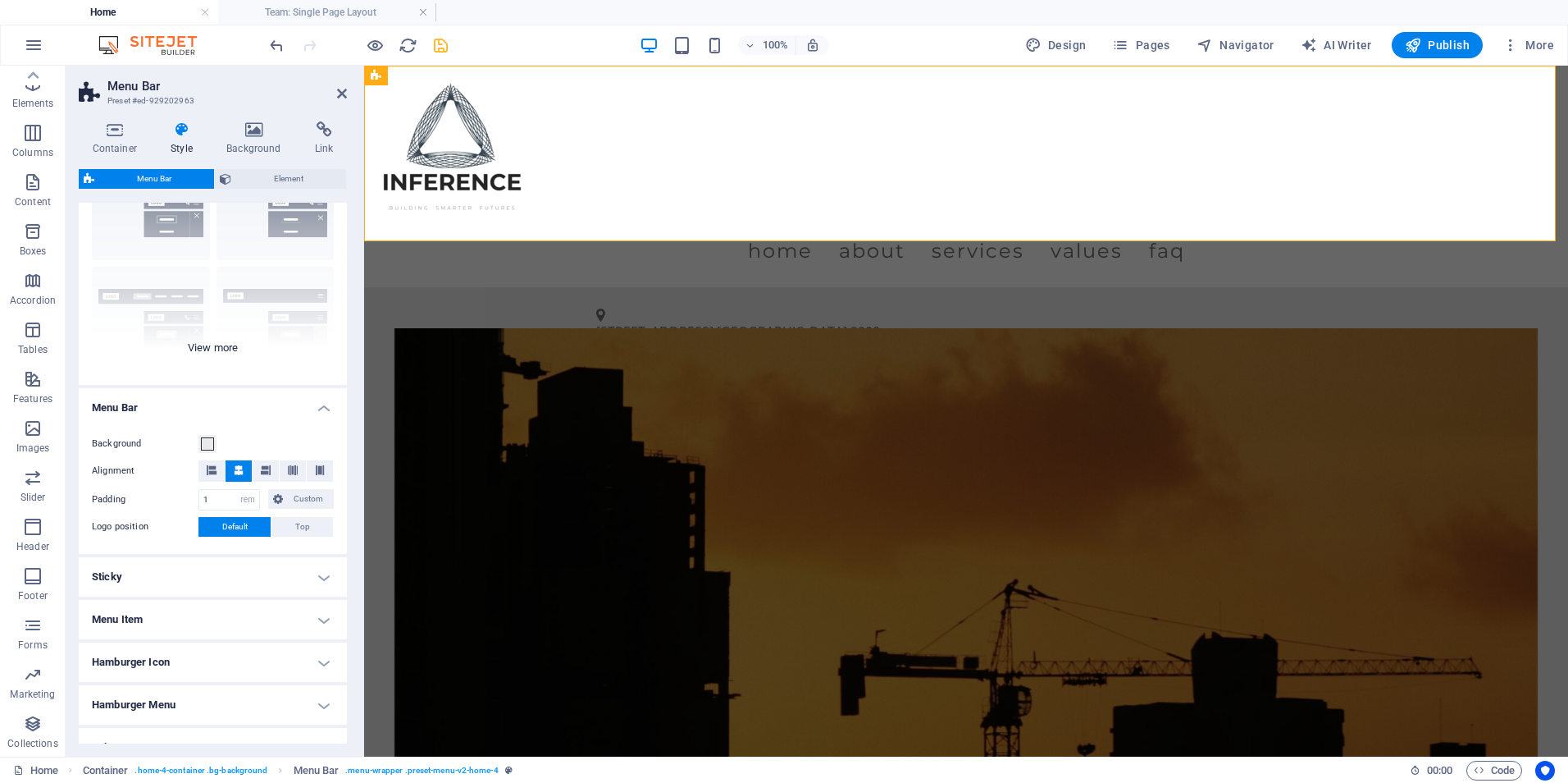
scroll to position [183, 0]
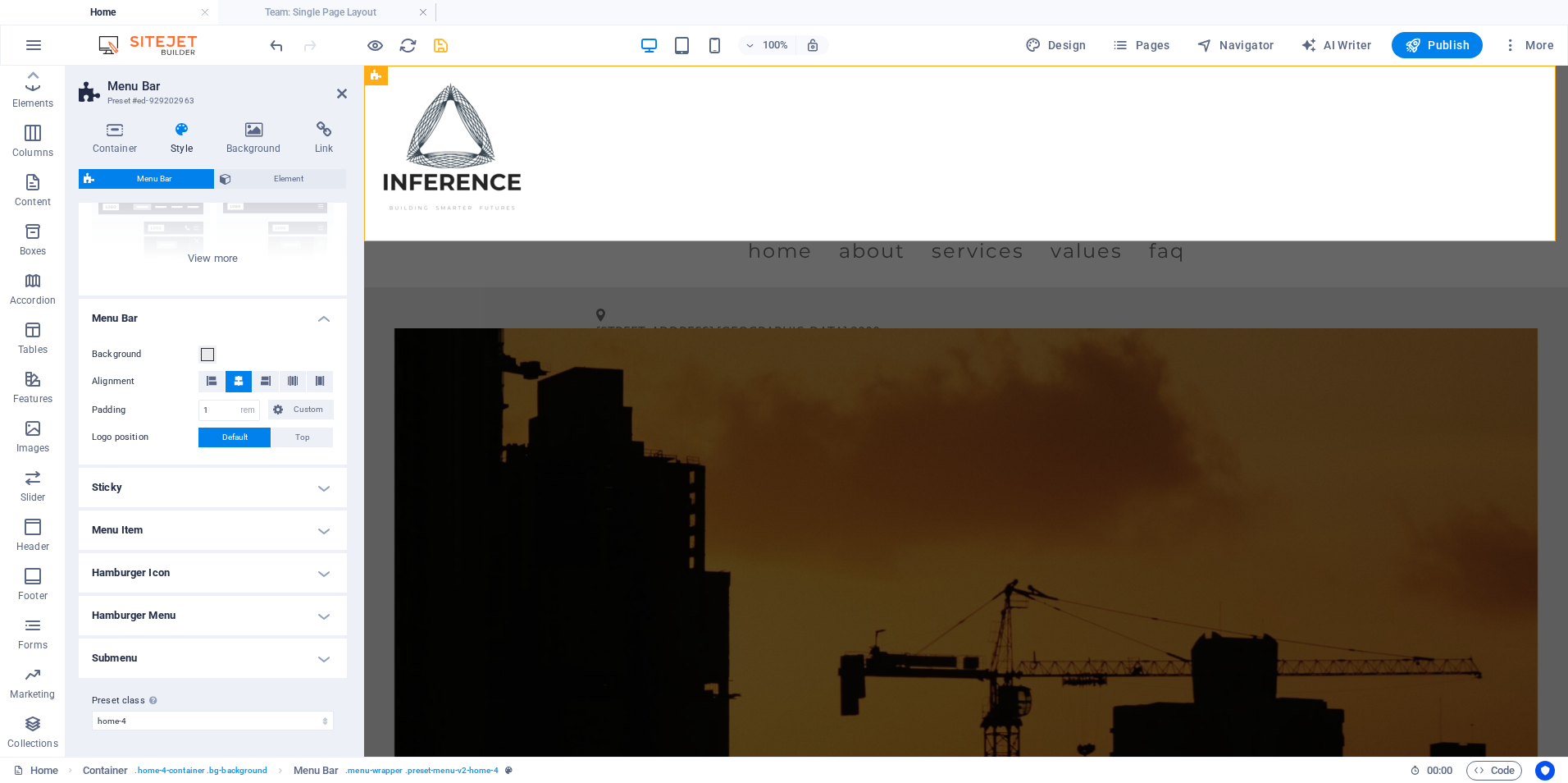
click at [157, 572] on h4 "Hamburger Icon" at bounding box center [212, 573] width 268 height 39
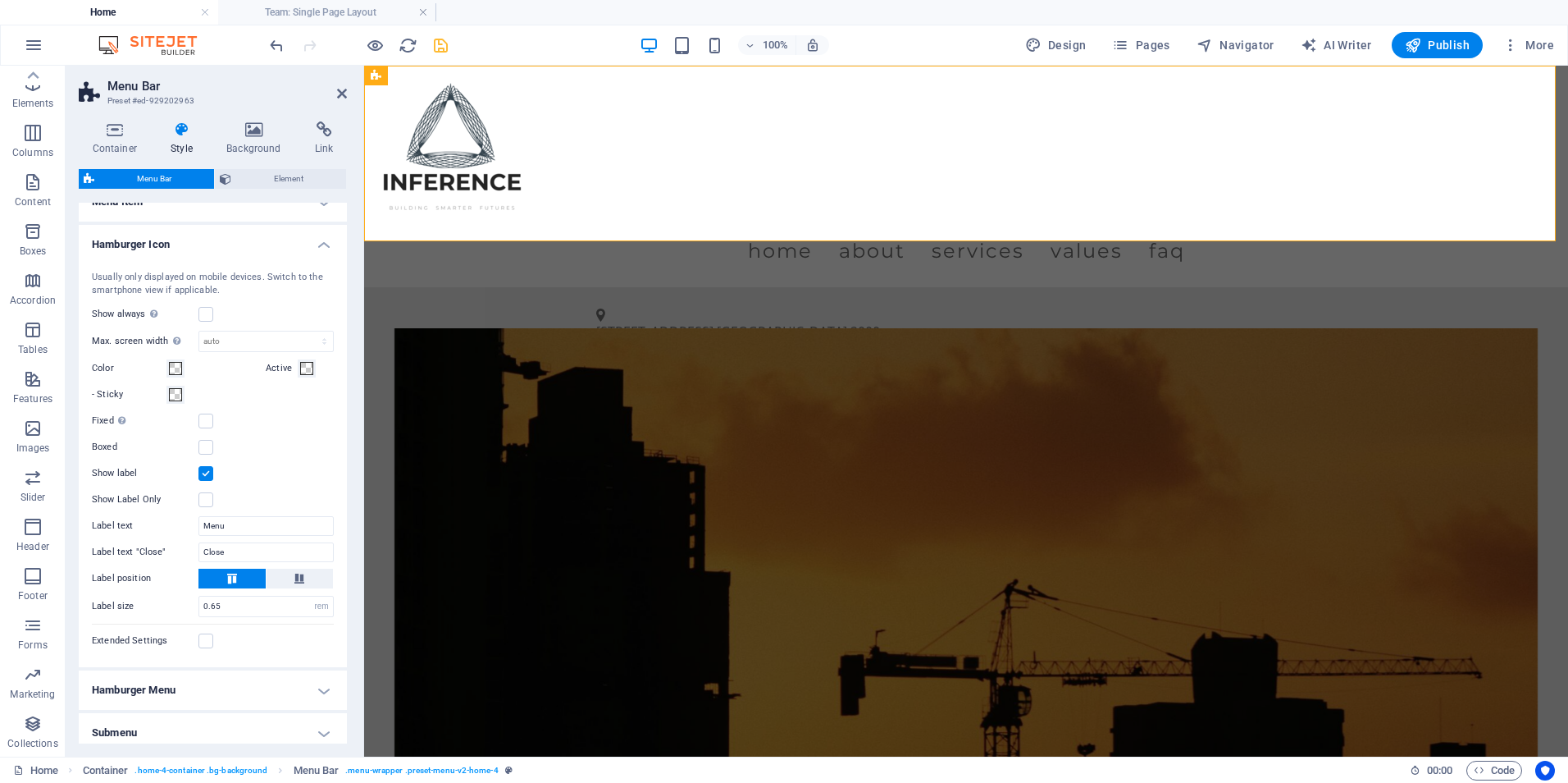
scroll to position [586, 0]
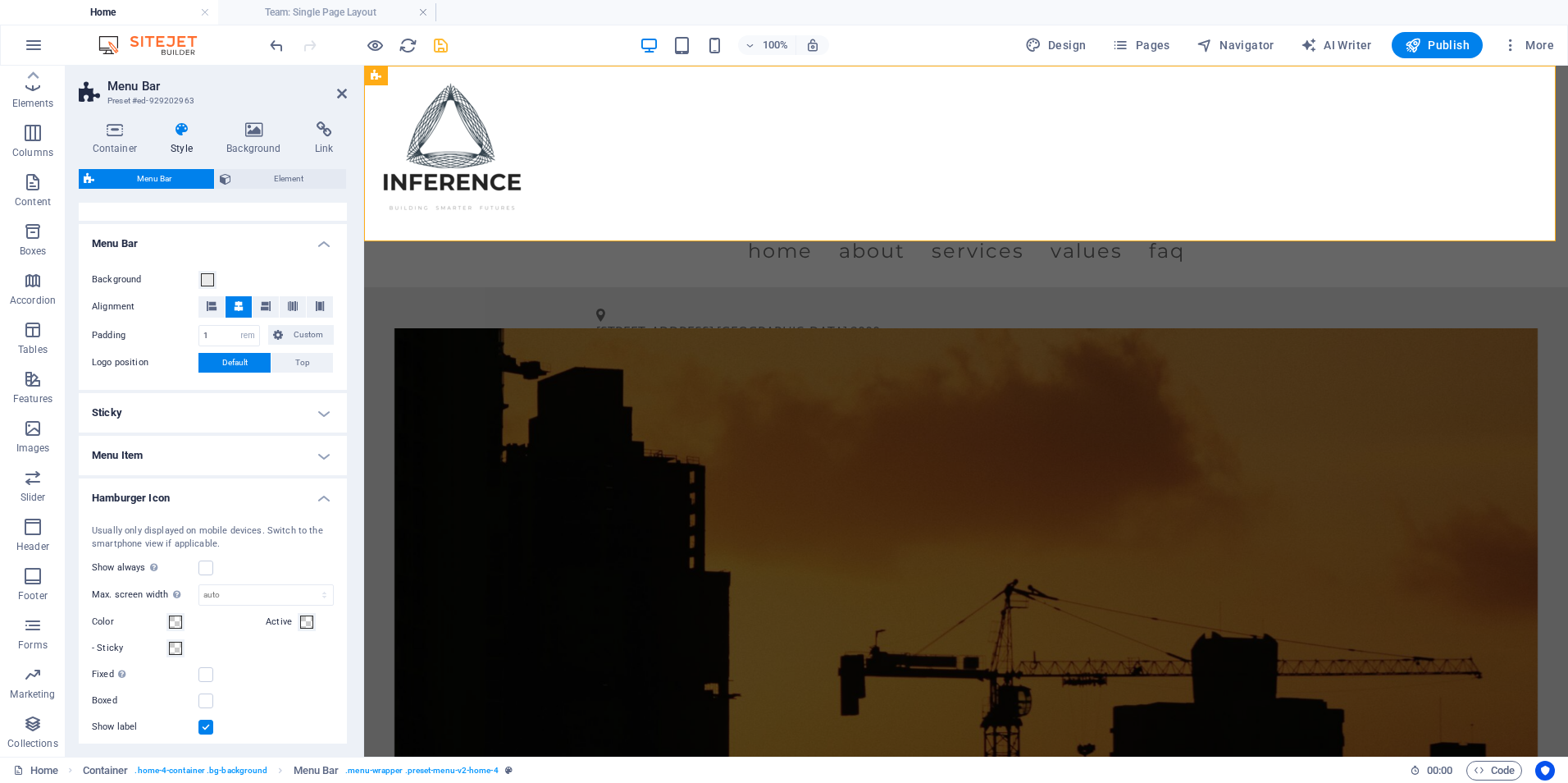
click at [159, 484] on h4 "Hamburger Icon" at bounding box center [212, 494] width 268 height 30
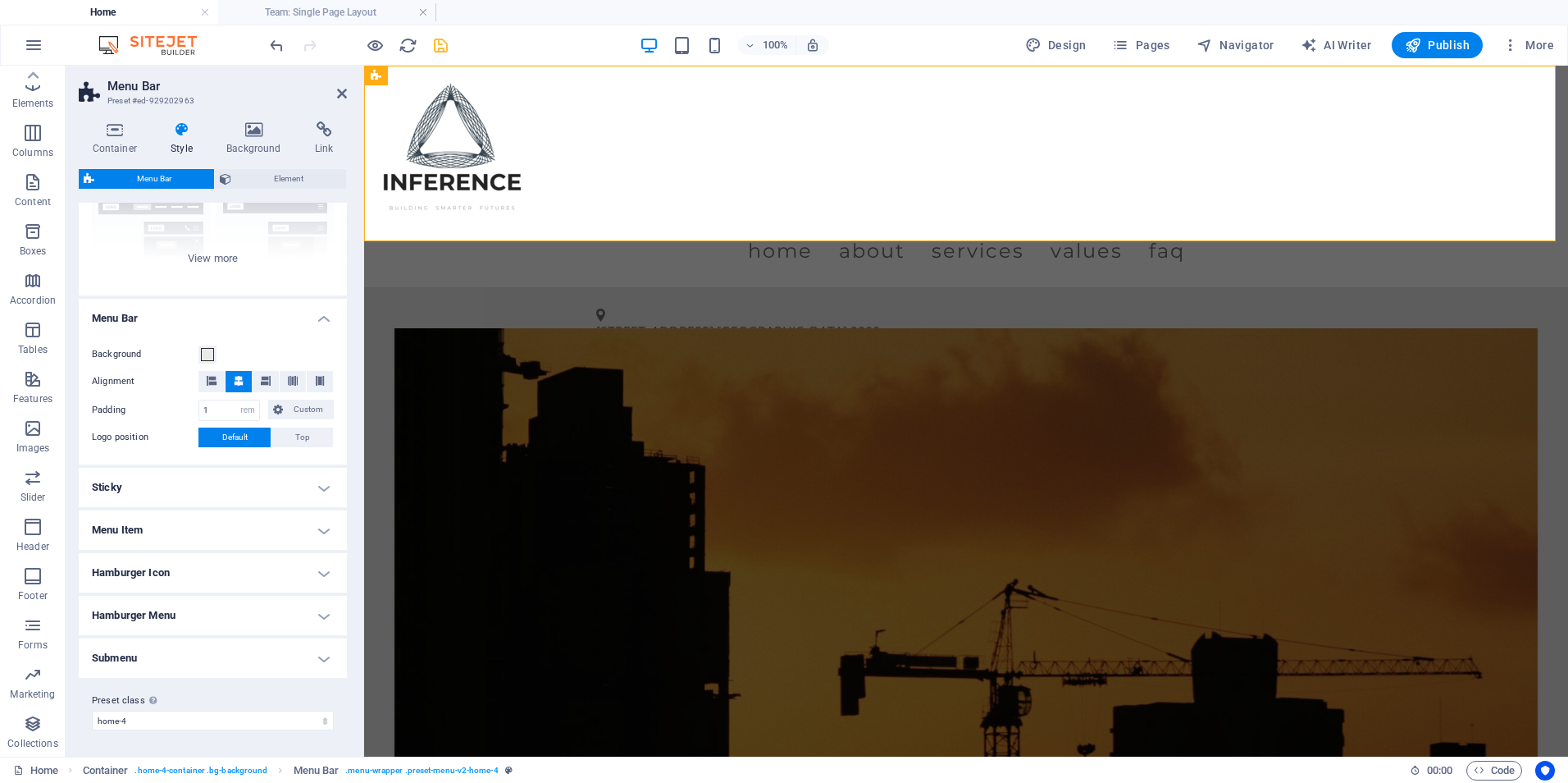
click at [143, 539] on h4 "Menu Item" at bounding box center [212, 530] width 268 height 39
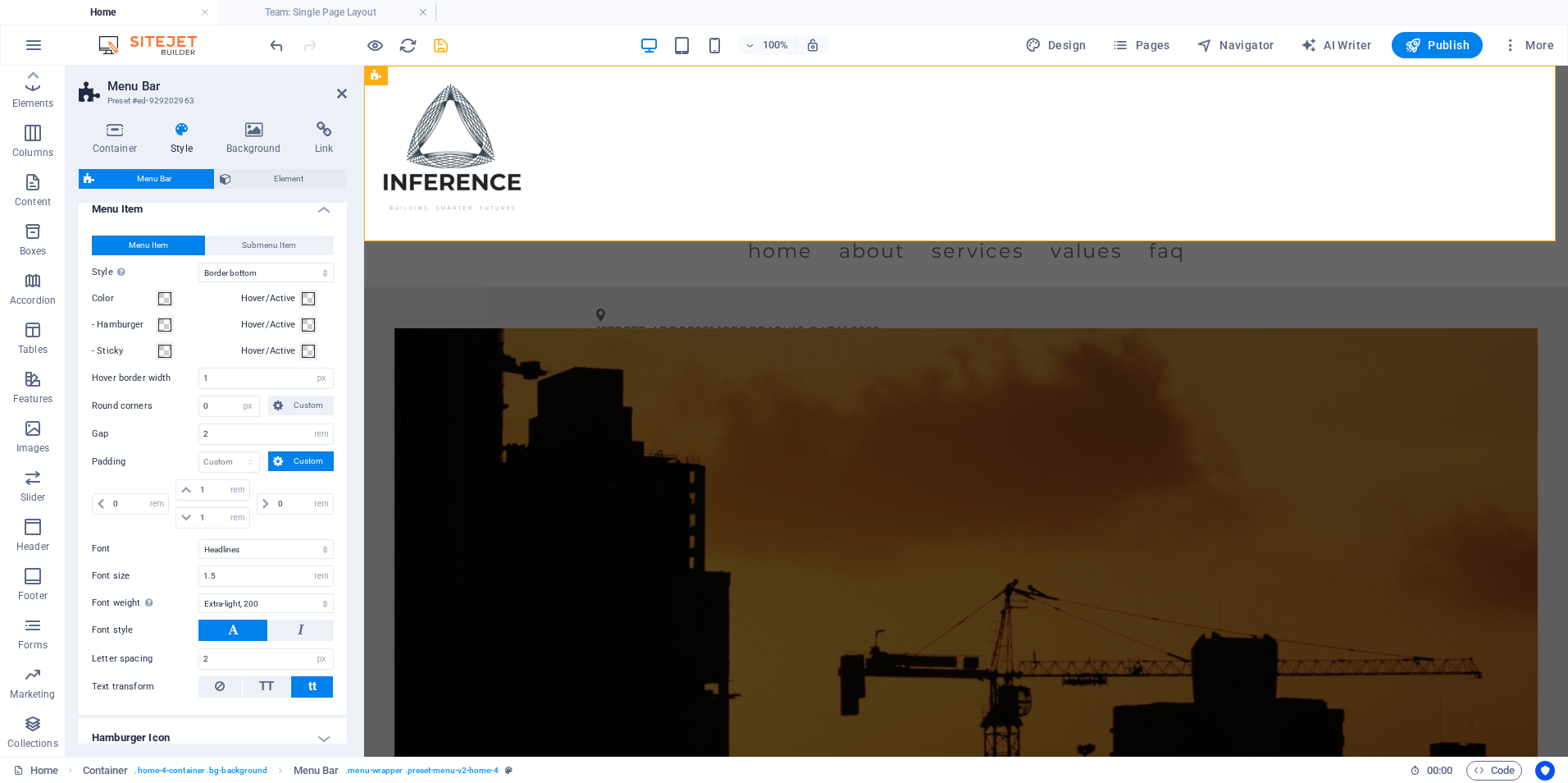
scroll to position [586, 0]
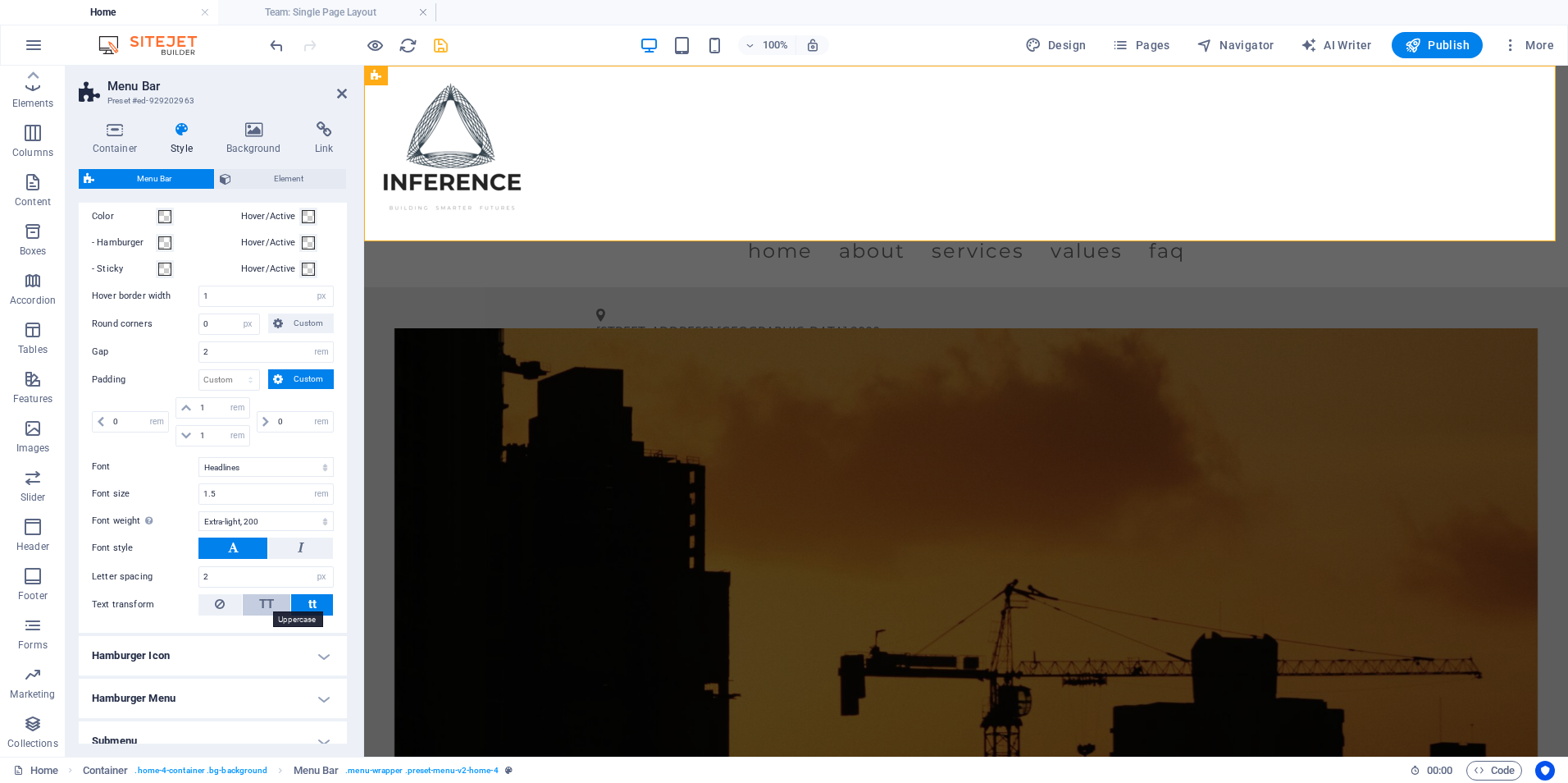
click at [271, 596] on span "TT" at bounding box center [266, 603] width 15 height 15
click at [338, 86] on h2 "Menu Bar" at bounding box center [227, 86] width 239 height 15
click at [223, 606] on icon at bounding box center [220, 604] width 10 height 20
click at [337, 90] on icon at bounding box center [342, 93] width 10 height 13
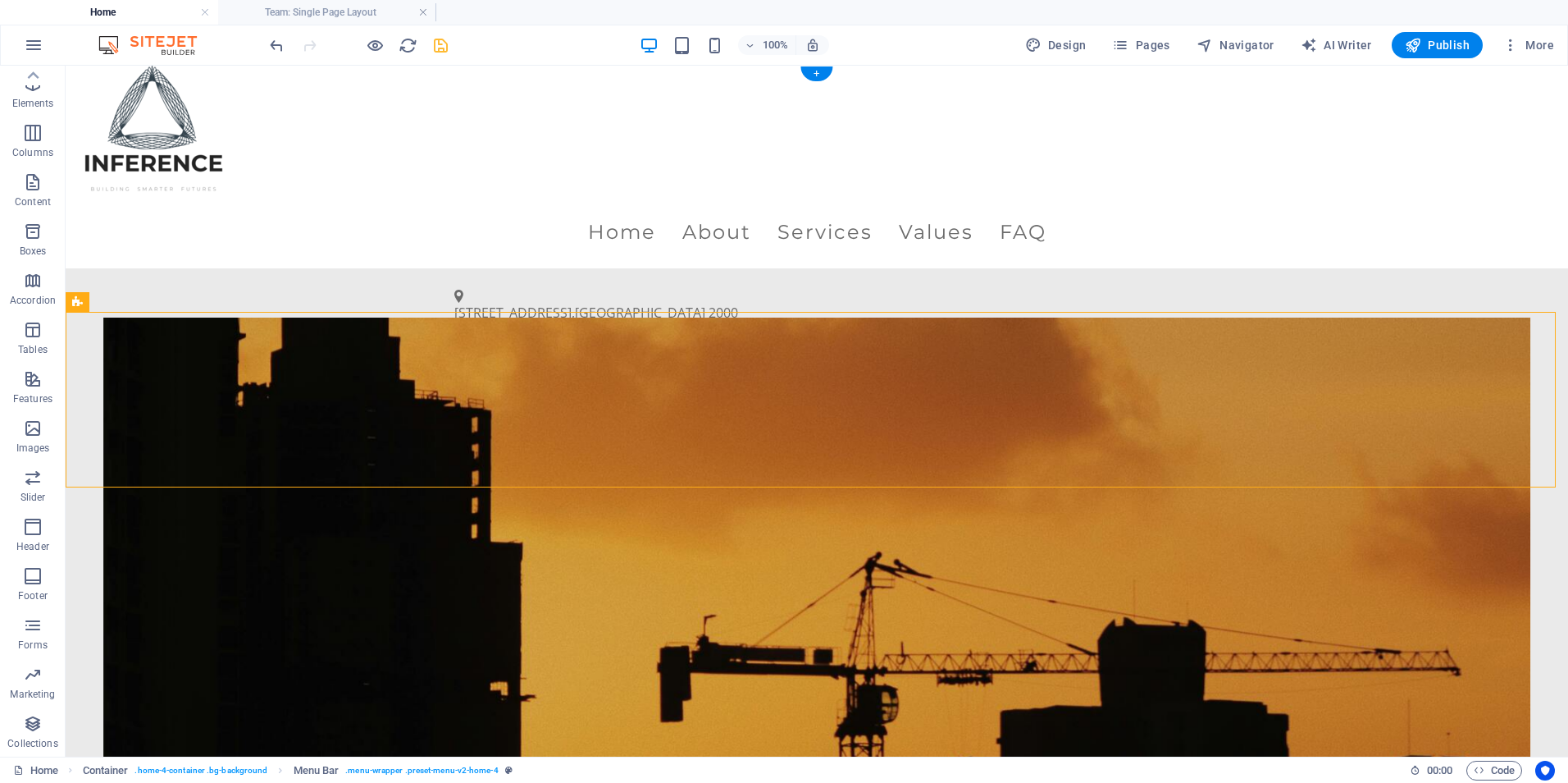
scroll to position [0, 0]
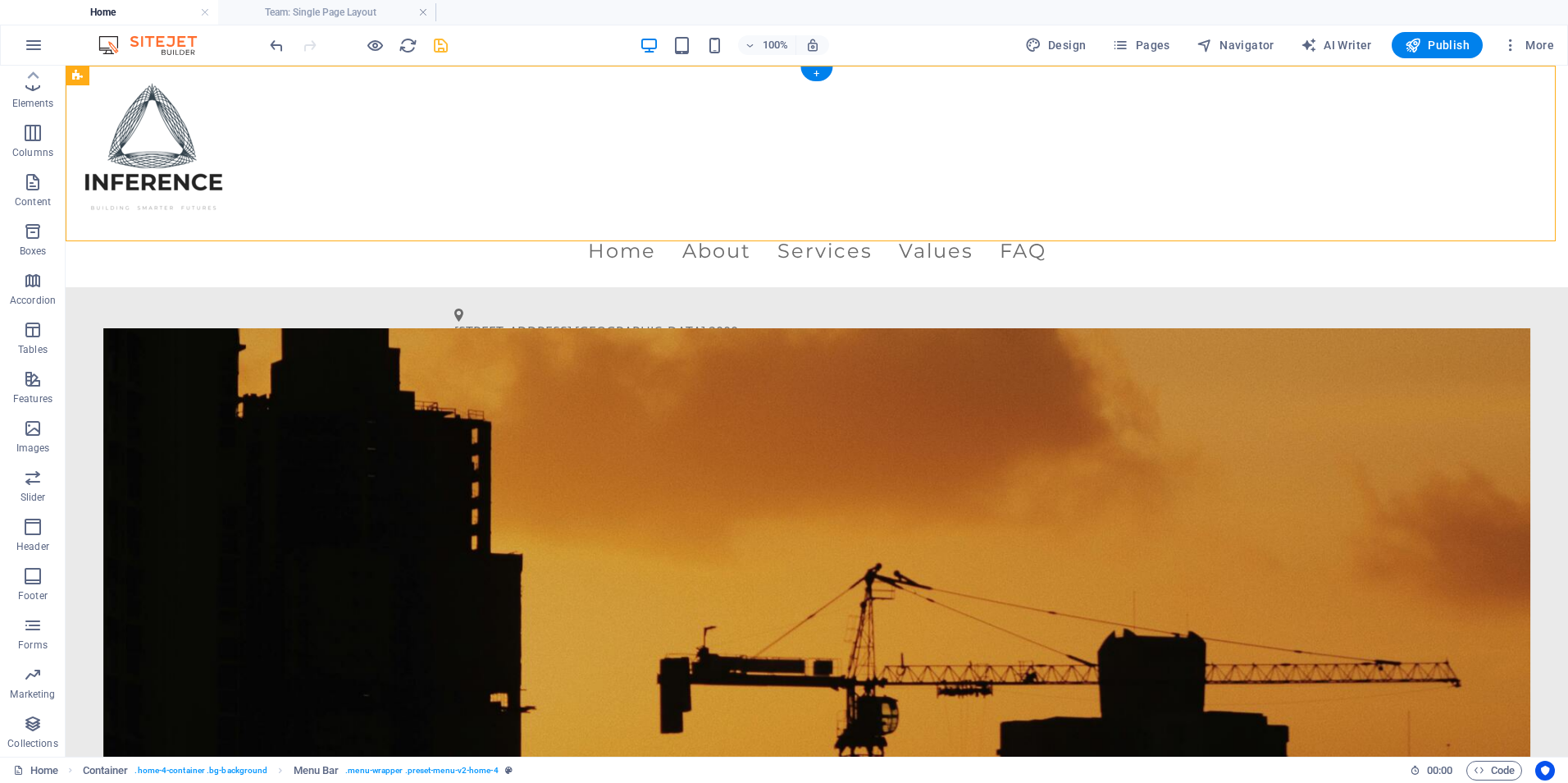
click at [686, 328] on figure at bounding box center [817, 642] width 1427 height 629
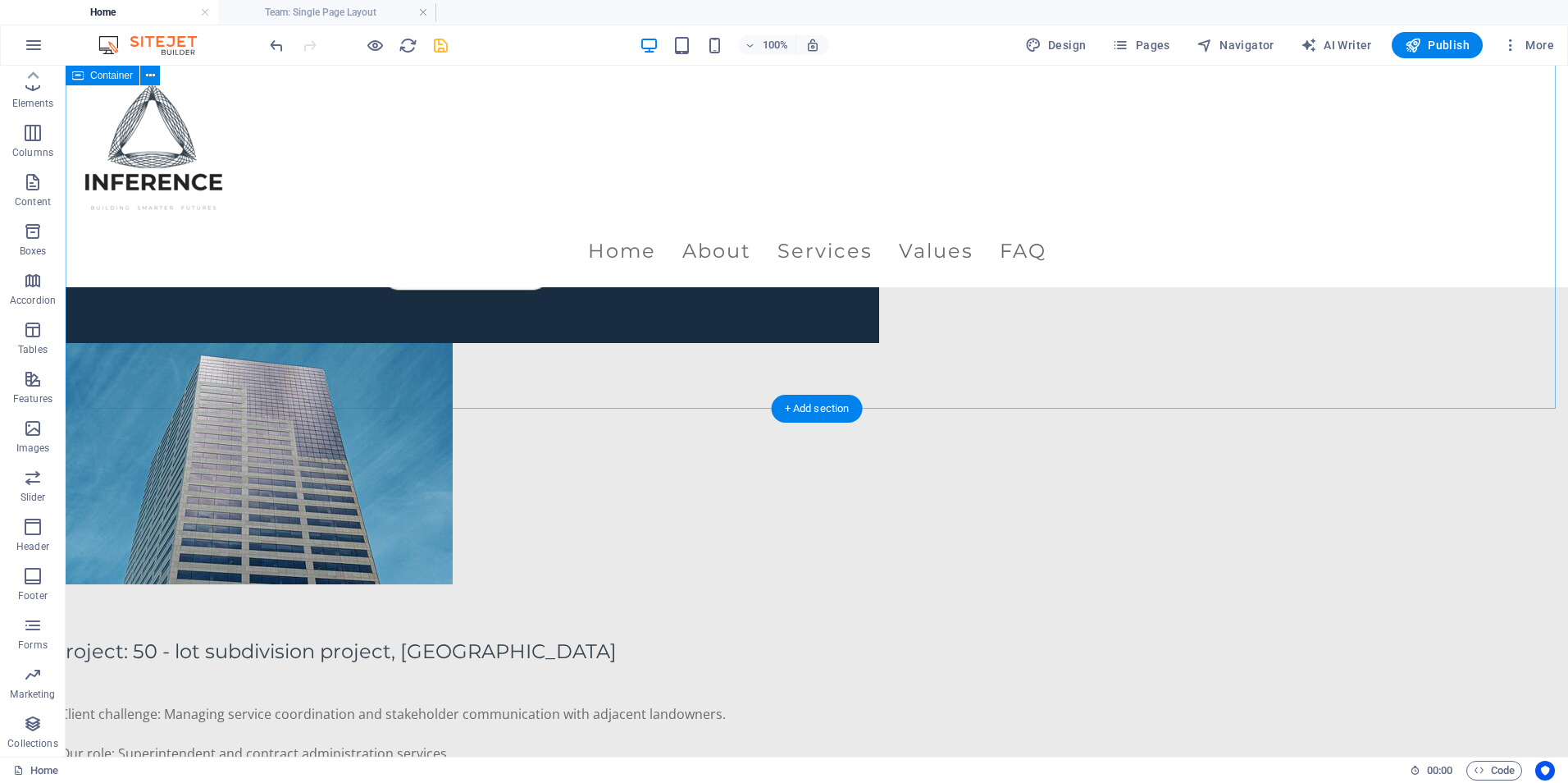
scroll to position [4553, 0]
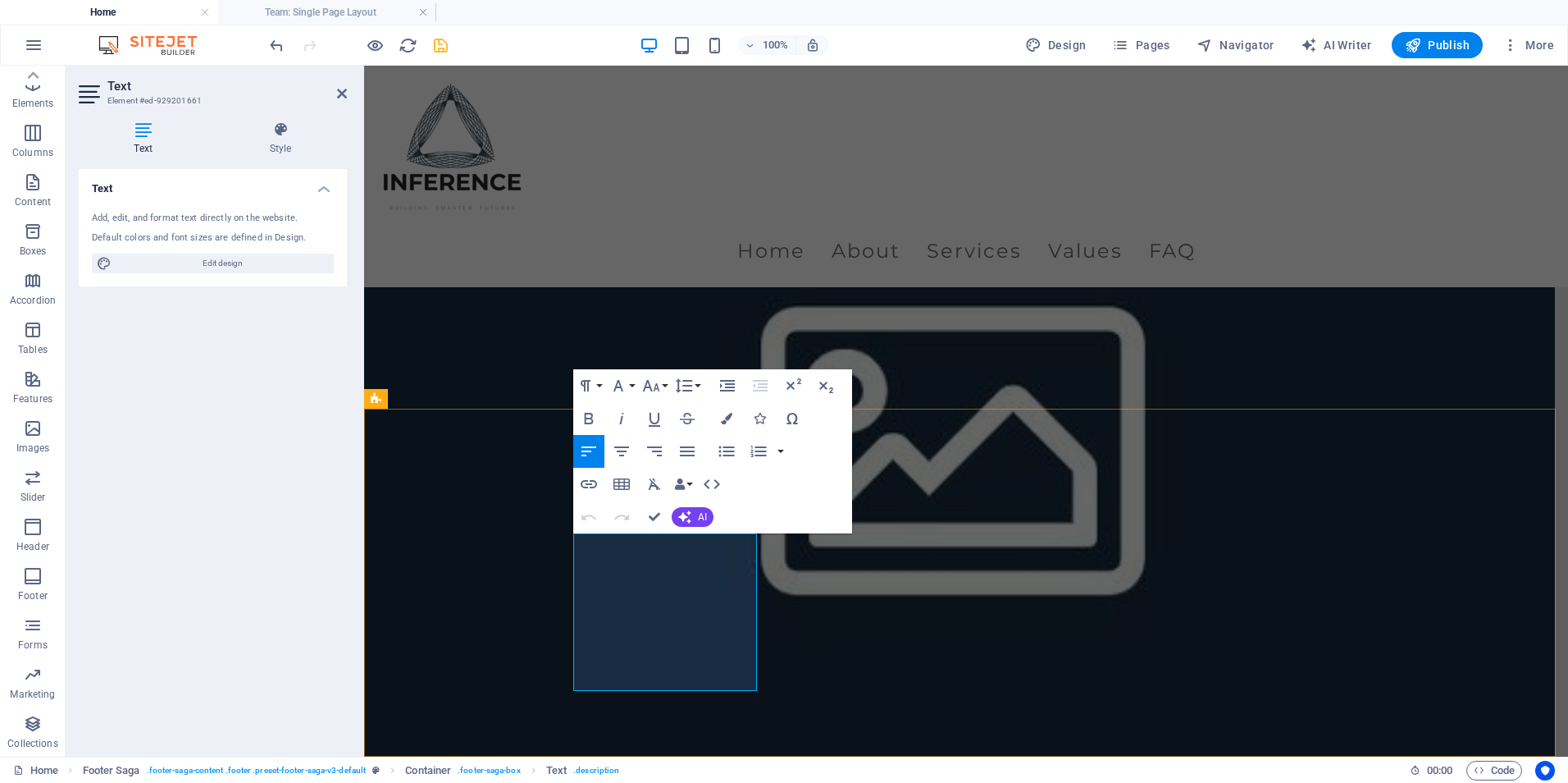
click at [228, 270] on span "Edit design" at bounding box center [222, 263] width 212 height 20
select select "px"
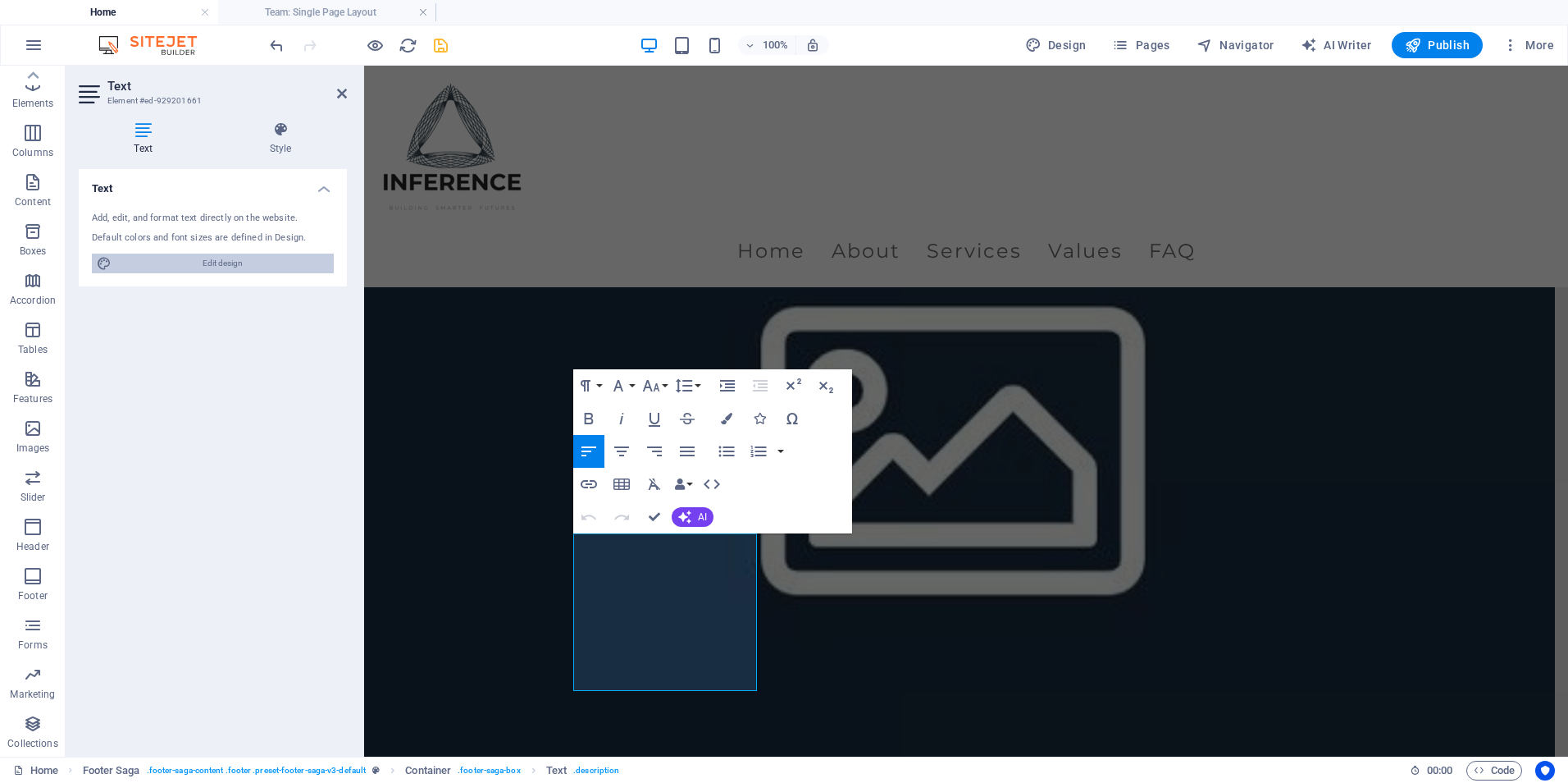
select select "200"
select select "px"
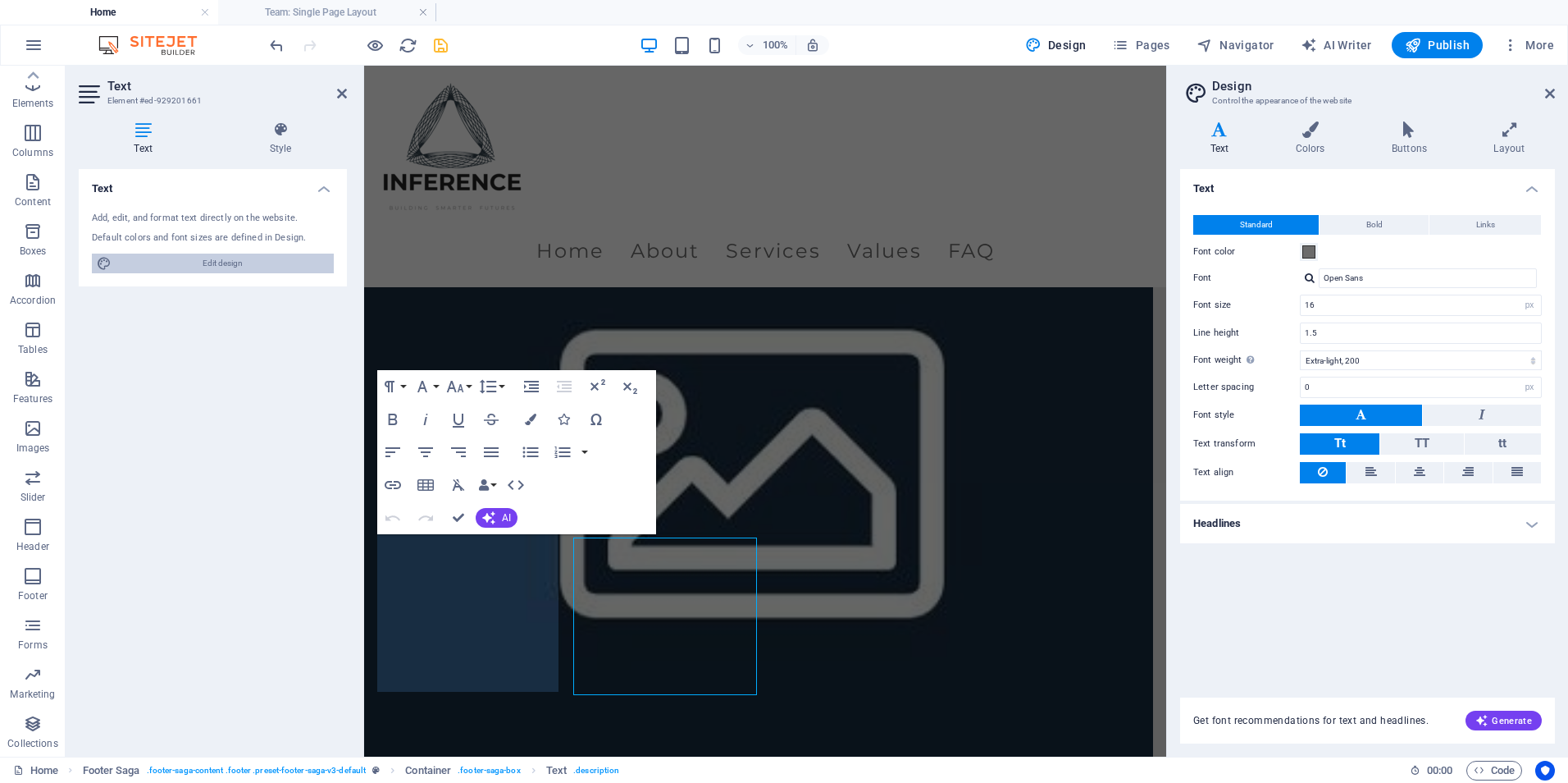
scroll to position [4549, 0]
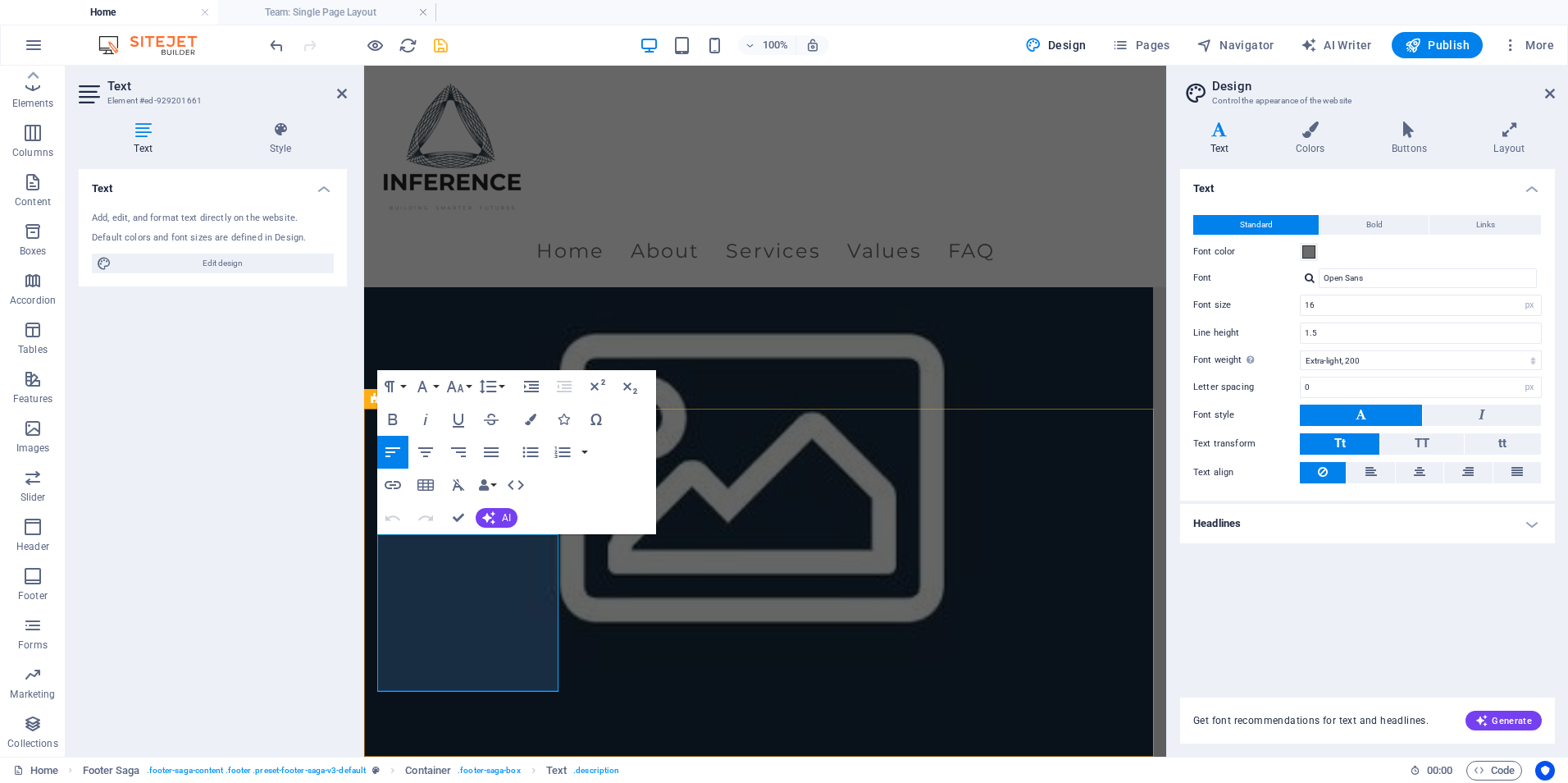
drag, startPoint x: 458, startPoint y: 673, endPoint x: 1540, endPoint y: 400, distance: 1115.9
click at [364, 512] on html "Skip to main content Menu Home About Services Values FAQ 123 Construction Lane …" at bounding box center [765, 196] width 802 height 9361
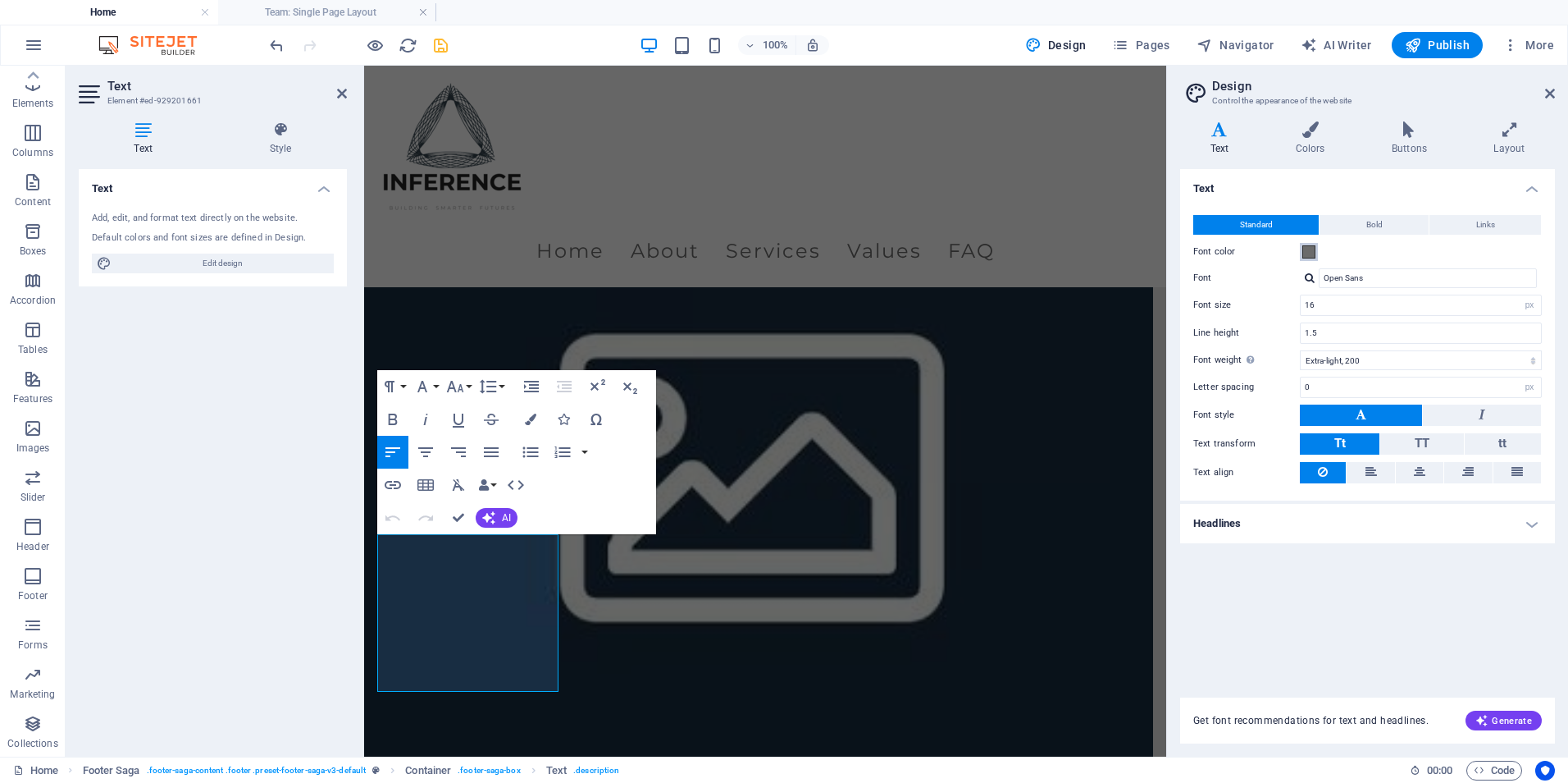
click at [1314, 251] on span at bounding box center [1309, 251] width 13 height 13
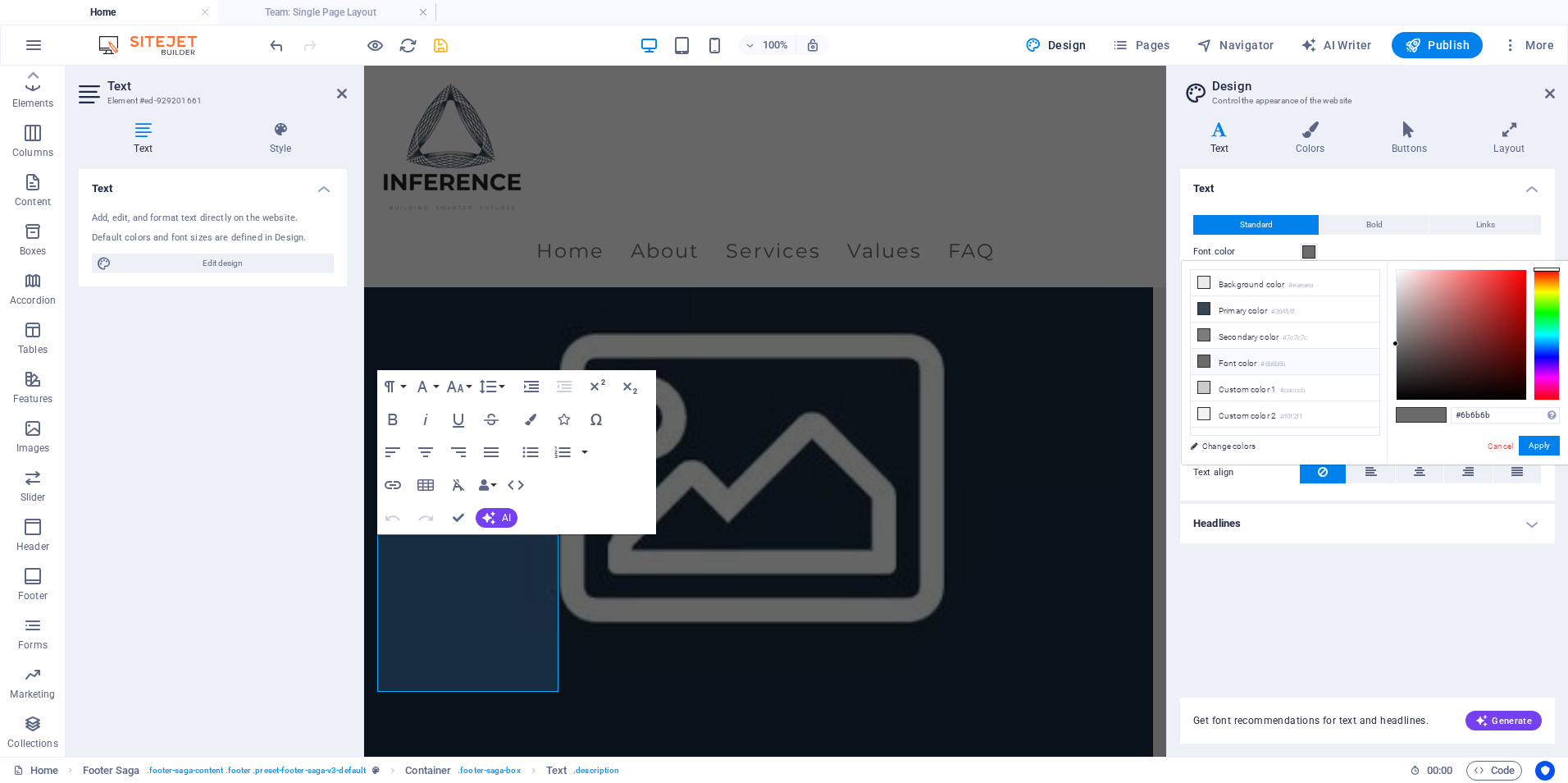
click at [1202, 355] on icon at bounding box center [1204, 361] width 12 height 12
click at [1538, 454] on button "Apply" at bounding box center [1539, 446] width 41 height 20
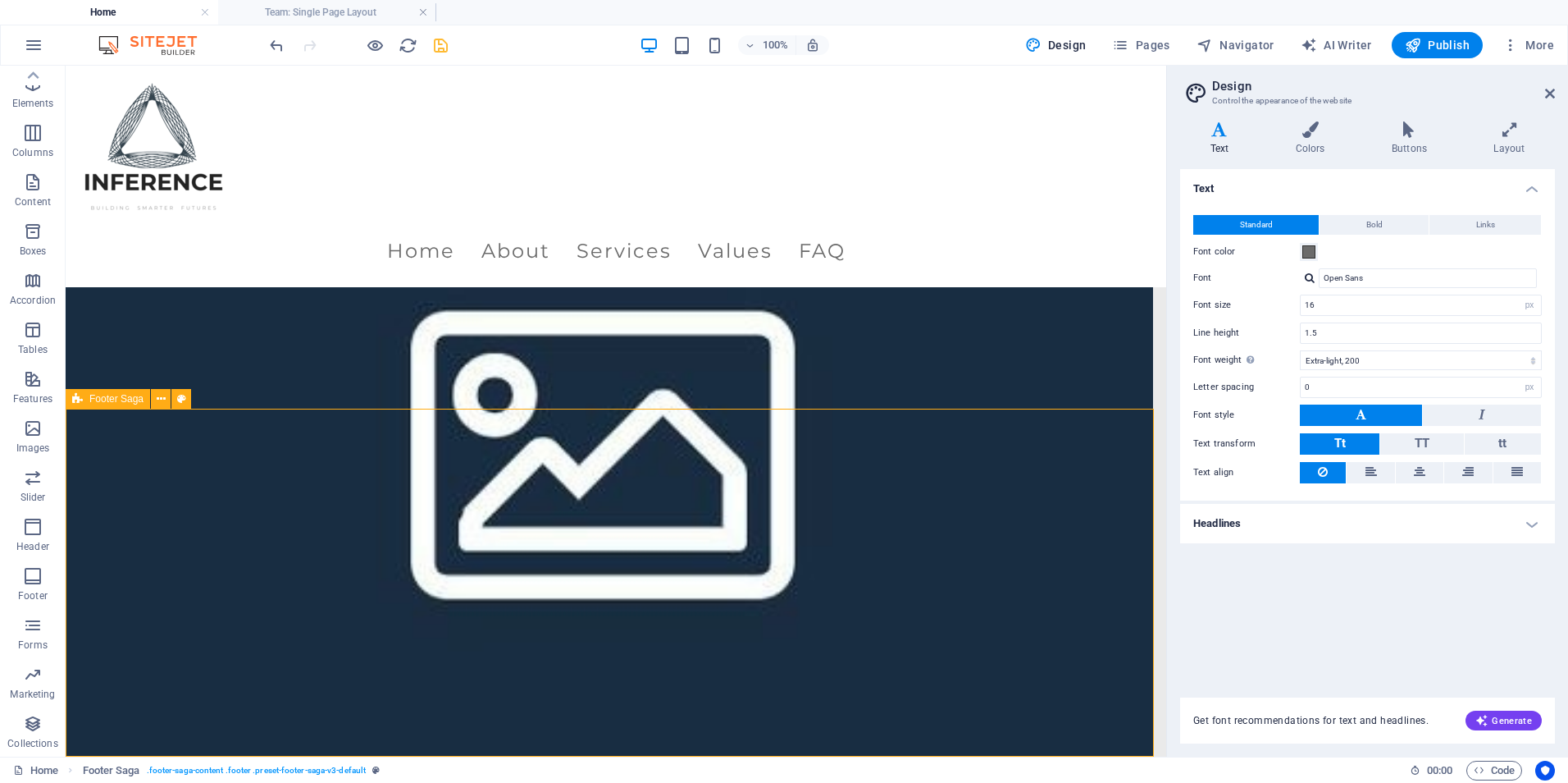
scroll to position [4553, 0]
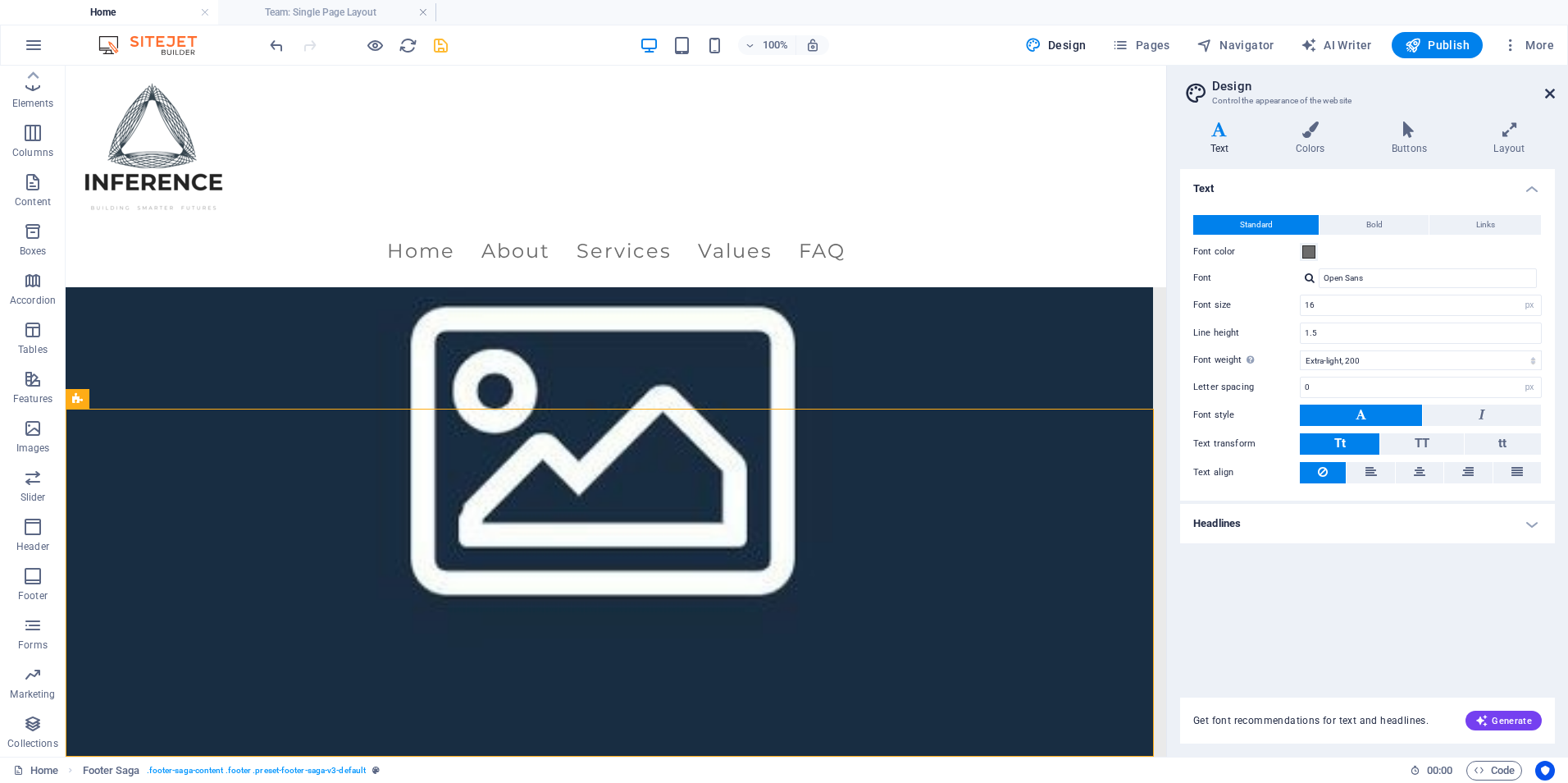
click at [1548, 91] on icon at bounding box center [1550, 93] width 10 height 13
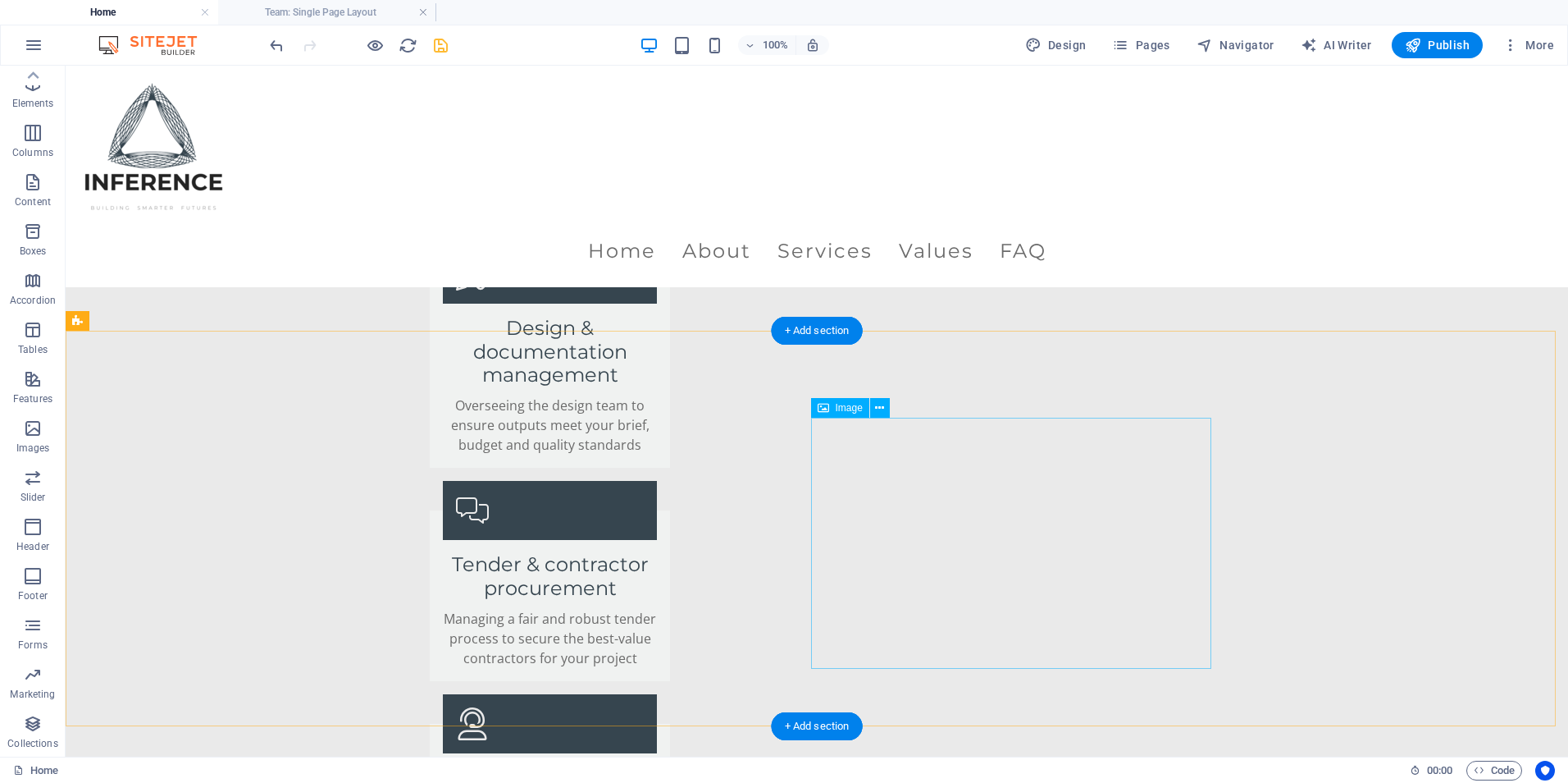
scroll to position [3283, 0]
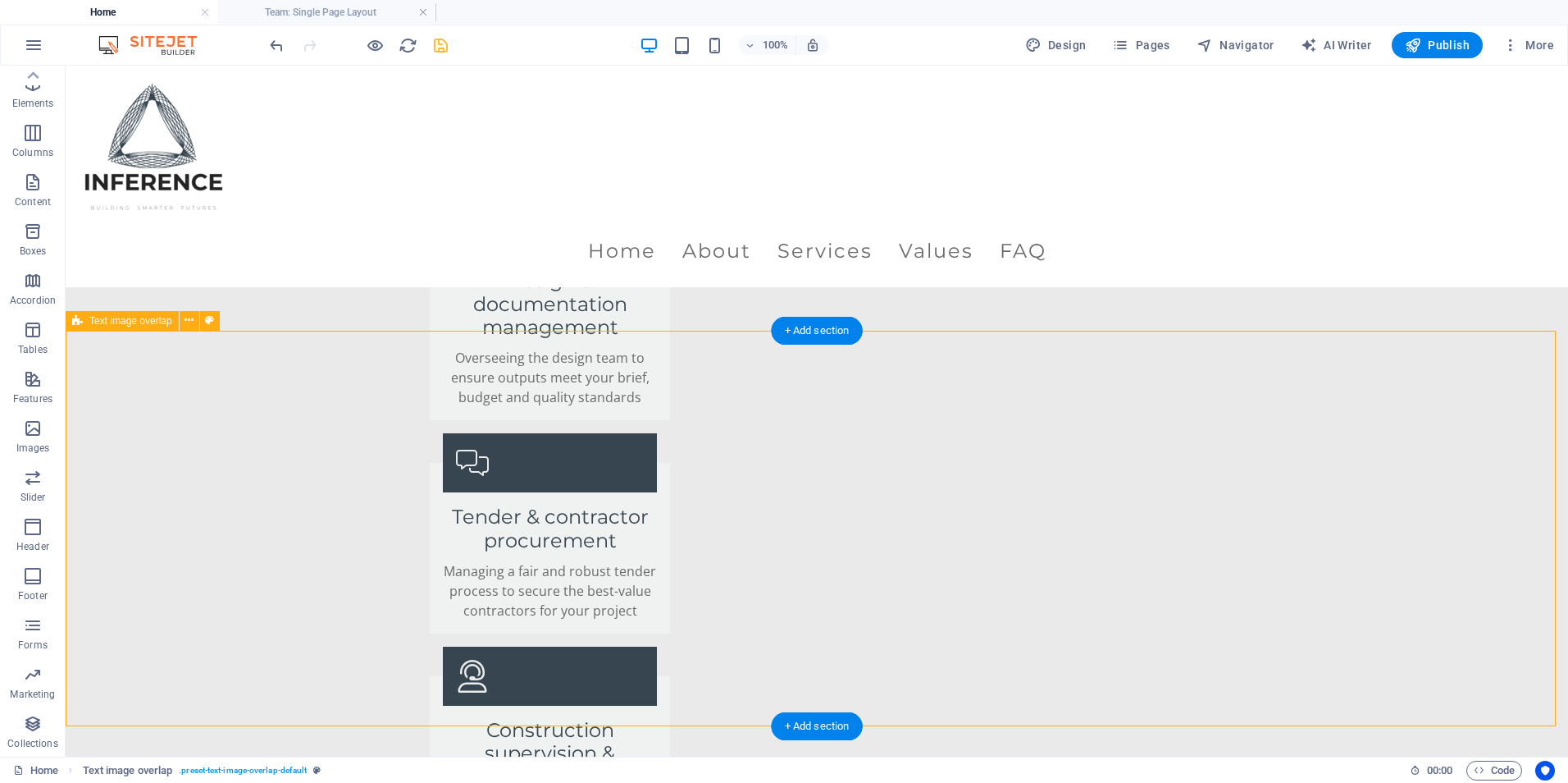
scroll to position [3364, 0]
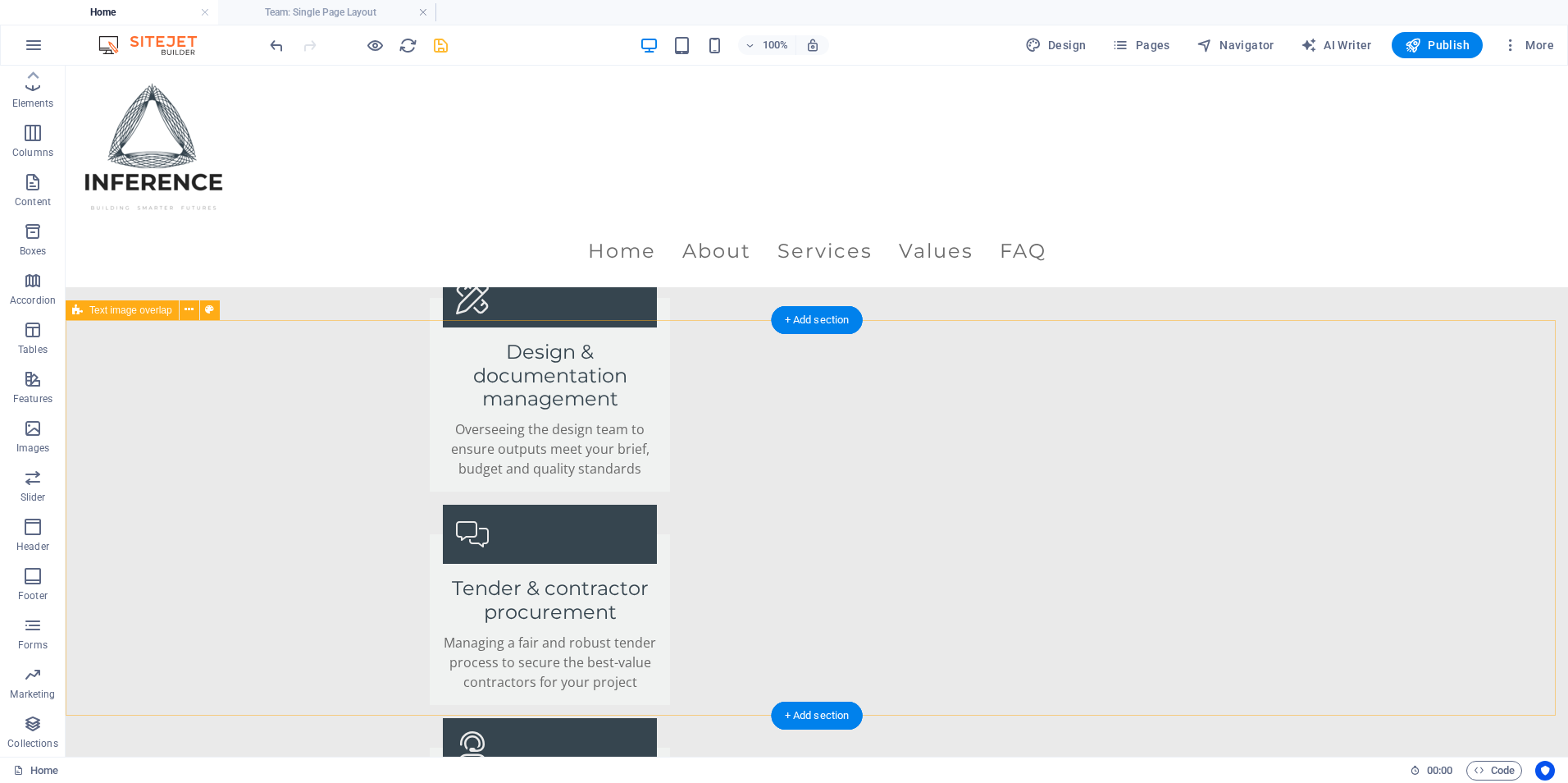
scroll to position [3294, 0]
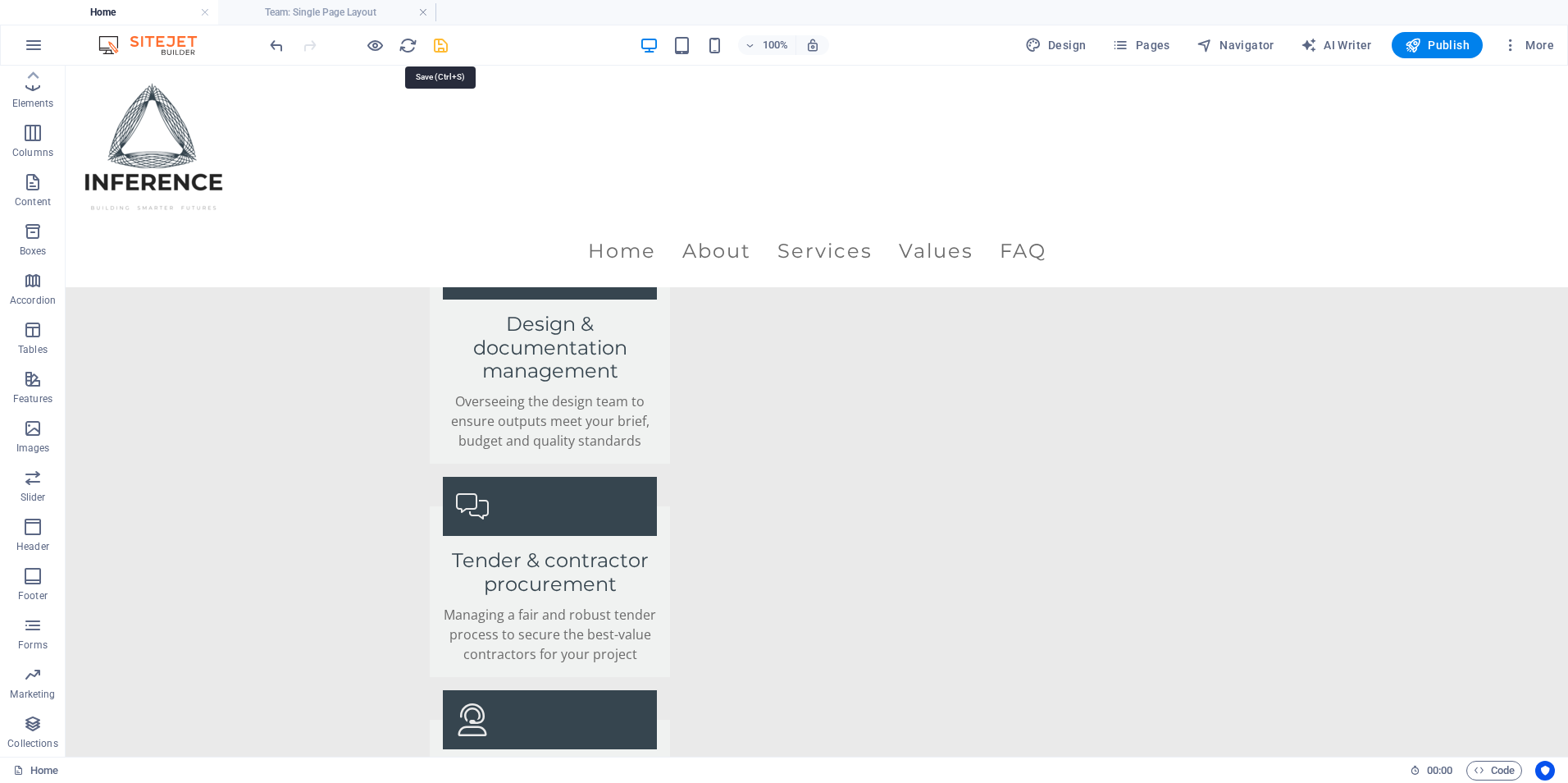
click at [441, 39] on icon "save" at bounding box center [441, 45] width 19 height 19
